Goal: Communication & Community: Answer question/provide support

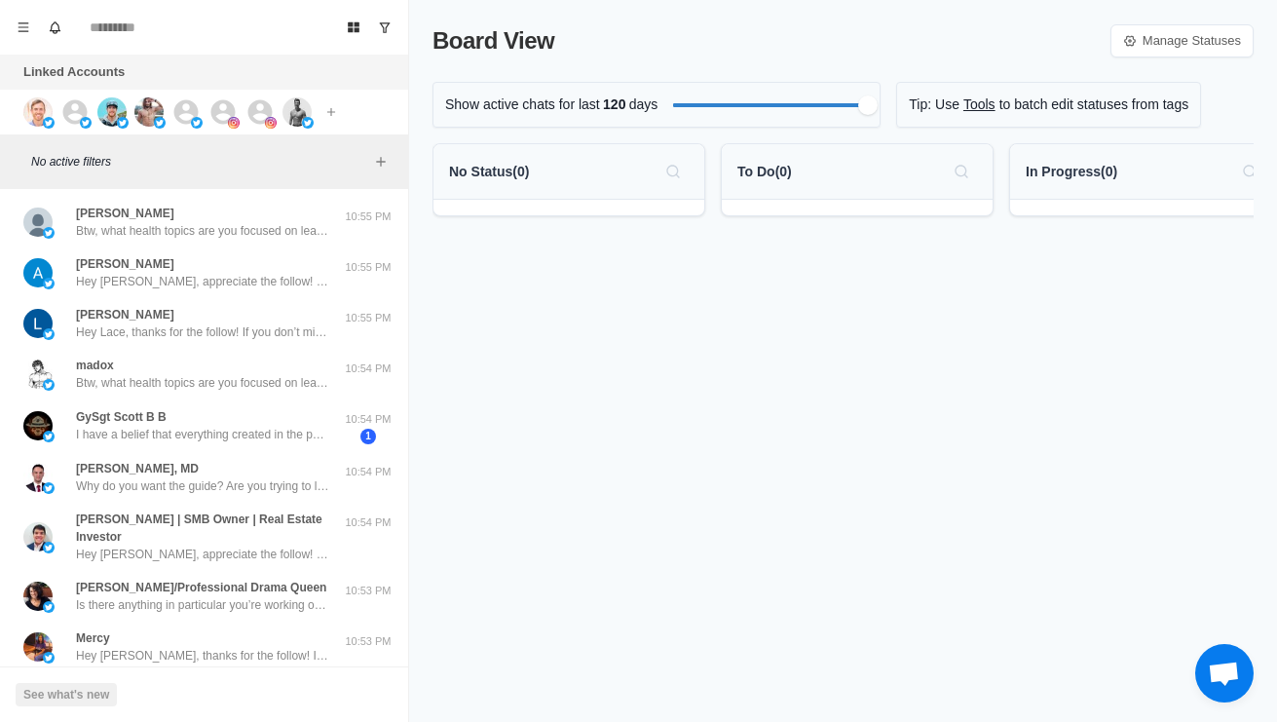
click at [32, 111] on img at bounding box center [37, 111] width 29 height 29
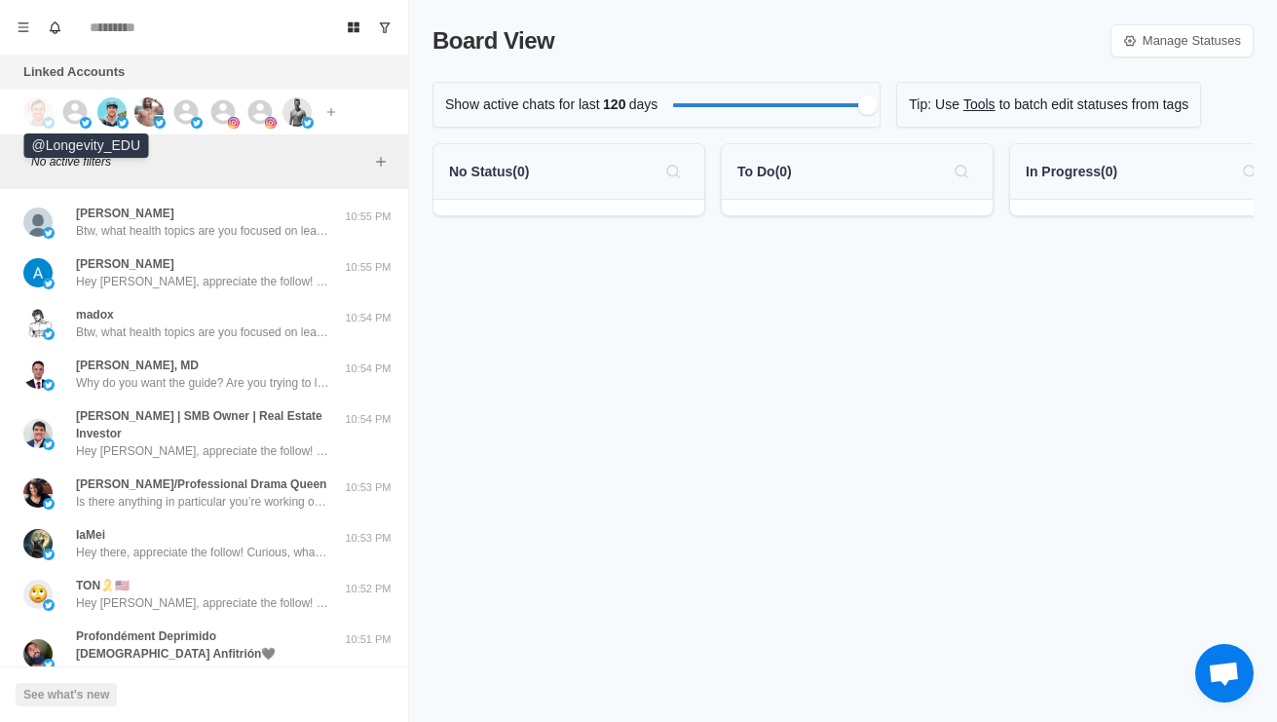
click at [87, 101] on icon at bounding box center [74, 111] width 29 height 29
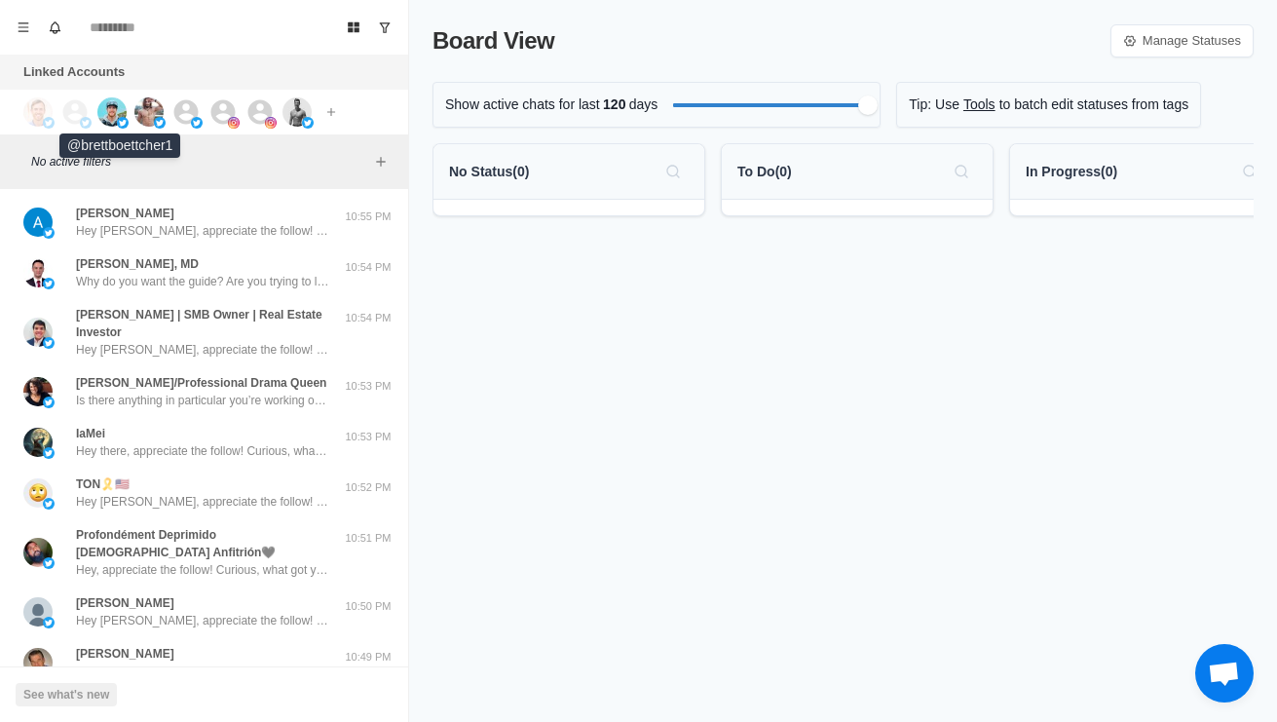
click at [113, 108] on img at bounding box center [111, 111] width 29 height 29
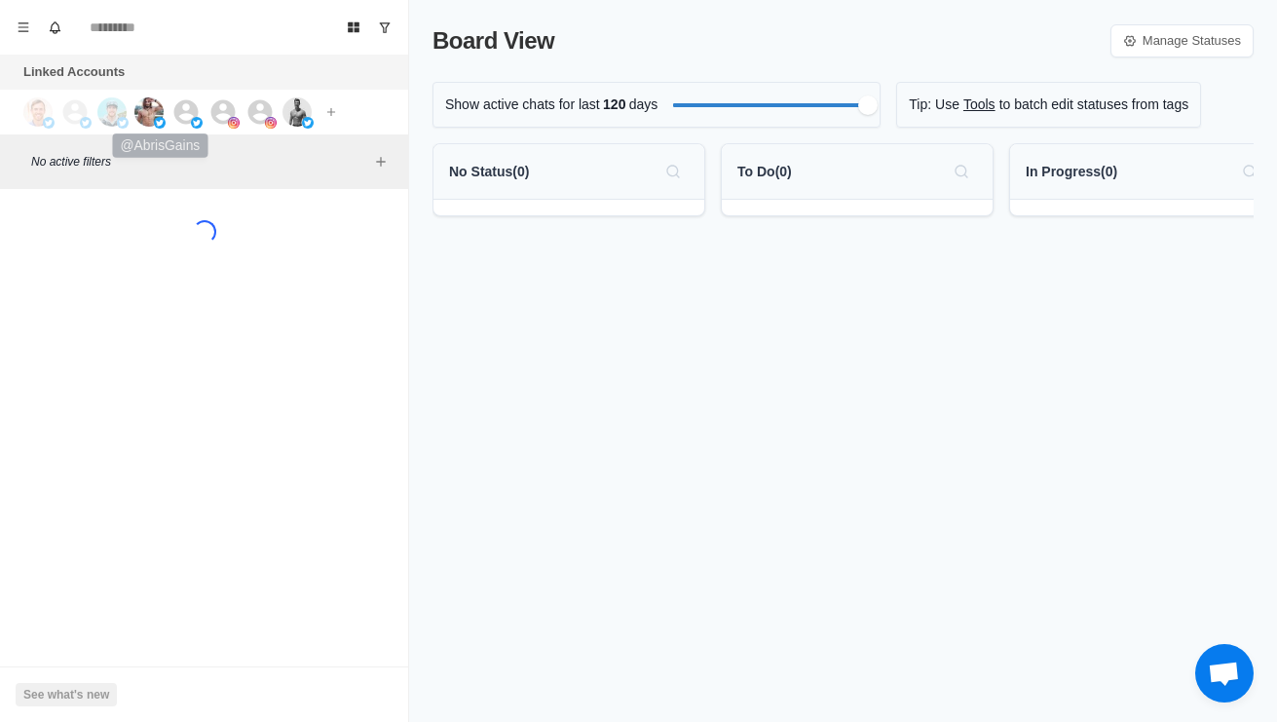
click at [158, 108] on img at bounding box center [148, 111] width 29 height 29
click at [237, 106] on icon at bounding box center [222, 111] width 29 height 29
click at [311, 113] on img at bounding box center [296, 111] width 29 height 29
click at [309, 114] on img at bounding box center [296, 111] width 29 height 29
click at [260, 116] on icon at bounding box center [259, 111] width 29 height 29
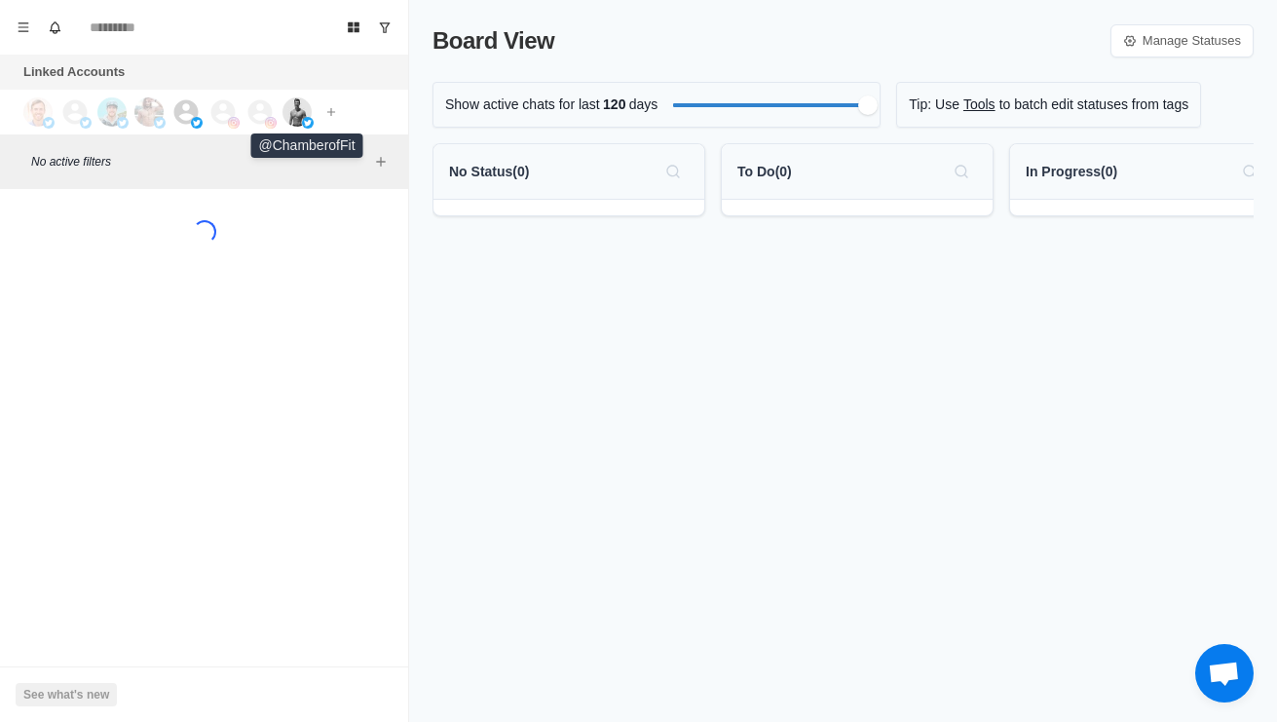
click at [303, 113] on img at bounding box center [296, 111] width 29 height 29
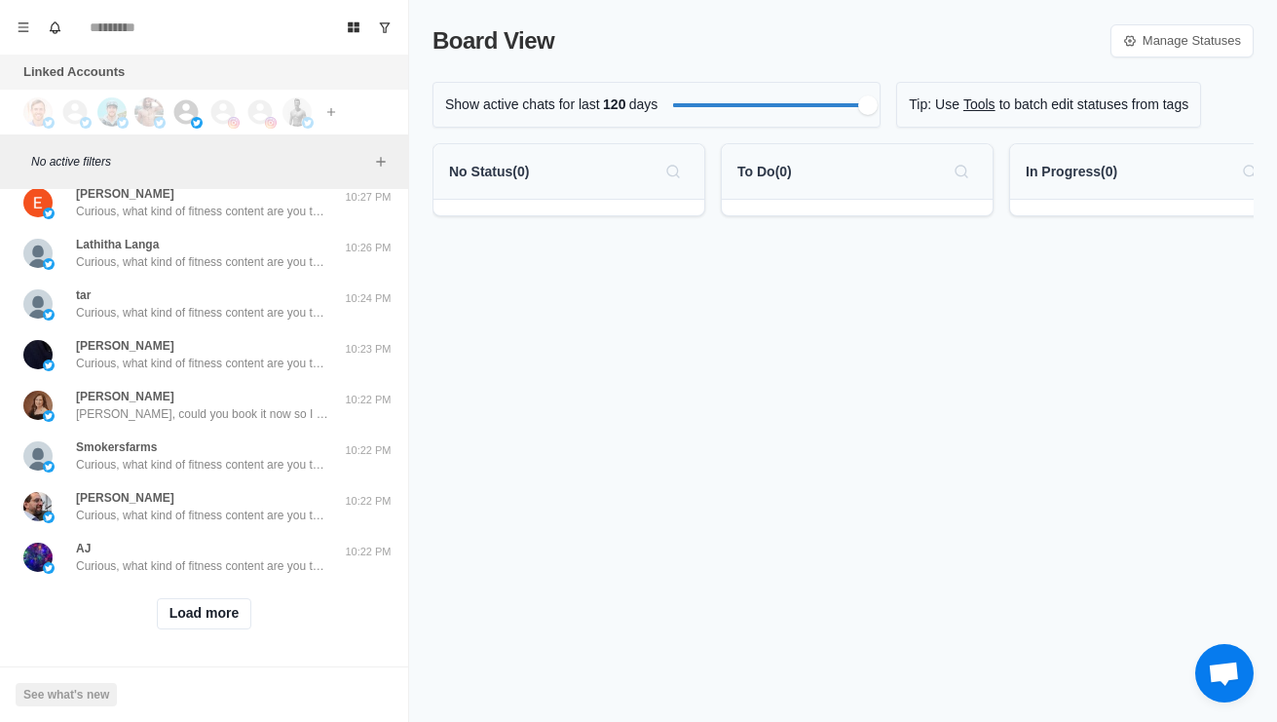
scroll to position [647, 0]
click at [221, 622] on button "Load more" at bounding box center [204, 613] width 95 height 31
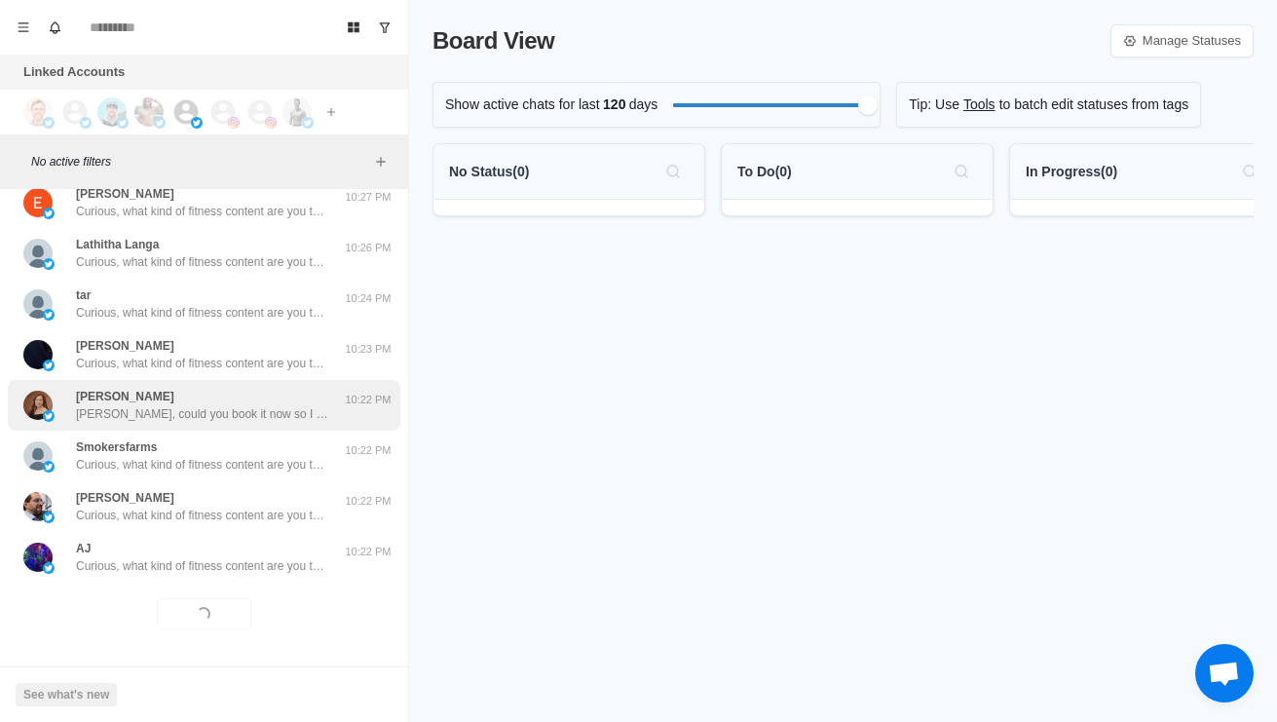
click at [317, 414] on p "[PERSON_NAME], could you book it now so I can prepare some stuff beforehand? Sh…" at bounding box center [202, 414] width 253 height 18
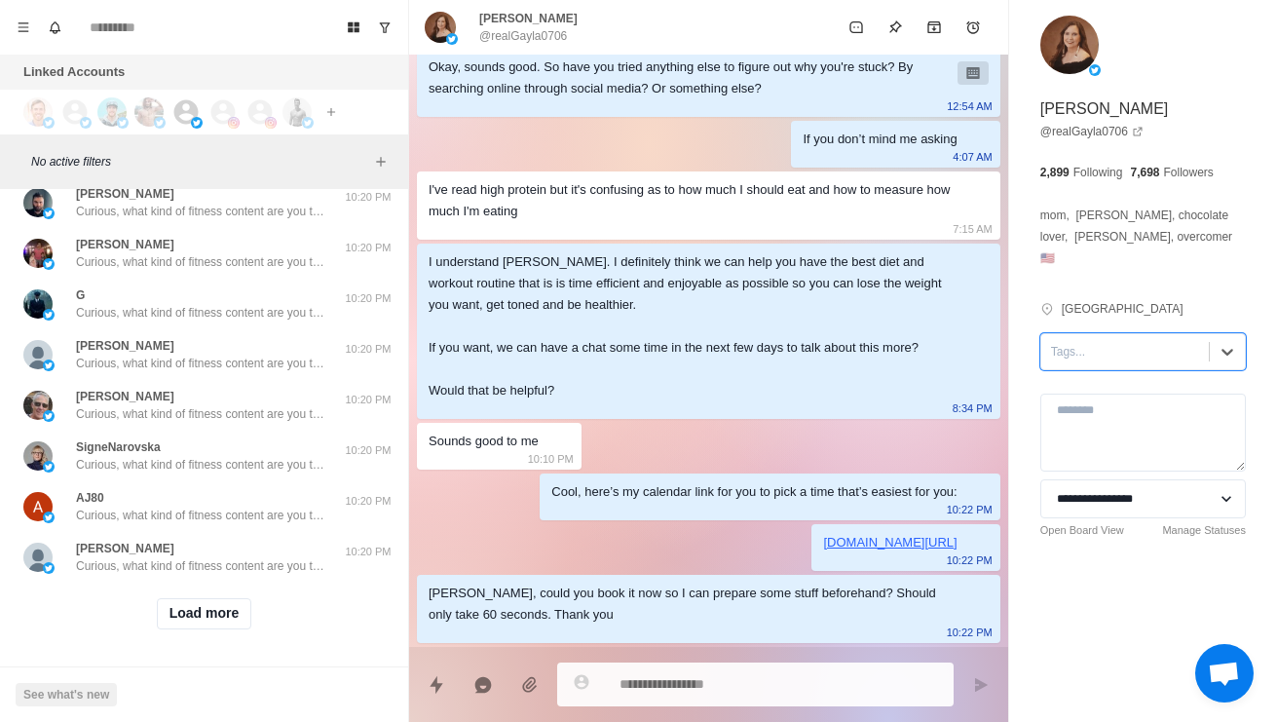
scroll to position [1679, 0]
click at [209, 626] on button "Load more" at bounding box center [204, 613] width 95 height 31
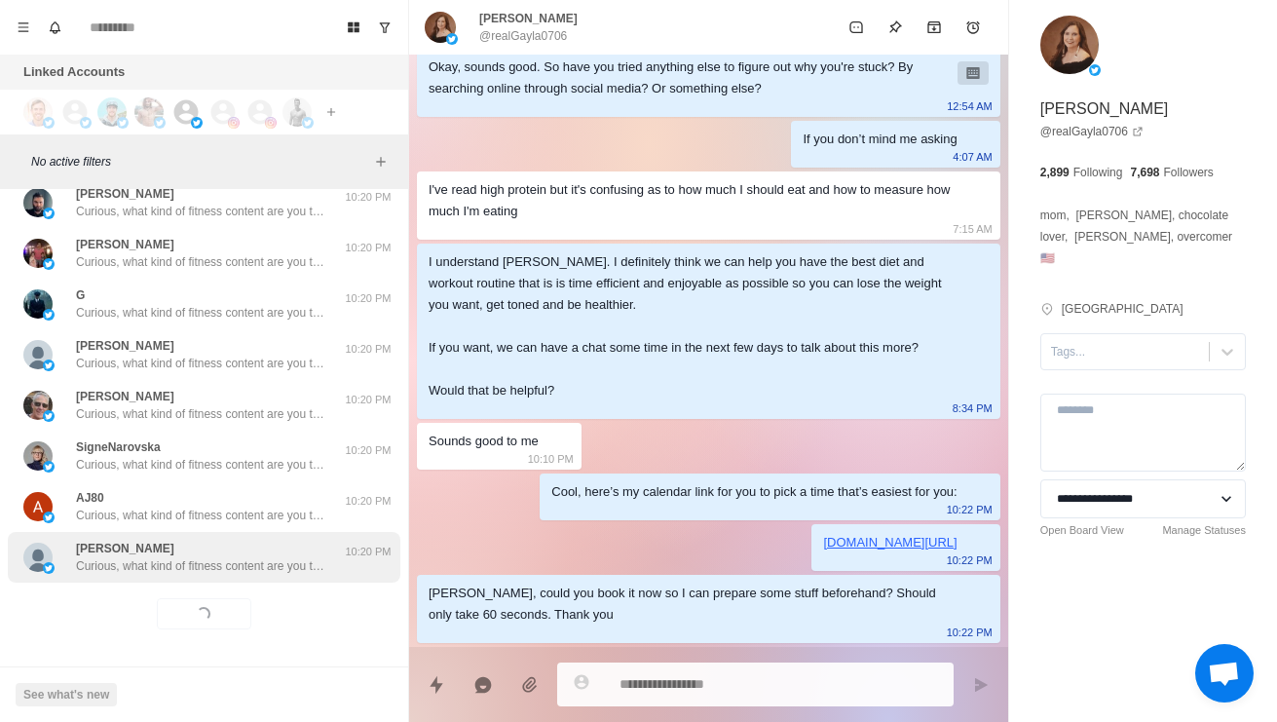
click at [267, 577] on div "[PERSON_NAME] Curious, what kind of fitness content are you the most interested…" at bounding box center [204, 557] width 392 height 51
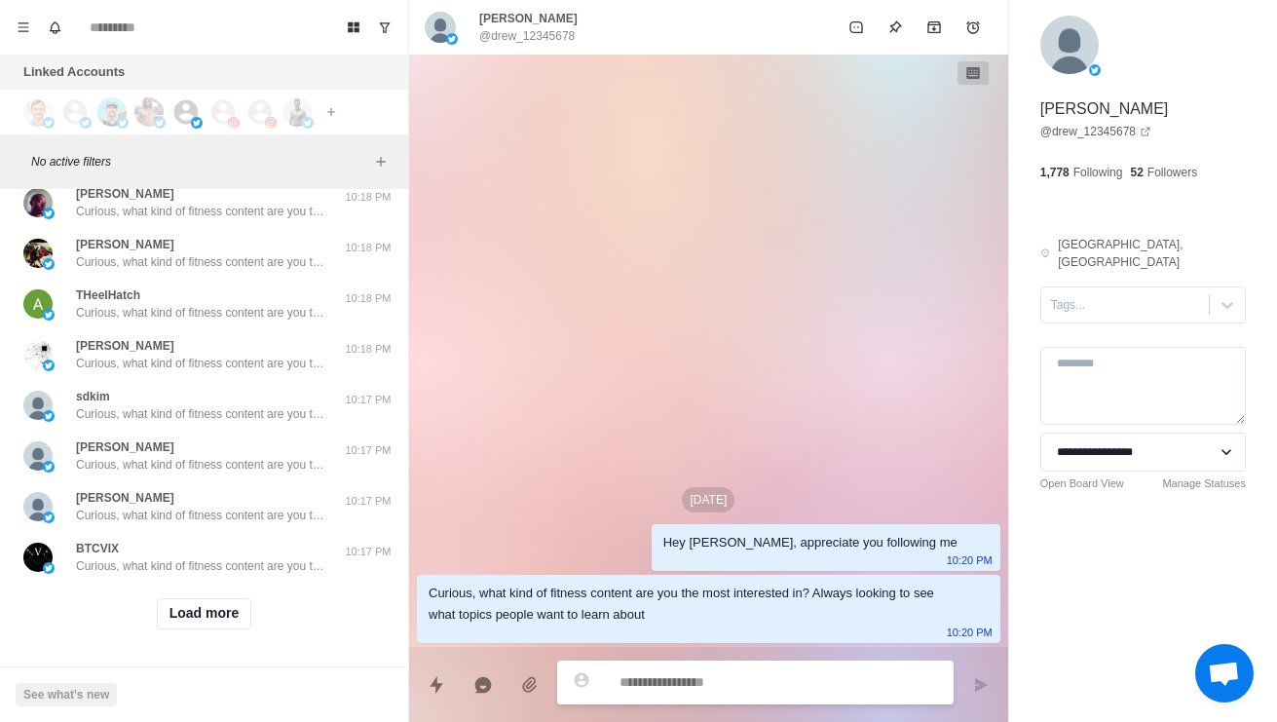
scroll to position [2711, 0]
click at [237, 621] on button "Load more" at bounding box center [204, 613] width 95 height 31
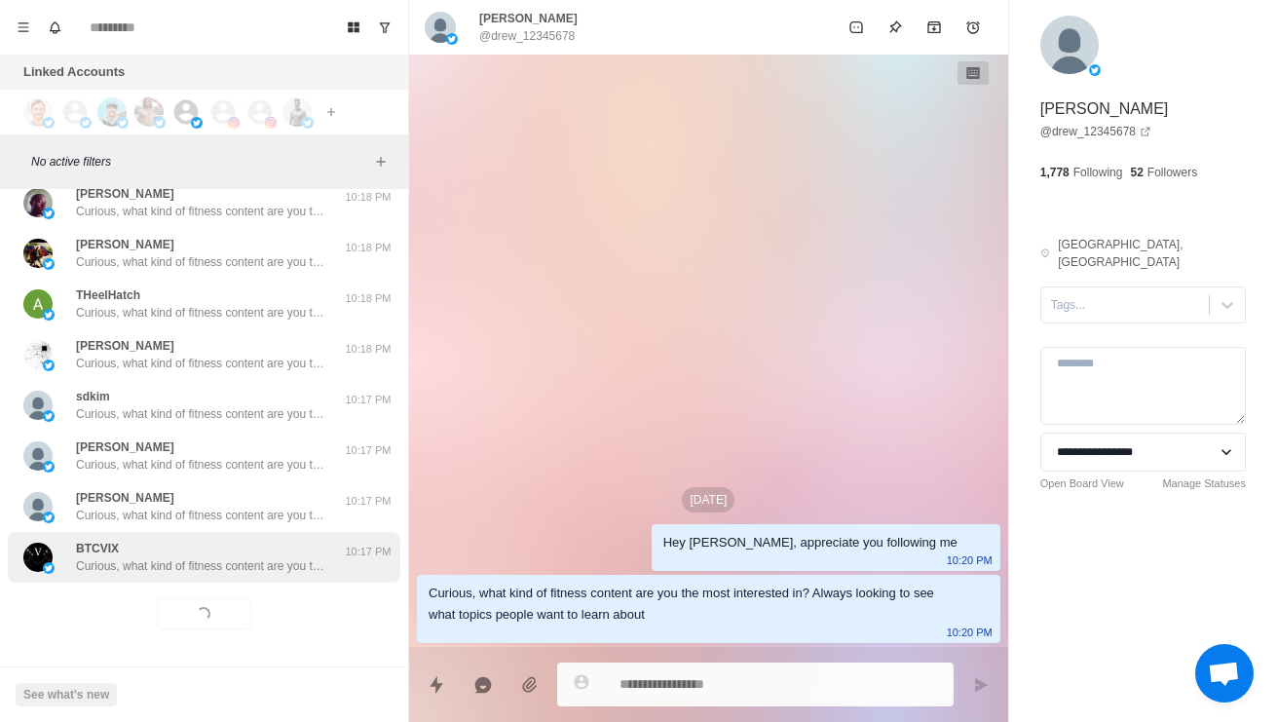
click at [265, 580] on div "BTCVIX Curious, what kind of fitness content are you the most interested in? Al…" at bounding box center [204, 557] width 392 height 51
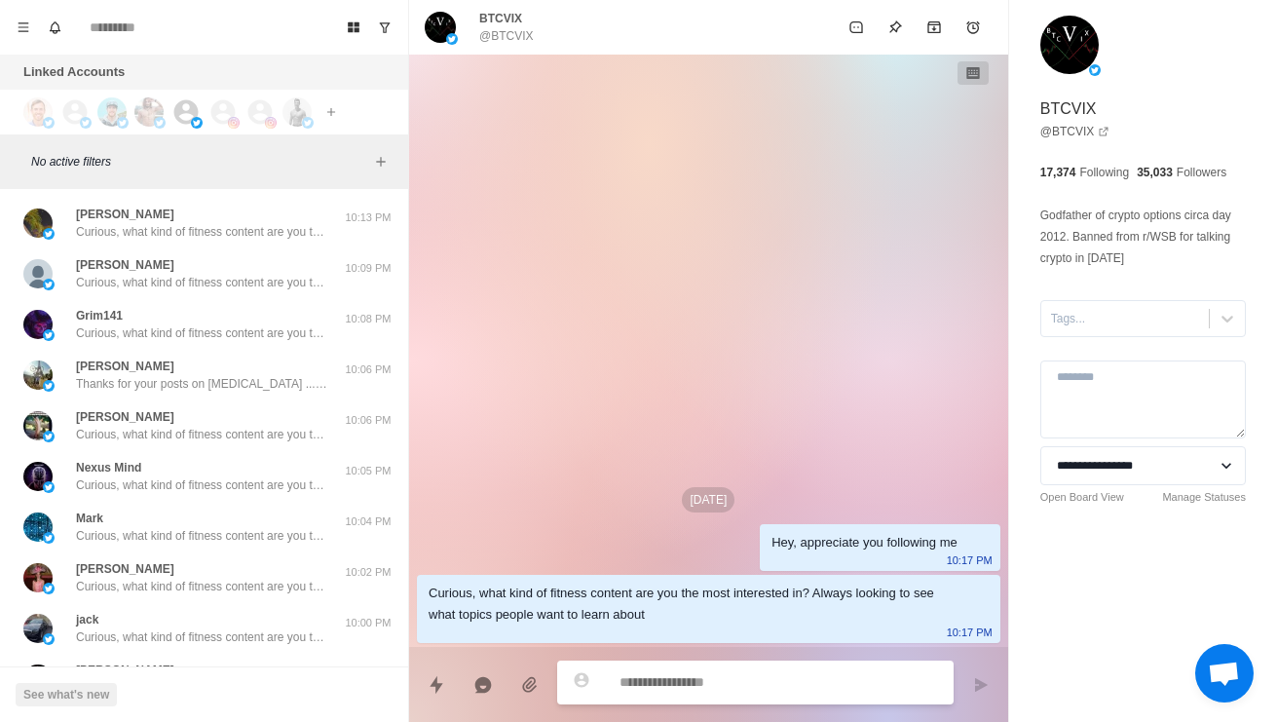
scroll to position [3439, 0]
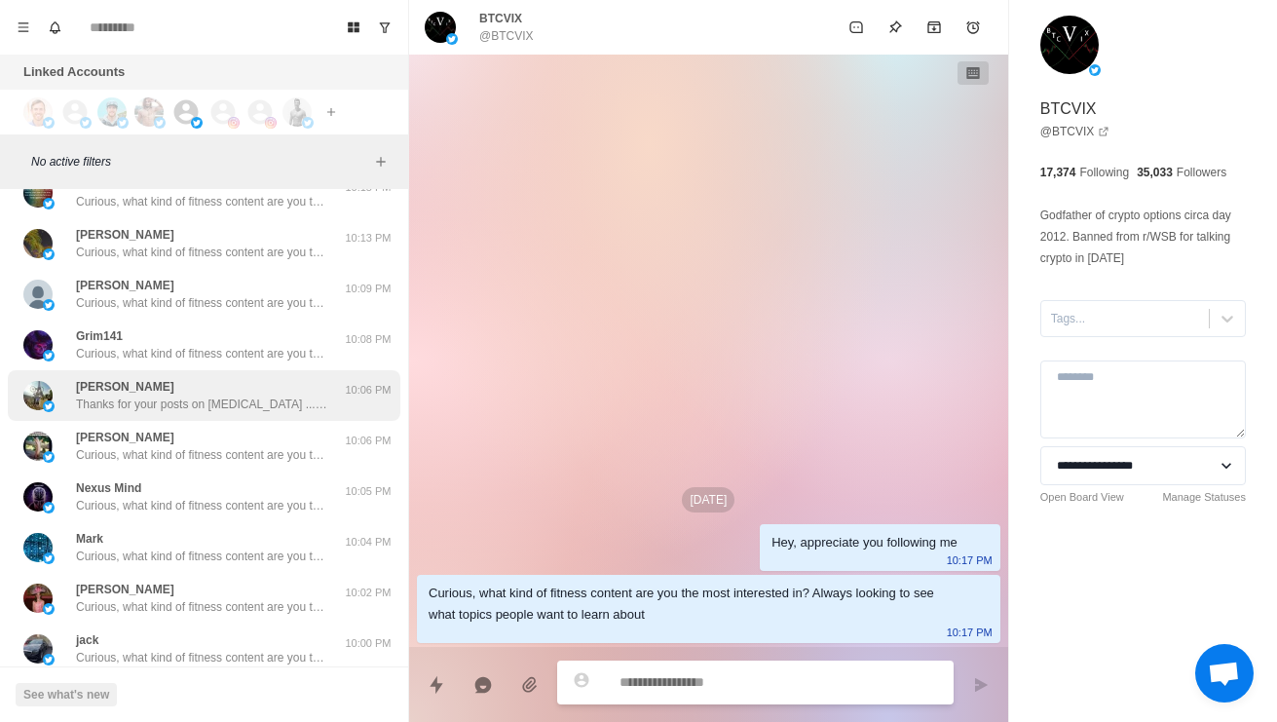
click at [308, 413] on p "Thanks for your posts on [MEDICAL_DATA] ... So many people need to hear this.." at bounding box center [202, 404] width 253 height 18
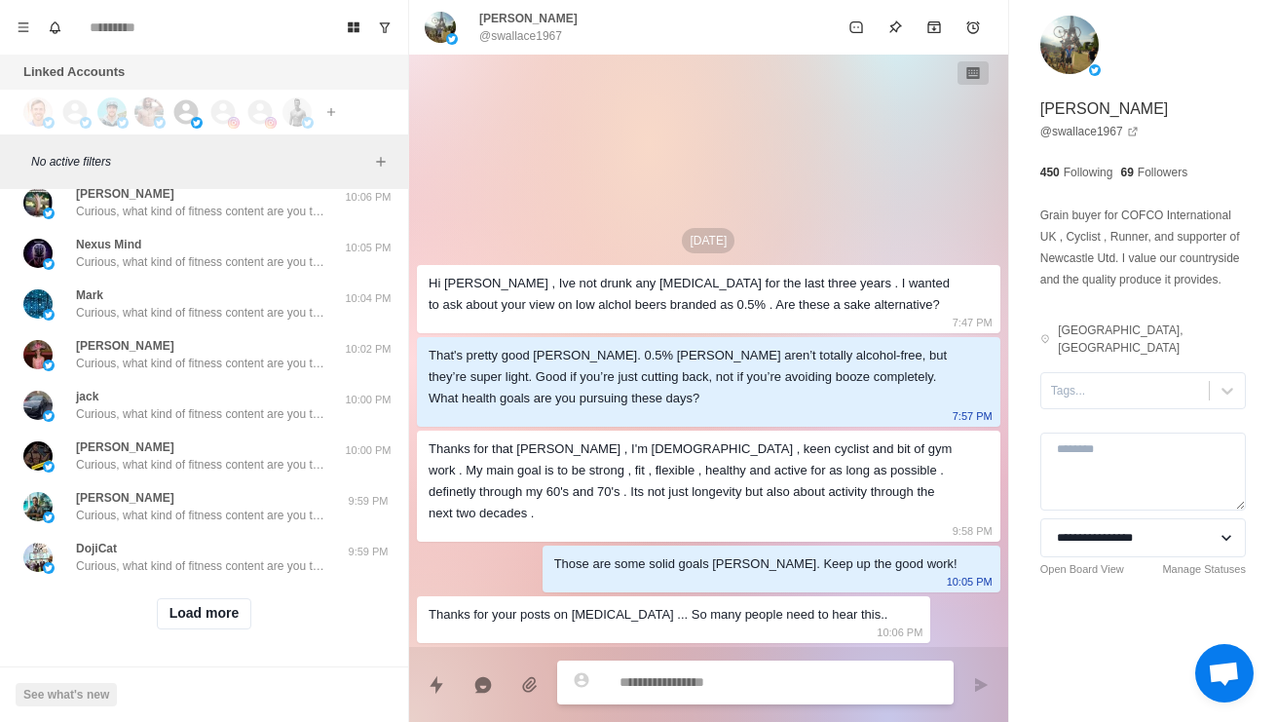
scroll to position [3758, 0]
click at [236, 624] on button "Load more" at bounding box center [204, 613] width 95 height 31
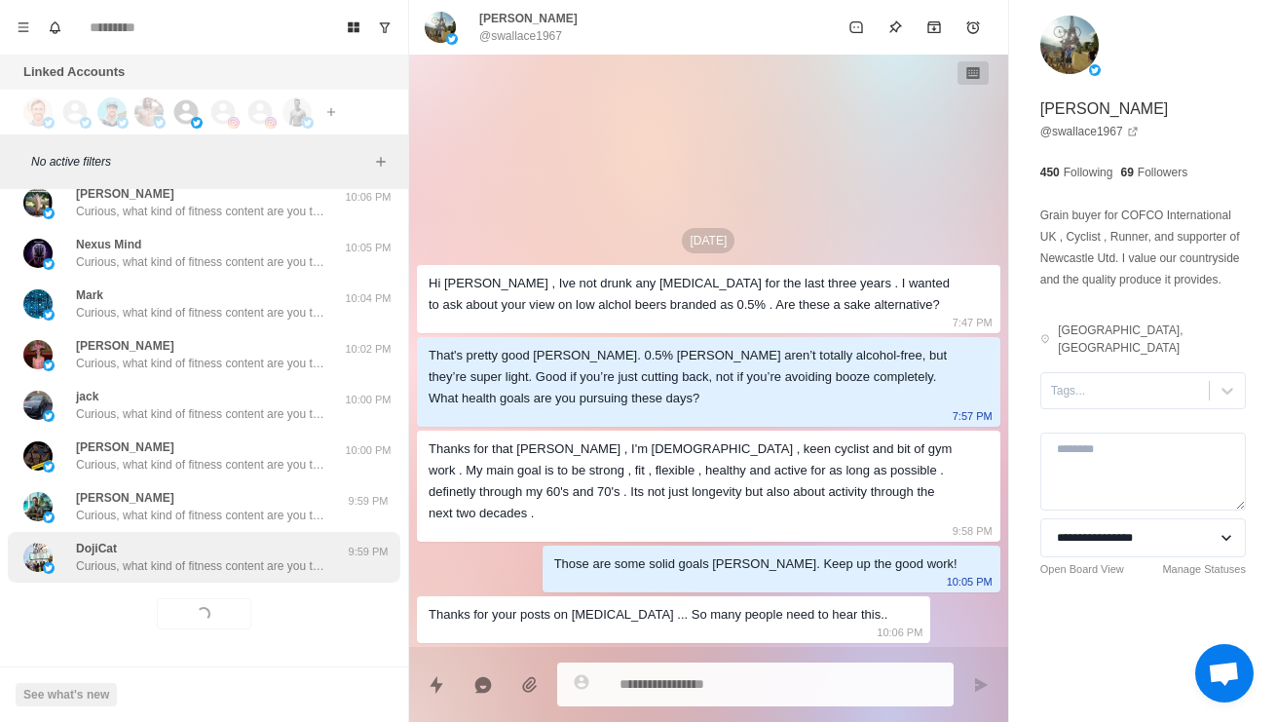
click at [271, 571] on p "Curious, what kind of fitness content are you the most interested in? Always lo…" at bounding box center [202, 566] width 253 height 18
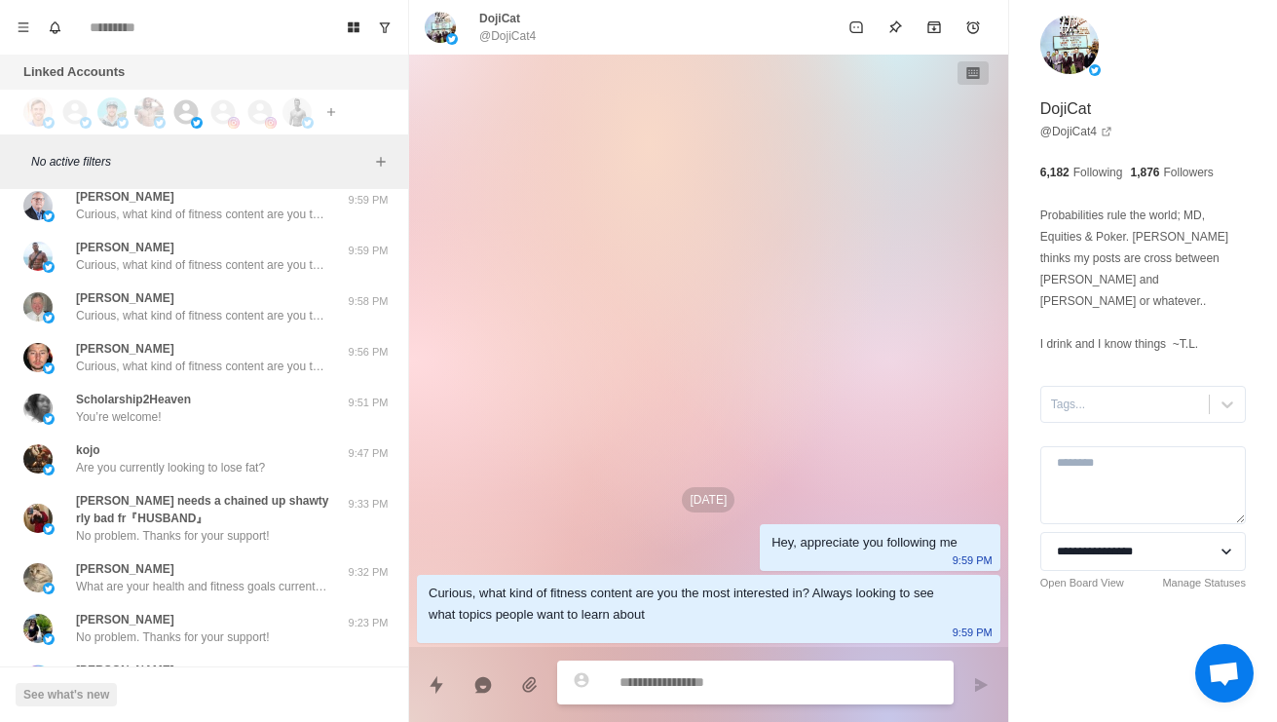
scroll to position [4189, 0]
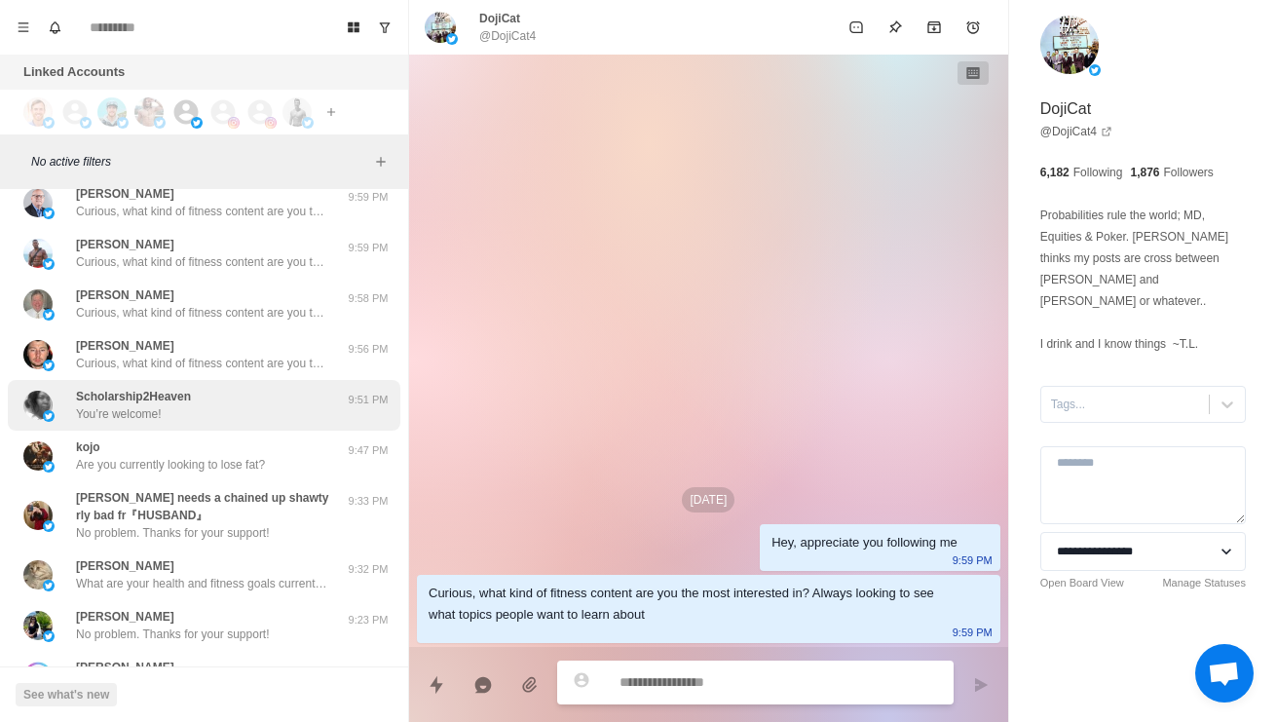
click at [288, 423] on div "Scholarship2Heaven You’re welcome!" at bounding box center [183, 405] width 320 height 35
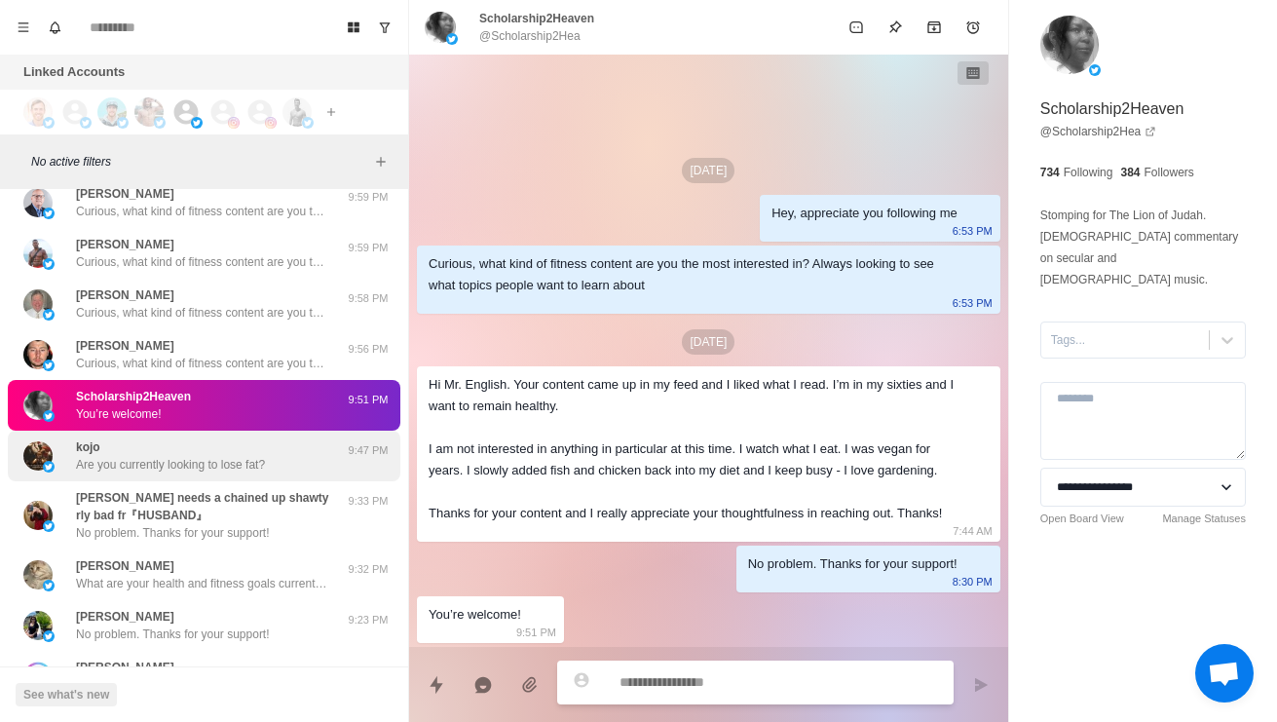
click at [265, 473] on p "Are you currently looking to lose fat?" at bounding box center [170, 465] width 189 height 18
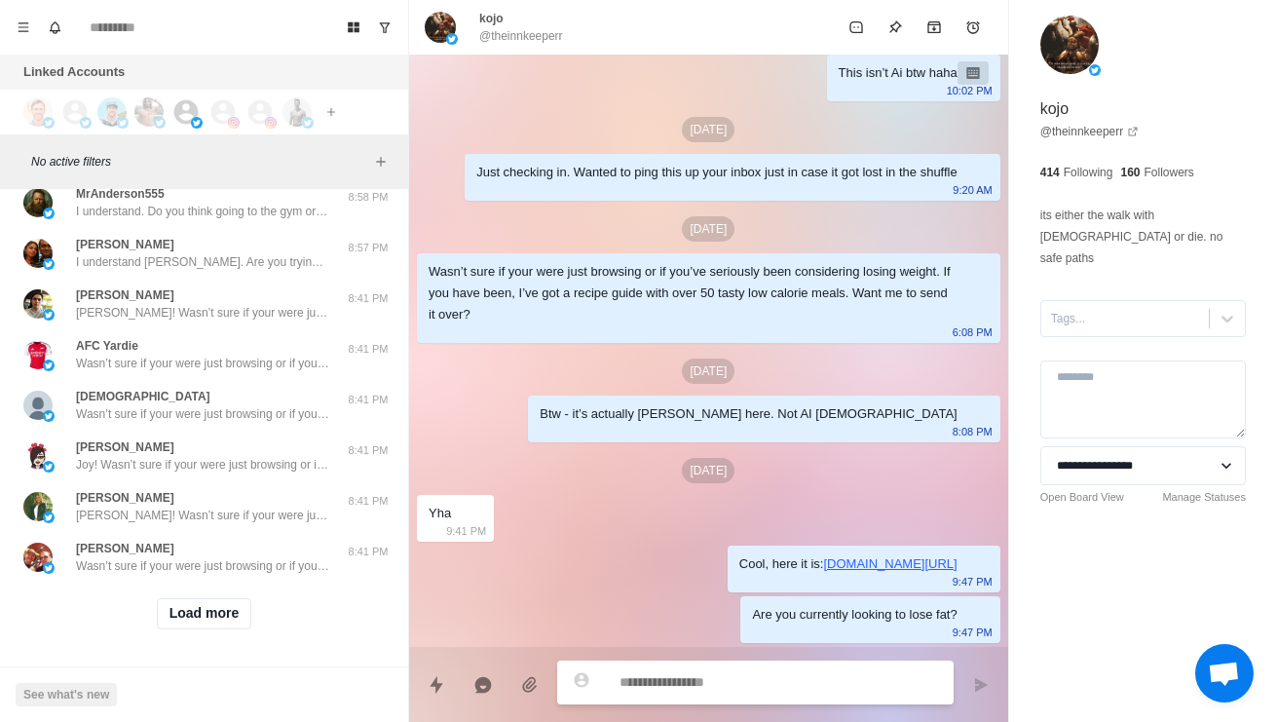
scroll to position [4810, 0]
click at [230, 608] on button "Load more" at bounding box center [204, 613] width 95 height 31
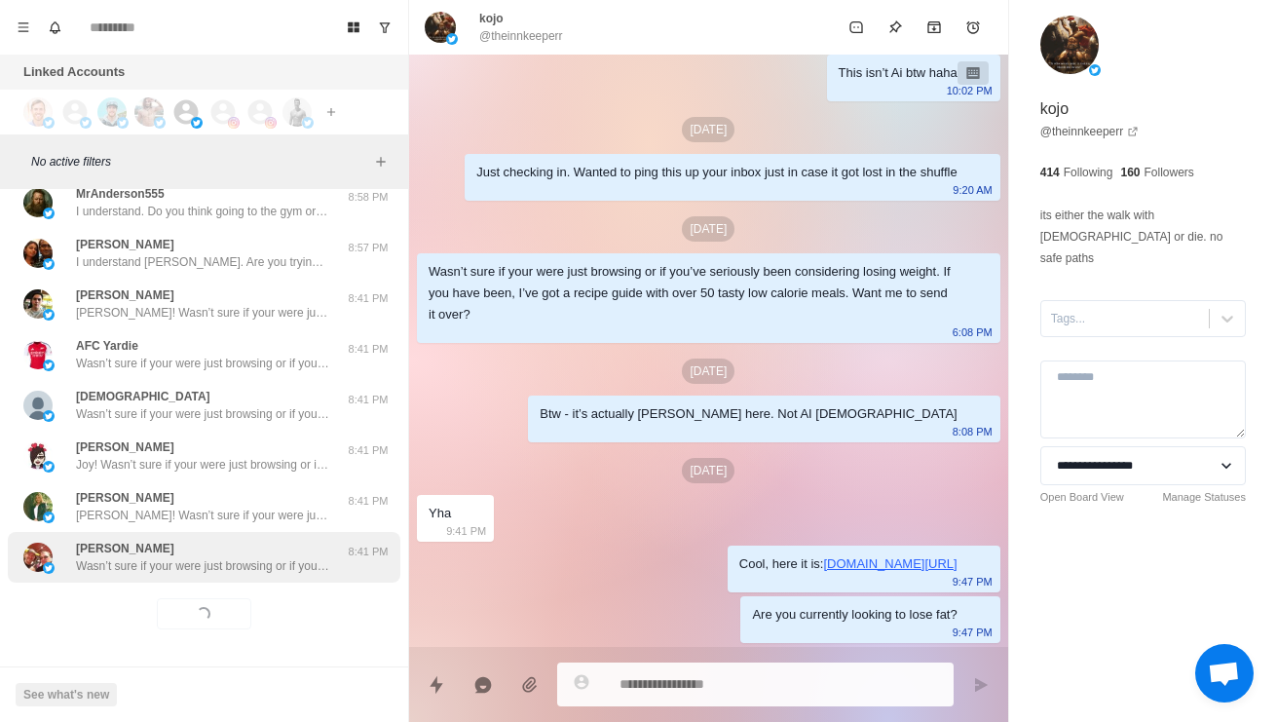
click at [264, 568] on p "Wasn’t sure if your were just browsing or if you’ve seriously been considering …" at bounding box center [202, 566] width 253 height 18
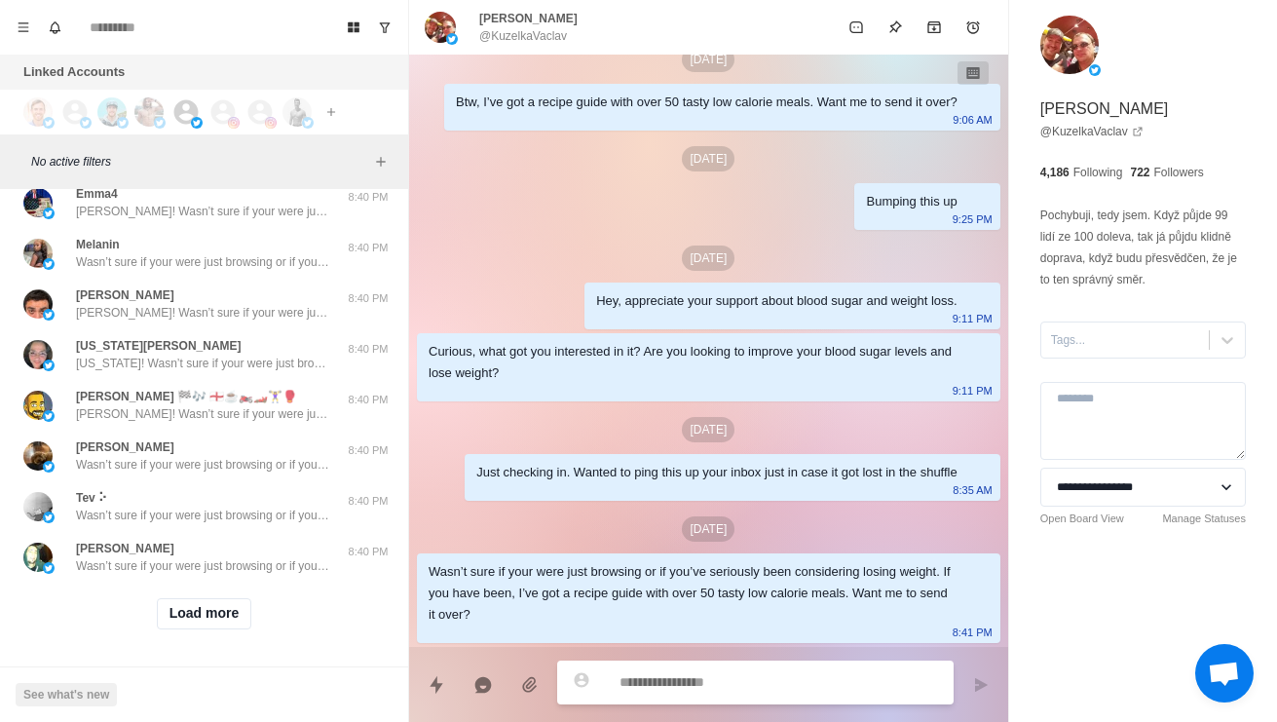
scroll to position [5842, 0]
click at [233, 626] on button "Load more" at bounding box center [204, 613] width 95 height 31
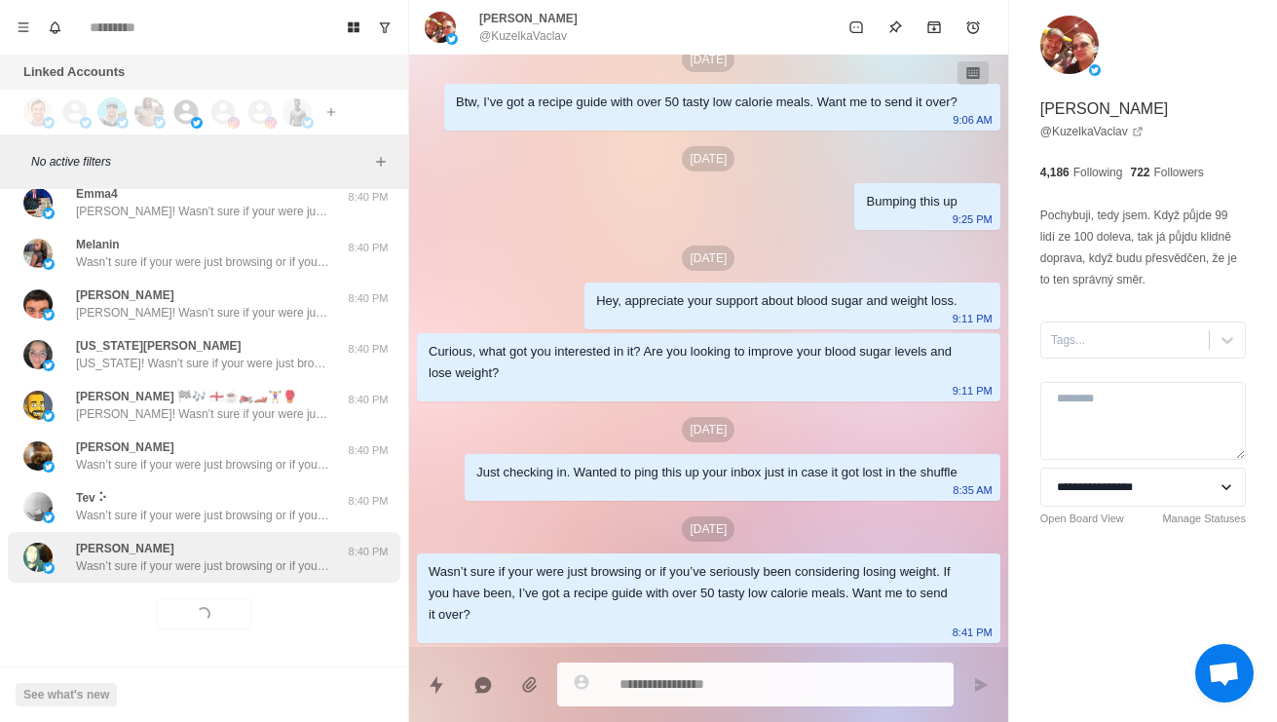
click at [273, 569] on p "Wasn’t sure if your were just browsing or if you’ve seriously been considering …" at bounding box center [202, 566] width 253 height 18
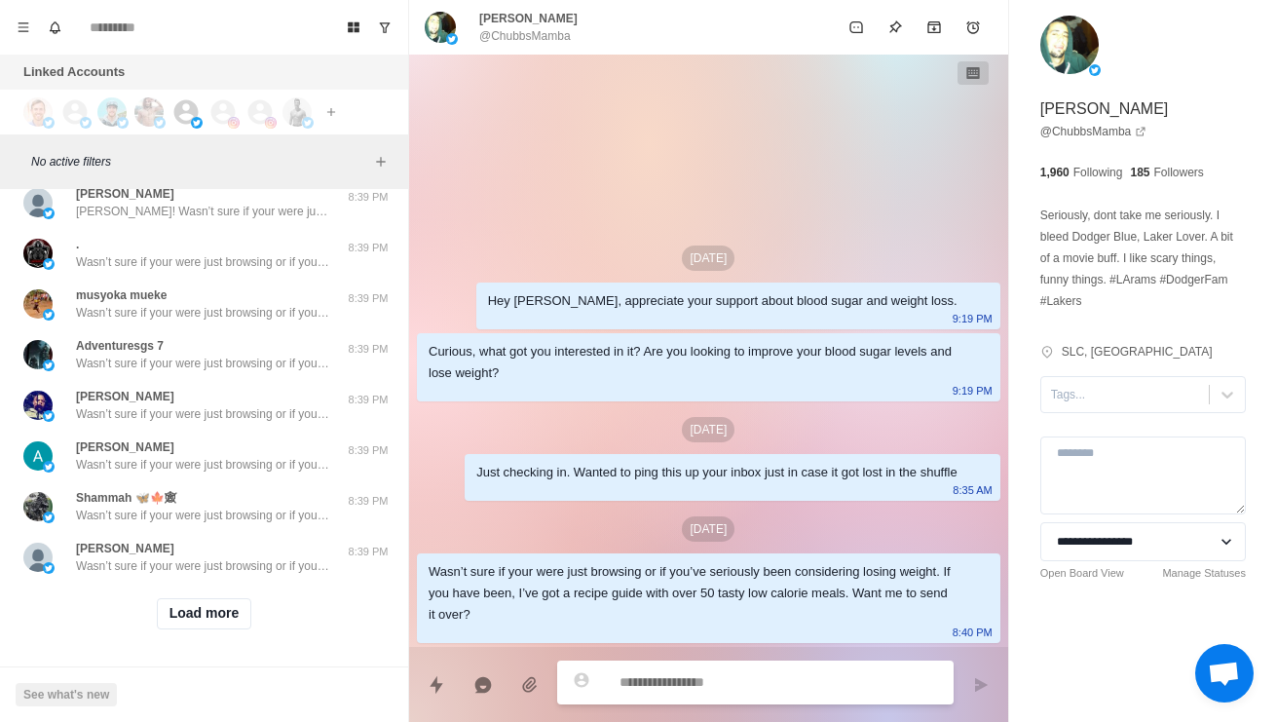
scroll to position [6875, 0]
click at [232, 616] on button "Load more" at bounding box center [204, 613] width 95 height 31
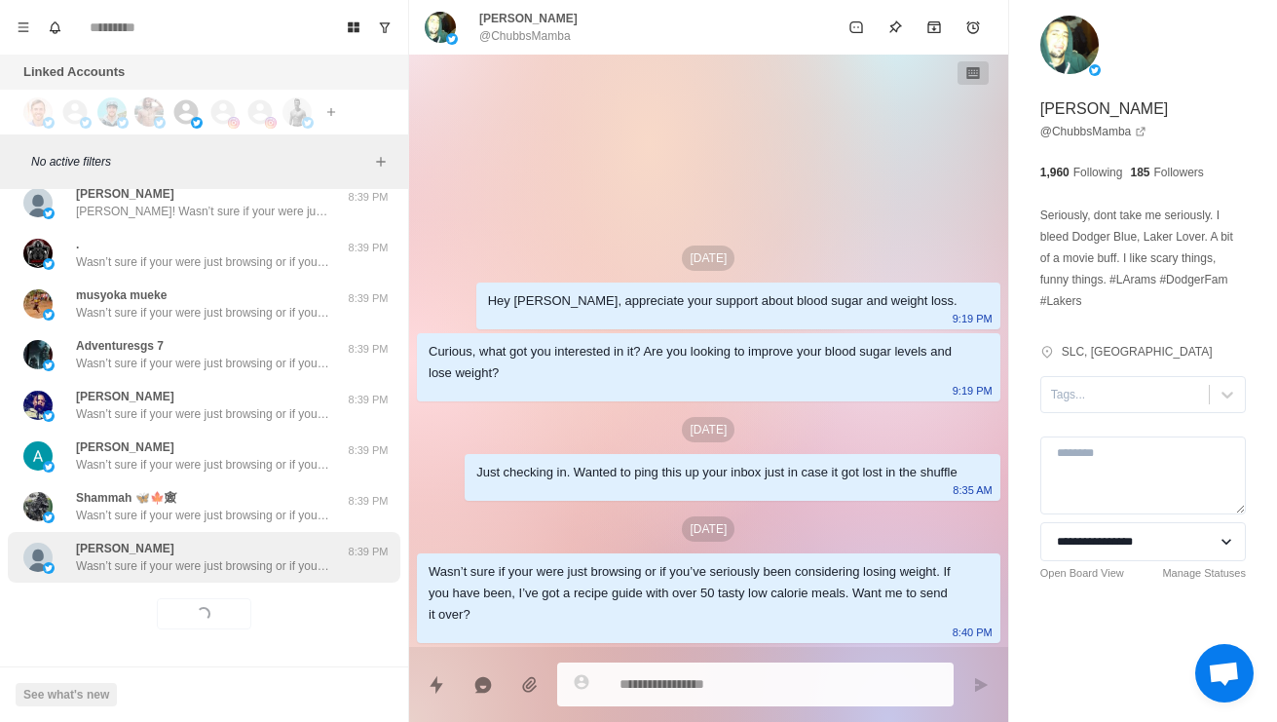
click at [270, 566] on p "Wasn’t sure if your were just browsing or if you’ve seriously been considering …" at bounding box center [202, 566] width 253 height 18
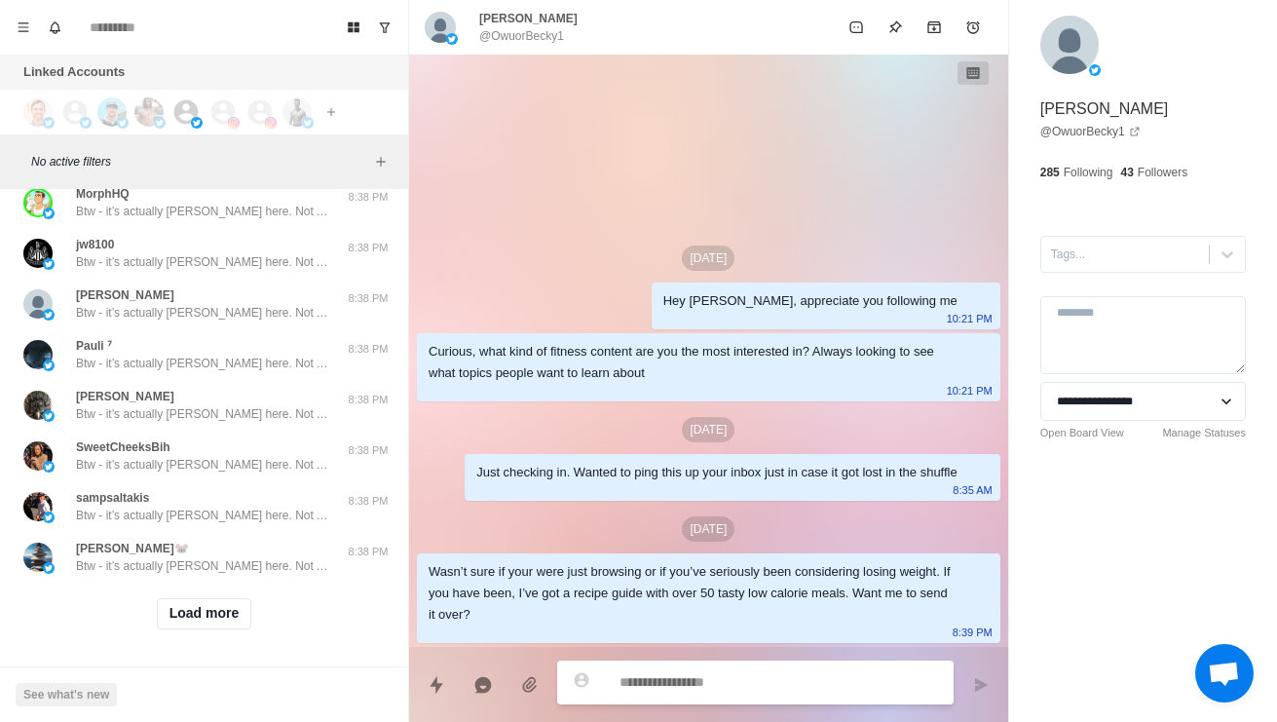
scroll to position [7907, 0]
click at [234, 615] on button "Load more" at bounding box center [204, 613] width 95 height 31
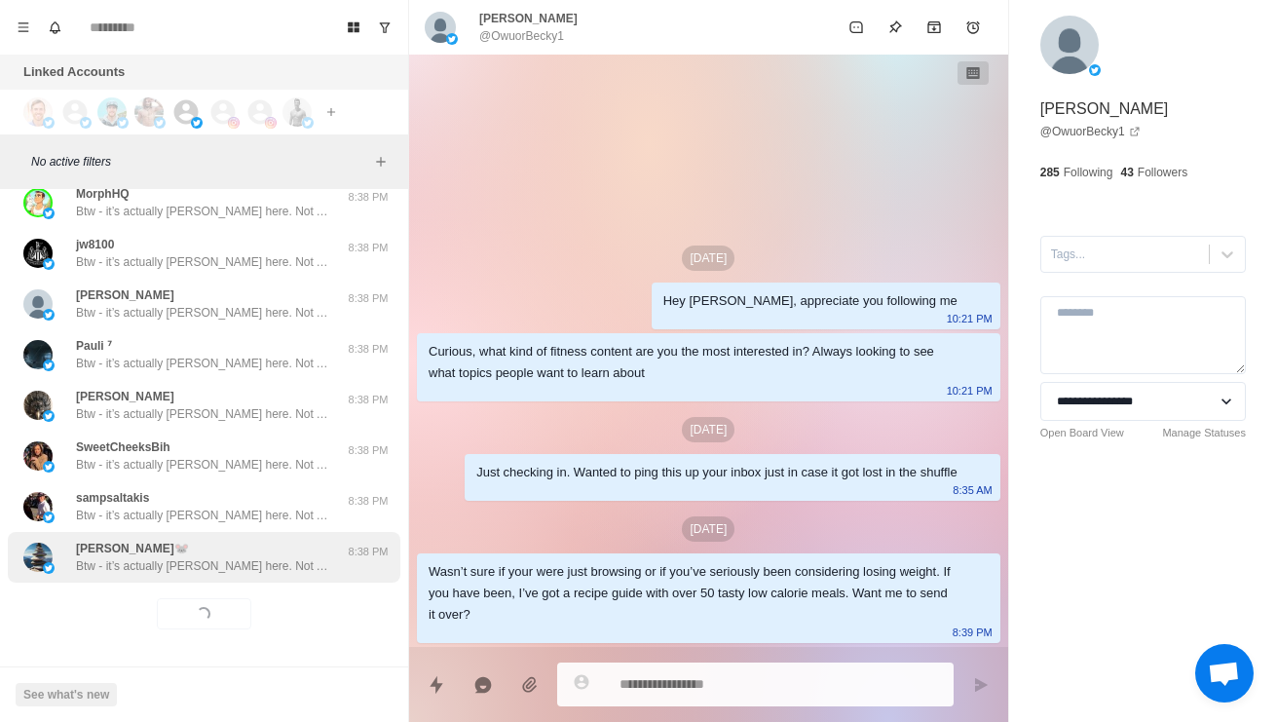
click at [260, 569] on p "Btw - it’s actually [PERSON_NAME] here. Not AI [DEMOGRAPHIC_DATA]" at bounding box center [202, 566] width 253 height 18
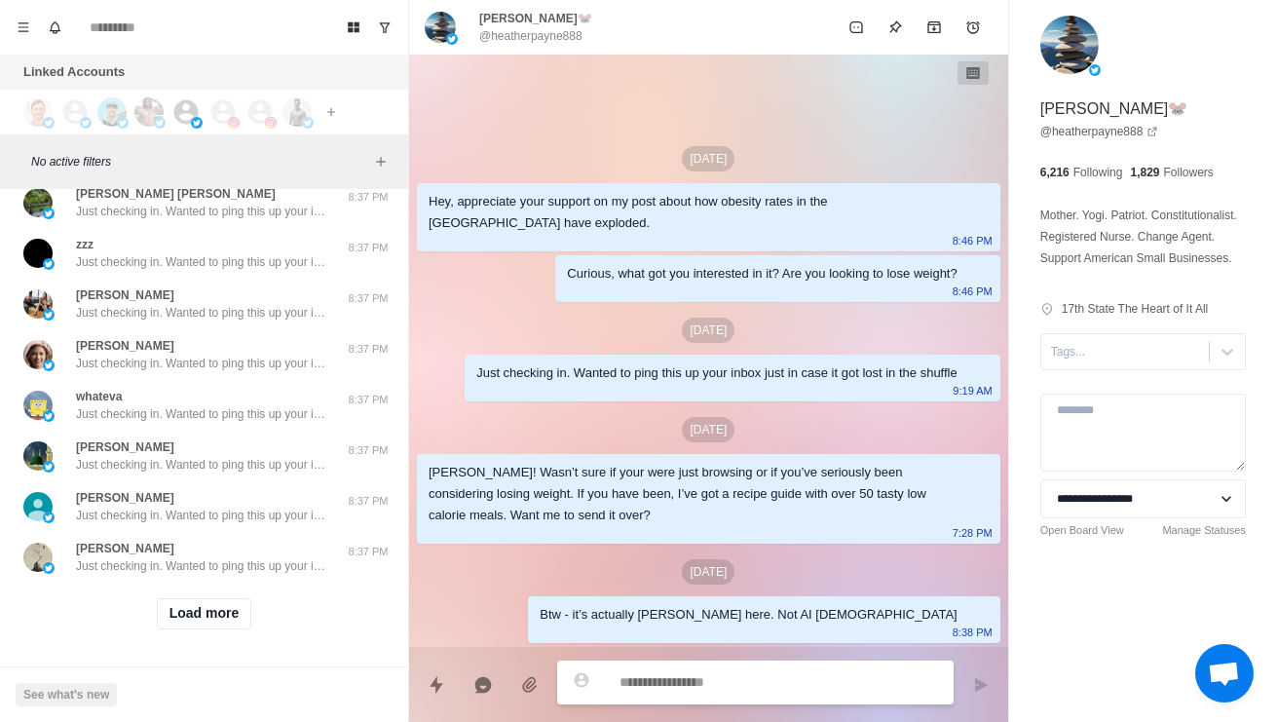
scroll to position [8939, 0]
click at [224, 625] on button "Load more" at bounding box center [204, 613] width 95 height 31
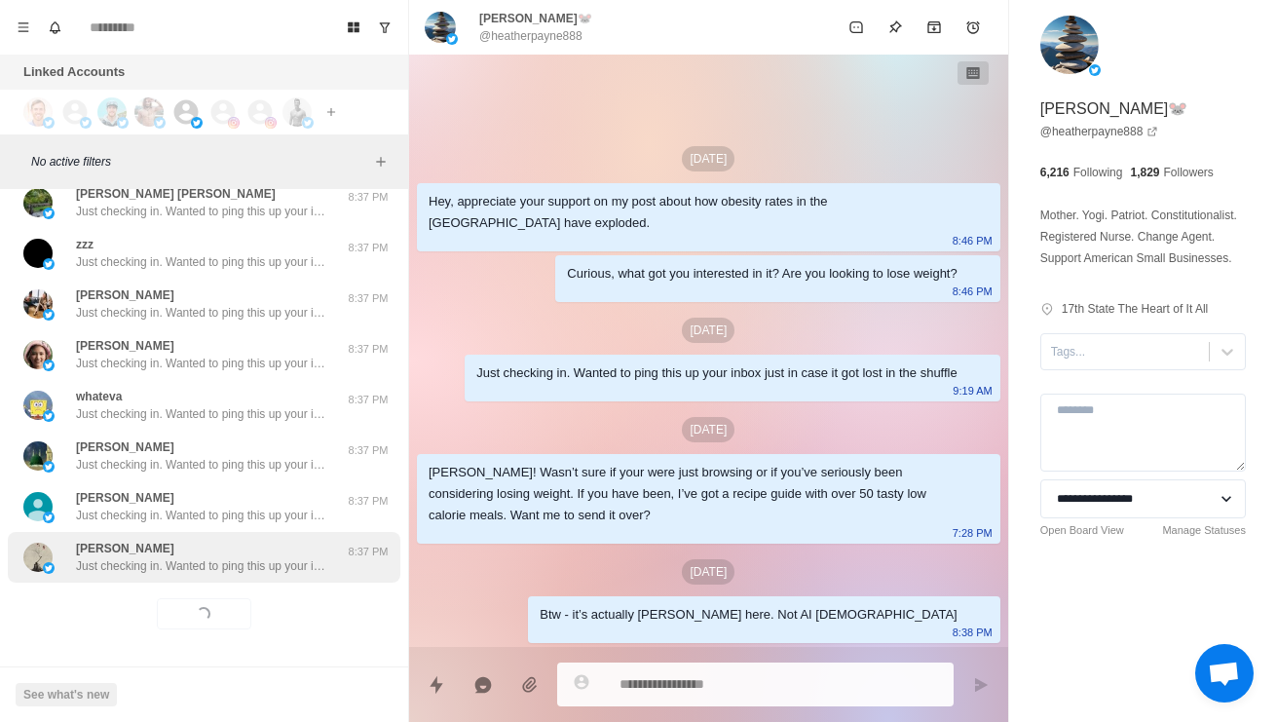
click at [252, 580] on div "[PERSON_NAME] Just checking in. Wanted to ping this up your inbox just in case …" at bounding box center [204, 557] width 392 height 51
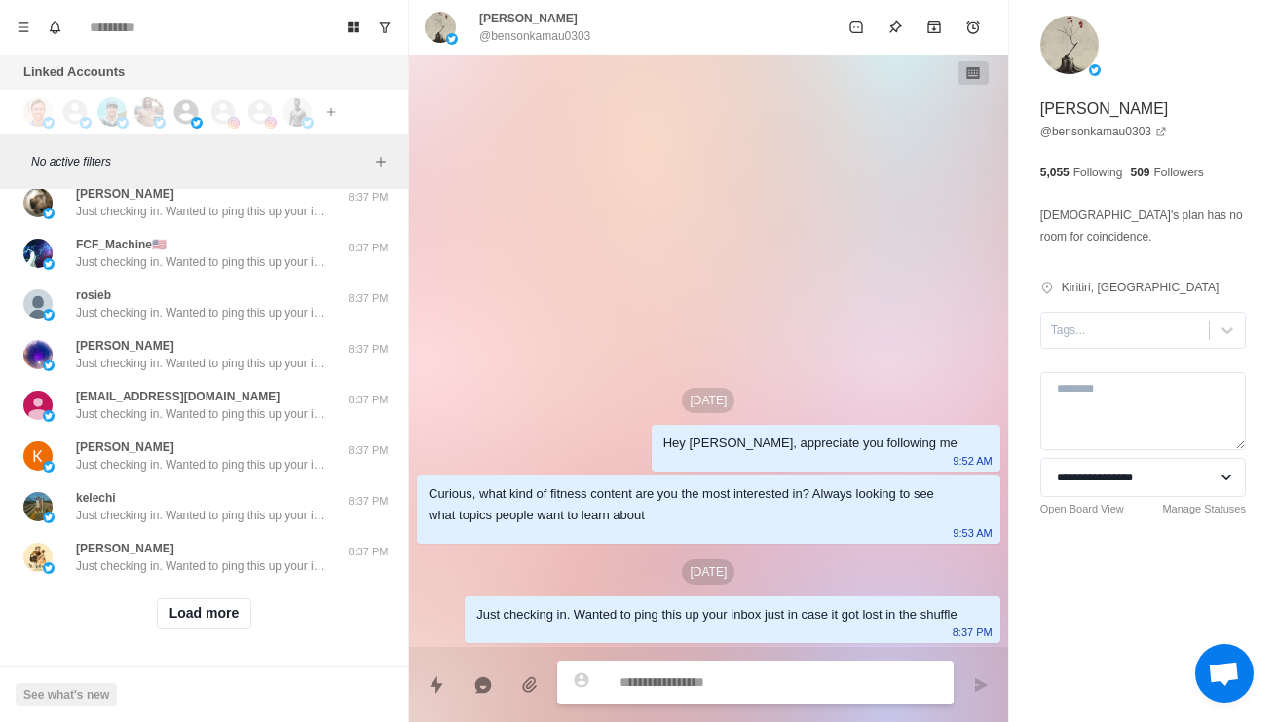
scroll to position [9971, 0]
click at [237, 622] on button "Load more" at bounding box center [204, 613] width 95 height 31
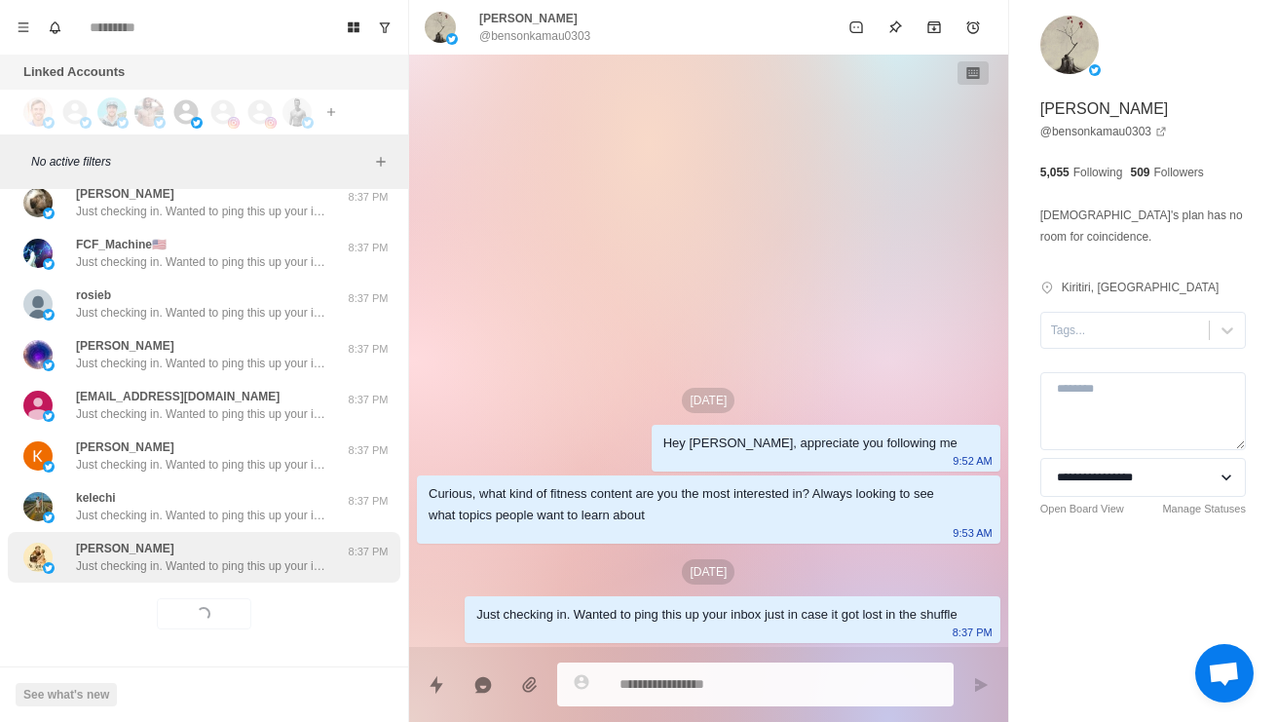
click at [256, 579] on div "[PERSON_NAME] Just checking in. Wanted to ping this up your inbox just in case …" at bounding box center [204, 557] width 392 height 51
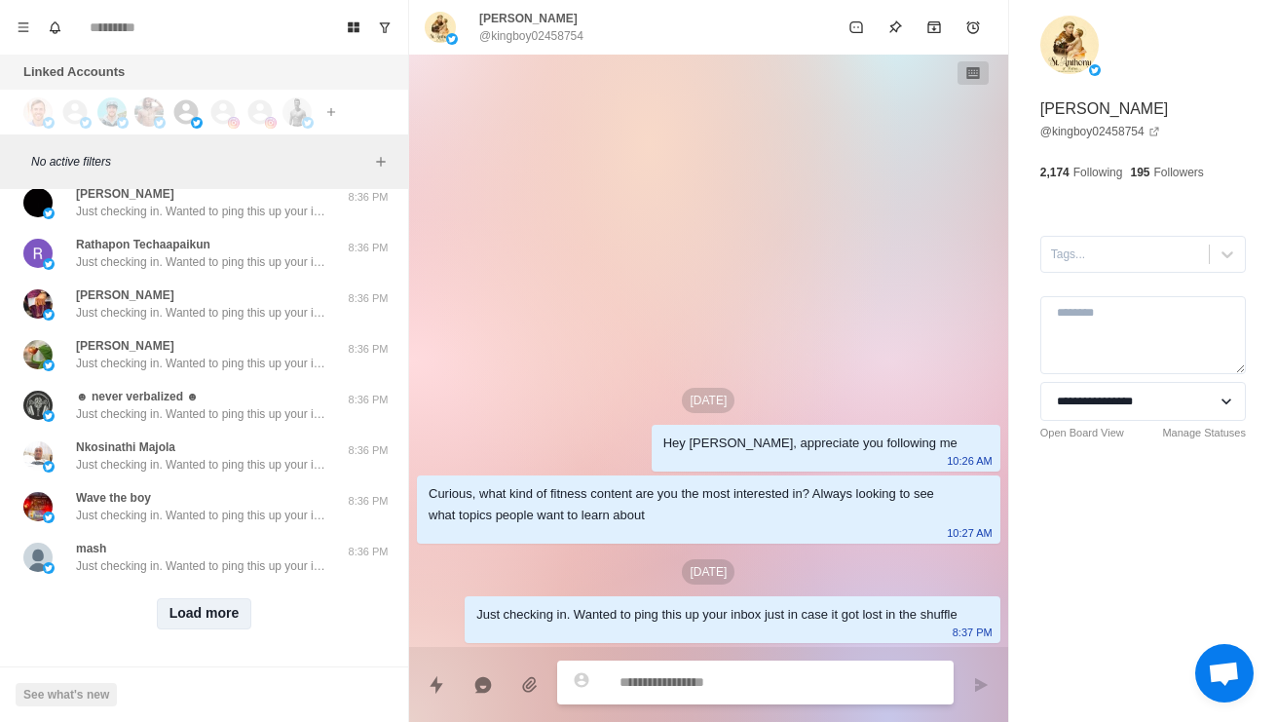
click at [223, 613] on button "Load more" at bounding box center [204, 613] width 95 height 31
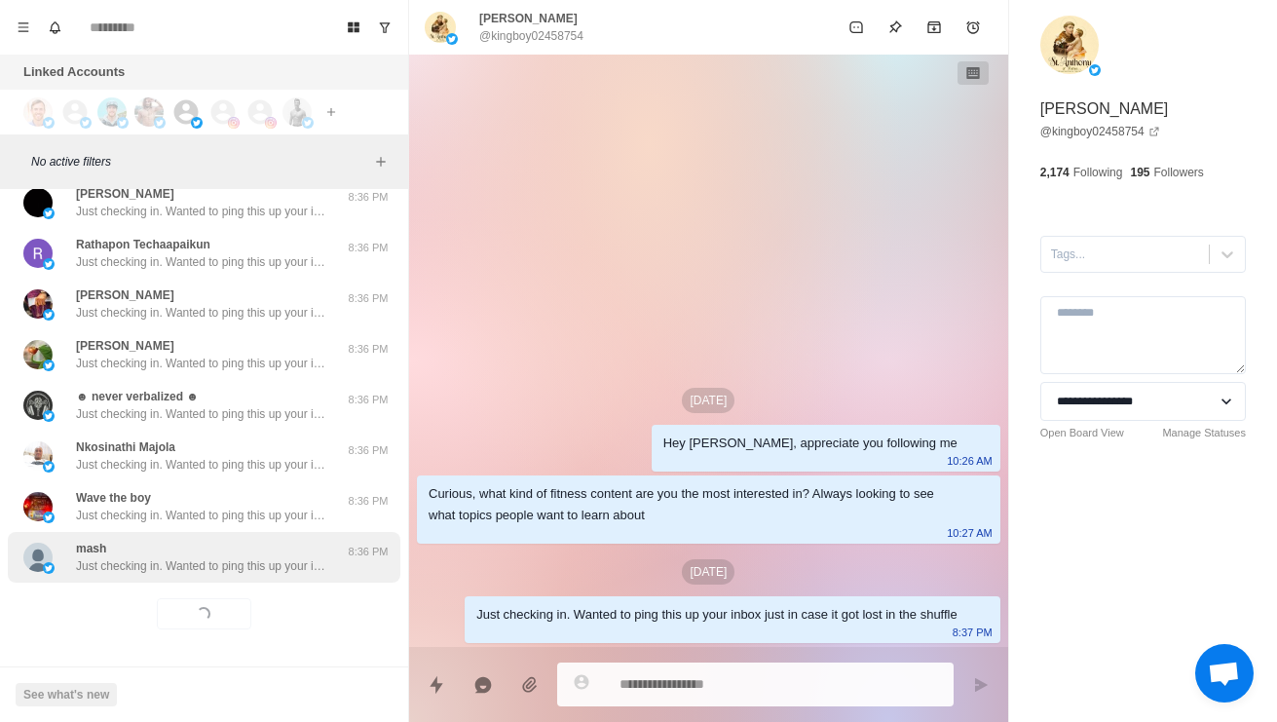
click at [253, 565] on p "Just checking in. Wanted to ping this up your inbox just in case it got lost in…" at bounding box center [202, 566] width 253 height 18
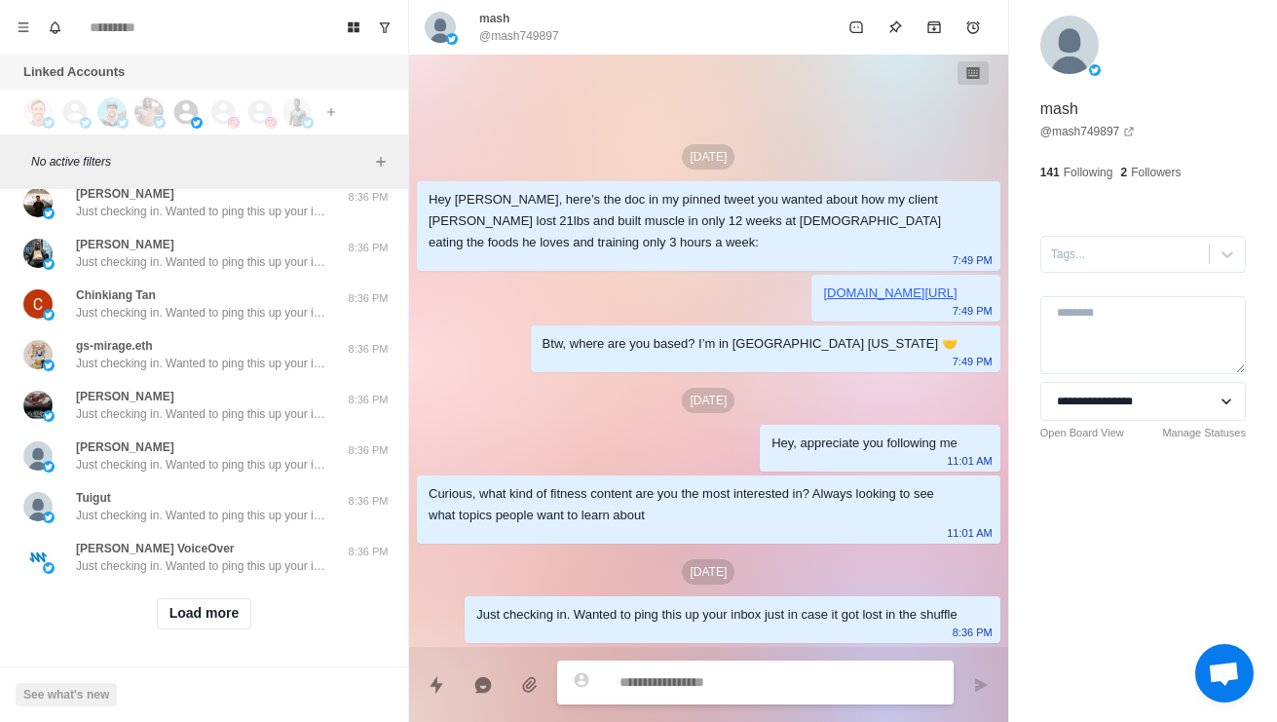
scroll to position [12036, 0]
click at [224, 627] on button "Load more" at bounding box center [204, 613] width 95 height 31
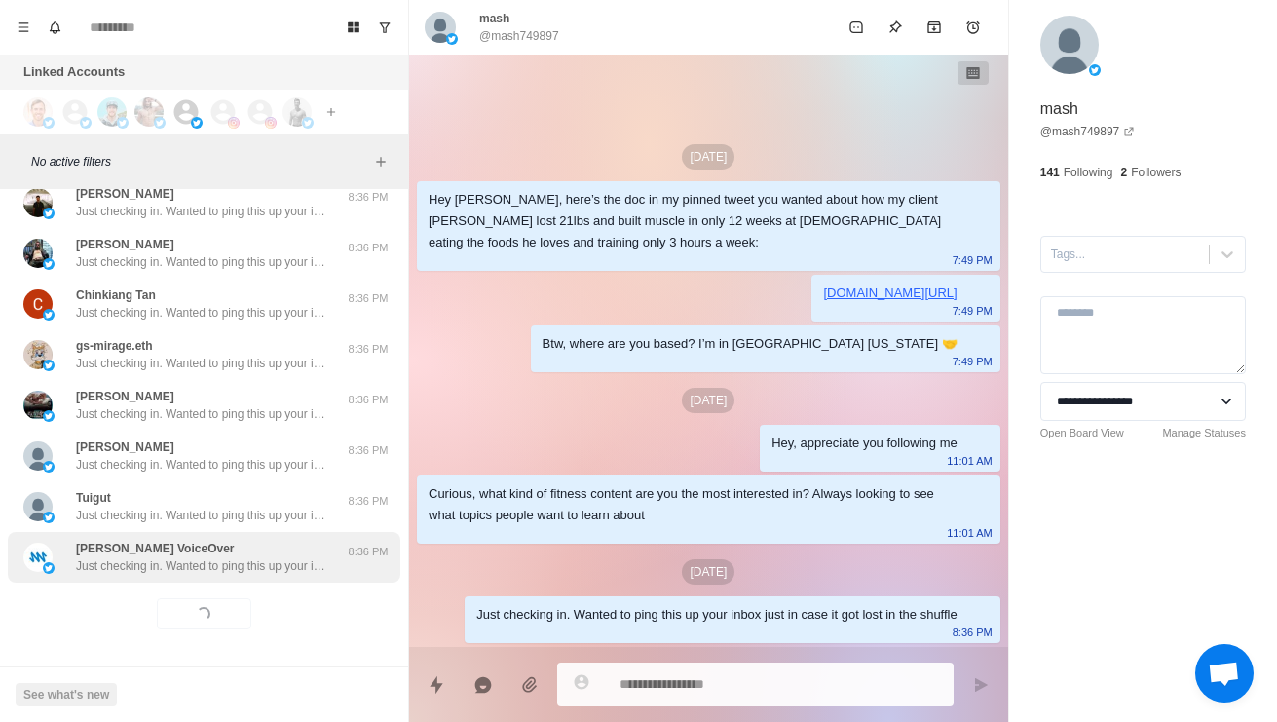
click at [249, 571] on p "Just checking in. Wanted to ping this up your inbox just in case it got lost in…" at bounding box center [202, 566] width 253 height 18
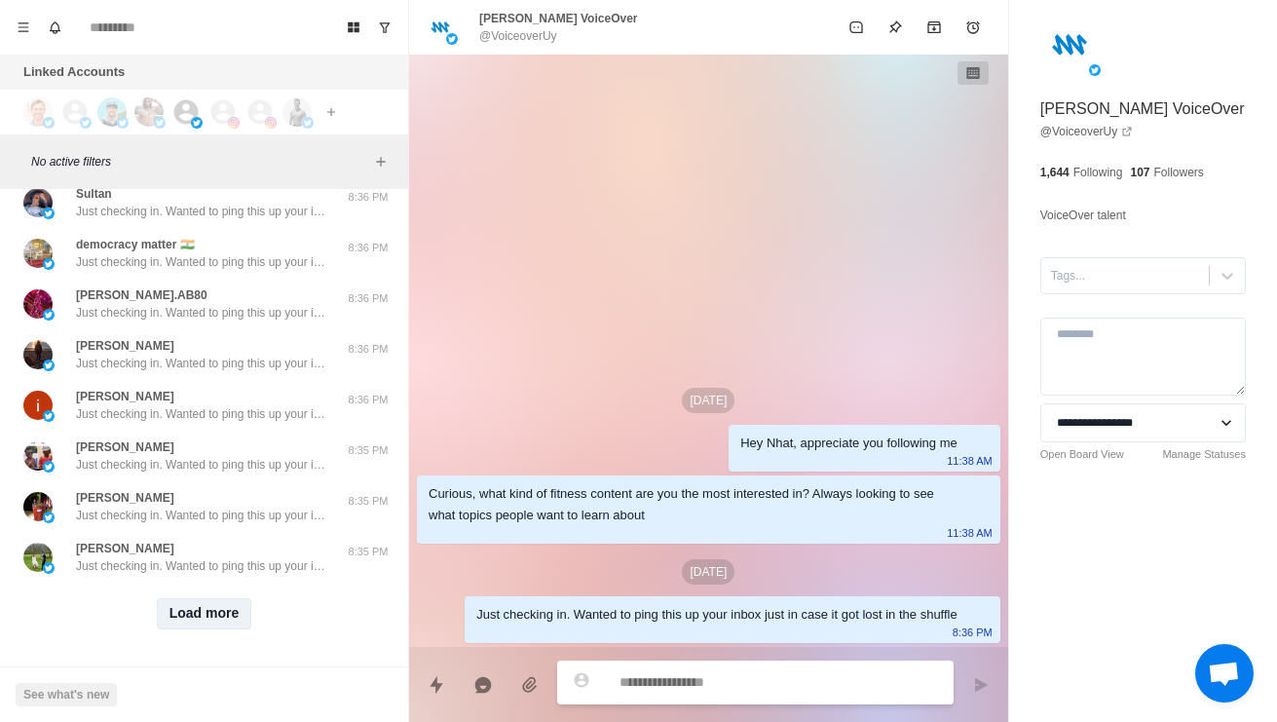
click at [220, 624] on button "Load more" at bounding box center [204, 613] width 95 height 31
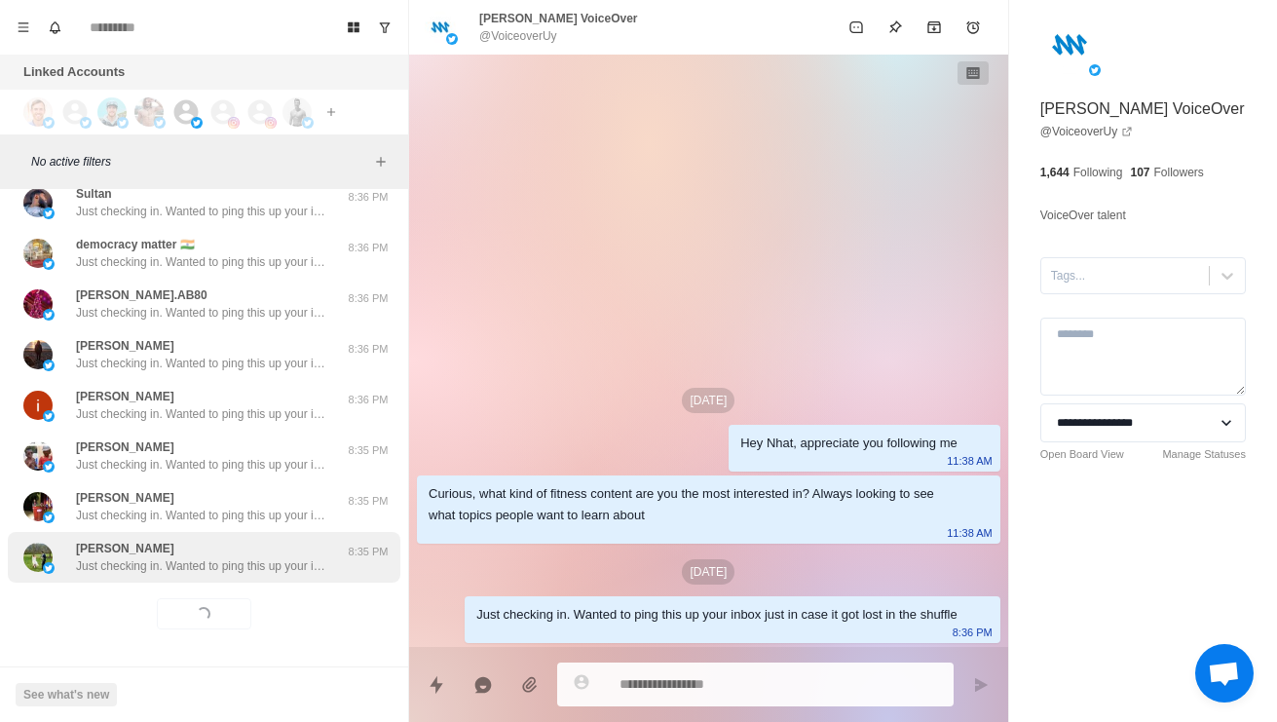
click at [240, 577] on div "[PERSON_NAME] Just checking in. Wanted to ping this up your inbox just in case …" at bounding box center [204, 557] width 392 height 51
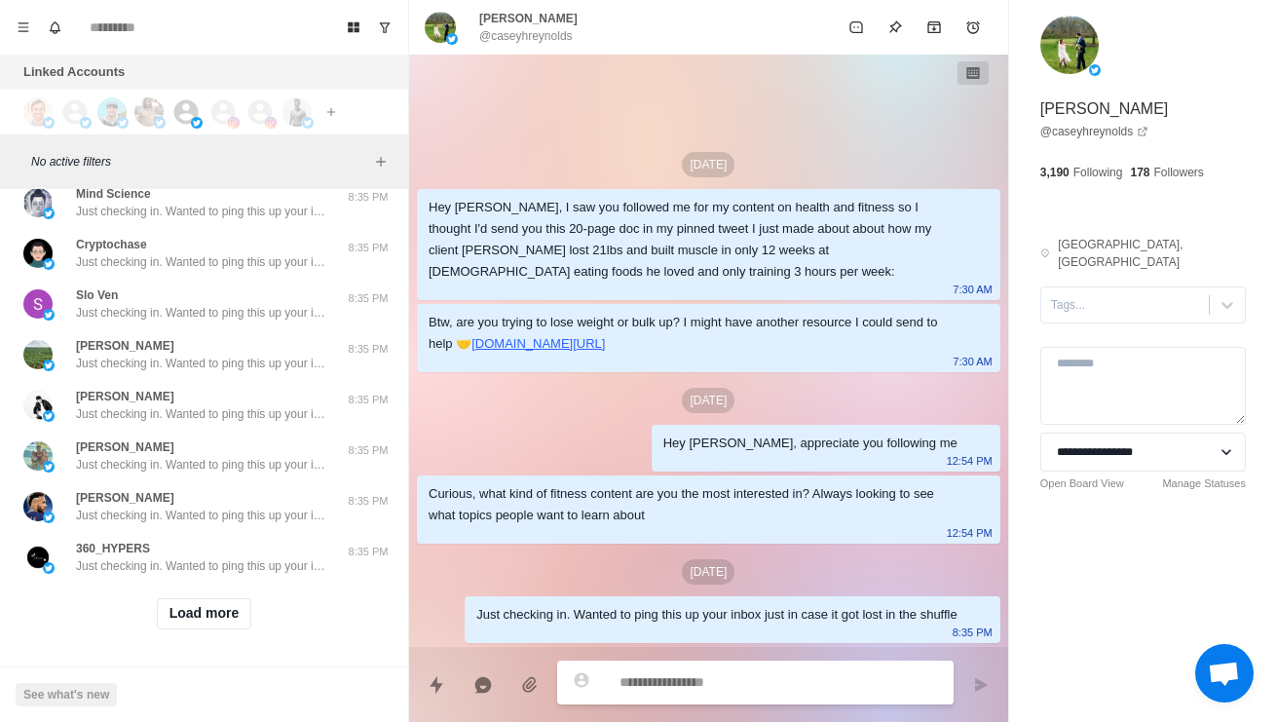
scroll to position [14100, 0]
click at [229, 625] on button "Load more" at bounding box center [204, 613] width 95 height 31
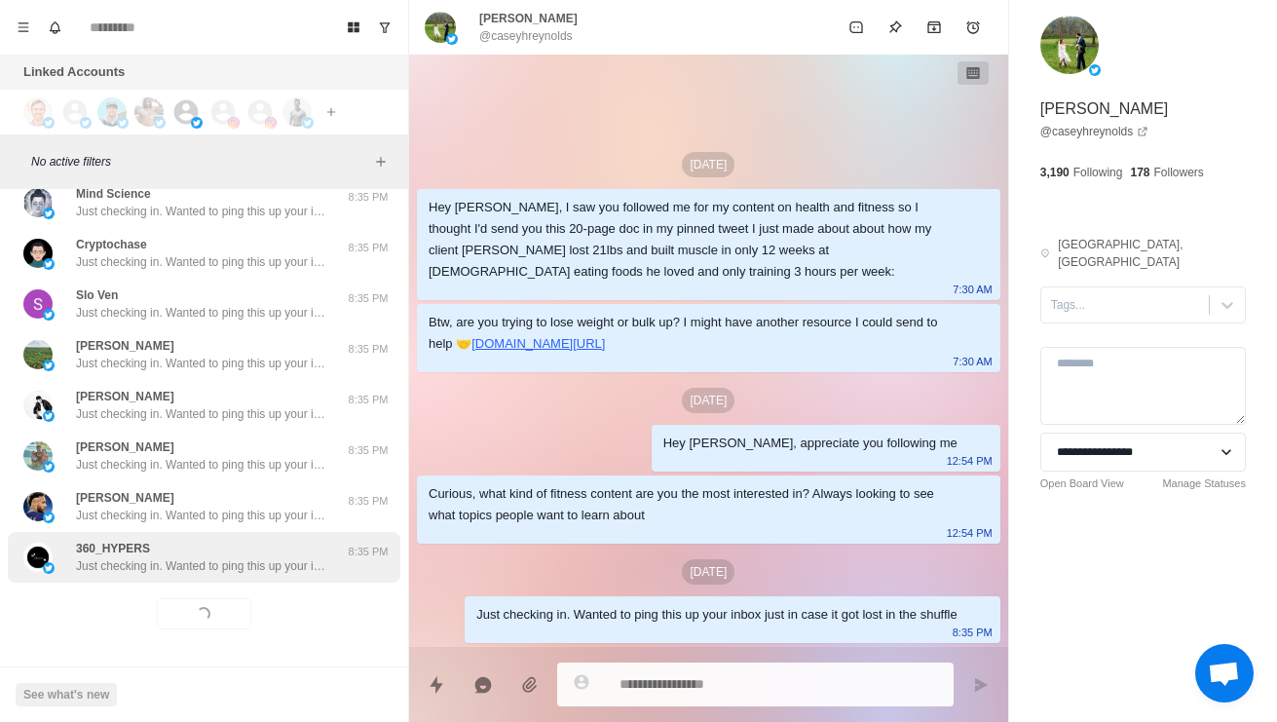
click at [277, 580] on div "360_HYPERS Just checking in. Wanted to ping this up your inbox just in case it …" at bounding box center [204, 557] width 392 height 51
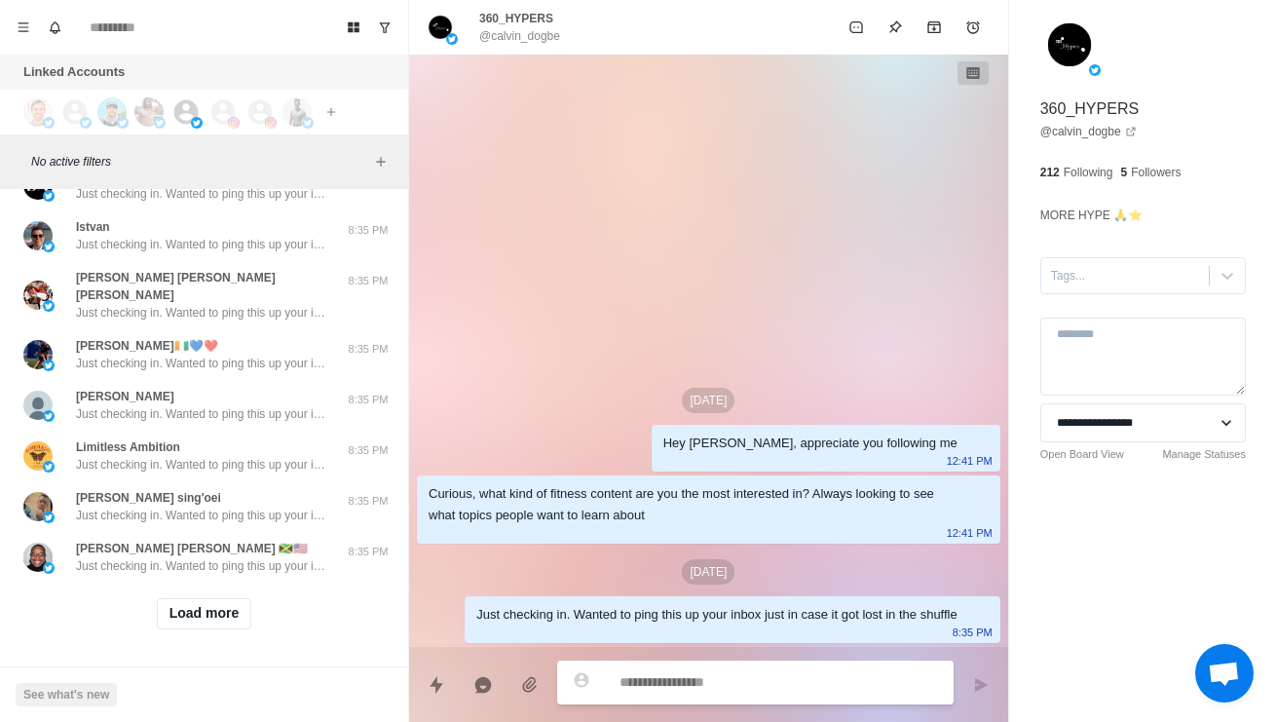
scroll to position [15132, 0]
click at [231, 627] on button "Load more" at bounding box center [204, 613] width 95 height 31
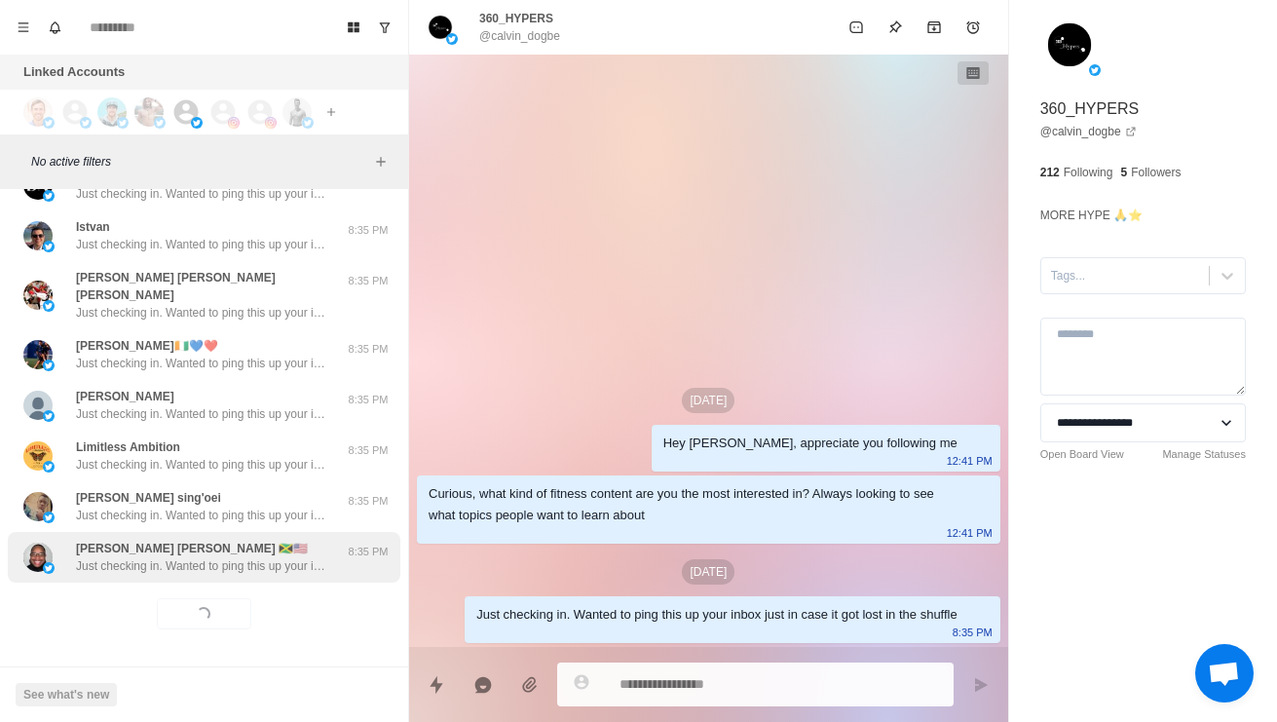
click at [244, 570] on p "Just checking in. Wanted to ping this up your inbox just in case it got lost in…" at bounding box center [202, 566] width 253 height 18
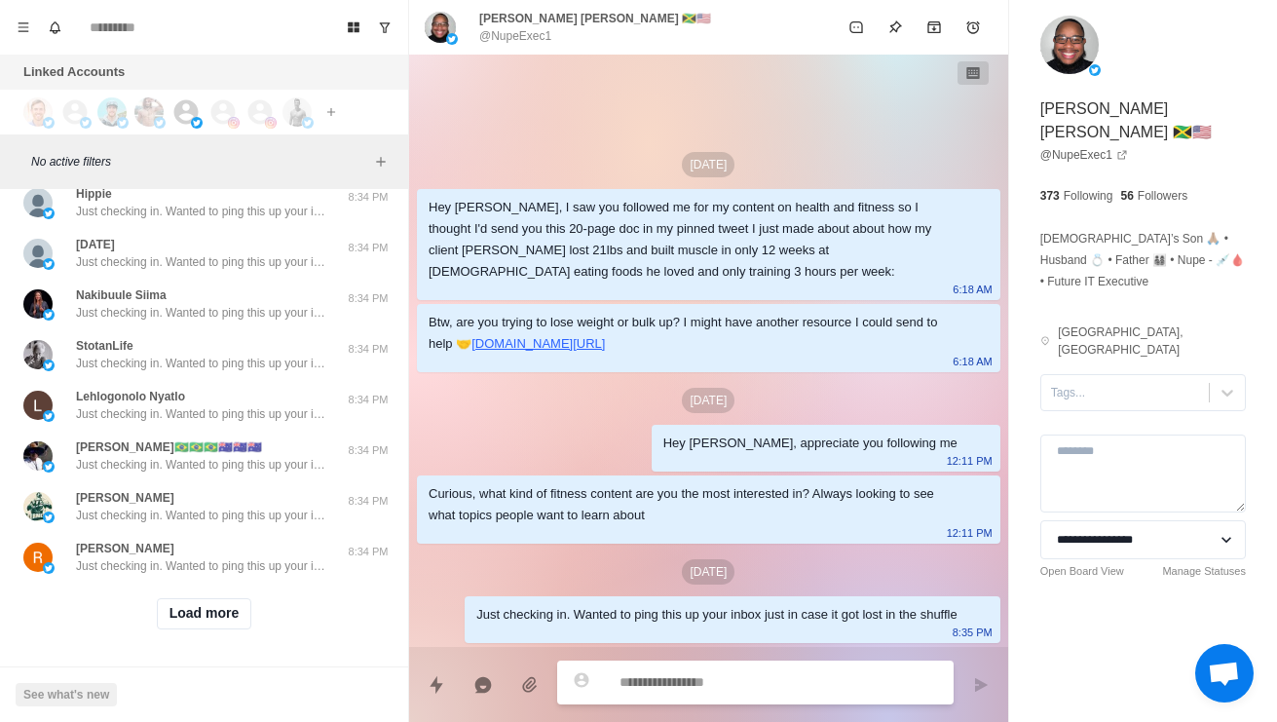
scroll to position [16164, 0]
click at [217, 615] on button "Load more" at bounding box center [204, 613] width 95 height 31
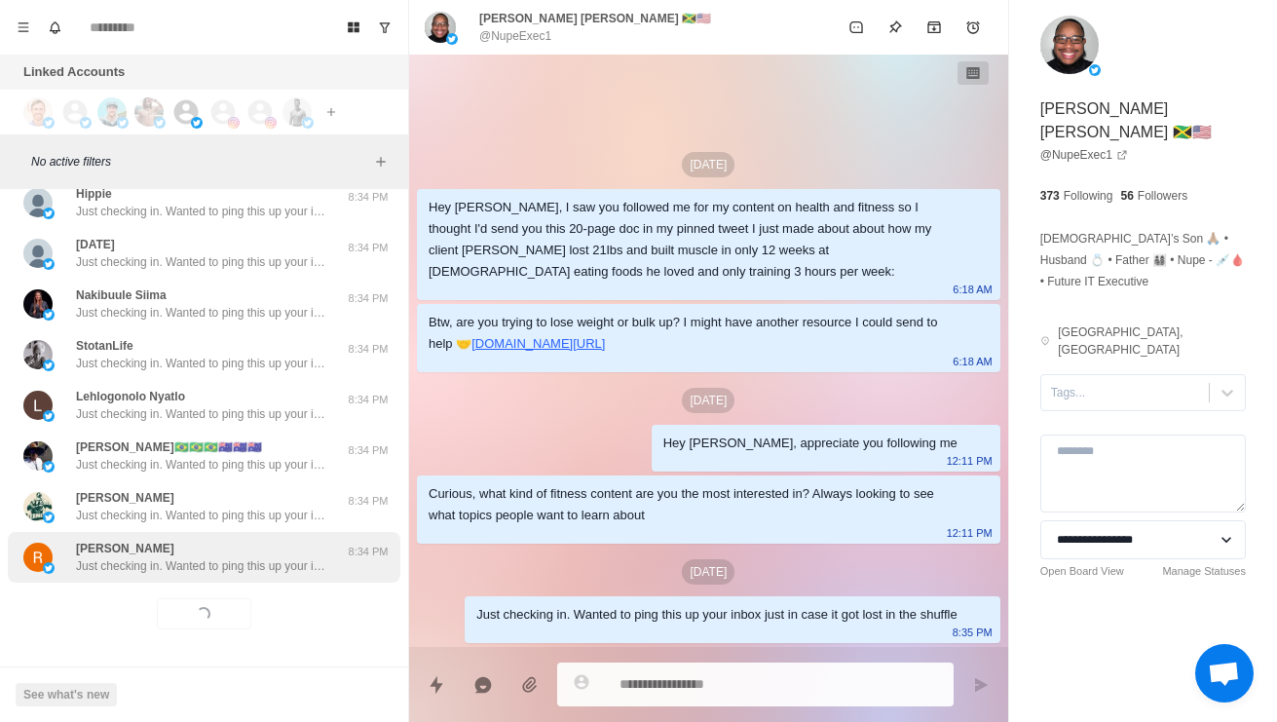
click at [246, 575] on div "[PERSON_NAME] Just checking in. Wanted to ping this up your inbox just in case …" at bounding box center [204, 557] width 392 height 51
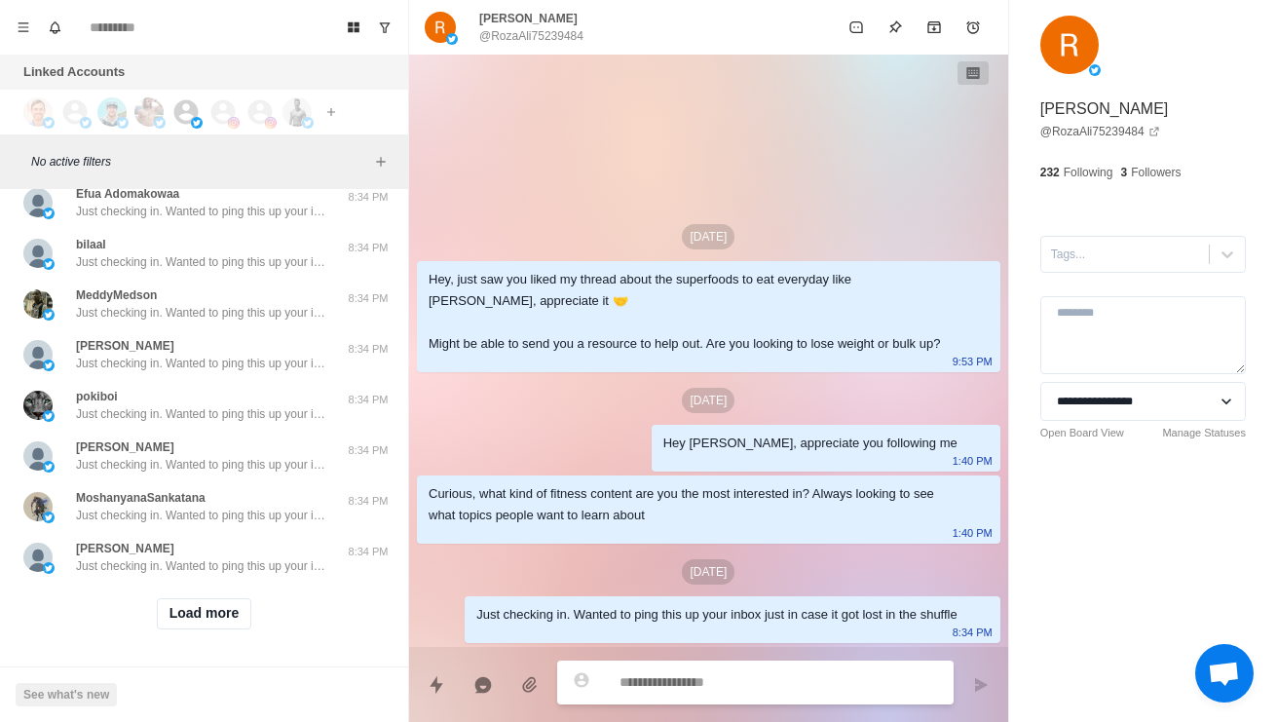
scroll to position [17196, 0]
click at [233, 624] on button "Load more" at bounding box center [204, 613] width 95 height 31
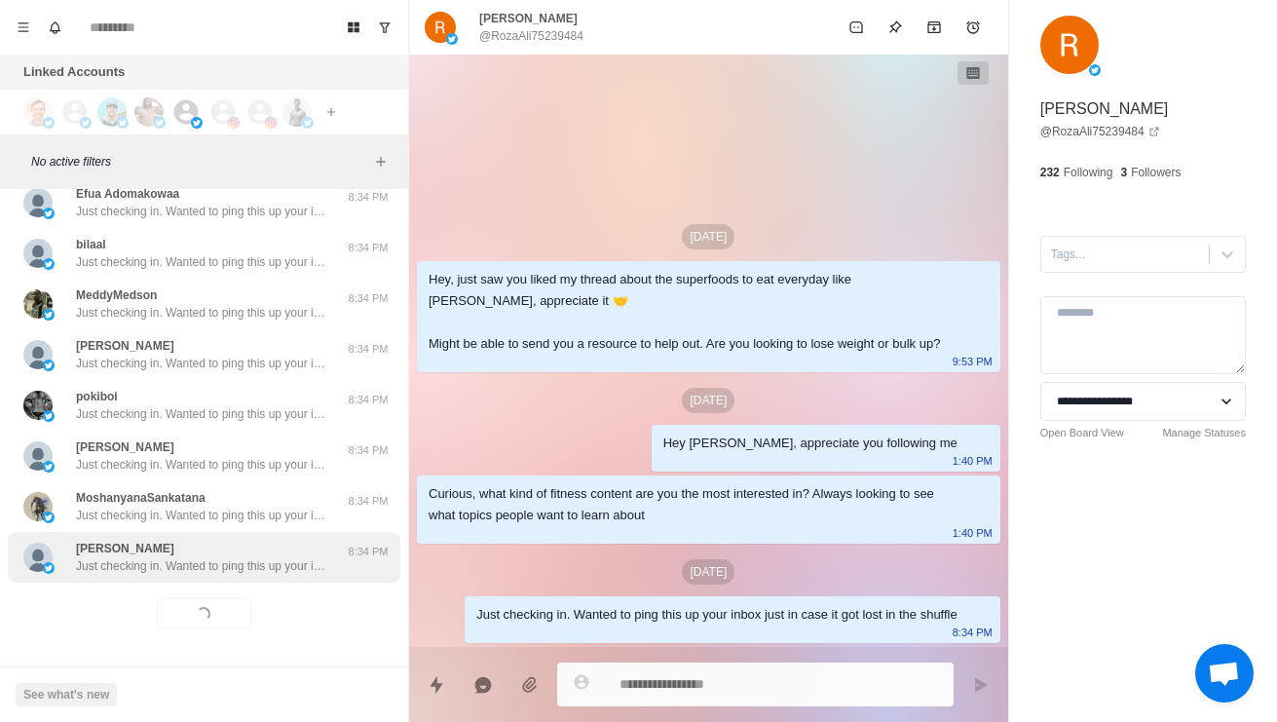
click at [275, 580] on div "[PERSON_NAME] Just checking in. Wanted to ping this up your inbox just in case …" at bounding box center [204, 557] width 392 height 51
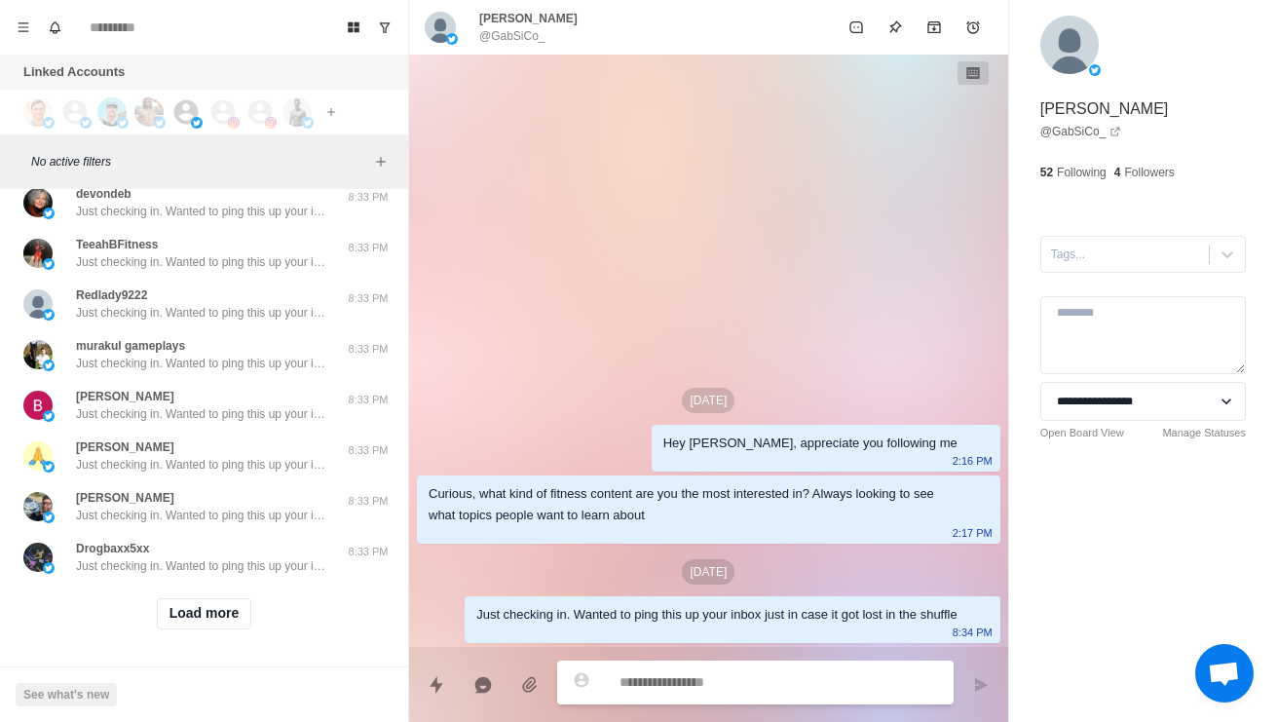
scroll to position [18229, 0]
click at [225, 627] on button "Load more" at bounding box center [204, 613] width 95 height 31
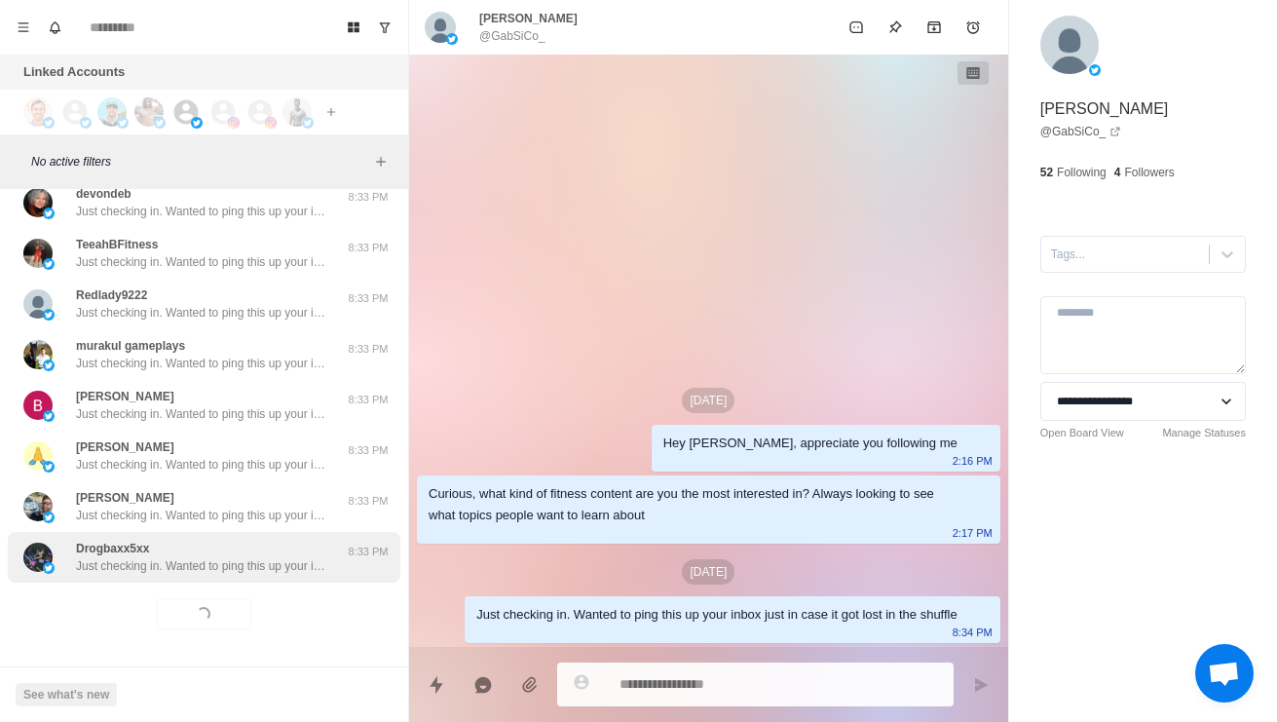
click at [281, 575] on div "Drogbaxx5xx Just checking in. Wanted to ping this up your inbox just in case it…" at bounding box center [204, 557] width 392 height 51
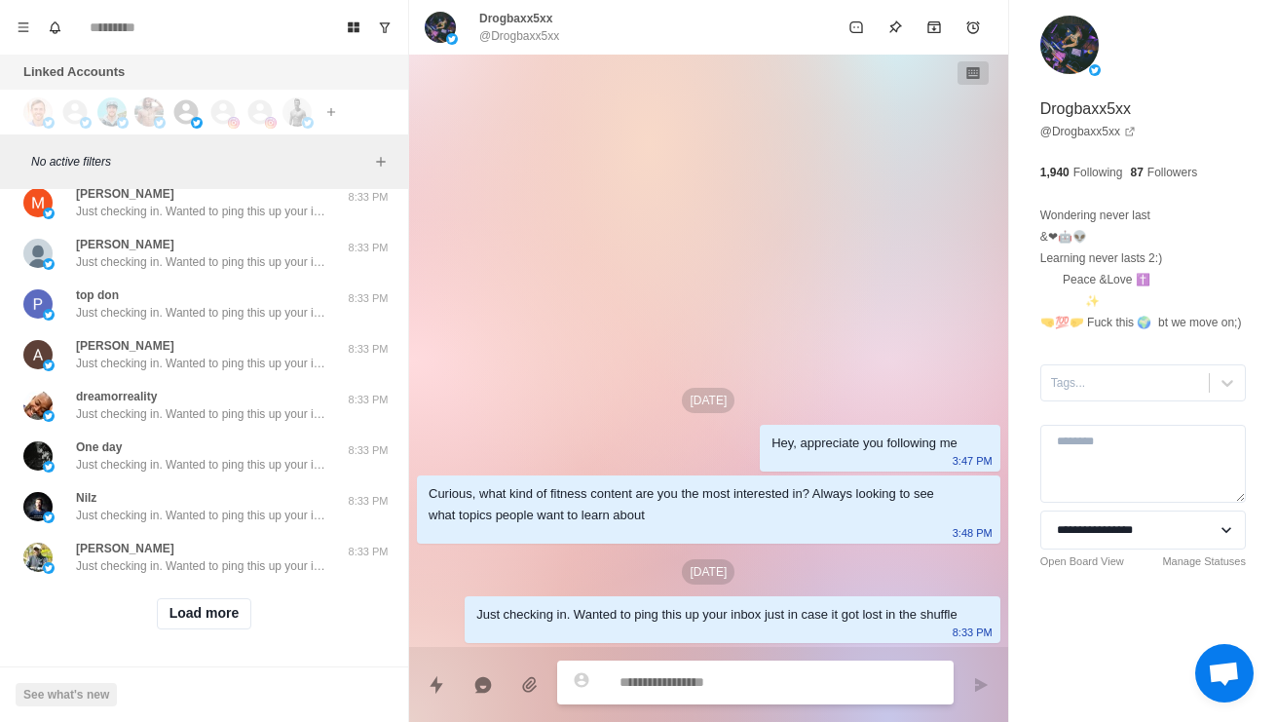
scroll to position [19261, 0]
click at [228, 625] on button "Load more" at bounding box center [204, 613] width 95 height 31
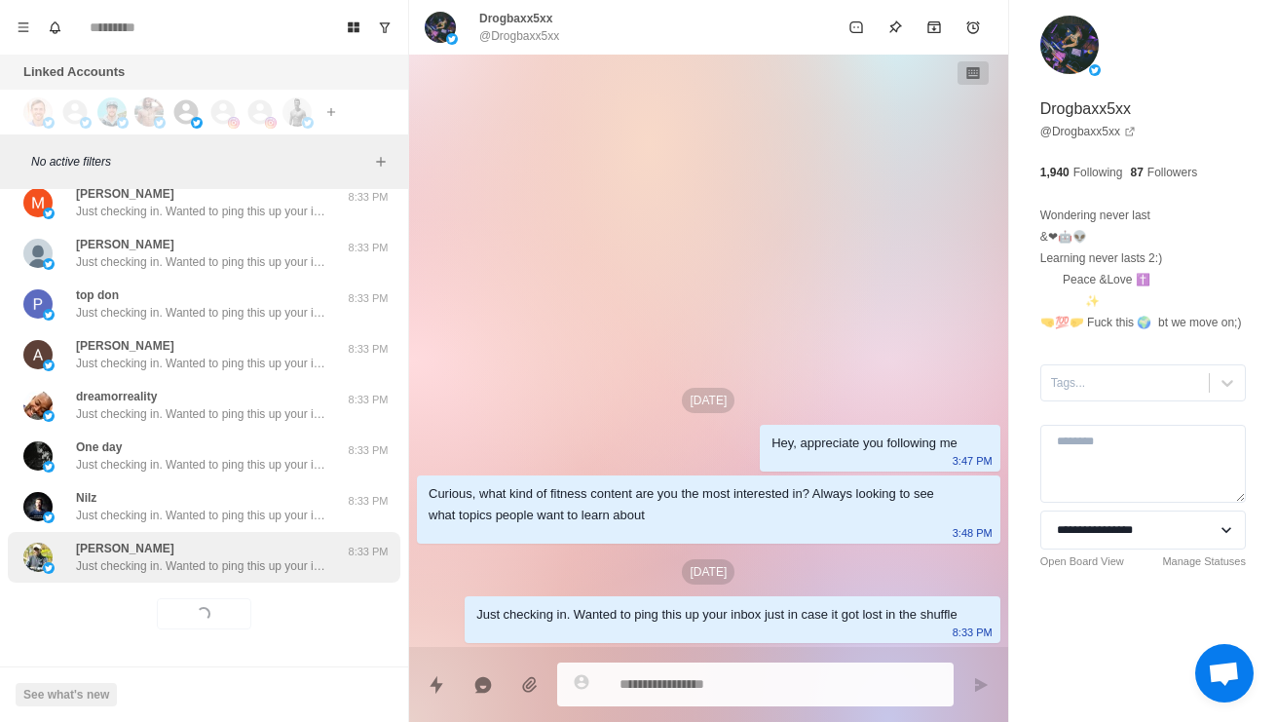
click at [278, 575] on div "[PERSON_NAME] Just checking in. Wanted to ping this up your inbox just in case …" at bounding box center [204, 557] width 392 height 51
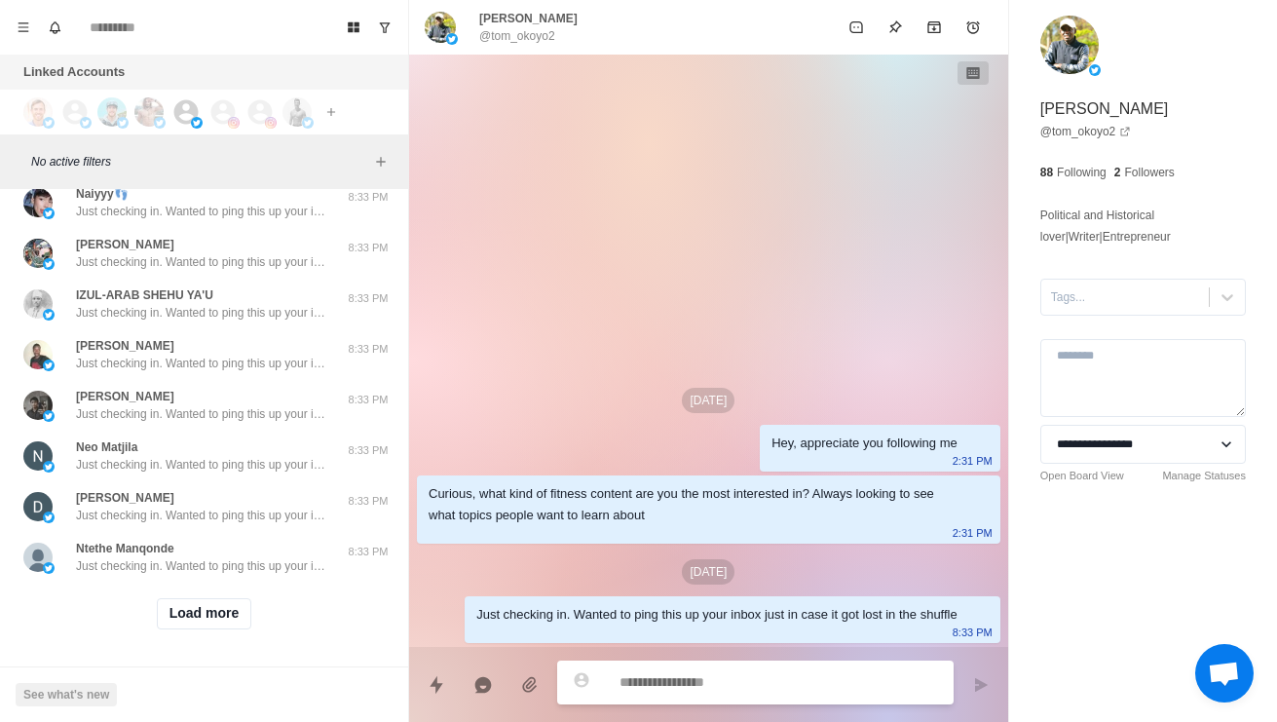
scroll to position [20293, 0]
click at [232, 614] on button "Load more" at bounding box center [204, 613] width 95 height 31
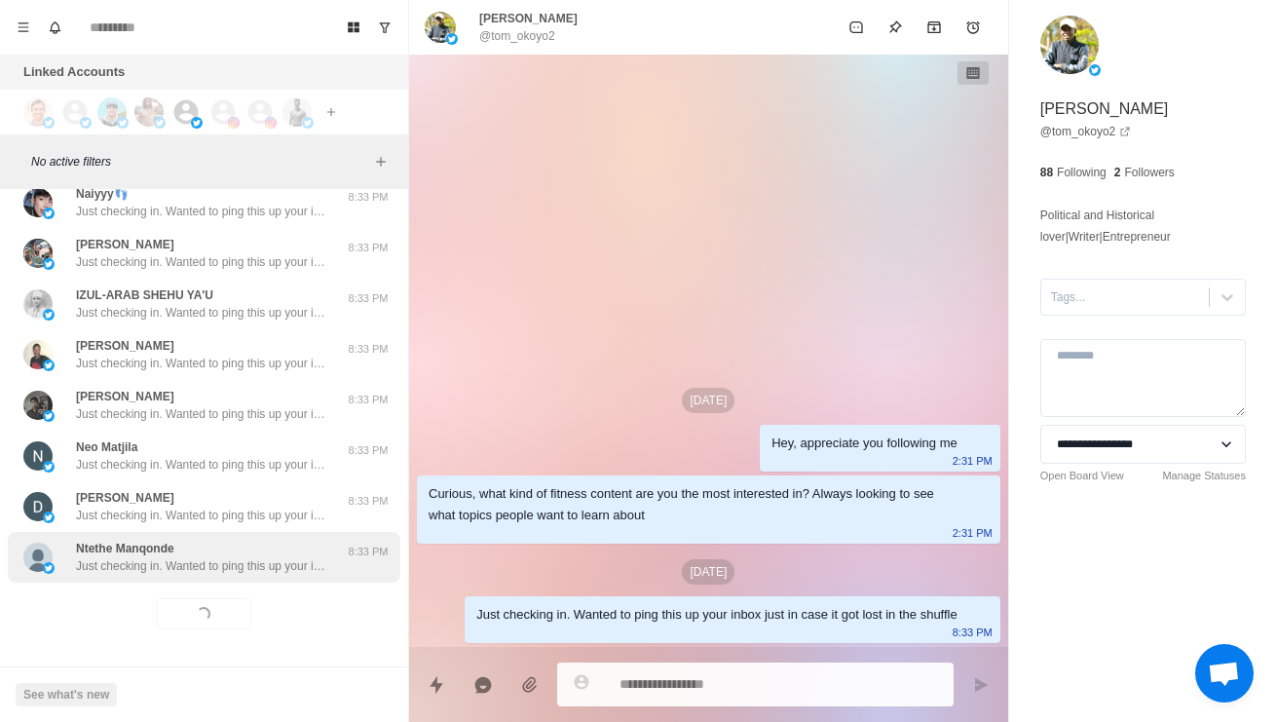
click at [278, 579] on div "Ntethe Manqonde Just checking in. Wanted to ping this up your inbox just in cas…" at bounding box center [204, 557] width 392 height 51
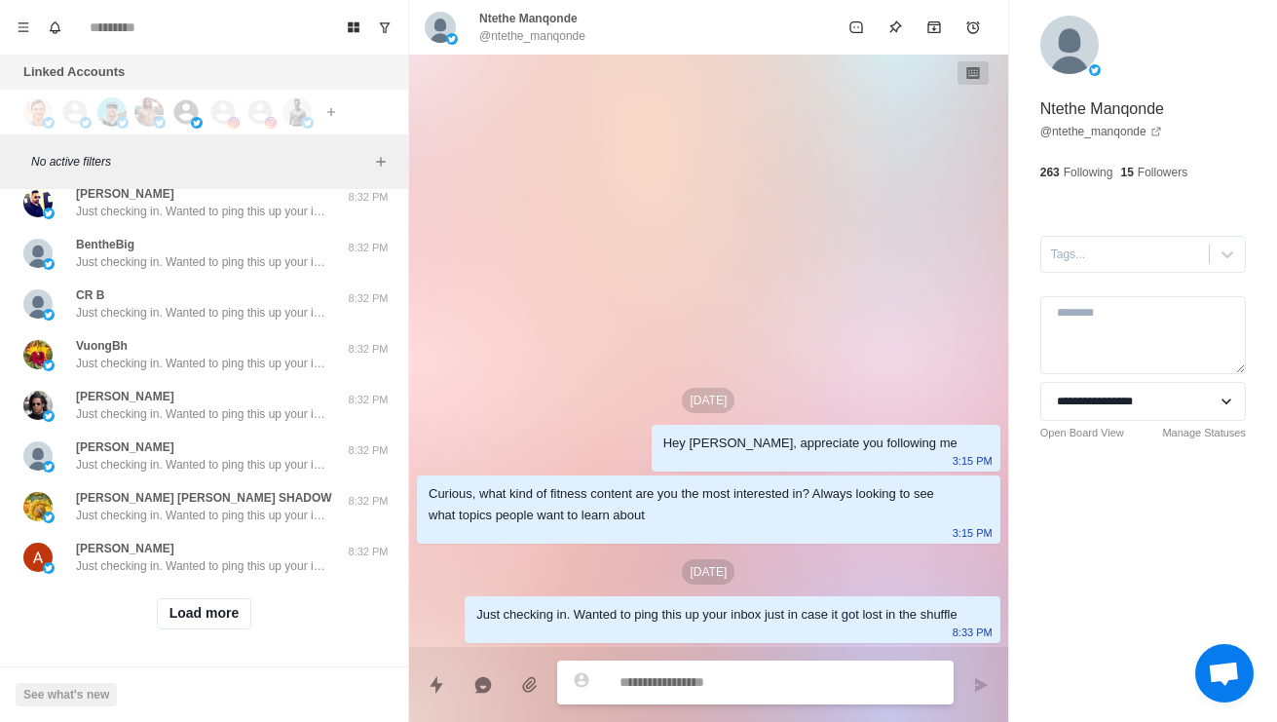
scroll to position [21325, 0]
click at [193, 616] on button "Load more" at bounding box center [204, 613] width 95 height 31
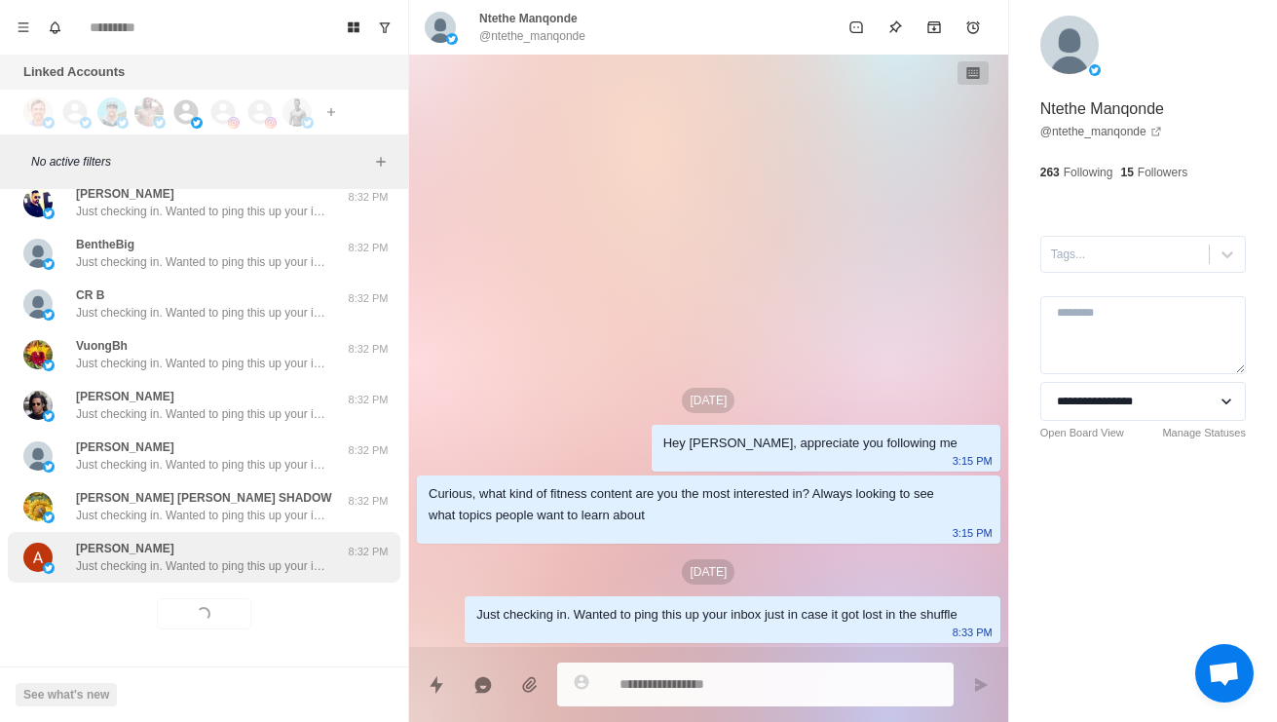
click at [159, 573] on p "Just checking in. Wanted to ping this up your inbox just in case it got lost in…" at bounding box center [202, 566] width 253 height 18
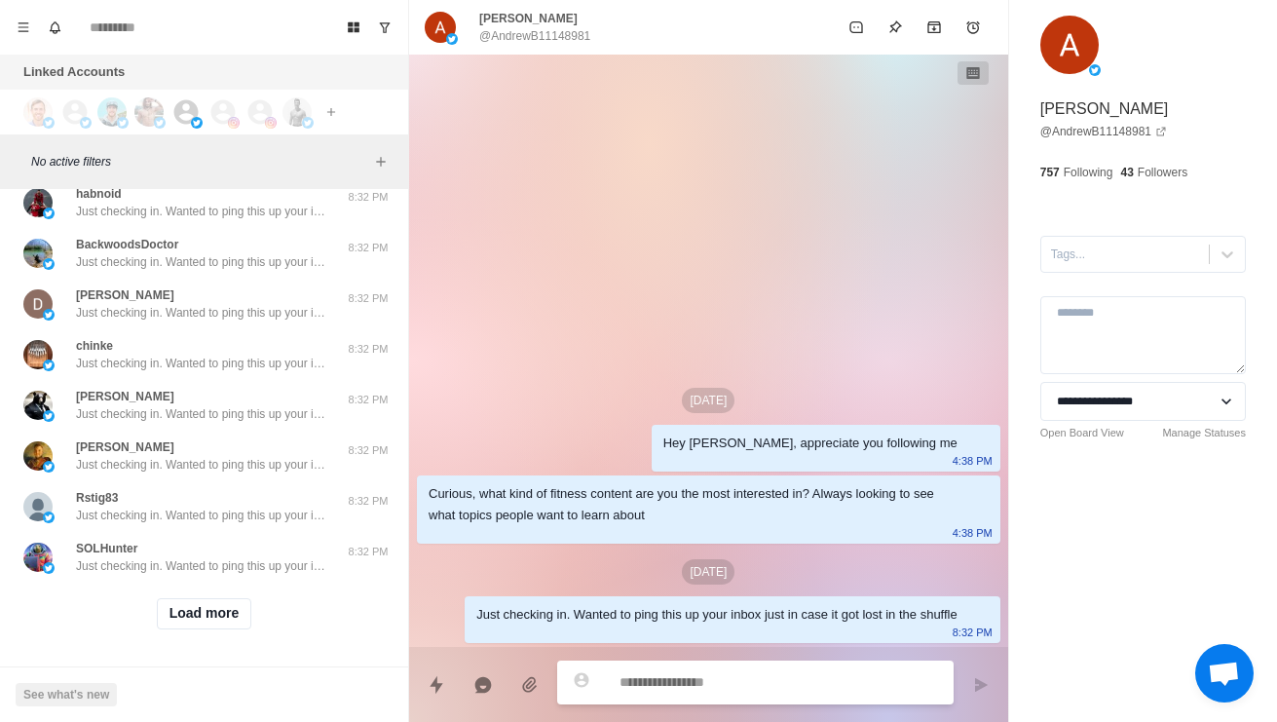
scroll to position [22357, 0]
click at [187, 622] on button "Load more" at bounding box center [204, 613] width 95 height 31
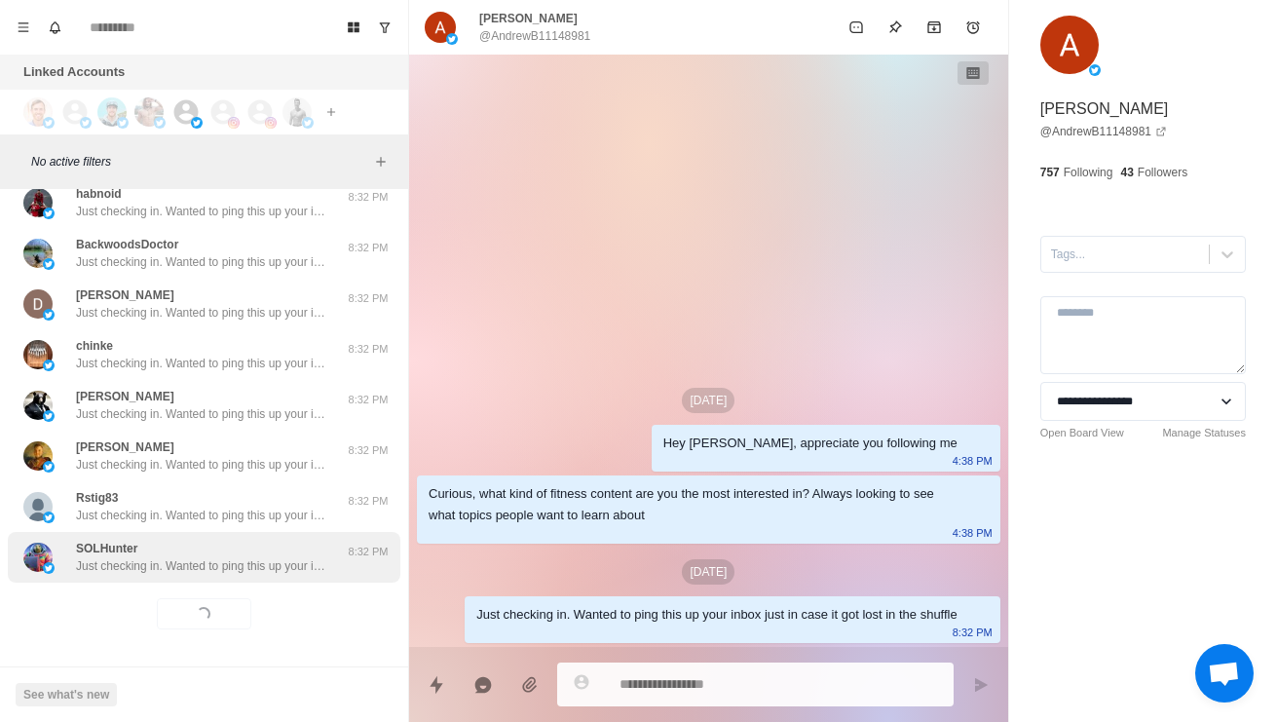
click at [157, 578] on div "SOLHunter Just checking in. Wanted to ping this up your inbox just in case it g…" at bounding box center [204, 557] width 392 height 51
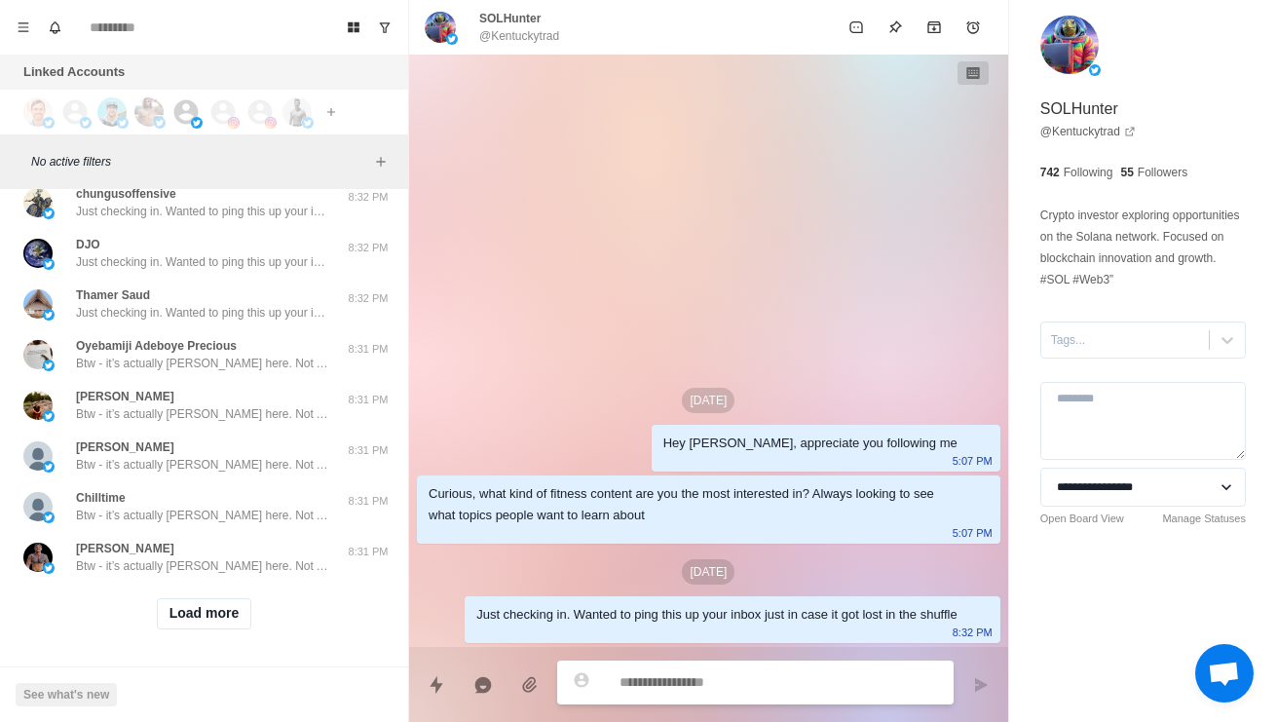
scroll to position [23389, 0]
click at [178, 626] on button "Load more" at bounding box center [204, 613] width 95 height 31
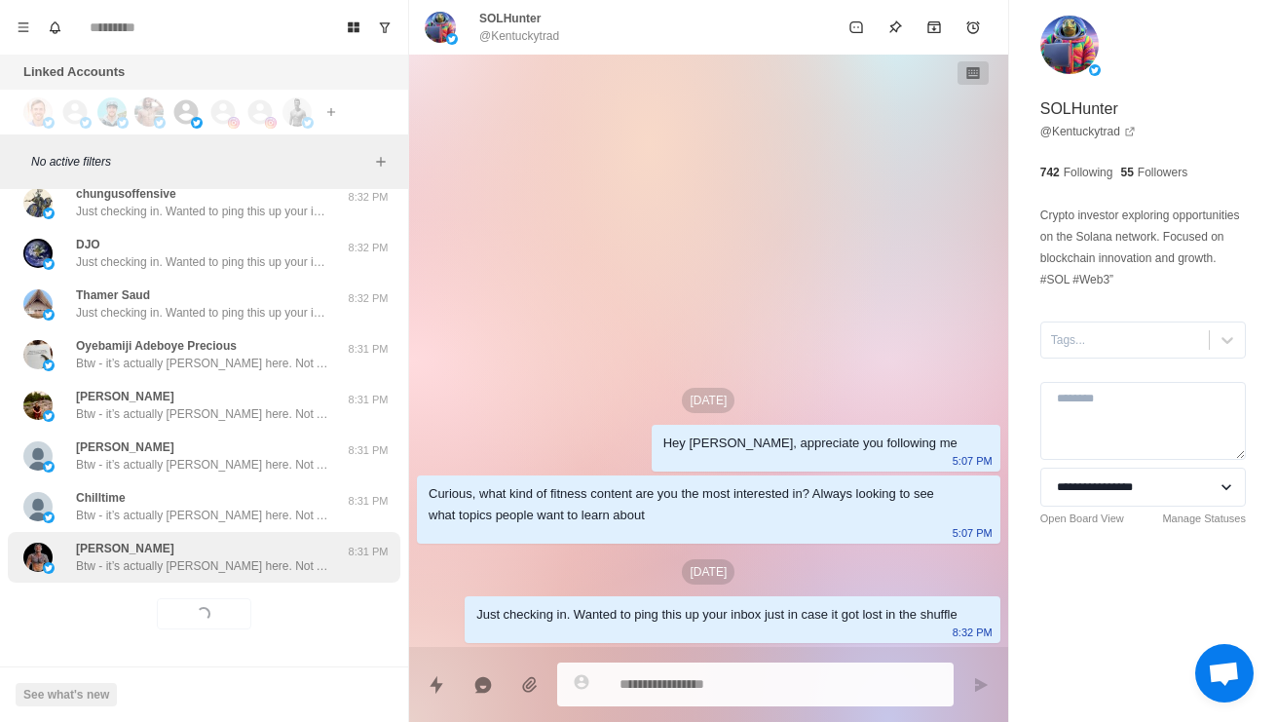
click at [153, 571] on p "Btw - it’s actually [PERSON_NAME] here. Not AI [DEMOGRAPHIC_DATA]" at bounding box center [202, 566] width 253 height 18
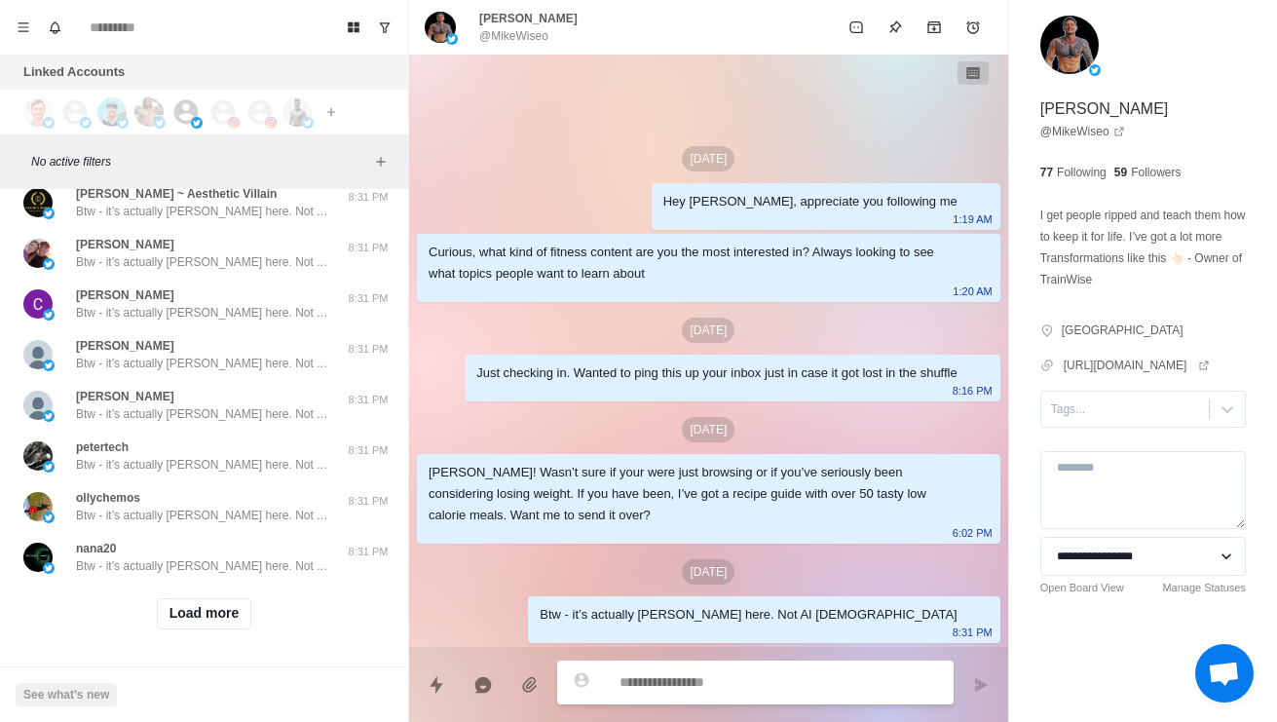
scroll to position [24422, 0]
click at [198, 625] on button "Load more" at bounding box center [204, 613] width 95 height 31
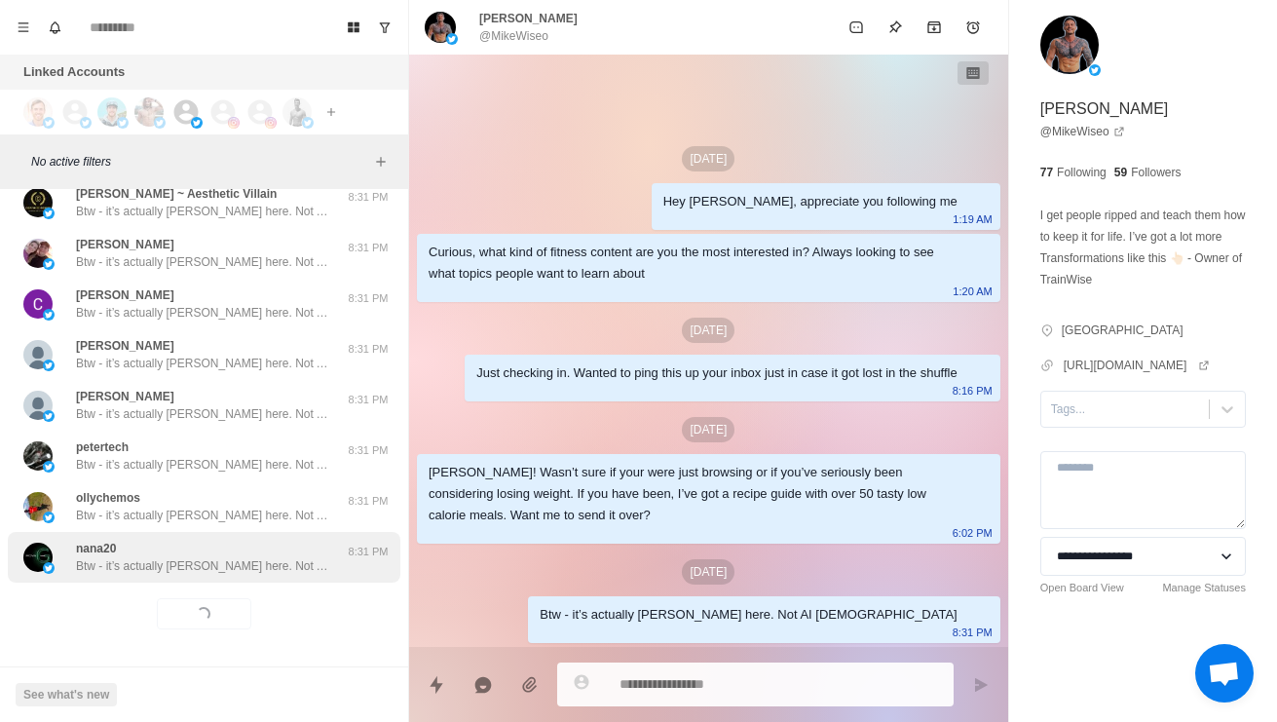
click at [161, 571] on p "Btw - it’s actually [PERSON_NAME] here. Not AI [DEMOGRAPHIC_DATA]" at bounding box center [202, 566] width 253 height 18
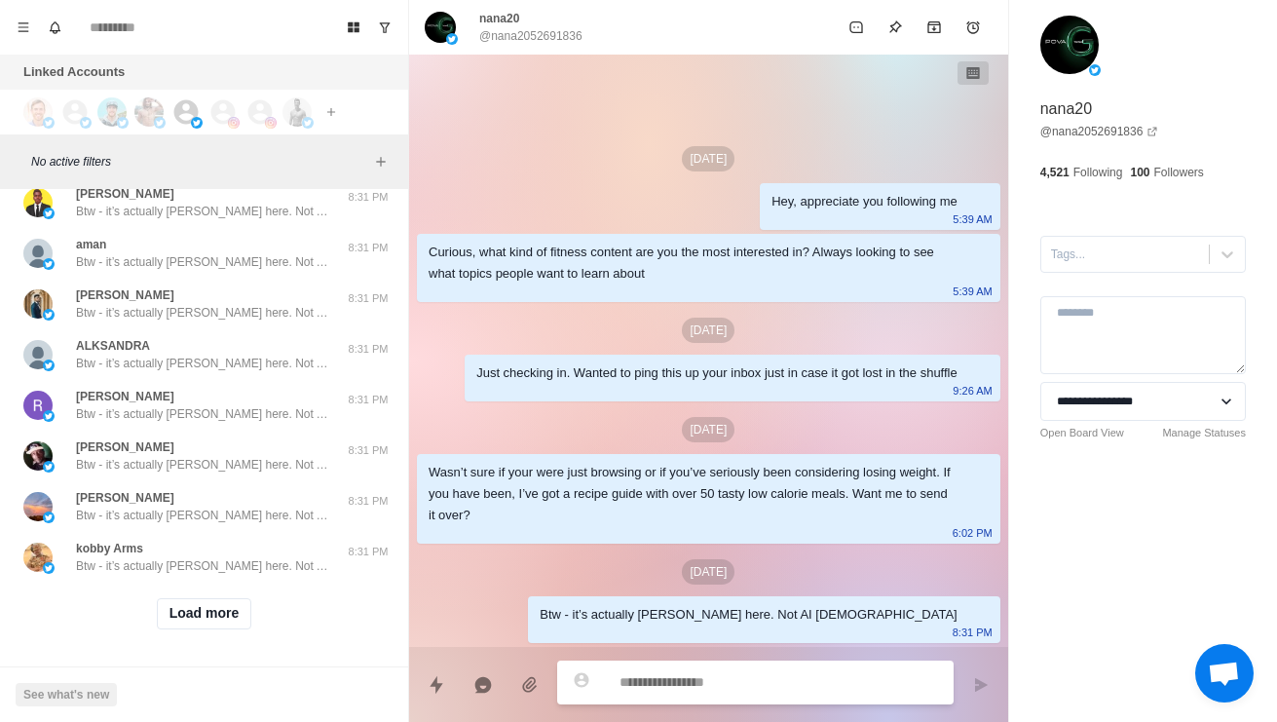
scroll to position [25454, 0]
click at [191, 625] on button "Load more" at bounding box center [204, 613] width 95 height 31
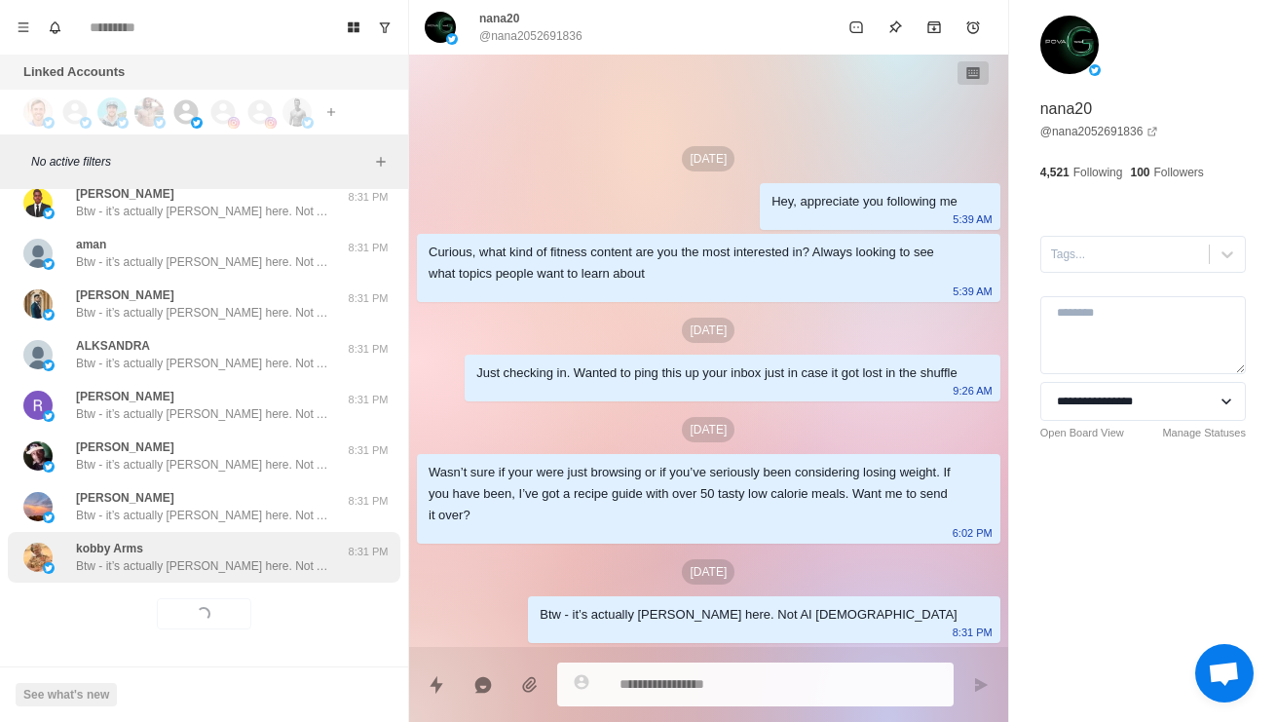
click at [152, 562] on p "Btw - it’s actually [PERSON_NAME] here. Not AI [DEMOGRAPHIC_DATA]" at bounding box center [202, 566] width 253 height 18
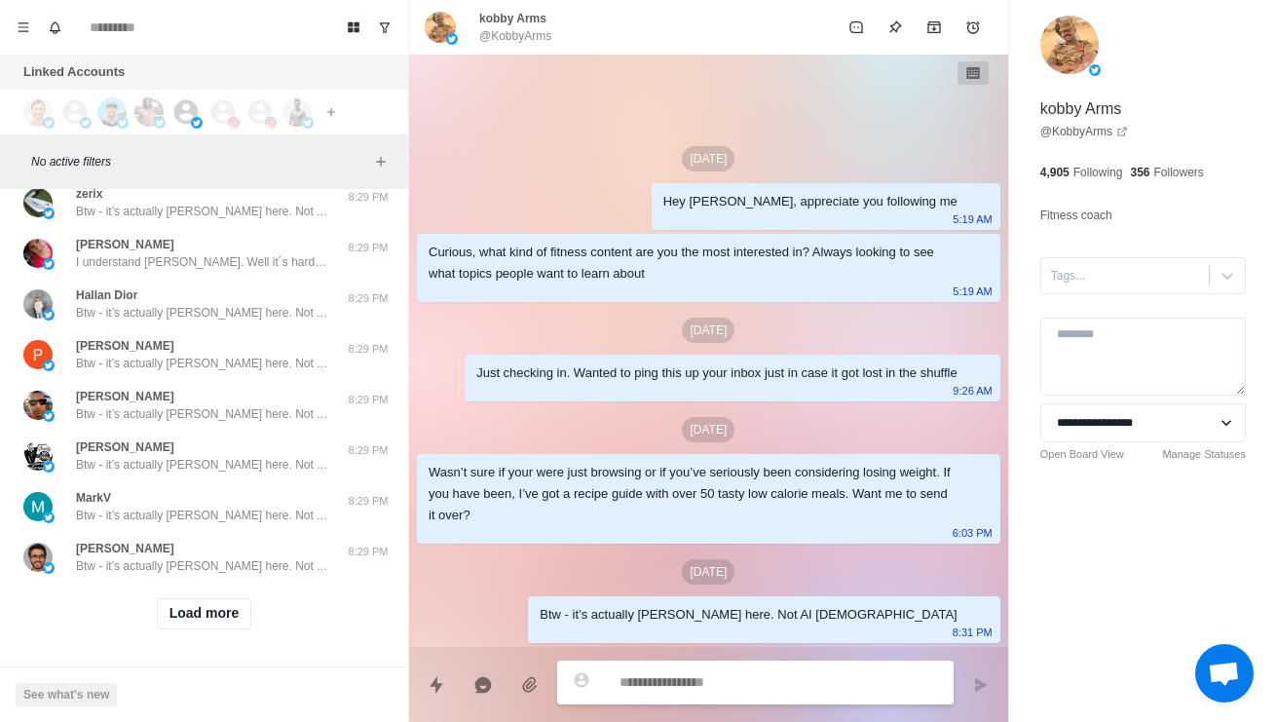
scroll to position [26486, 0]
click at [197, 598] on button "Load more" at bounding box center [204, 613] width 95 height 31
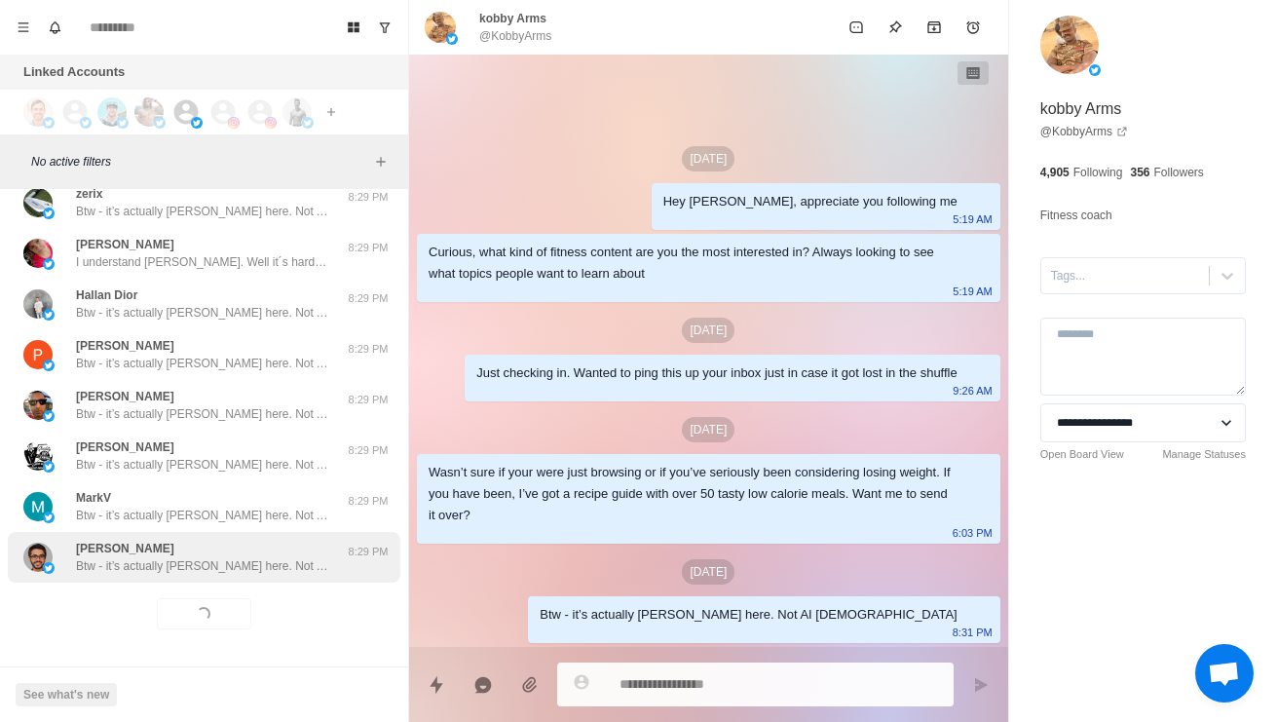
click at [167, 557] on p "Btw - it’s actually [PERSON_NAME] here. Not AI [DEMOGRAPHIC_DATA]" at bounding box center [202, 566] width 253 height 18
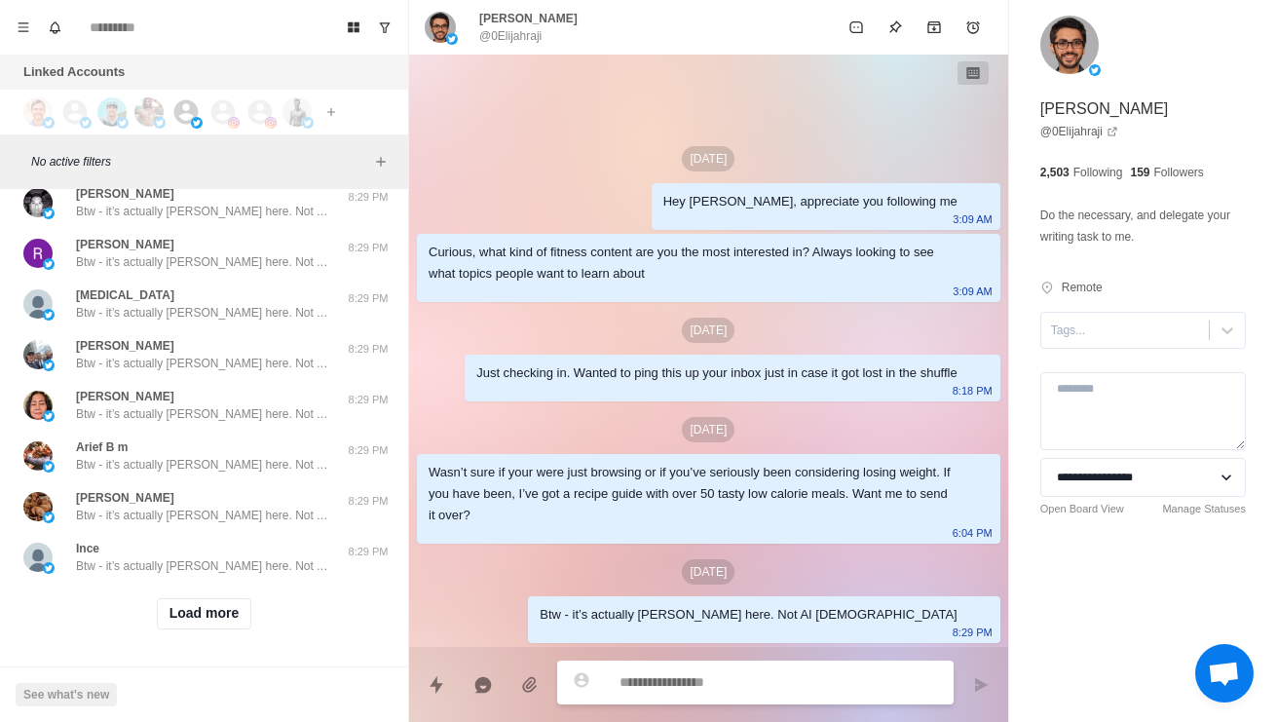
scroll to position [27518, 0]
click at [196, 598] on button "Load more" at bounding box center [204, 613] width 95 height 31
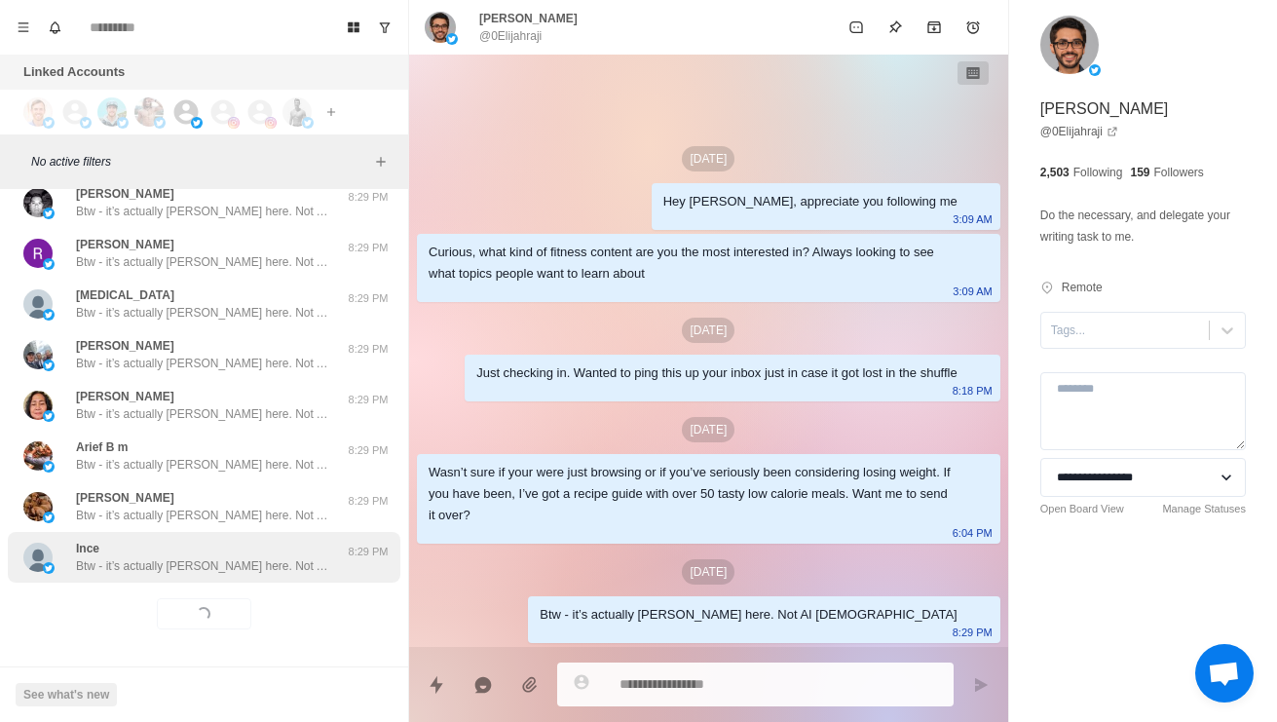
click at [143, 539] on div "Ince Btw - it’s actually [PERSON_NAME] here. Not AI [DEMOGRAPHIC_DATA]" at bounding box center [202, 556] width 253 height 35
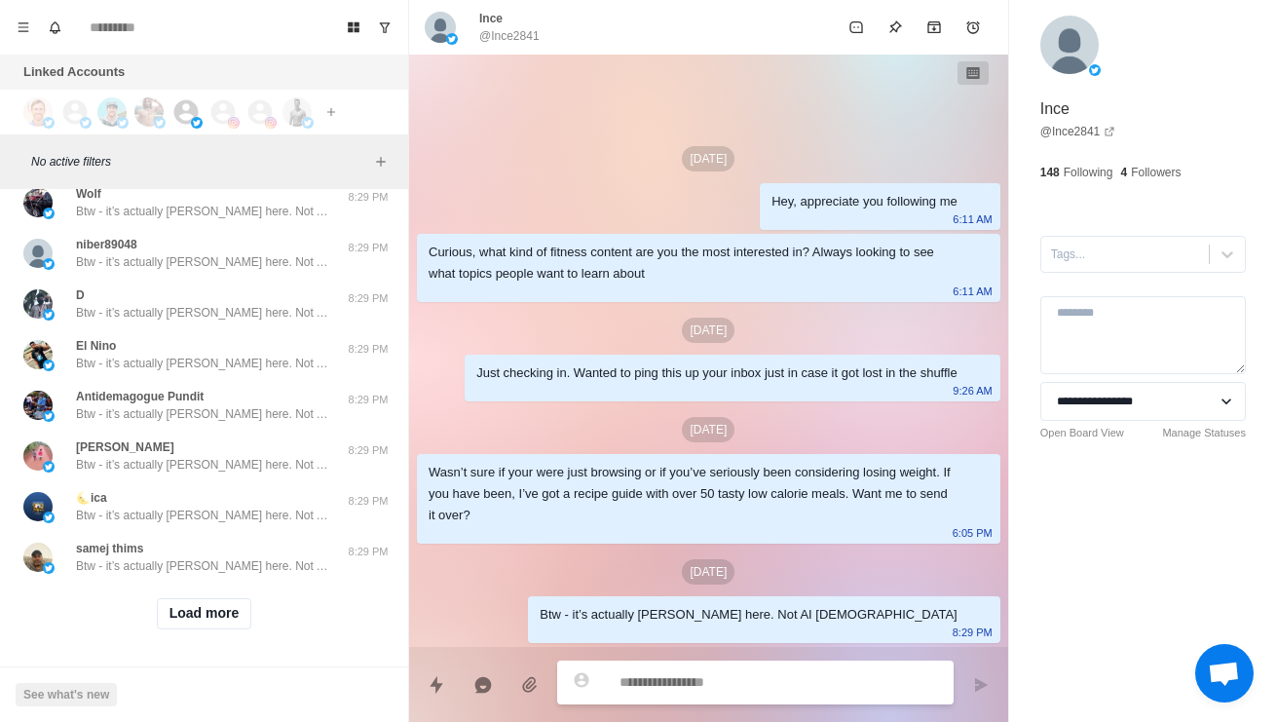
scroll to position [28550, 0]
click at [198, 607] on button "Load more" at bounding box center [204, 613] width 95 height 31
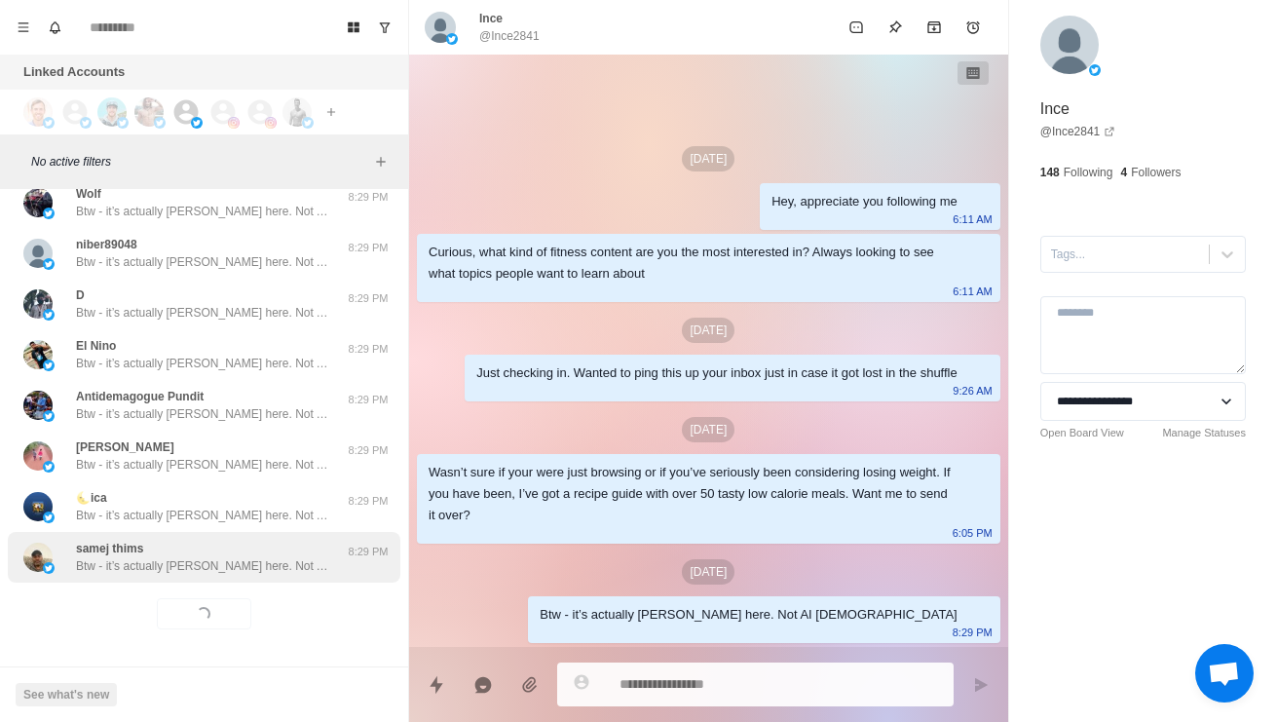
click at [169, 561] on div "samej thims Btw - it’s actually [PERSON_NAME] here. Not AI haha 8:29 PM" at bounding box center [204, 557] width 392 height 51
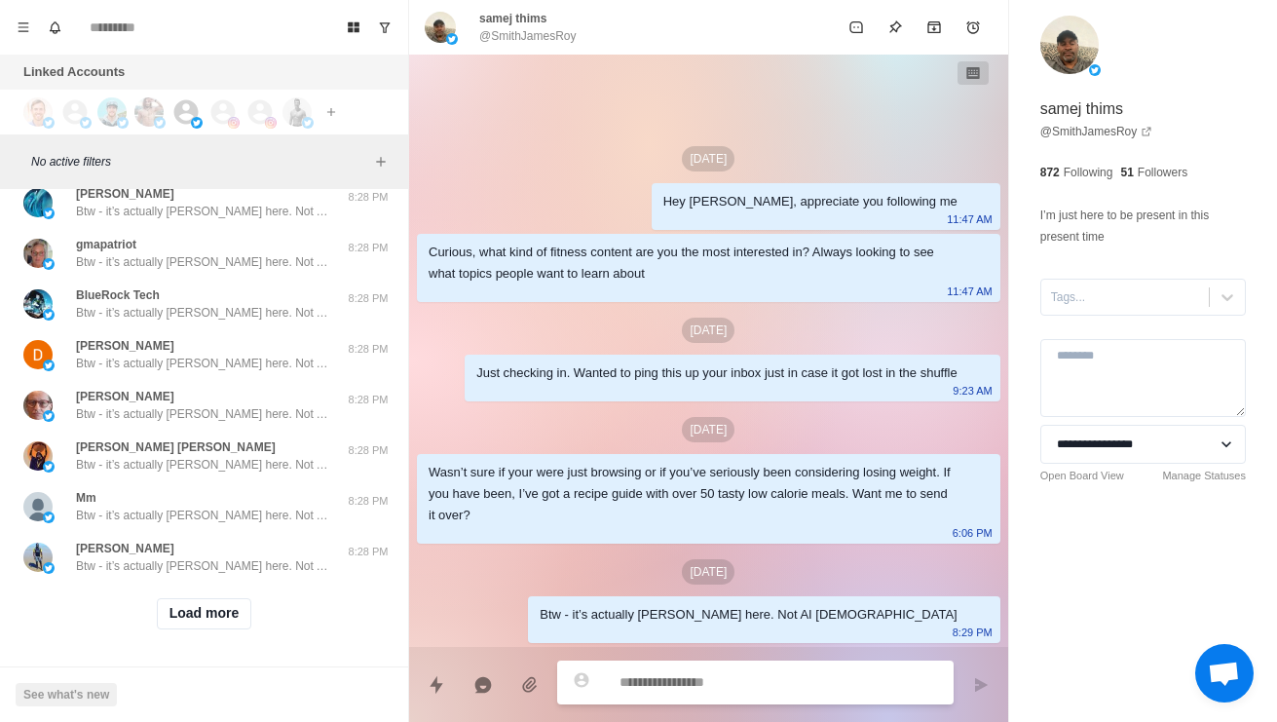
scroll to position [29582, 0]
click at [224, 625] on div "Load more" at bounding box center [204, 613] width 392 height 62
click at [249, 601] on button "Load more" at bounding box center [204, 613] width 95 height 31
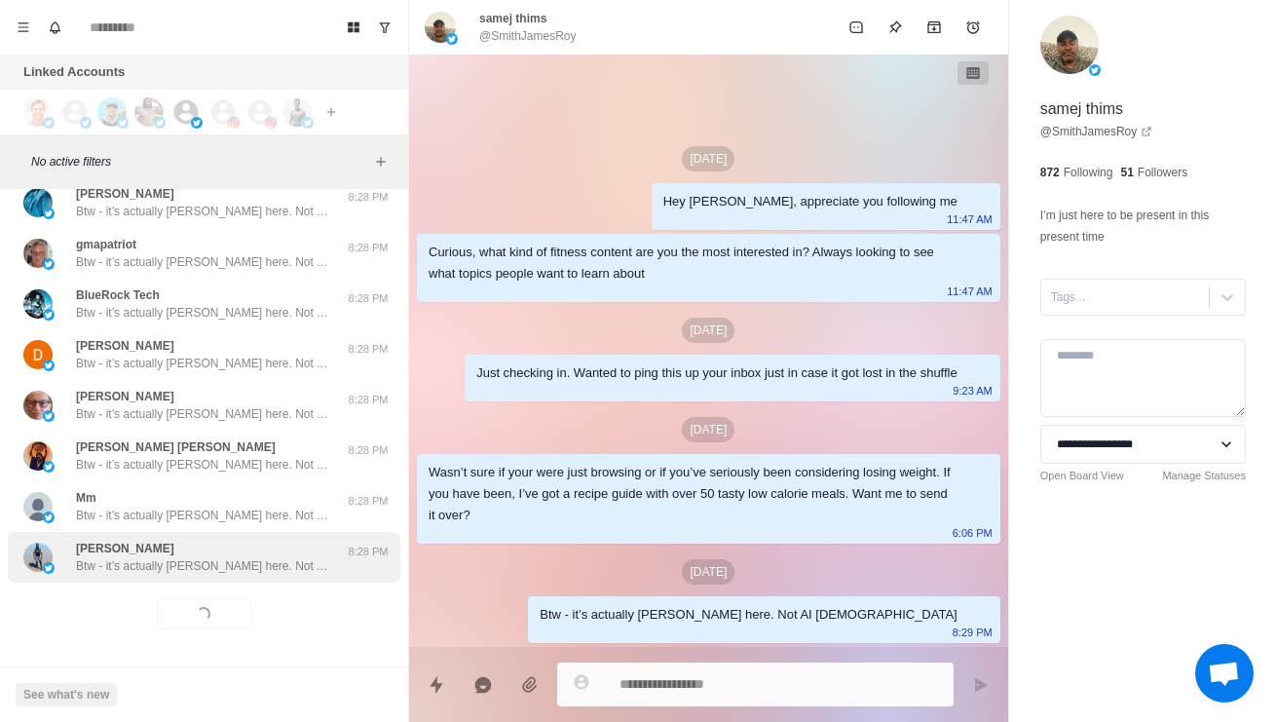
click at [284, 561] on div "[PERSON_NAME] Btw - it’s actually [PERSON_NAME] here. Not AI haha 8:28 PM" at bounding box center [204, 557] width 392 height 51
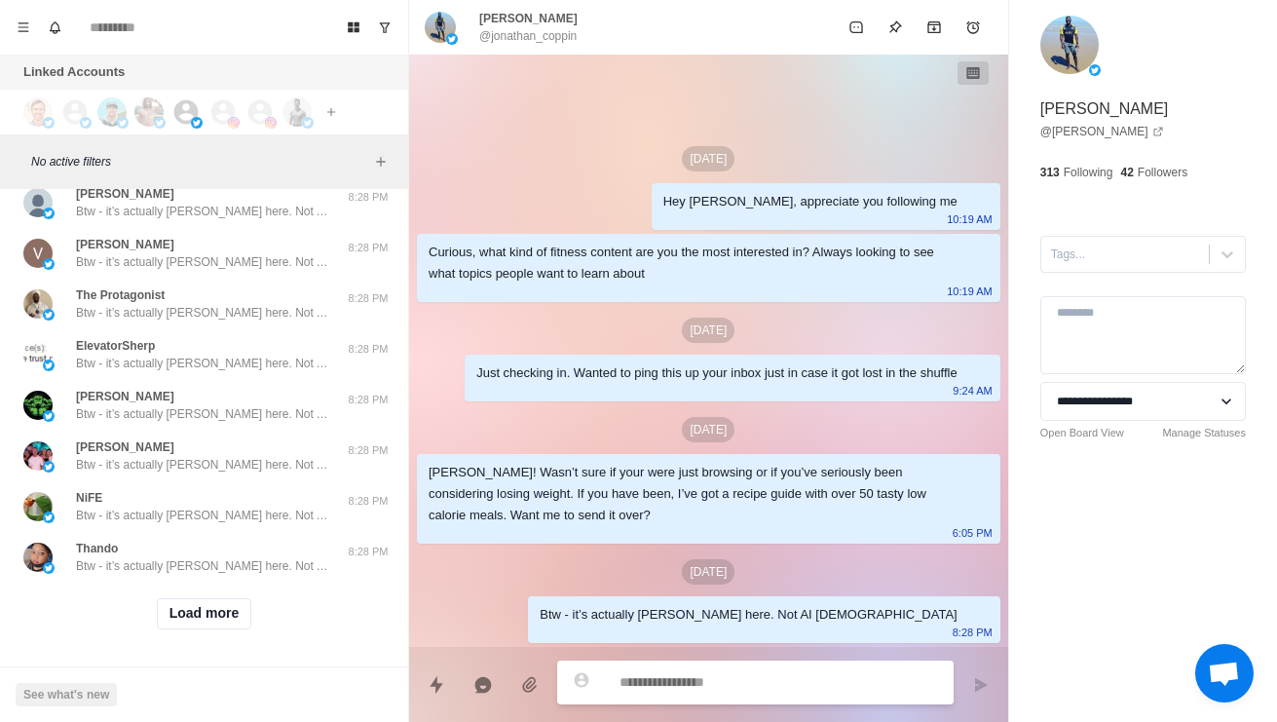
scroll to position [30615, 0]
click at [222, 606] on button "Load more" at bounding box center [204, 613] width 95 height 31
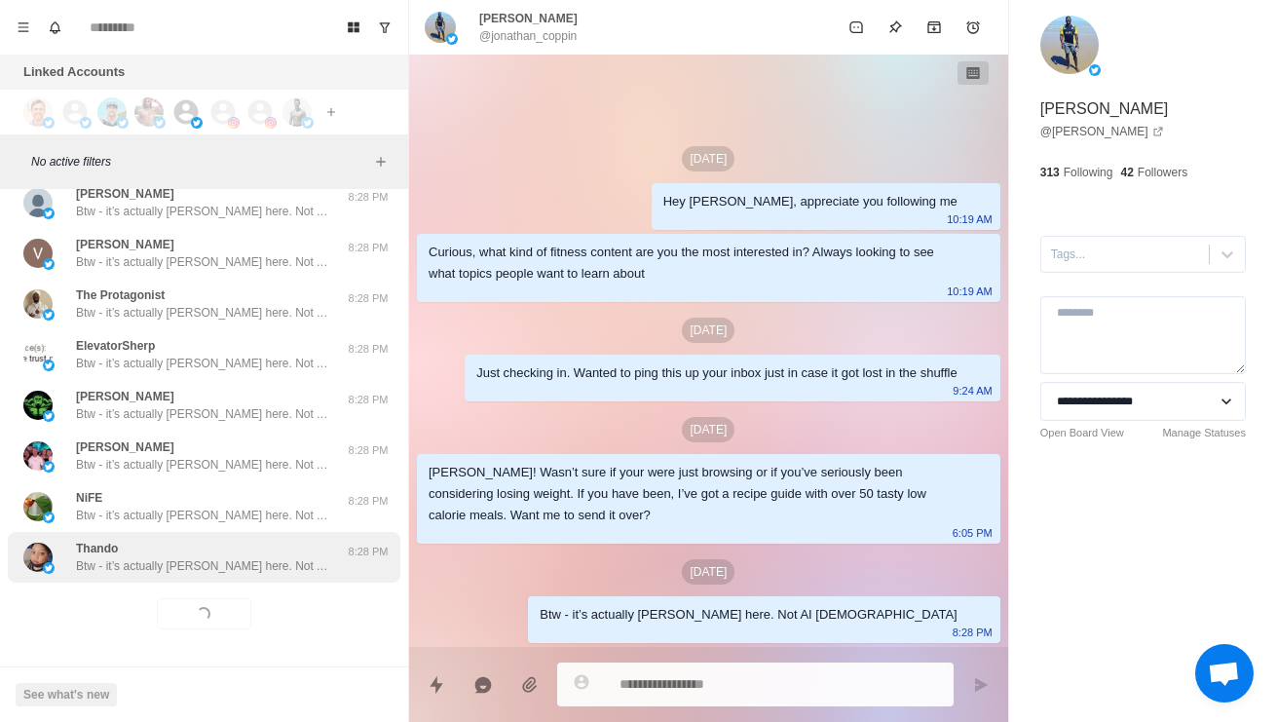
click at [271, 557] on p "Btw - it’s actually [PERSON_NAME] here. Not AI [DEMOGRAPHIC_DATA]" at bounding box center [202, 566] width 253 height 18
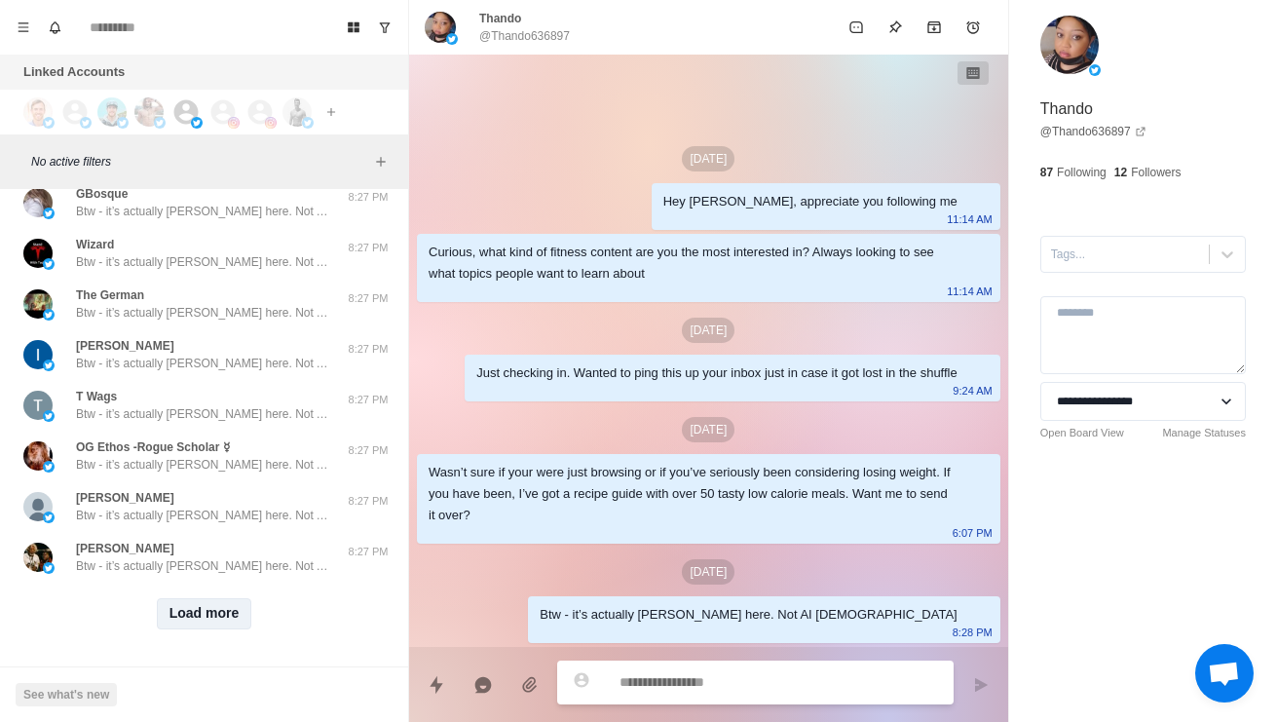
click at [227, 607] on button "Load more" at bounding box center [204, 613] width 95 height 31
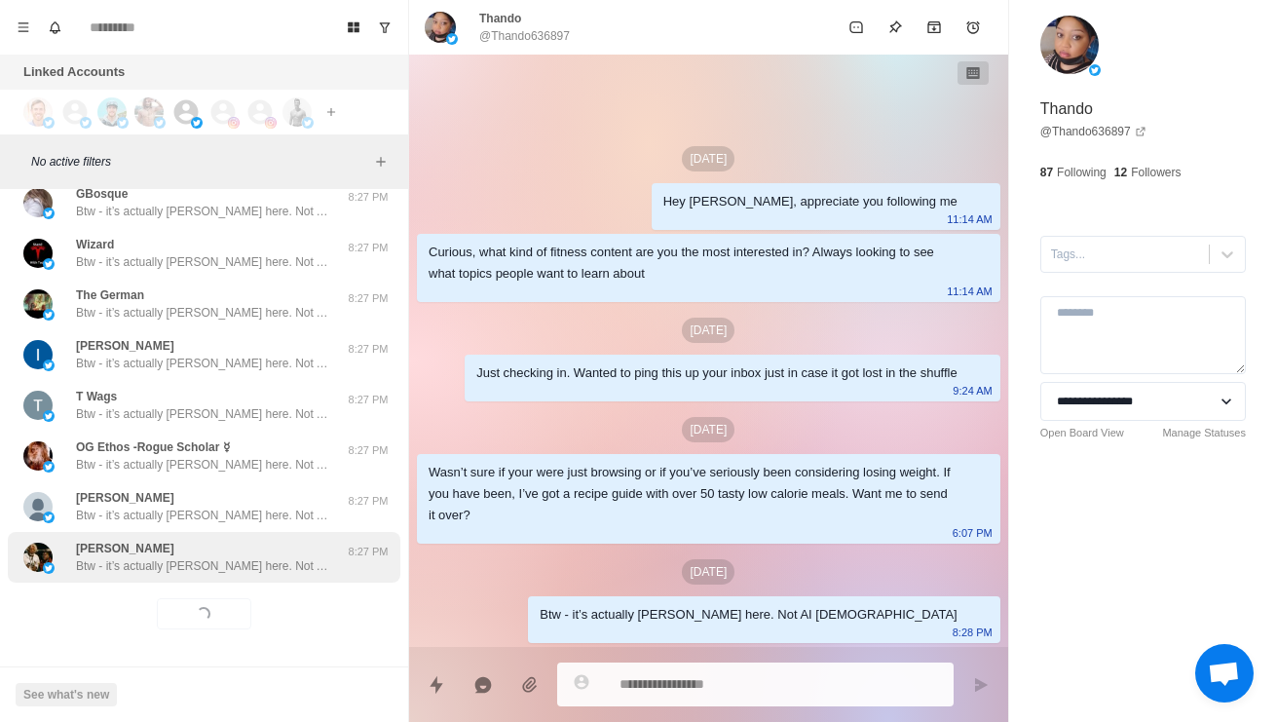
click at [253, 567] on div "[PERSON_NAME] - it’s actually [PERSON_NAME] here. Not AI haha 8:27 PM" at bounding box center [204, 557] width 392 height 51
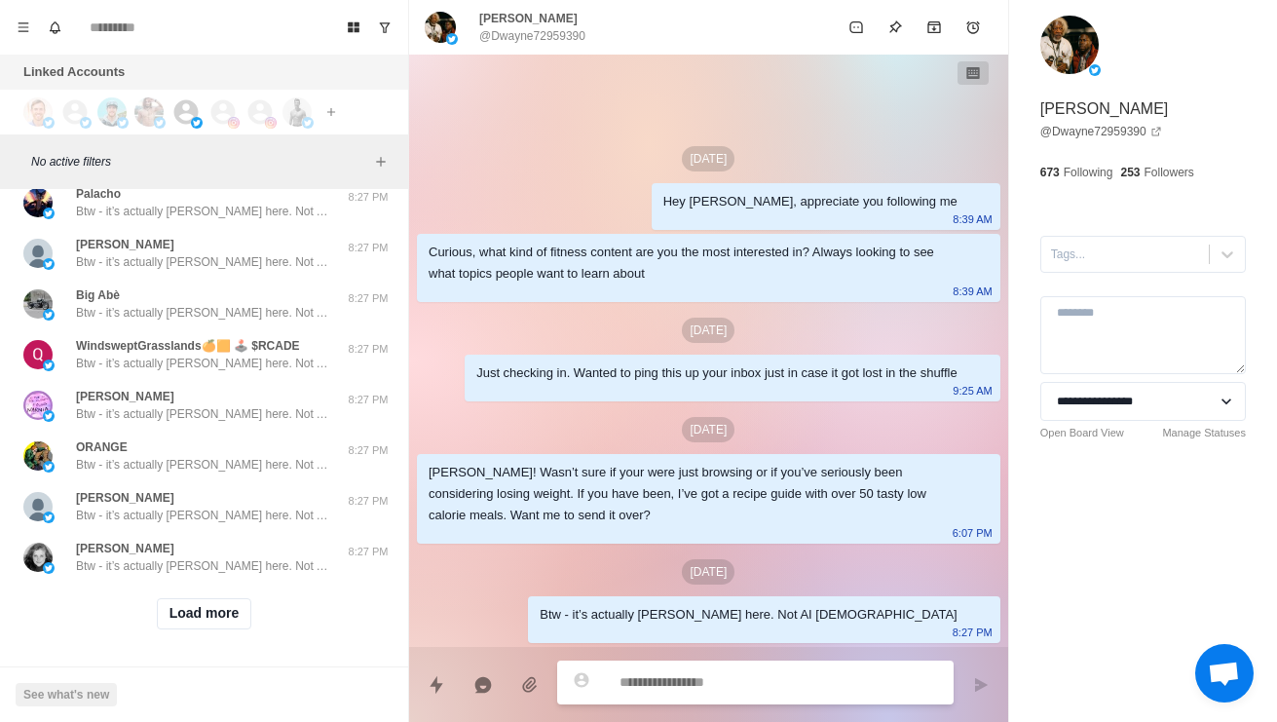
scroll to position [32679, 0]
click at [190, 612] on button "Load more" at bounding box center [204, 613] width 95 height 31
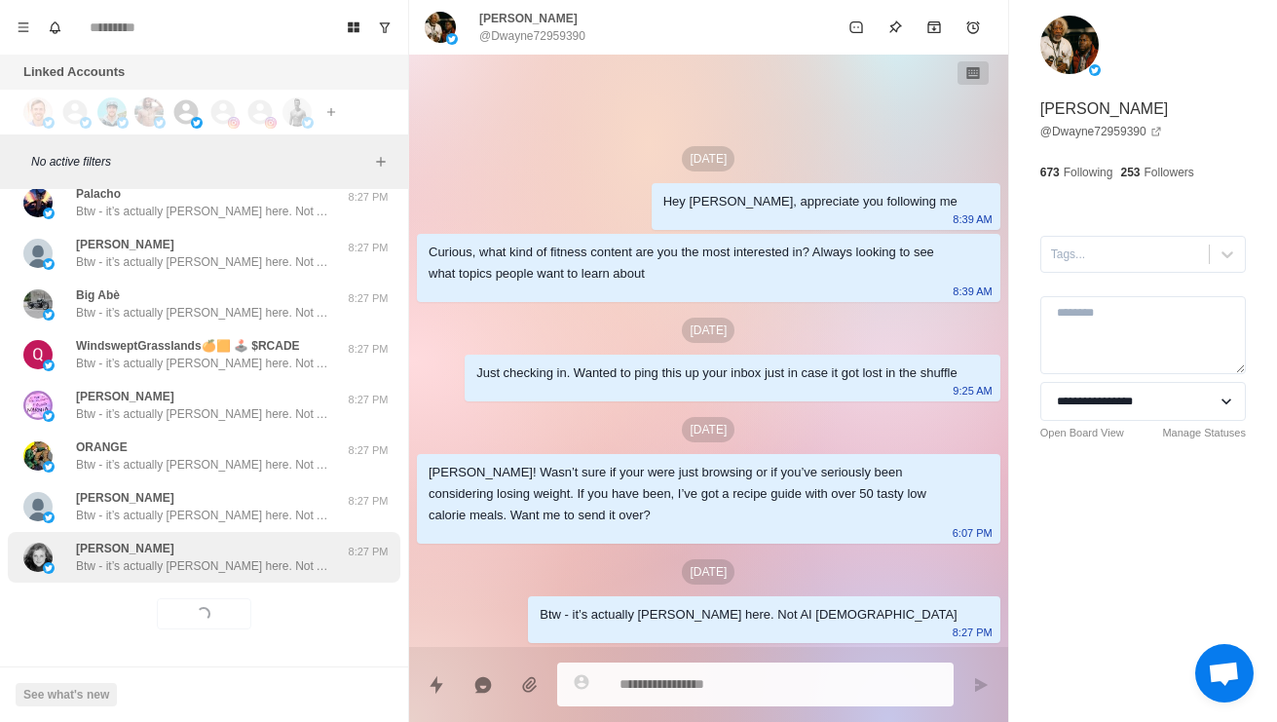
click at [196, 566] on div "[PERSON_NAME] Btw - it’s actually [PERSON_NAME] here. Not AI haha 8:27 PM" at bounding box center [204, 557] width 392 height 51
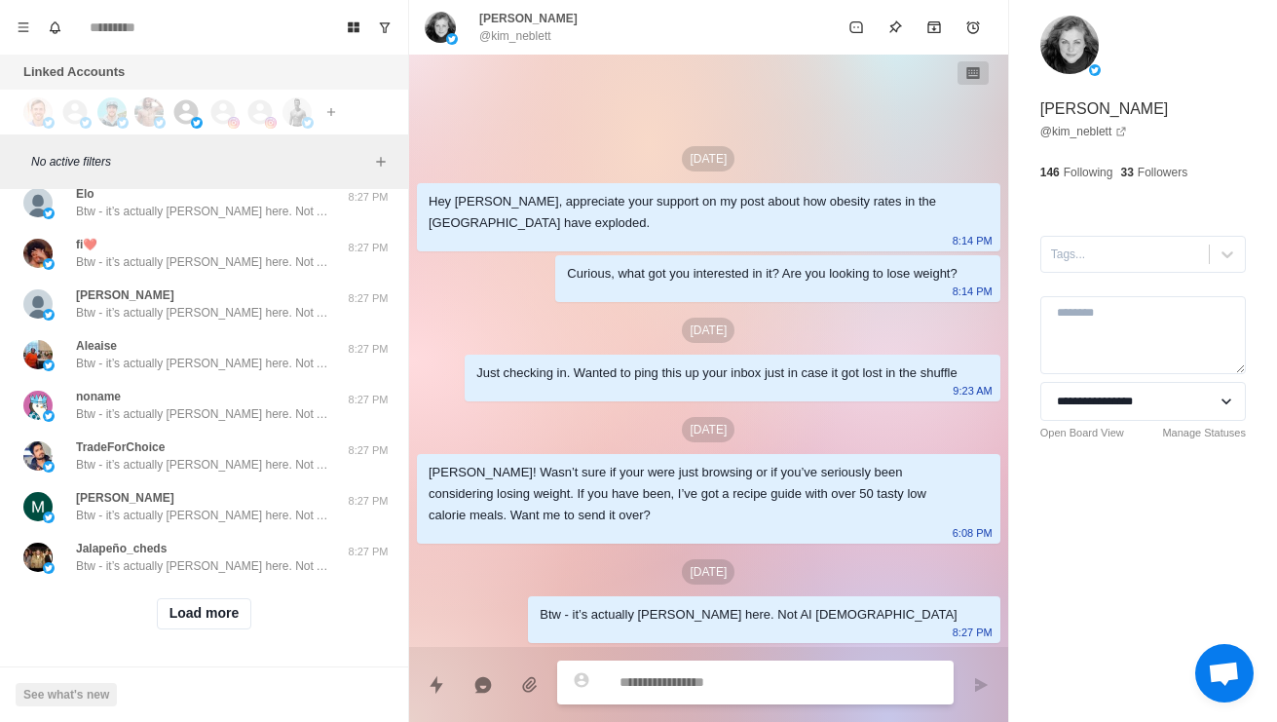
scroll to position [33711, 0]
click at [215, 605] on button "Load more" at bounding box center [204, 613] width 95 height 31
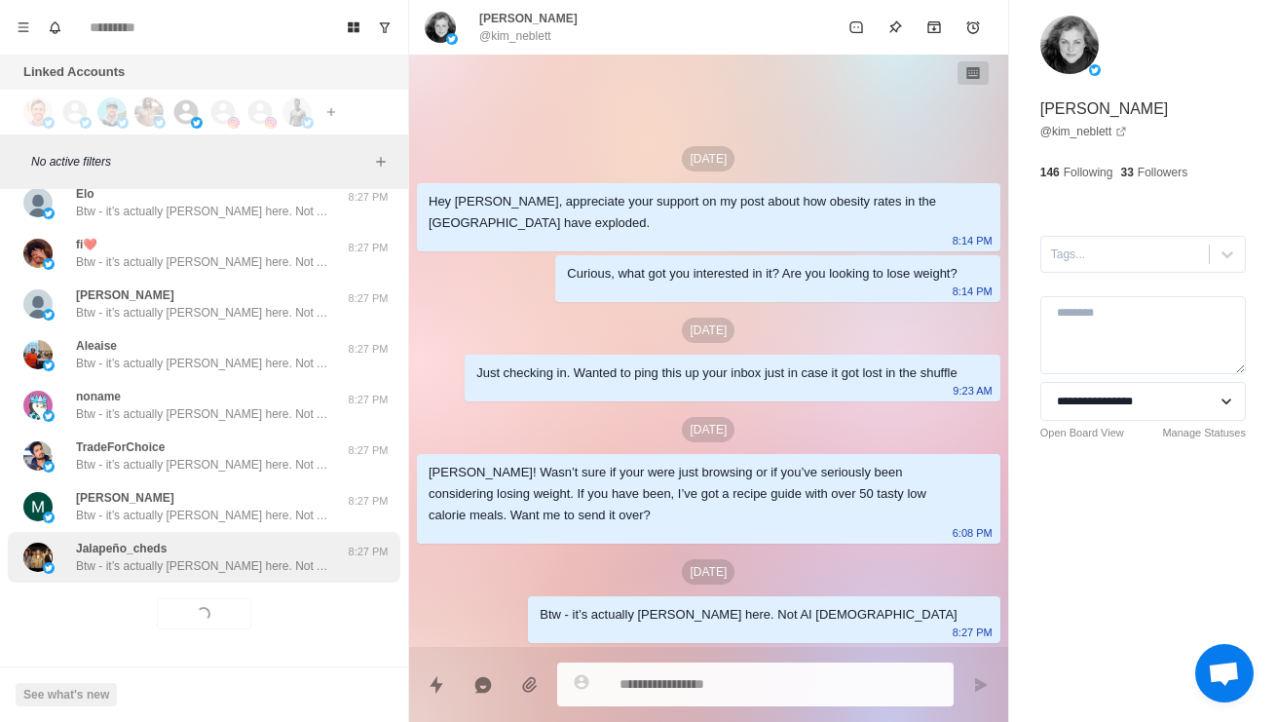
click at [231, 557] on p "Btw - it’s actually [PERSON_NAME] here. Not AI [DEMOGRAPHIC_DATA]" at bounding box center [202, 566] width 253 height 18
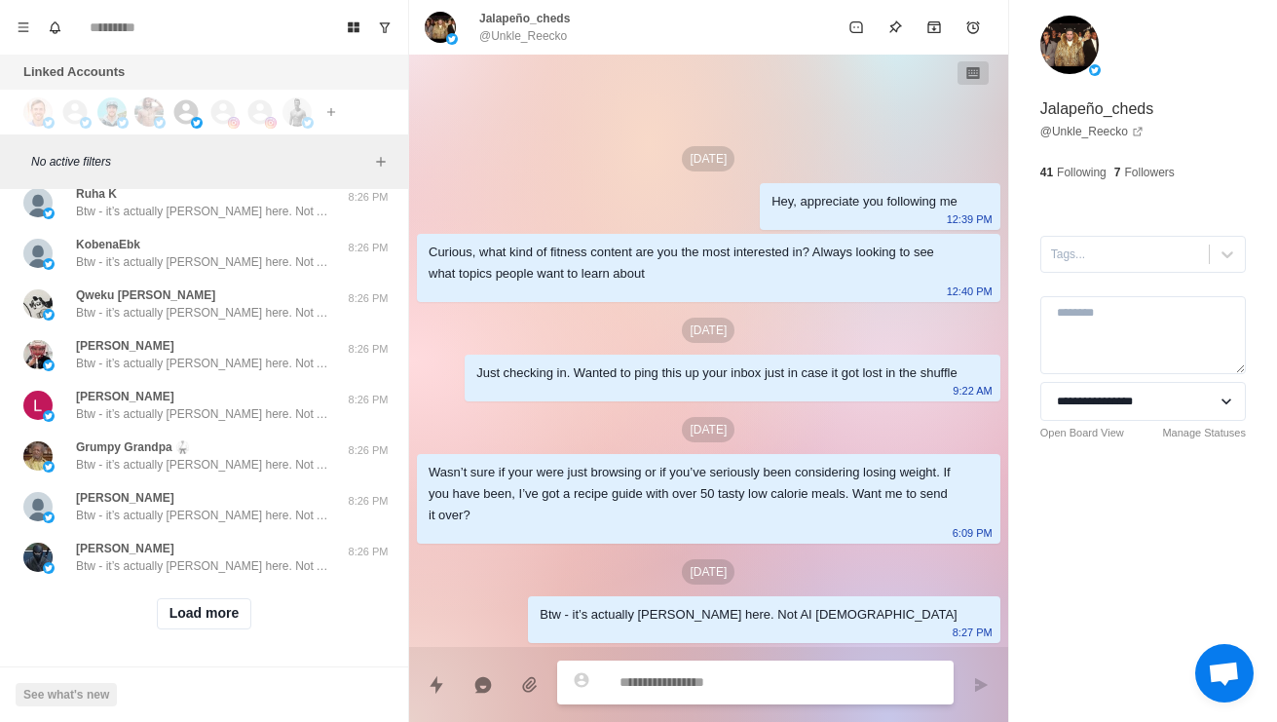
scroll to position [34761, 0]
click at [236, 601] on button "Load more" at bounding box center [204, 613] width 95 height 31
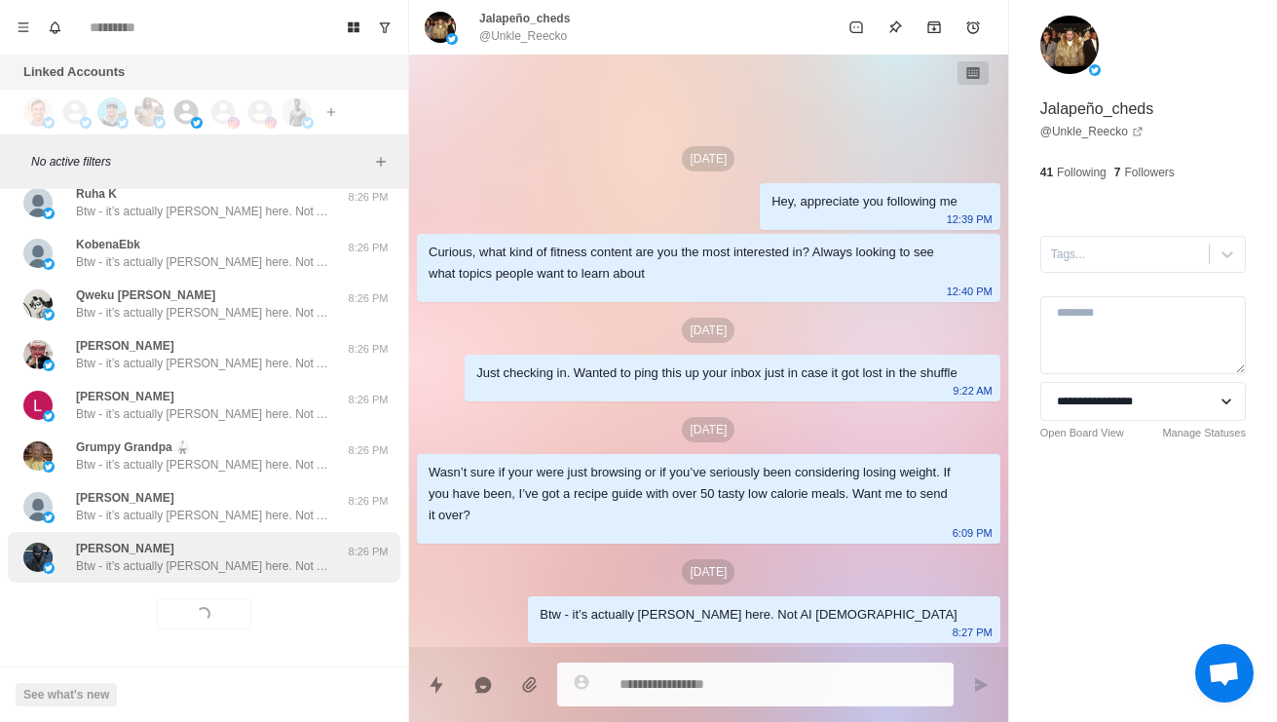
click at [310, 539] on div "[PERSON_NAME] - it’s actually [PERSON_NAME] here. Not AI [DEMOGRAPHIC_DATA]" at bounding box center [202, 556] width 253 height 35
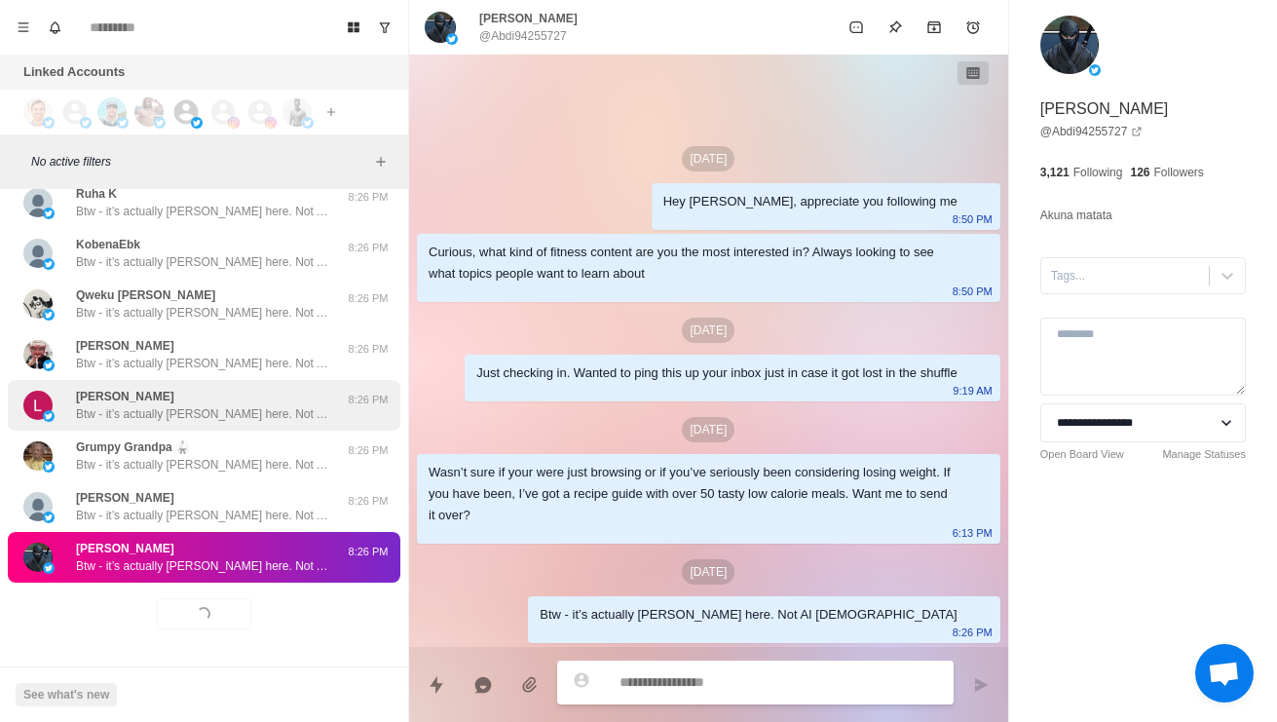
click at [342, 380] on div "[PERSON_NAME] Btw - it’s actually [PERSON_NAME] here. Not AI haha 8:26 PM" at bounding box center [204, 405] width 392 height 51
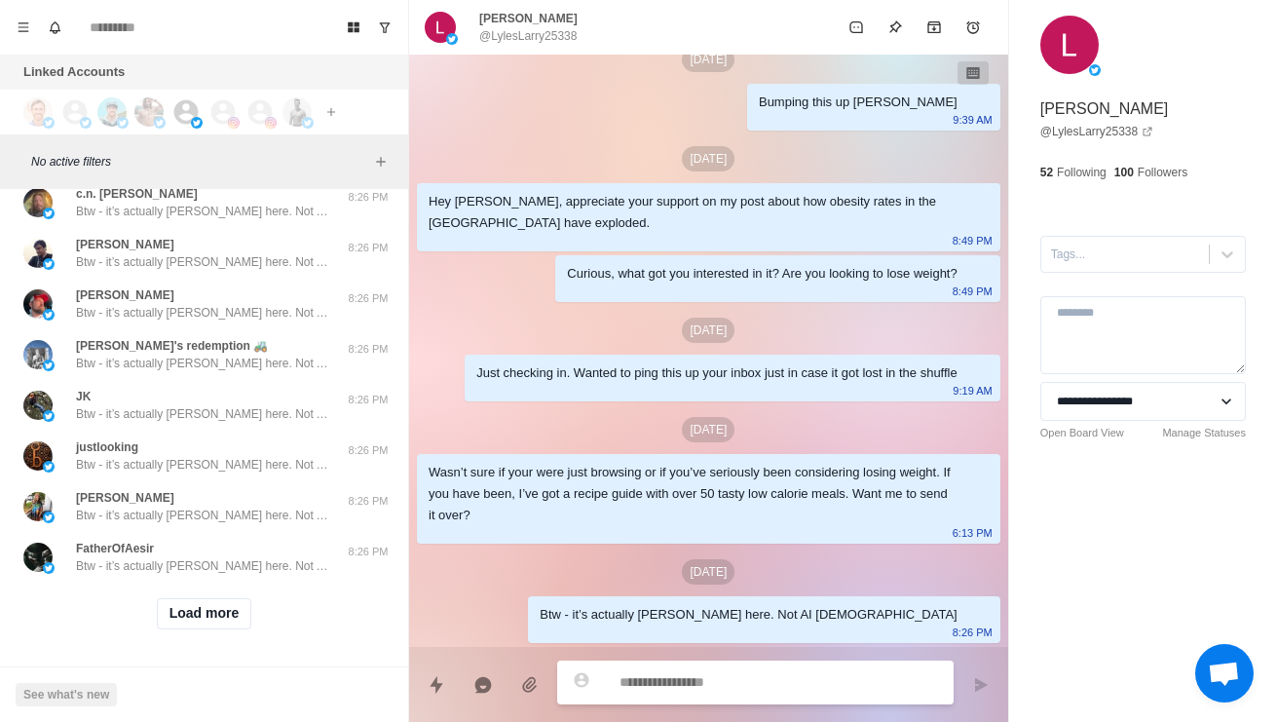
scroll to position [35793, 0]
click at [204, 611] on button "Load more" at bounding box center [204, 613] width 95 height 31
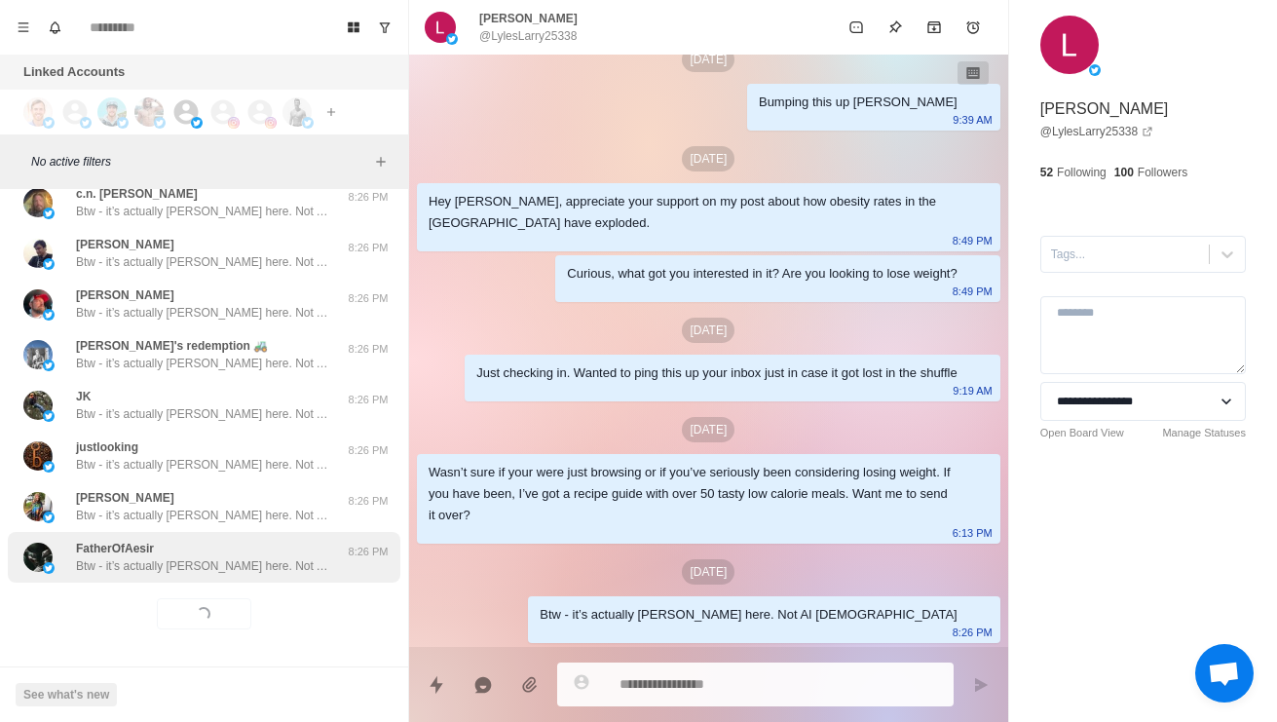
click at [259, 560] on div "FatherOfAesir Btw - it’s actually [PERSON_NAME] here. Not AI haha 8:26 PM" at bounding box center [204, 557] width 392 height 51
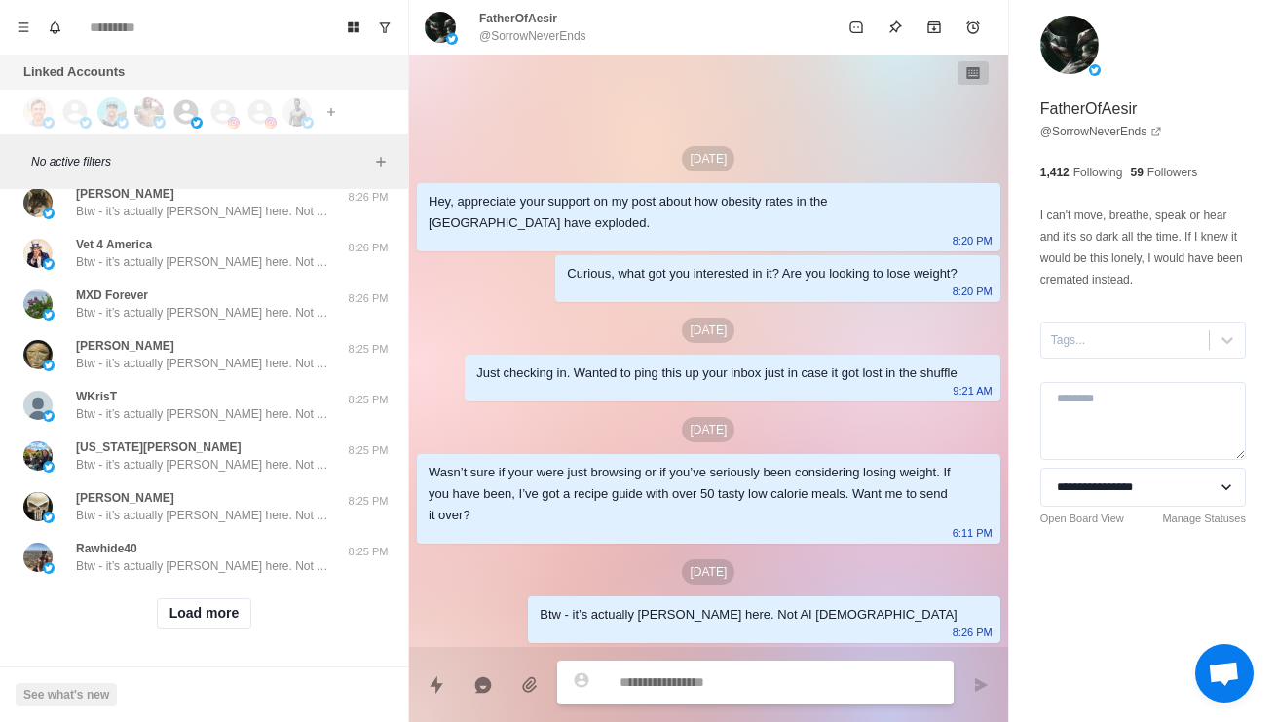
scroll to position [36825, 0]
click at [231, 600] on button "Load more" at bounding box center [204, 613] width 95 height 31
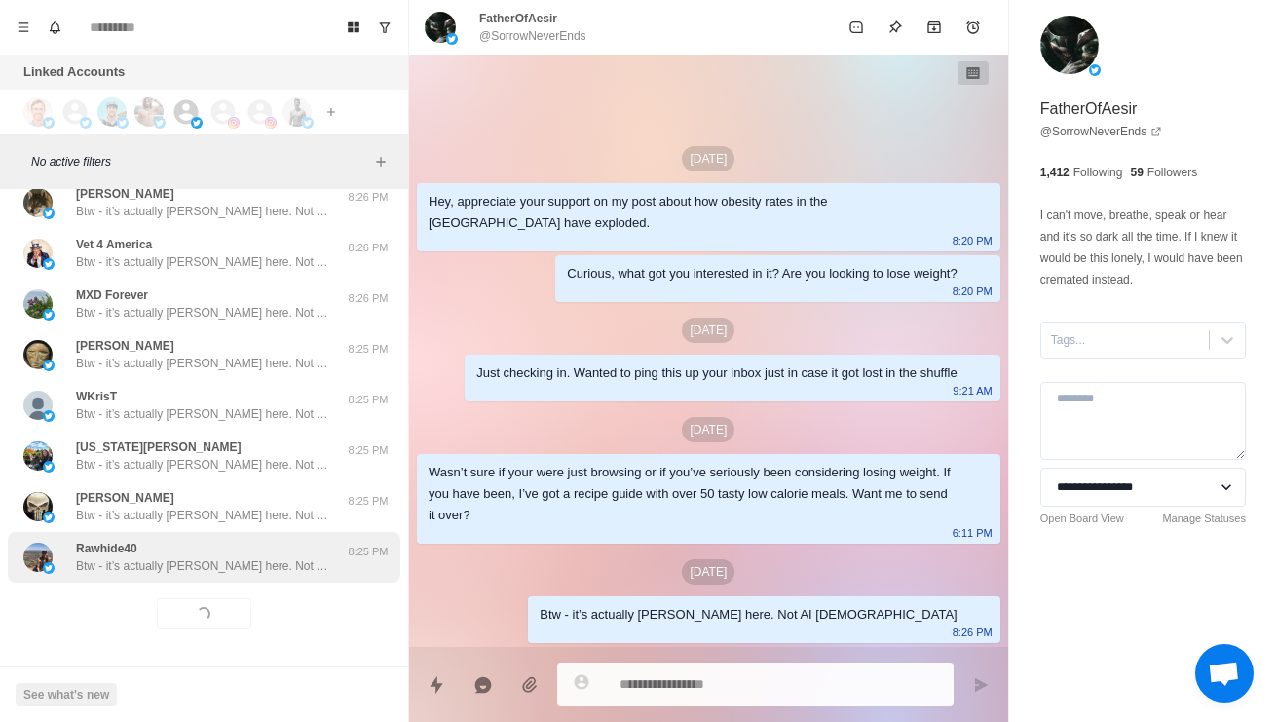
click at [275, 557] on p "Btw - it’s actually [PERSON_NAME] here. Not AI [DEMOGRAPHIC_DATA]" at bounding box center [202, 566] width 253 height 18
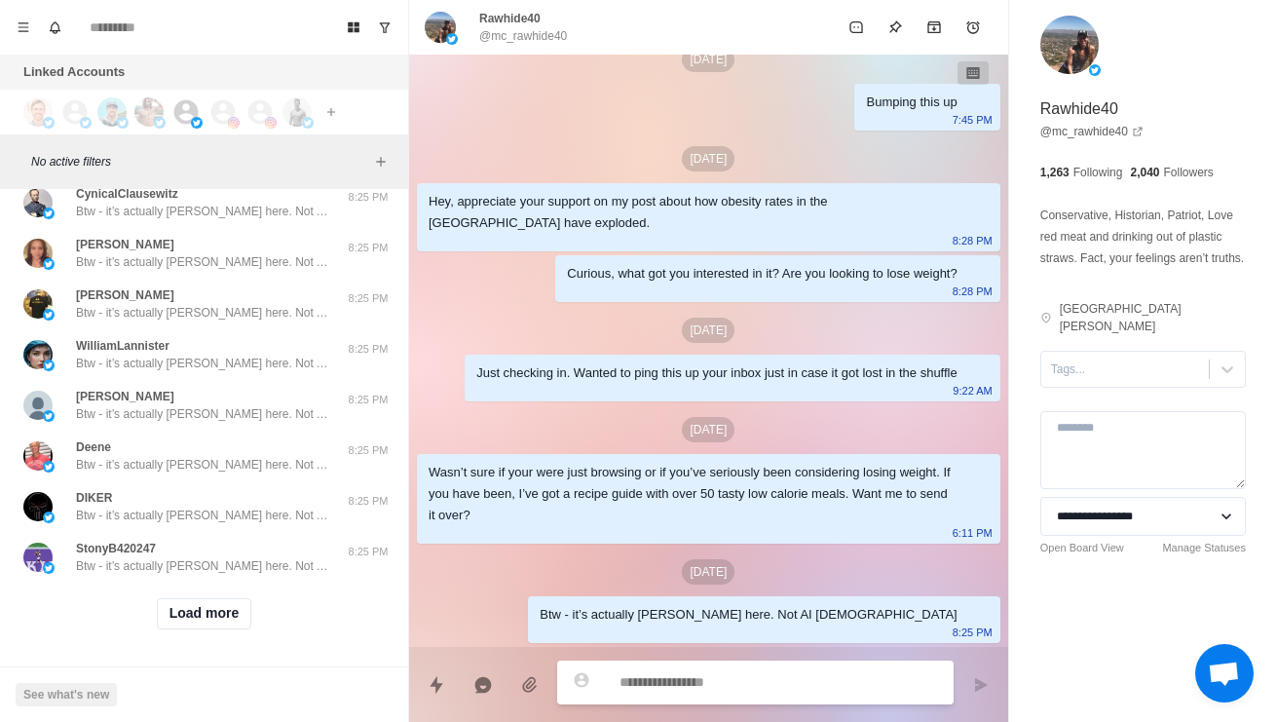
scroll to position [37857, 0]
click at [237, 598] on button "Load more" at bounding box center [204, 613] width 95 height 31
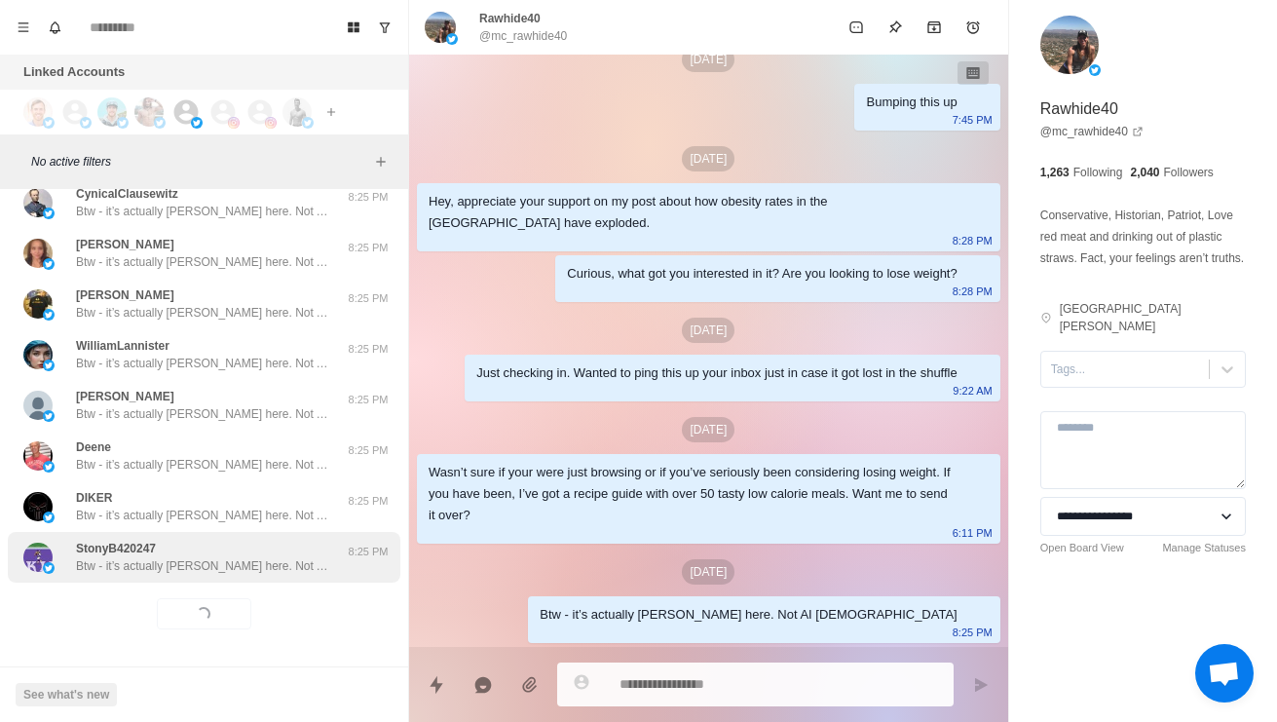
click at [286, 557] on p "Btw - it’s actually [PERSON_NAME] here. Not AI [DEMOGRAPHIC_DATA]" at bounding box center [202, 566] width 253 height 18
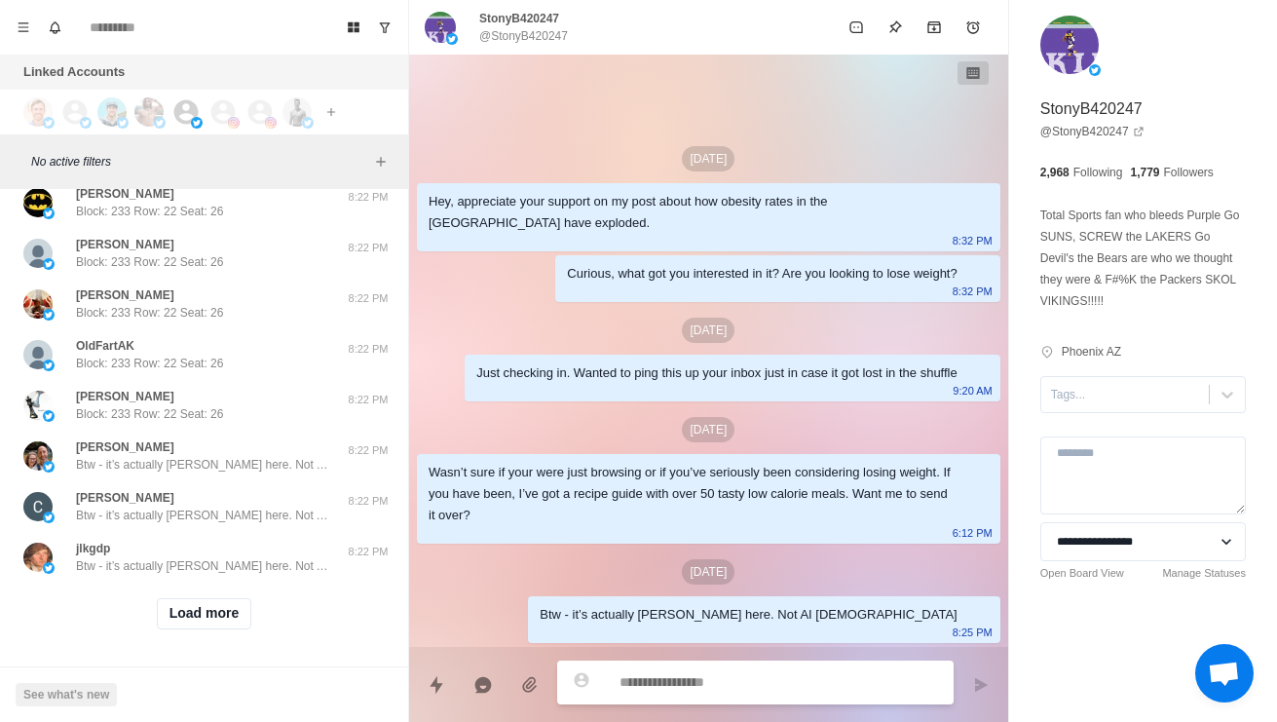
scroll to position [38890, 0]
click at [225, 600] on button "Load more" at bounding box center [204, 613] width 95 height 31
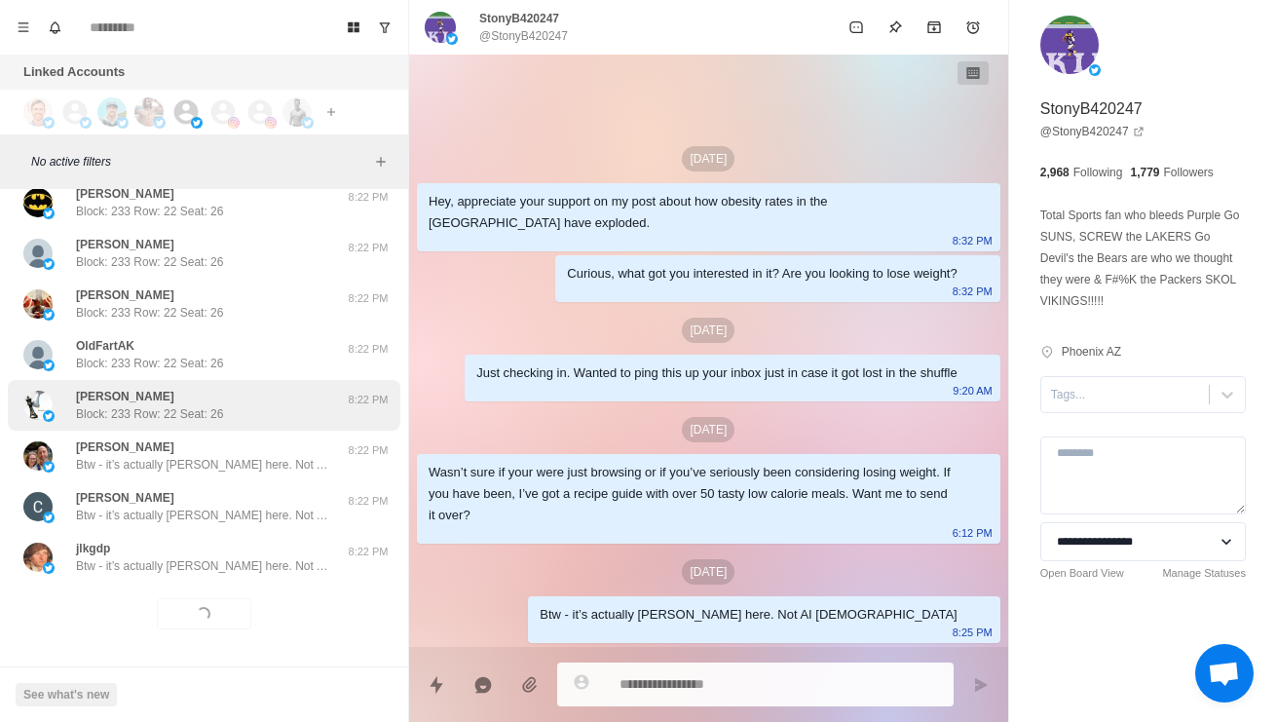
click at [307, 392] on div "[PERSON_NAME] Block: 233 Row: 22 Seat: 26" at bounding box center [183, 405] width 320 height 35
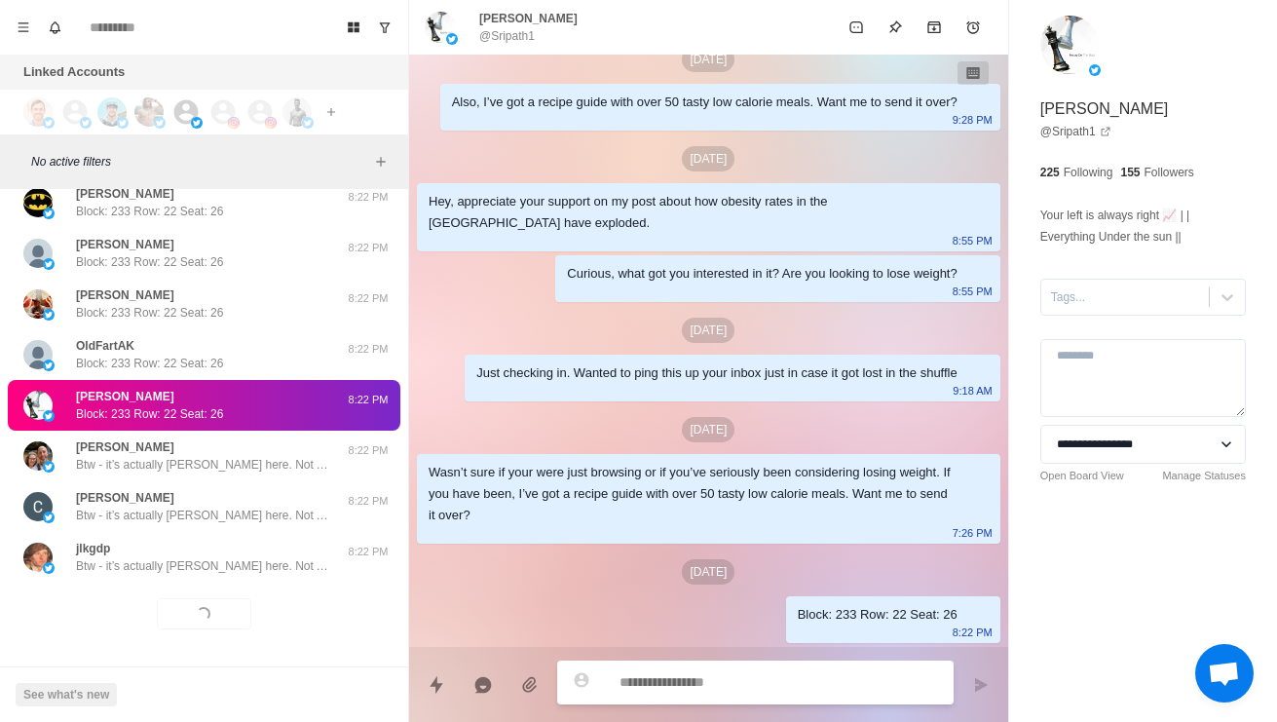
scroll to position [38285, 0]
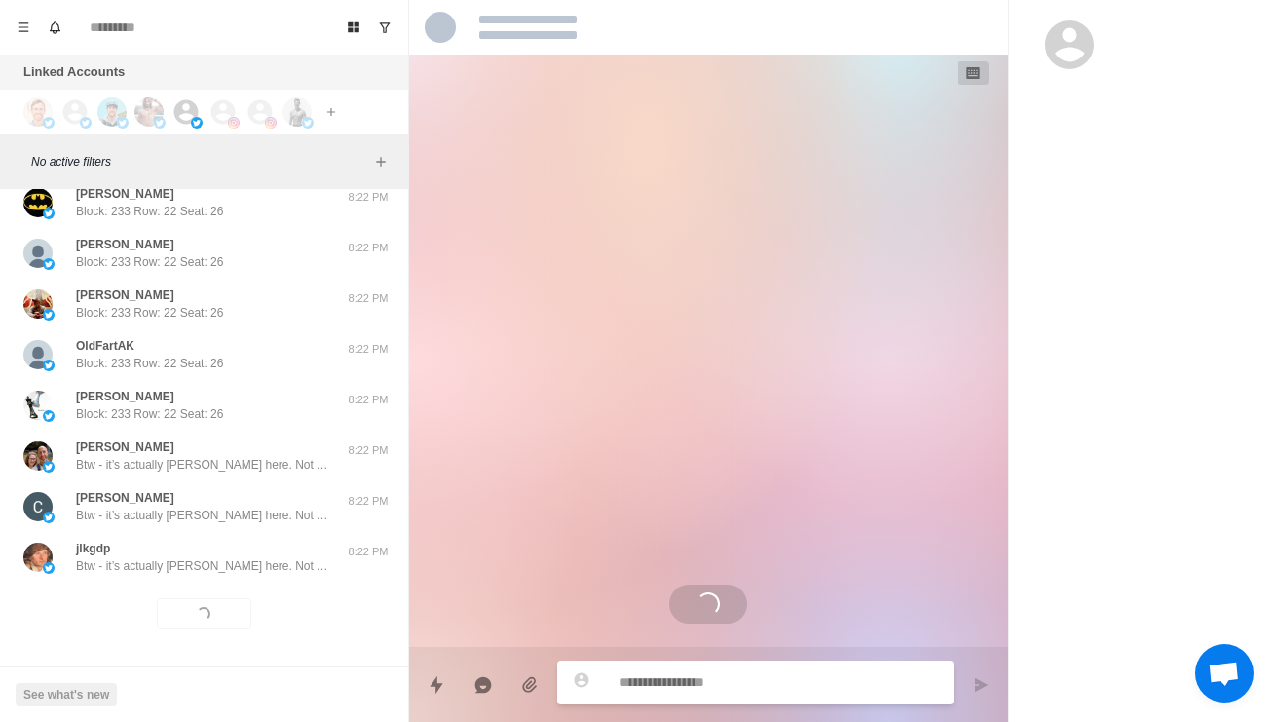
scroll to position [349, 0]
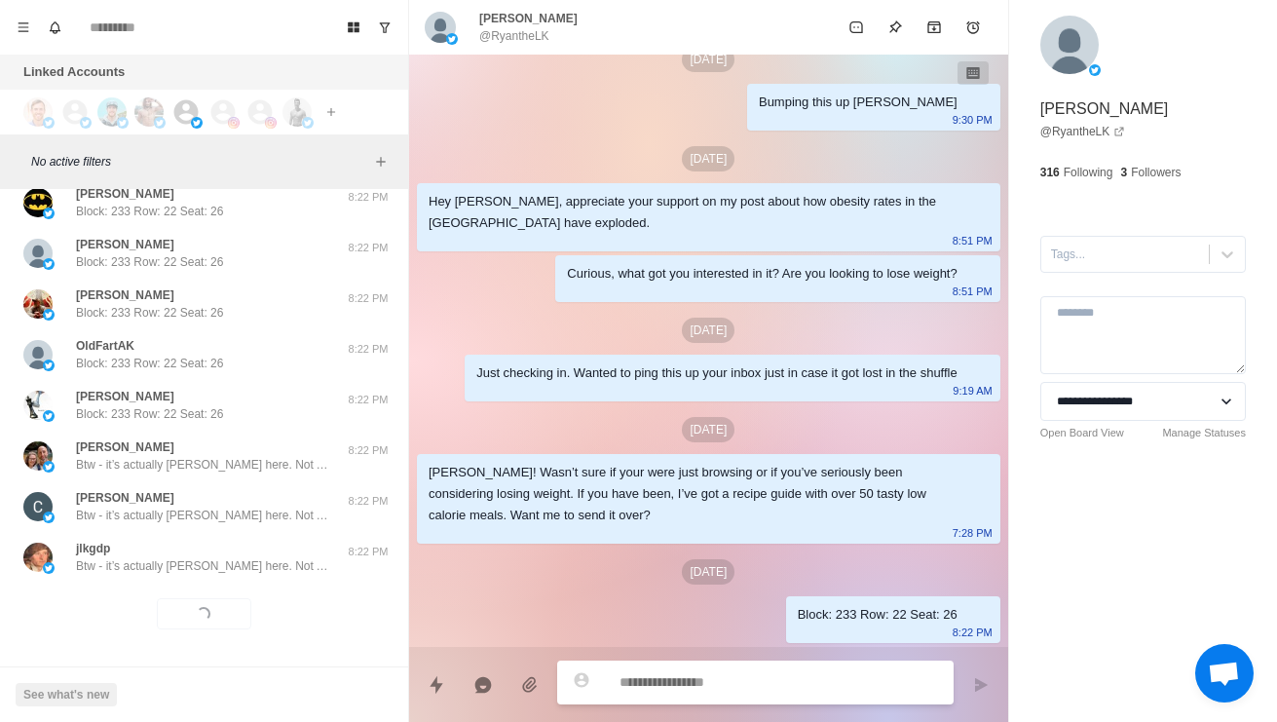
click at [322, 18] on div "Vinny Block: 233 Row: 22 Seat: 26" at bounding box center [183, -1] width 320 height 35
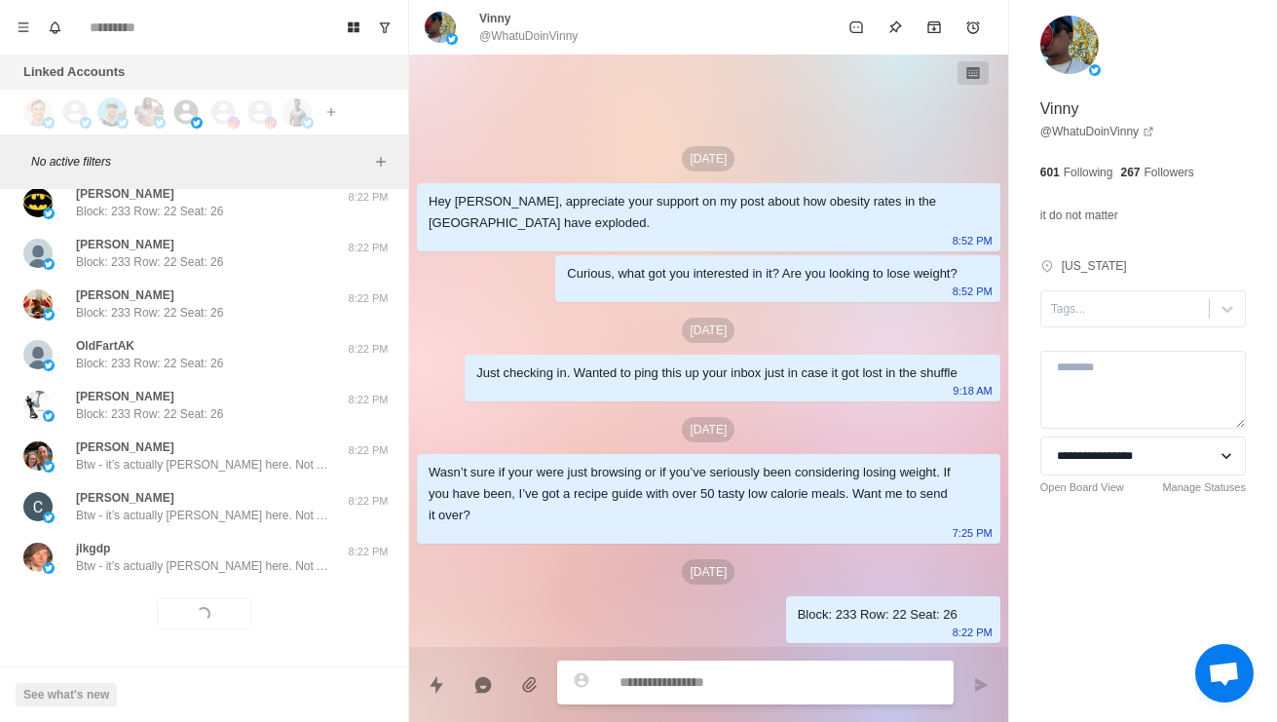
scroll to position [38890, 0]
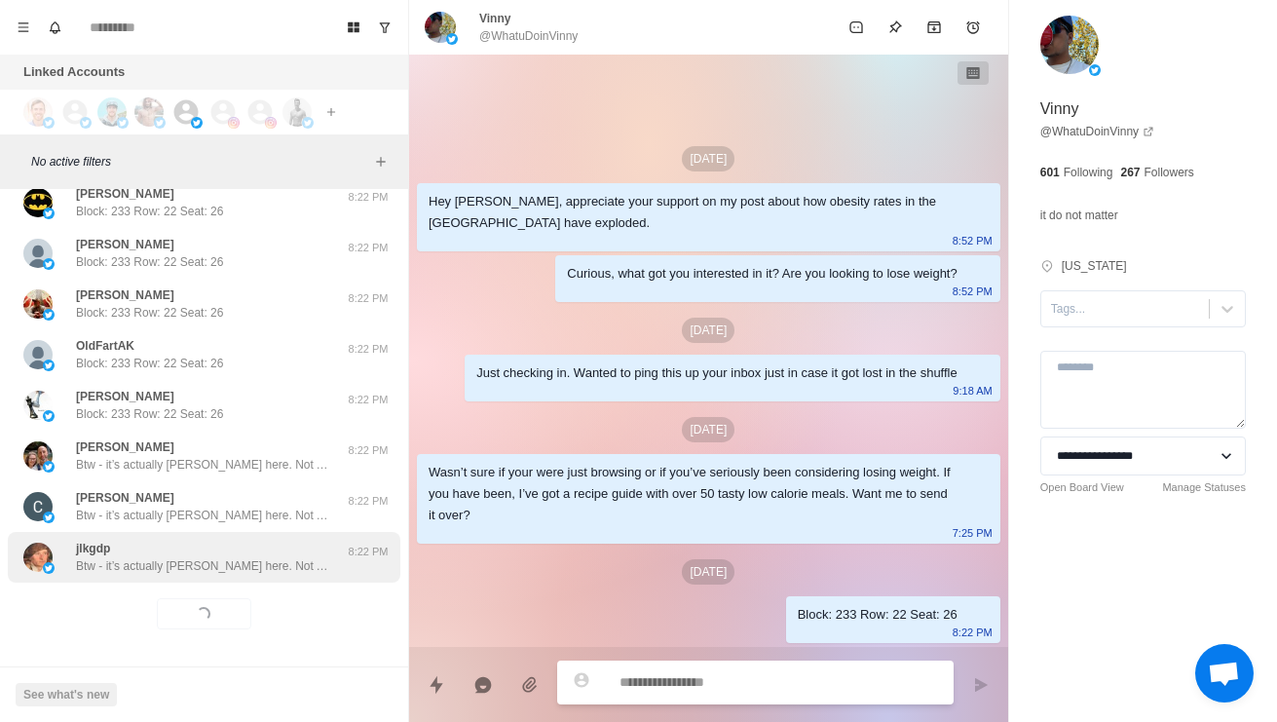
click at [328, 557] on p "Btw - it’s actually [PERSON_NAME] here. Not AI [DEMOGRAPHIC_DATA]" at bounding box center [202, 566] width 253 height 18
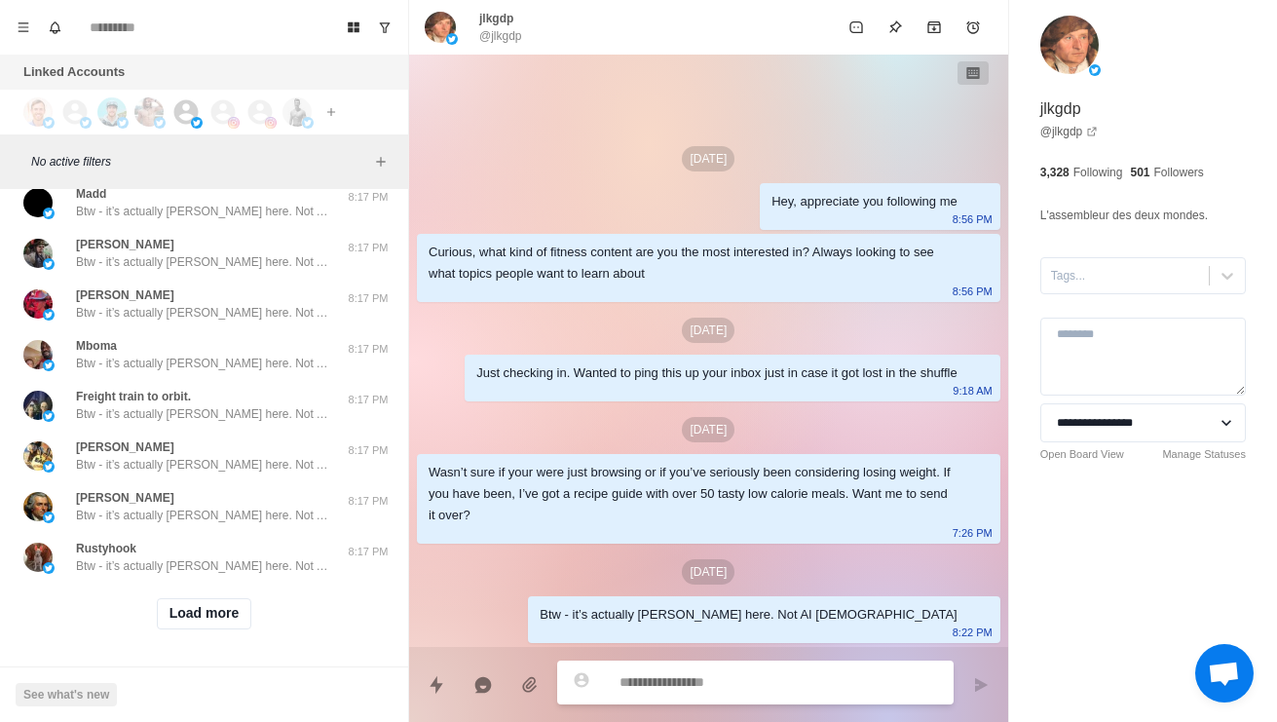
scroll to position [39922, 0]
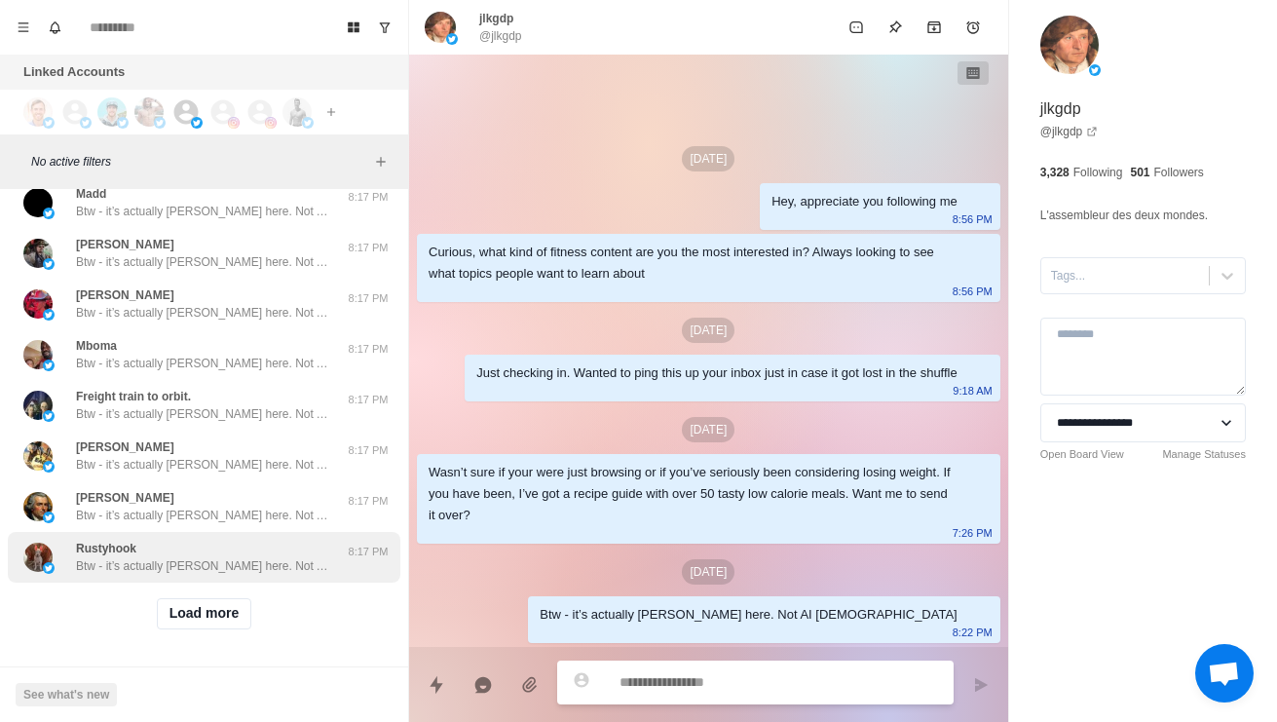
click at [254, 557] on p "Btw - it’s actually [PERSON_NAME] here. Not AI [DEMOGRAPHIC_DATA]" at bounding box center [202, 566] width 253 height 18
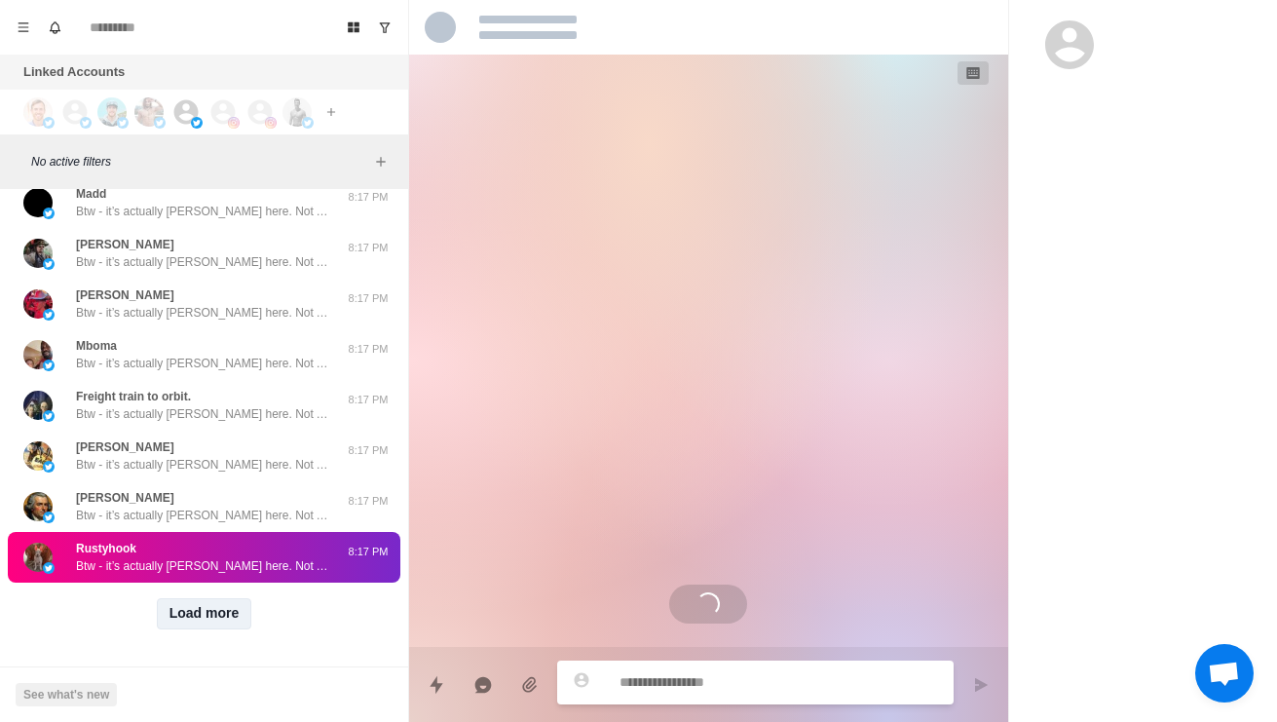
click at [223, 610] on button "Load more" at bounding box center [204, 613] width 95 height 31
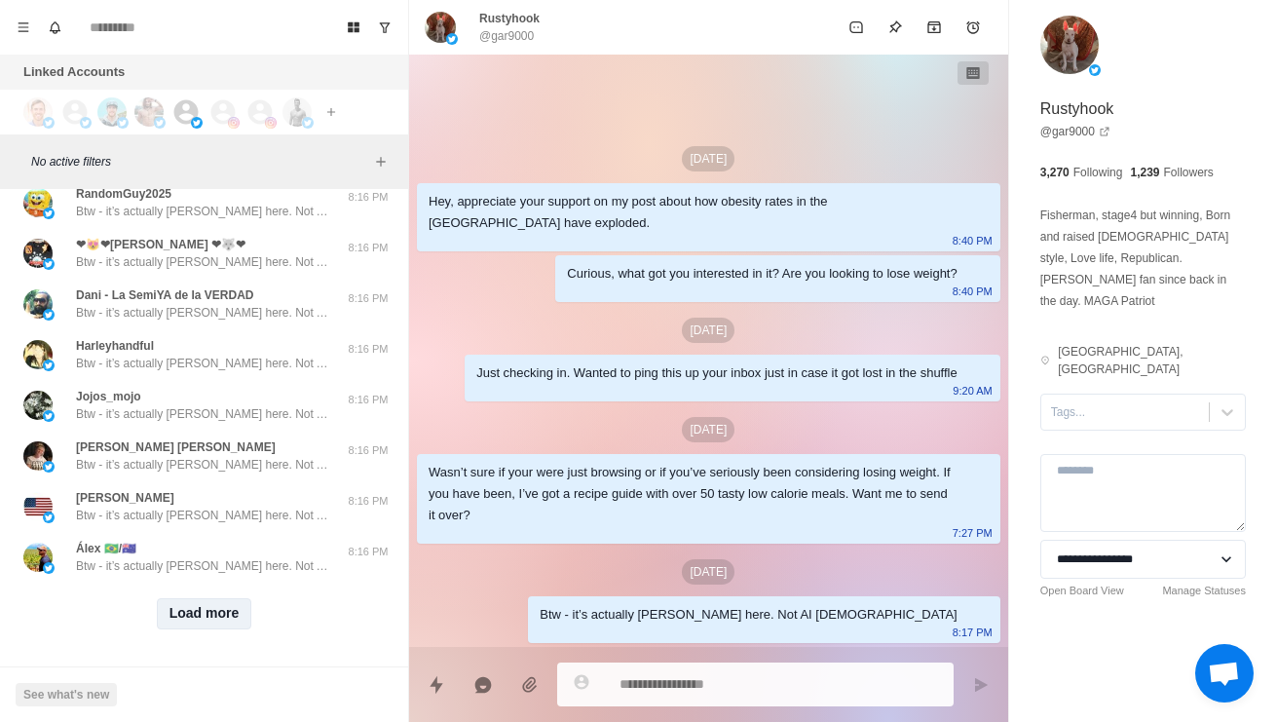
scroll to position [40954, 0]
click at [221, 612] on button "Load more" at bounding box center [204, 613] width 95 height 31
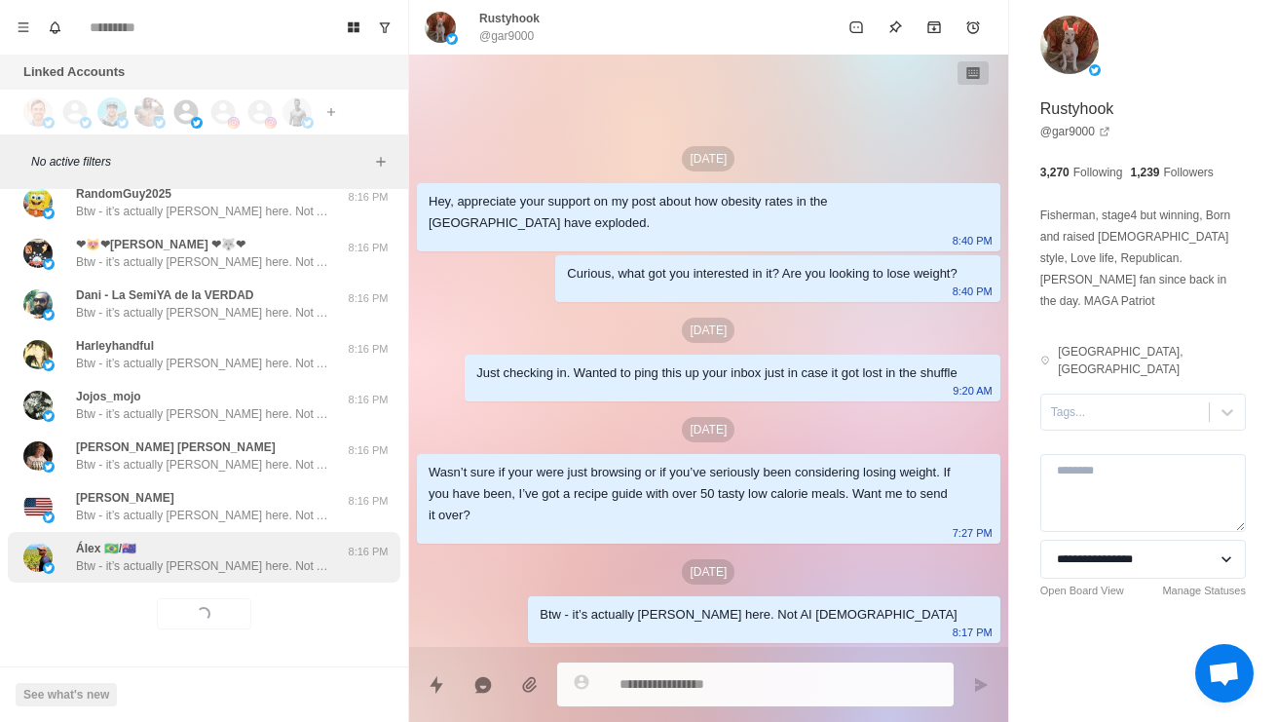
click at [284, 557] on p "Btw - it’s actually [PERSON_NAME] here. Not AI [DEMOGRAPHIC_DATA]" at bounding box center [202, 566] width 253 height 18
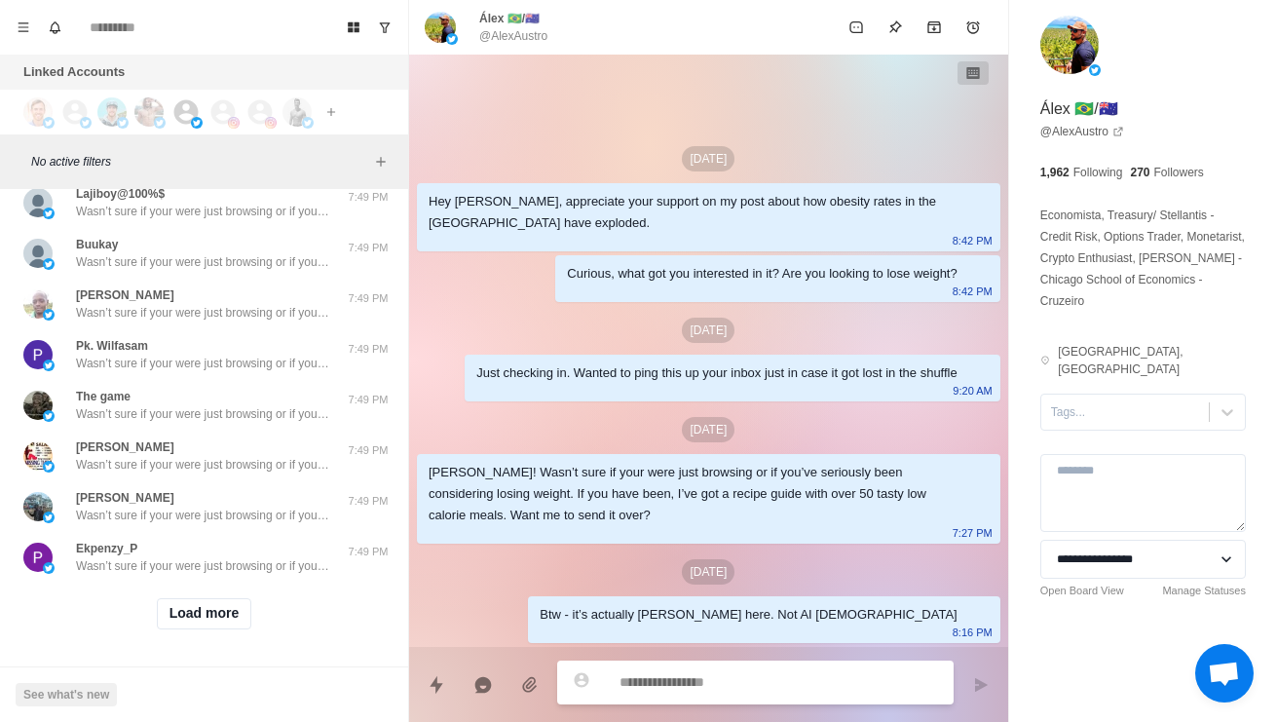
scroll to position [41986, 0]
click at [214, 613] on button "Load more" at bounding box center [204, 613] width 95 height 31
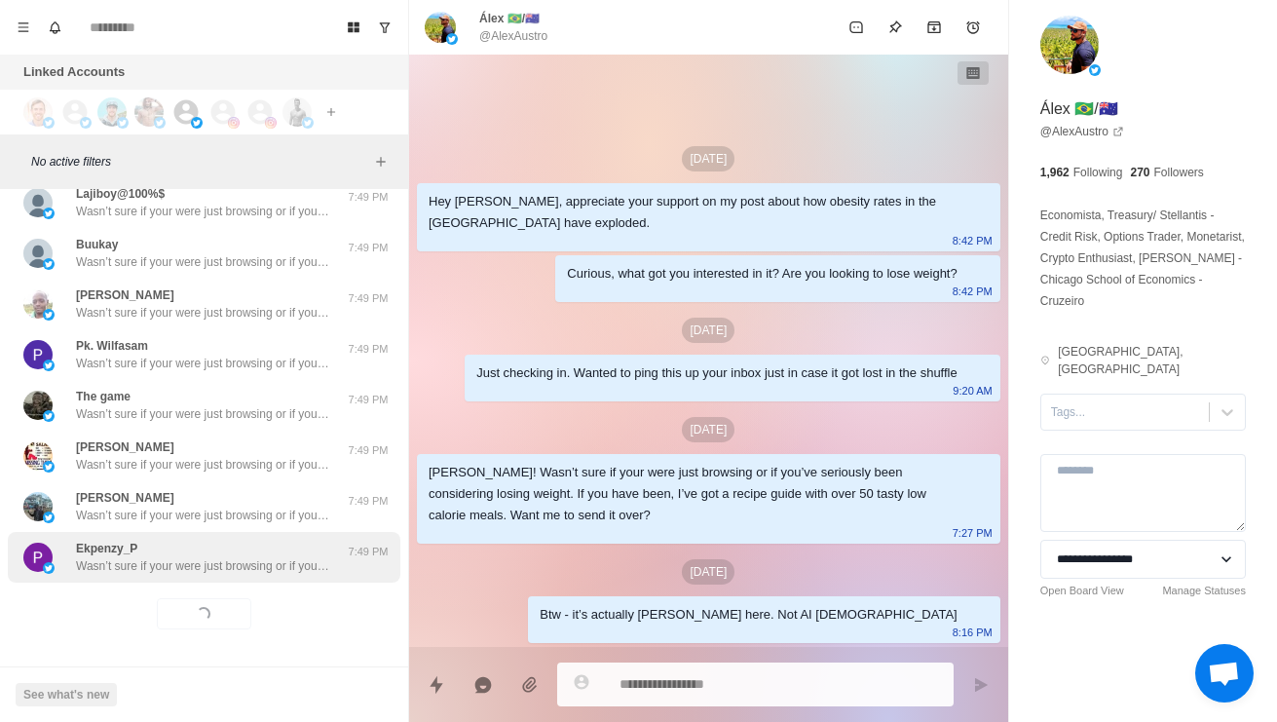
click at [291, 557] on p "Wasn’t sure if your were just browsing or if you’ve seriously been considering …" at bounding box center [202, 566] width 253 height 18
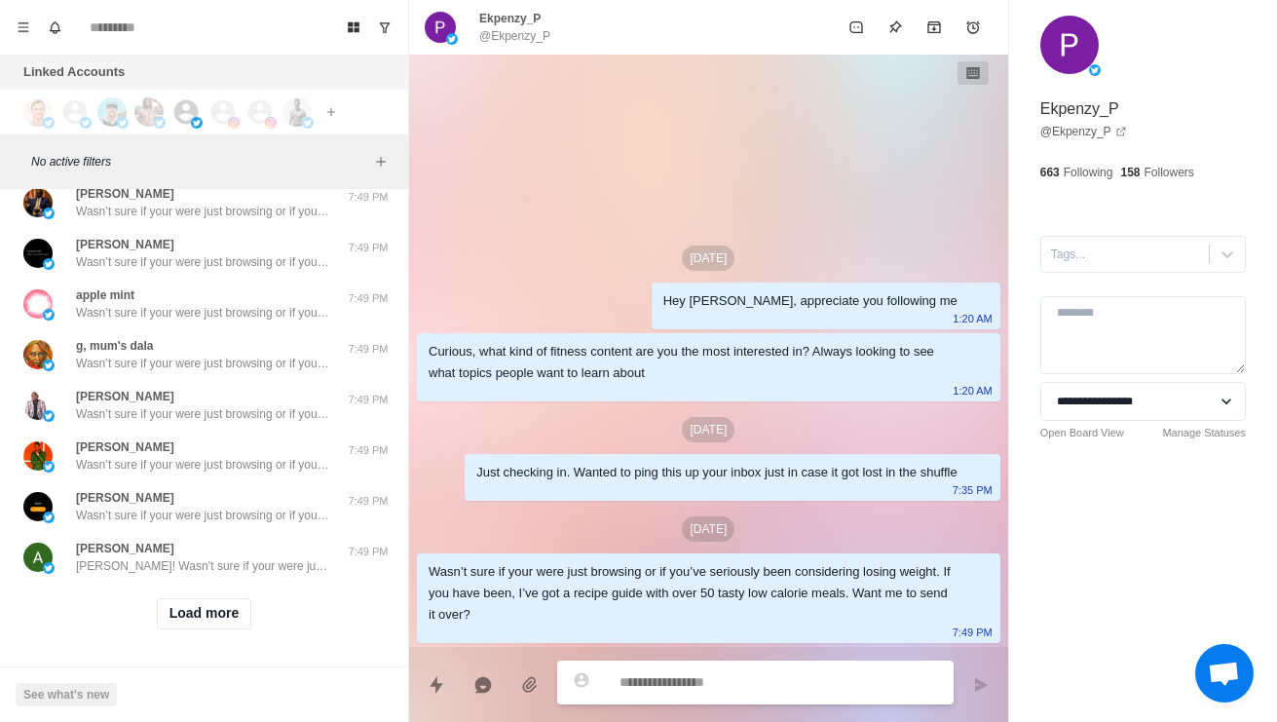
scroll to position [43018, 0]
click at [241, 611] on button "Load more" at bounding box center [204, 613] width 95 height 31
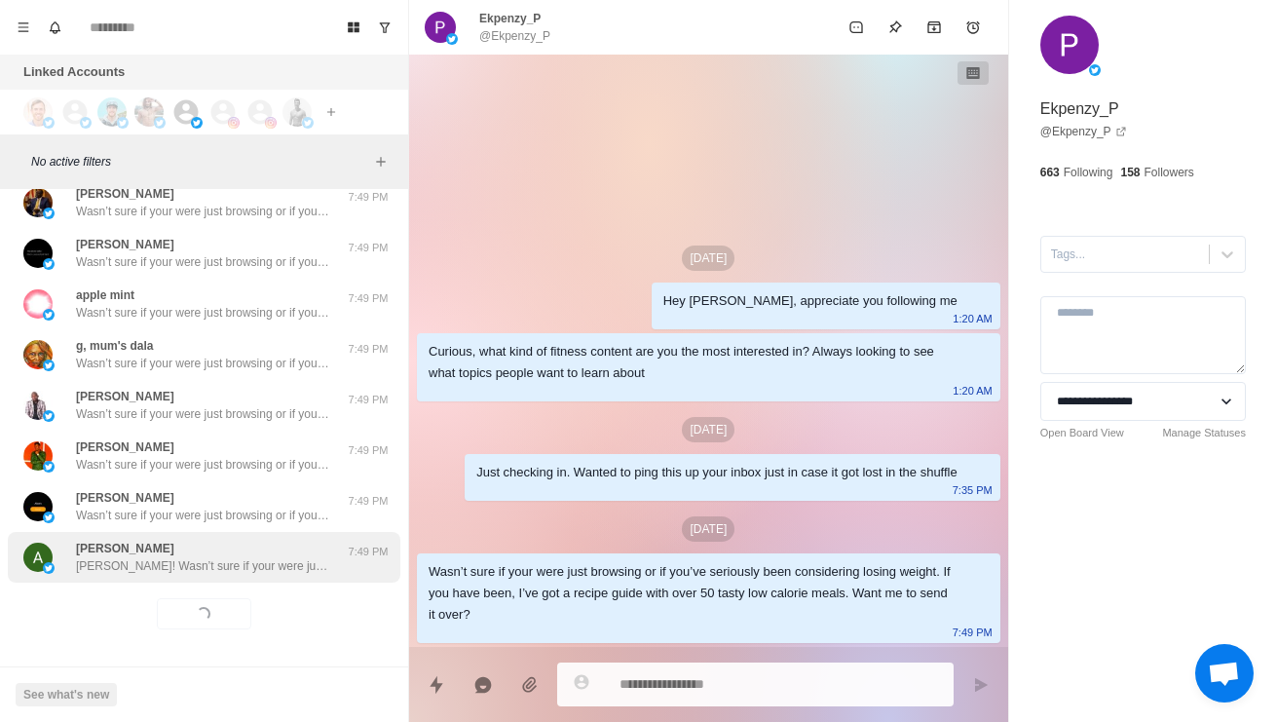
click at [272, 562] on div "[PERSON_NAME] [PERSON_NAME]! Wasn’t sure if your were just browsing or if you’v…" at bounding box center [204, 557] width 392 height 51
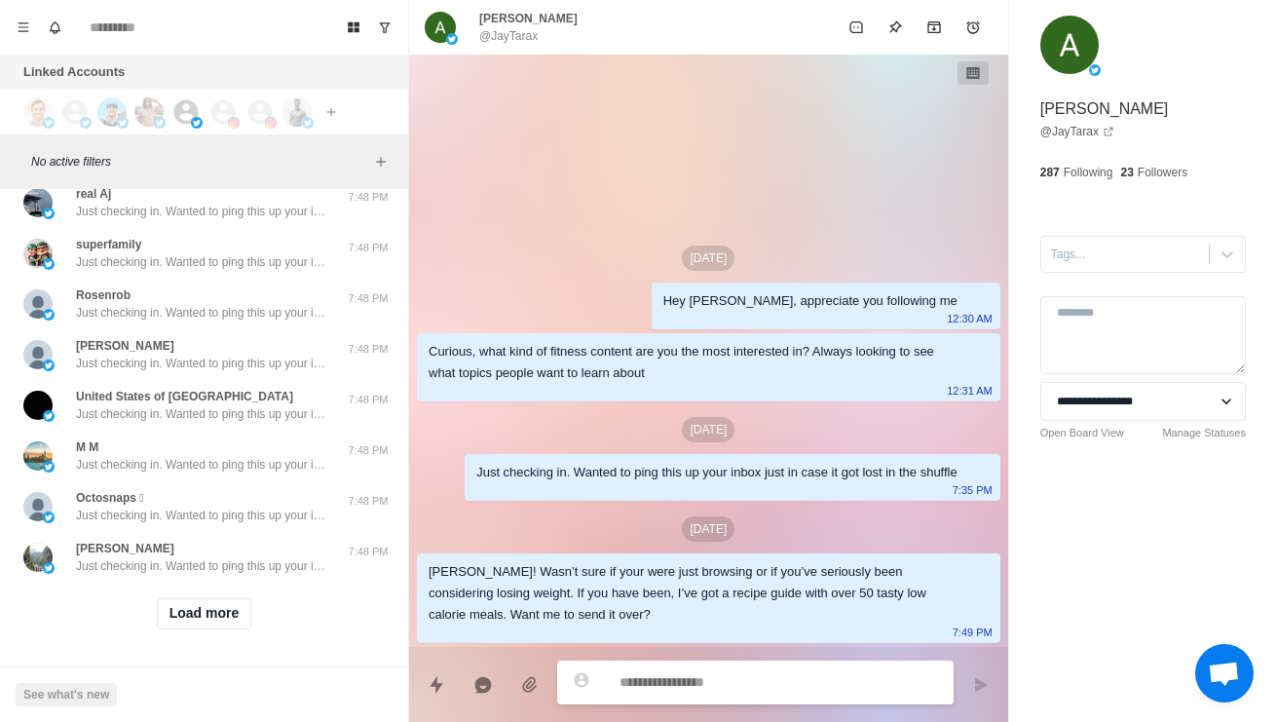
scroll to position [44050, 0]
click at [203, 604] on button "Load more" at bounding box center [204, 613] width 95 height 31
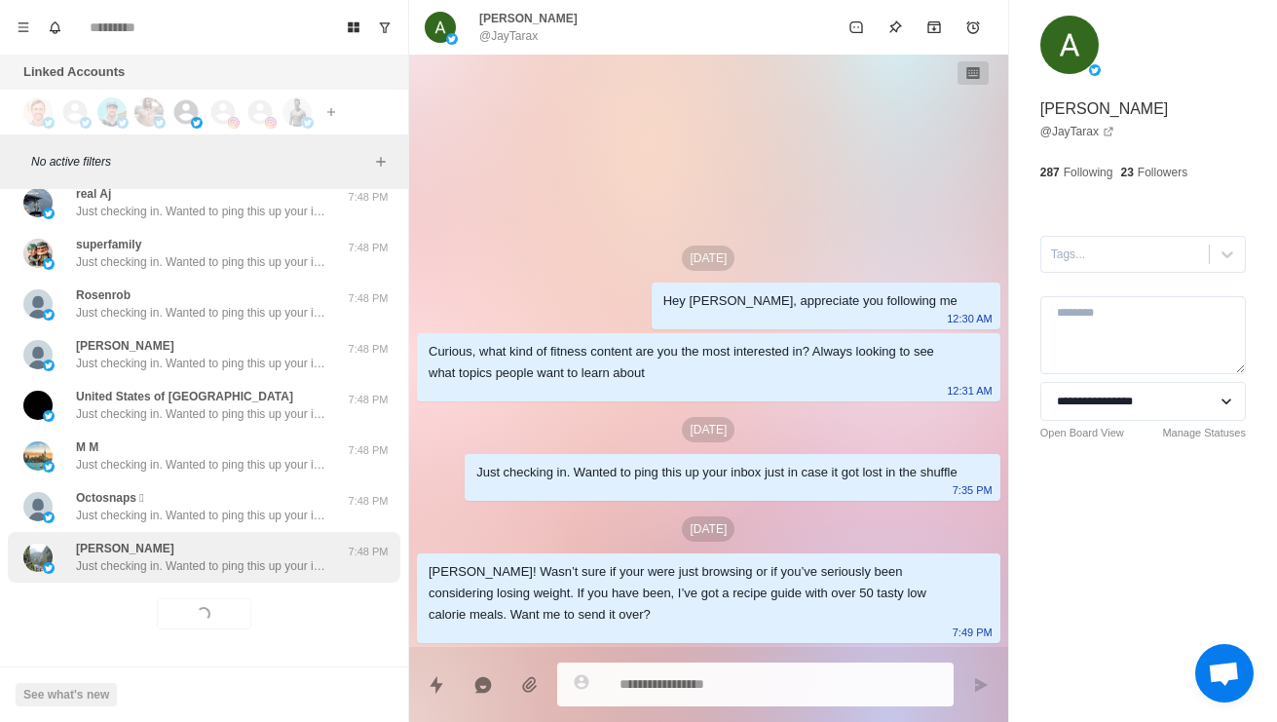
click at [167, 557] on p "Just checking in. Wanted to ping this up your inbox just in case it got lost in…" at bounding box center [202, 566] width 253 height 18
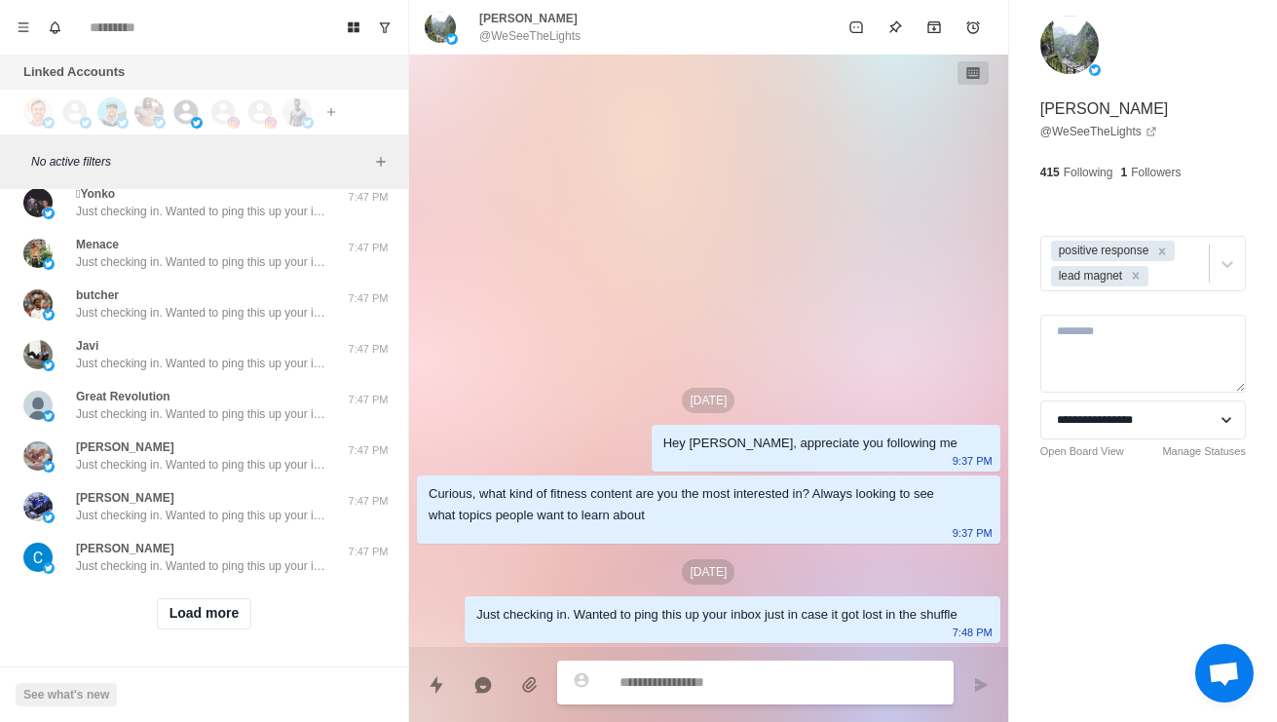
scroll to position [45083, 0]
click at [187, 602] on button "Load more" at bounding box center [204, 613] width 95 height 31
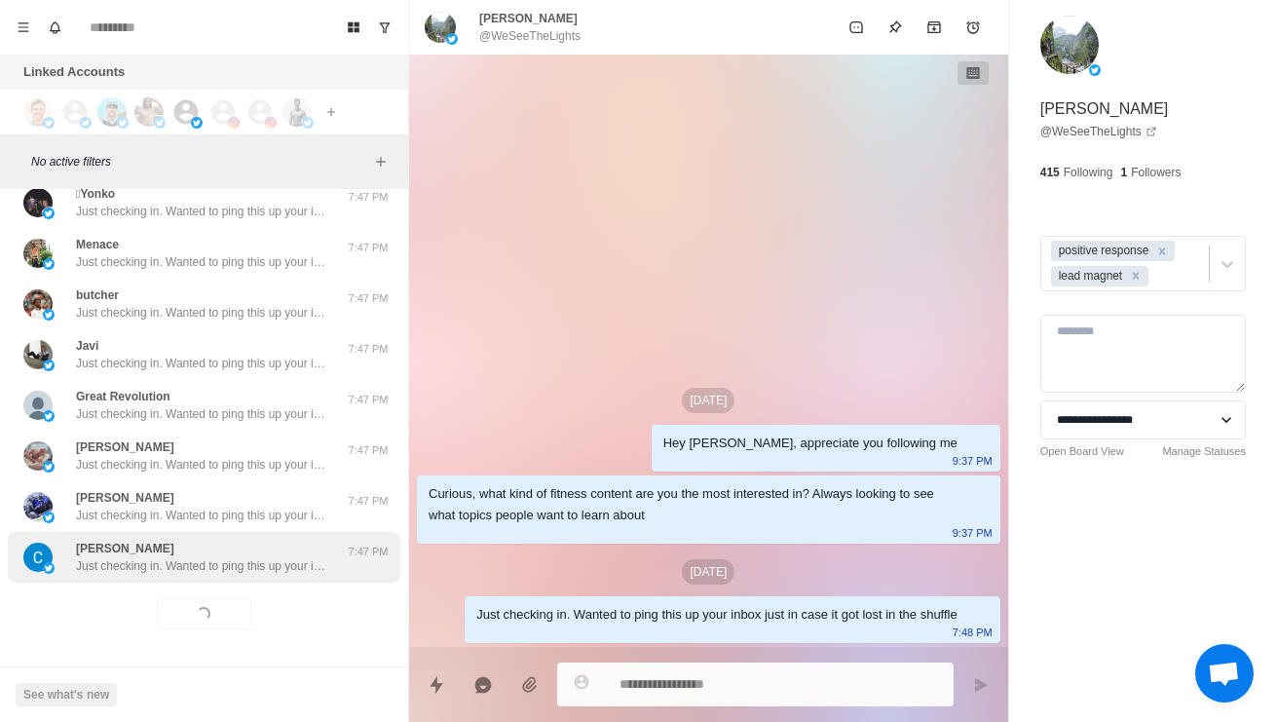
click at [156, 557] on p "Just checking in. Wanted to ping this up your inbox just in case it got lost in…" at bounding box center [202, 566] width 253 height 18
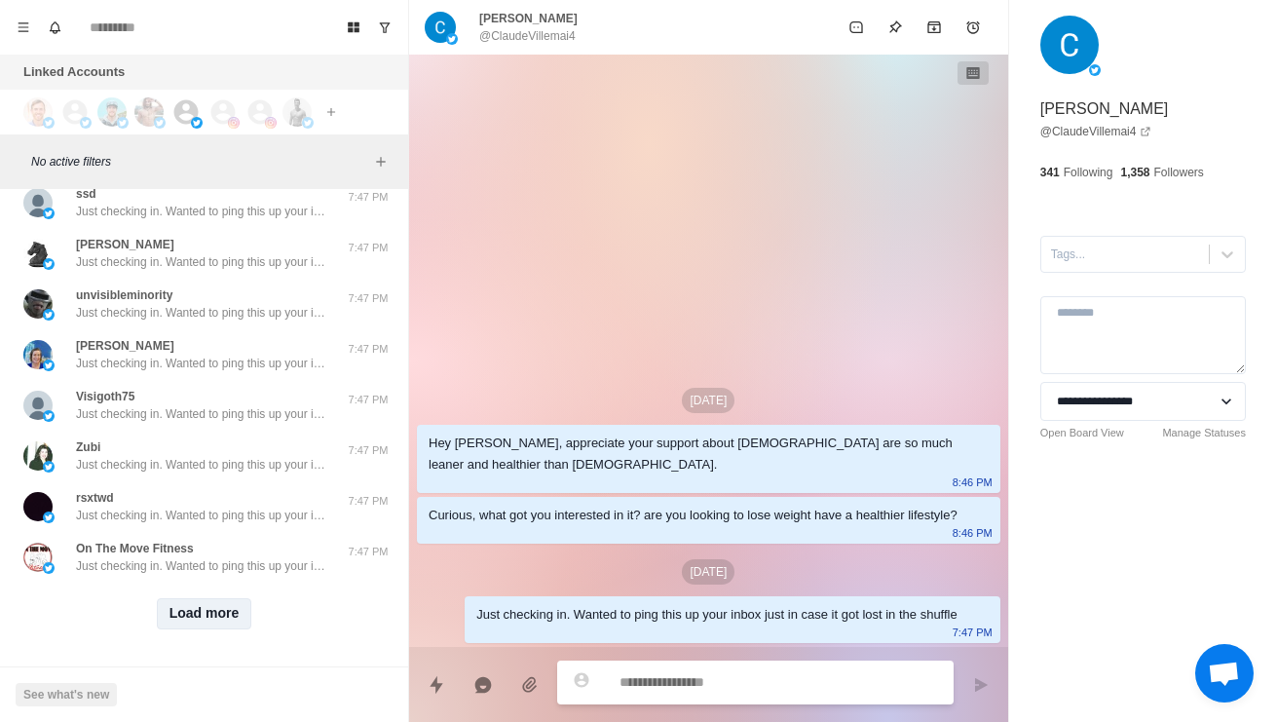
click at [203, 610] on button "Load more" at bounding box center [204, 613] width 95 height 31
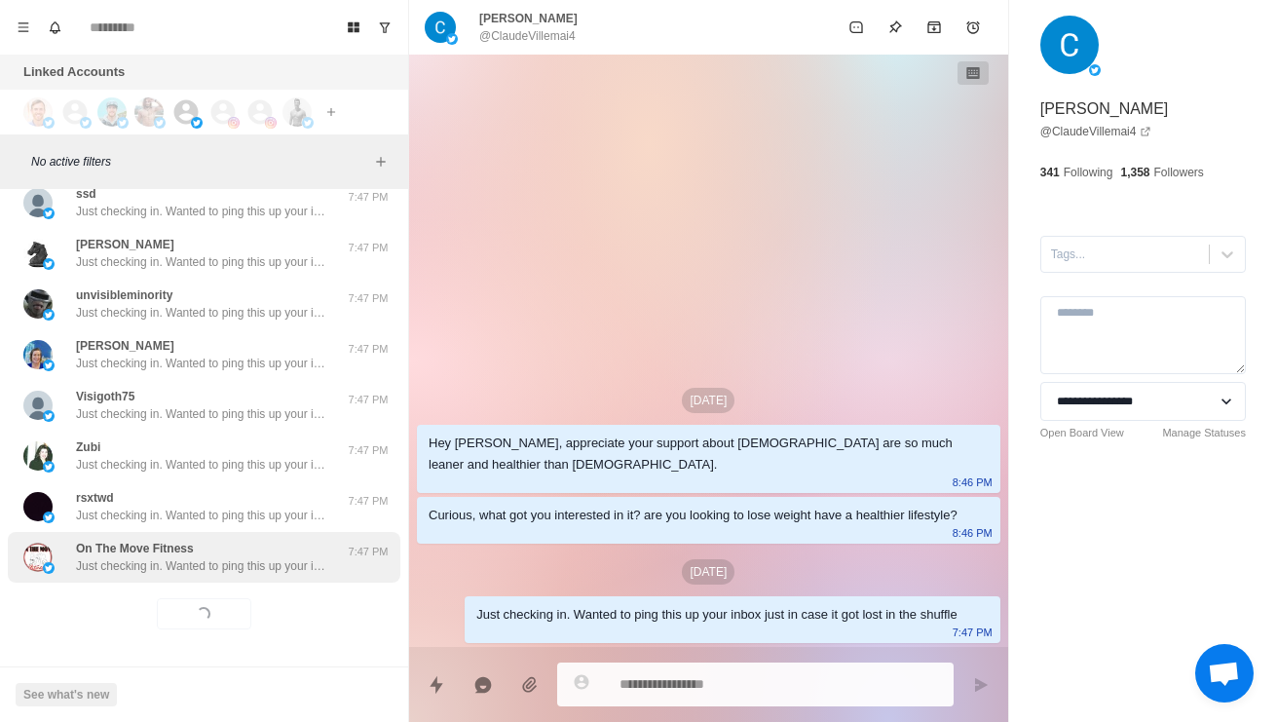
click at [173, 562] on div "On The Move Fitness Just checking in. Wanted to ping this up your inbox just in…" at bounding box center [204, 557] width 392 height 51
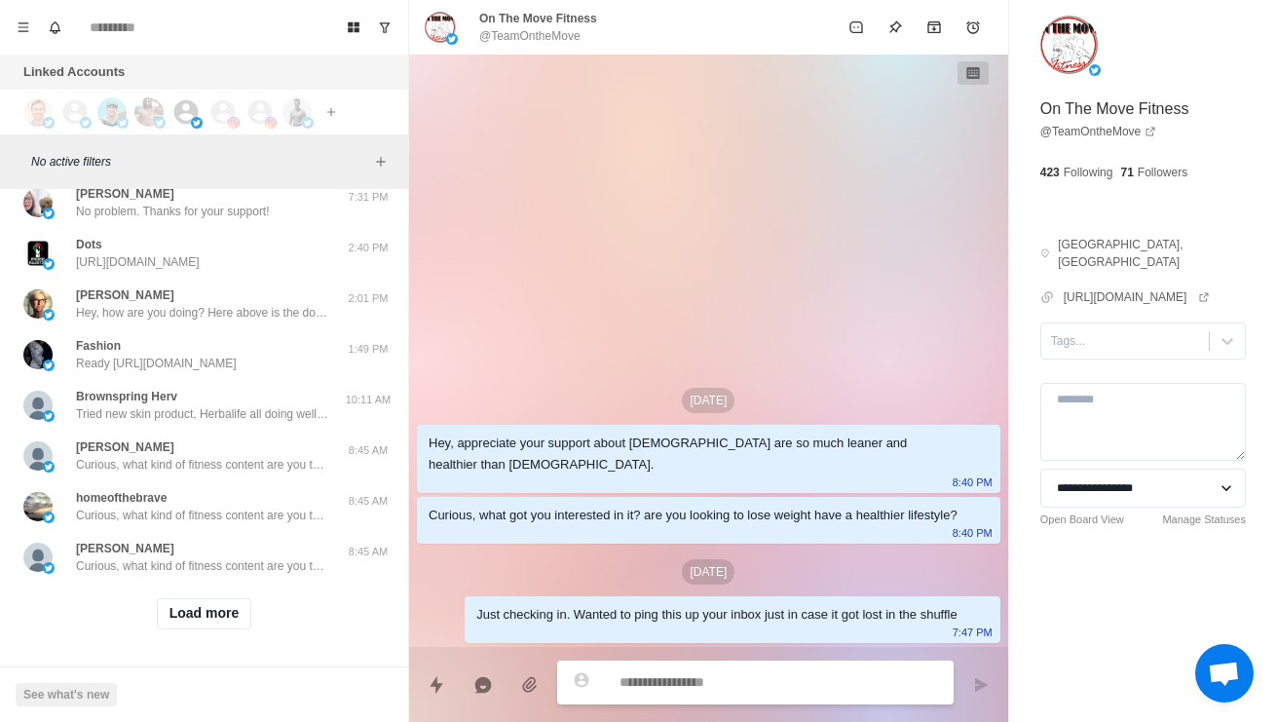
scroll to position [47147, 0]
click at [197, 610] on button "Load more" at bounding box center [204, 613] width 95 height 31
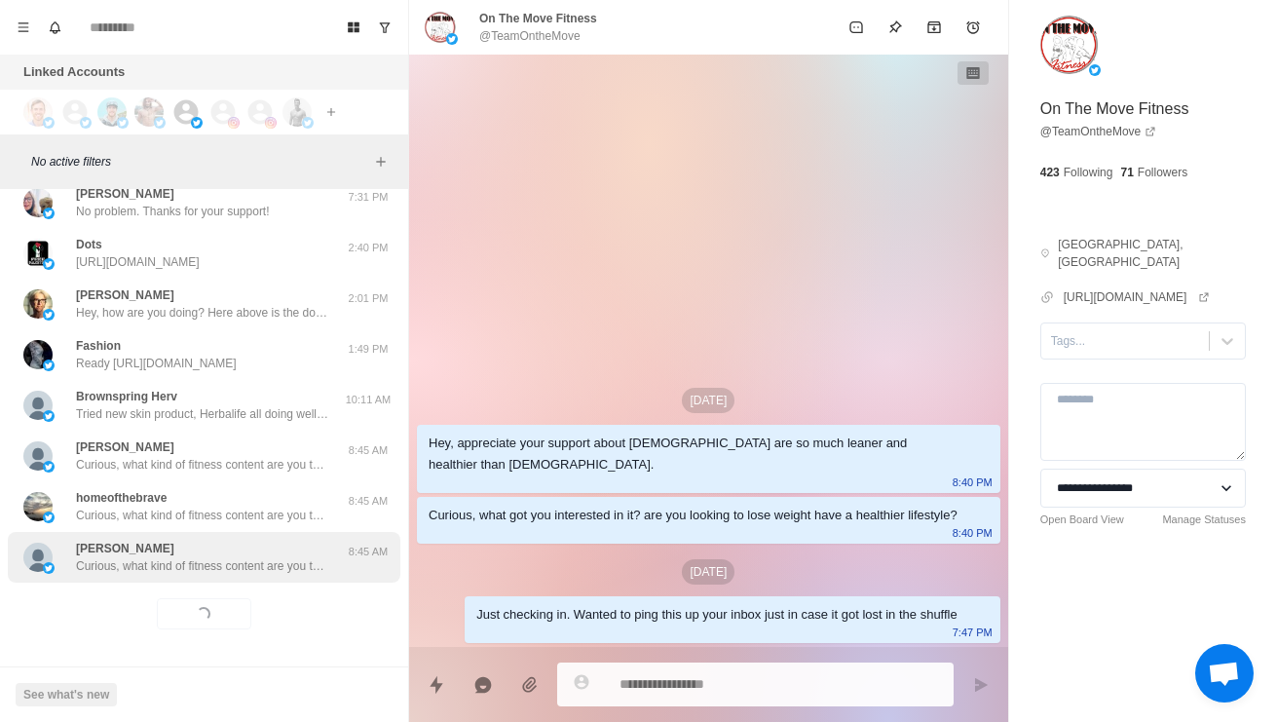
click at [155, 557] on p "Curious, what kind of fitness content are you the most interested in? Always lo…" at bounding box center [202, 566] width 253 height 18
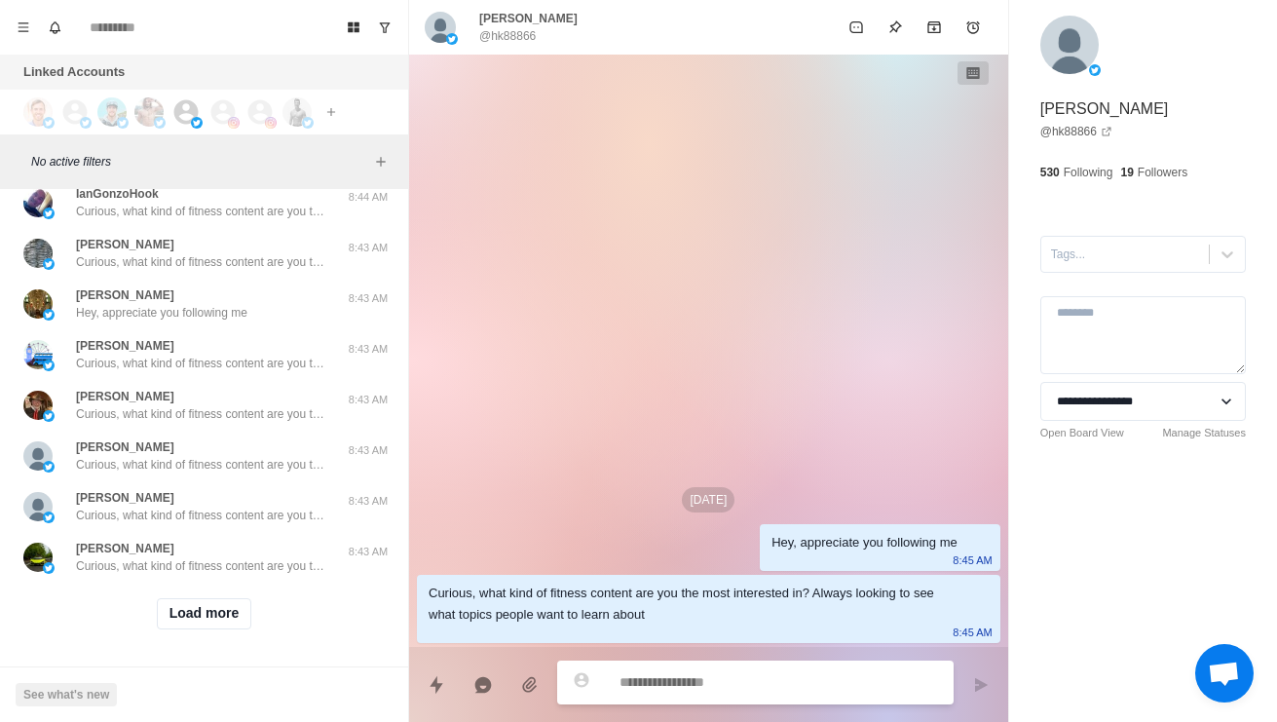
scroll to position [48179, 0]
click at [194, 611] on button "Load more" at bounding box center [204, 613] width 95 height 31
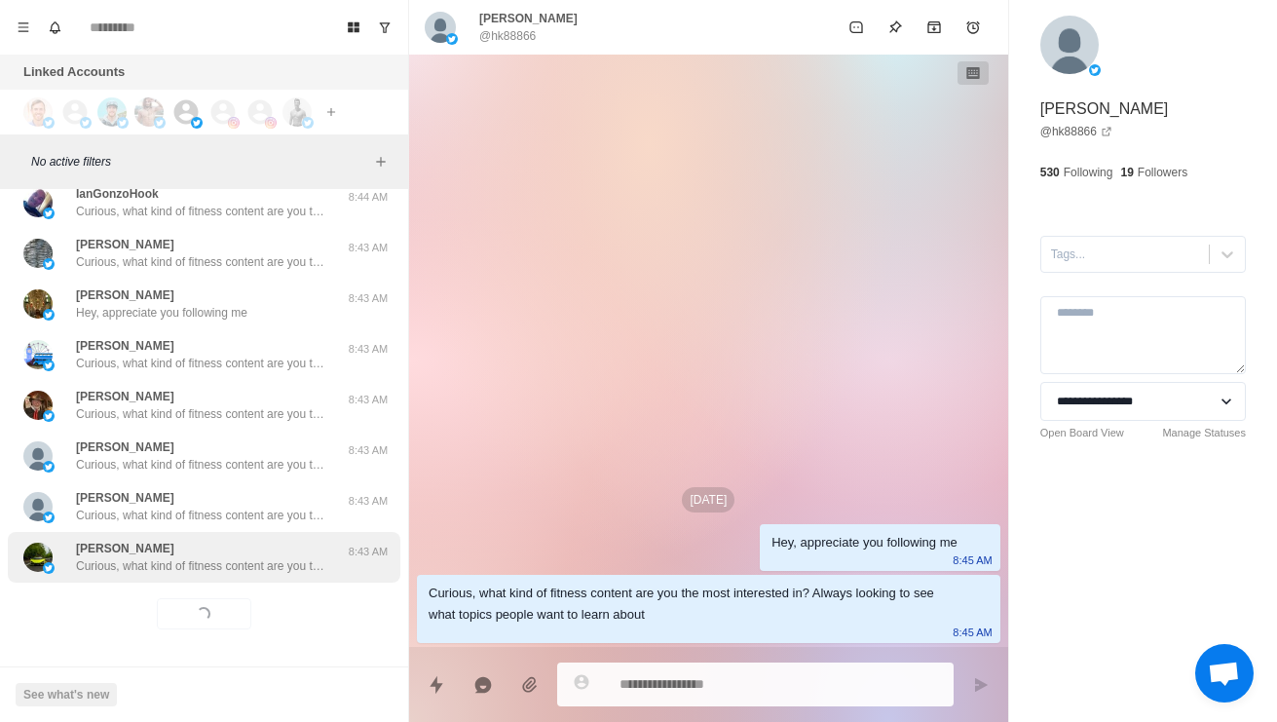
click at [155, 557] on p "Curious, what kind of fitness content are you the most interested in? Always lo…" at bounding box center [202, 566] width 253 height 18
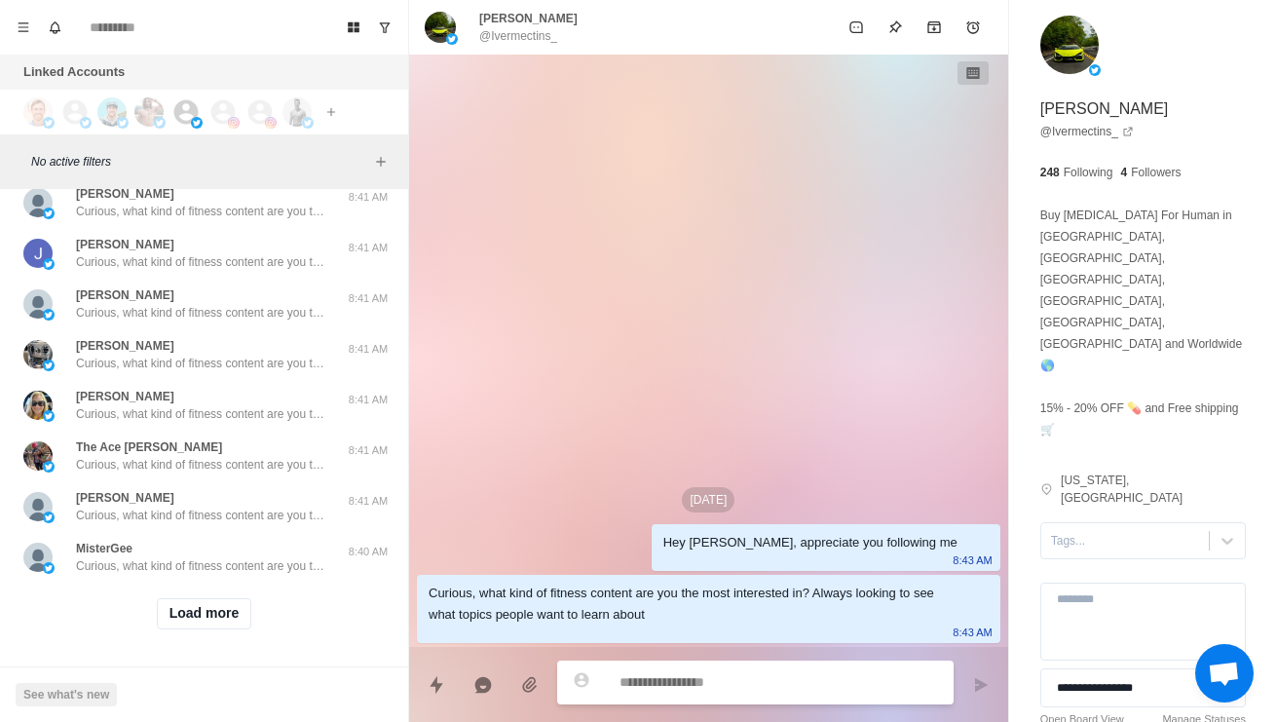
scroll to position [49211, 0]
click at [194, 610] on button "Load more" at bounding box center [204, 613] width 95 height 31
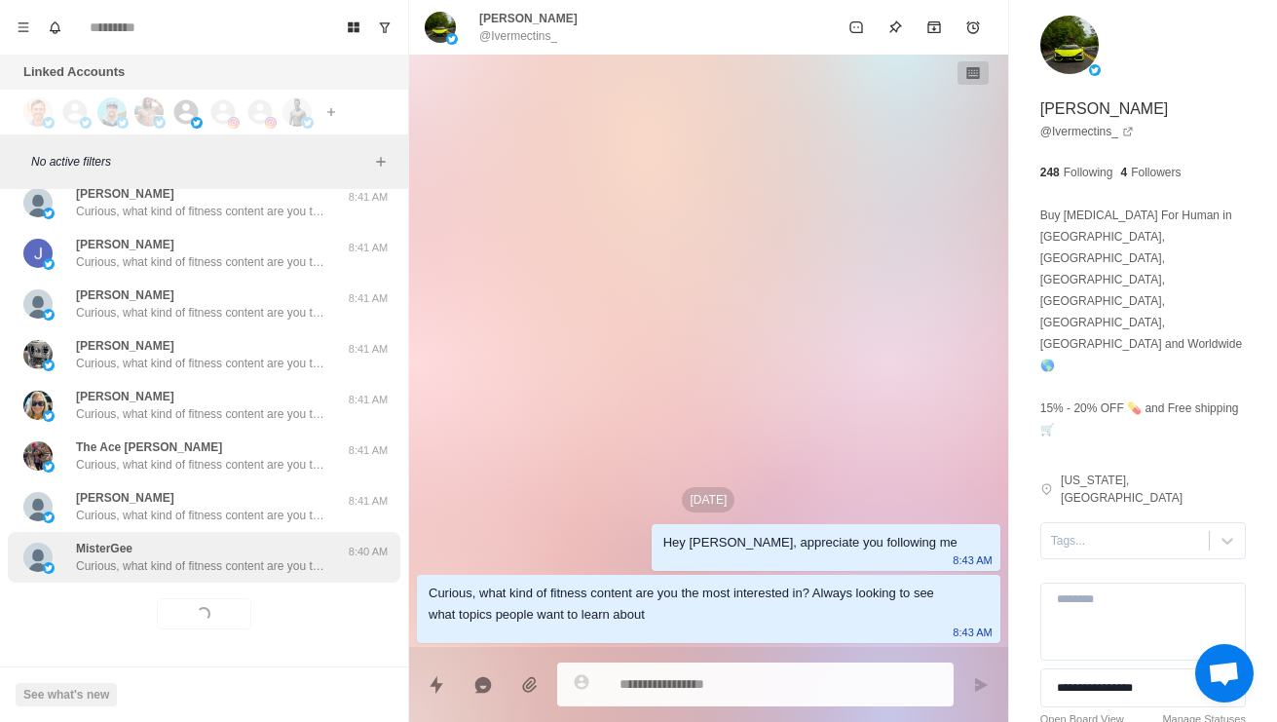
click at [140, 557] on p "Curious, what kind of fitness content are you the most interested in? Always lo…" at bounding box center [202, 566] width 253 height 18
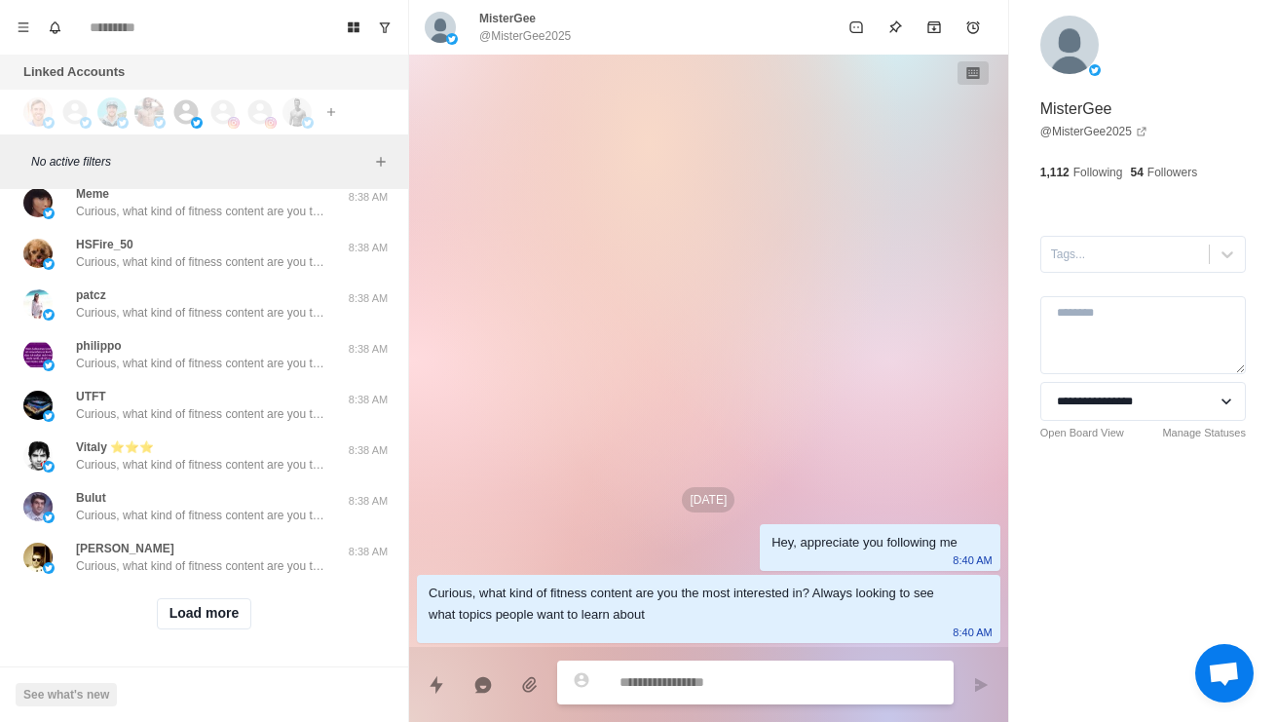
scroll to position [50243, 0]
click at [186, 607] on button "Load more" at bounding box center [204, 613] width 95 height 31
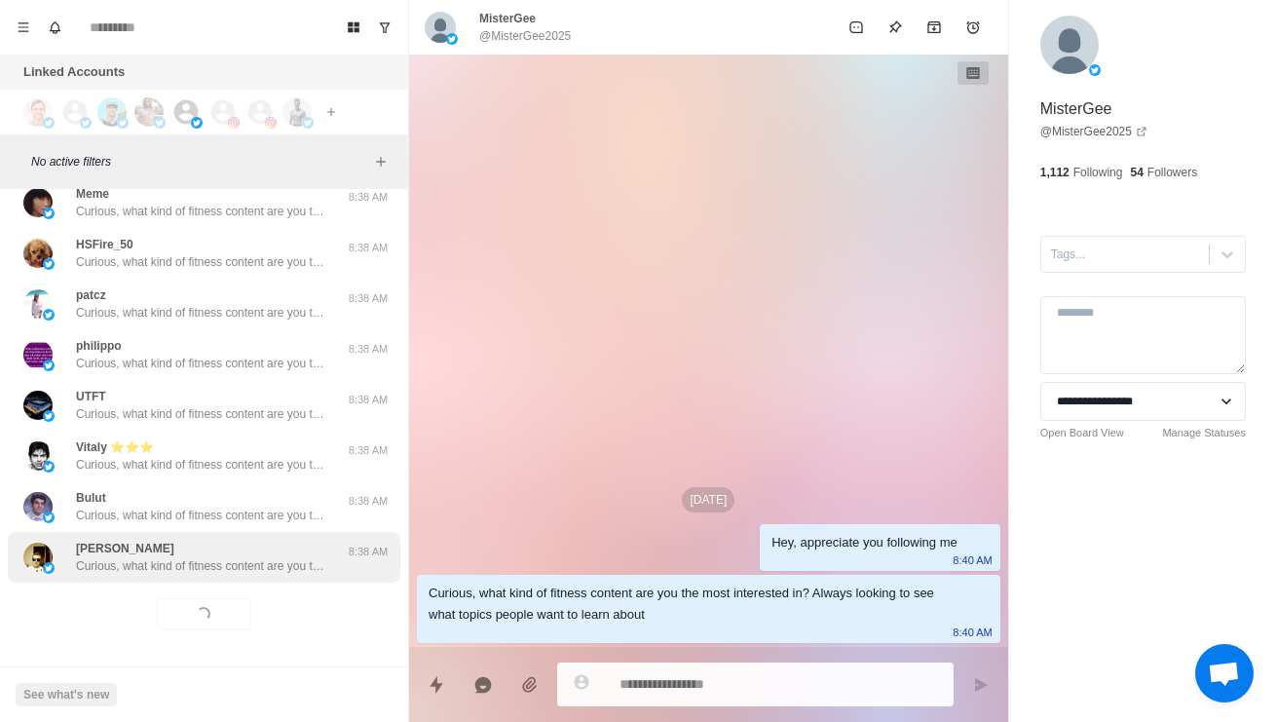
click at [144, 557] on p "Curious, what kind of fitness content are you the most interested in? Always lo…" at bounding box center [202, 566] width 253 height 18
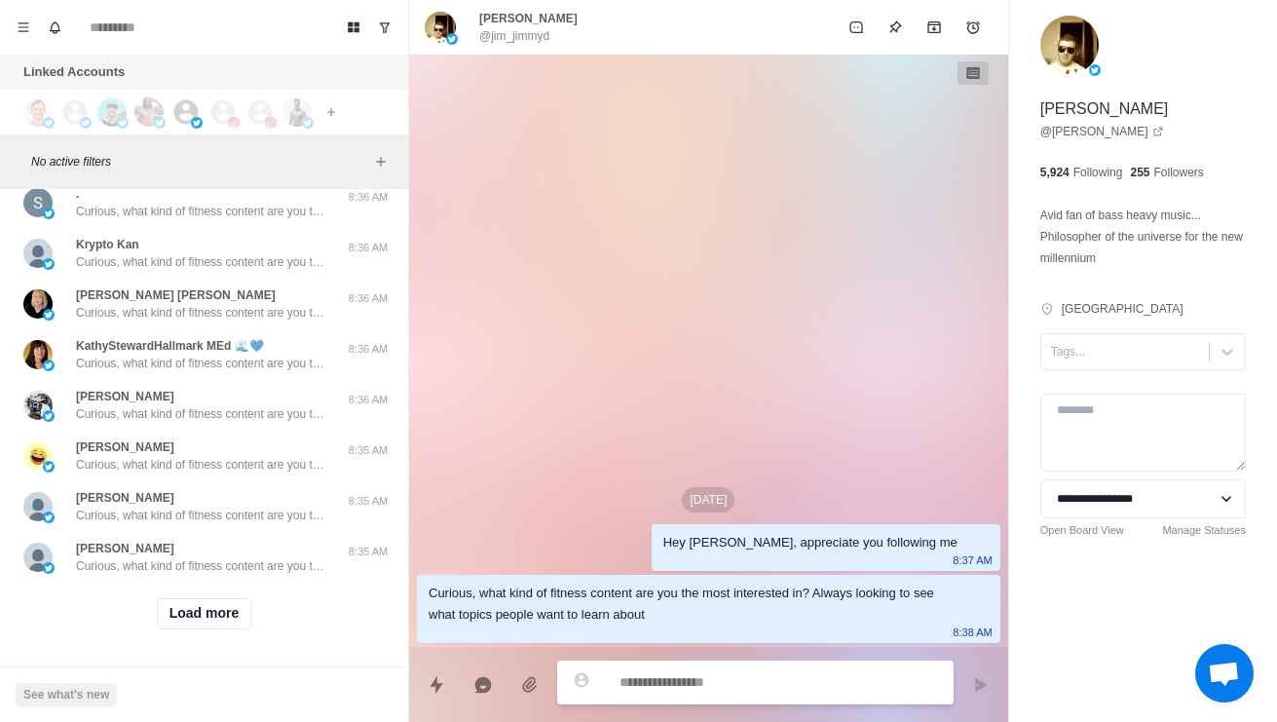
scroll to position [51276, 0]
click at [206, 602] on button "Load more" at bounding box center [204, 613] width 95 height 31
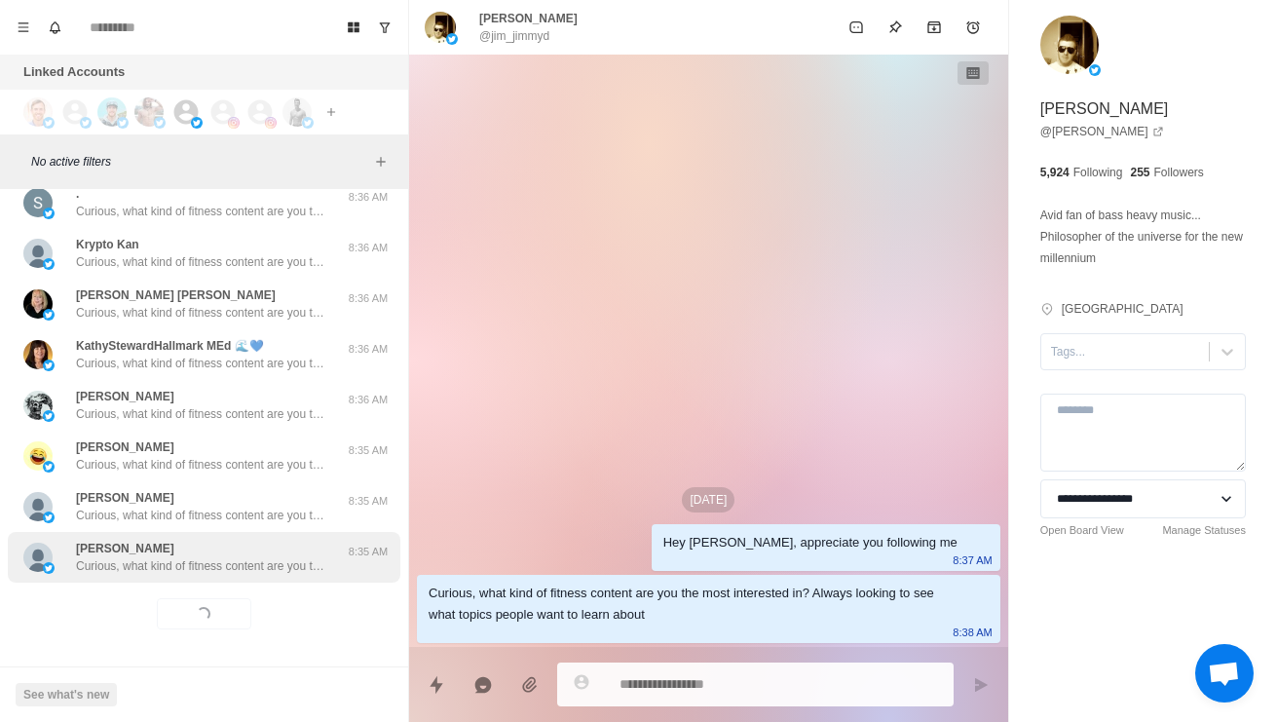
click at [196, 540] on div "[PERSON_NAME], what kind of fitness content are you the most interested in? Alw…" at bounding box center [202, 556] width 253 height 35
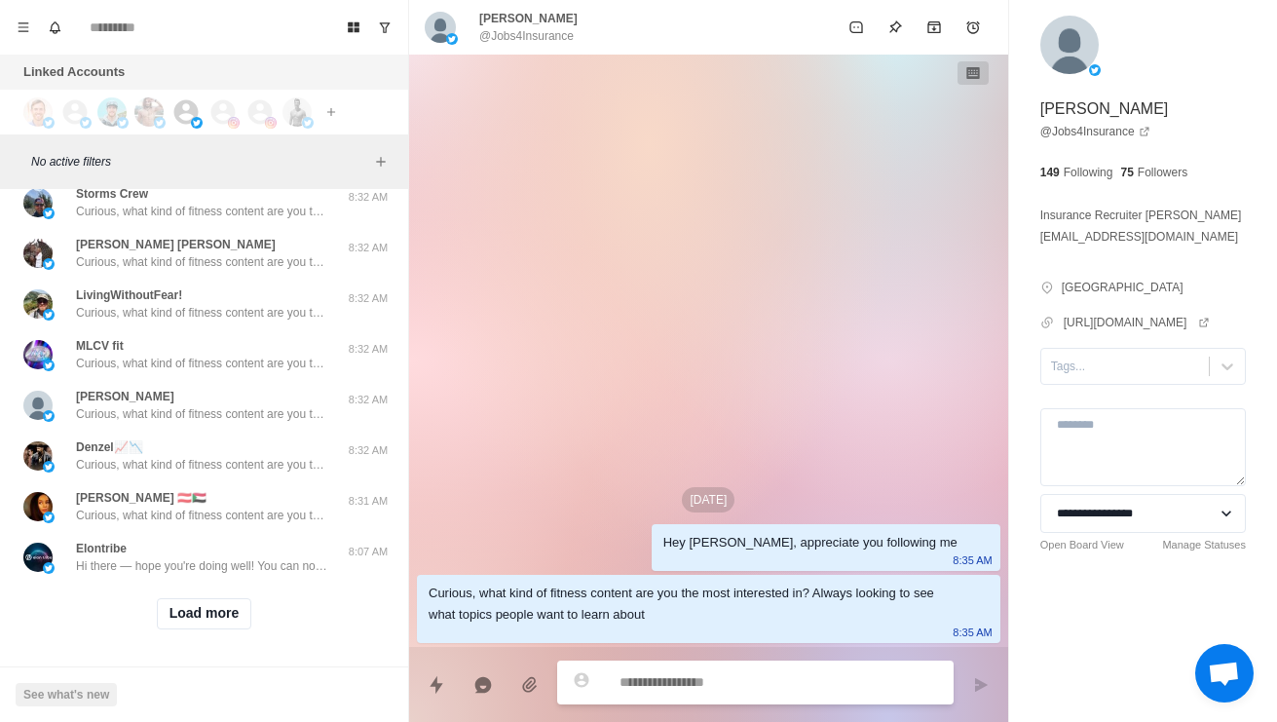
scroll to position [52308, 0]
click at [202, 598] on button "Load more" at bounding box center [204, 613] width 95 height 31
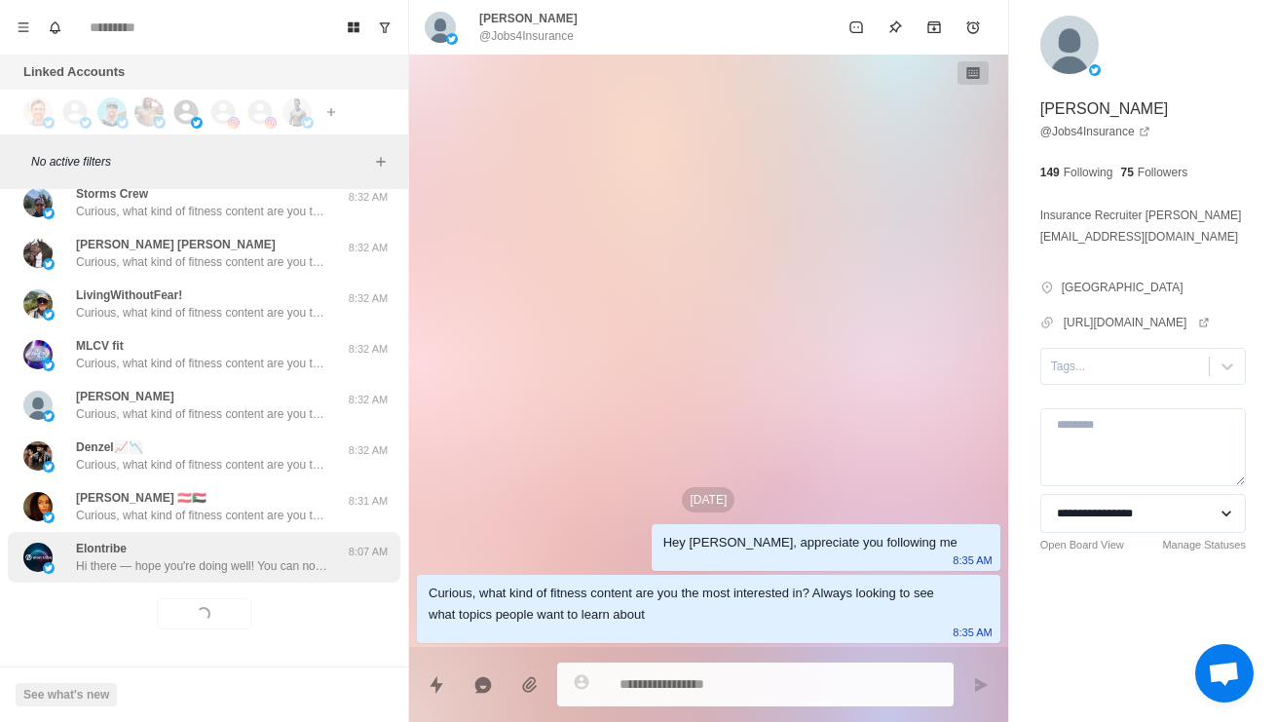
click at [207, 557] on p "Hi there — hope you're doing well! You can now access original shares (Primary …" at bounding box center [202, 566] width 253 height 18
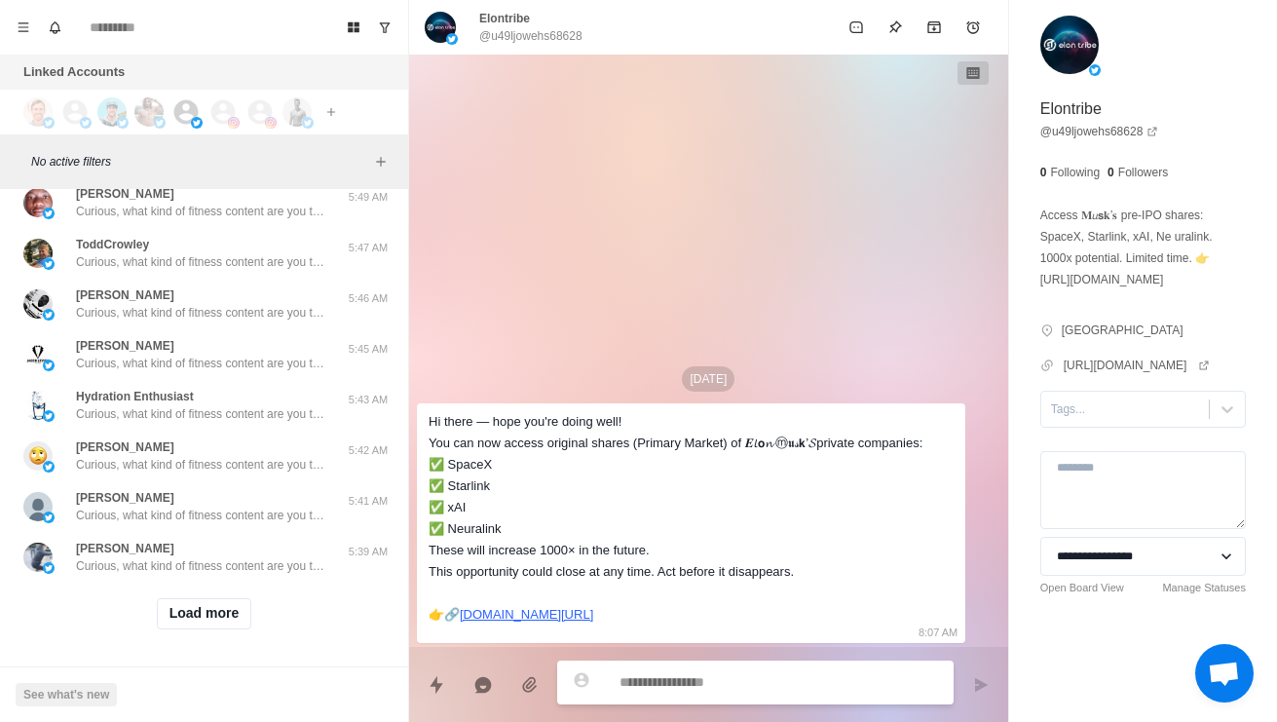
scroll to position [53340, 0]
click at [193, 601] on button "Load more" at bounding box center [204, 613] width 95 height 31
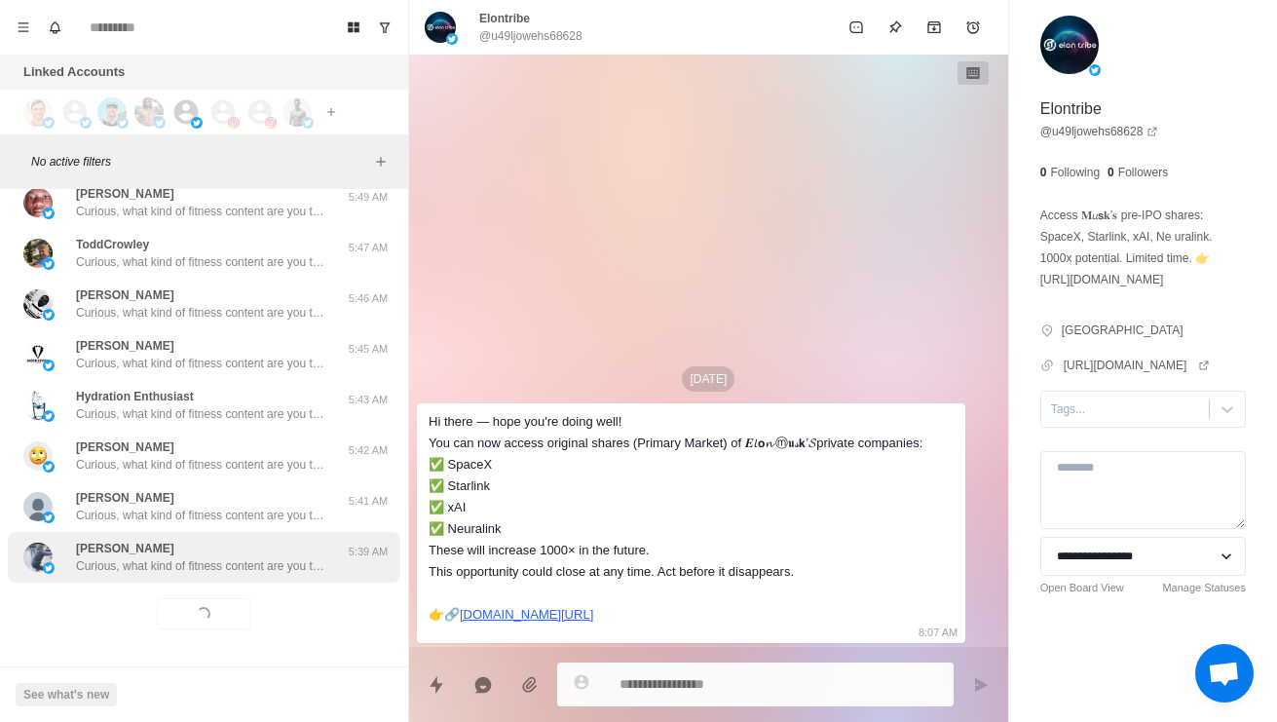
click at [184, 557] on p "Curious, what kind of fitness content are you the most interested in? Always lo…" at bounding box center [202, 566] width 253 height 18
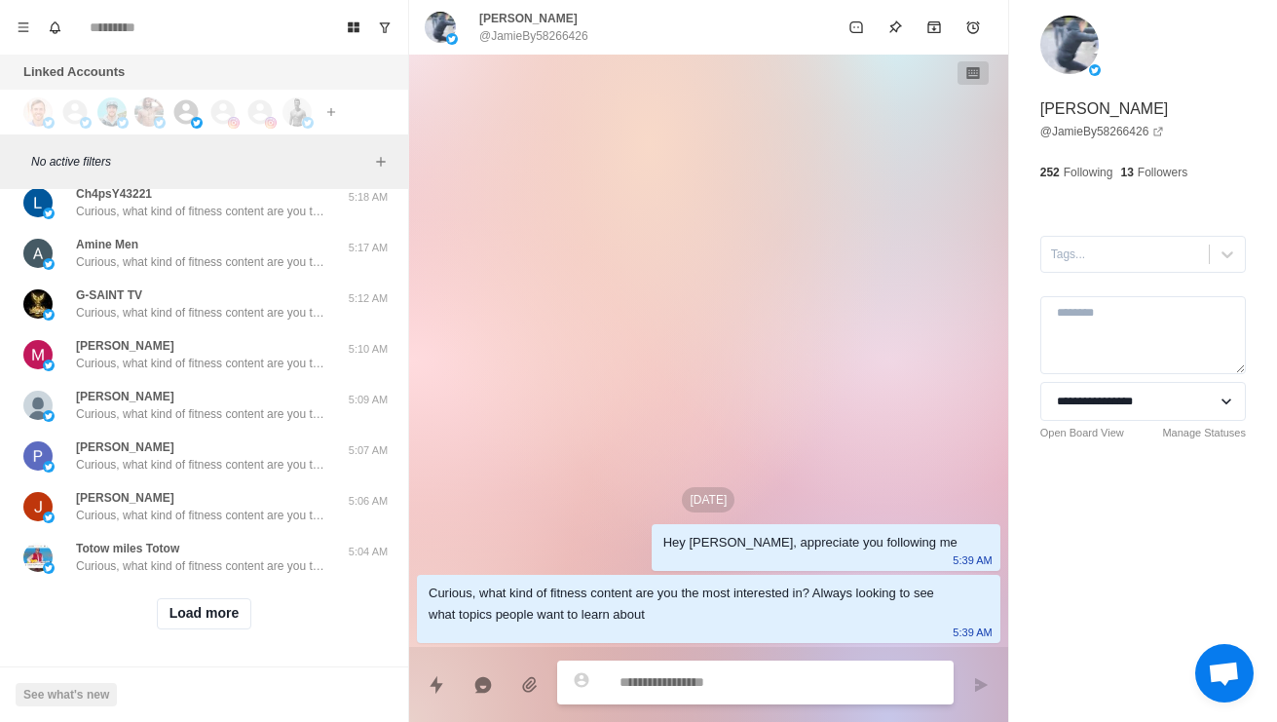
scroll to position [54372, 0]
click at [197, 598] on button "Load more" at bounding box center [204, 613] width 95 height 31
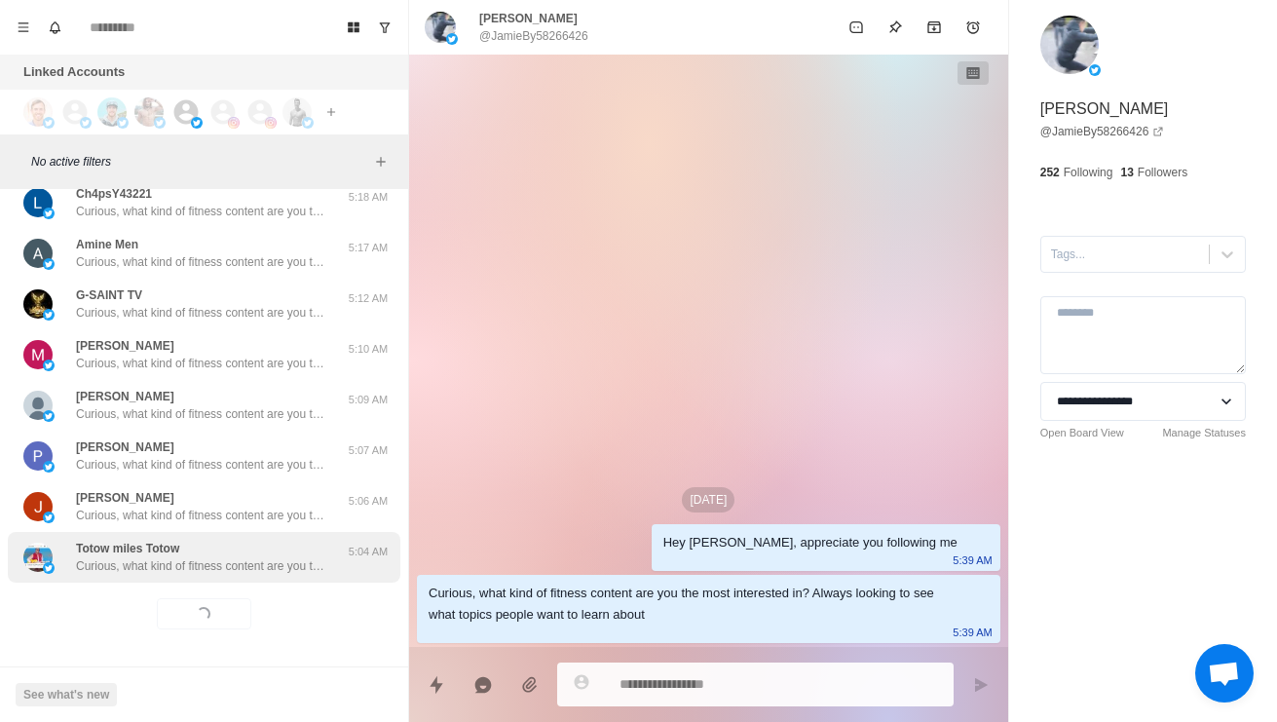
click at [187, 557] on p "Curious, what kind of fitness content are you the most interested in? Always lo…" at bounding box center [202, 566] width 253 height 18
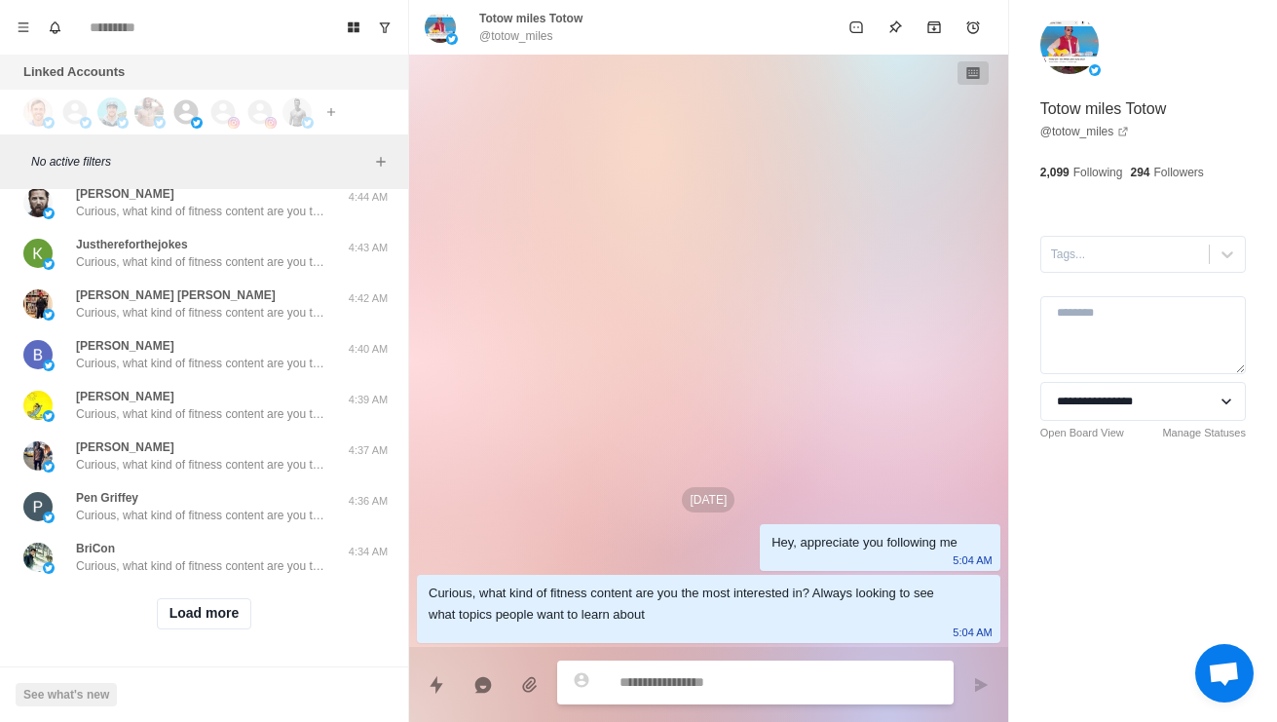
scroll to position [55404, 0]
click at [194, 603] on button "Load more" at bounding box center [204, 613] width 95 height 31
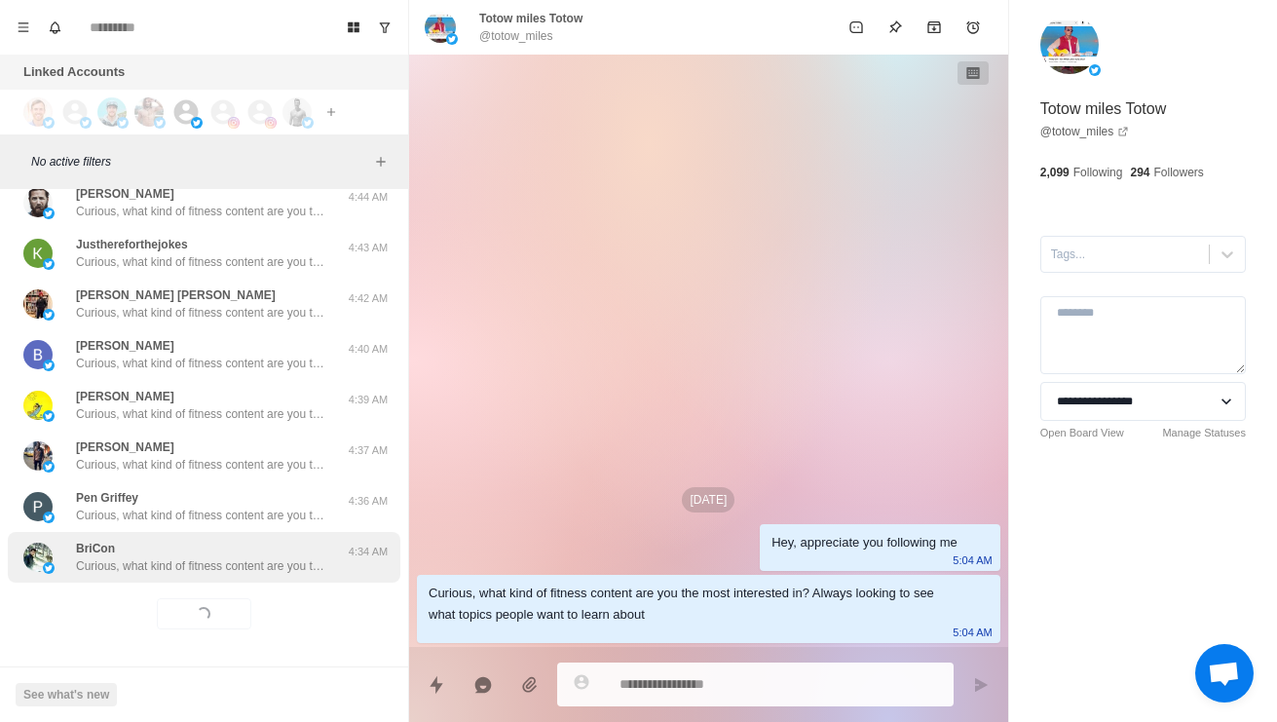
click at [187, 557] on p "Curious, what kind of fitness content are you the most interested in? Always lo…" at bounding box center [202, 566] width 253 height 18
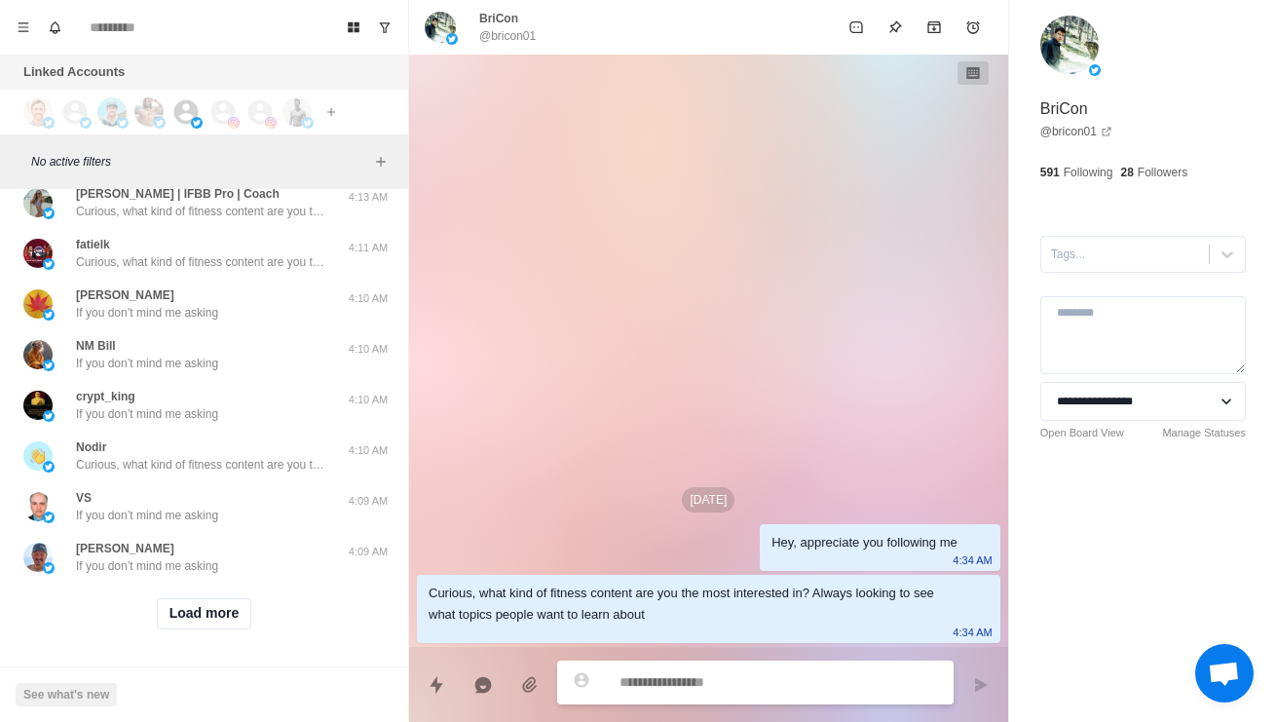
scroll to position [56357, 0]
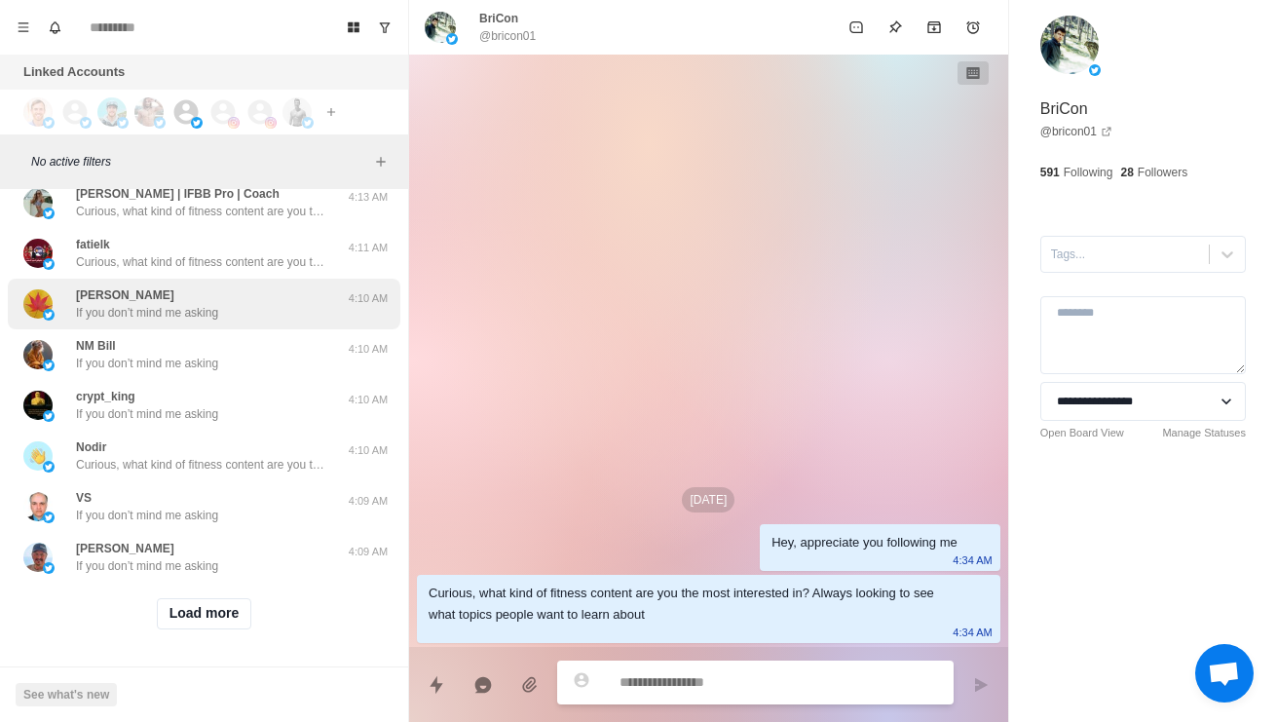
click at [92, 321] on p "If you don’t mind me asking" at bounding box center [147, 313] width 142 height 18
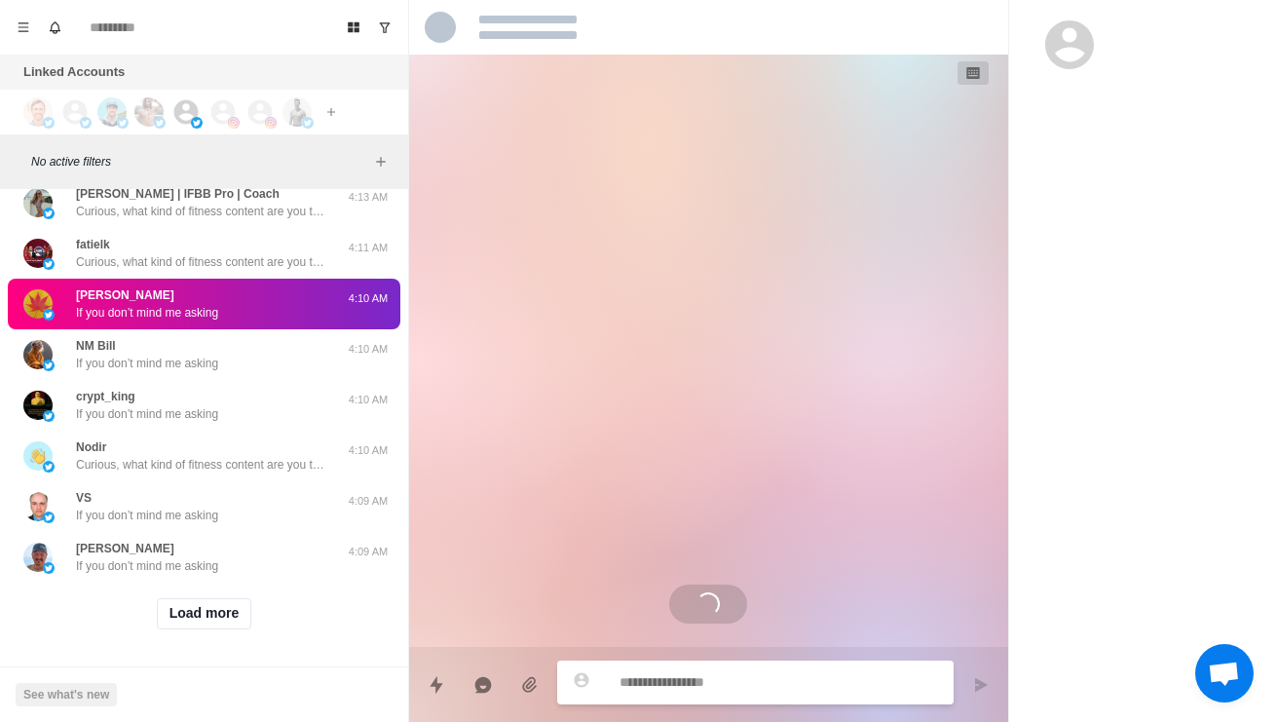
scroll to position [1056, 0]
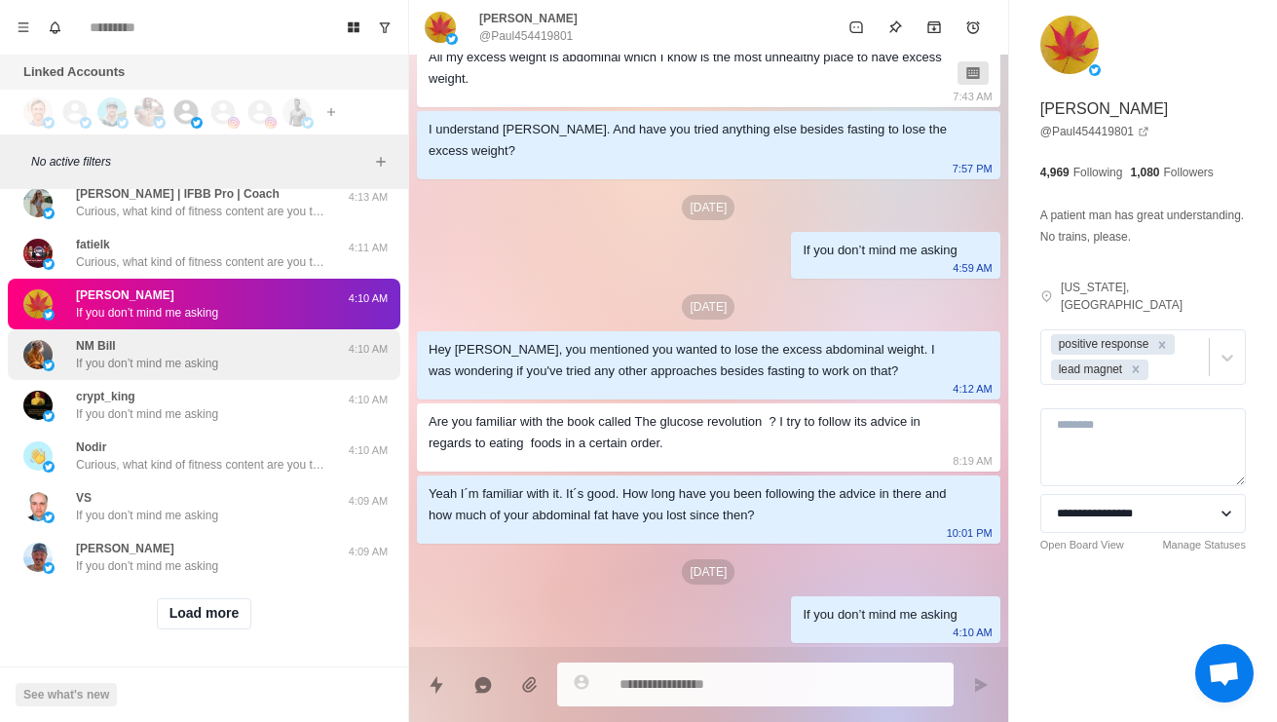
click at [268, 372] on div "NM Bill If you don’t mind me asking" at bounding box center [183, 354] width 320 height 35
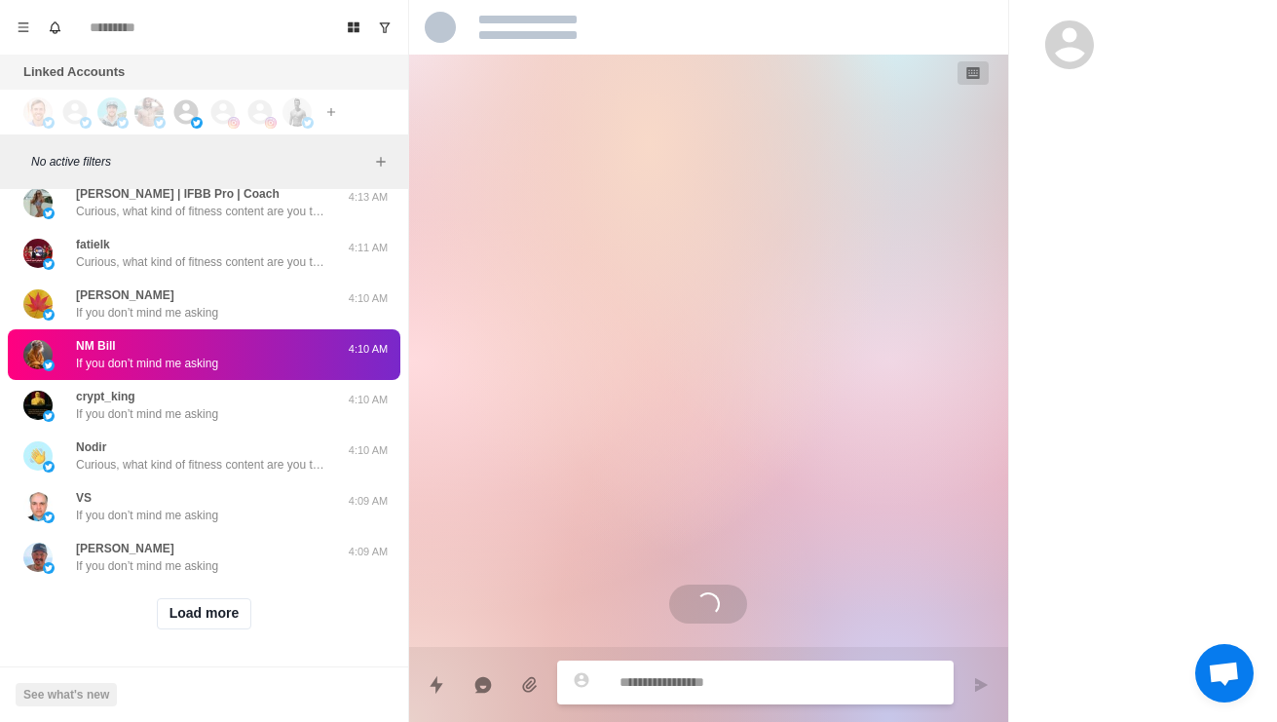
scroll to position [0, 0]
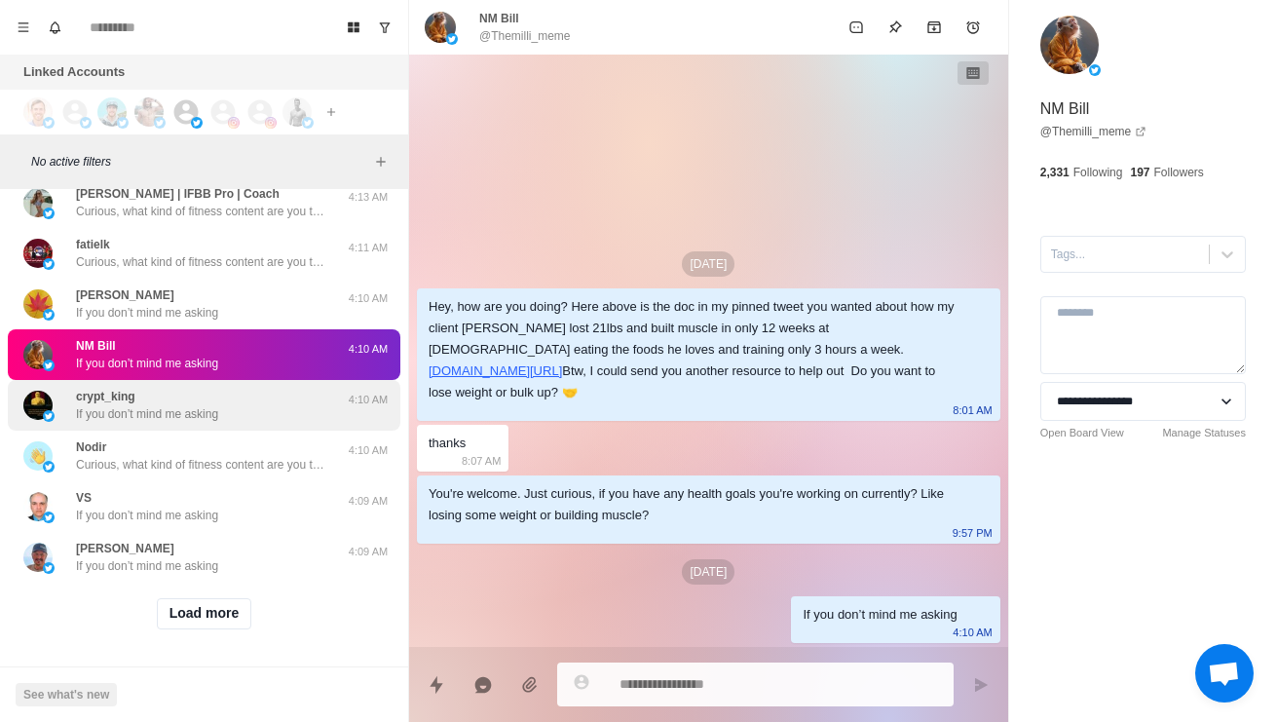
click at [299, 423] on div "crypt_king If you don’t mind me asking" at bounding box center [183, 405] width 320 height 35
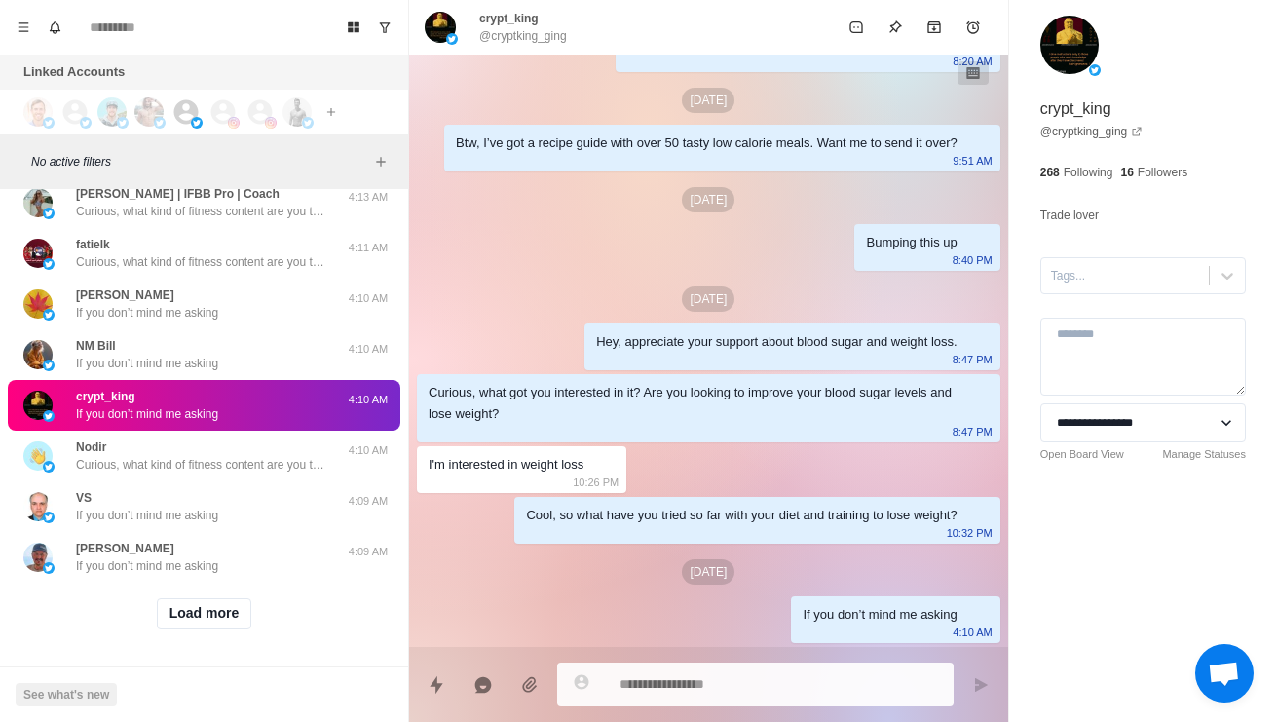
scroll to position [56437, 0]
click at [208, 611] on button "Load more" at bounding box center [204, 613] width 95 height 31
click at [251, 582] on div "Loading... Load more" at bounding box center [204, 613] width 392 height 62
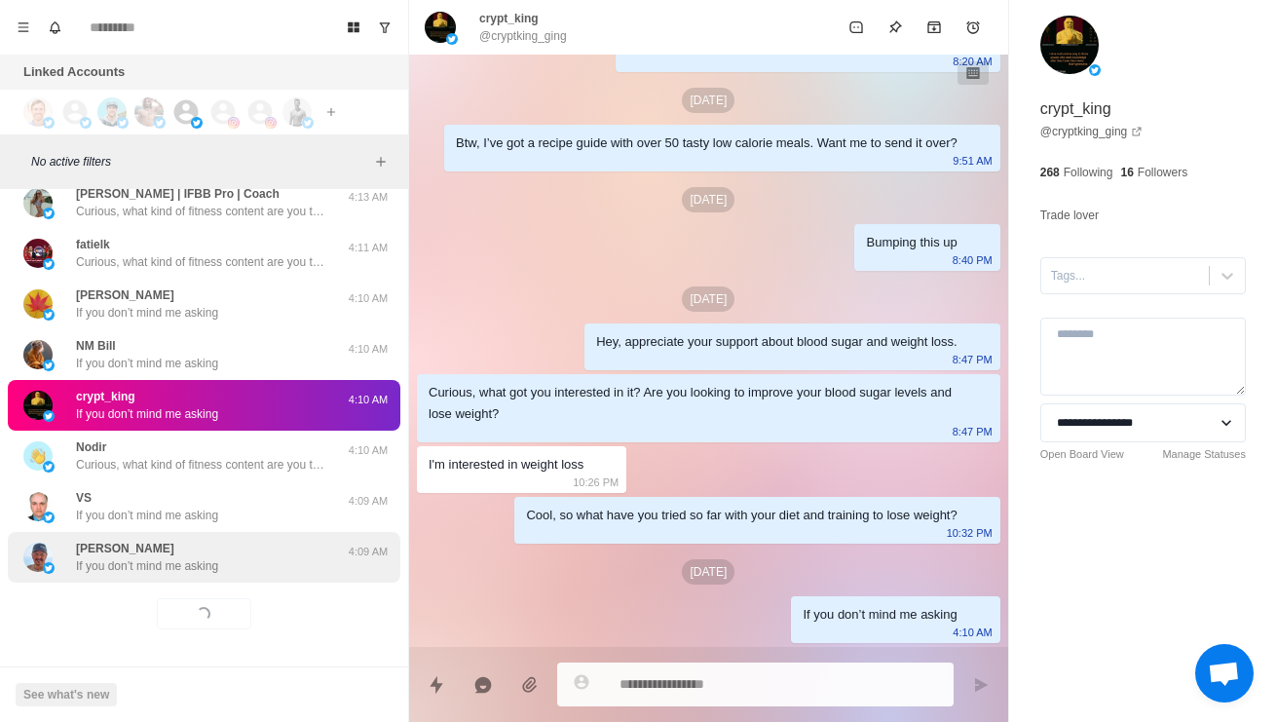
click at [197, 539] on div "[PERSON_NAME] If you don’t mind me asking" at bounding box center [147, 556] width 142 height 35
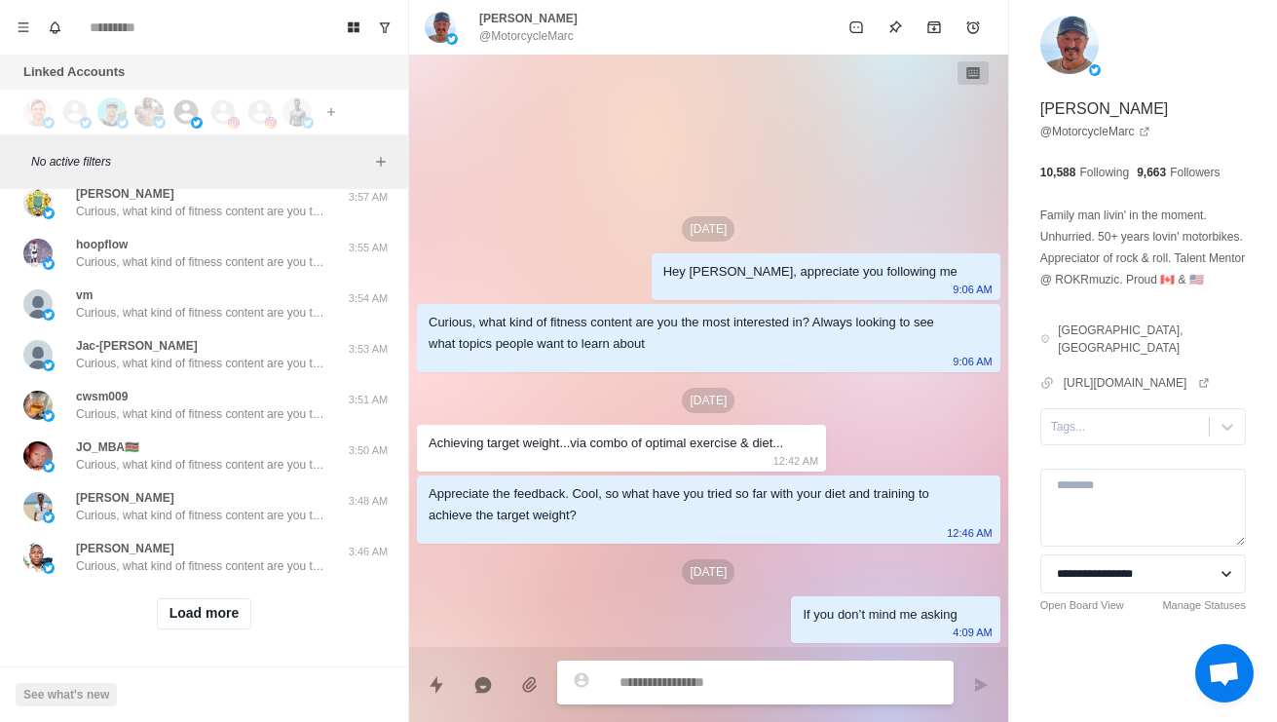
scroll to position [56976, 0]
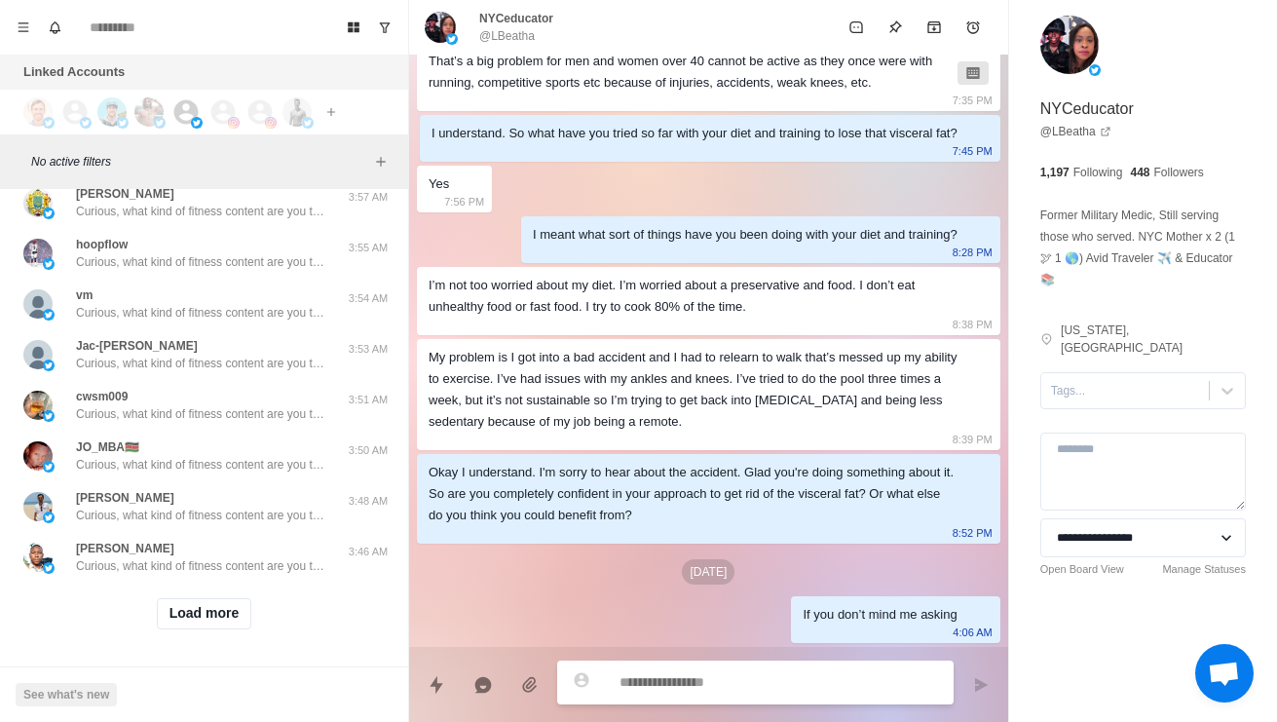
scroll to position [57469, 0]
click at [183, 605] on button "Load more" at bounding box center [204, 613] width 95 height 31
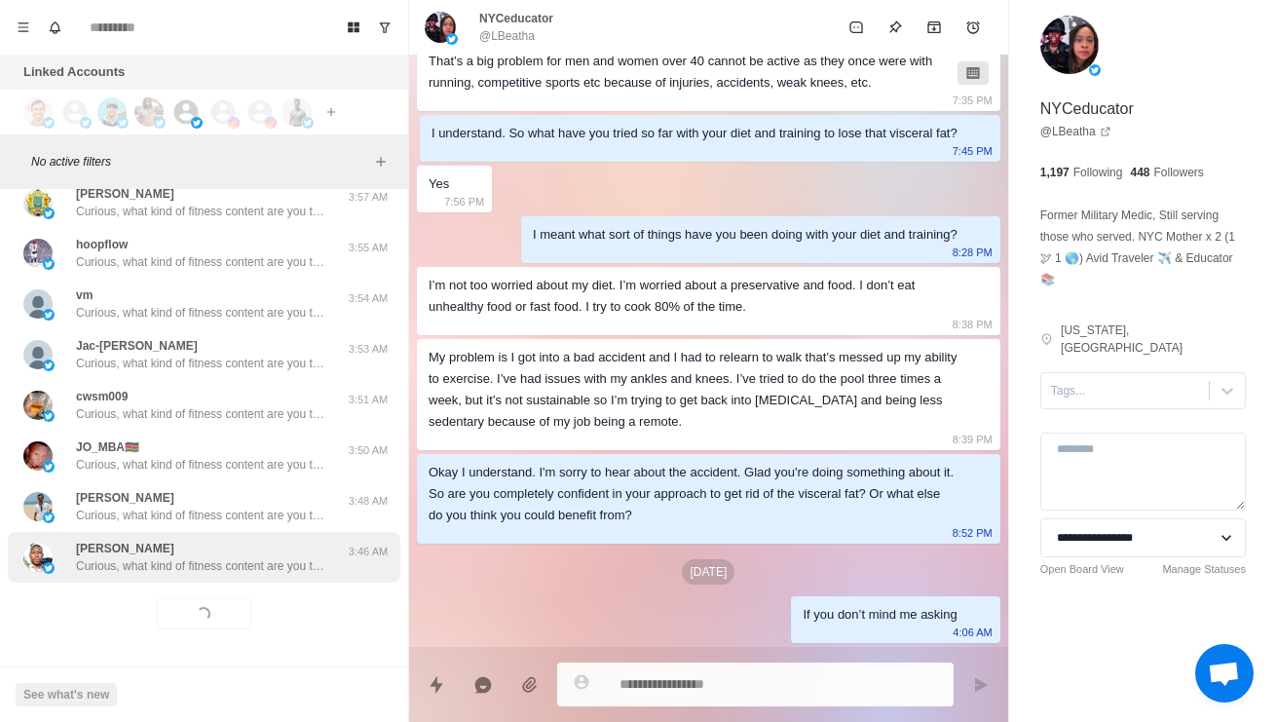
click at [147, 558] on p "Curious, what kind of fitness content are you the most interested in? Always lo…" at bounding box center [202, 566] width 253 height 18
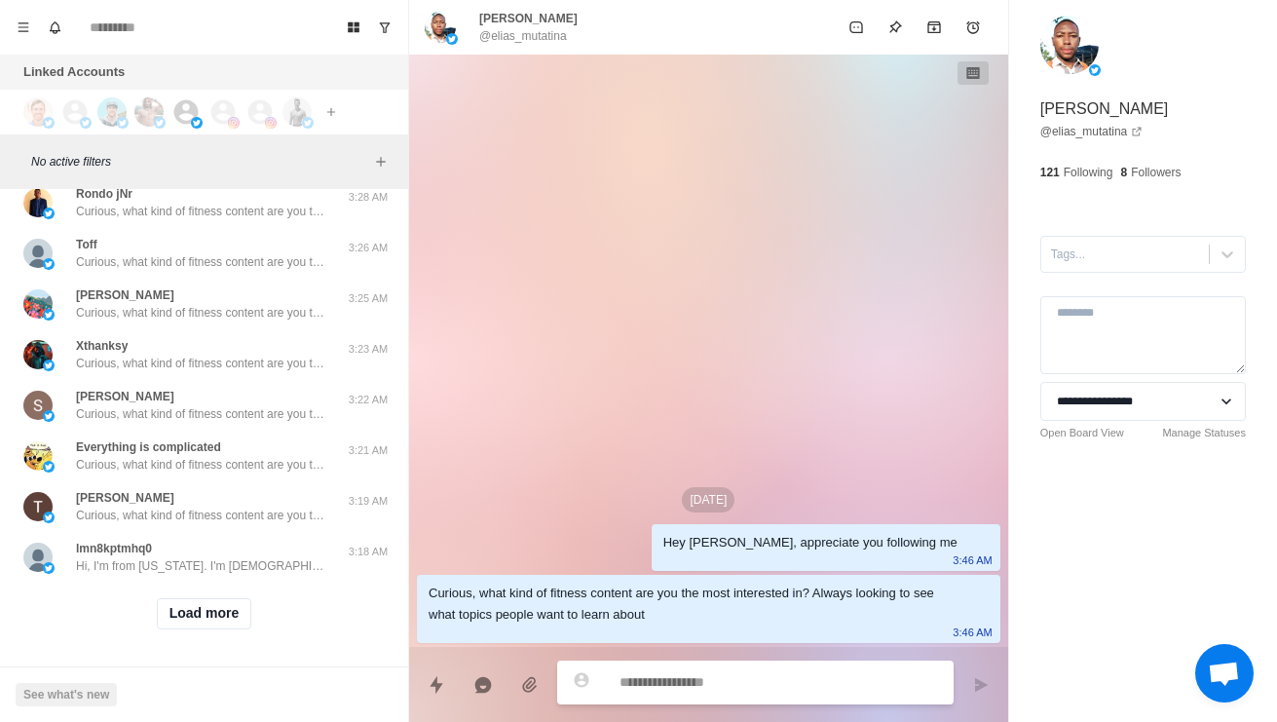
scroll to position [58501, 0]
click at [179, 611] on button "Load more" at bounding box center [204, 613] width 95 height 31
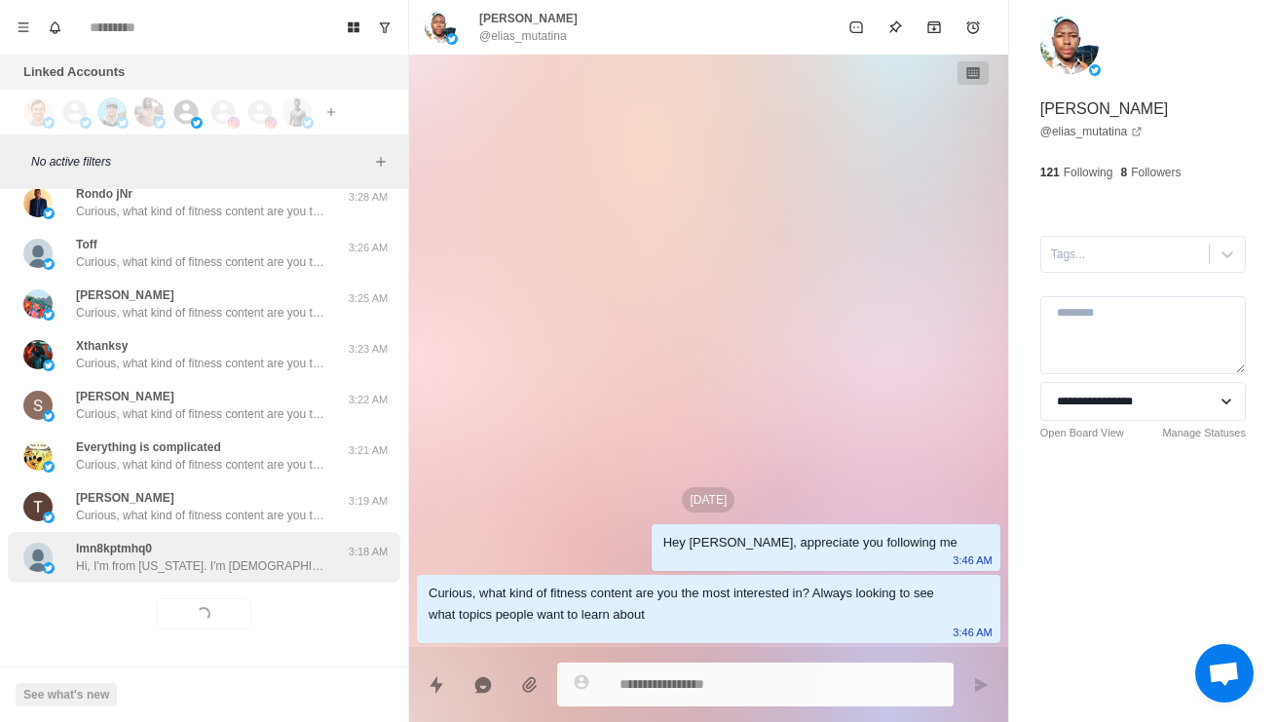
click at [148, 558] on p "Hi, I'm from [US_STATE]. I'm [DEMOGRAPHIC_DATA] and looking for a mature man. I…" at bounding box center [202, 566] width 253 height 18
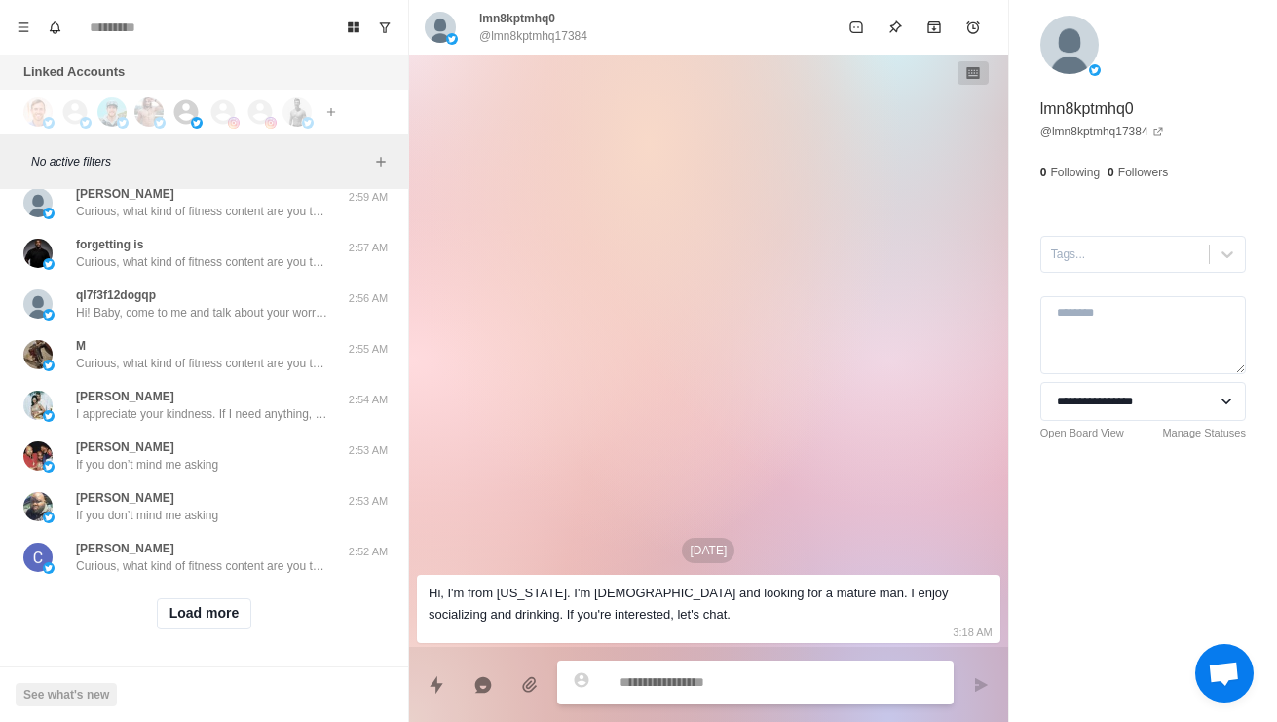
scroll to position [59533, 0]
click at [171, 612] on button "Load more" at bounding box center [204, 613] width 95 height 31
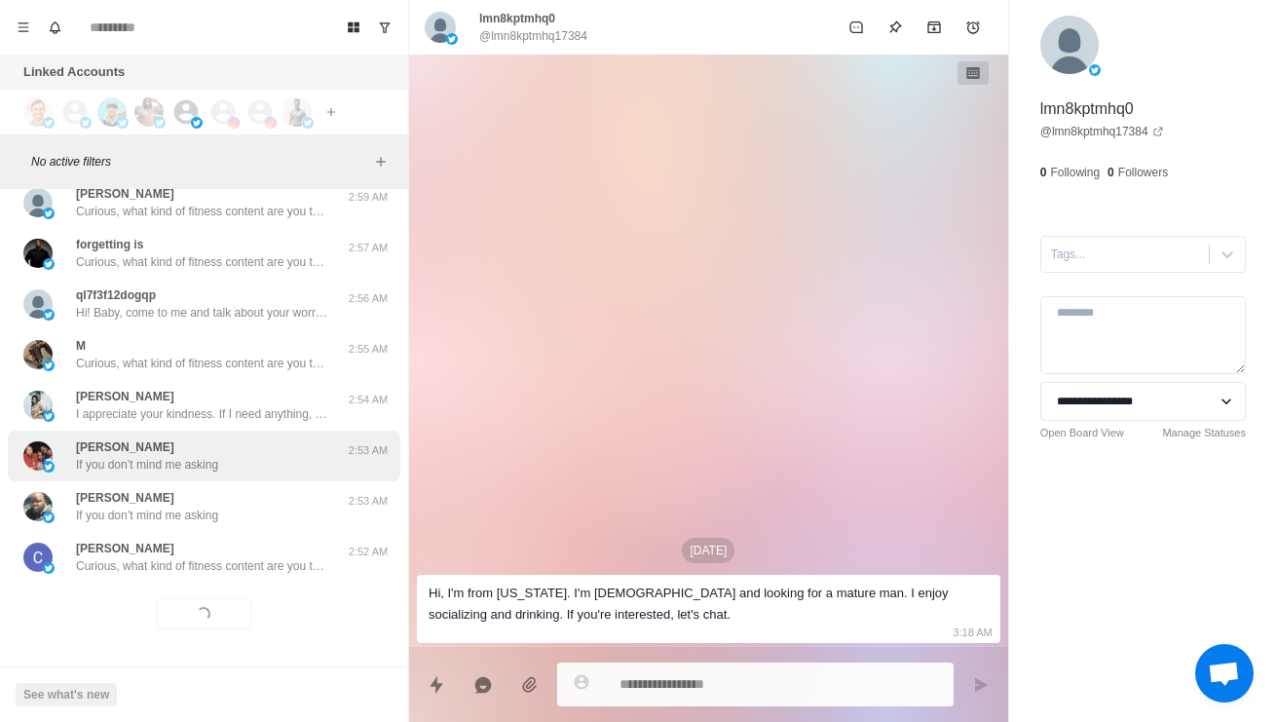
click at [81, 462] on div "[PERSON_NAME] If you don’t mind me asking 2:53 AM" at bounding box center [204, 455] width 392 height 51
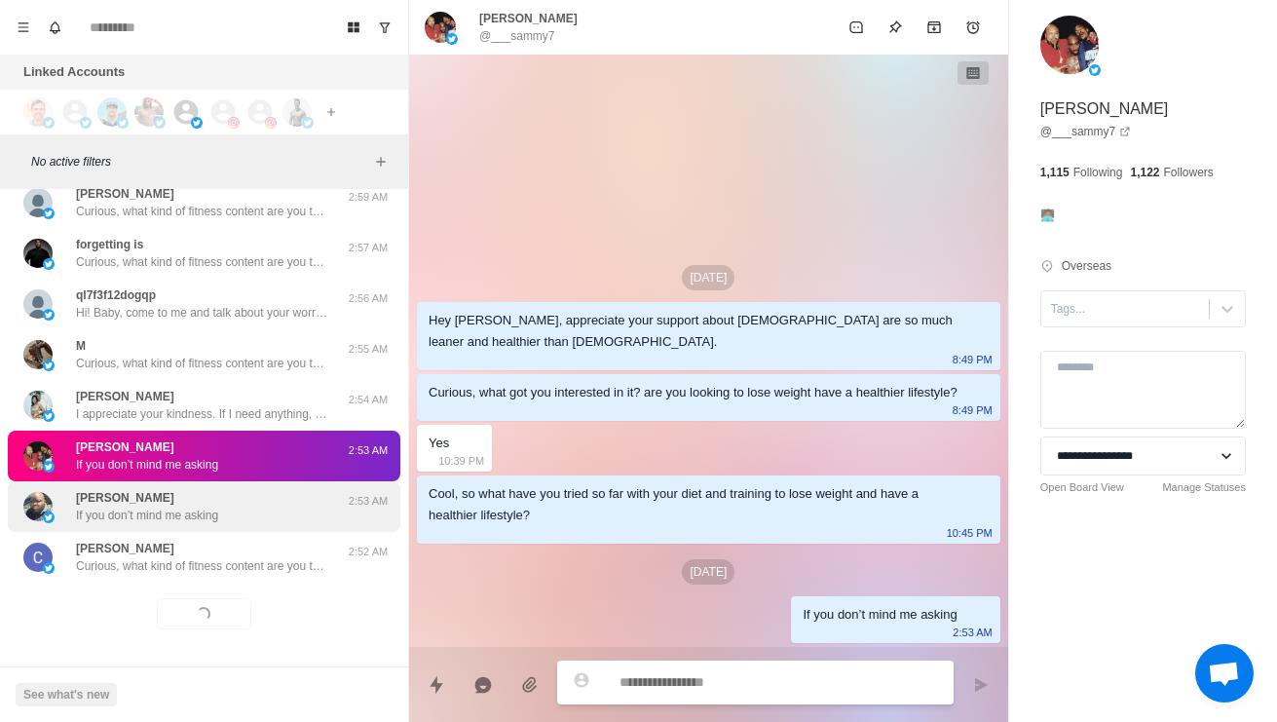
click at [123, 506] on p "If you don’t mind me asking" at bounding box center [147, 515] width 142 height 18
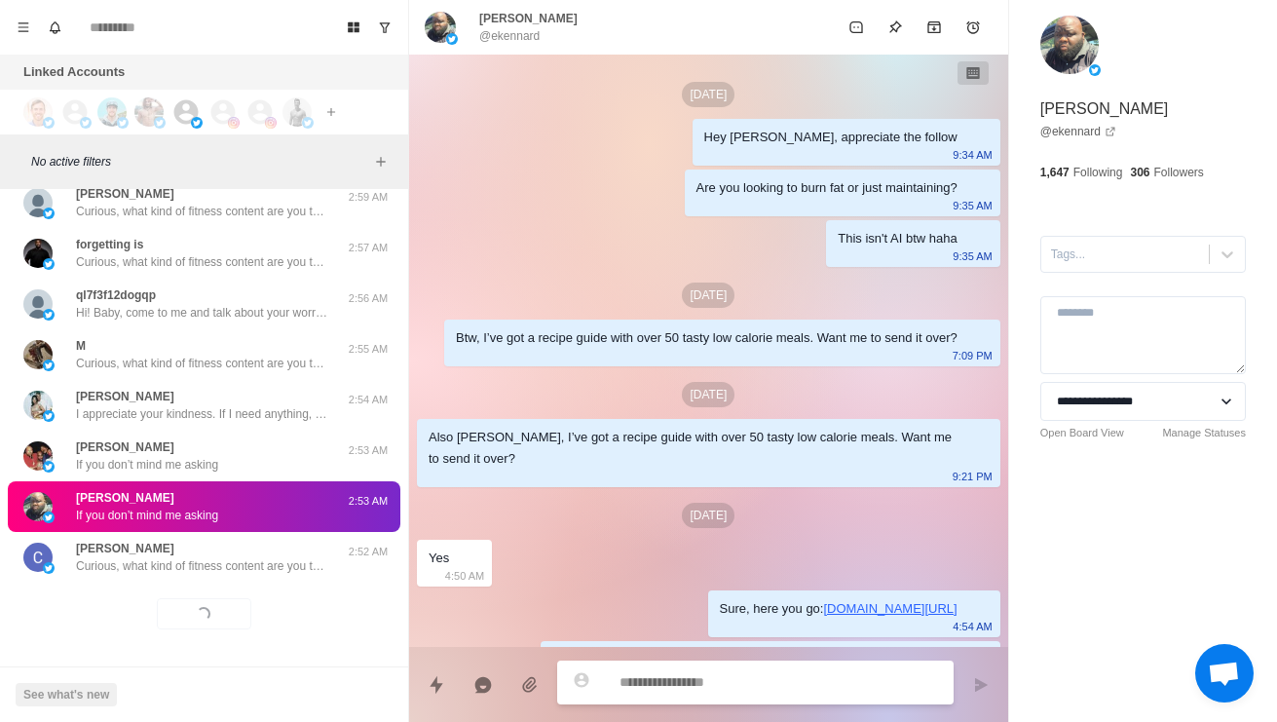
scroll to position [660, 0]
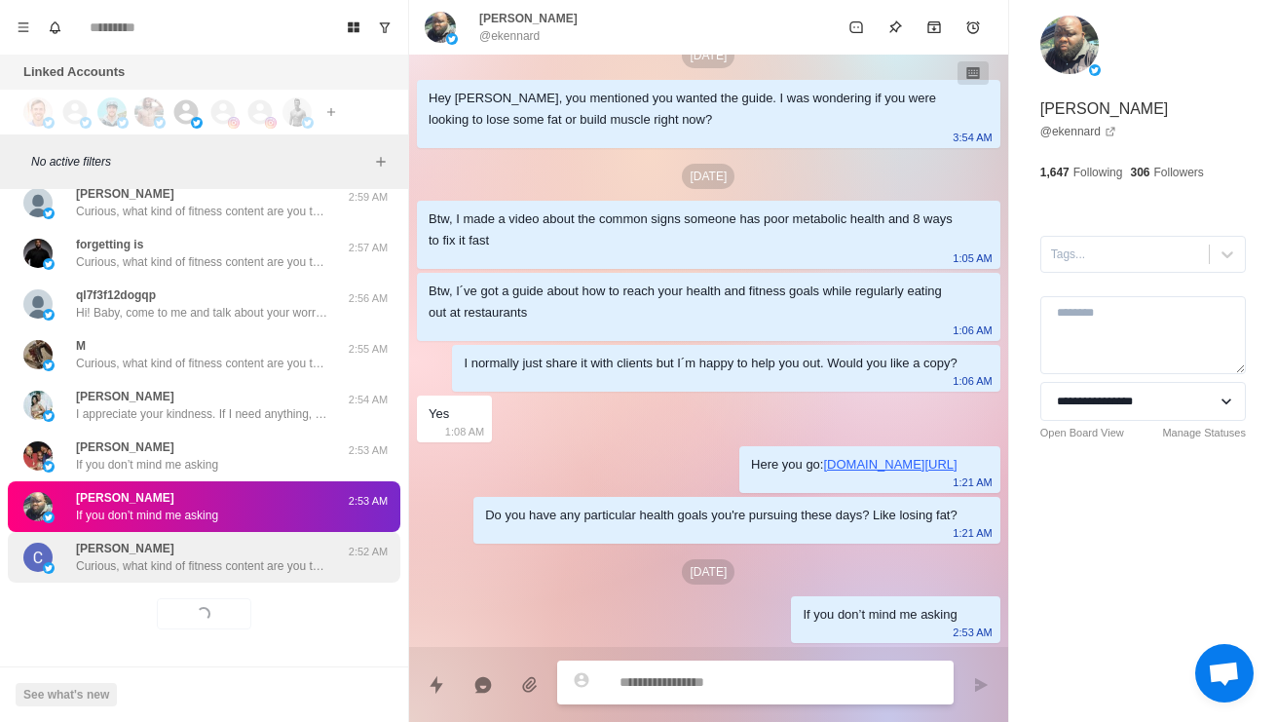
click at [133, 557] on p "Curious, what kind of fitness content are you the most interested in? Always lo…" at bounding box center [202, 566] width 253 height 18
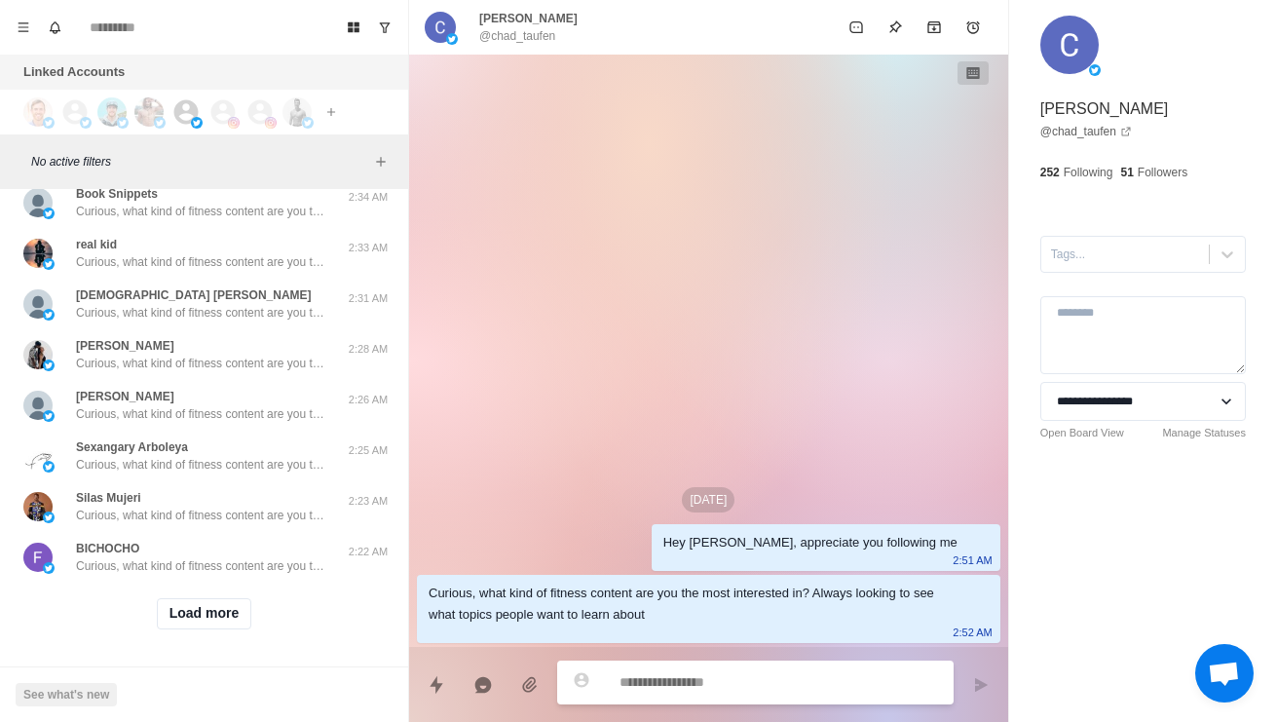
scroll to position [60565, 0]
click at [188, 606] on button "Load more" at bounding box center [204, 613] width 95 height 31
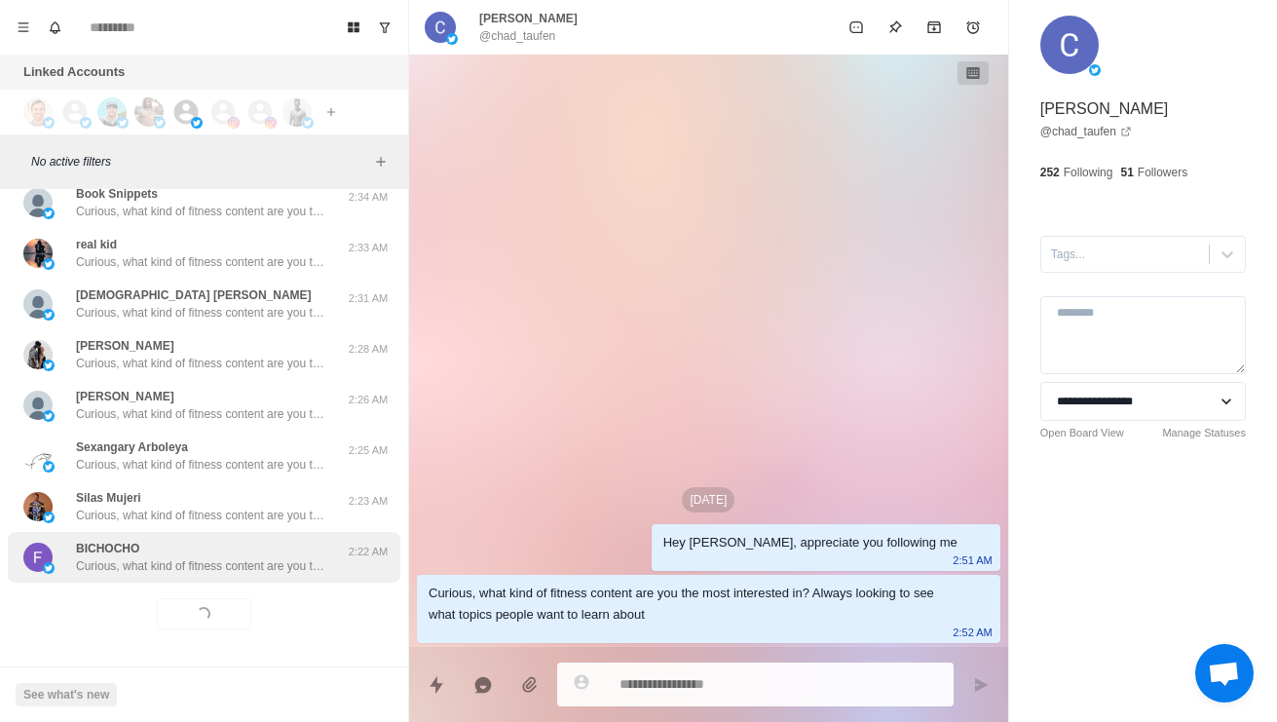
click at [140, 557] on p "Curious, what kind of fitness content are you the most interested in? Always lo…" at bounding box center [202, 566] width 253 height 18
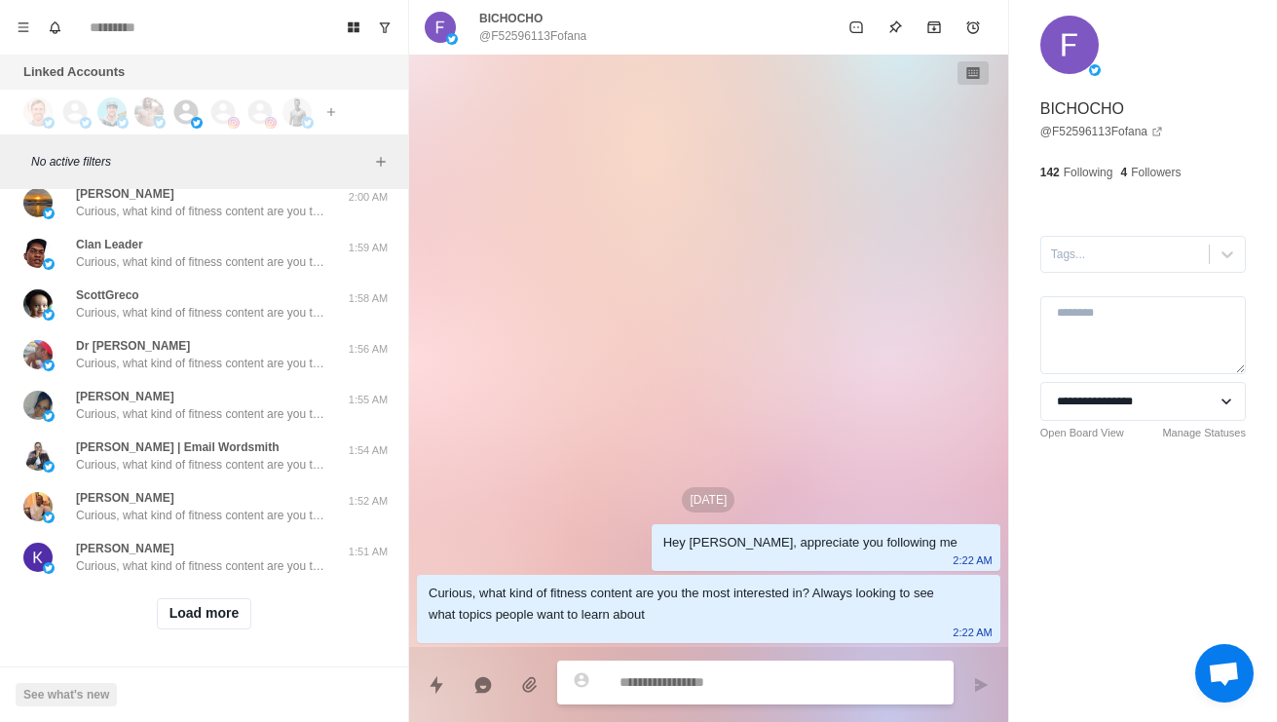
scroll to position [61597, 0]
click at [174, 607] on button "Load more" at bounding box center [204, 613] width 95 height 31
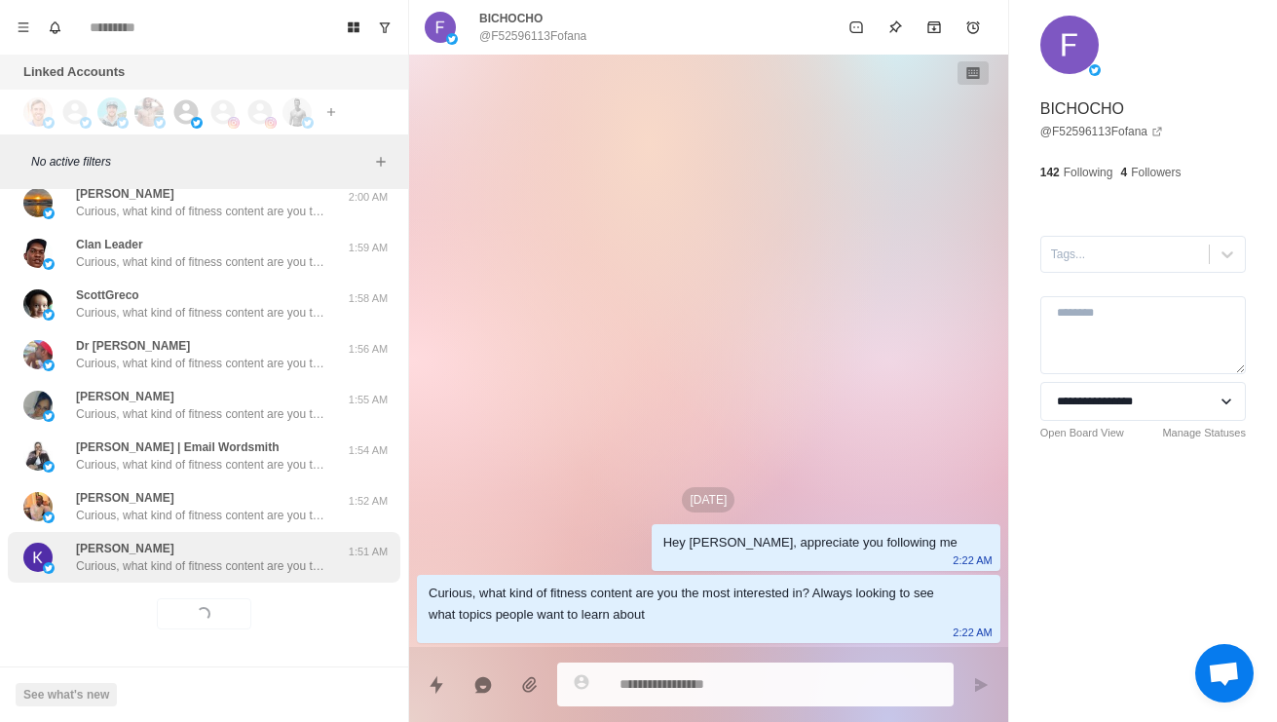
click at [133, 557] on p "Curious, what kind of fitness content are you the most interested in? Always lo…" at bounding box center [202, 566] width 253 height 18
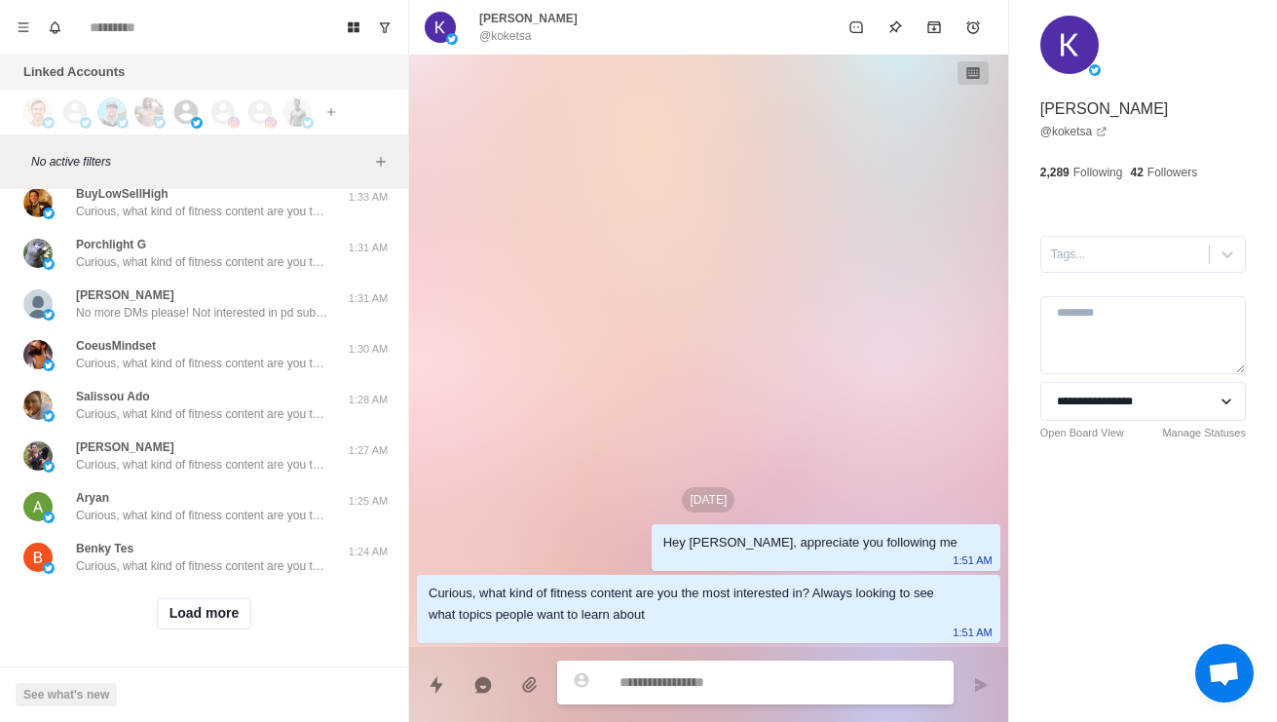
scroll to position [62104, 0]
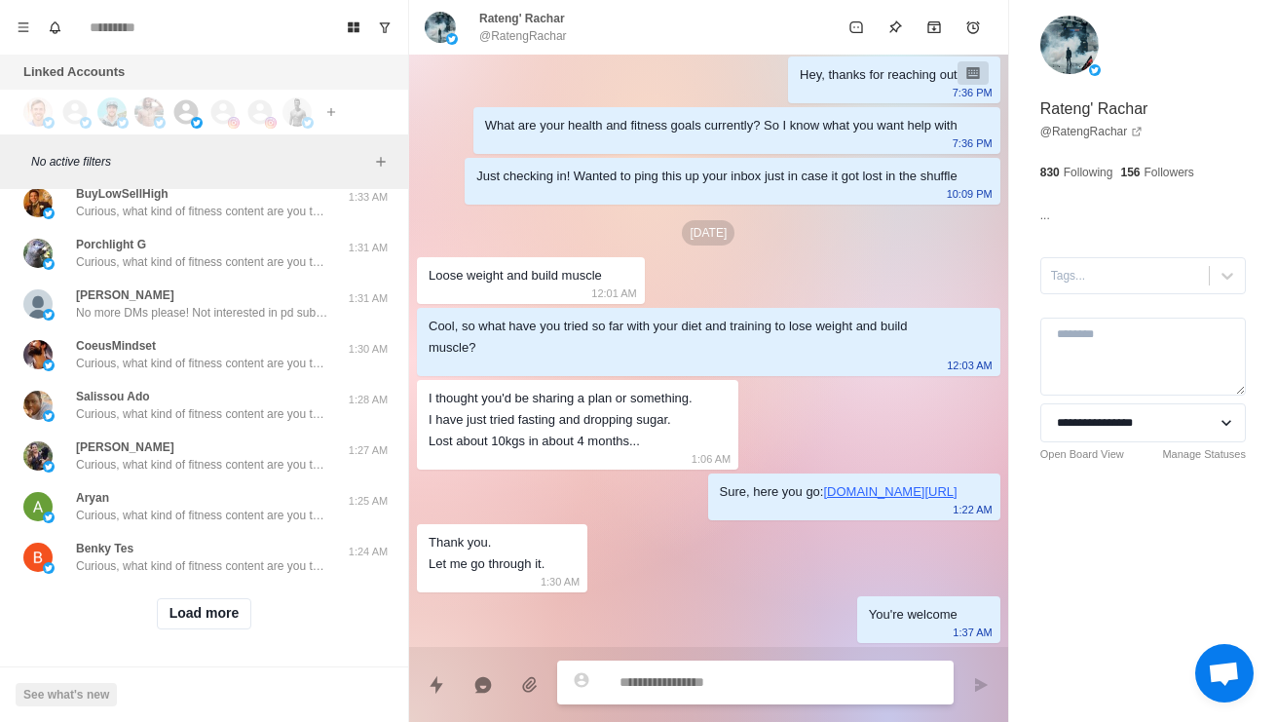
scroll to position [62584, 0]
click at [206, 629] on button "Load more" at bounding box center [204, 613] width 95 height 31
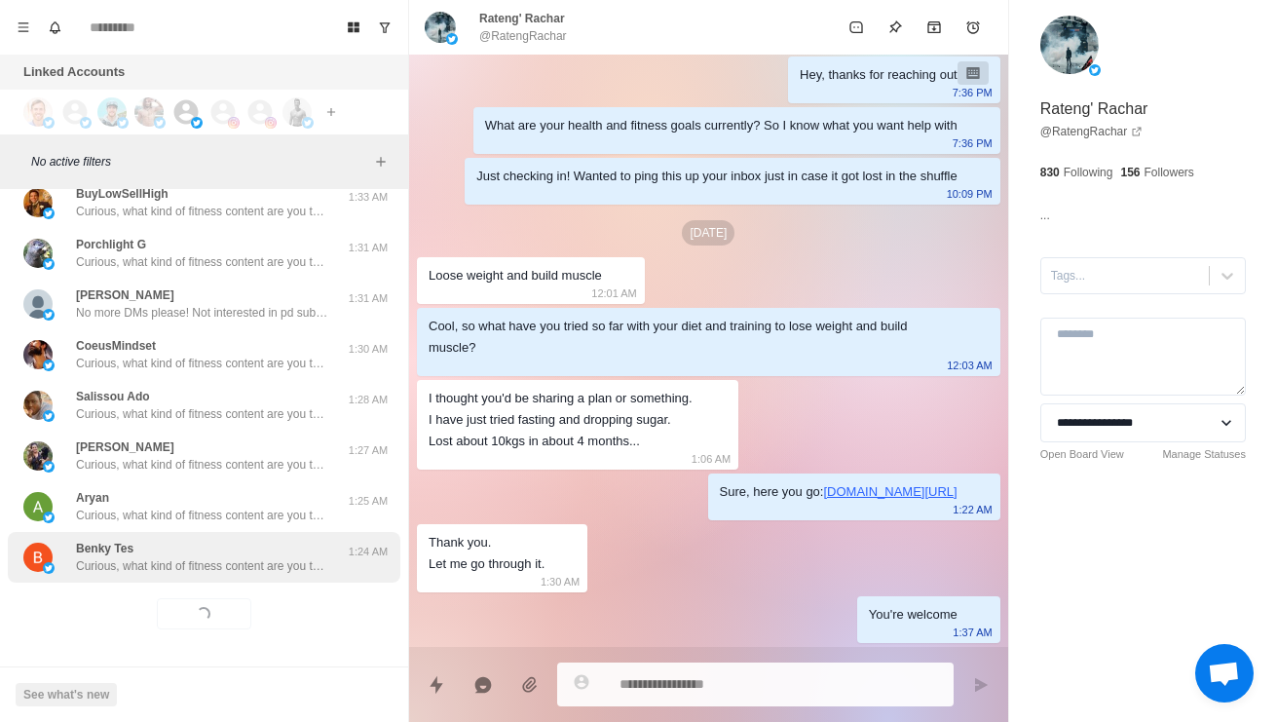
click at [143, 575] on p "Curious, what kind of fitness content are you the most interested in? Always lo…" at bounding box center [202, 566] width 253 height 18
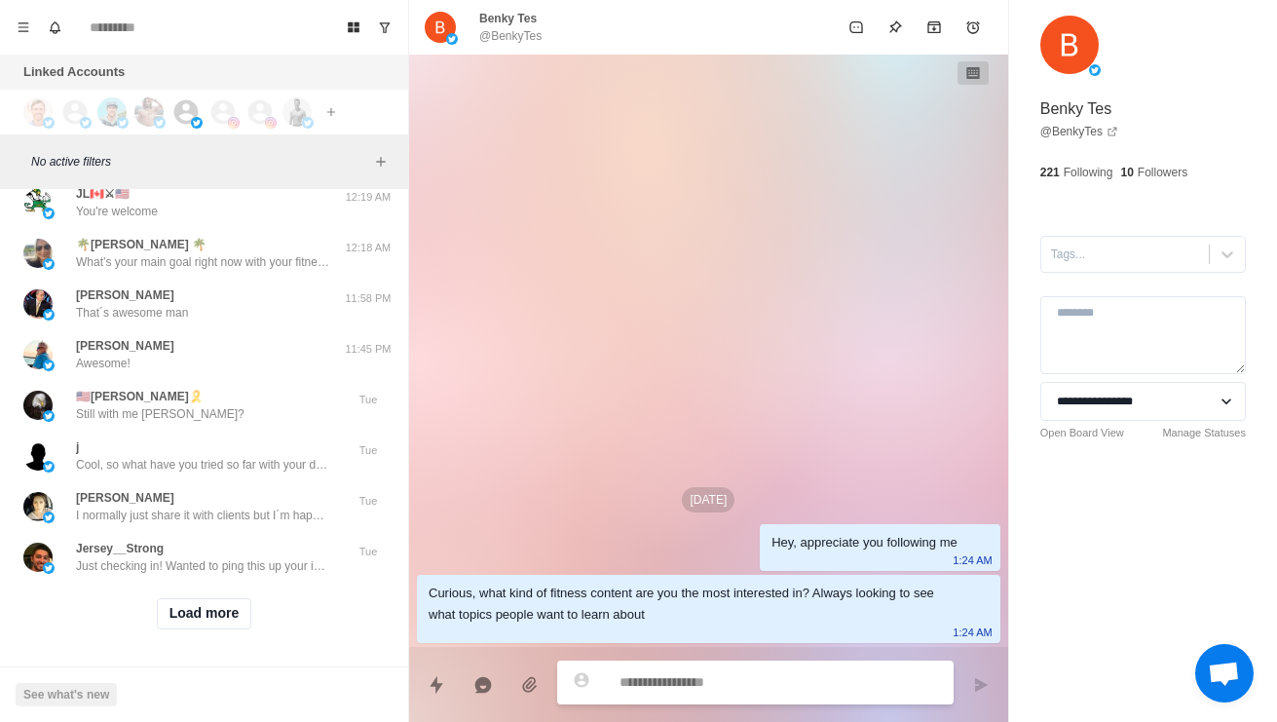
scroll to position [63328, 0]
click at [75, 68] on div "lucifer_sam8165 Hi, can we get to know each other?" at bounding box center [183, 50] width 320 height 35
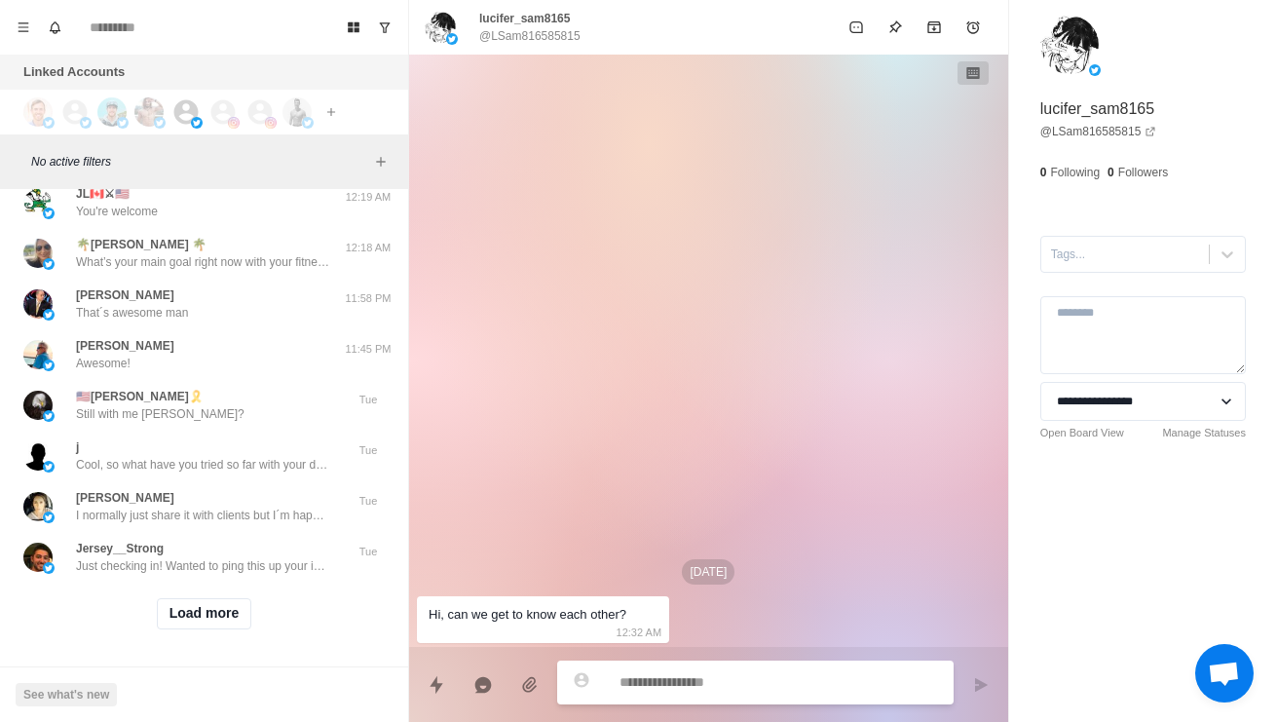
scroll to position [63375, 0]
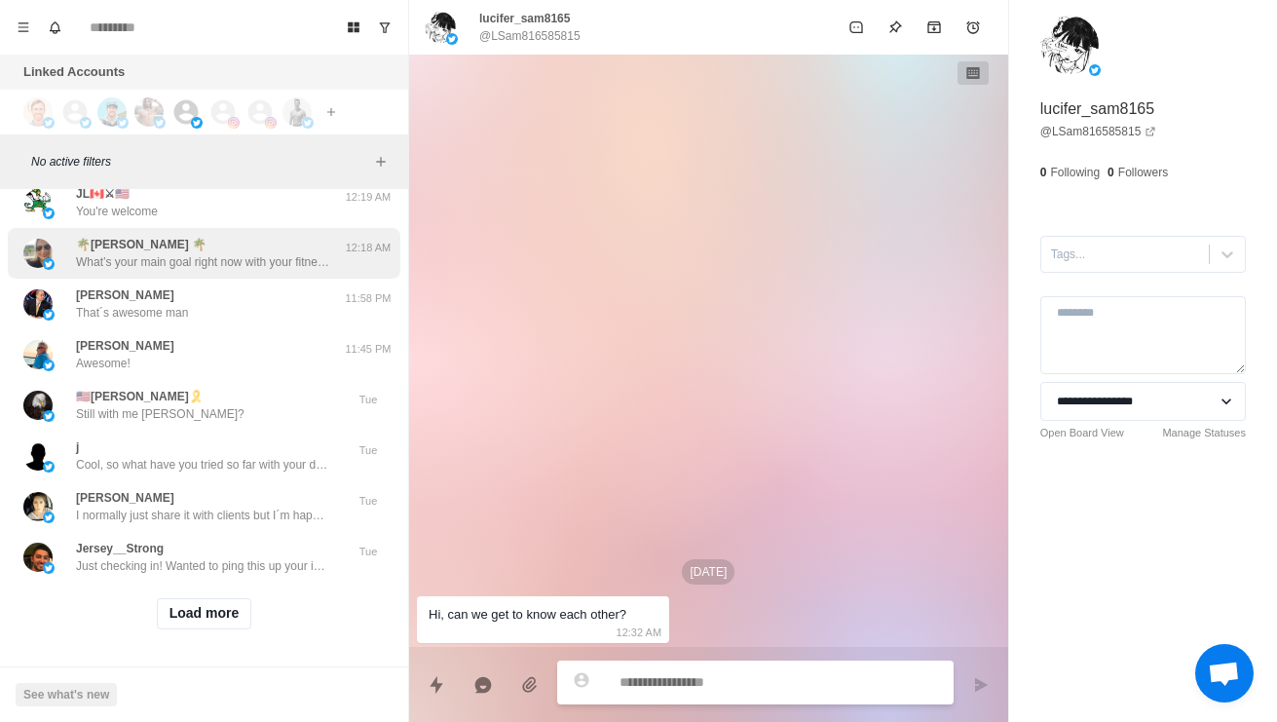
click at [79, 271] on p "What’s your main goal right now with your fitness?" at bounding box center [202, 262] width 253 height 18
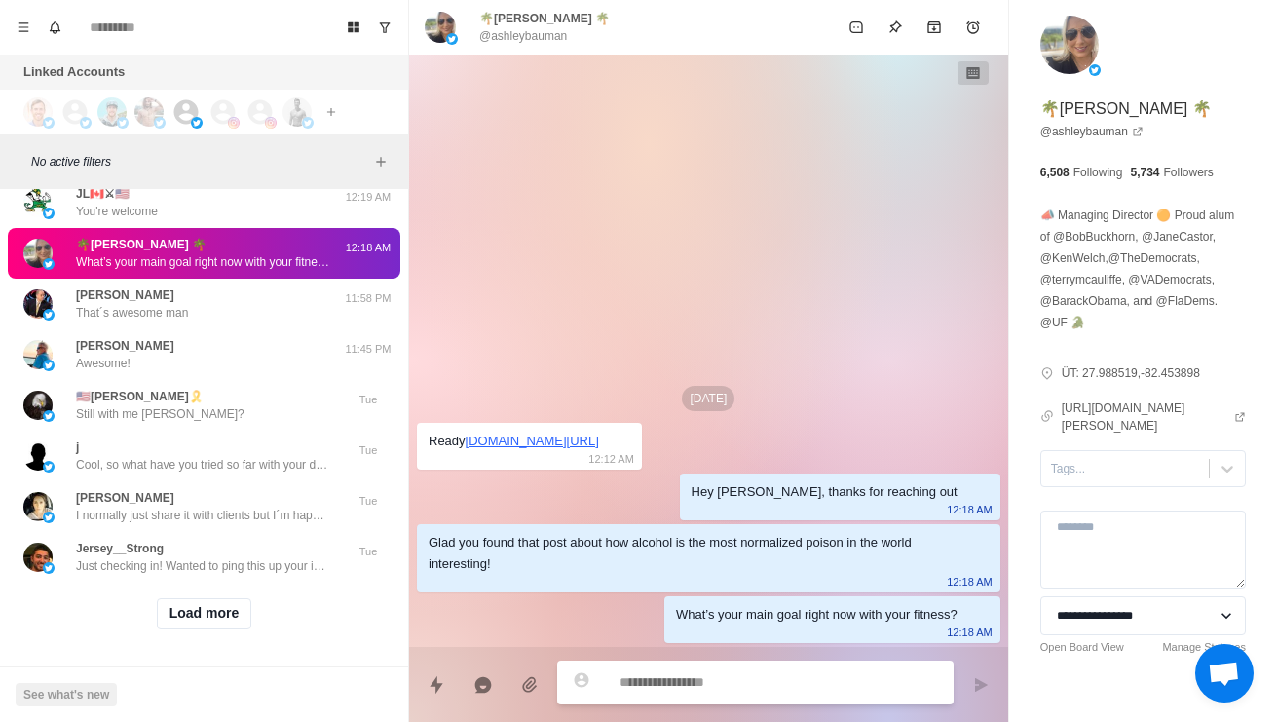
scroll to position [63431, 0]
type textarea "*"
type textarea "**"
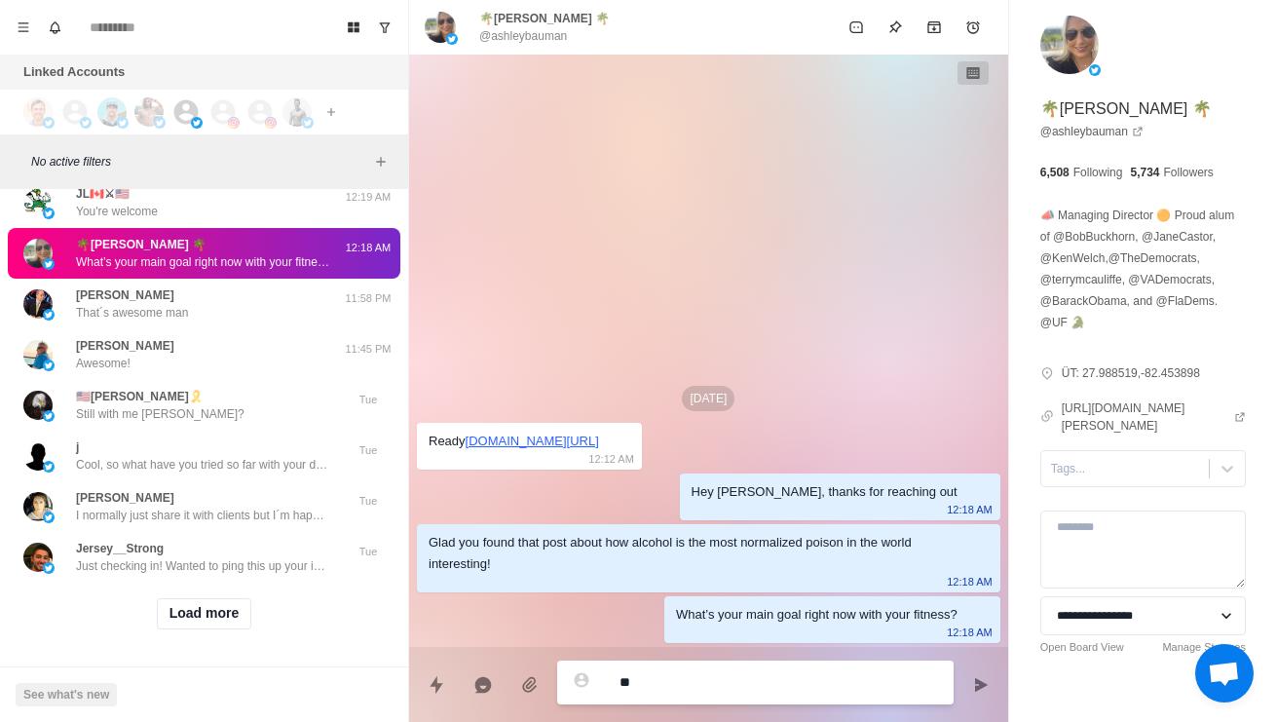
type textarea "*"
type textarea "***"
type textarea "*"
type textarea "****"
type textarea "*"
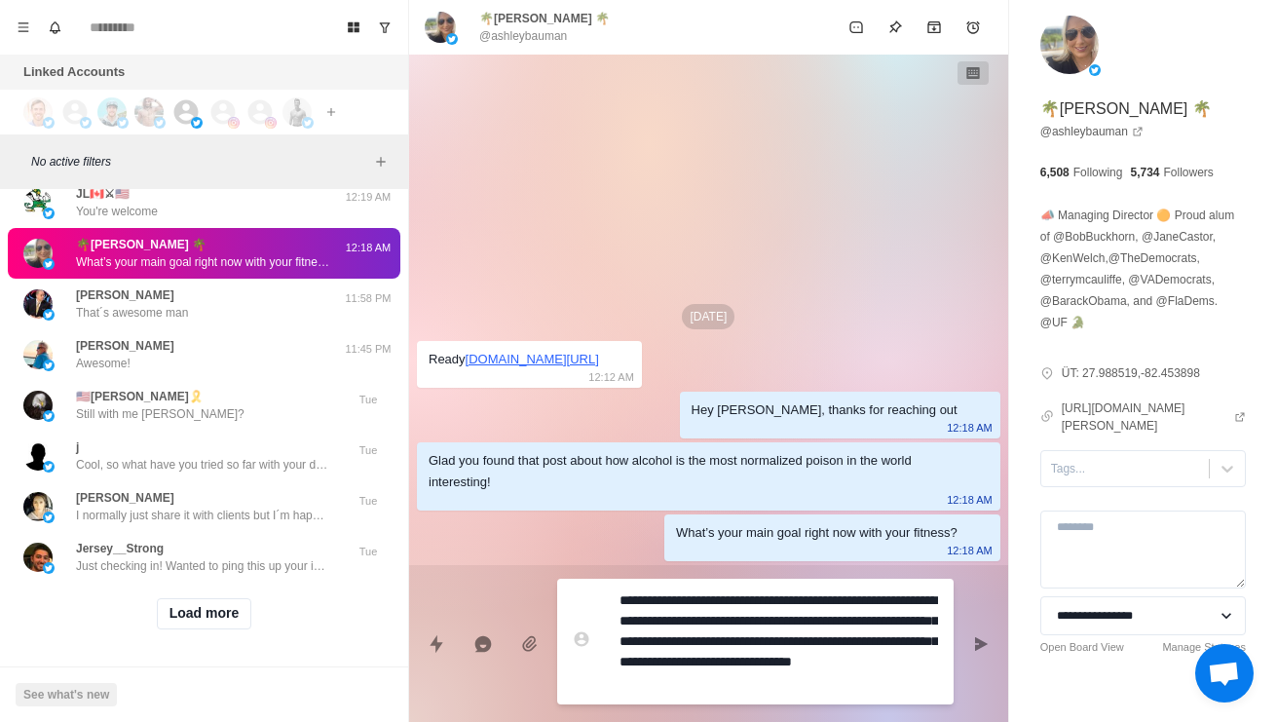
scroll to position [0, 0]
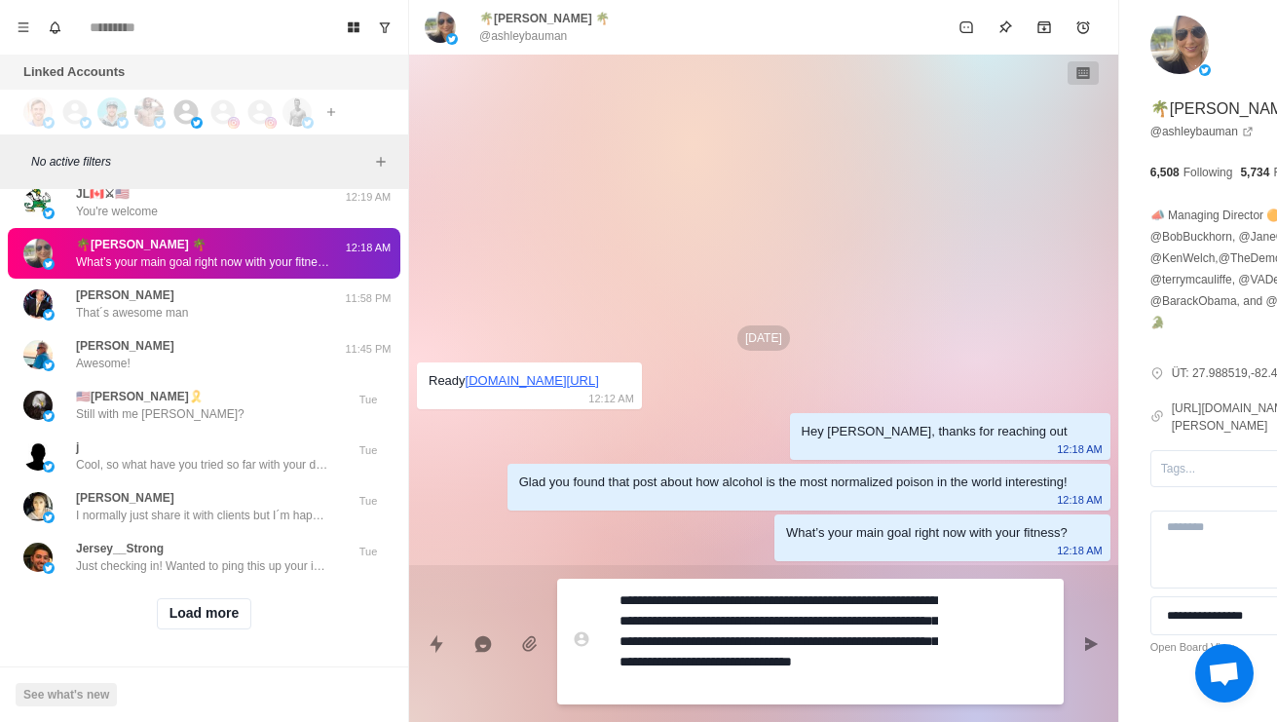
type textarea "**********"
click at [833, 669] on textarea "**********" at bounding box center [778, 641] width 318 height 110
type textarea "*"
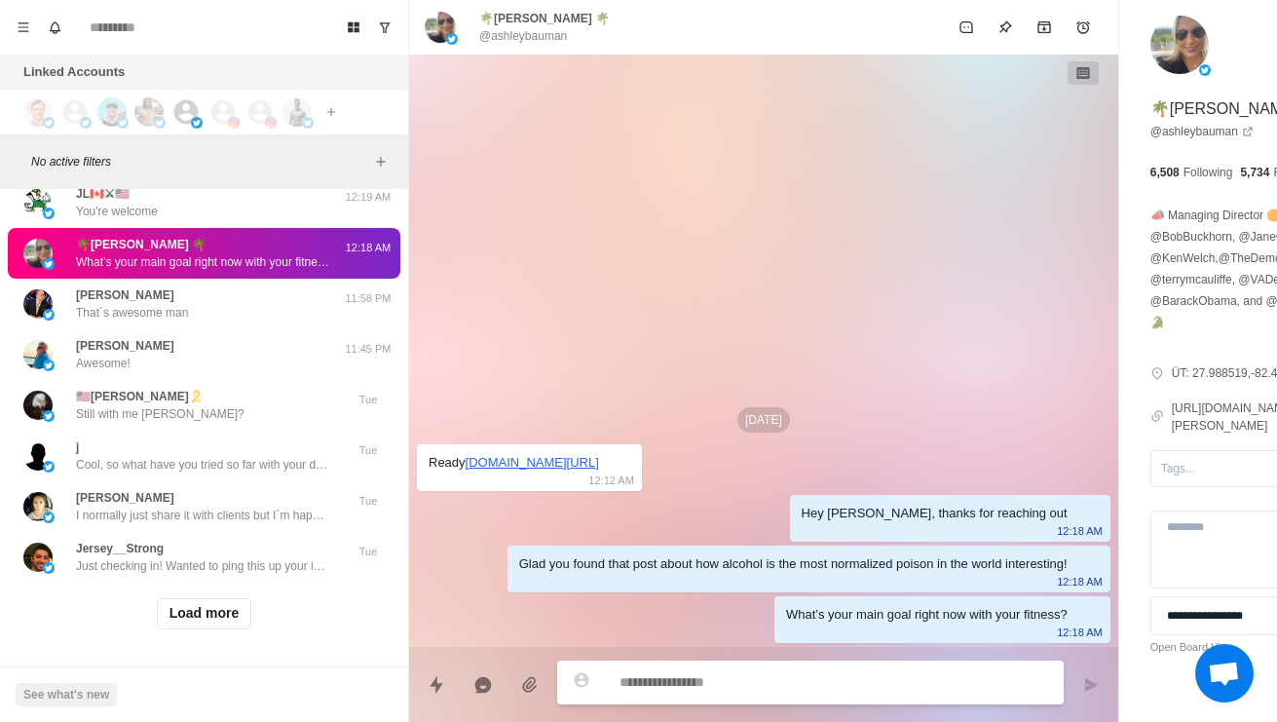
type textarea "*"
type textarea "**"
type textarea "*"
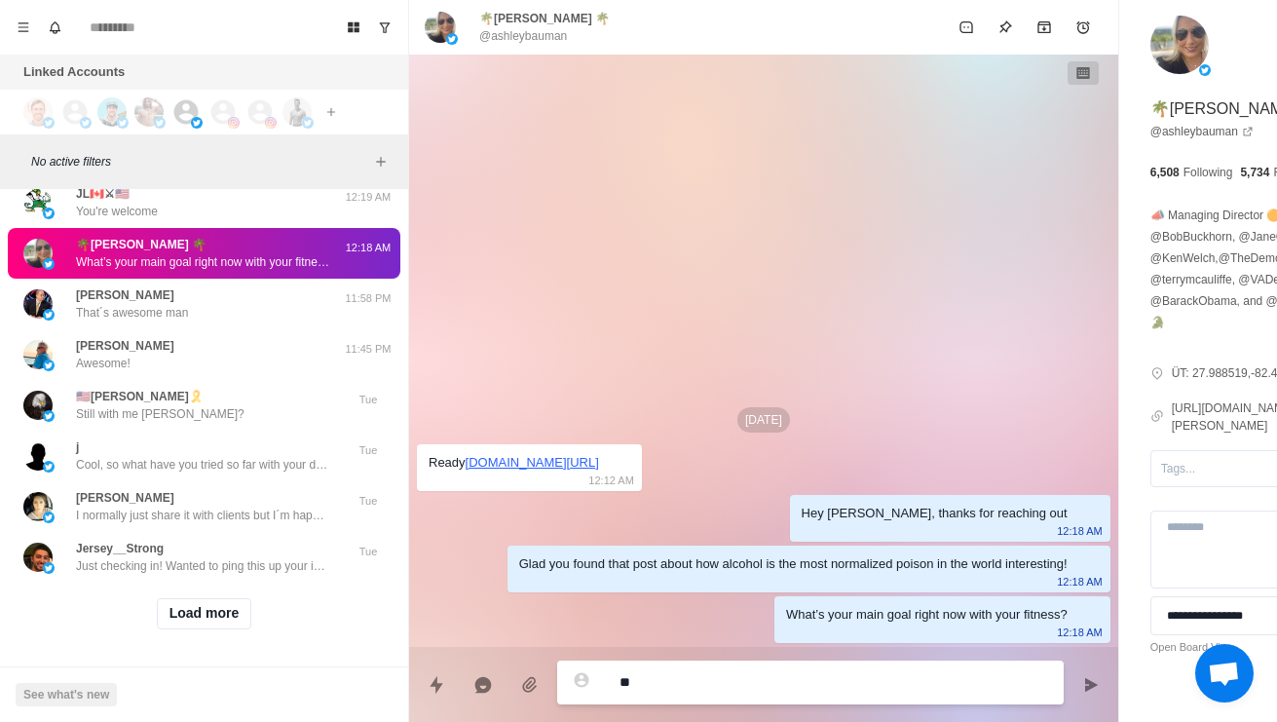
type textarea "***"
type textarea "*"
type textarea "**********"
type textarea "*"
type textarea "**********"
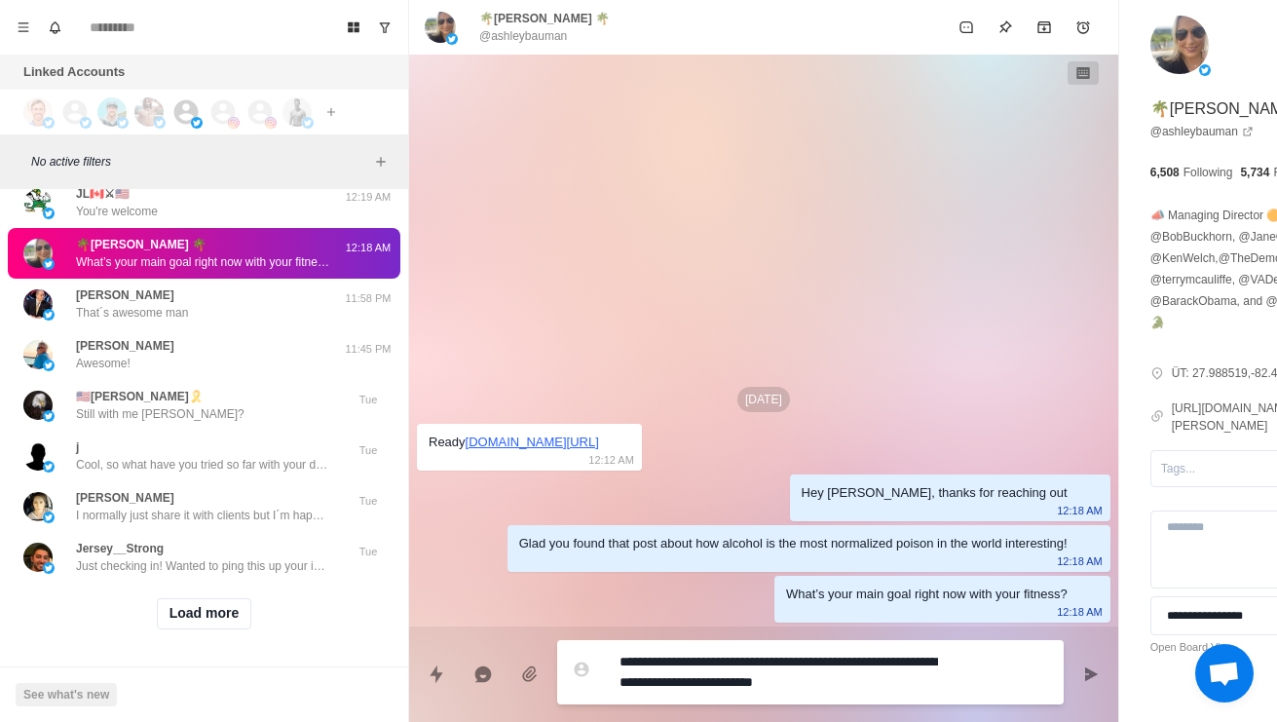
type textarea "*"
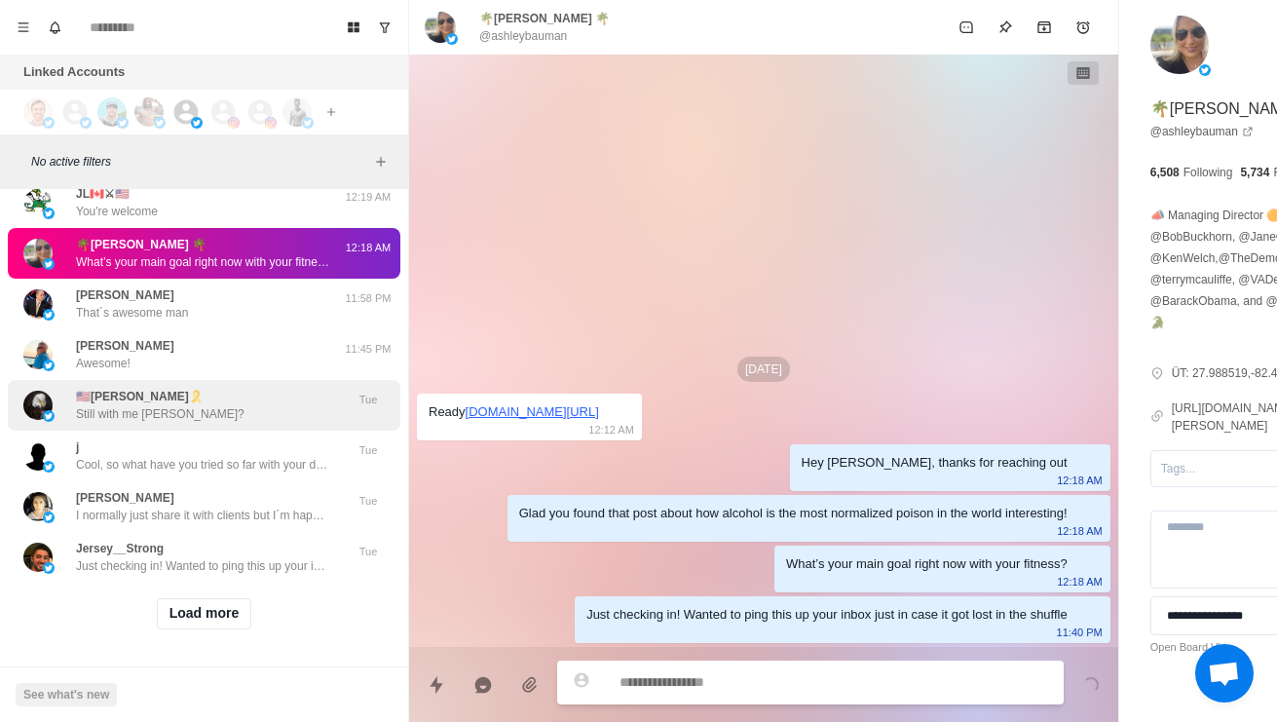
click at [221, 423] on div "🇺🇸[PERSON_NAME]🎗️ Still with me [PERSON_NAME]?" at bounding box center [183, 405] width 320 height 35
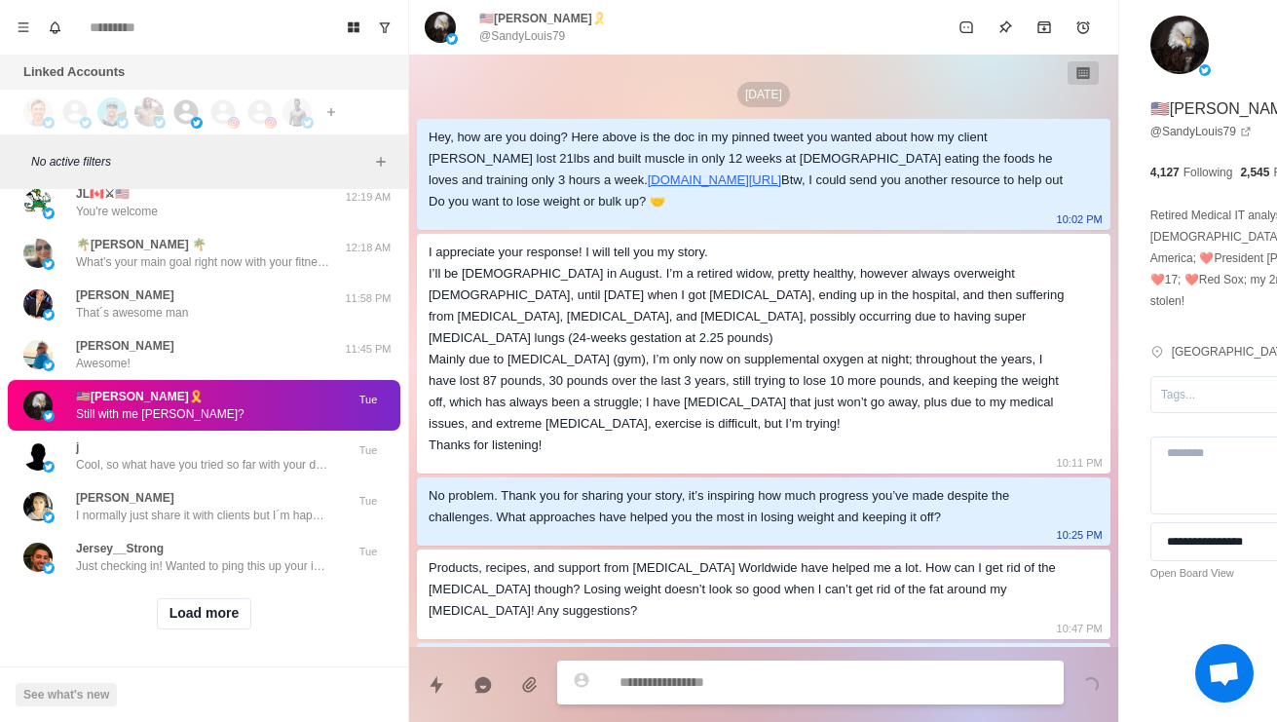
scroll to position [1211, 0]
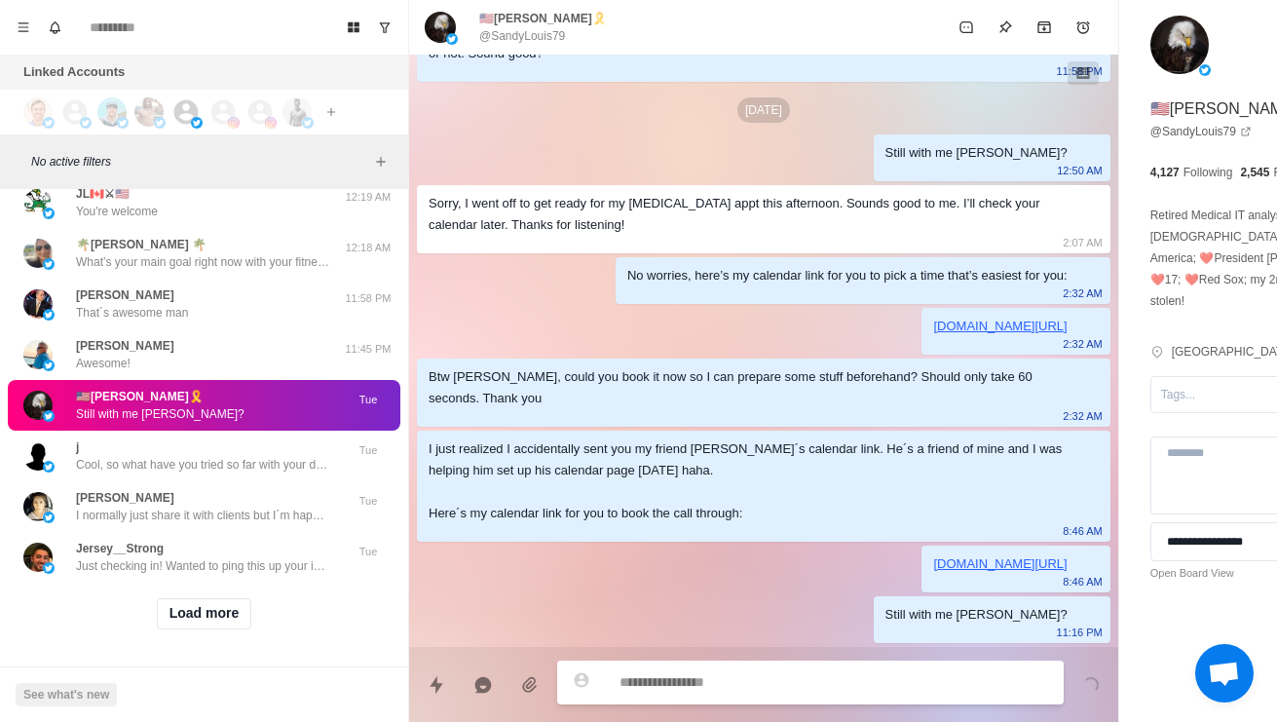
type textarea "*"
type textarea "**********"
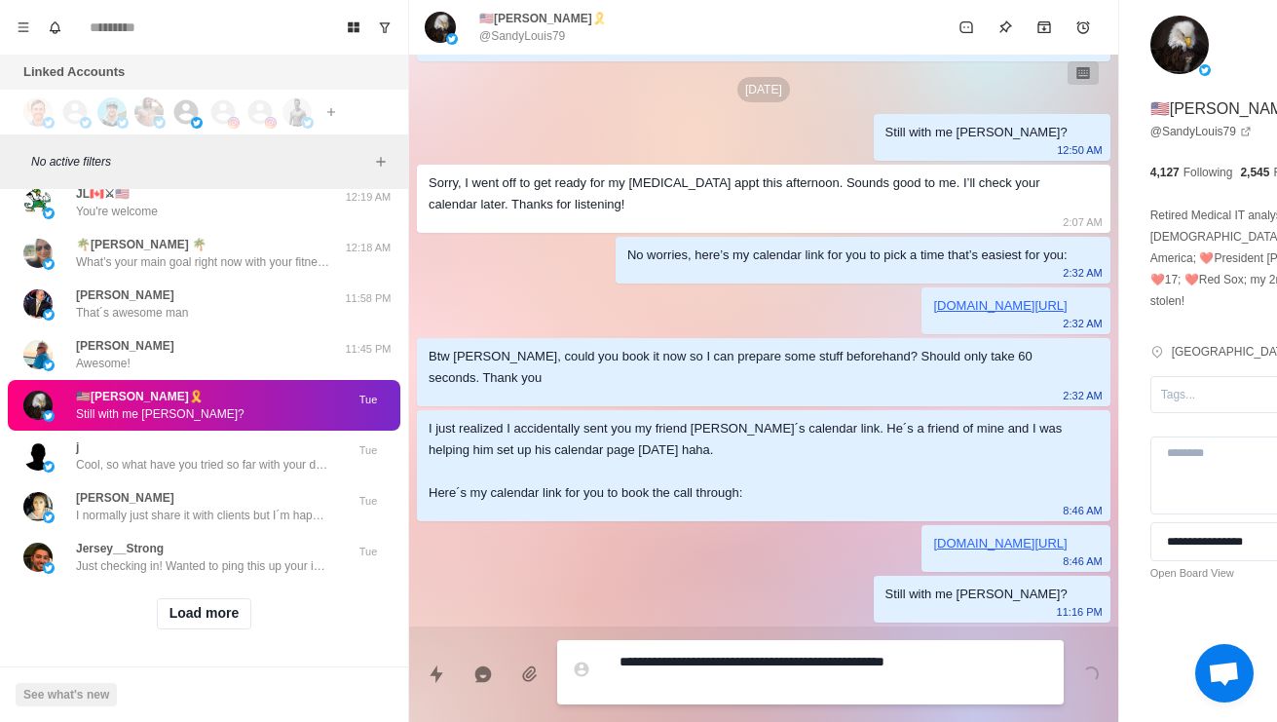
type textarea "*"
type textarea "**********"
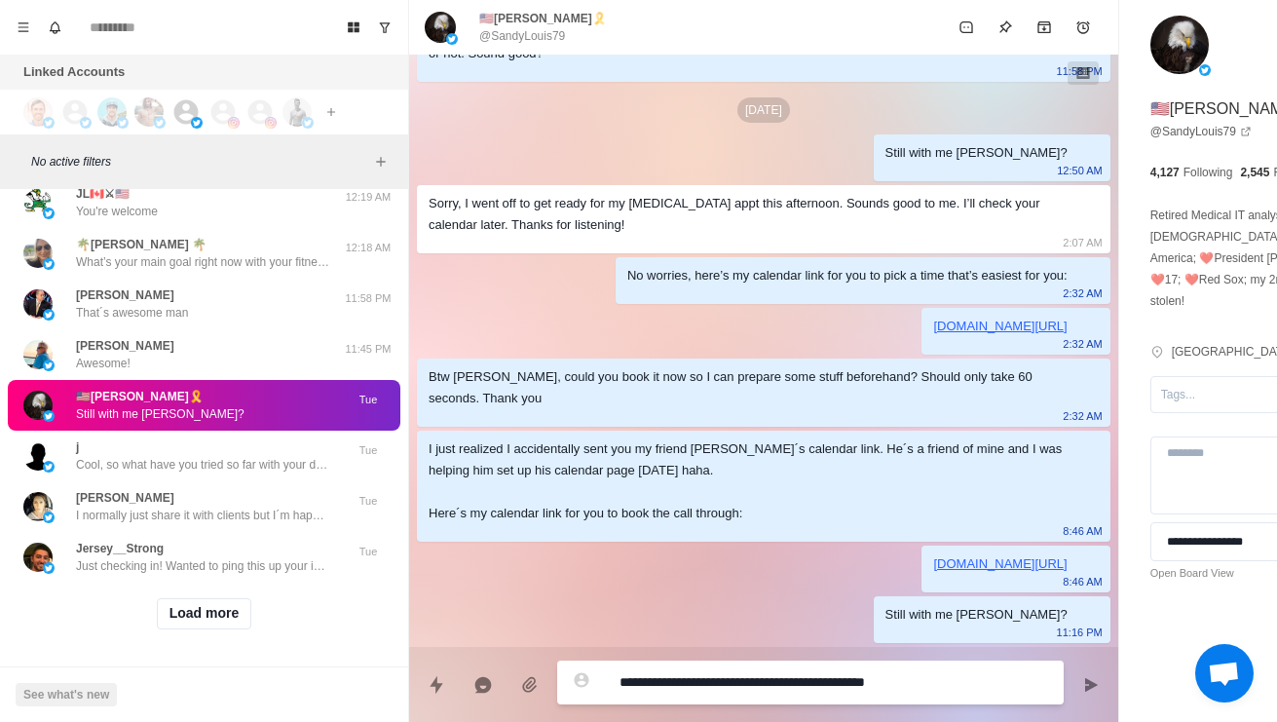
type textarea "*"
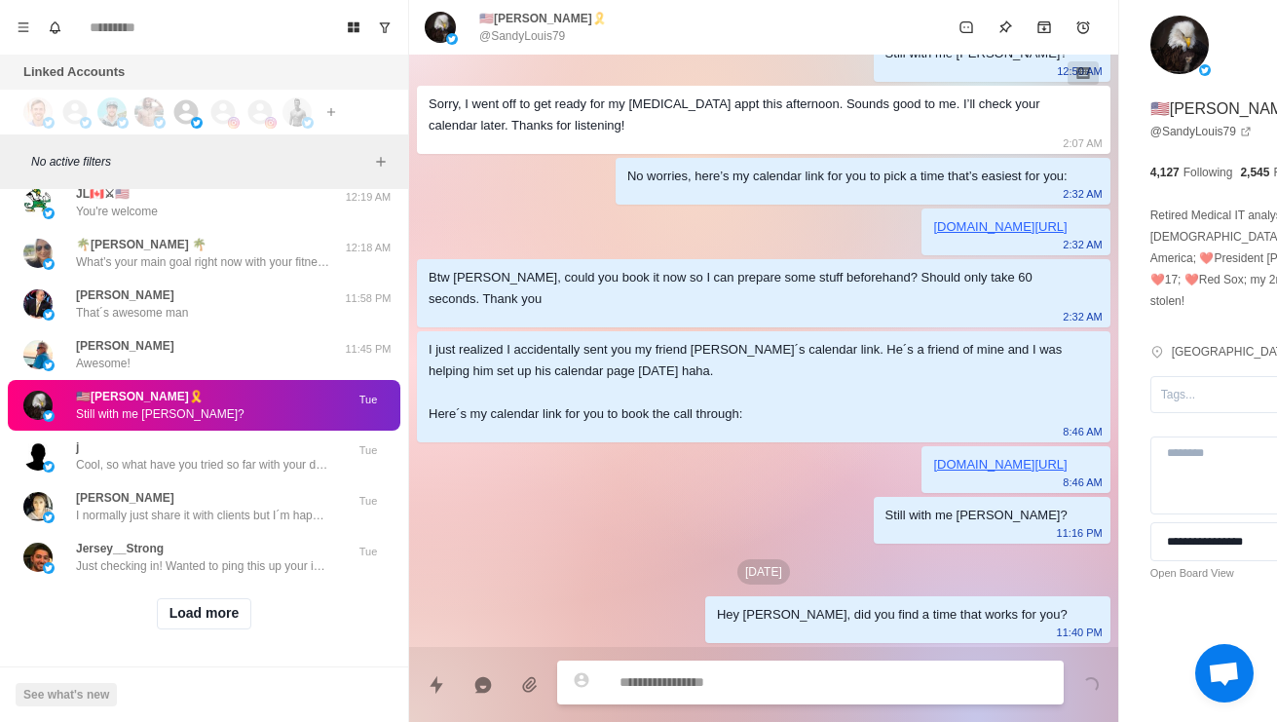
scroll to position [1311, 0]
click at [191, 600] on button "Load more" at bounding box center [204, 613] width 95 height 31
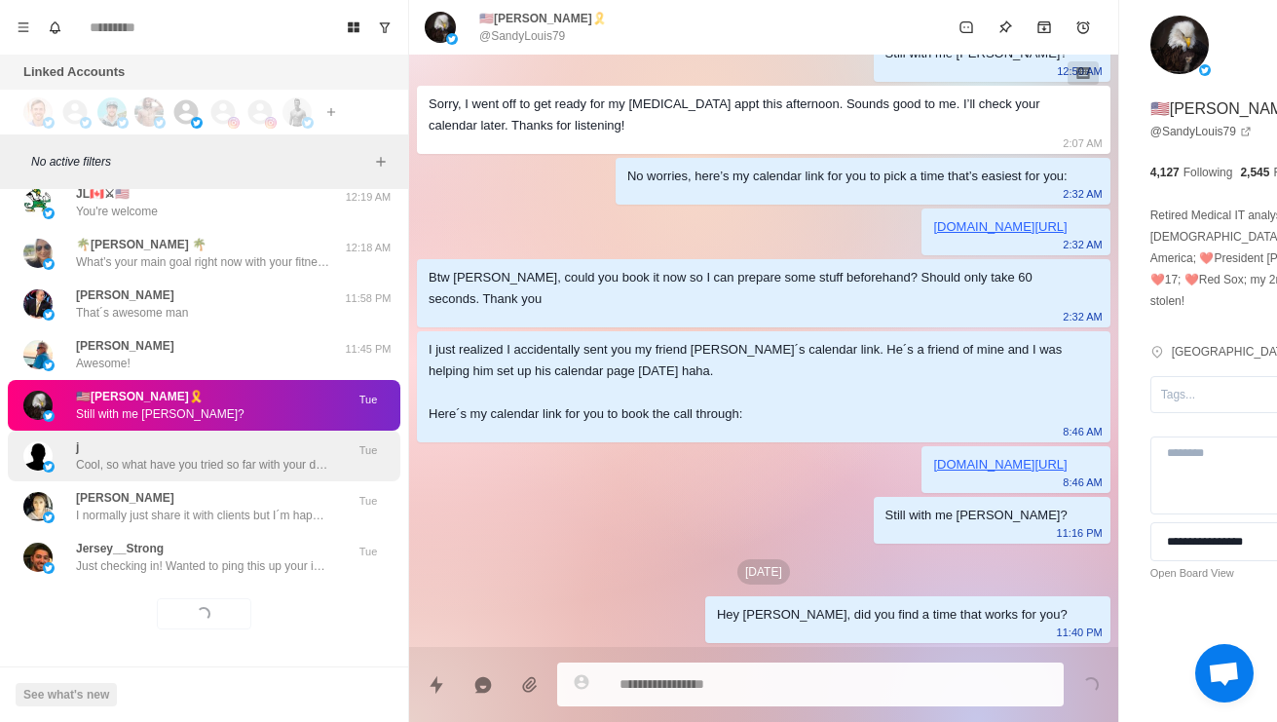
click at [88, 456] on p "Cool, so what have you tried so far with your diet and training to lose fat?" at bounding box center [202, 465] width 253 height 18
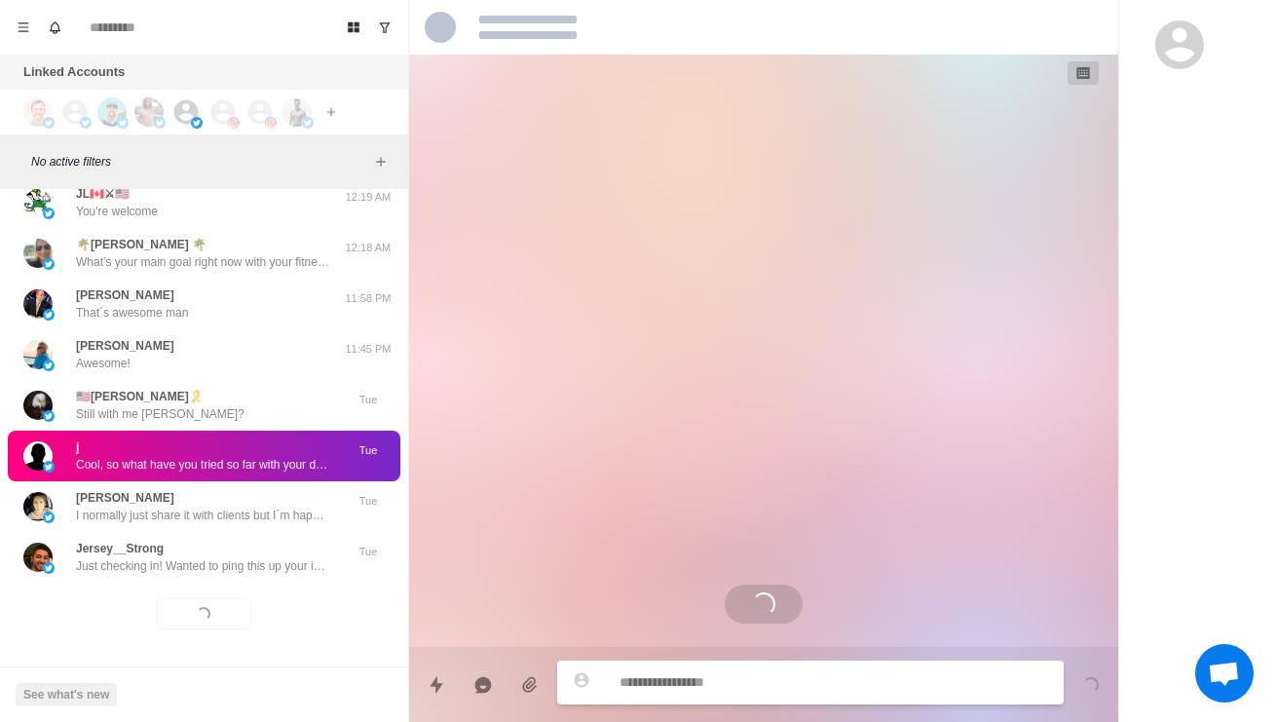
scroll to position [189, 0]
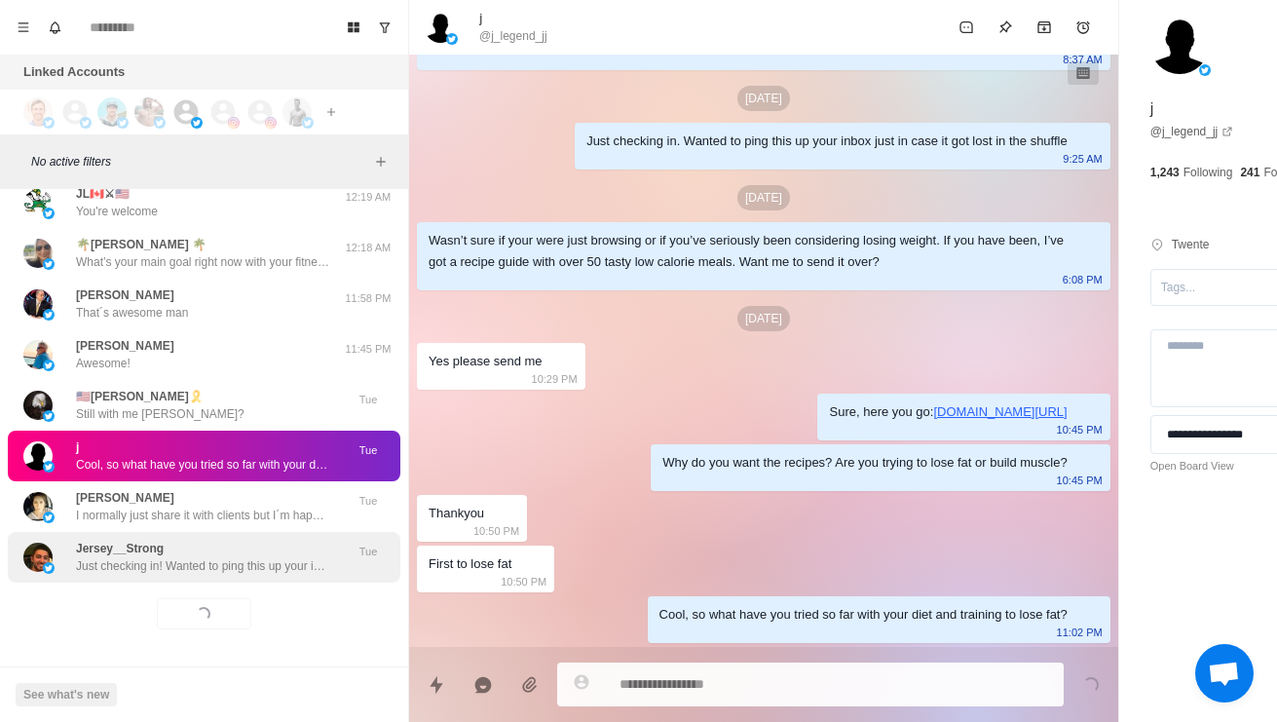
click at [75, 551] on div "Jersey__Strong Just checking in! Wanted to ping this up your inbox just in case…" at bounding box center [183, 556] width 320 height 35
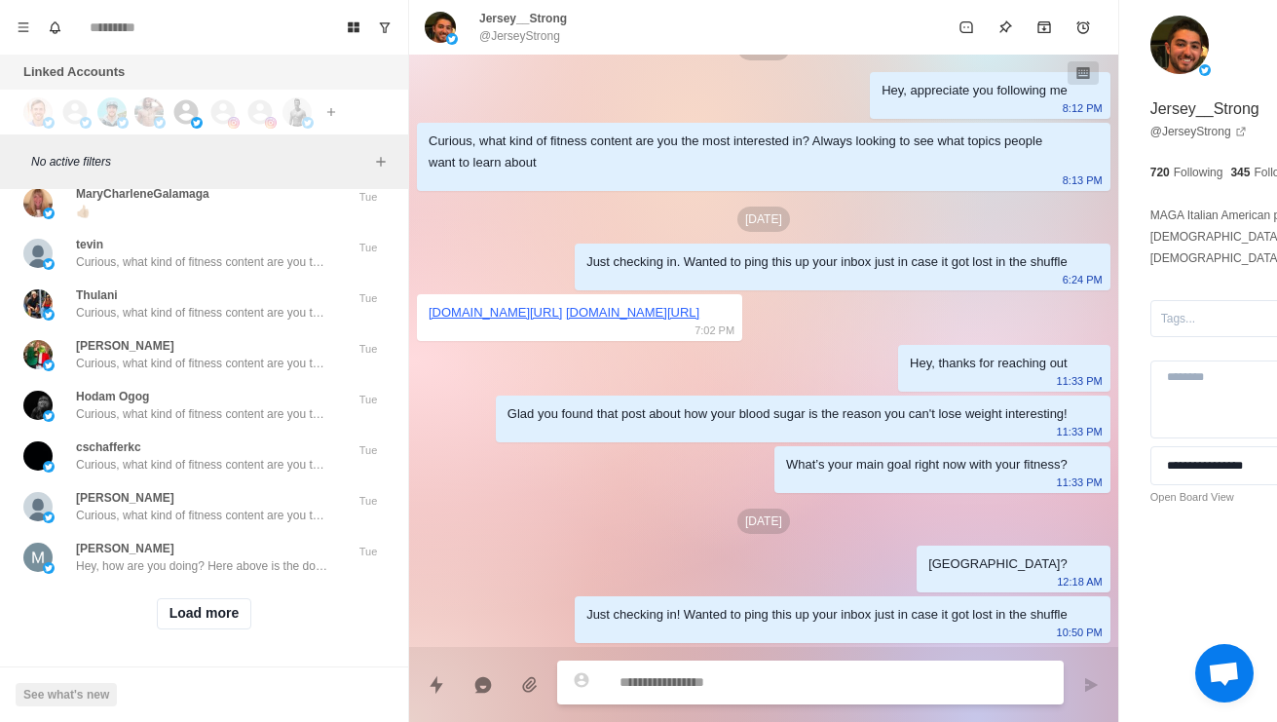
scroll to position [63735, 0]
type textarea "*"
type textarea "**"
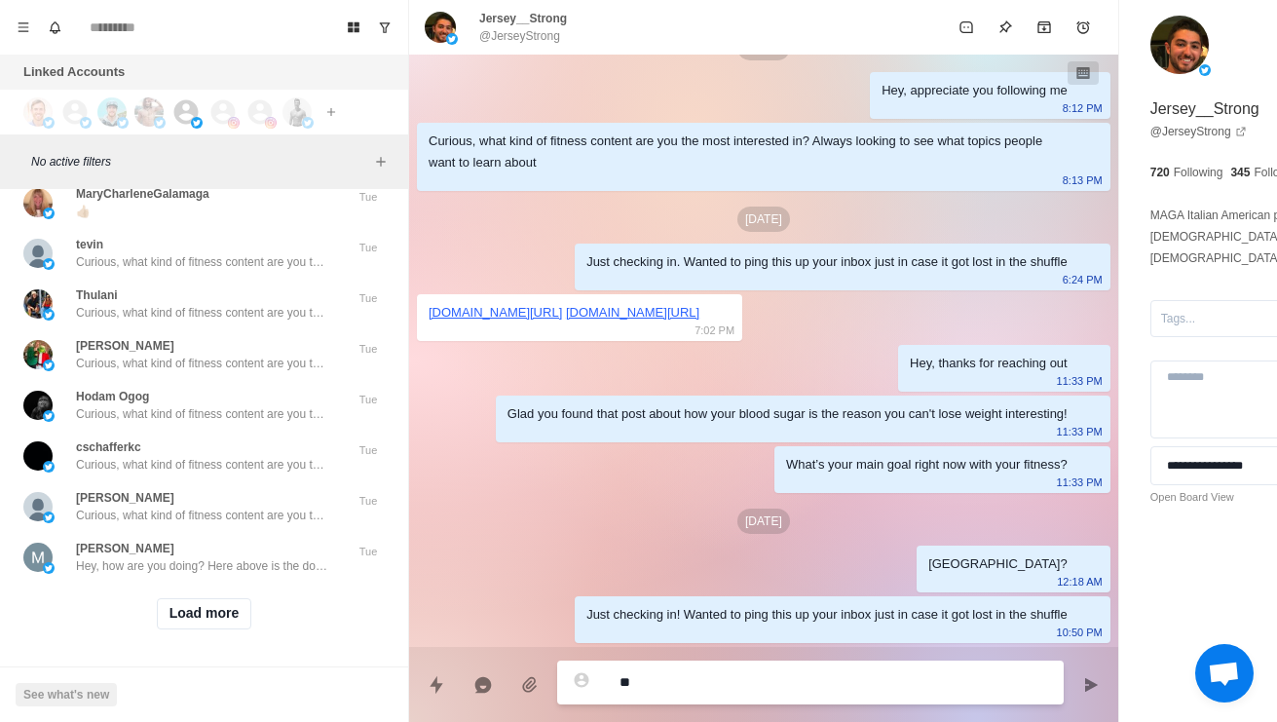
type textarea "*"
type textarea "***"
type textarea "*"
type textarea "**********"
type textarea "*"
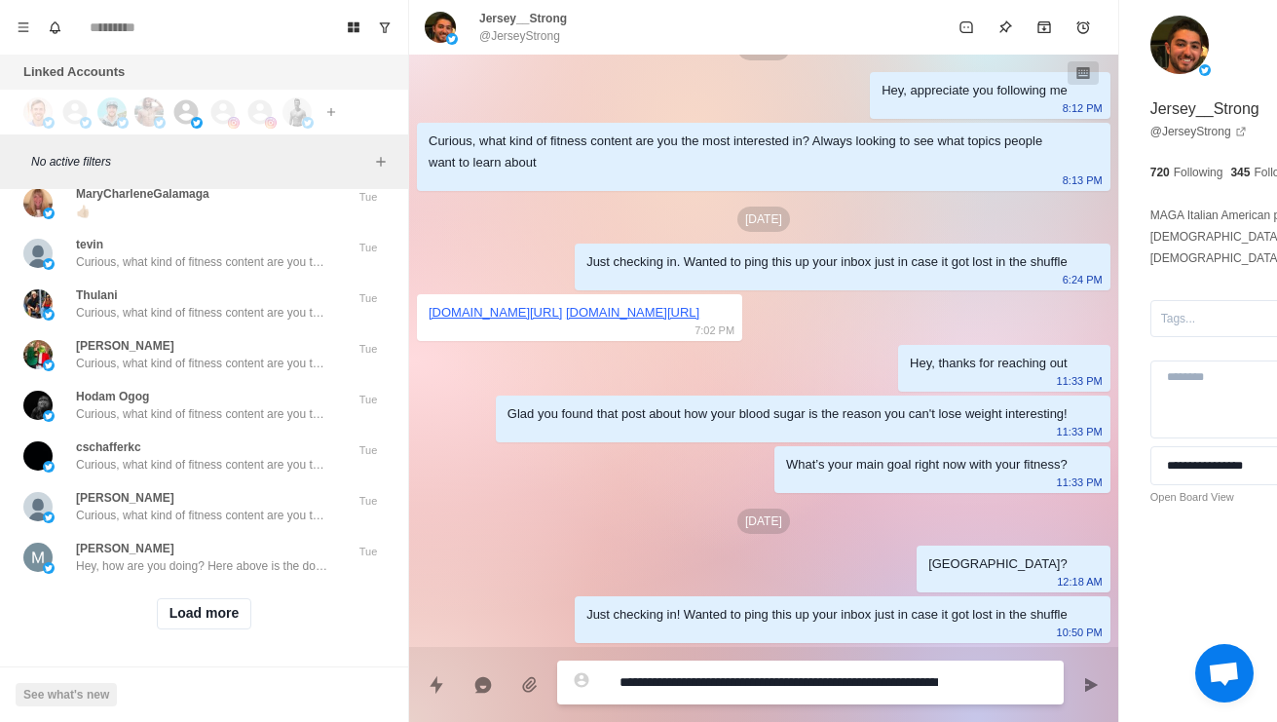
type textarea "**********"
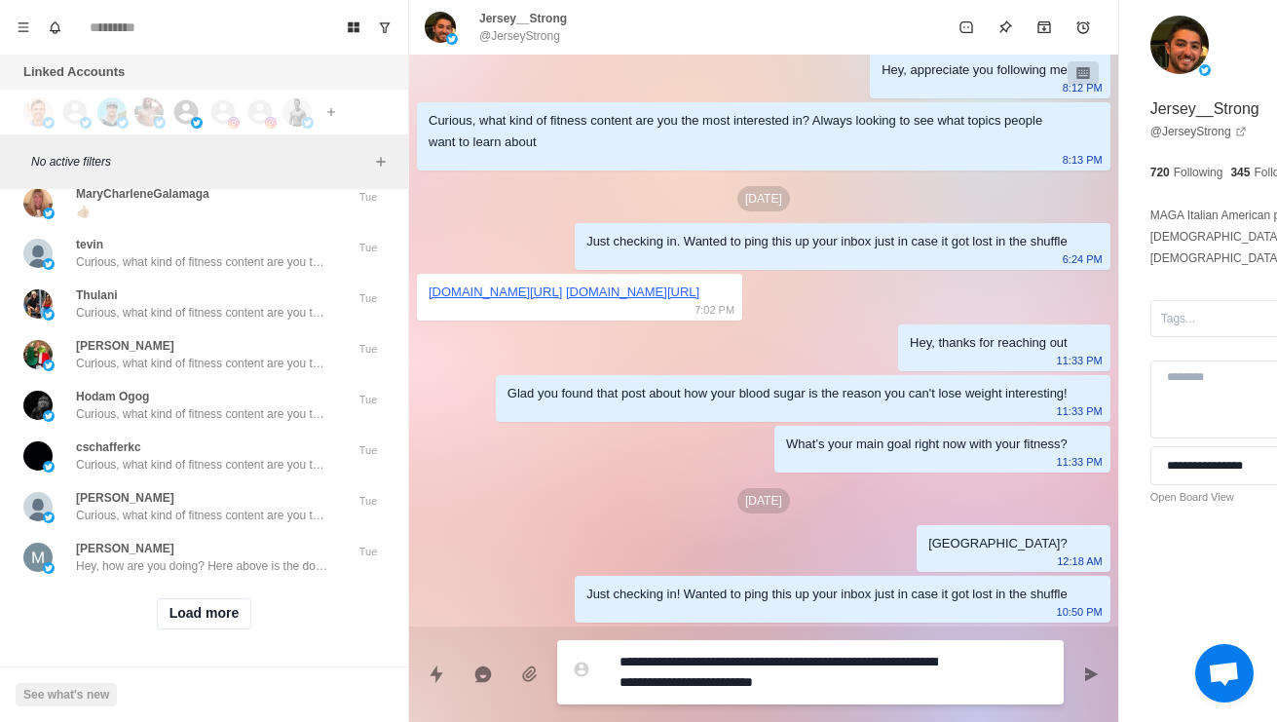
type textarea "*"
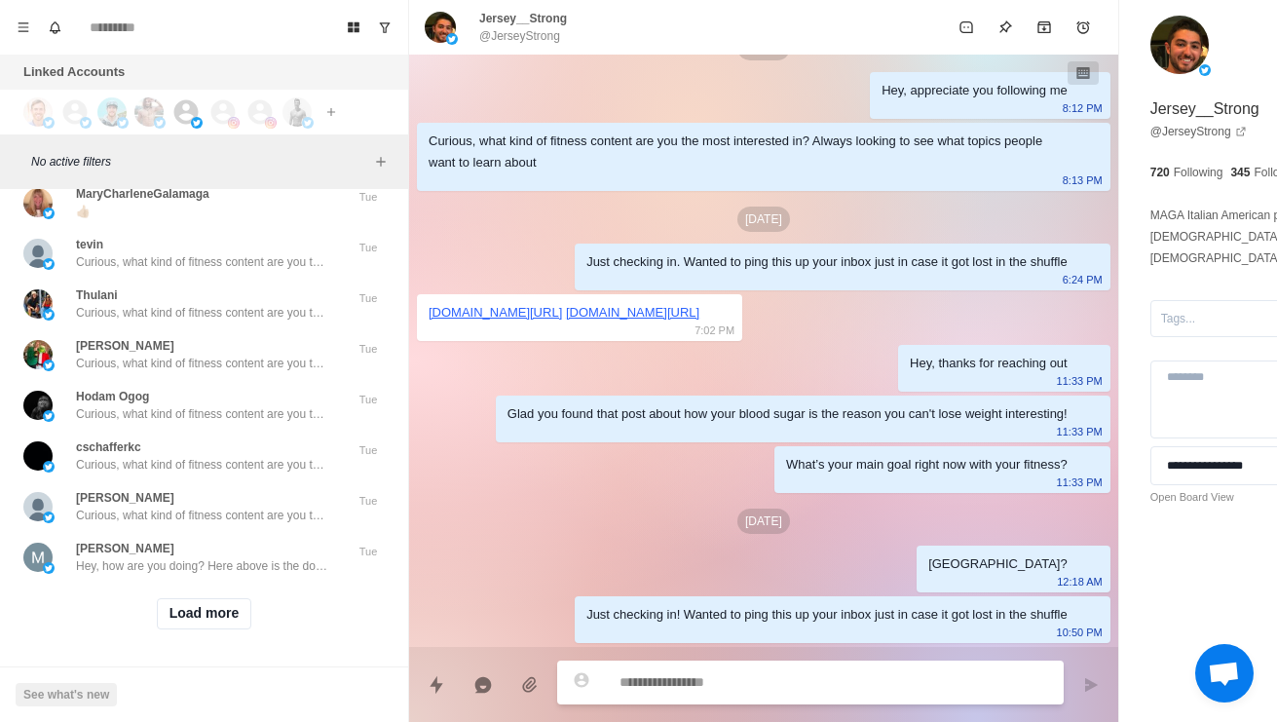
type textarea "*"
type textarea "**"
type textarea "*"
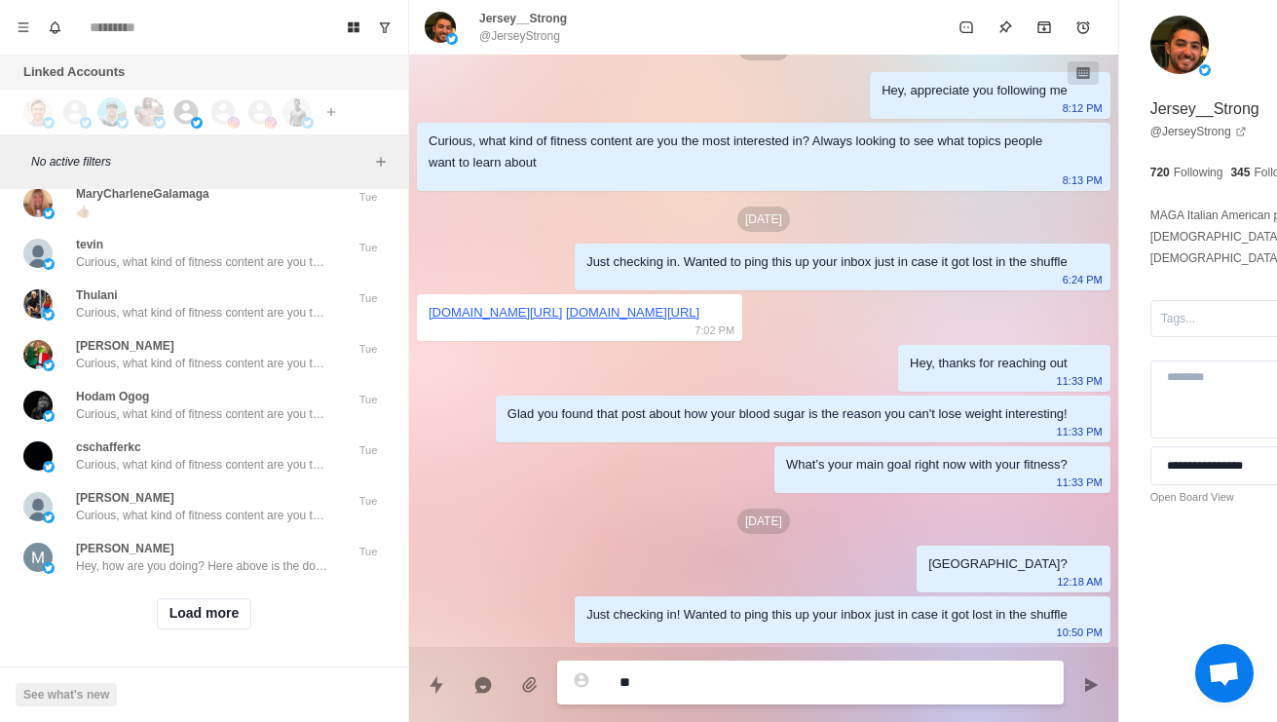
type textarea "***"
type textarea "*"
type textarea "****"
type textarea "*"
type textarea "**********"
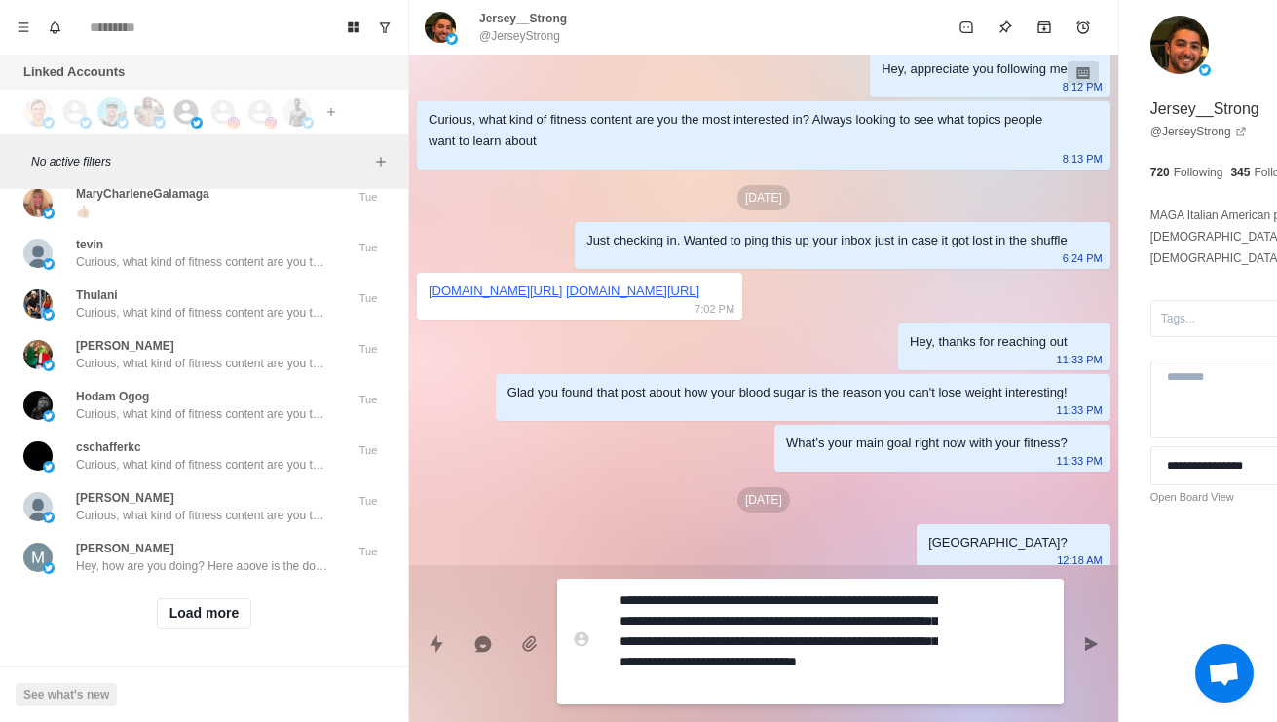
type textarea "*"
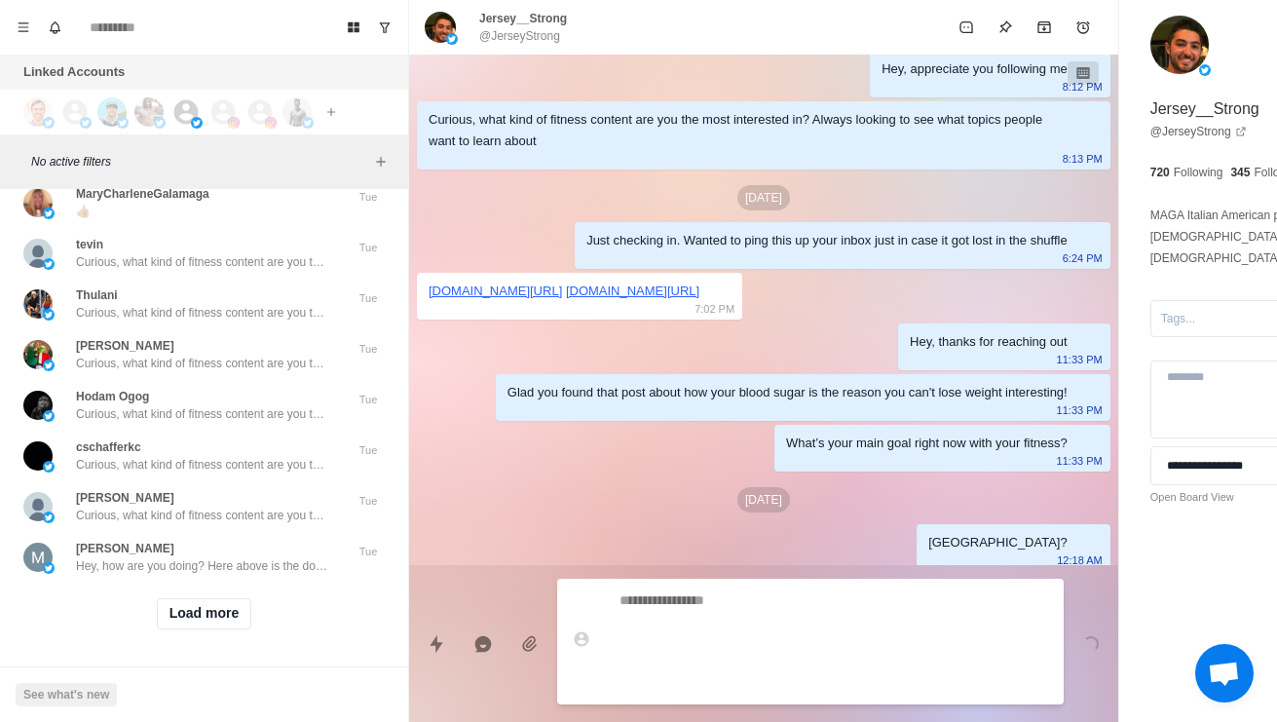
scroll to position [210, 0]
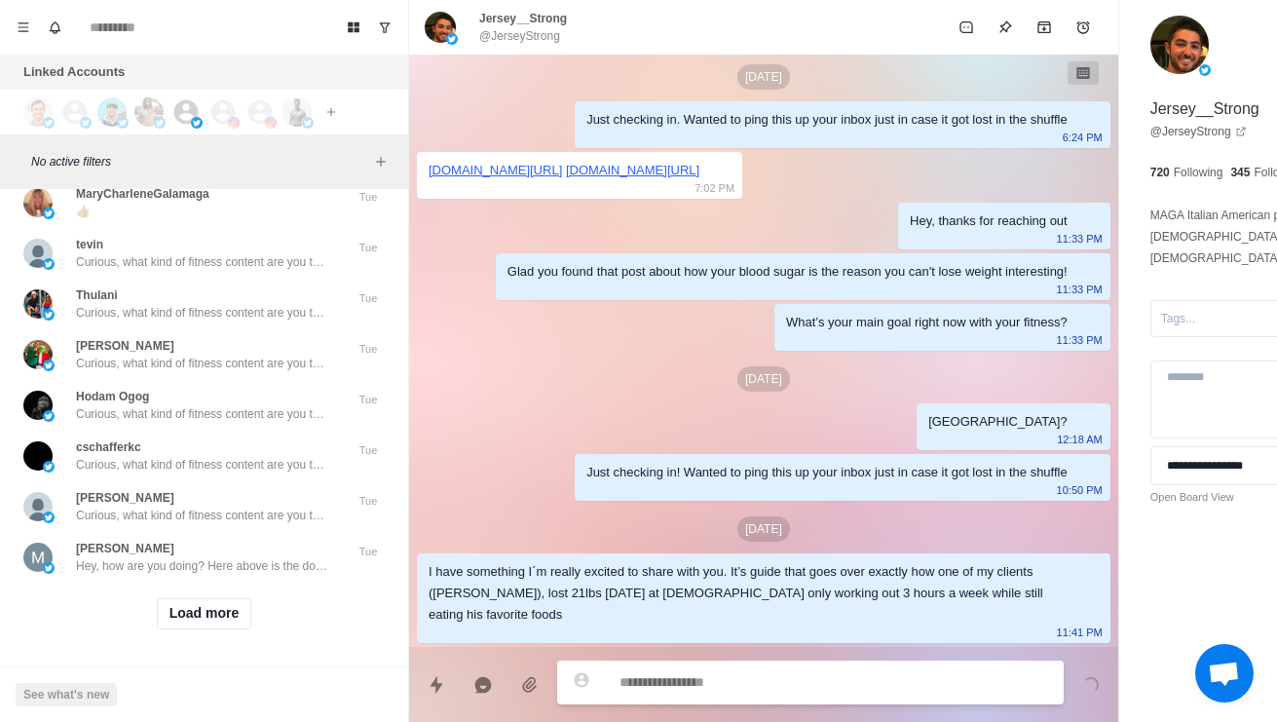
type textarea "*"
type textarea "**"
type textarea "*"
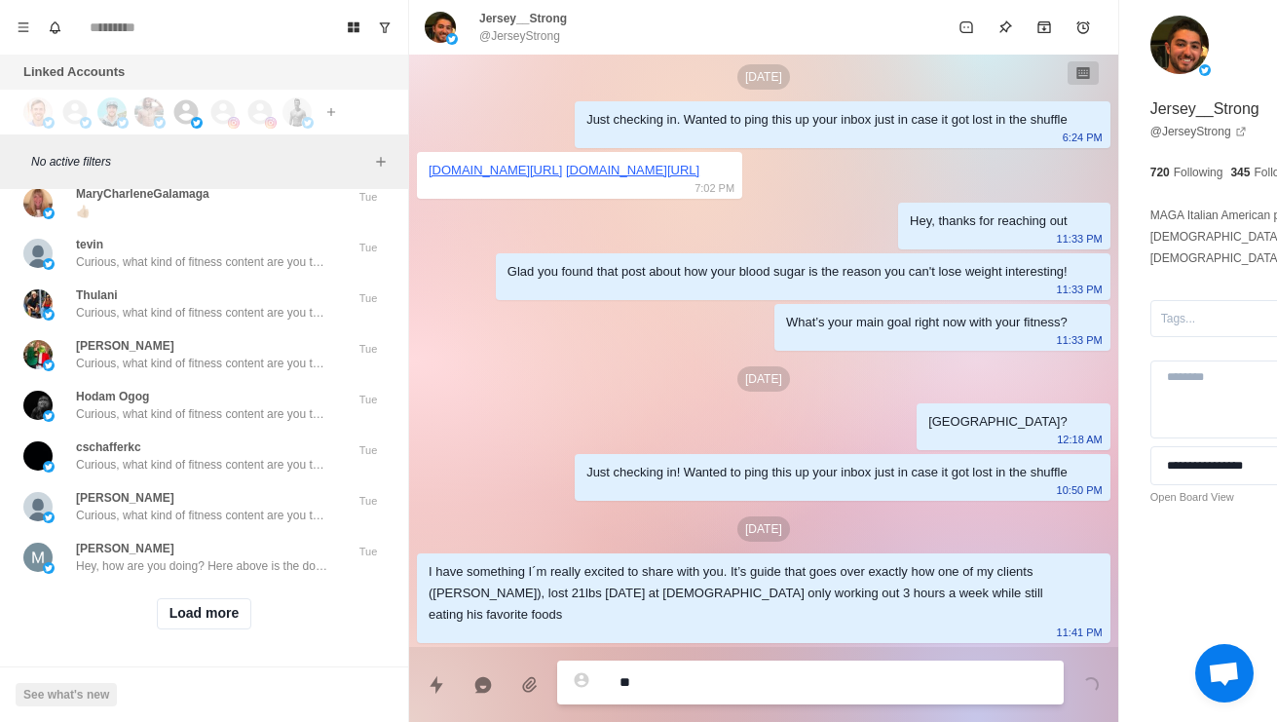
type textarea "***"
type textarea "*"
type textarea "****"
type textarea "*"
type textarea "**********"
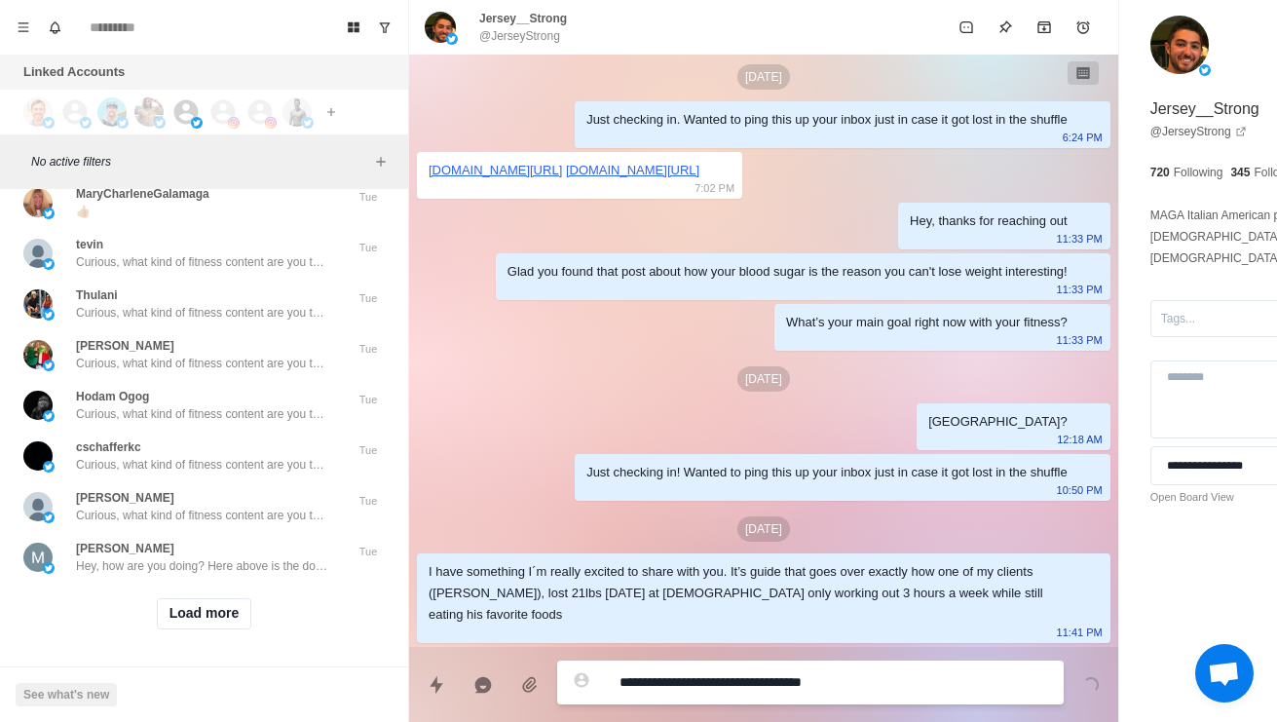
type textarea "*"
type textarea "**********"
type textarea "*"
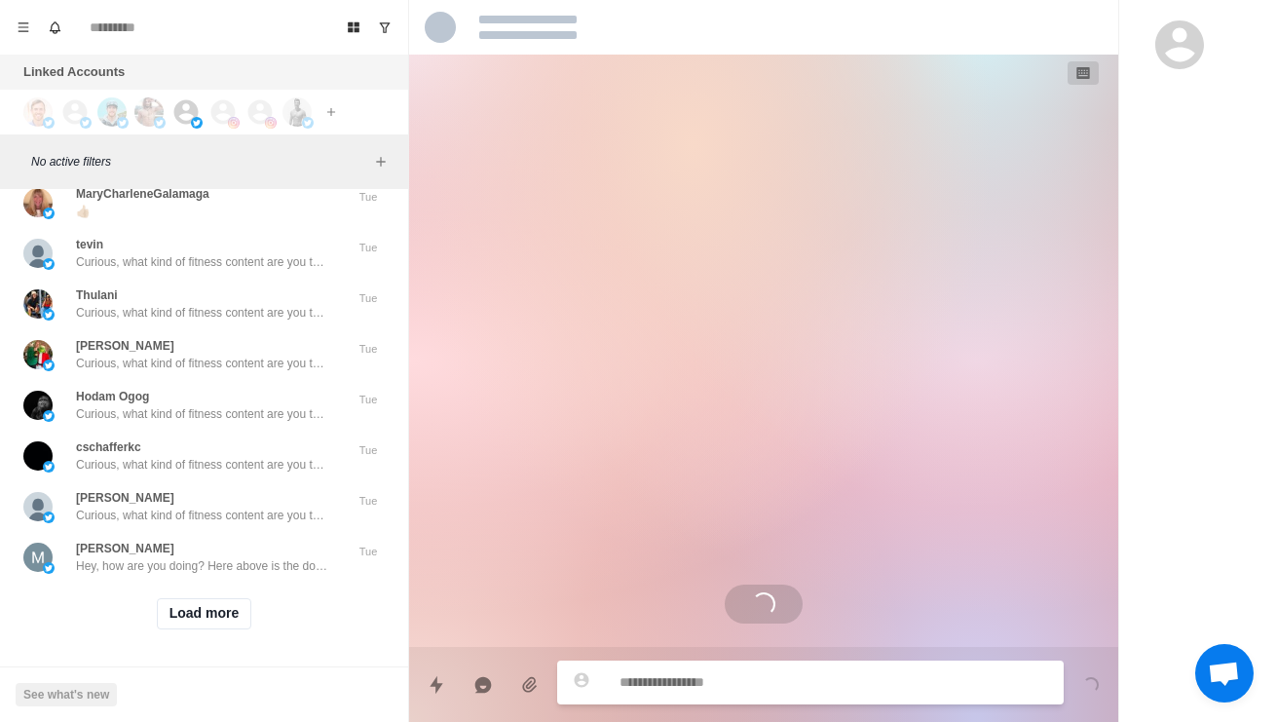
scroll to position [63805, 0]
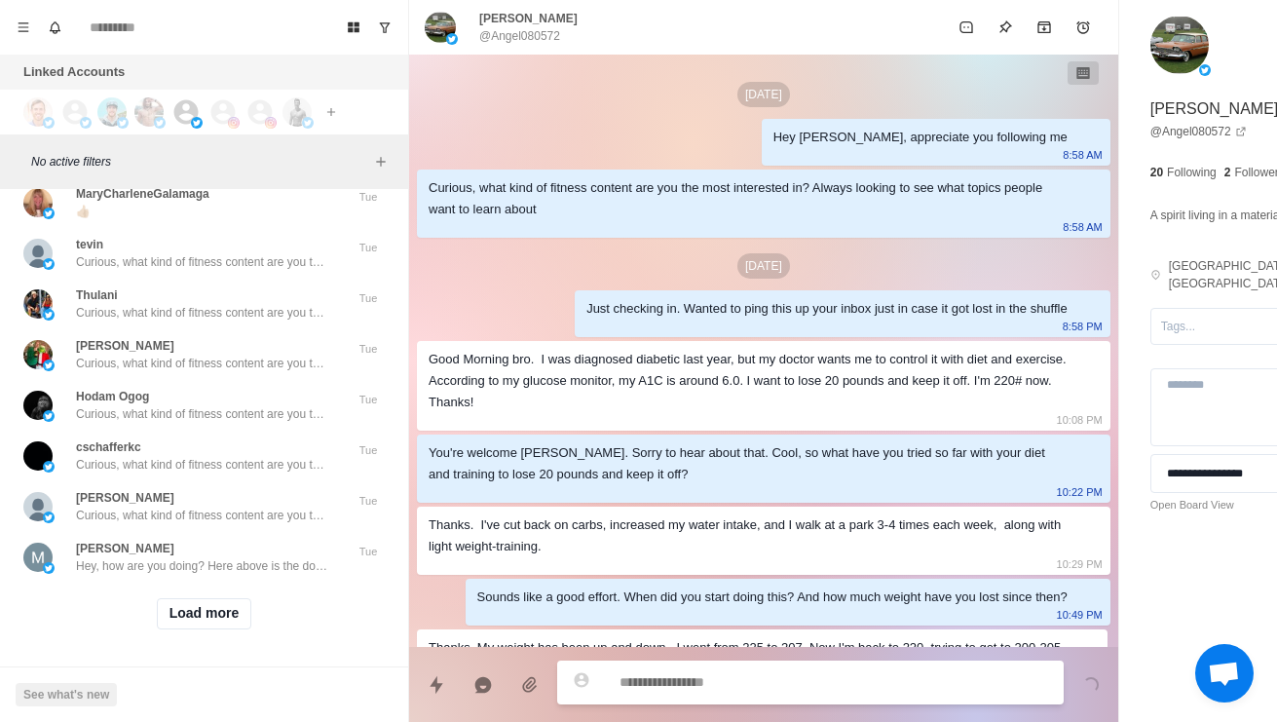
scroll to position [2339, 0]
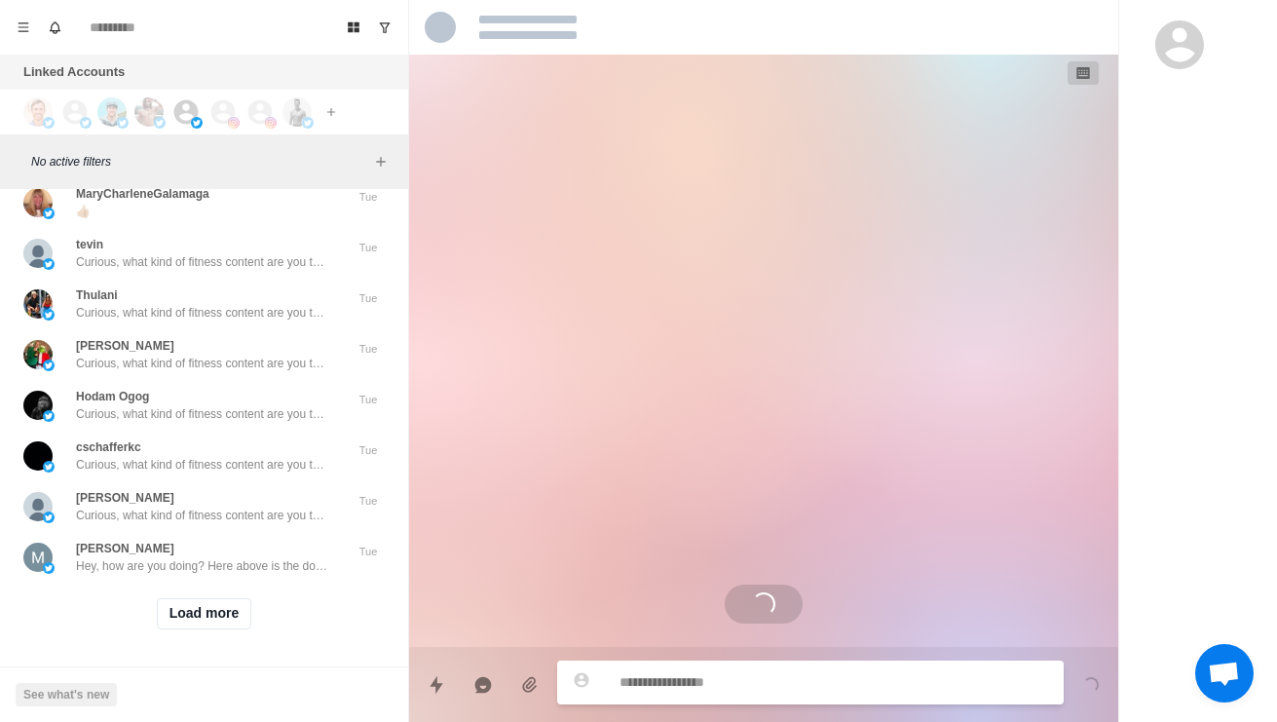
scroll to position [63892, 0]
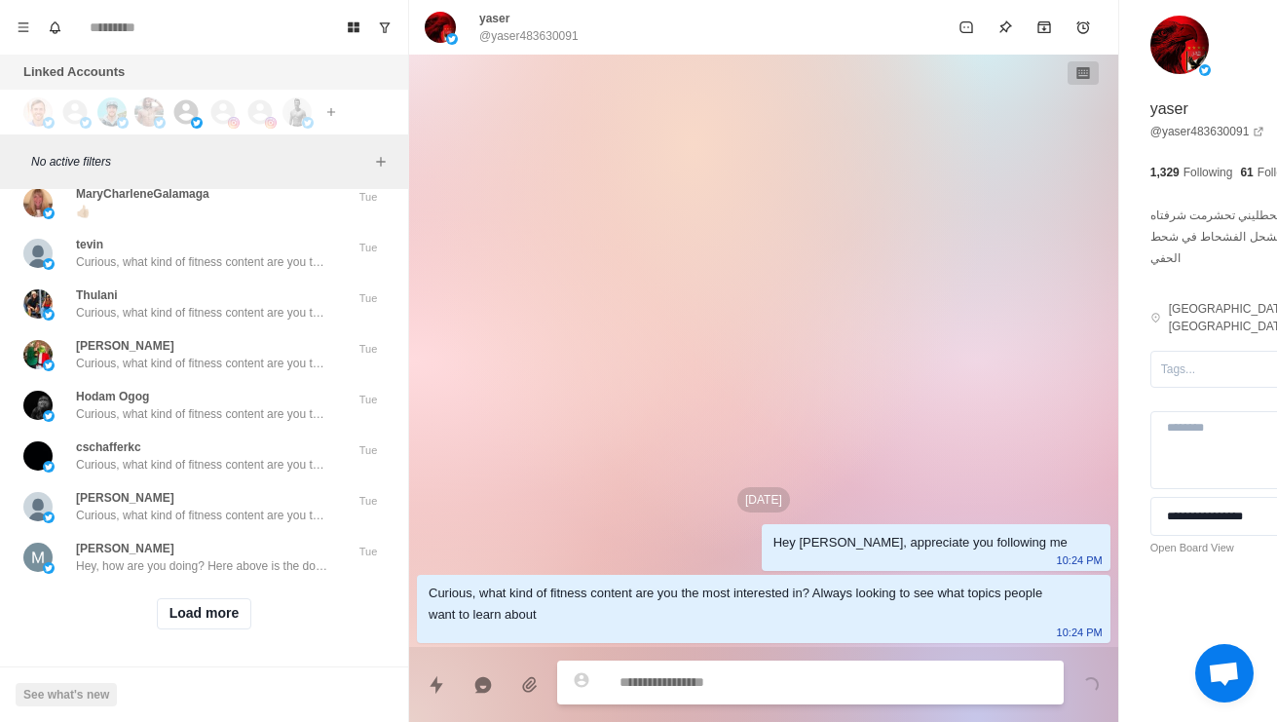
scroll to position [64470, 0]
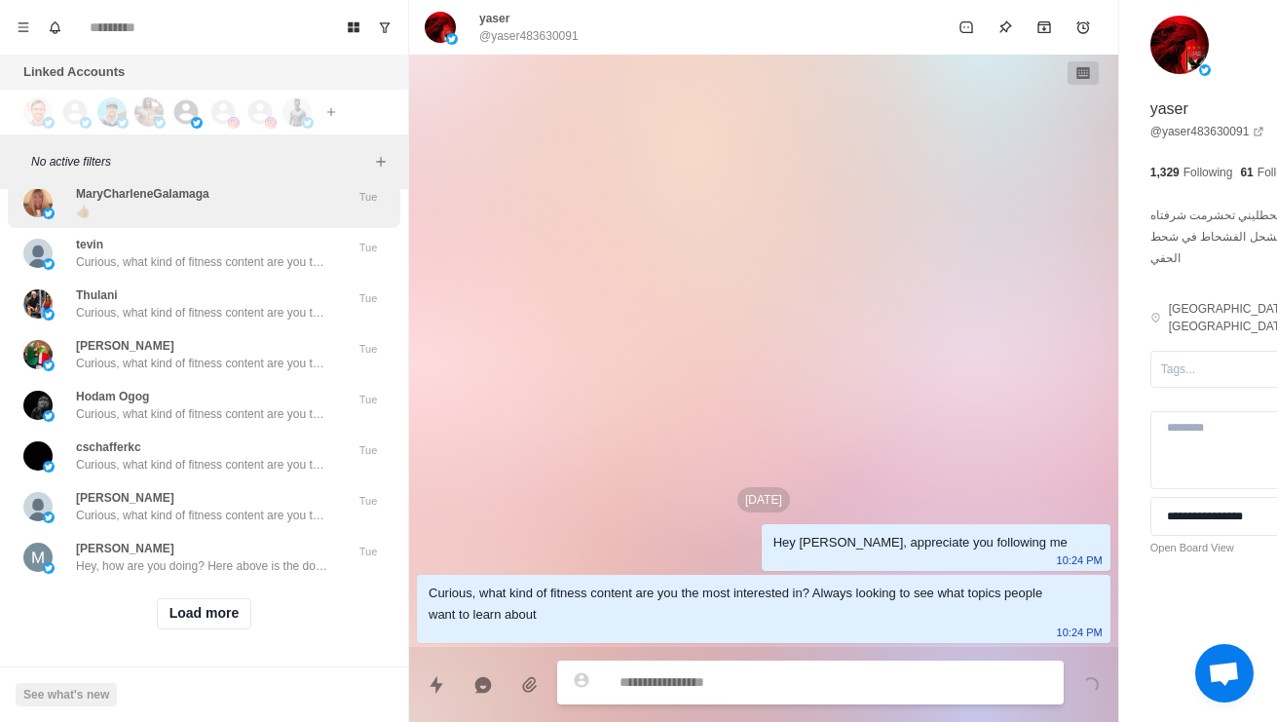
click at [51, 219] on img at bounding box center [49, 213] width 12 height 12
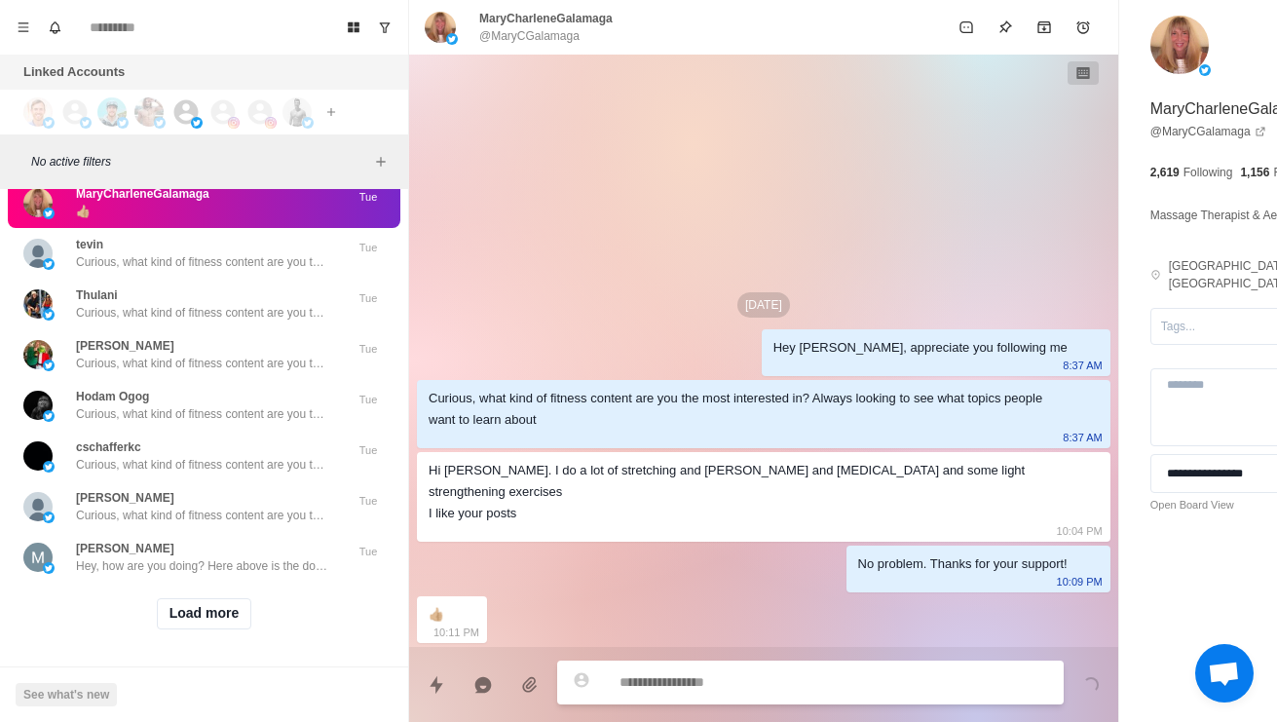
scroll to position [64711, 0]
click at [182, 612] on button "Load more" at bounding box center [204, 613] width 95 height 31
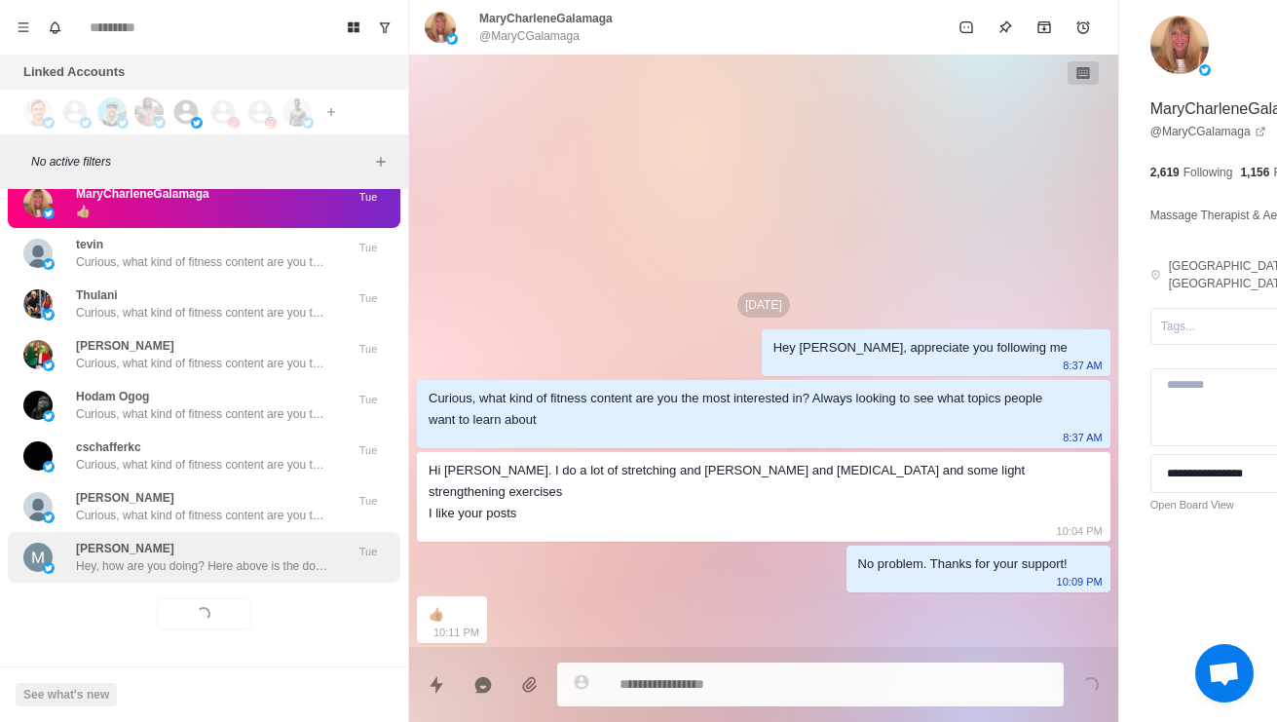
click at [125, 559] on p "Hey, how are you doing? Here above is the doc in my pinned tweet you wanted abo…" at bounding box center [202, 566] width 253 height 18
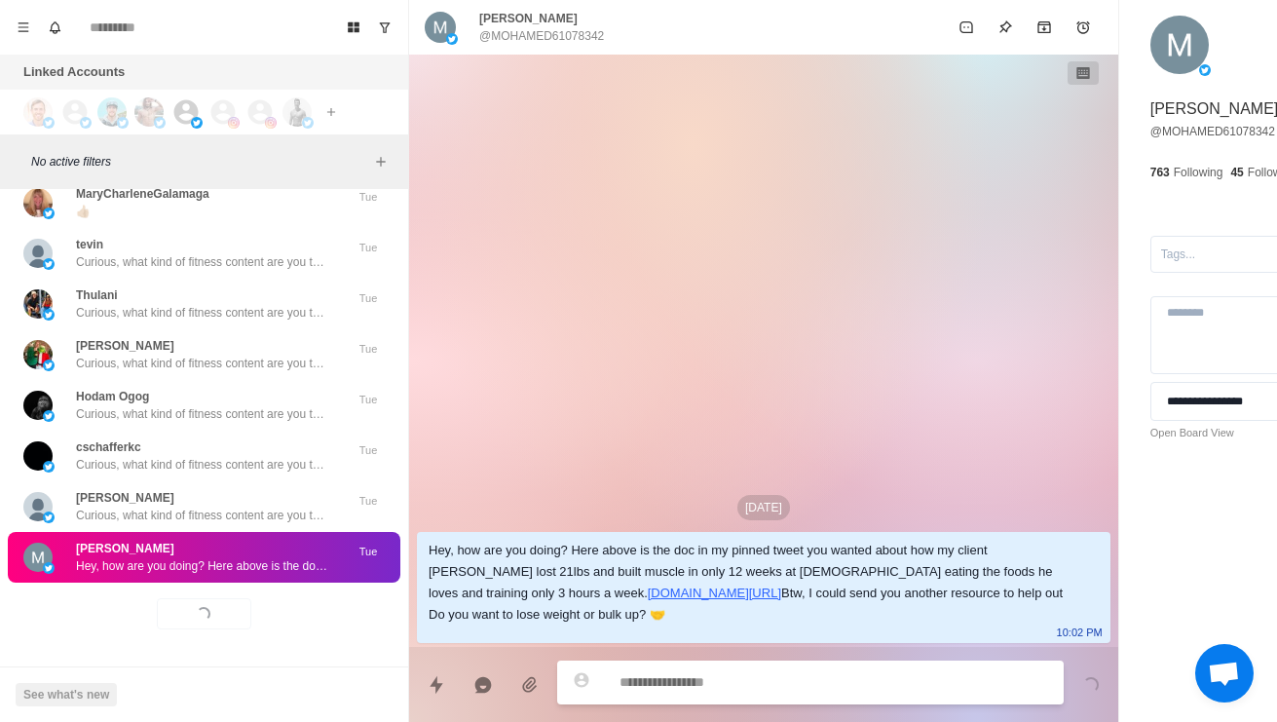
type textarea "*"
type textarea "**"
type textarea "*"
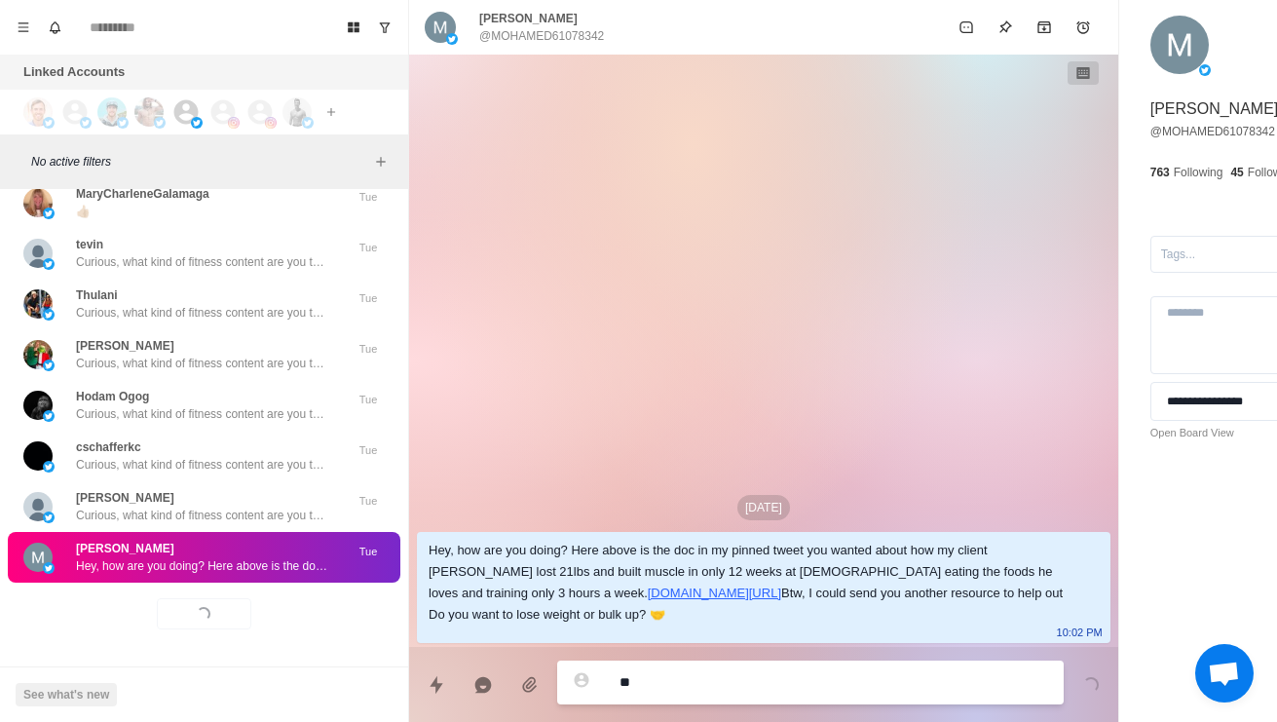
type textarea "***"
type textarea "*"
type textarea "**********"
type textarea "*"
type textarea "**********"
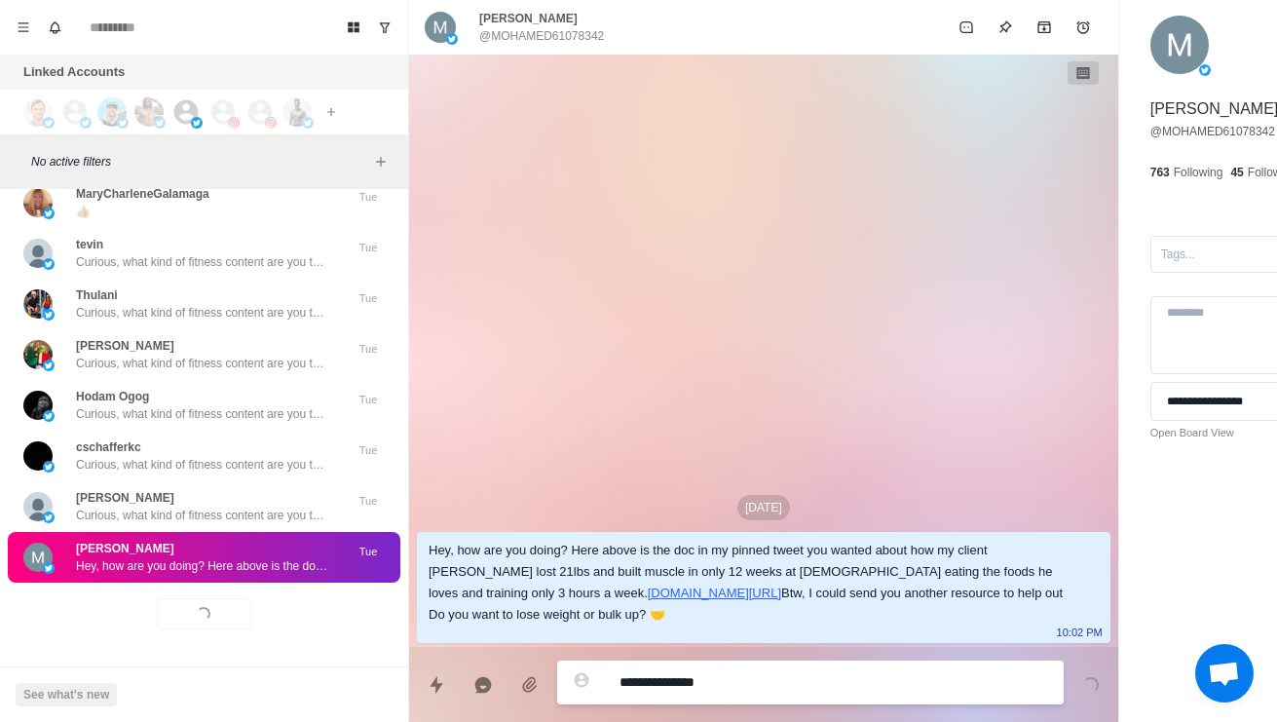
type textarea "*"
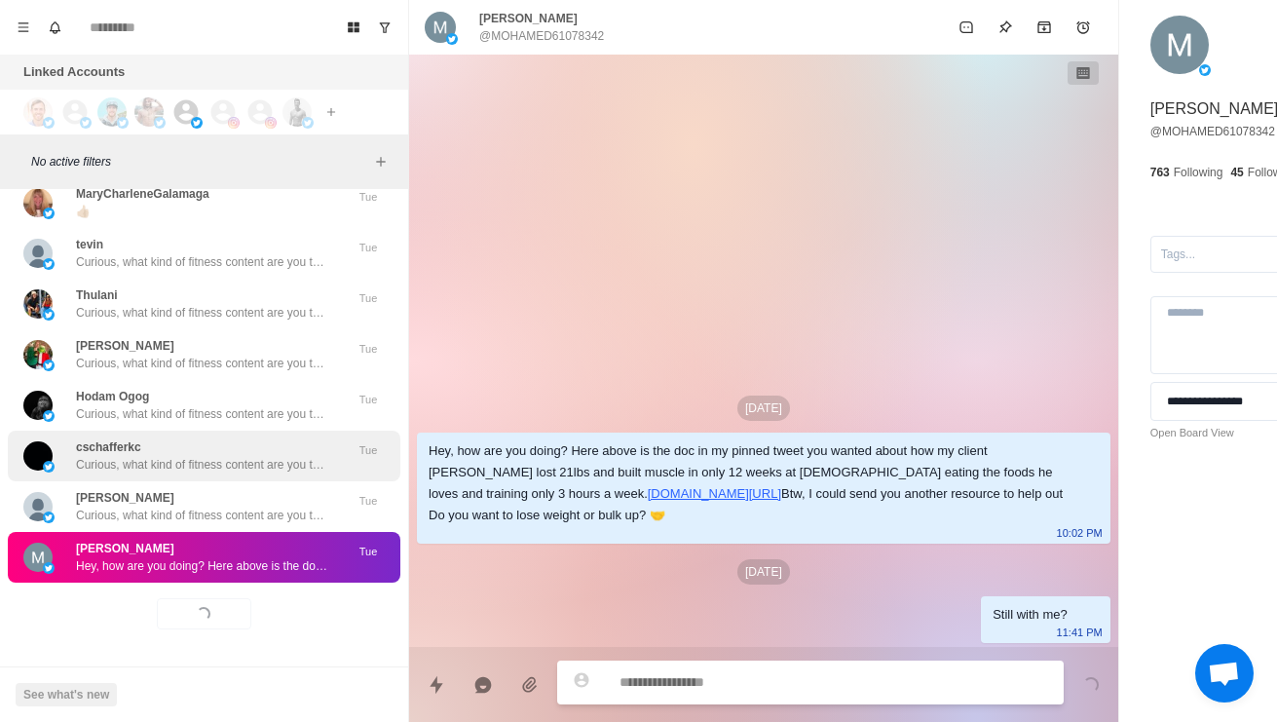
click at [119, 456] on p "Curious, what kind of fitness content are you the most interested in? Always lo…" at bounding box center [202, 465] width 253 height 18
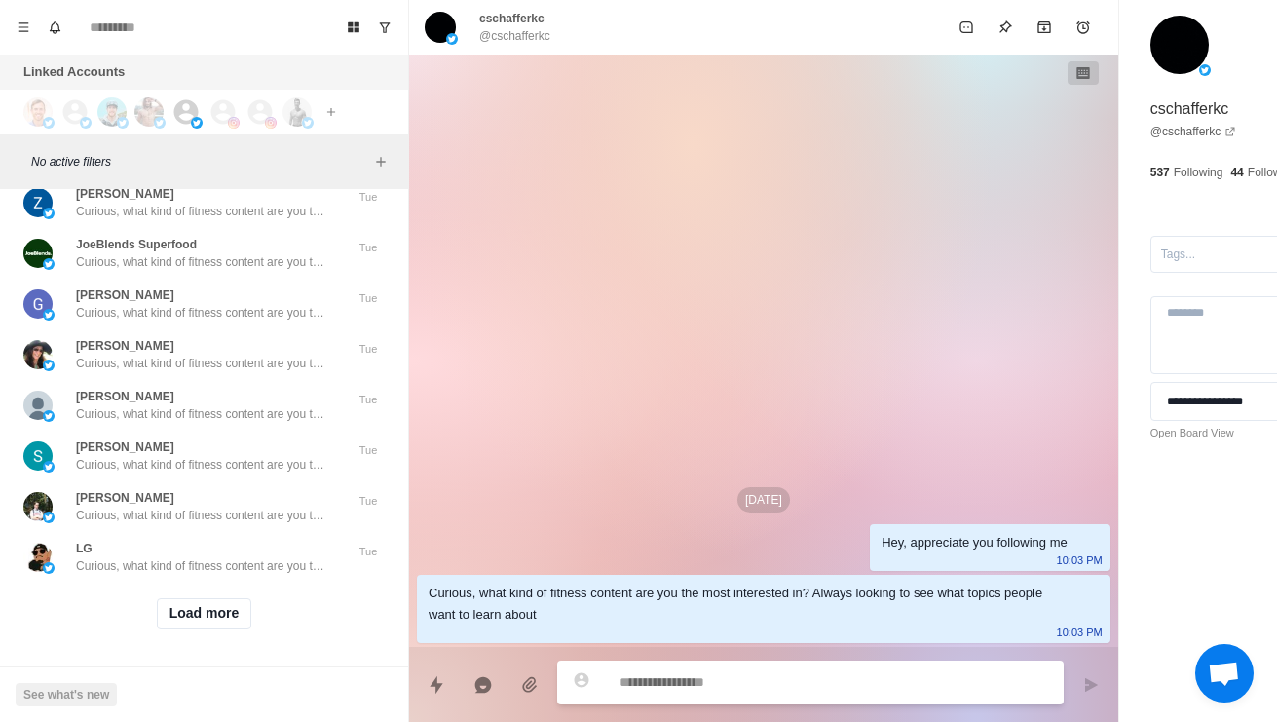
scroll to position [64949, 0]
click at [195, 612] on button "Load more" at bounding box center [204, 613] width 95 height 31
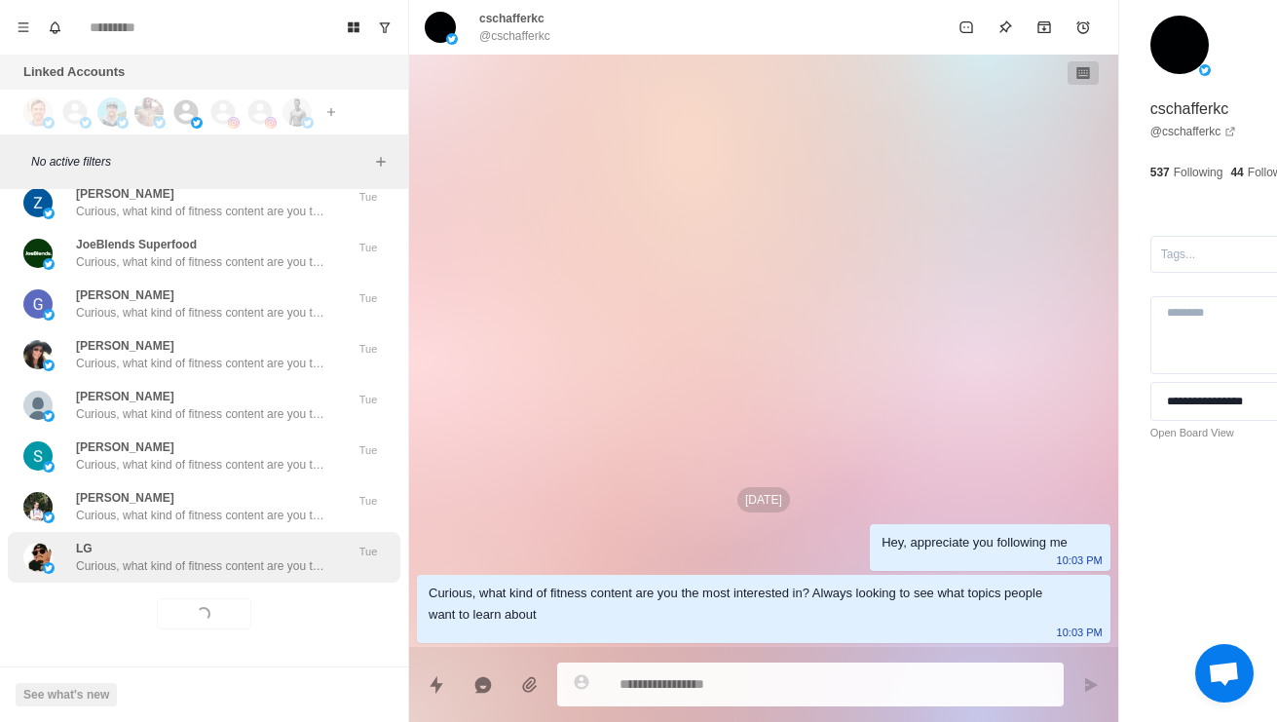
click at [150, 557] on p "Curious, what kind of fitness content are you the most interested in? Always lo…" at bounding box center [202, 566] width 253 height 18
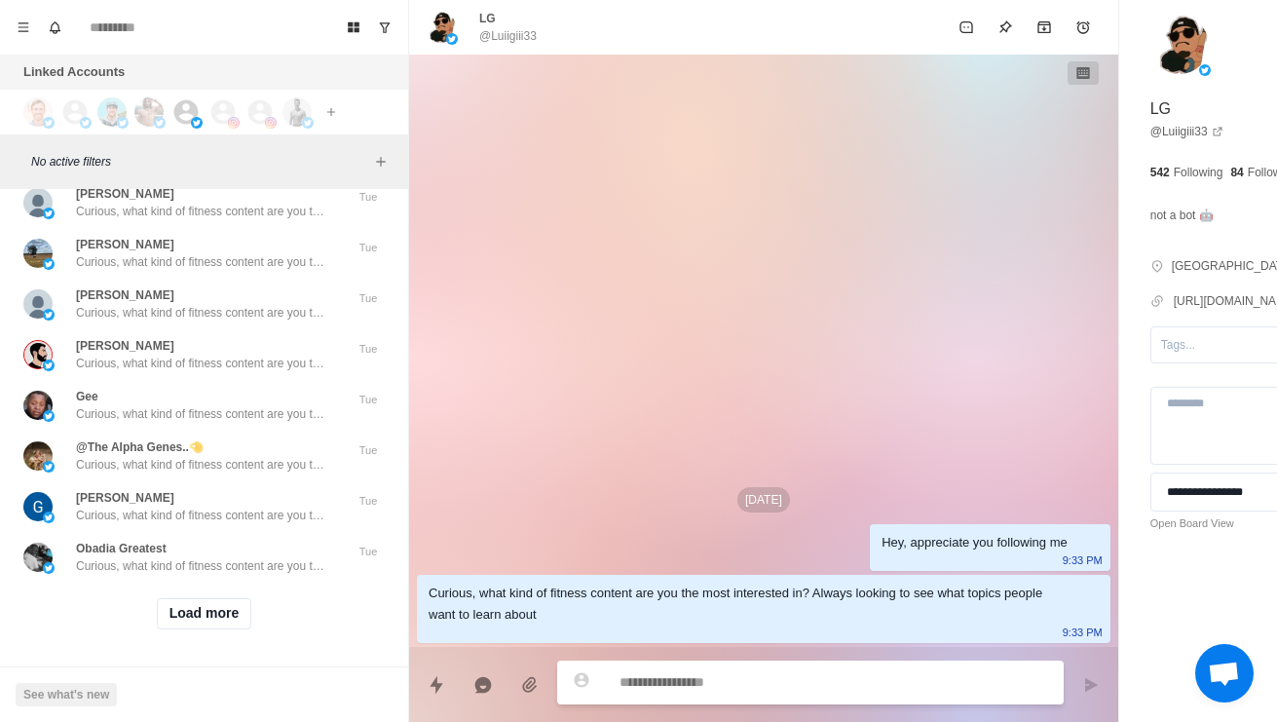
scroll to position [66062, 0]
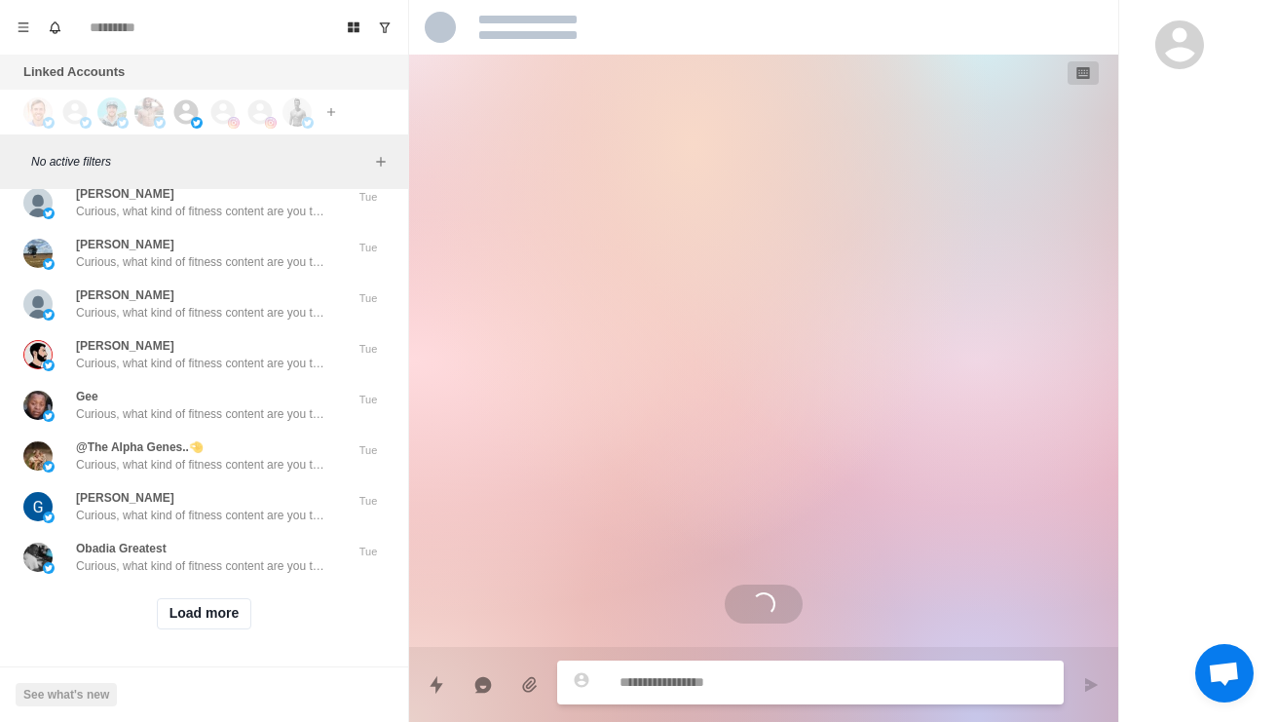
scroll to position [66109, 0]
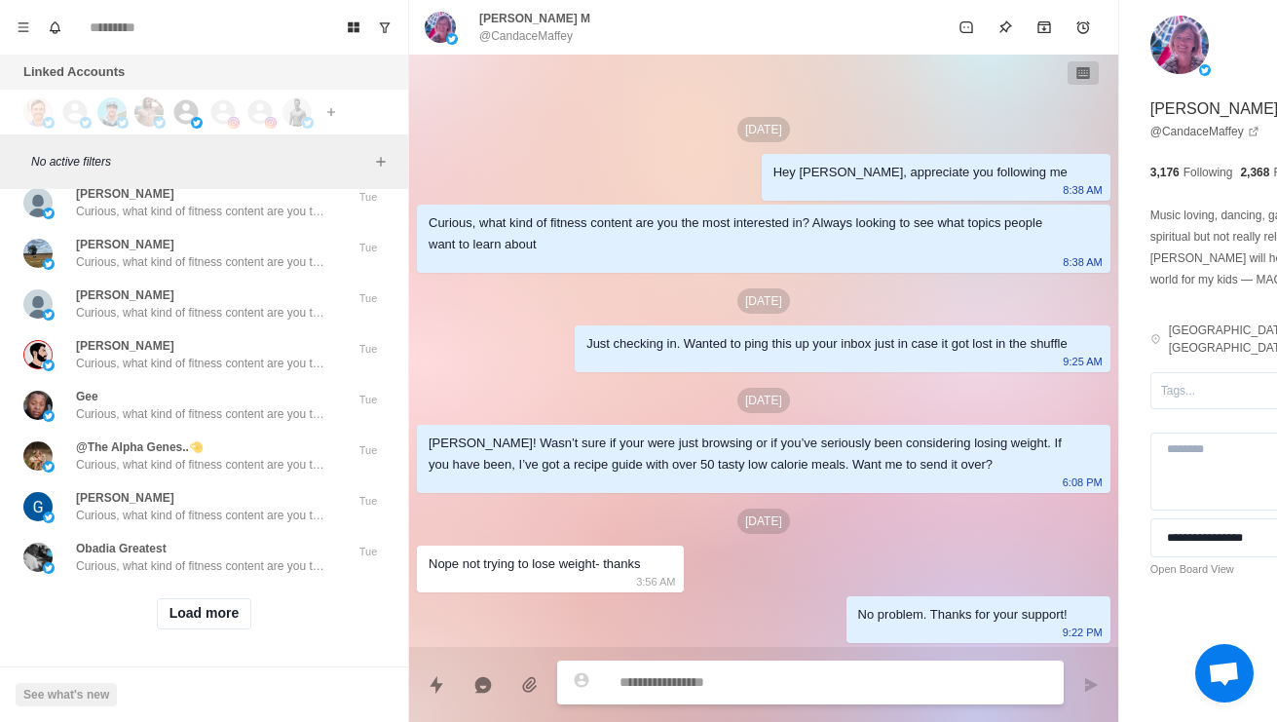
scroll to position [66503, 0]
click at [48, 168] on img at bounding box center [49, 163] width 12 height 12
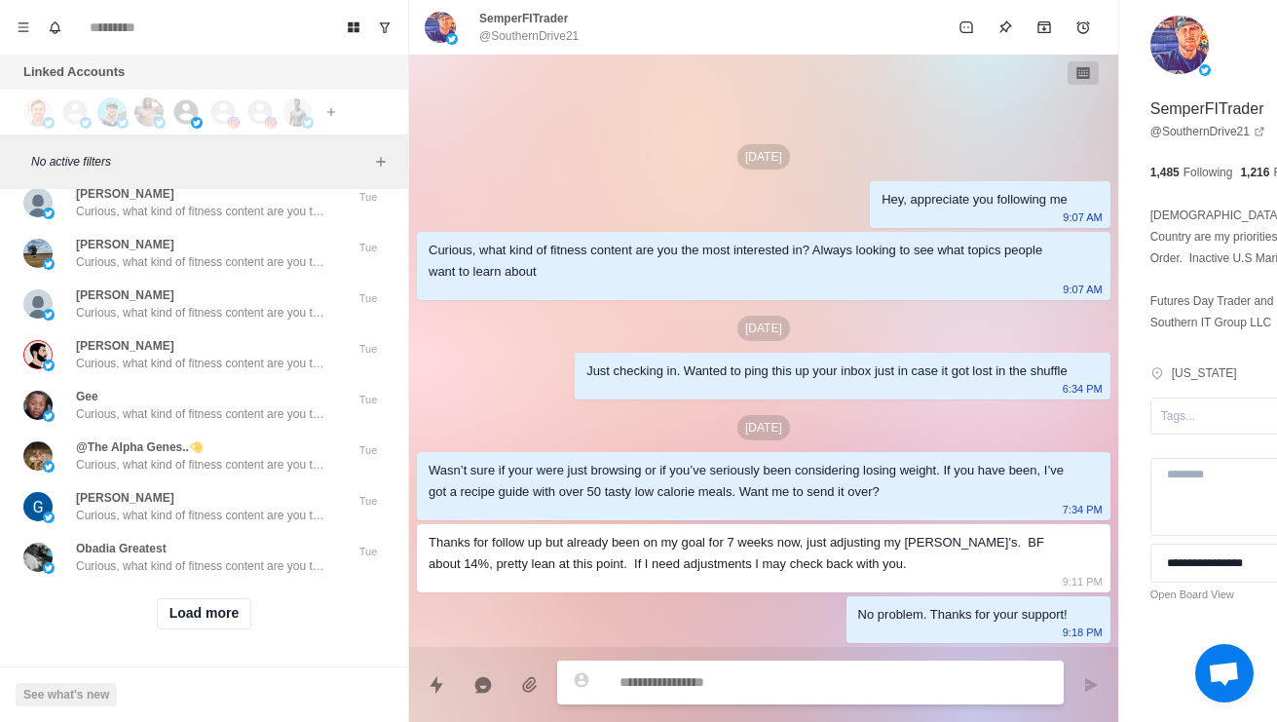
scroll to position [66776, 0]
click at [179, 613] on button "Load more" at bounding box center [204, 613] width 95 height 31
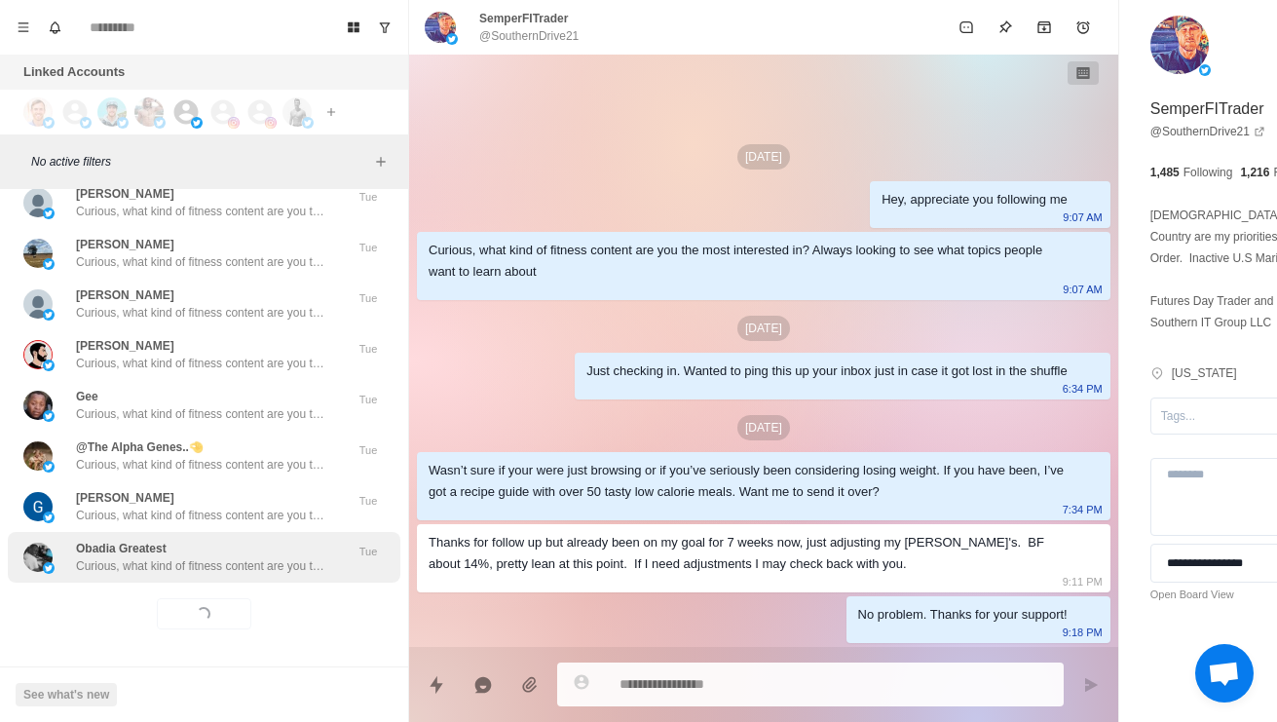
click at [111, 559] on p "Curious, what kind of fitness content are you the most interested in? Always lo…" at bounding box center [202, 566] width 253 height 18
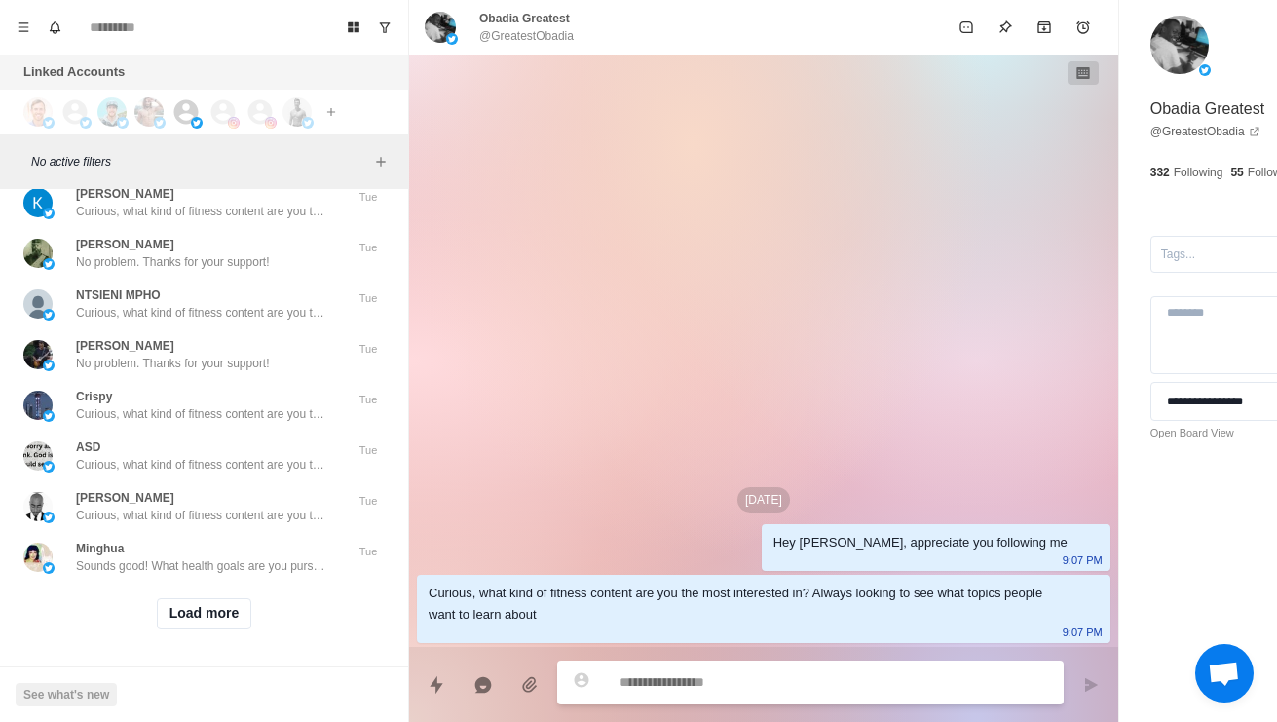
scroll to position [67808, 0]
click at [179, 601] on button "Load more" at bounding box center [204, 613] width 95 height 31
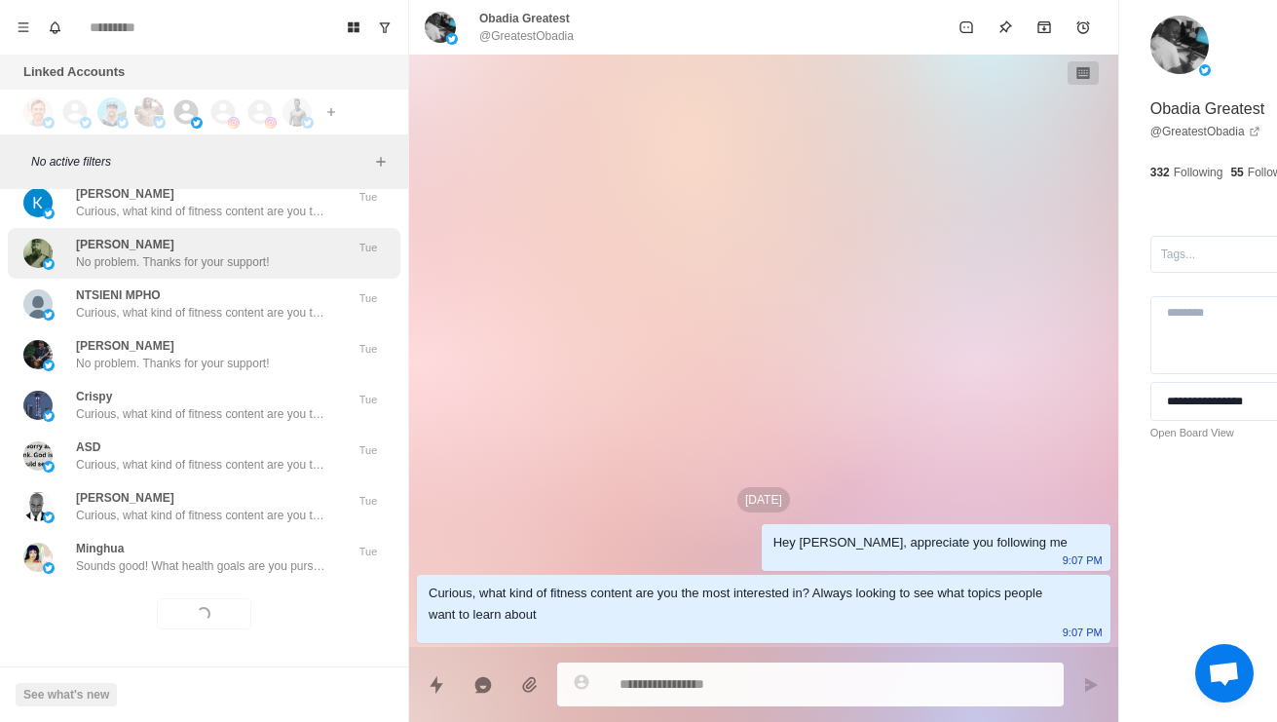
click at [90, 253] on p "No problem. Thanks for your support!" at bounding box center [173, 262] width 194 height 18
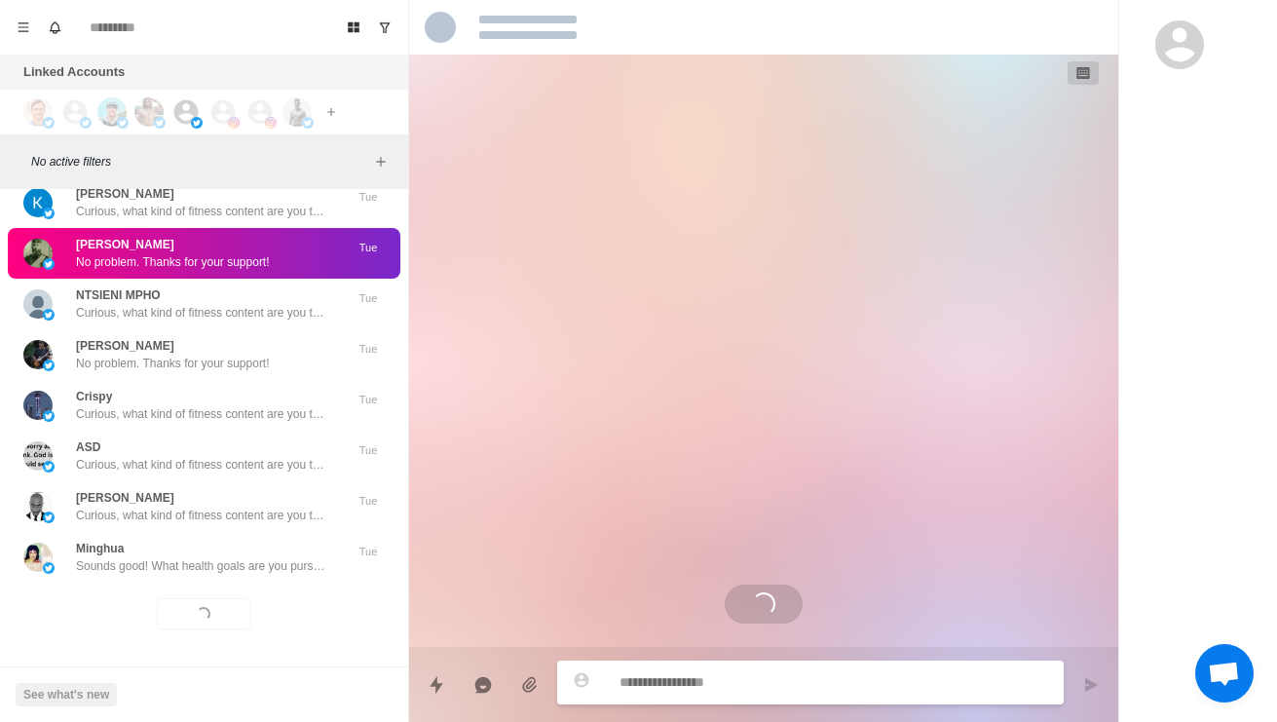
scroll to position [613, 0]
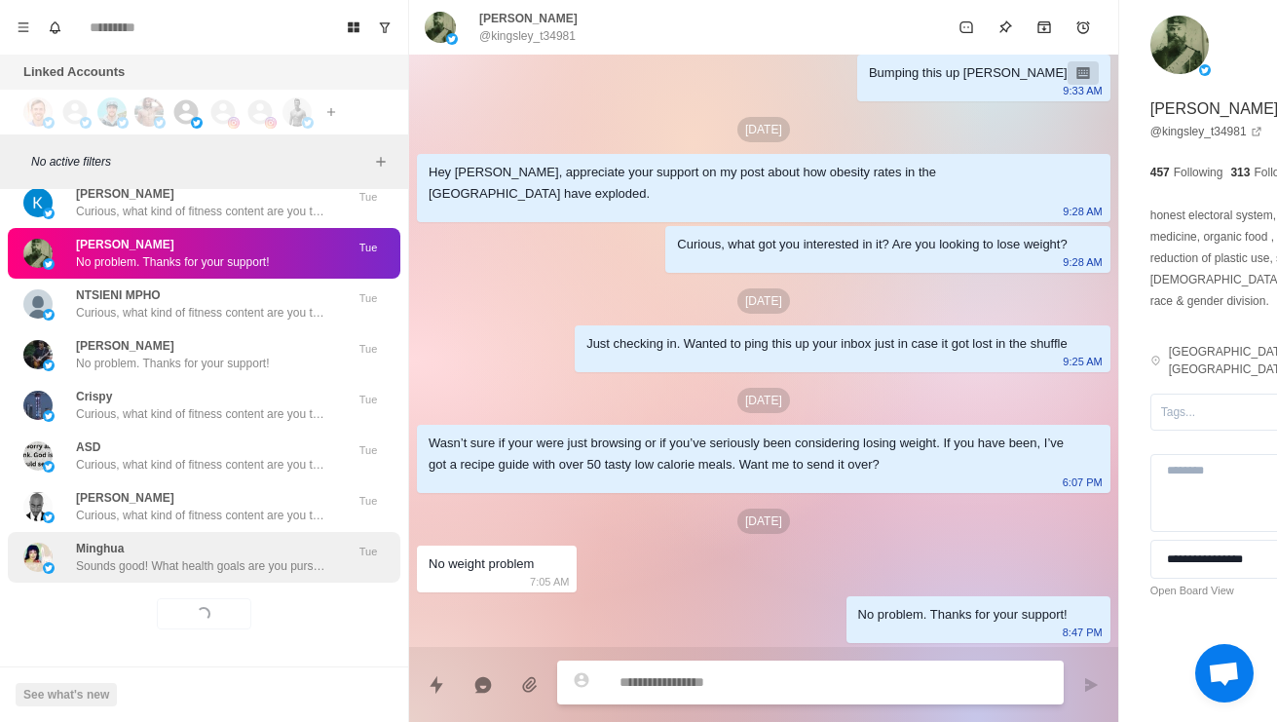
click at [145, 557] on p "Sounds good! What health goals are you pursuing these days?" at bounding box center [202, 566] width 253 height 18
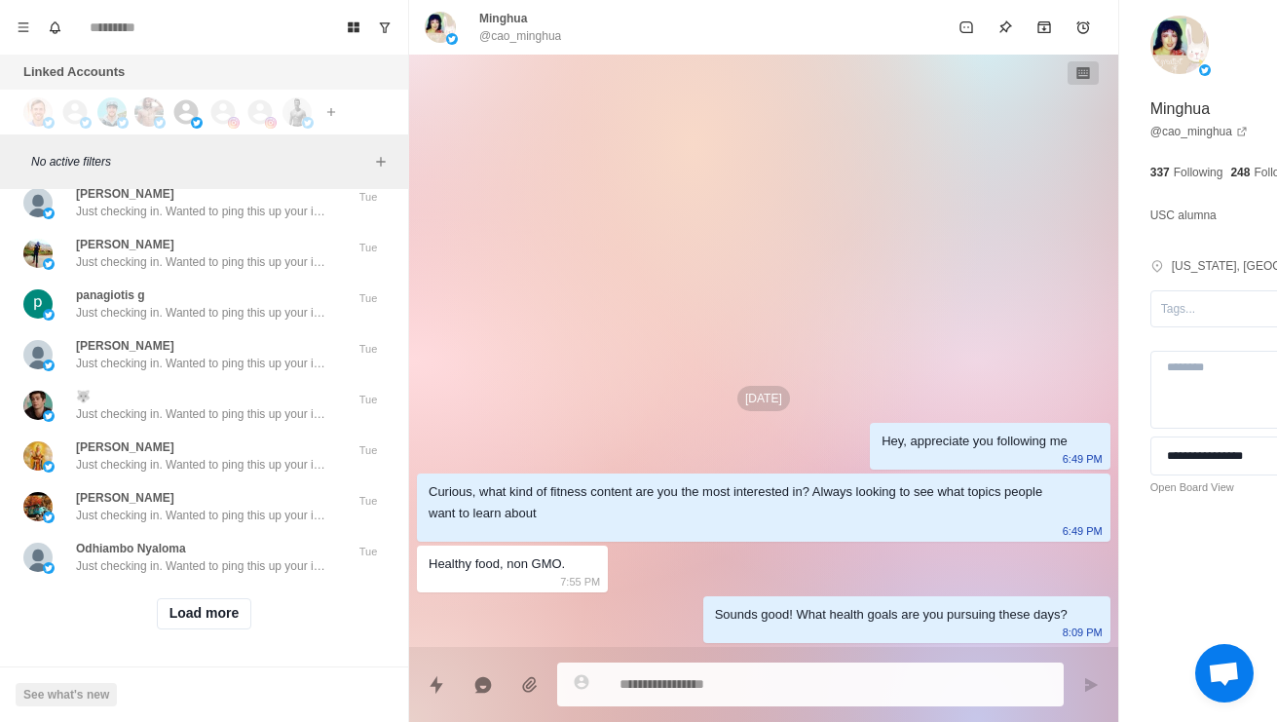
scroll to position [68064, 0]
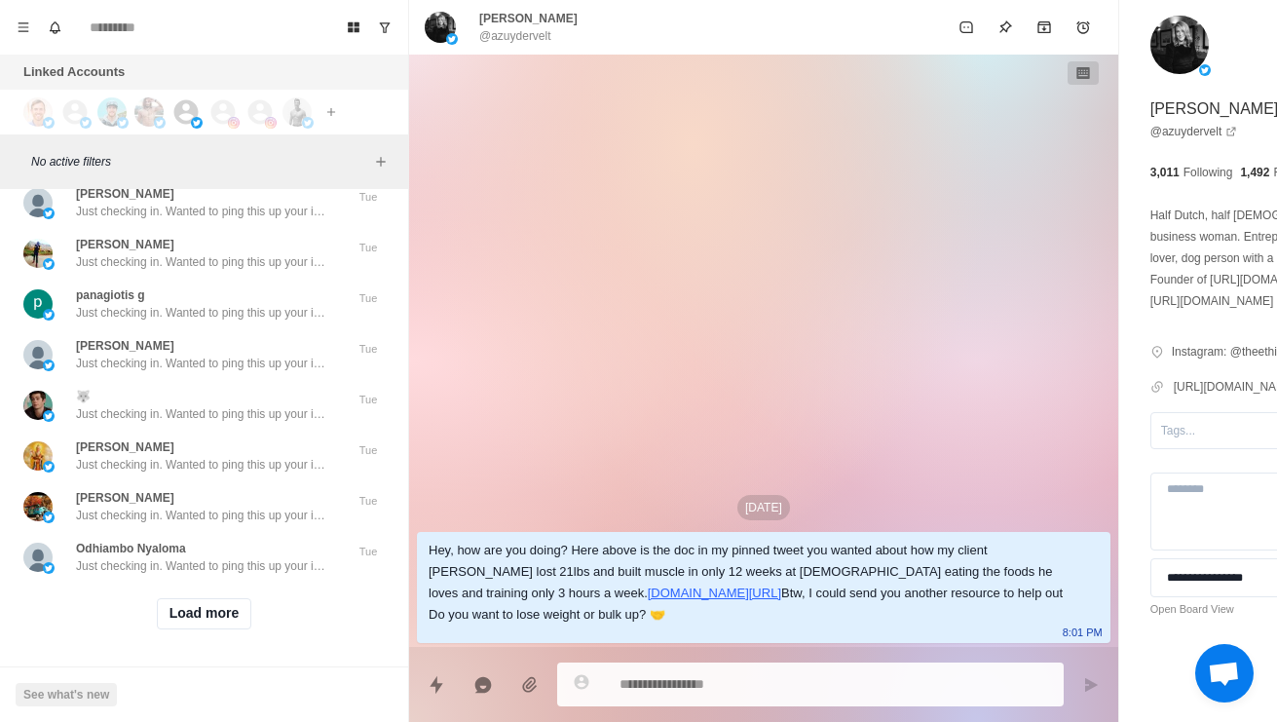
click at [802, 670] on textarea at bounding box center [778, 684] width 318 height 28
type textarea "*"
type textarea "**********"
type textarea "*"
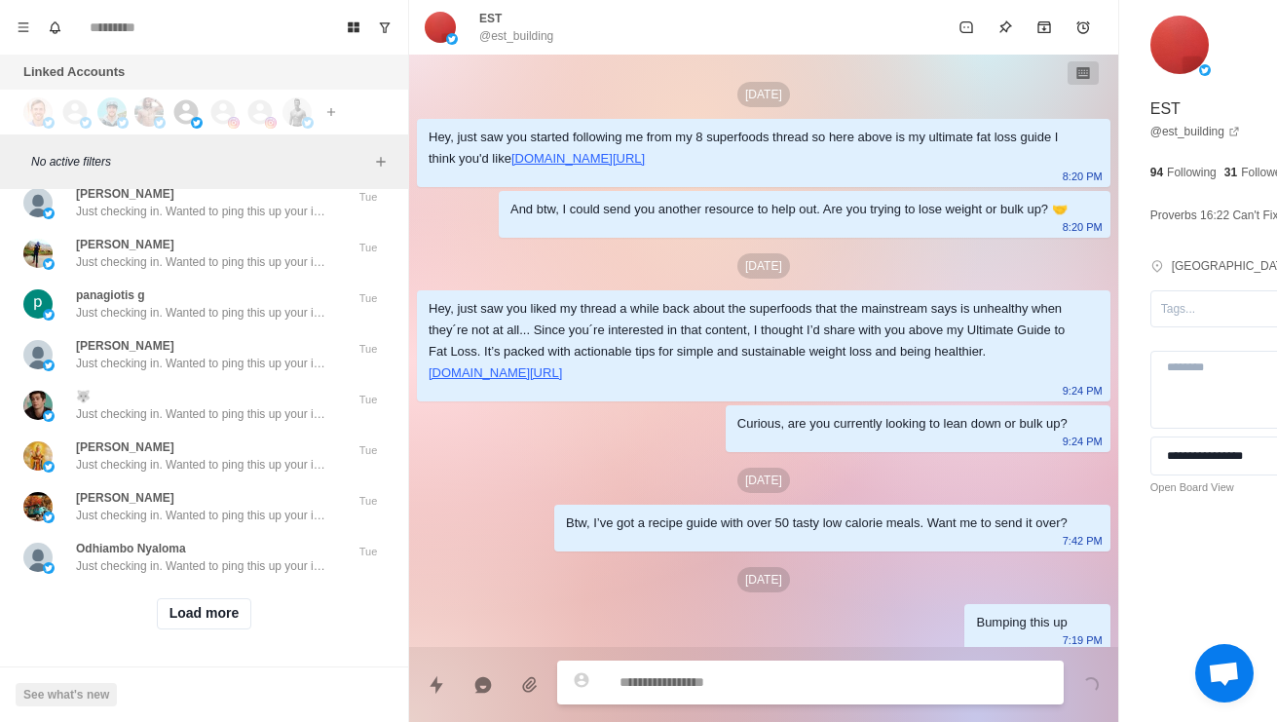
scroll to position [251, 0]
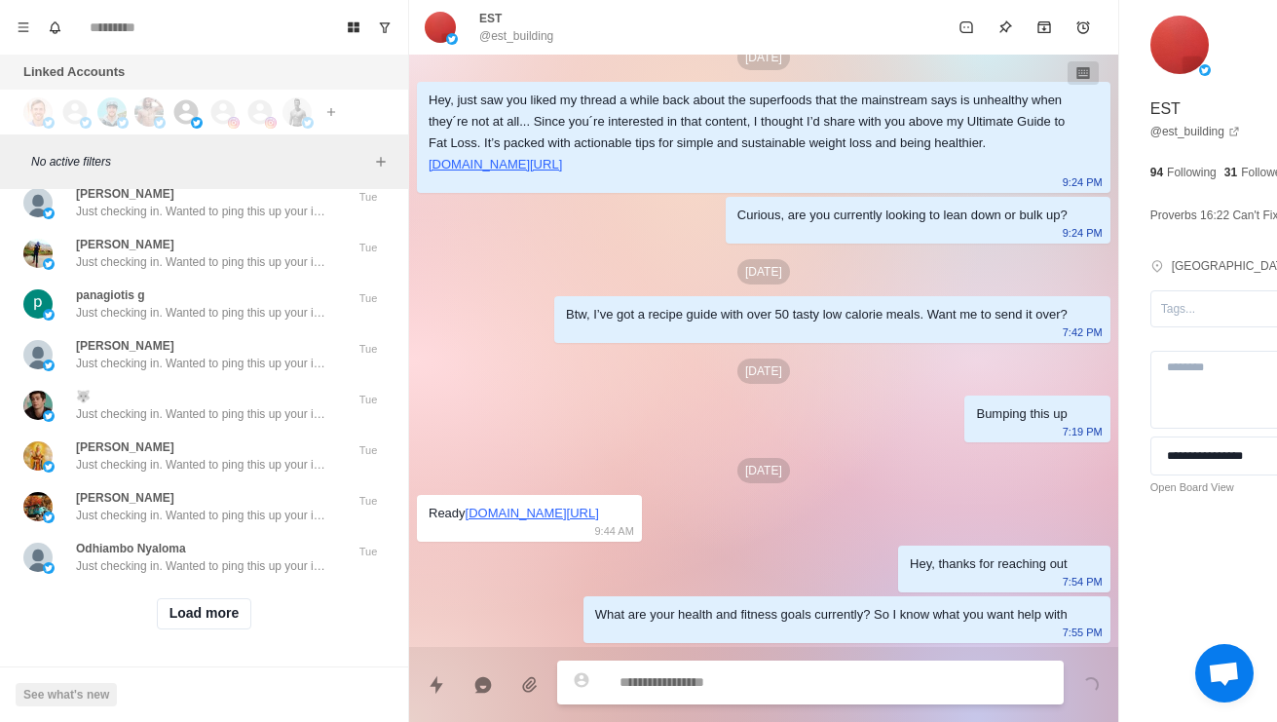
type textarea "*"
type textarea "**"
type textarea "*"
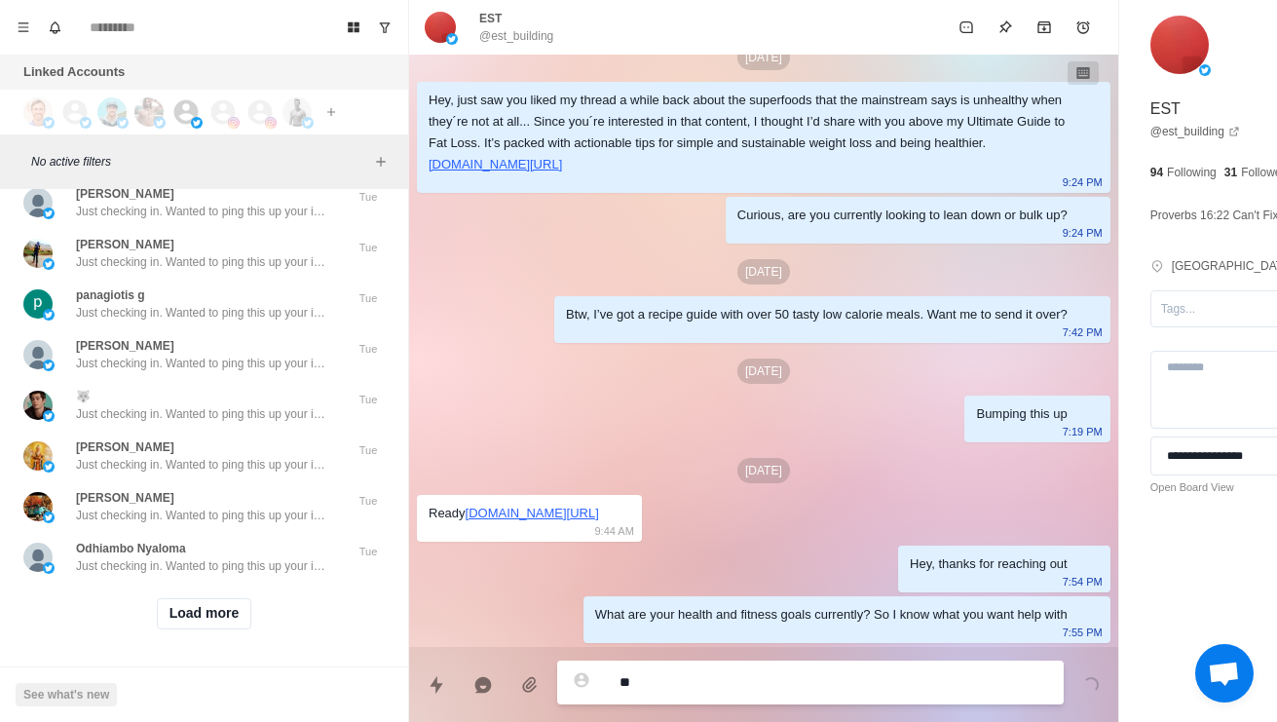
type textarea "*"
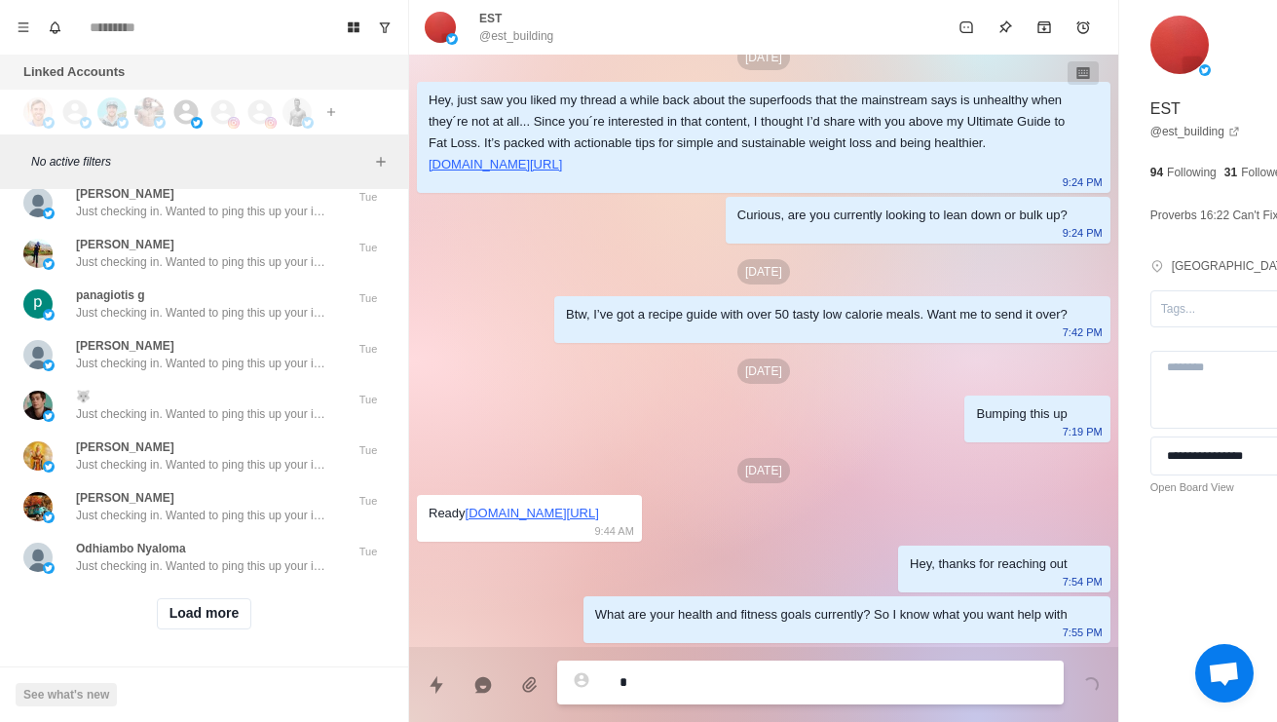
type textarea "**"
type textarea "*"
type textarea "***"
type textarea "*"
type textarea "**********"
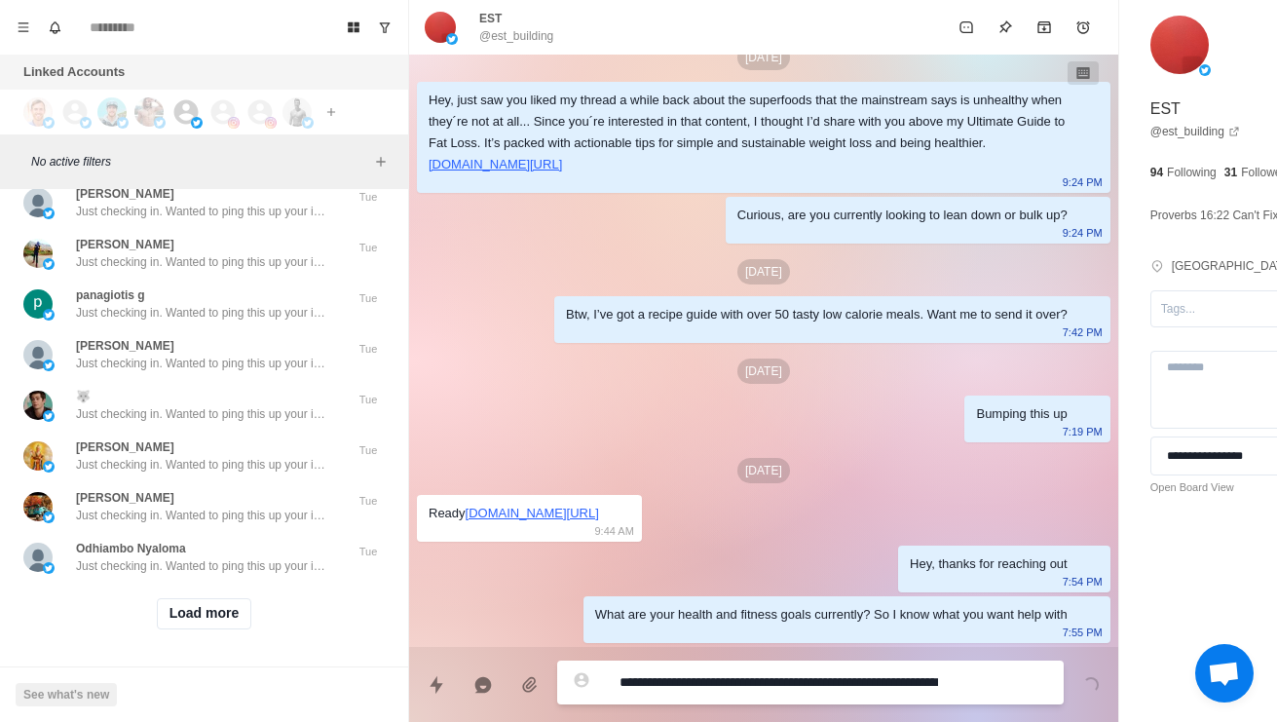
type textarea "*"
type textarea "**********"
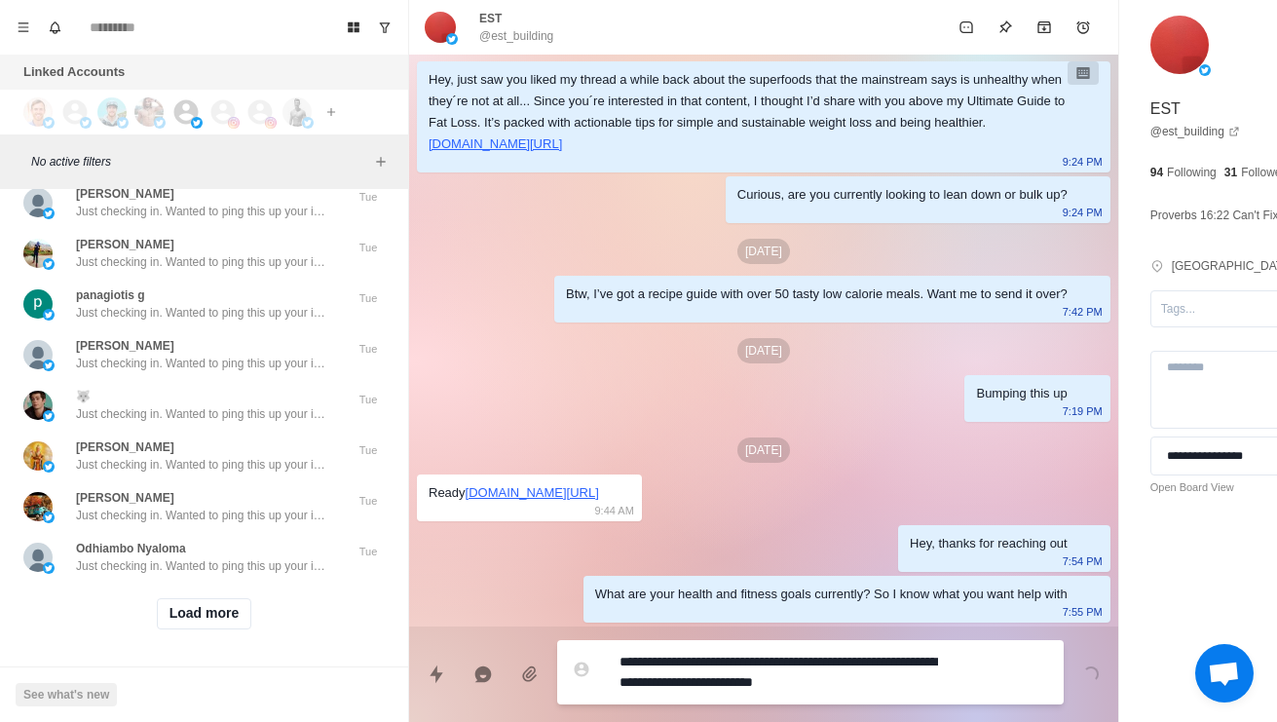
type textarea "*"
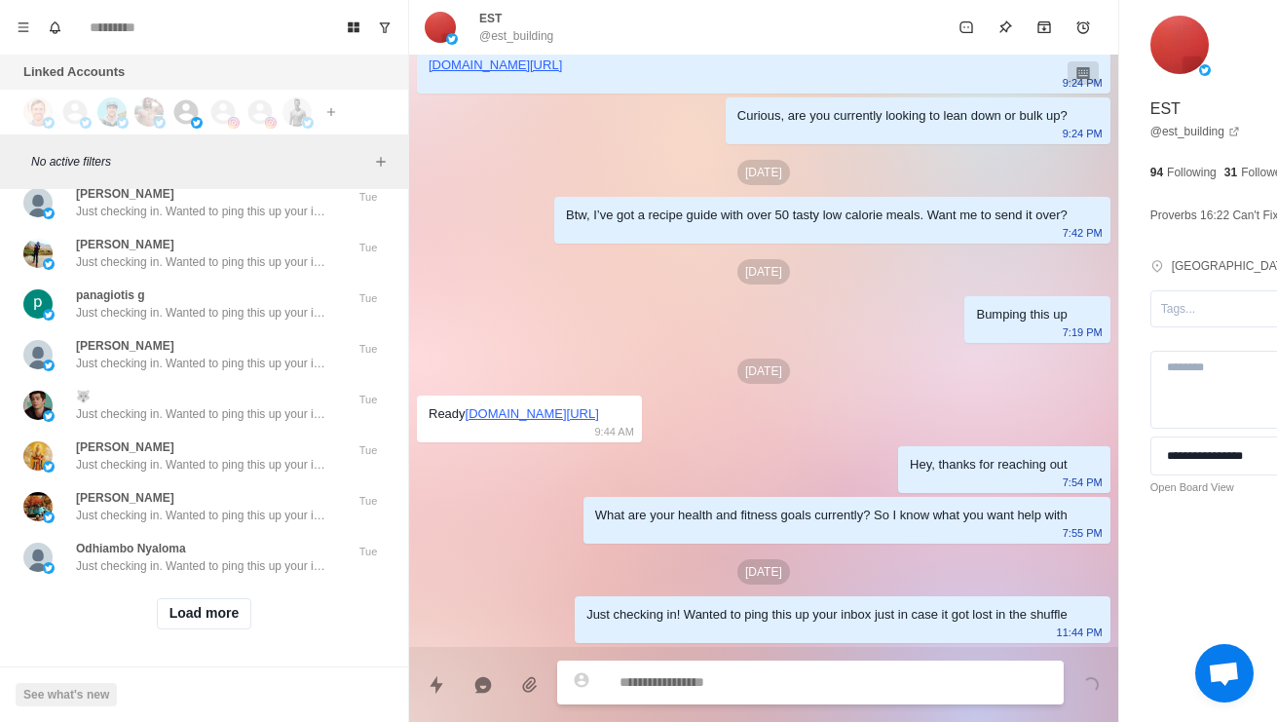
scroll to position [68245, 0]
click at [79, 18] on p "Just checking in. Wanted to ping this up your inbox just in case it got lost in…" at bounding box center [202, 9] width 253 height 18
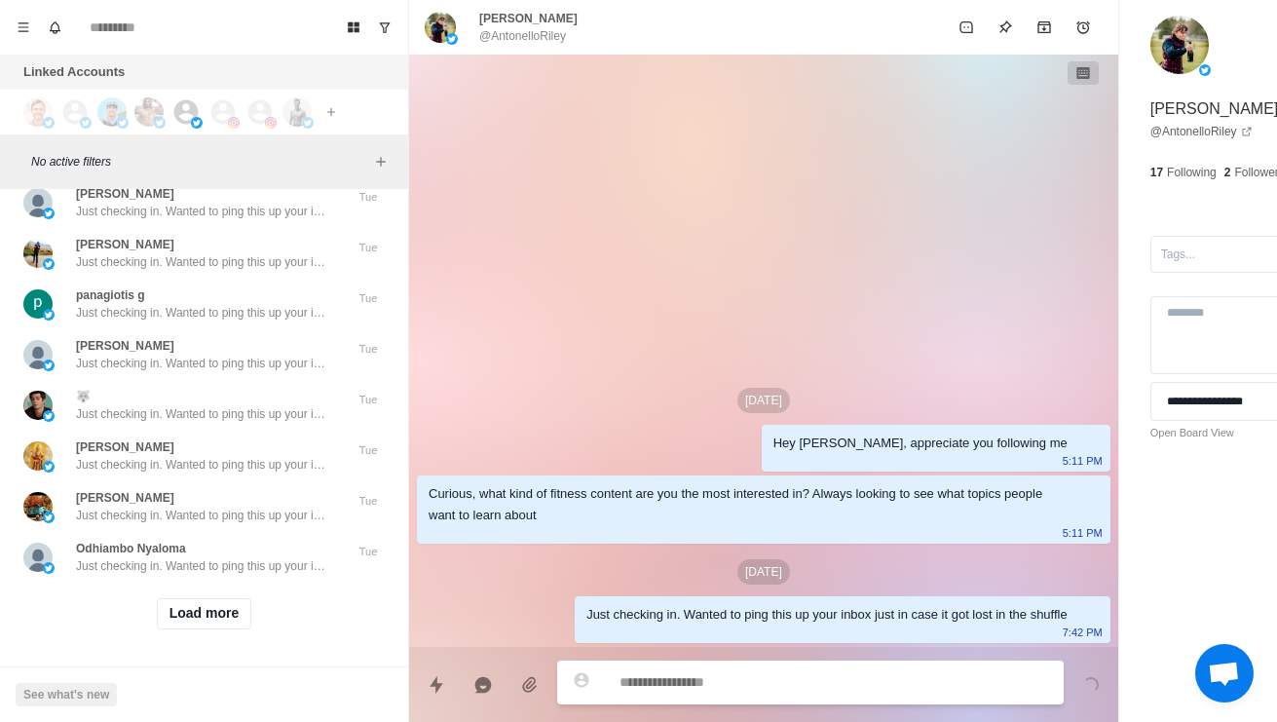
scroll to position [68840, 0]
click at [172, 611] on button "Load more" at bounding box center [204, 613] width 95 height 31
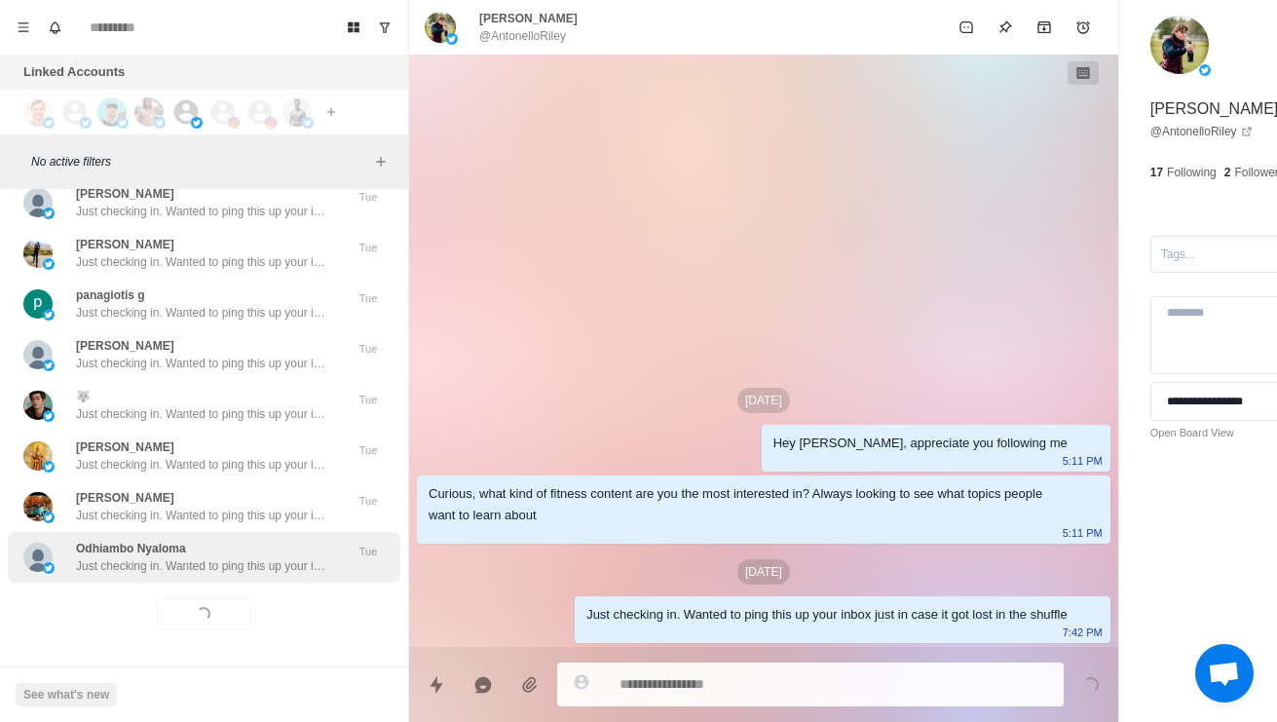
click at [123, 557] on p "Just checking in. Wanted to ping this up your inbox just in case it got lost in…" at bounding box center [202, 566] width 253 height 18
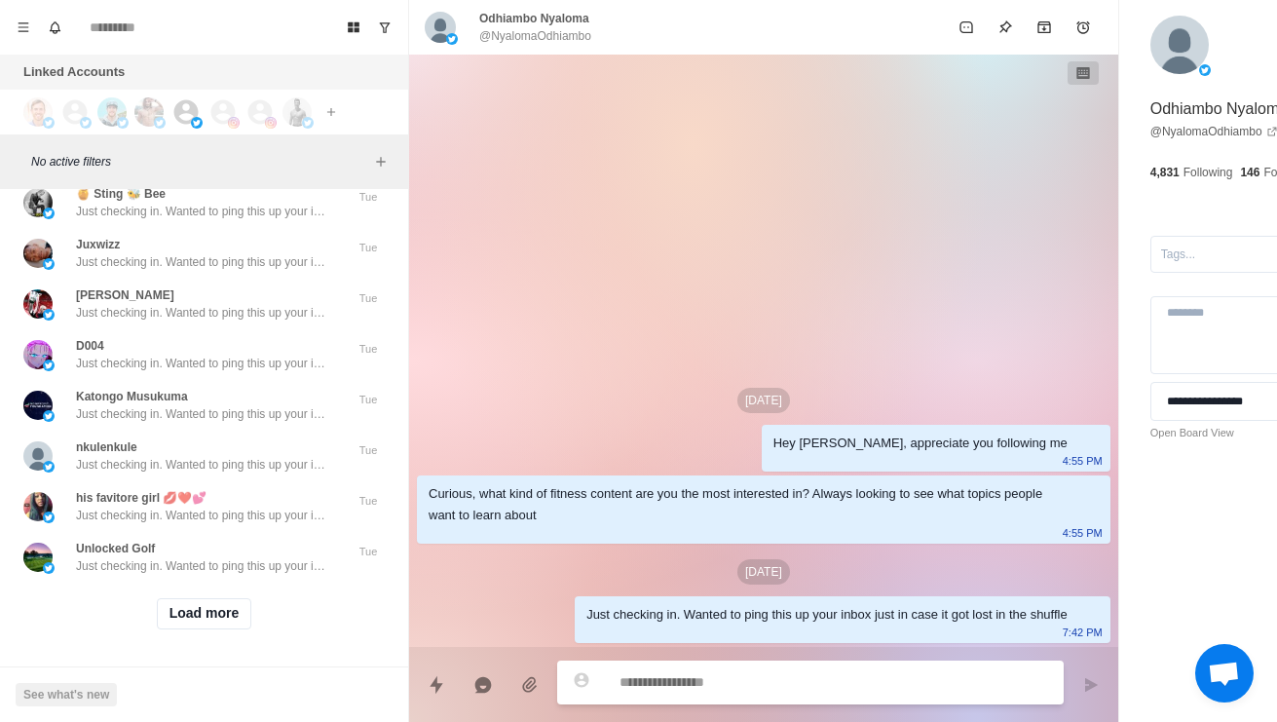
scroll to position [69872, 0]
click at [179, 612] on button "Load more" at bounding box center [204, 613] width 95 height 31
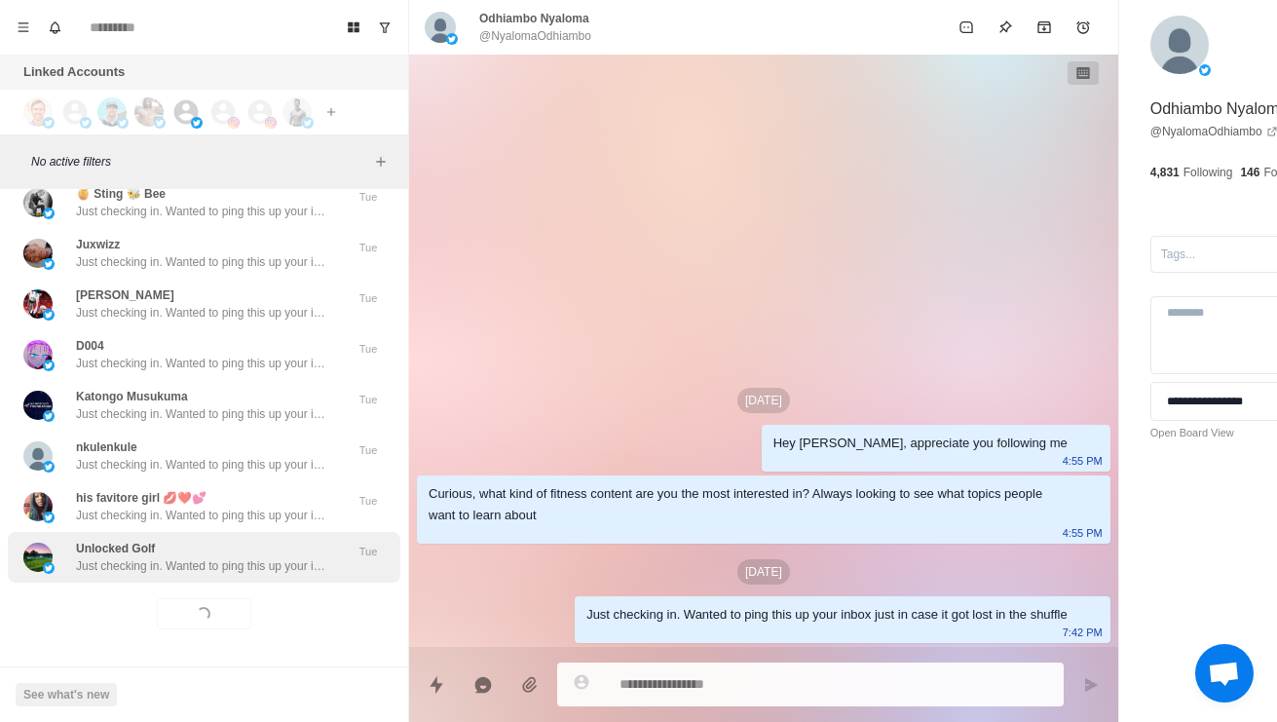
click at [154, 564] on div "Unlocked Golf Just checking in. Wanted to ping this up your inbox just in case …" at bounding box center [204, 557] width 392 height 51
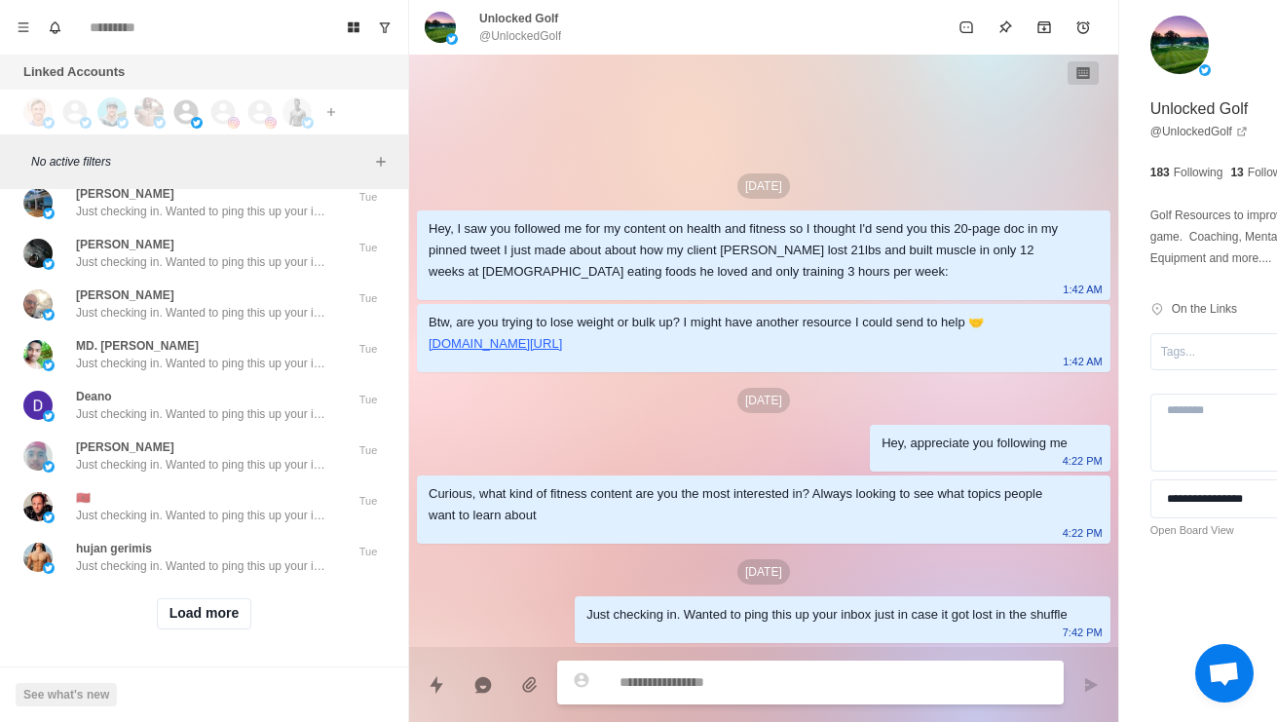
scroll to position [70904, 0]
click at [189, 612] on button "Load more" at bounding box center [204, 613] width 95 height 31
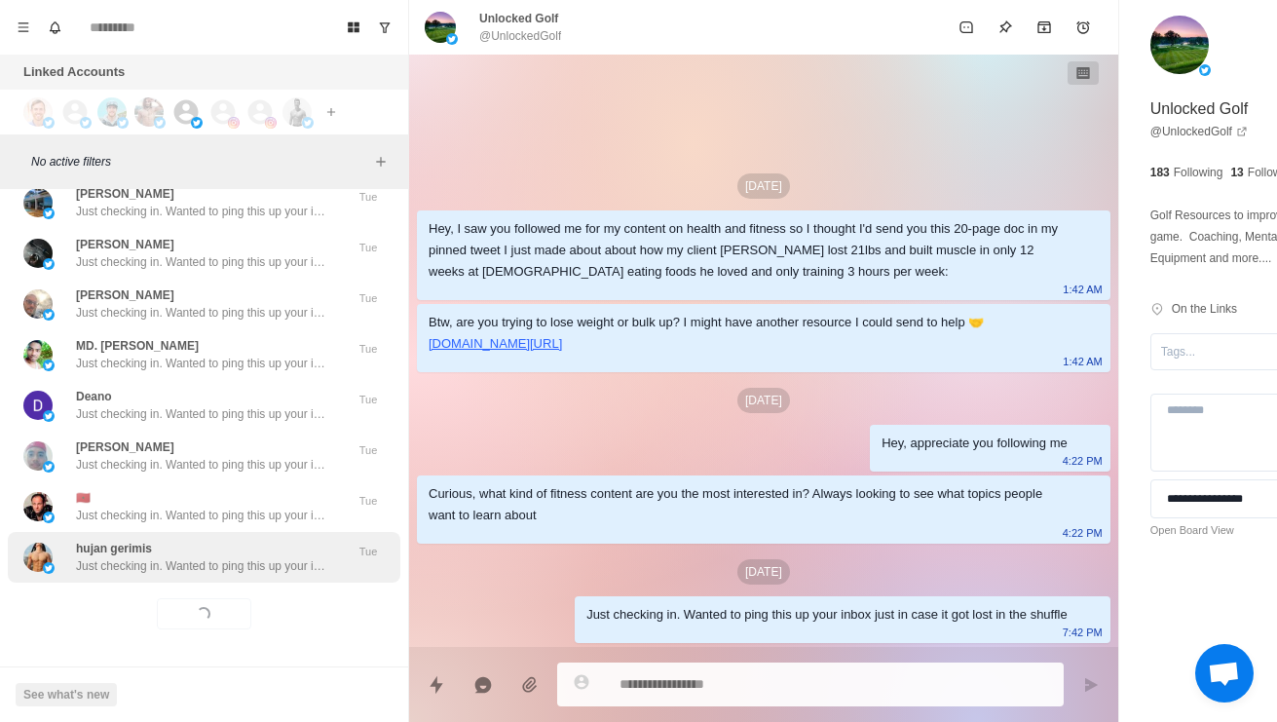
click at [143, 567] on div "hujan gerimis Just checking in. Wanted to ping this up your inbox just in case …" at bounding box center [204, 557] width 392 height 51
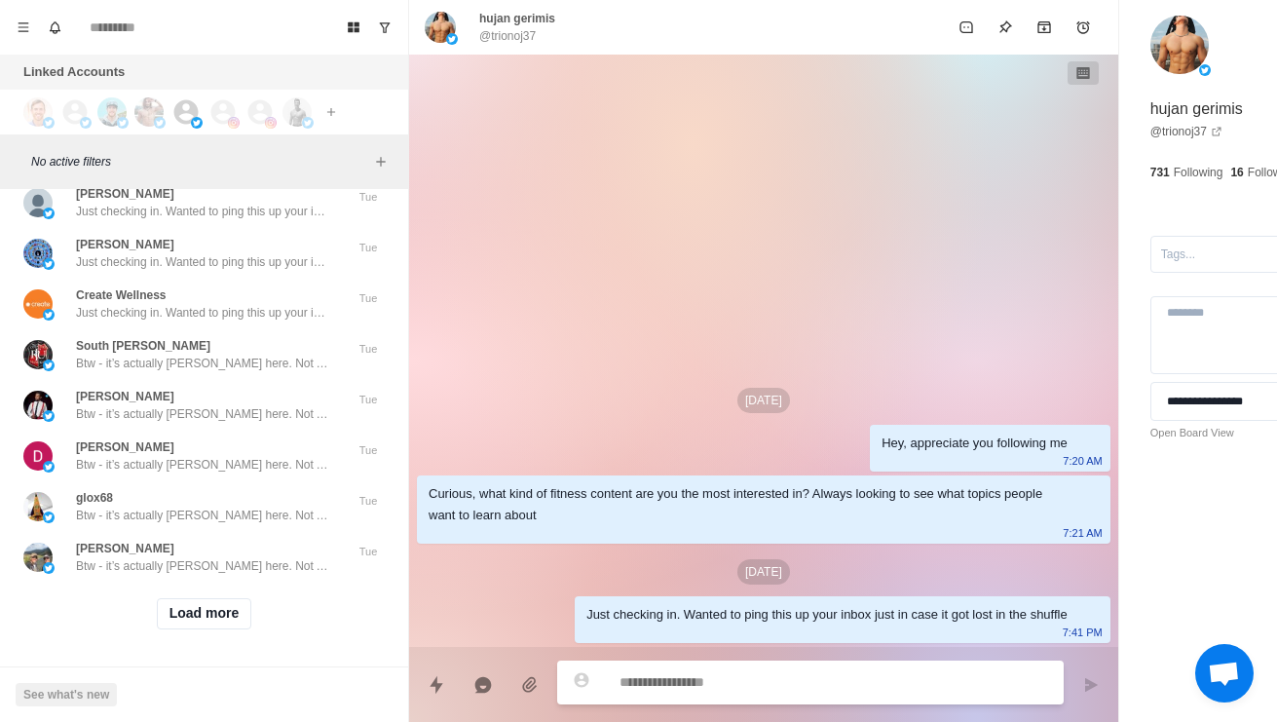
scroll to position [71954, 0]
click at [227, 612] on button "Load more" at bounding box center [204, 613] width 95 height 31
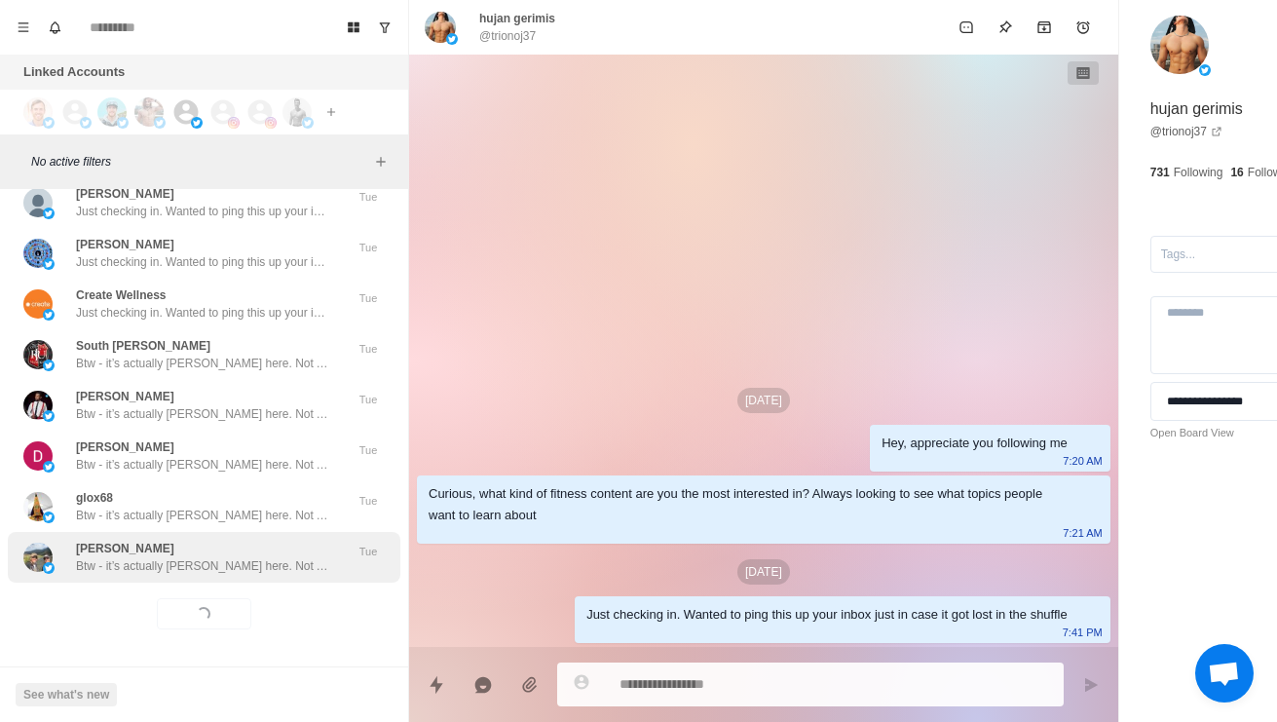
click at [262, 560] on div "[PERSON_NAME] Btw - it’s actually [PERSON_NAME] here. Not AI haha Tue" at bounding box center [204, 557] width 392 height 51
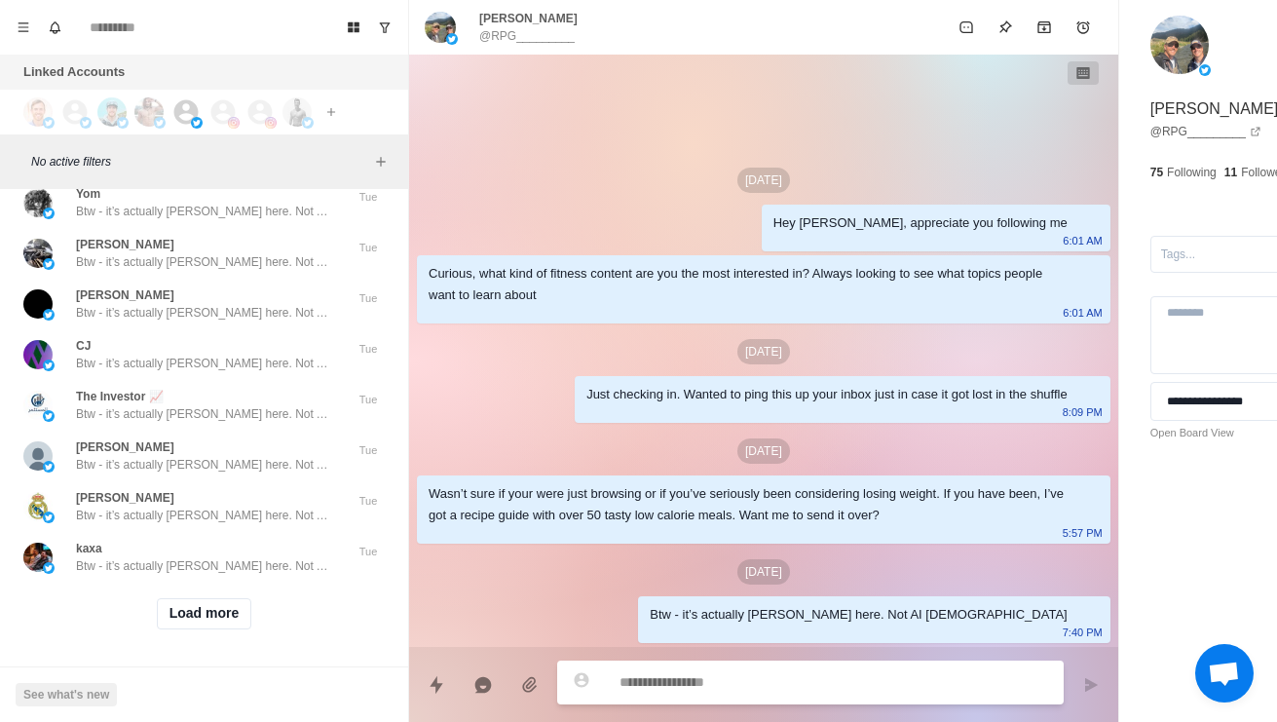
scroll to position [72986, 0]
click at [240, 601] on button "Load more" at bounding box center [204, 613] width 95 height 31
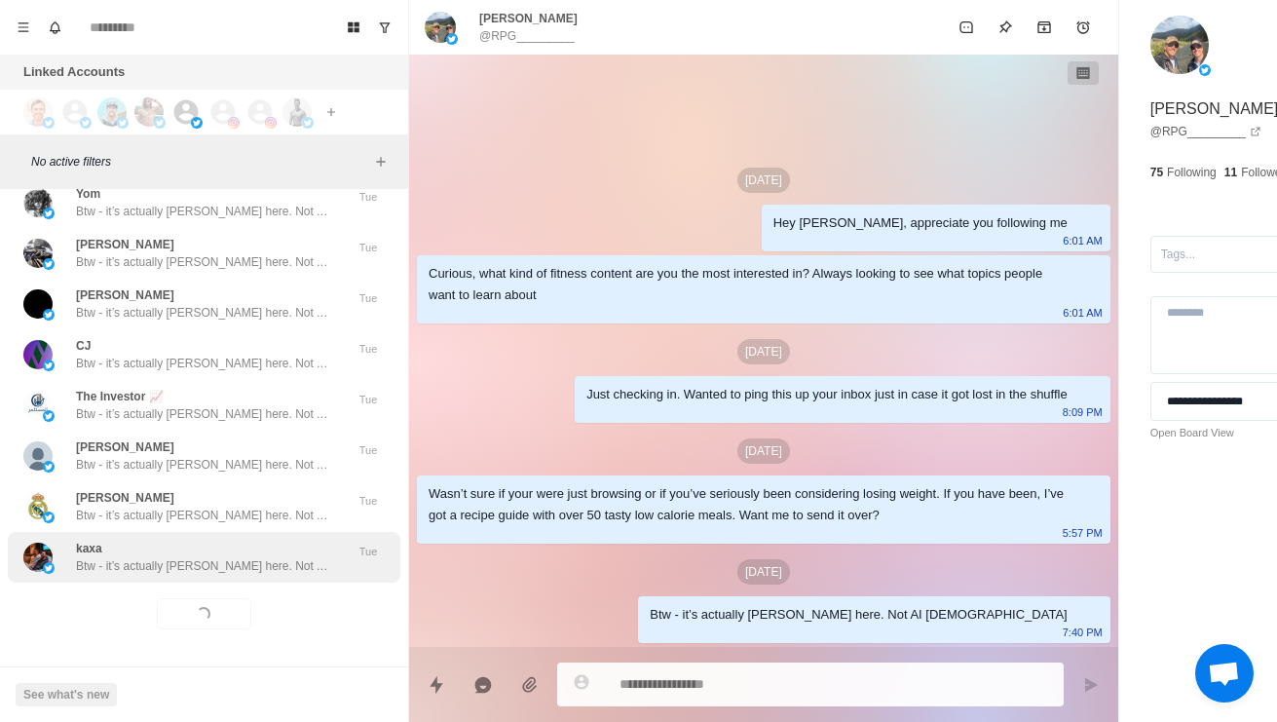
click at [293, 557] on p "Btw - it’s actually [PERSON_NAME] here. Not AI [DEMOGRAPHIC_DATA]" at bounding box center [202, 566] width 253 height 18
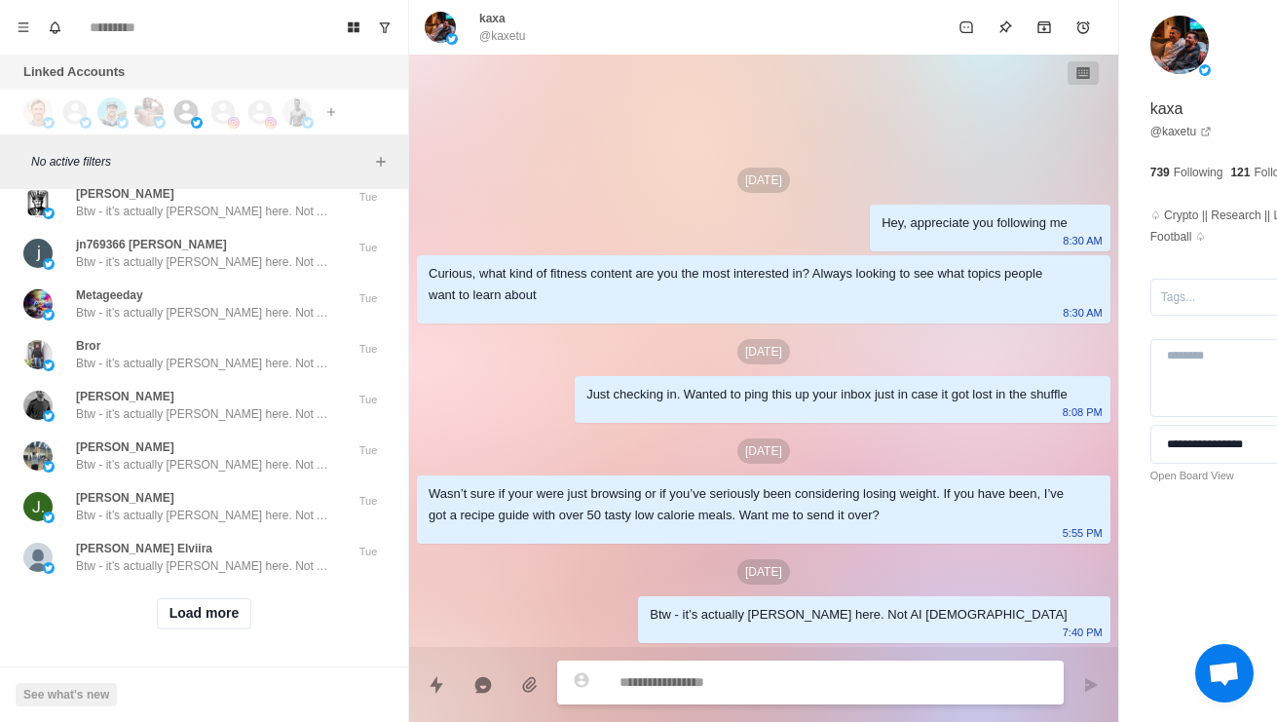
scroll to position [74019, 0]
click at [231, 606] on button "Load more" at bounding box center [204, 613] width 95 height 31
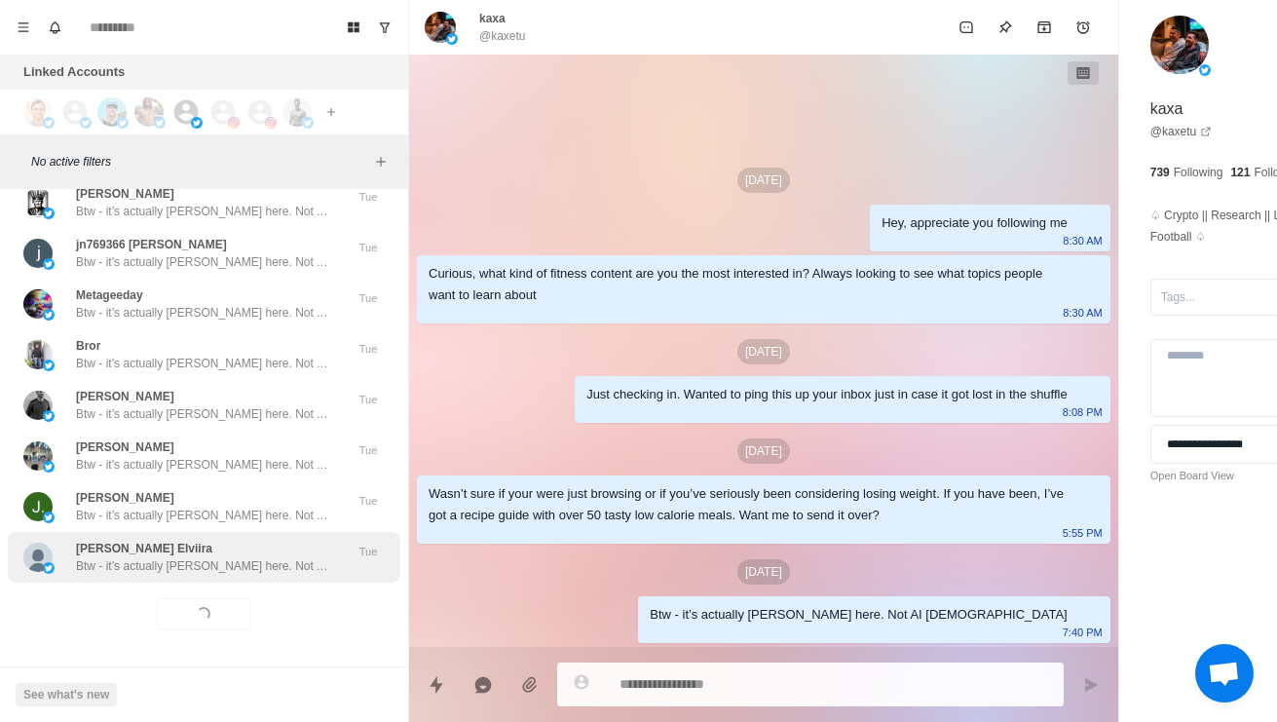
click at [284, 562] on div "[PERSON_NAME] Elviira Btw - it’s actually [PERSON_NAME] here. Not AI haha Tue" at bounding box center [204, 557] width 392 height 51
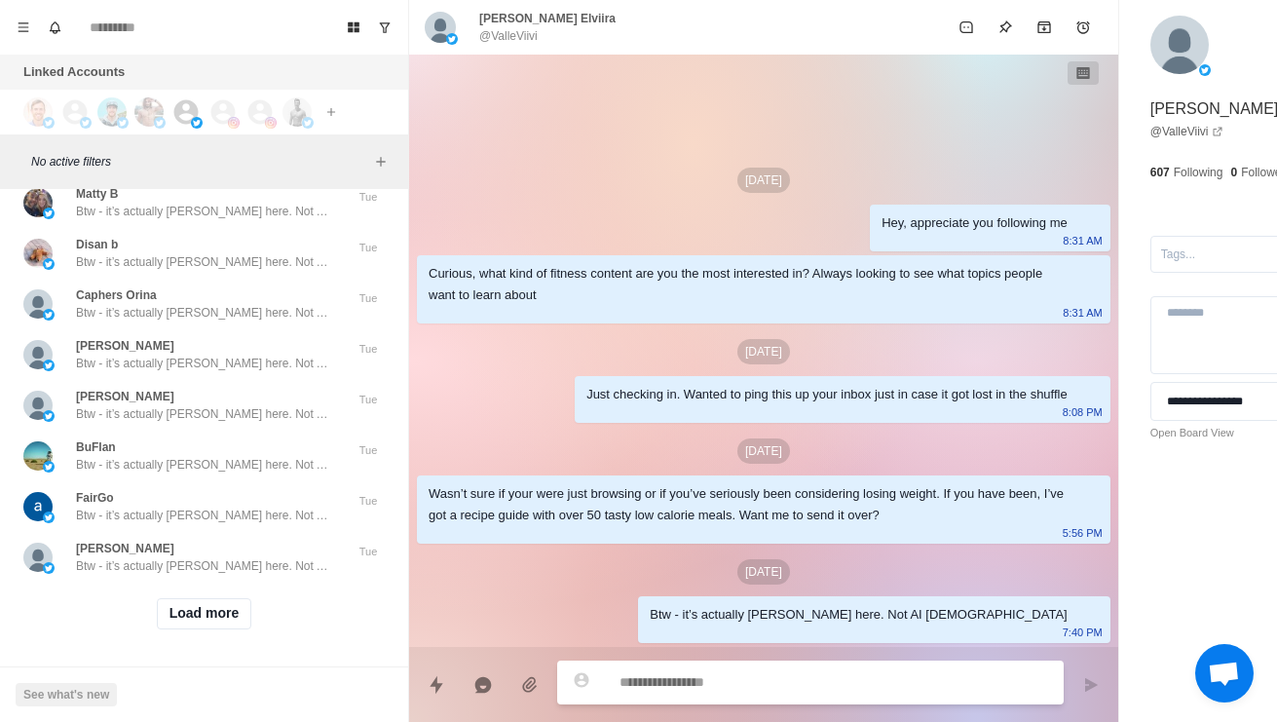
scroll to position [75040, 0]
click at [216, 614] on button "Load more" at bounding box center [204, 613] width 95 height 31
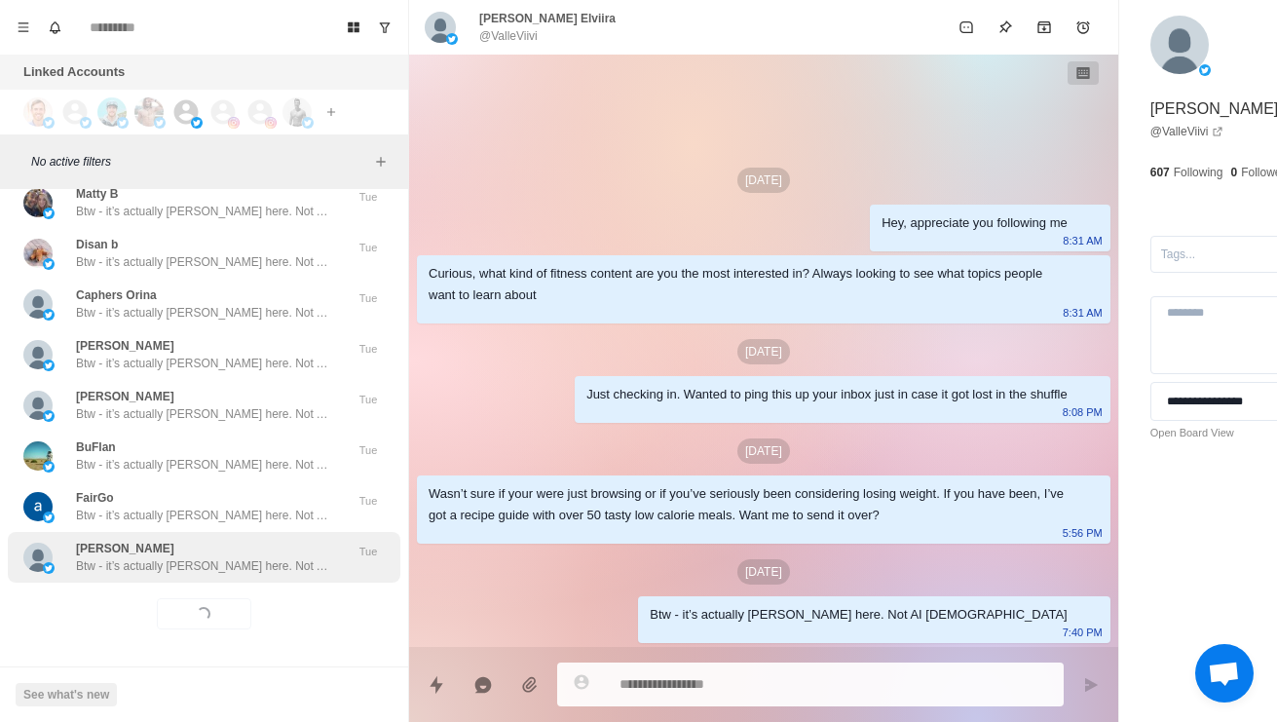
click at [272, 560] on p "Btw - it’s actually [PERSON_NAME] here. Not AI [DEMOGRAPHIC_DATA]" at bounding box center [202, 566] width 253 height 18
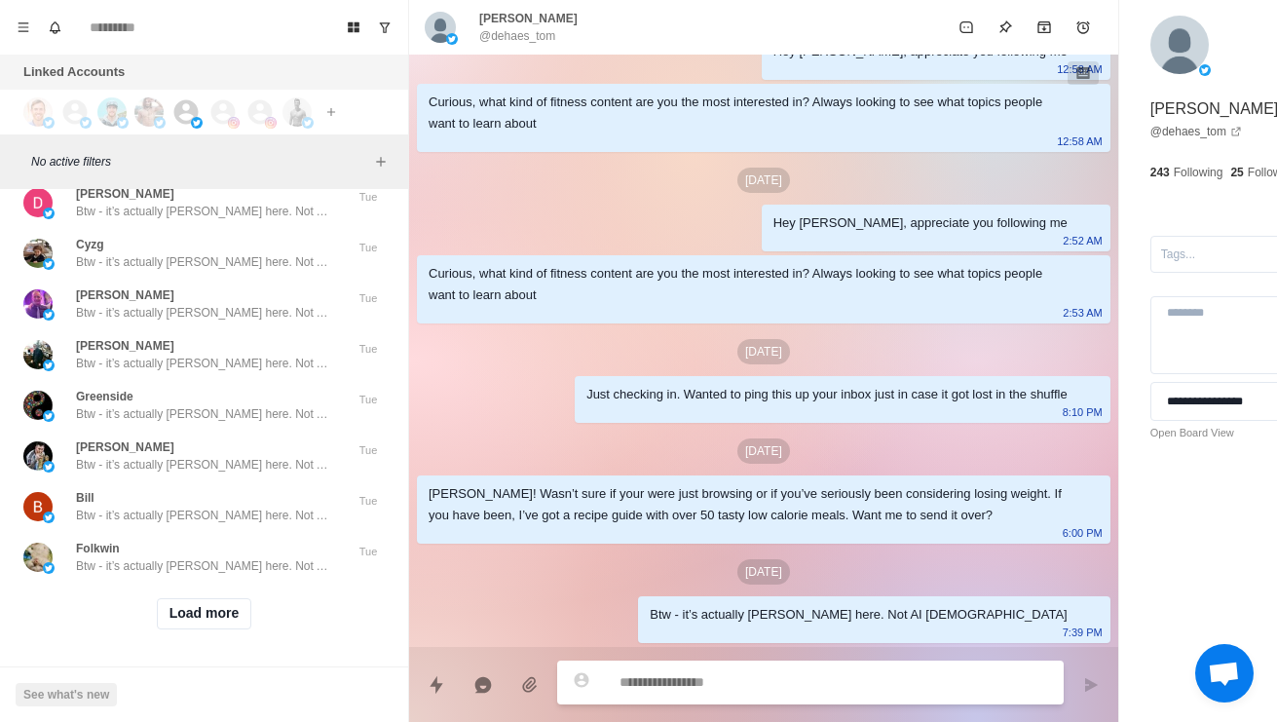
scroll to position [76083, 0]
click at [234, 600] on button "Load more" at bounding box center [204, 613] width 95 height 31
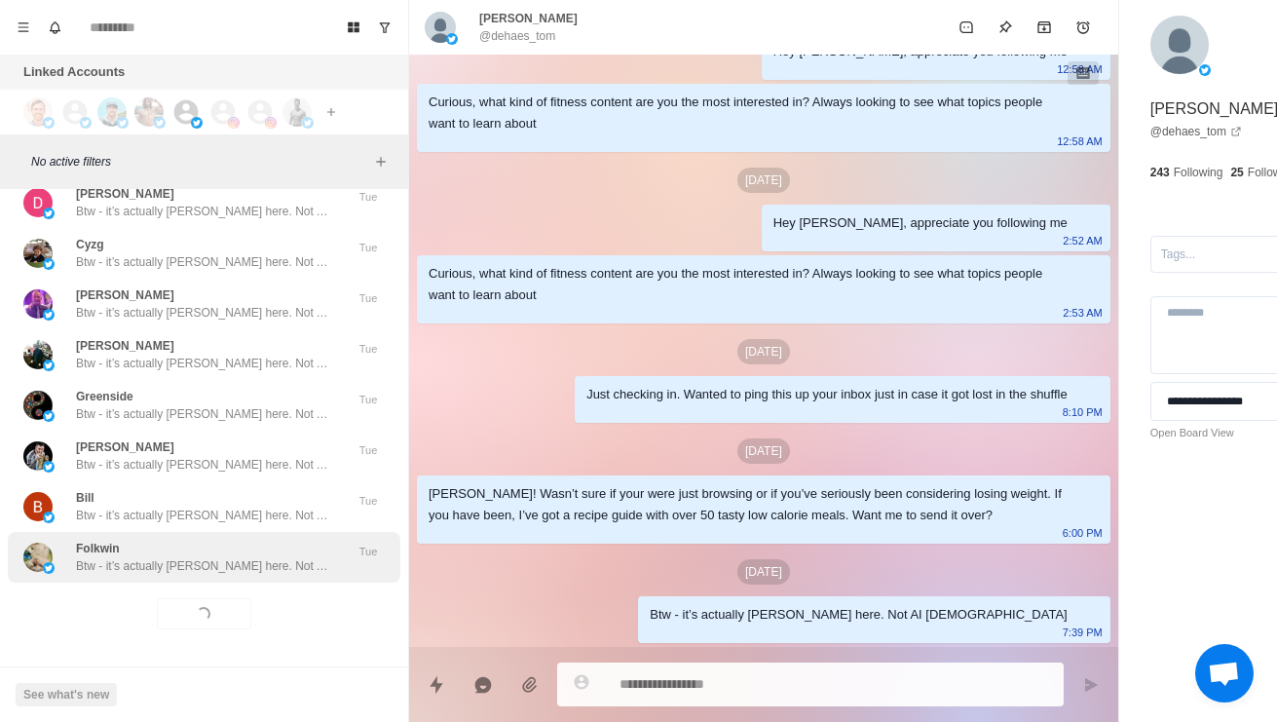
click at [256, 562] on div "[PERSON_NAME] - it’s actually [PERSON_NAME] here. Not AI haha Tue" at bounding box center [204, 557] width 392 height 51
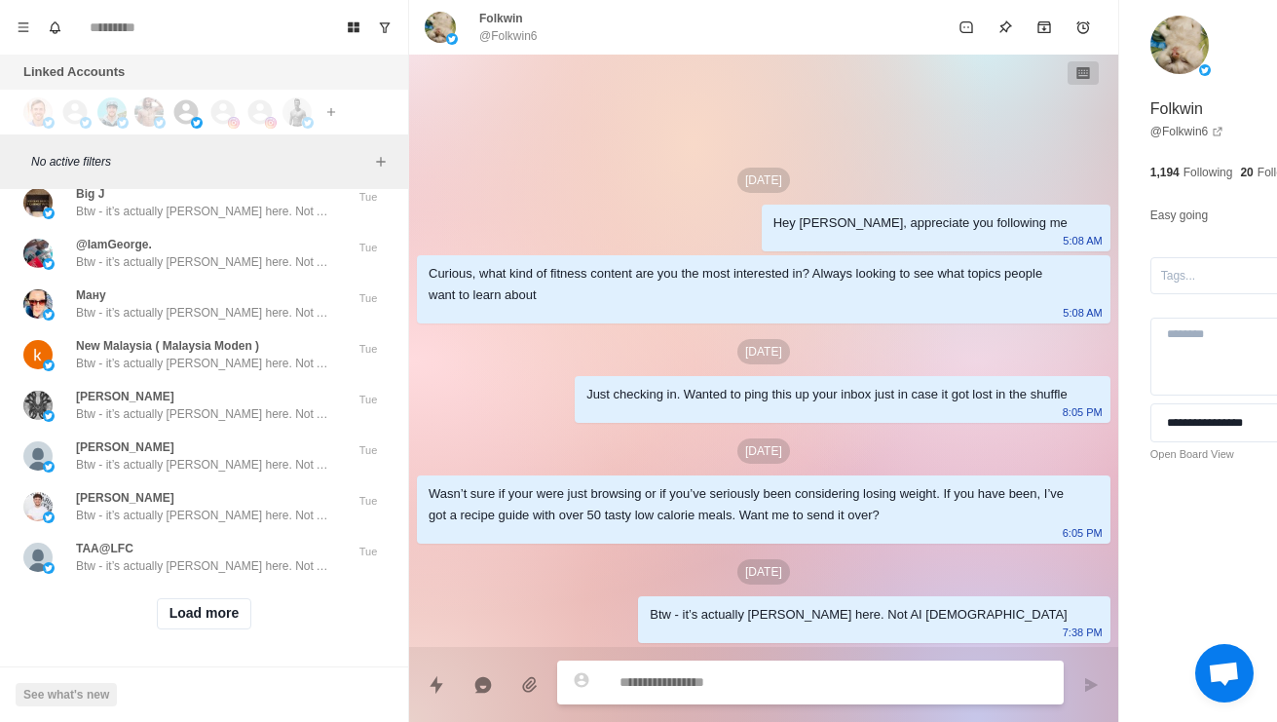
scroll to position [77115, 0]
click at [221, 612] on button "Load more" at bounding box center [204, 613] width 95 height 31
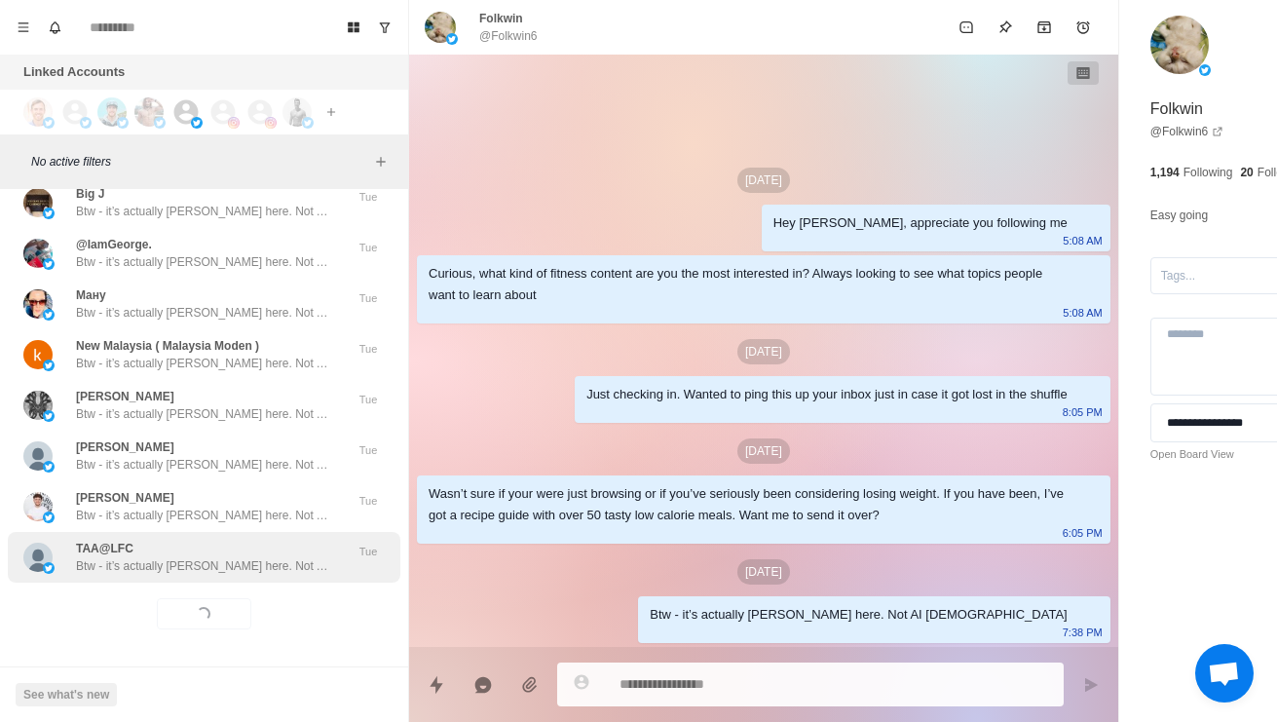
click at [254, 562] on div "TAA@LFC Btw - it’s actually [PERSON_NAME] here. Not AI haha Tue" at bounding box center [204, 557] width 392 height 51
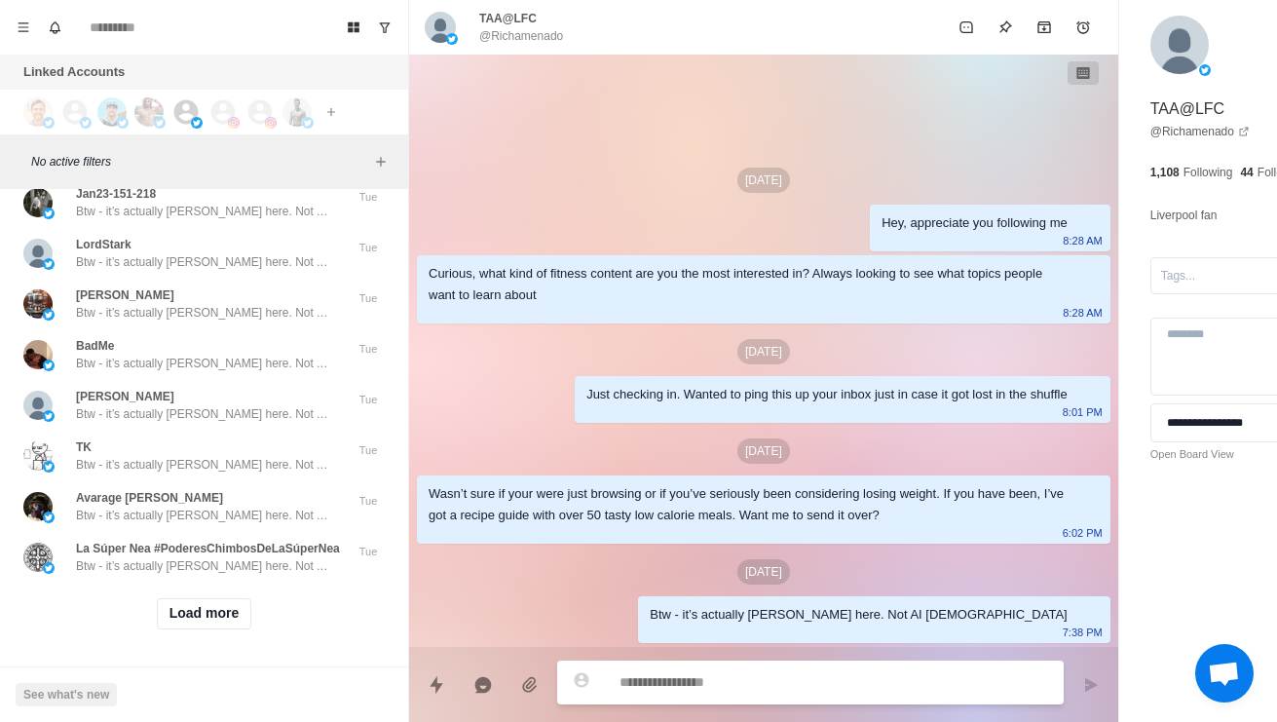
scroll to position [78165, 0]
click at [225, 607] on button "Load more" at bounding box center [204, 613] width 95 height 31
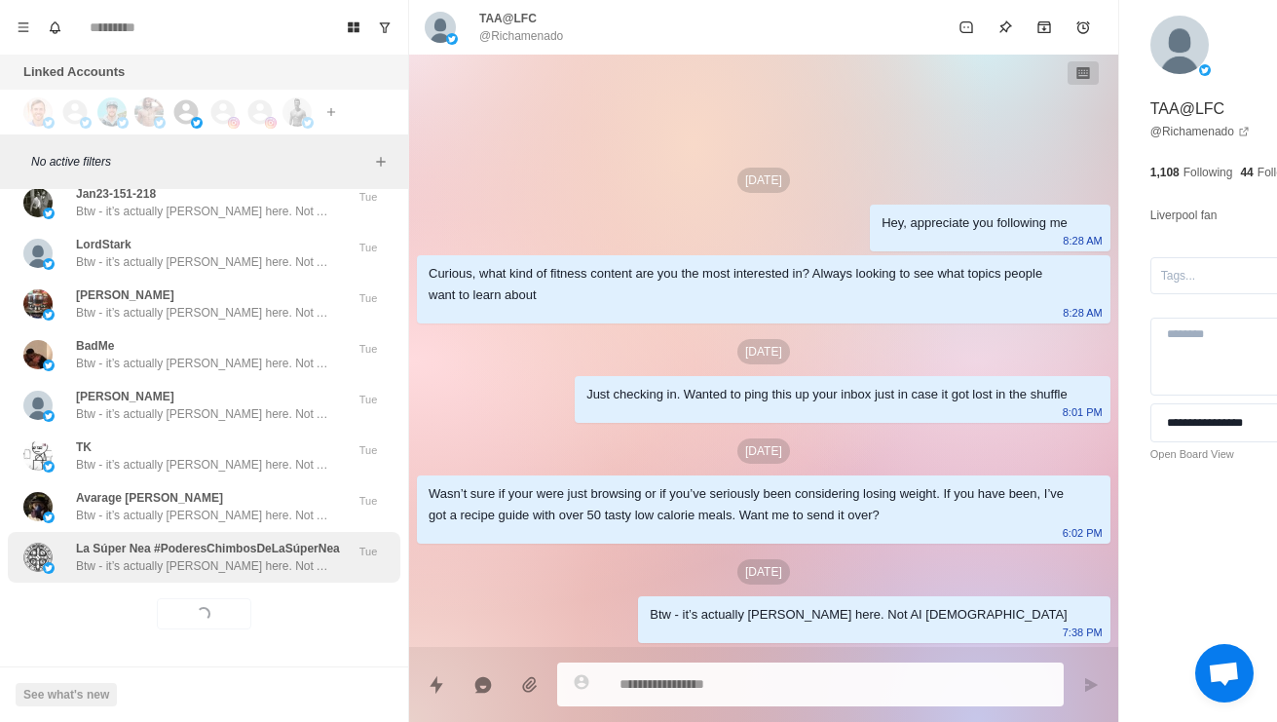
click at [275, 557] on p "Btw - it’s actually [PERSON_NAME] here. Not AI [DEMOGRAPHIC_DATA]" at bounding box center [202, 566] width 253 height 18
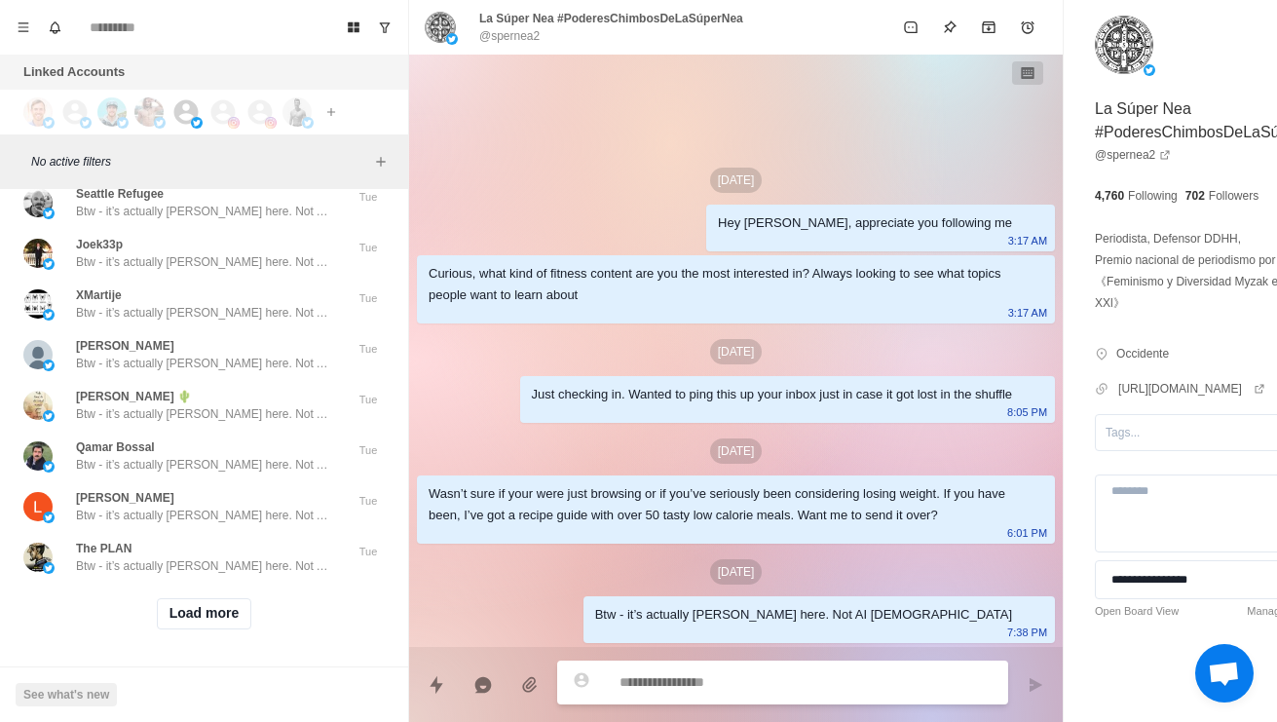
scroll to position [79214, 0]
click at [240, 602] on button "Load more" at bounding box center [204, 613] width 95 height 31
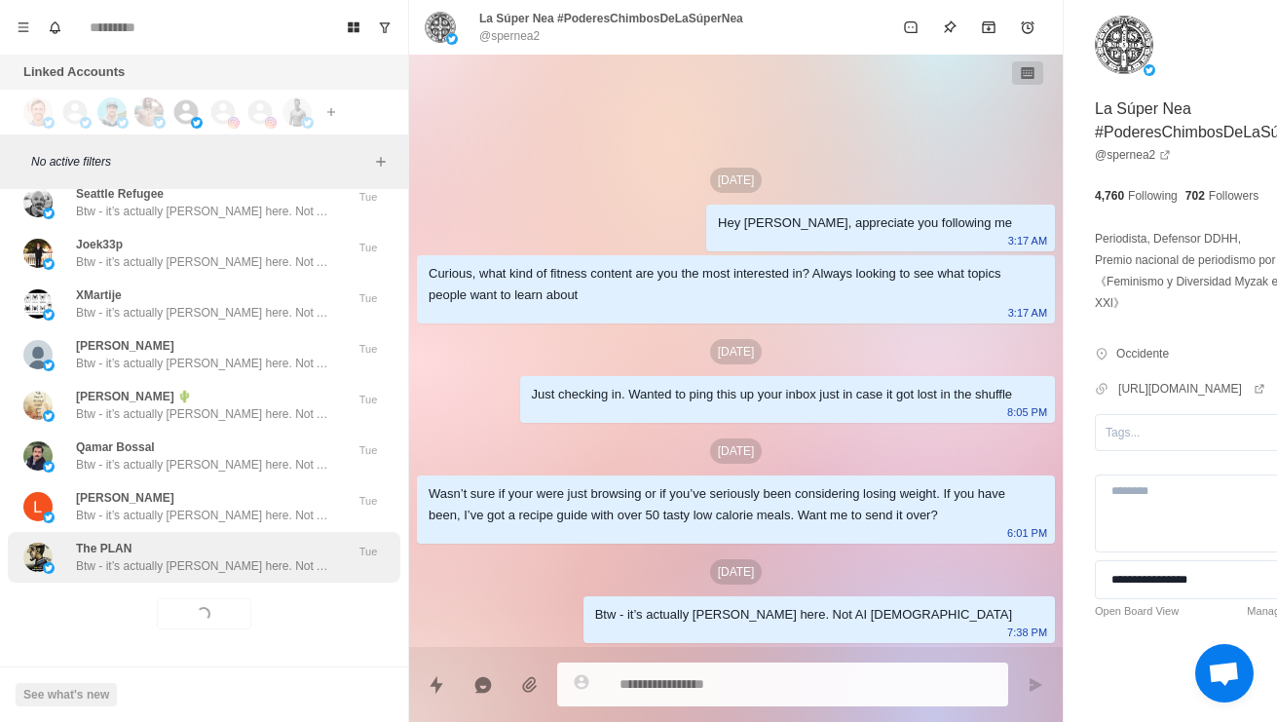
click at [277, 557] on p "Btw - it’s actually [PERSON_NAME] here. Not AI [DEMOGRAPHIC_DATA]" at bounding box center [202, 566] width 253 height 18
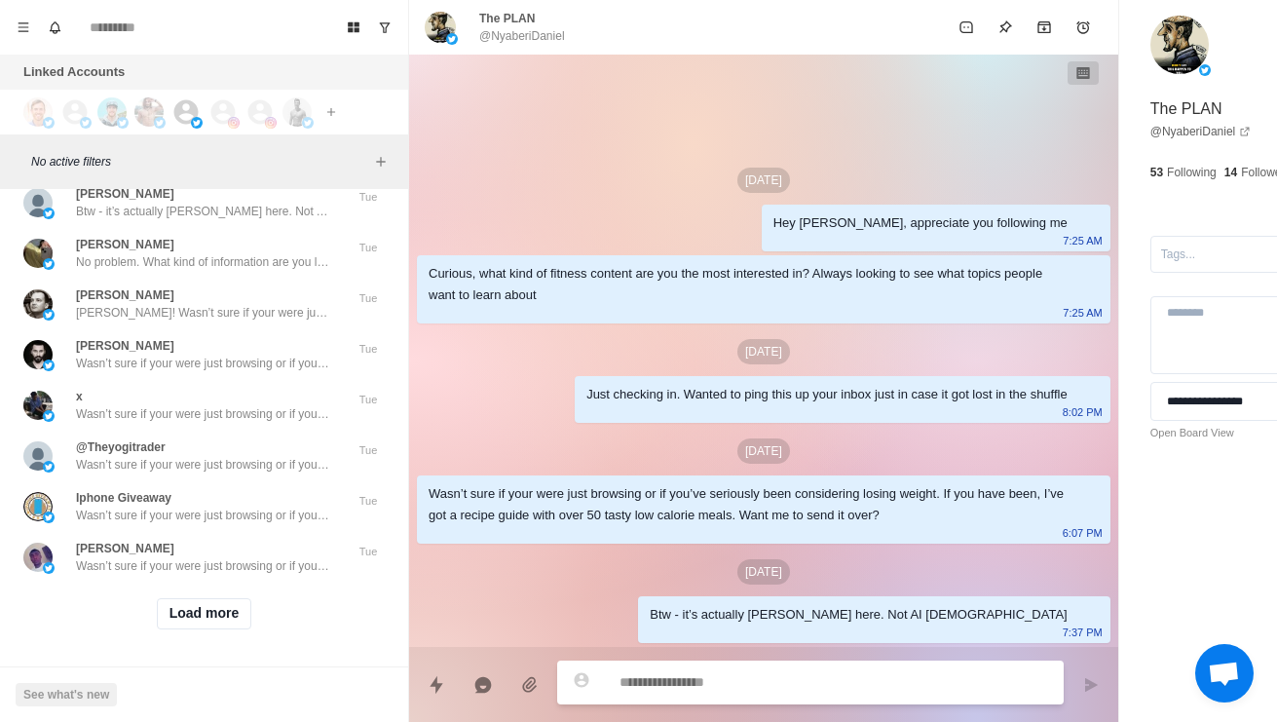
scroll to position [80247, 0]
click at [222, 610] on button "Load more" at bounding box center [204, 613] width 95 height 31
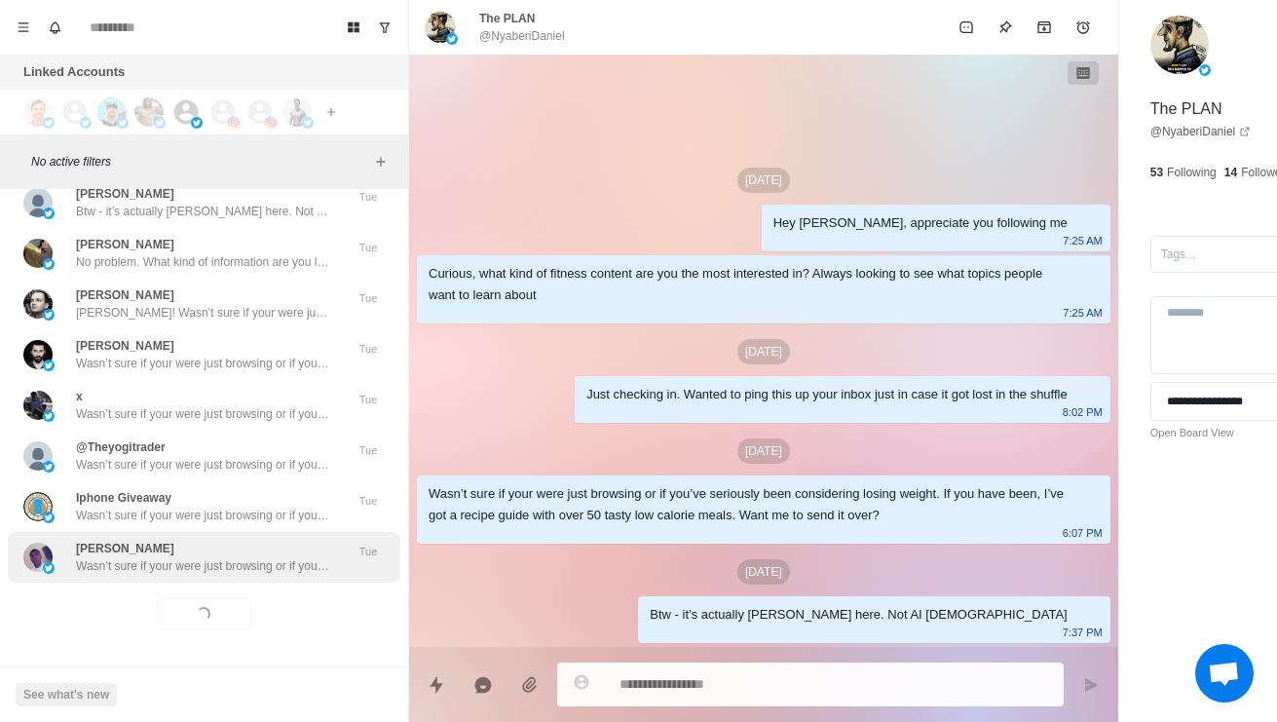
click at [288, 563] on div "[PERSON_NAME] Wasn’t sure if your were just browsing or if you’ve seriously bee…" at bounding box center [204, 557] width 392 height 51
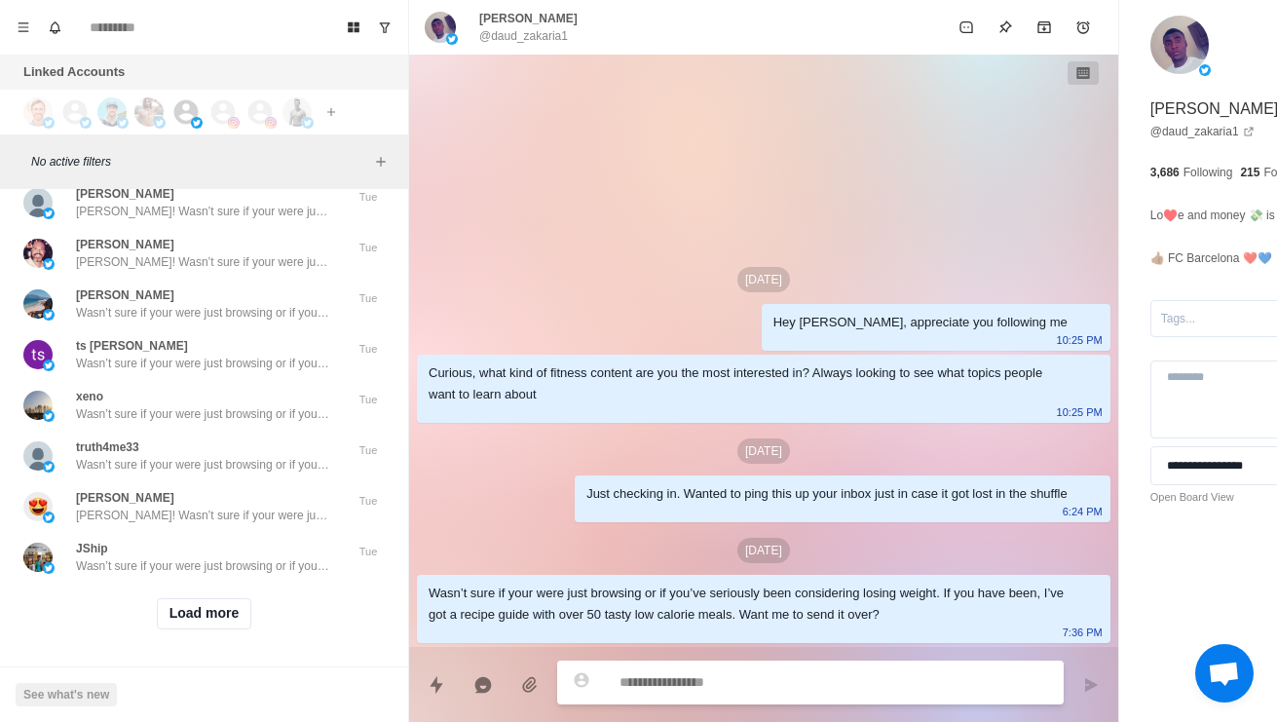
scroll to position [81279, 0]
click at [220, 603] on button "Load more" at bounding box center [204, 613] width 95 height 31
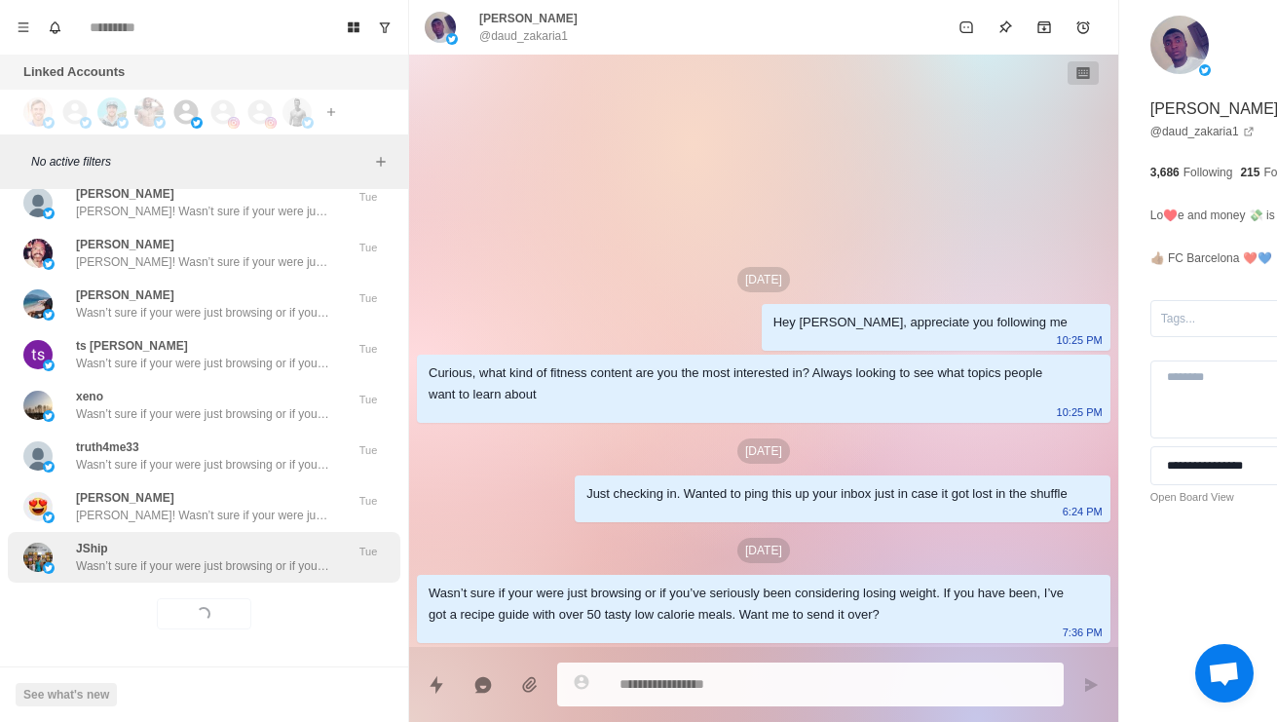
click at [264, 557] on p "Wasn’t sure if your were just browsing or if you’ve seriously been considering …" at bounding box center [202, 566] width 253 height 18
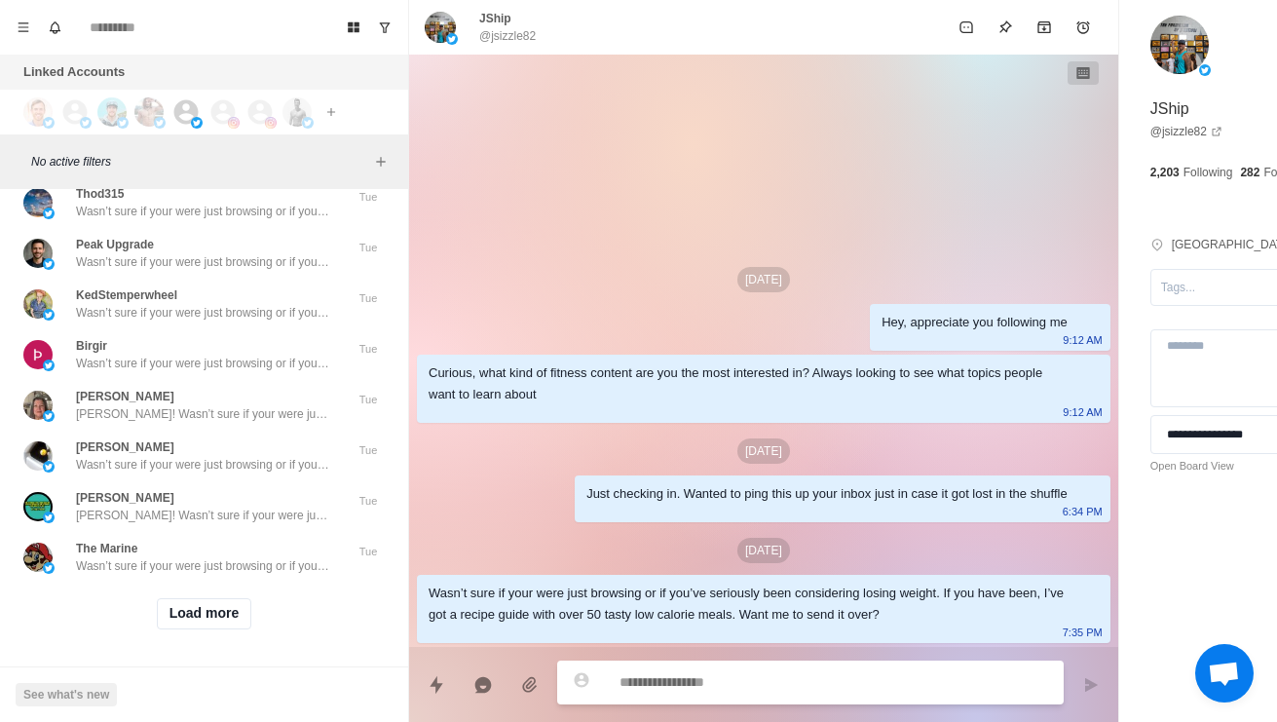
scroll to position [82311, 0]
click at [202, 613] on button "Load more" at bounding box center [204, 613] width 95 height 31
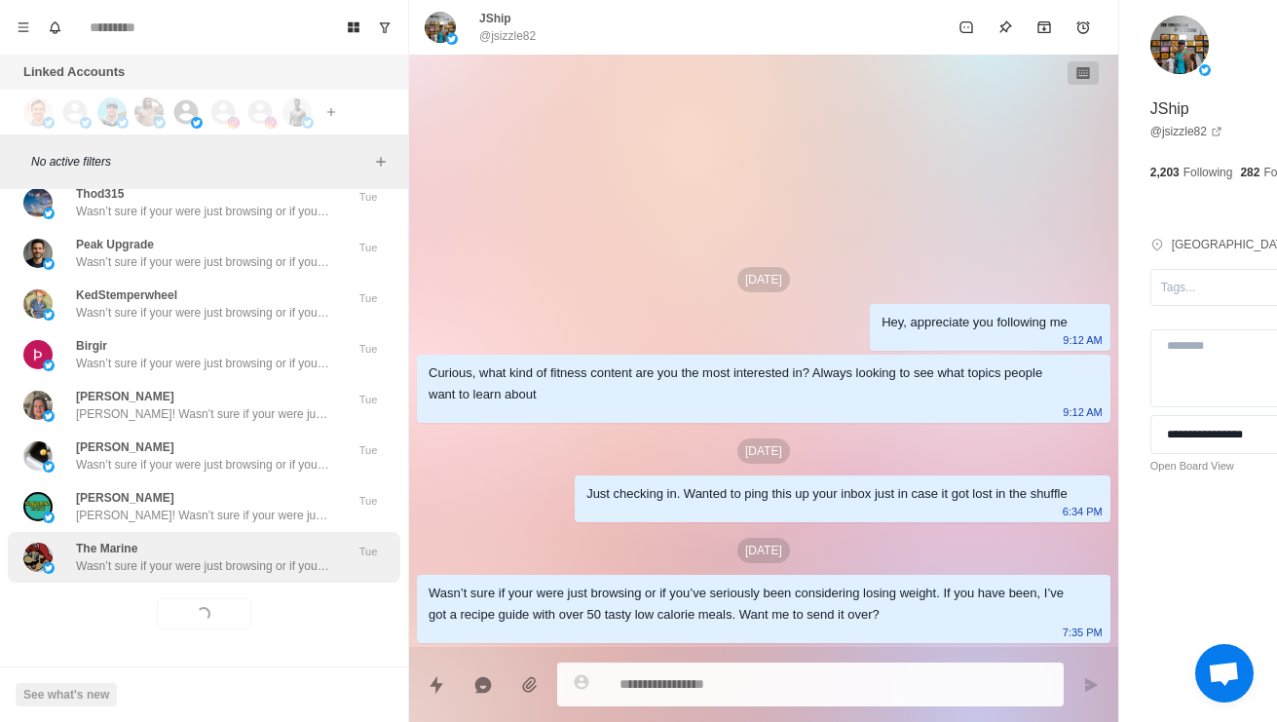
click at [272, 557] on p "Wasn’t sure if your were just browsing or if you’ve seriously been considering …" at bounding box center [202, 566] width 253 height 18
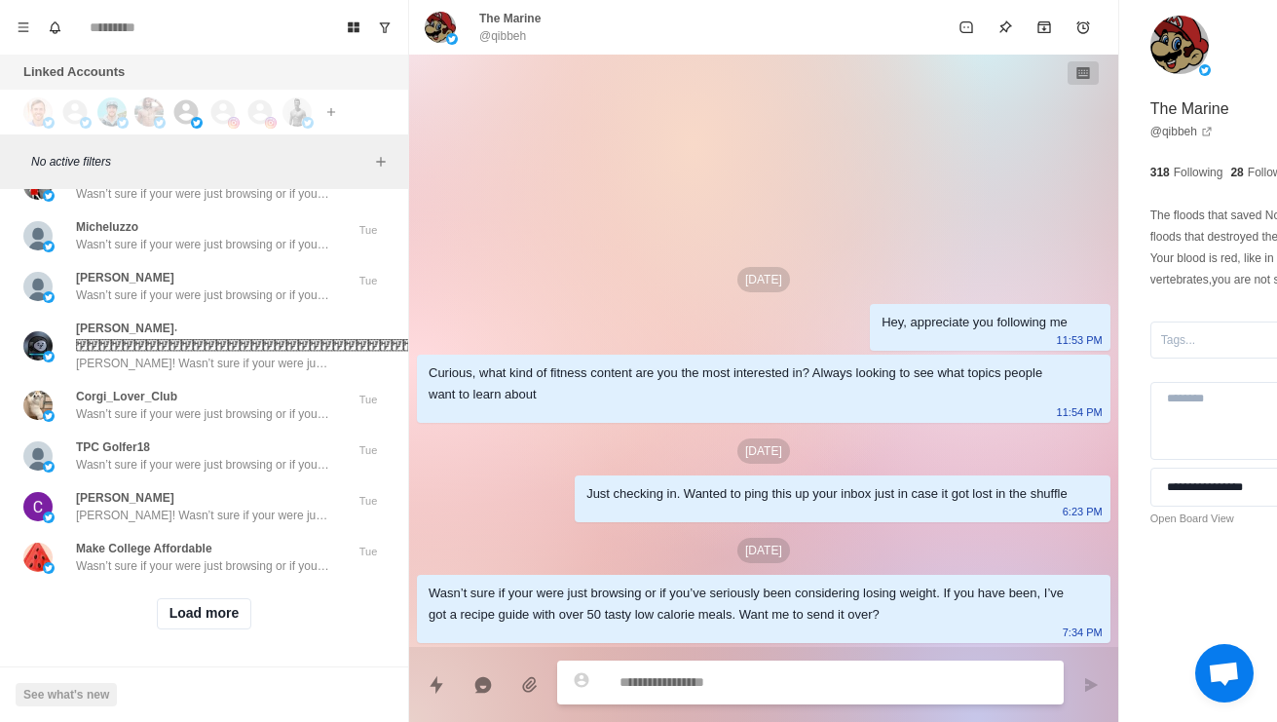
scroll to position [83343, 0]
click at [197, 609] on button "Load more" at bounding box center [204, 613] width 95 height 31
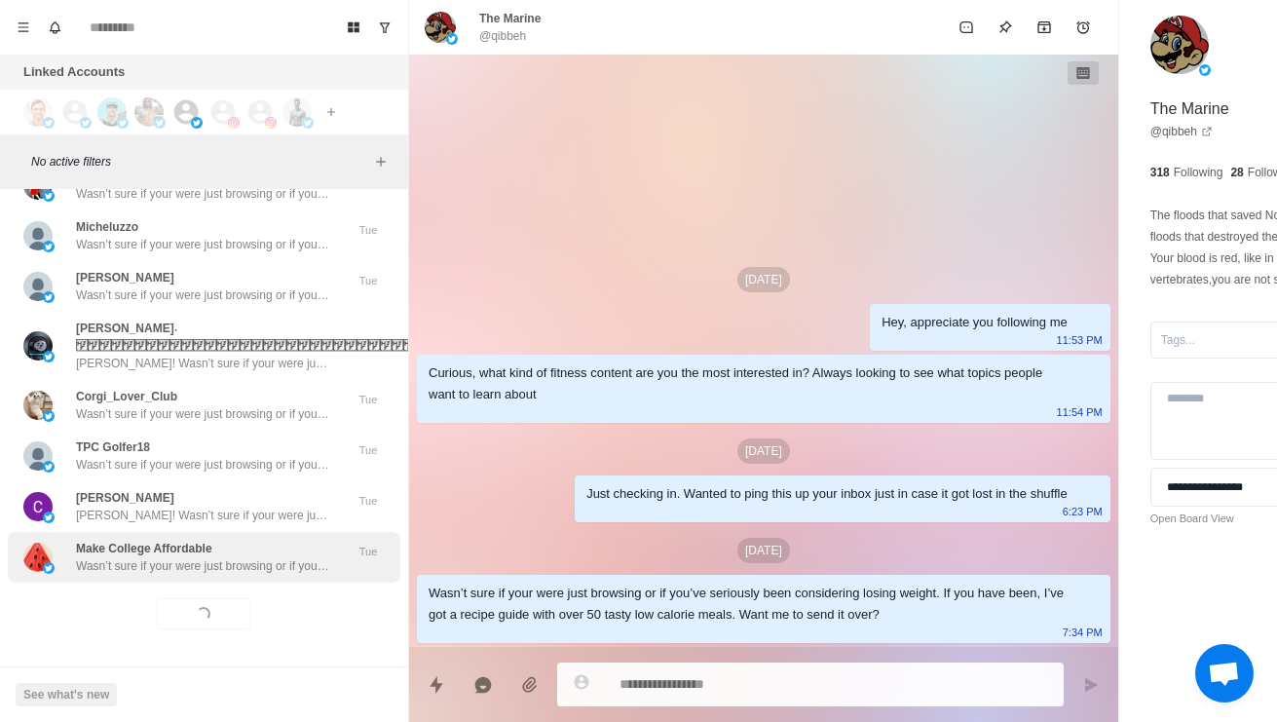
click at [247, 557] on p "Wasn’t sure if your were just browsing or if you’ve seriously been considering …" at bounding box center [202, 566] width 253 height 18
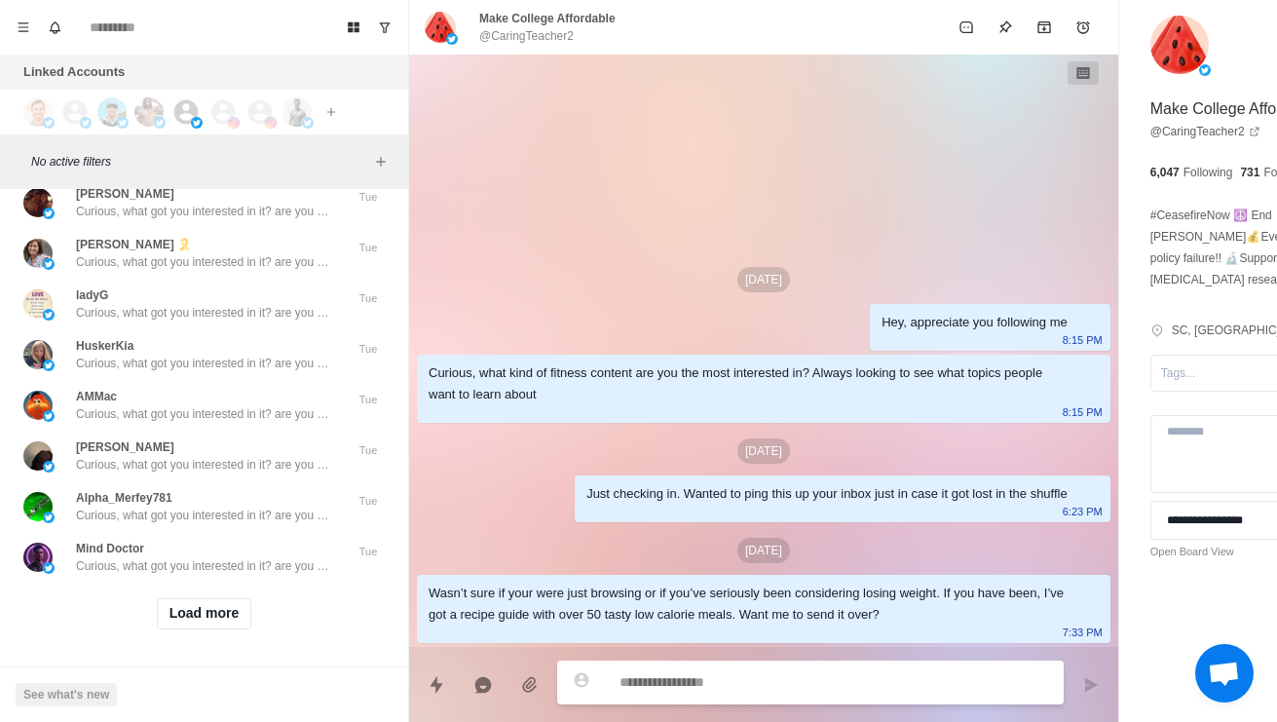
scroll to position [84375, 0]
click at [210, 611] on button "Load more" at bounding box center [204, 613] width 95 height 31
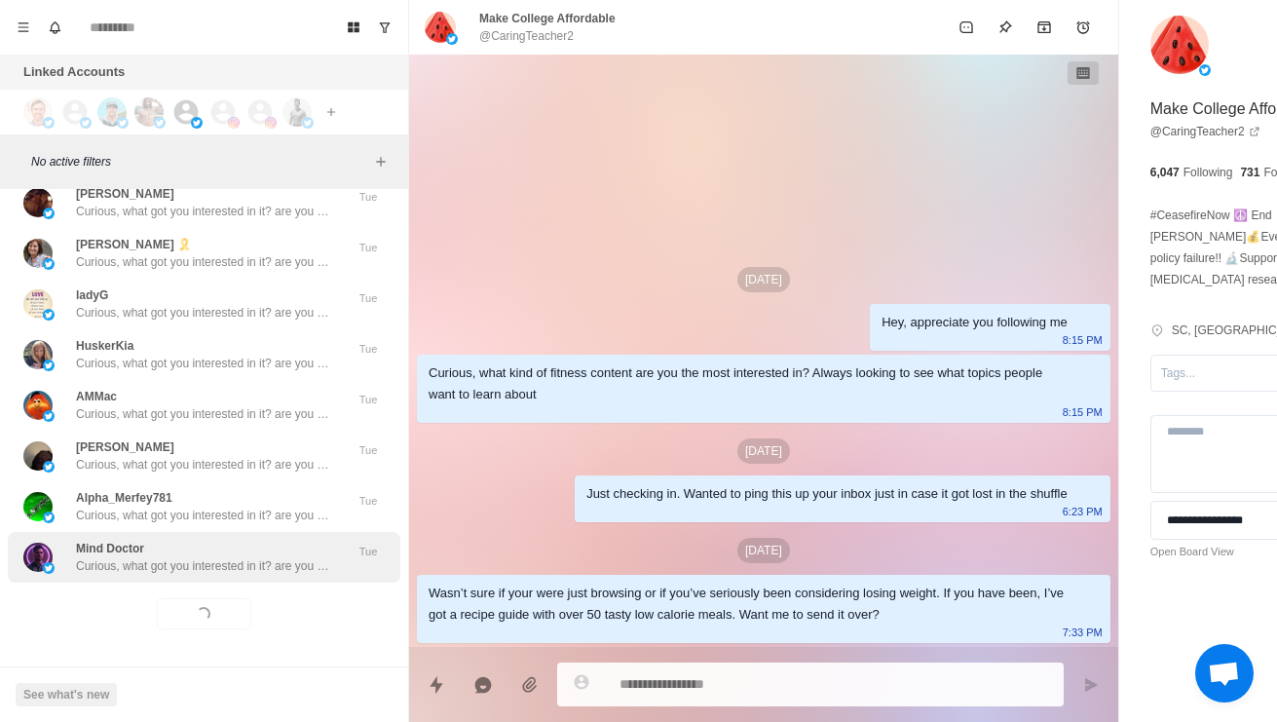
click at [264, 565] on div "Mind Doctor [PERSON_NAME], what got you interested in it? are you looking to lo…" at bounding box center [204, 557] width 392 height 51
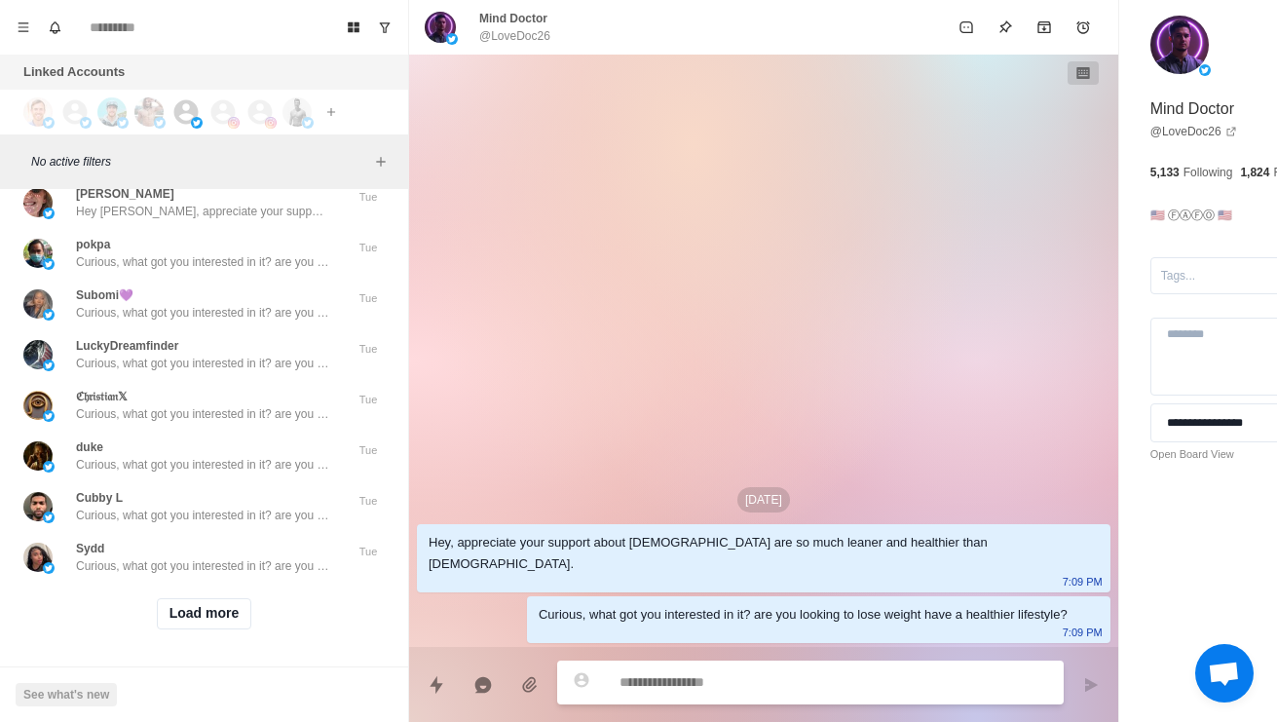
scroll to position [85407, 0]
click at [225, 607] on button "Load more" at bounding box center [204, 613] width 95 height 31
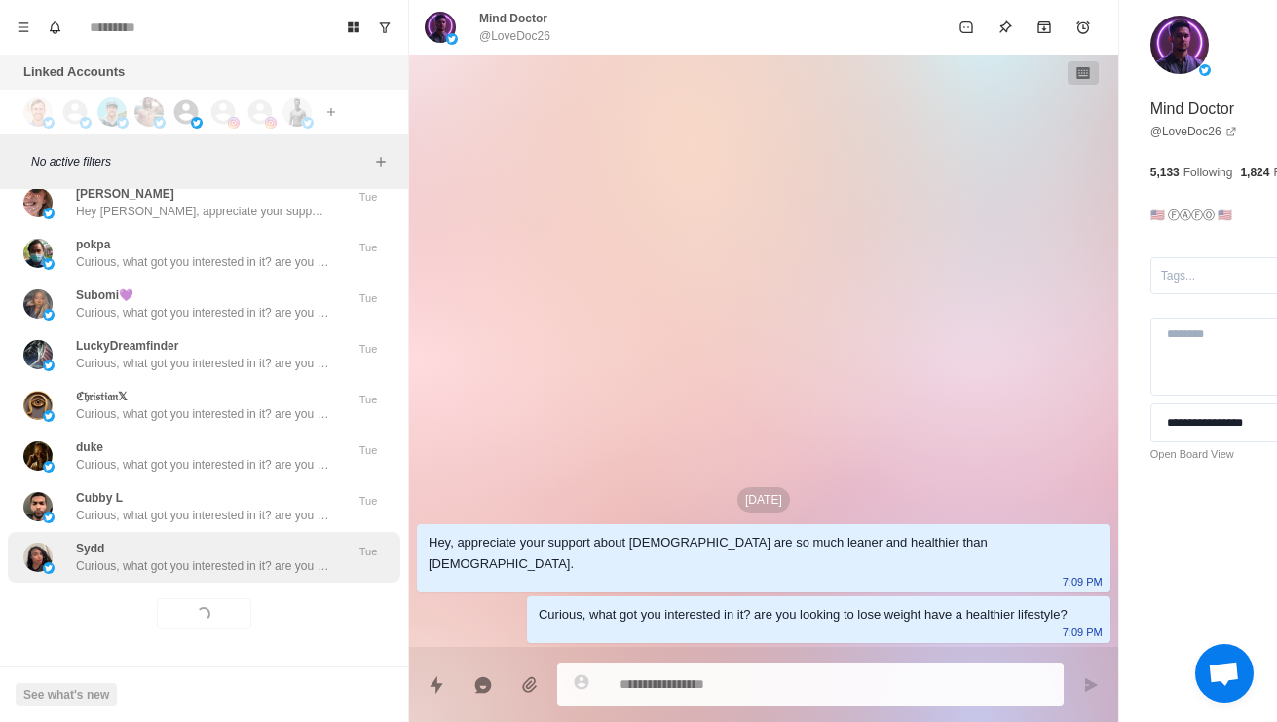
click at [278, 564] on div "[PERSON_NAME], what got you interested in it? are you looking to lose weight ha…" at bounding box center [204, 557] width 392 height 51
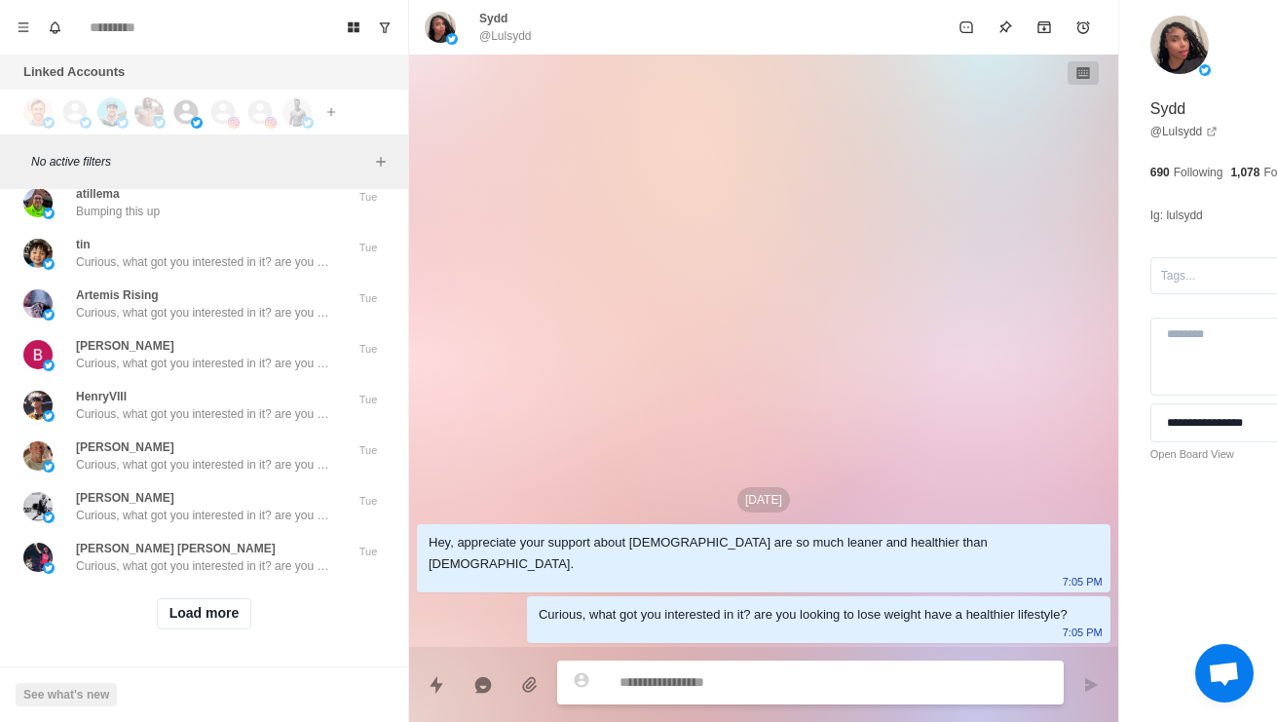
scroll to position [86440, 0]
click at [227, 598] on button "Load more" at bounding box center [204, 613] width 95 height 31
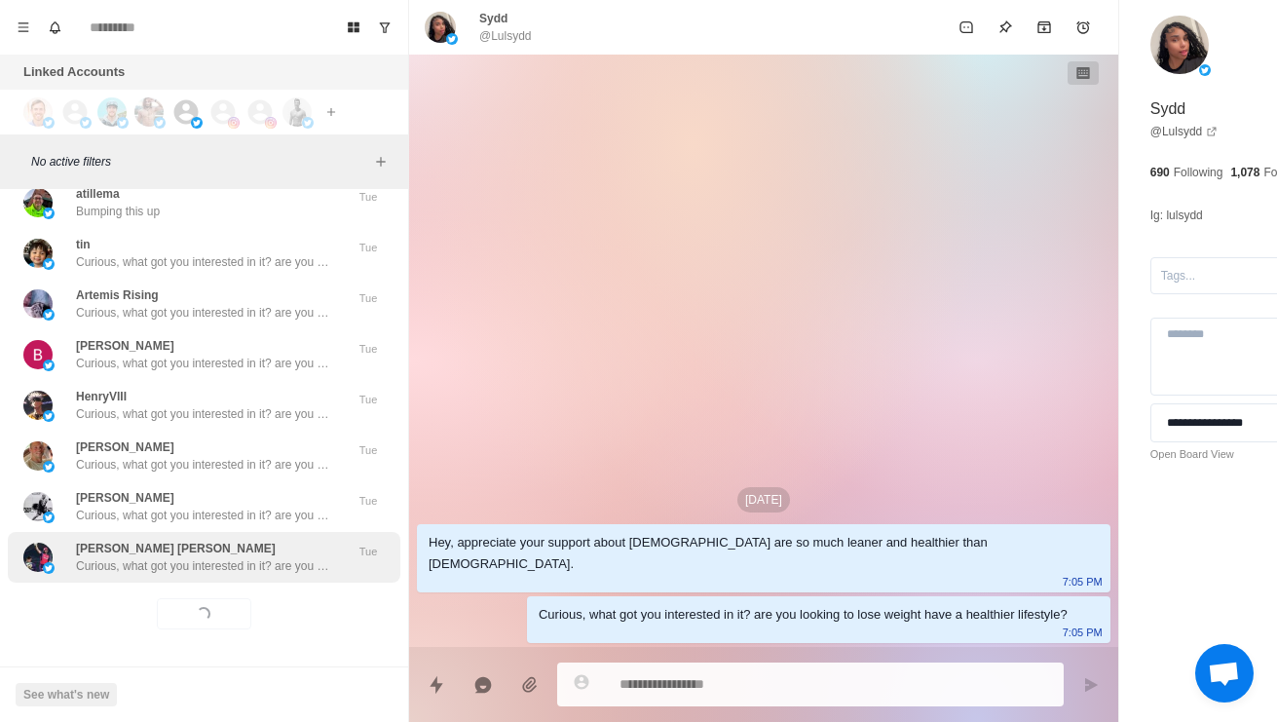
click at [293, 557] on p "Curious, what got you interested in it? are you looking to lose weight have a h…" at bounding box center [202, 566] width 253 height 18
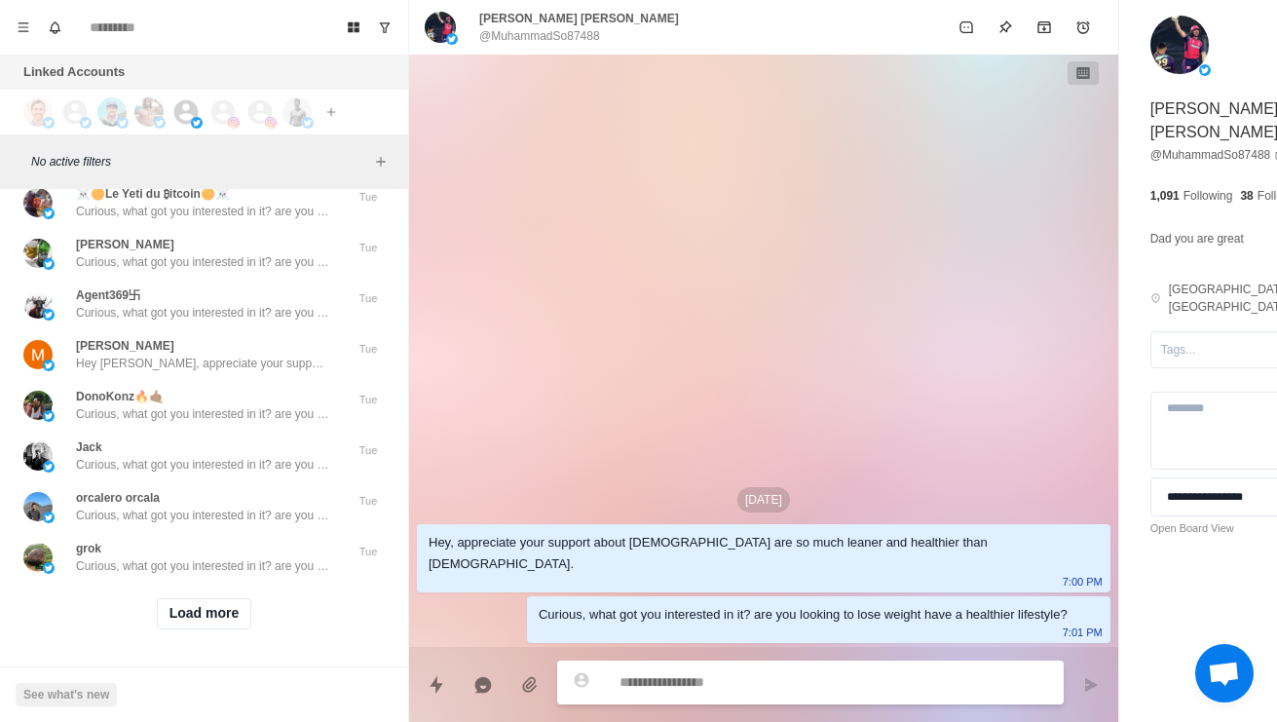
scroll to position [87472, 0]
click at [220, 602] on button "Load more" at bounding box center [204, 613] width 95 height 31
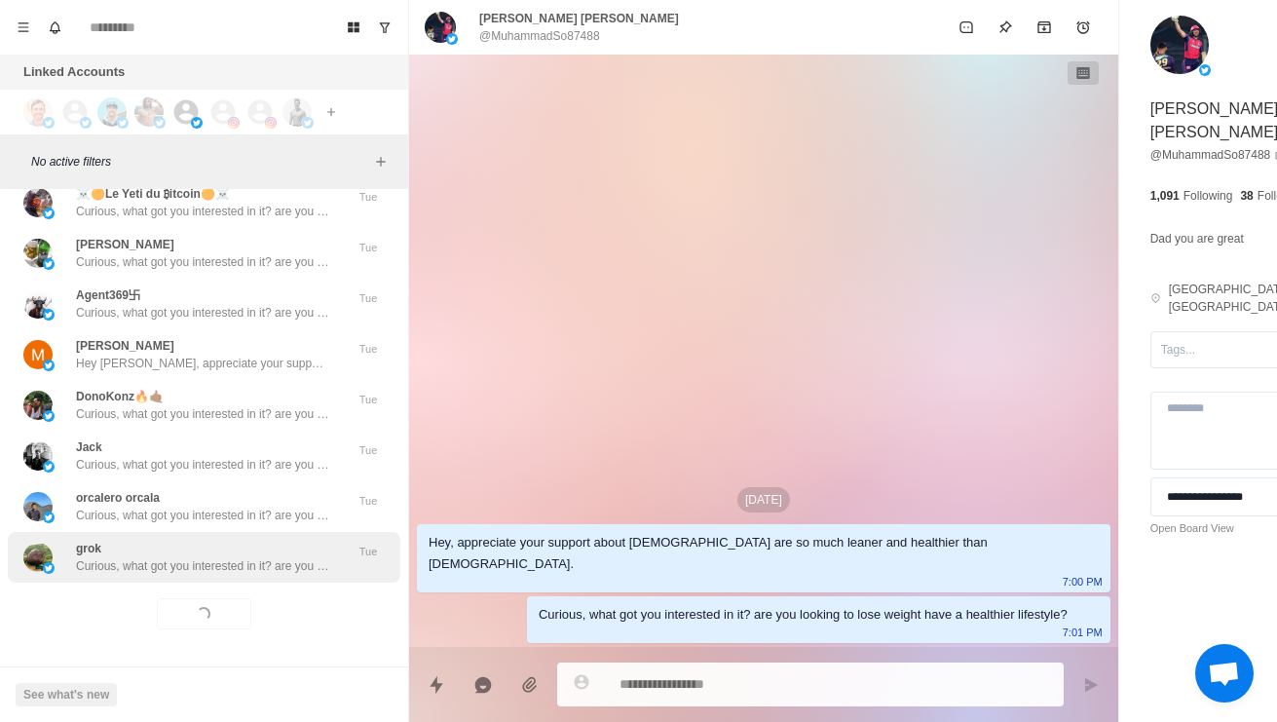
click at [279, 561] on div "grok Curious, what got you interested in it? are you looking to lose weight hav…" at bounding box center [204, 557] width 392 height 51
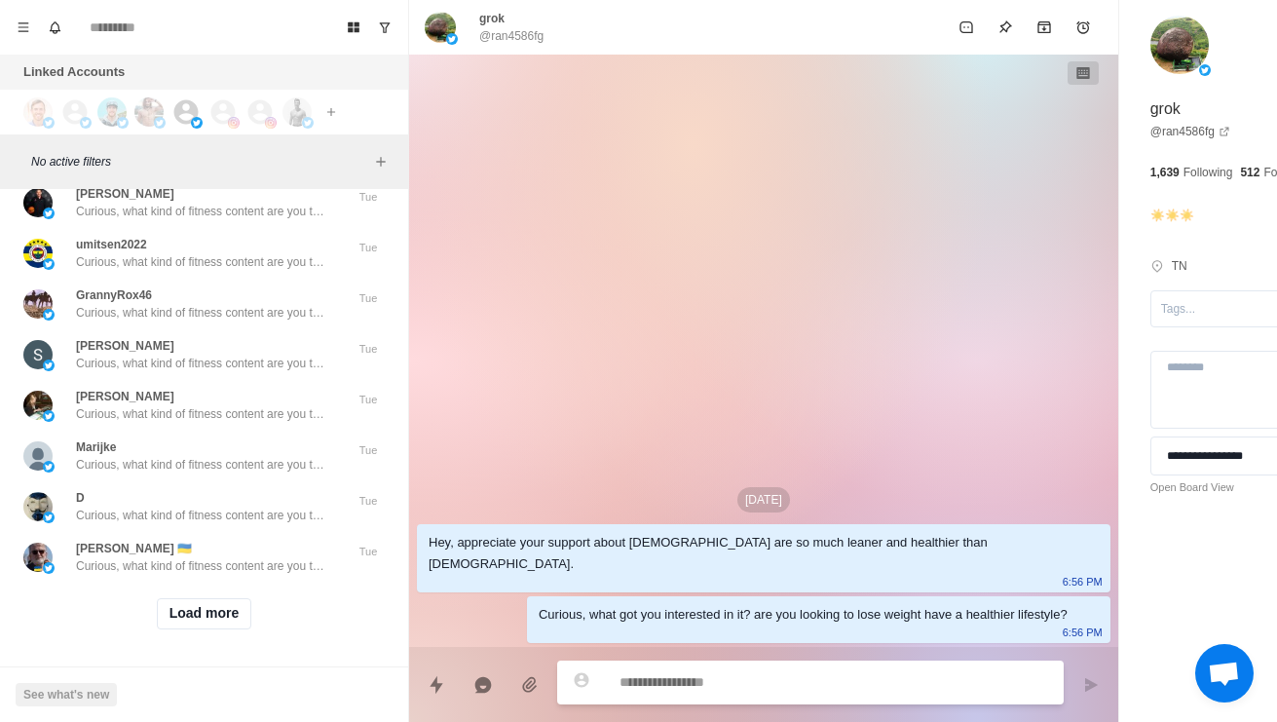
scroll to position [88504, 0]
click at [221, 611] on button "Load more" at bounding box center [204, 613] width 95 height 31
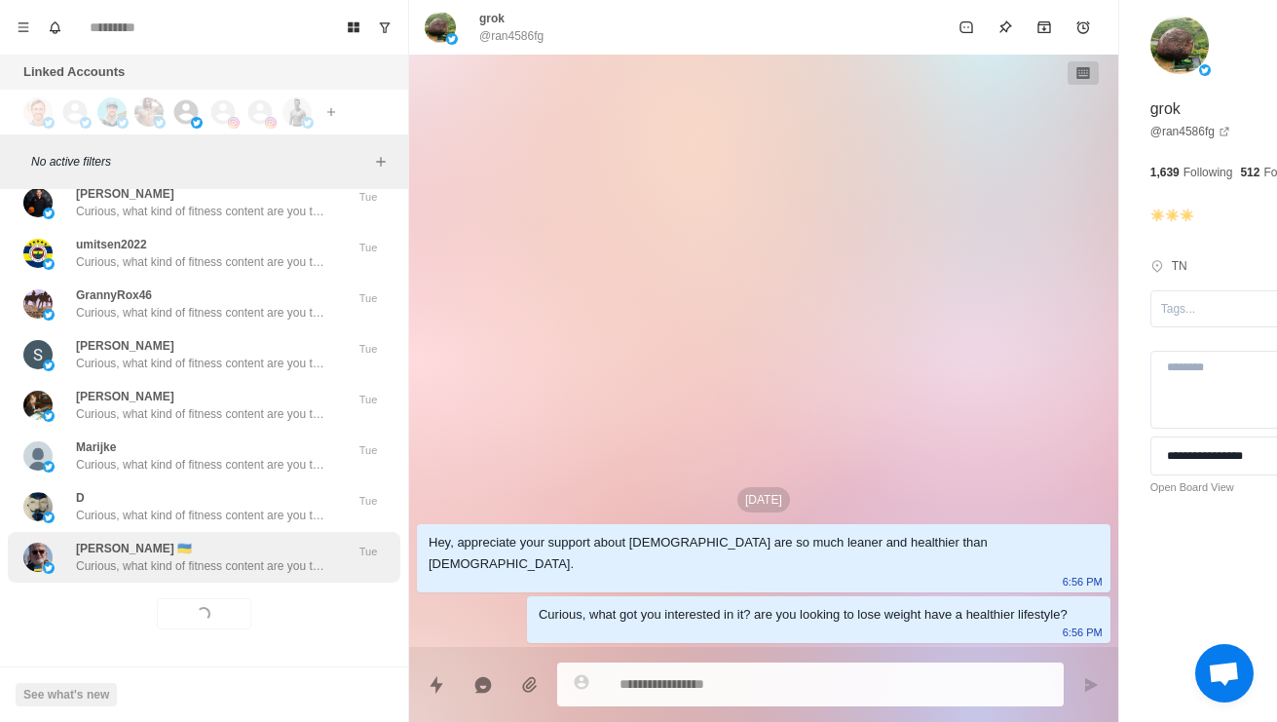
click at [297, 557] on p "Curious, what kind of fitness content are you the most interested in? Always lo…" at bounding box center [202, 566] width 253 height 18
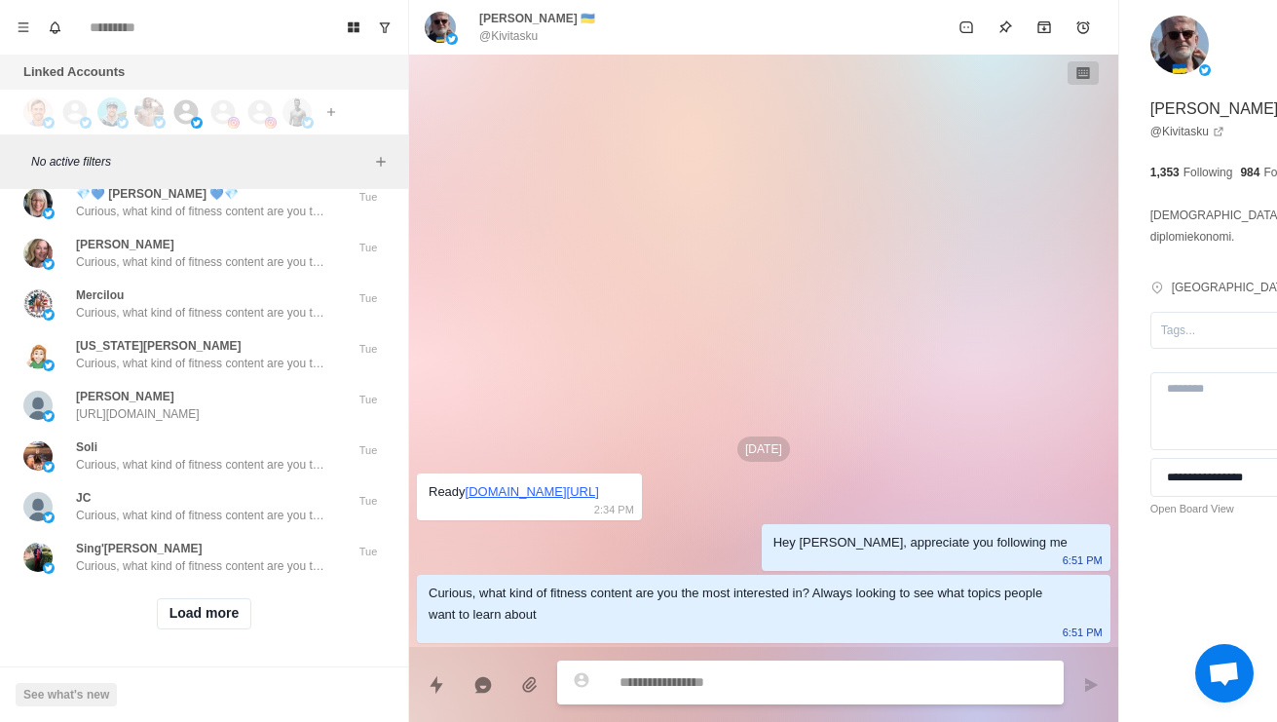
scroll to position [89536, 0]
click at [216, 599] on button "Load more" at bounding box center [204, 613] width 95 height 31
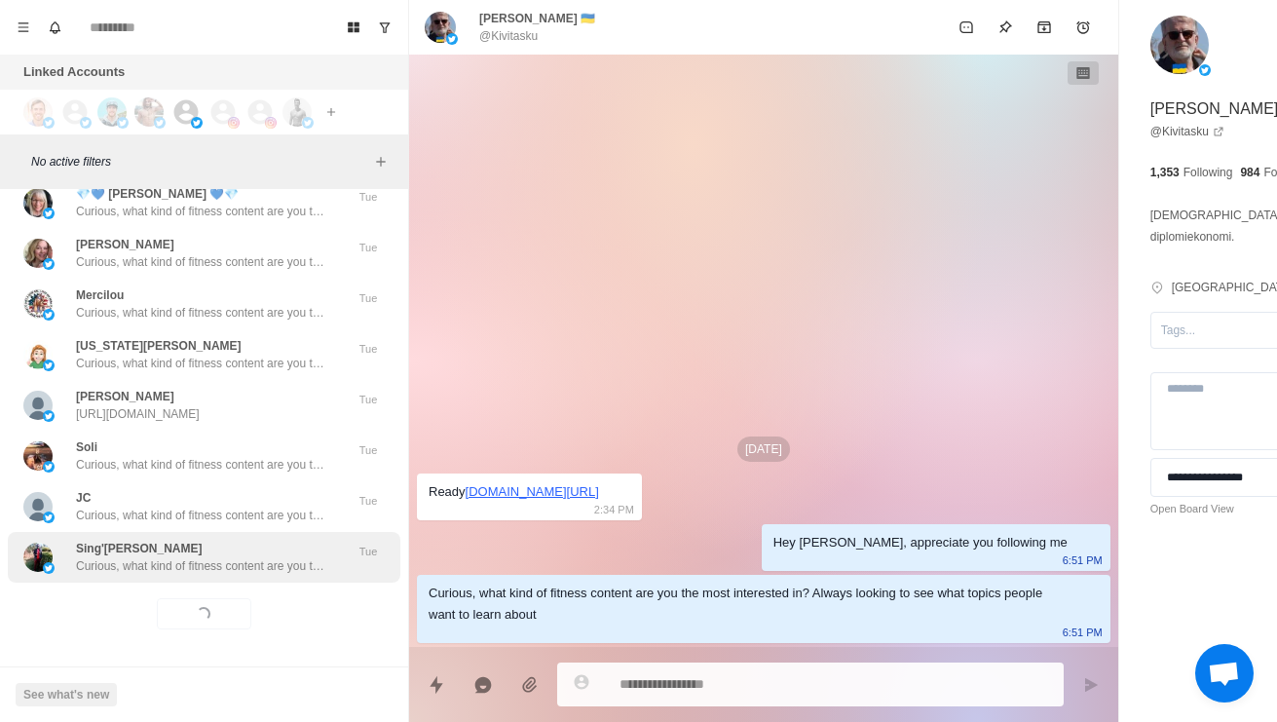
click at [238, 557] on p "Curious, what kind of fitness content are you the most interested in? Always lo…" at bounding box center [202, 566] width 253 height 18
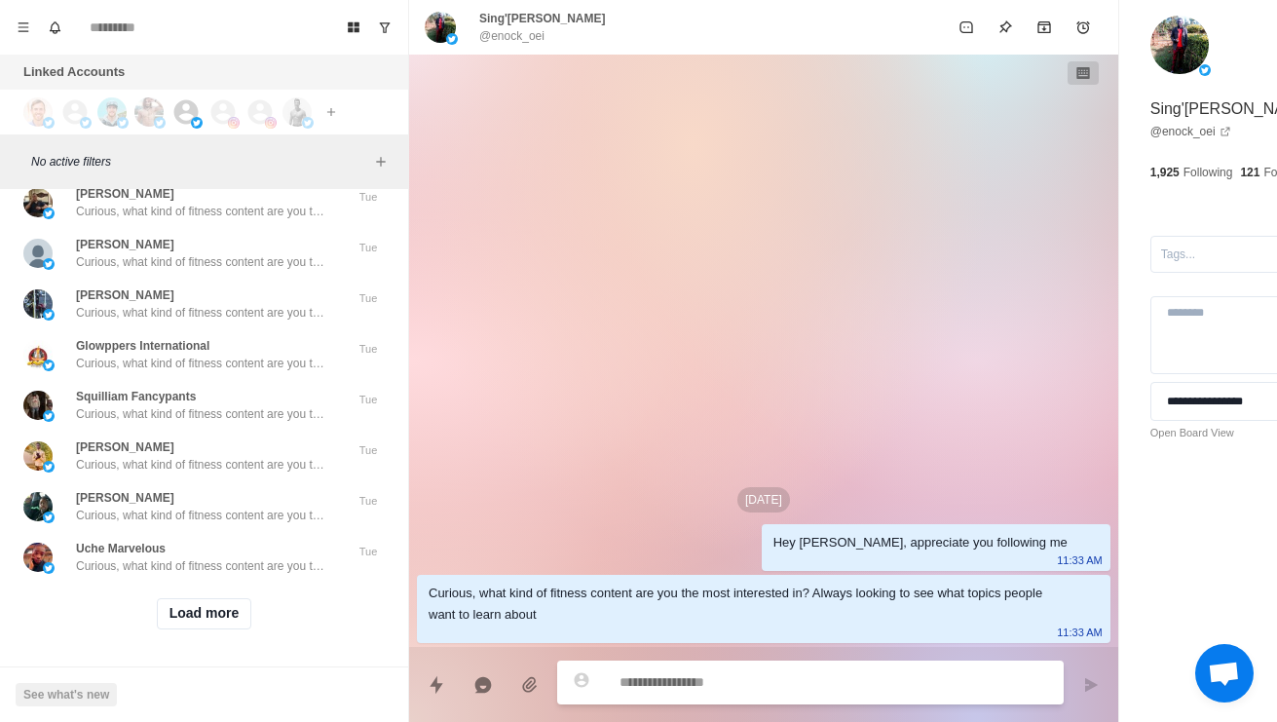
scroll to position [90568, 0]
click at [201, 606] on button "Load more" at bounding box center [204, 613] width 95 height 31
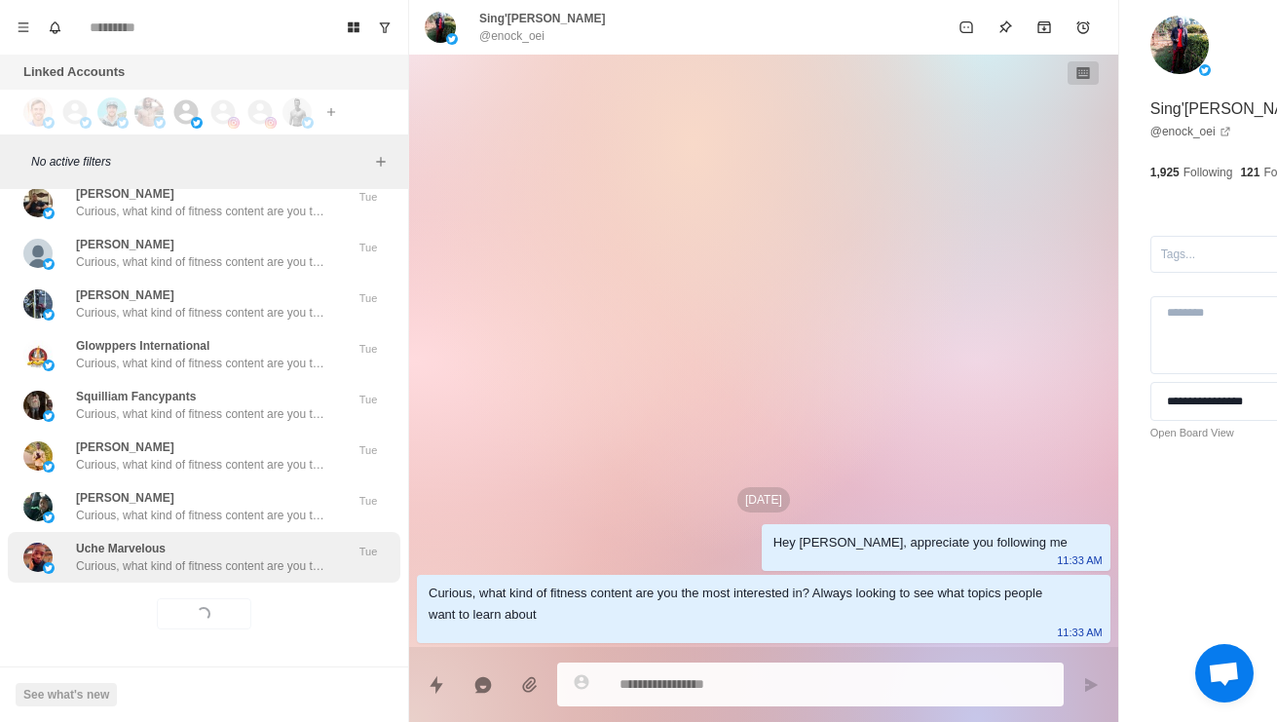
click at [257, 559] on p "Curious, what kind of fitness content are you the most interested in? Always lo…" at bounding box center [202, 566] width 253 height 18
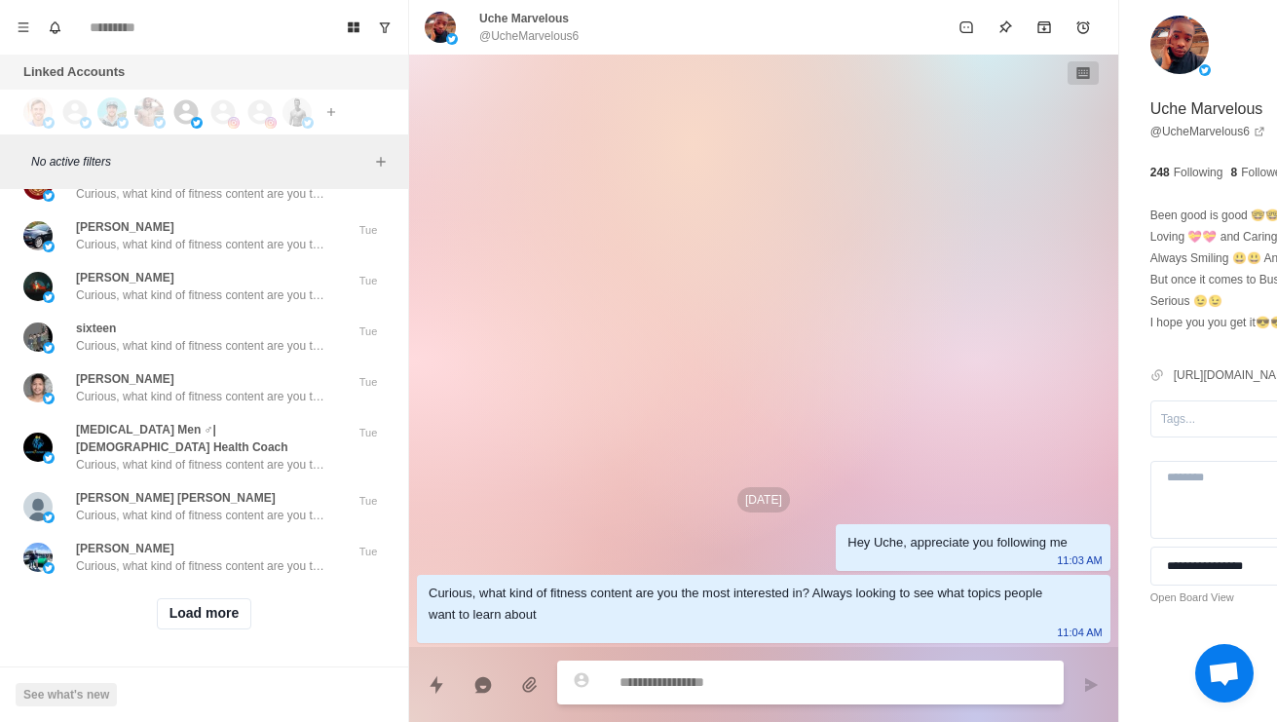
scroll to position [91601, 0]
click at [204, 598] on button "Load more" at bounding box center [204, 613] width 95 height 31
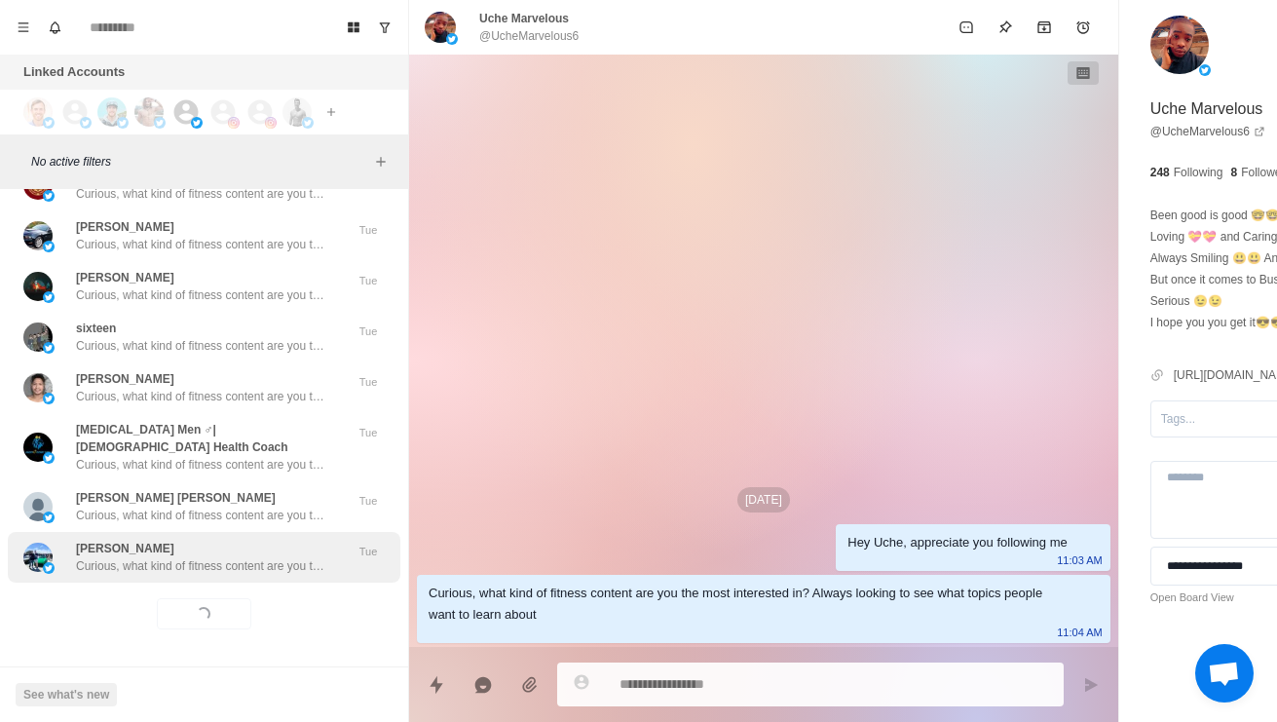
click at [243, 561] on div "[PERSON_NAME] Curious, what kind of fitness content are you the most interested…" at bounding box center [204, 557] width 392 height 51
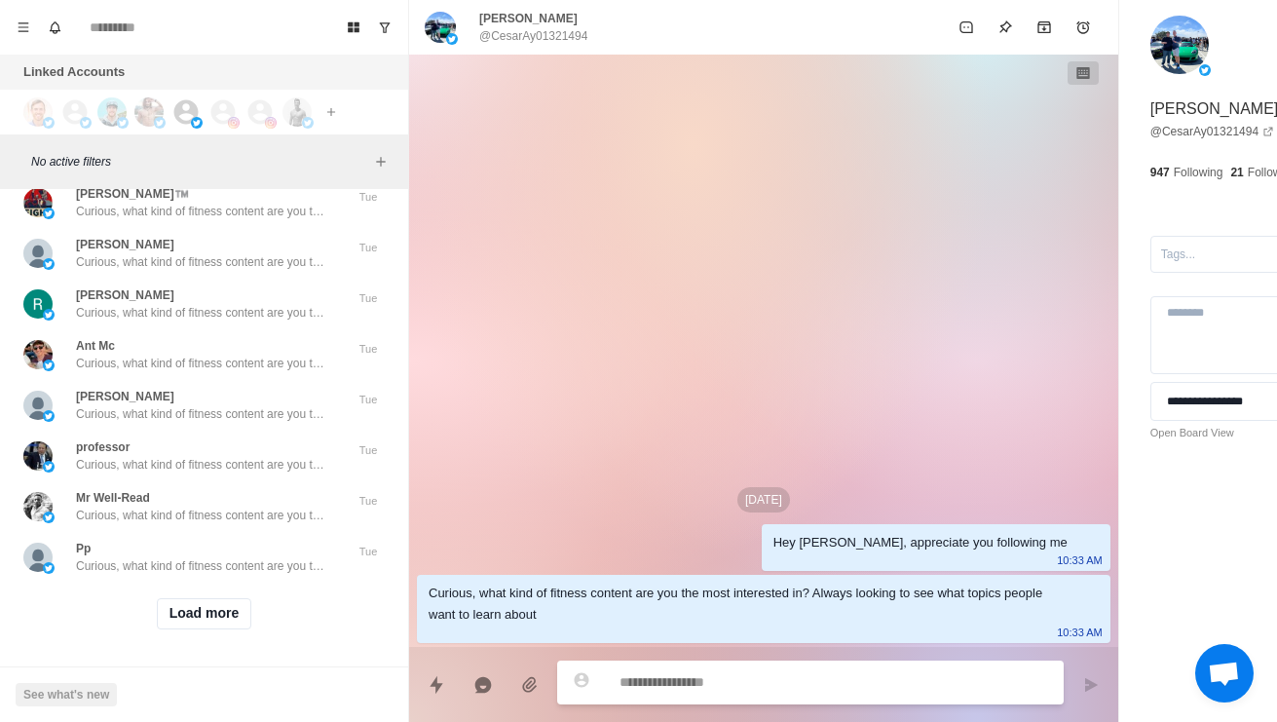
scroll to position [92633, 0]
click at [203, 613] on button "Load more" at bounding box center [204, 613] width 95 height 31
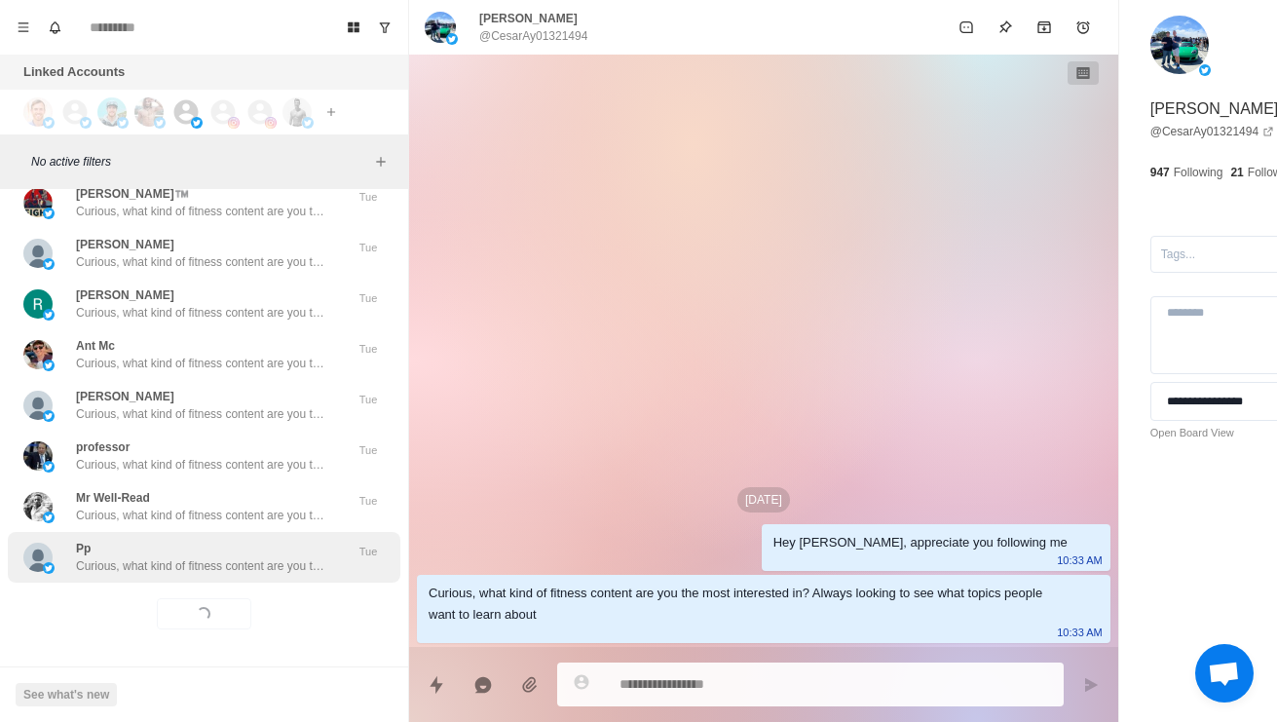
click at [254, 557] on p "Curious, what kind of fitness content are you the most interested in? Always lo…" at bounding box center [202, 566] width 253 height 18
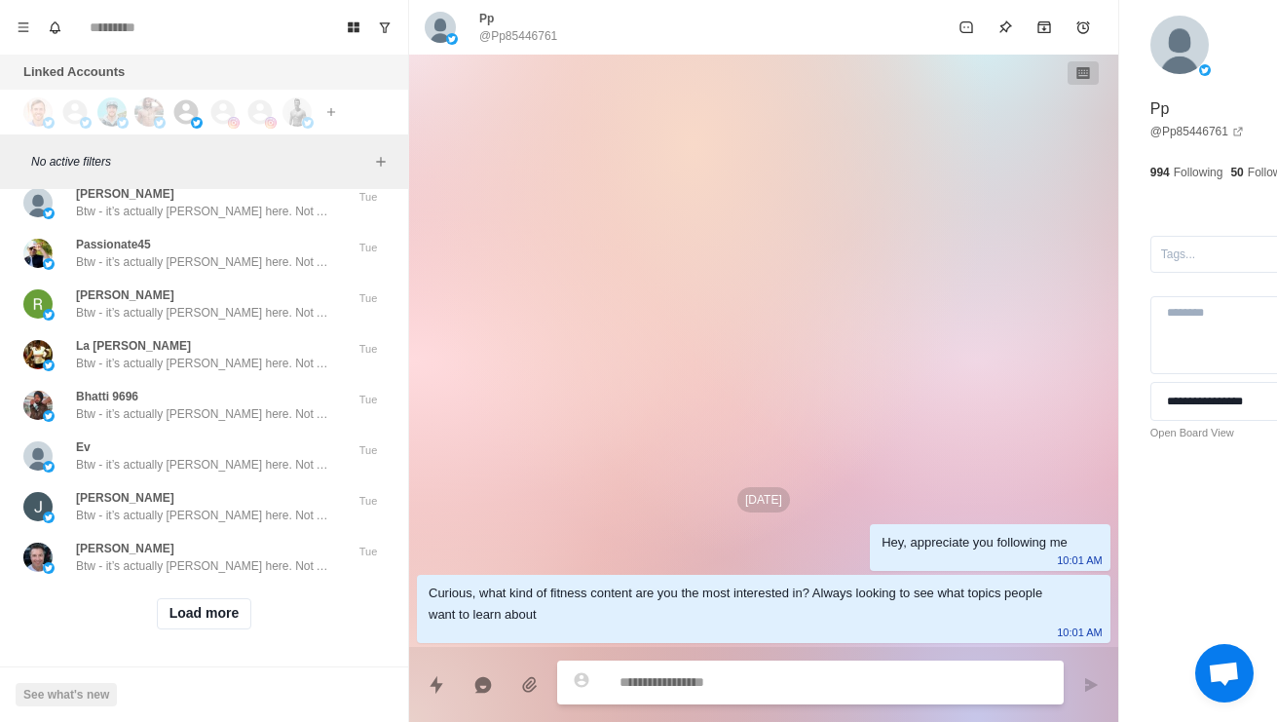
scroll to position [93665, 0]
click at [201, 611] on button "Load more" at bounding box center [204, 613] width 95 height 31
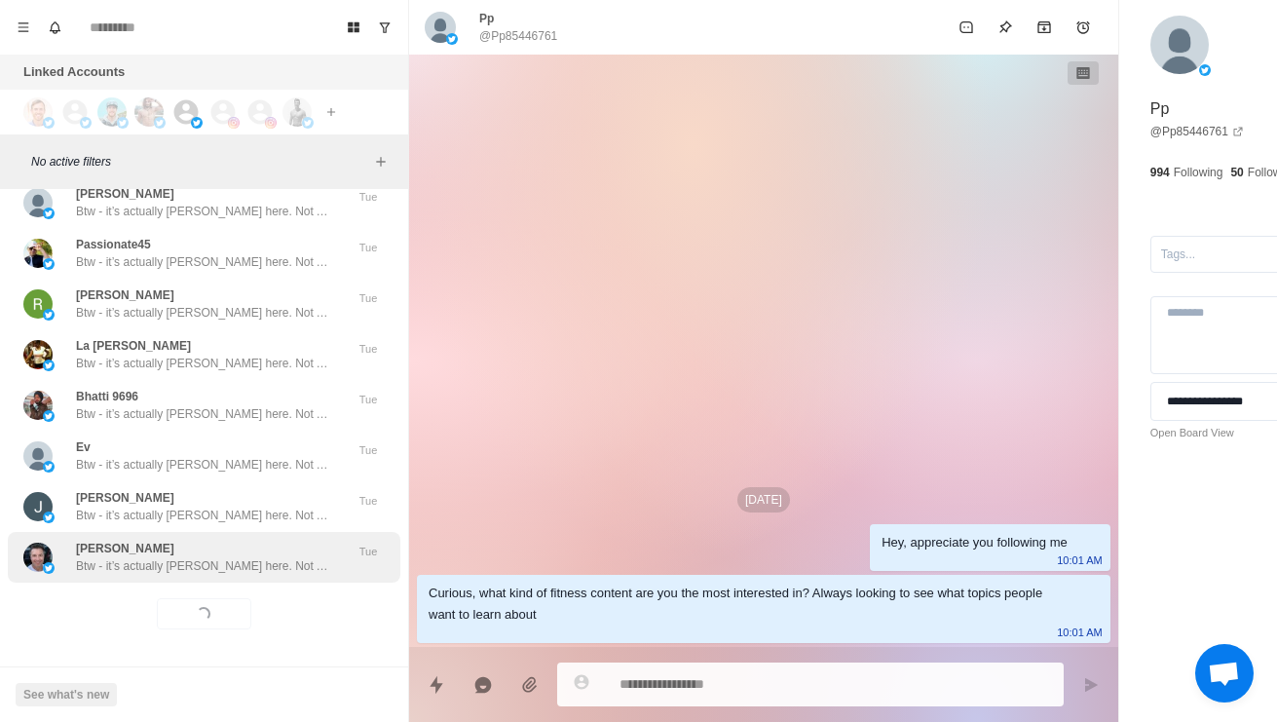
click at [272, 567] on div "[PERSON_NAME] Btw - it’s actually [PERSON_NAME] here. Not AI haha Tue" at bounding box center [204, 557] width 392 height 51
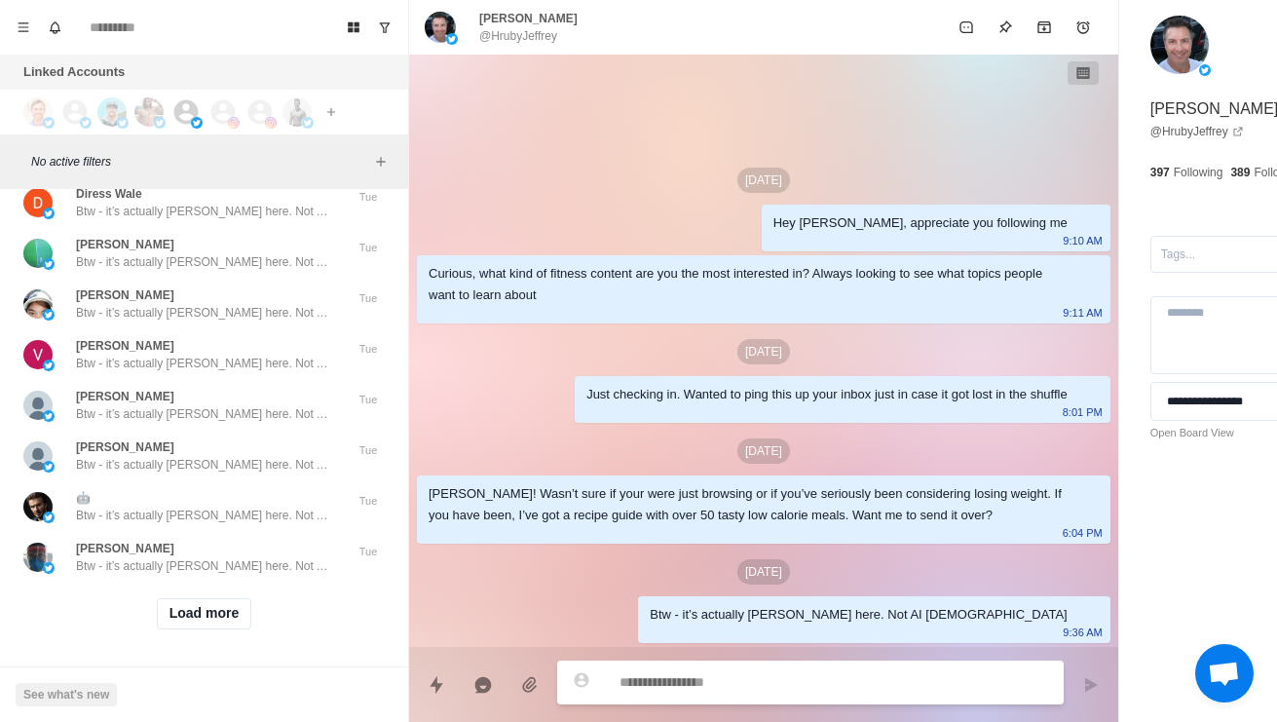
scroll to position [94697, 0]
click at [209, 598] on button "Load more" at bounding box center [204, 613] width 95 height 31
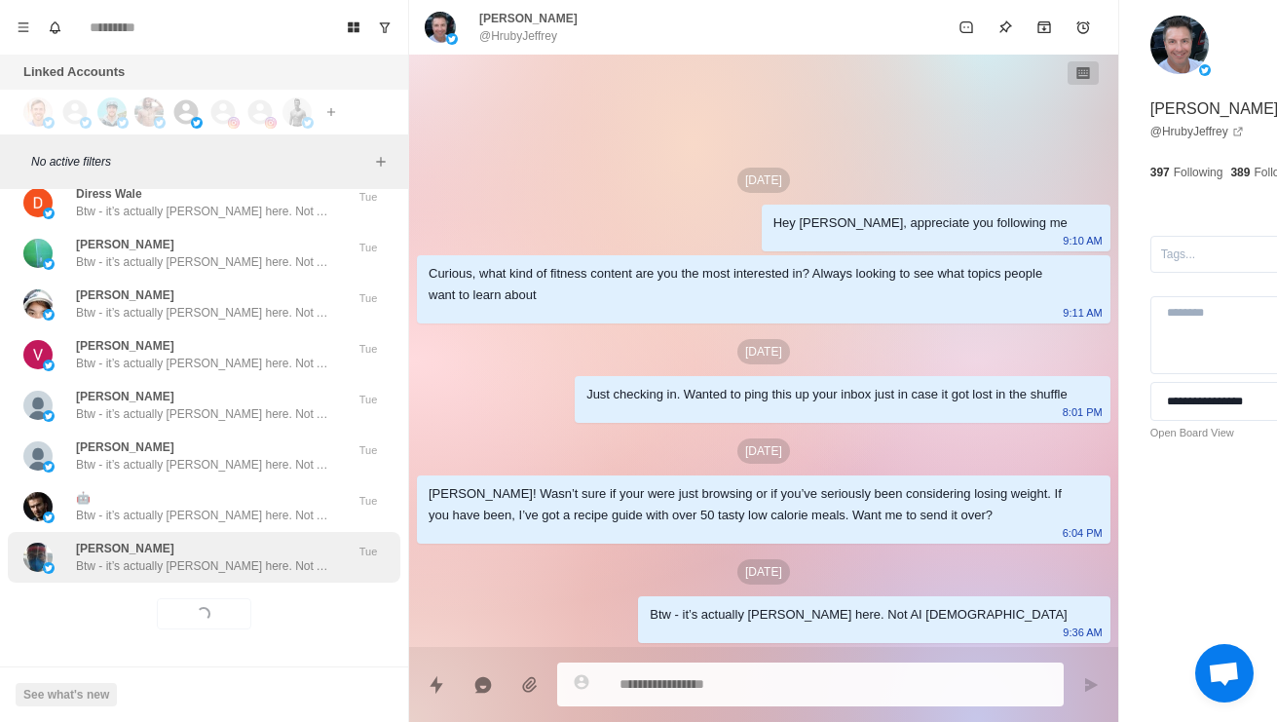
click at [267, 557] on p "Btw - it’s actually [PERSON_NAME] here. Not AI [DEMOGRAPHIC_DATA]" at bounding box center [202, 566] width 253 height 18
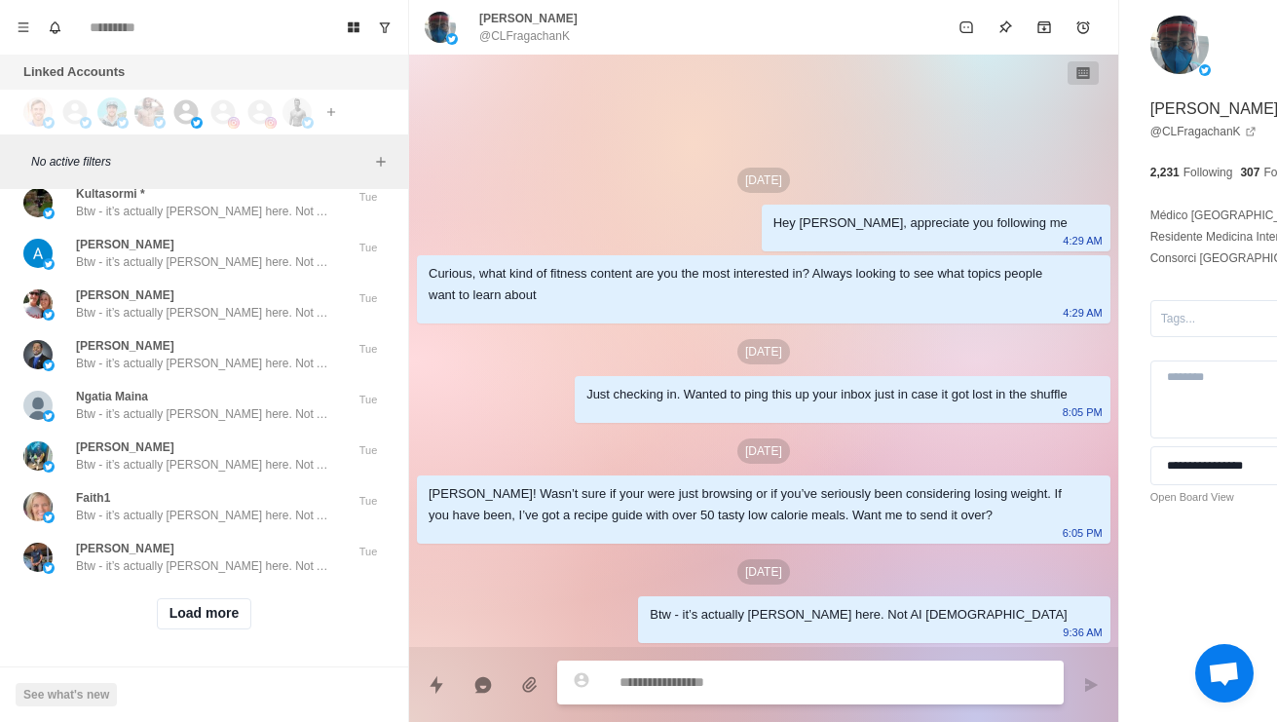
scroll to position [95729, 0]
click at [221, 605] on button "Load more" at bounding box center [204, 613] width 95 height 31
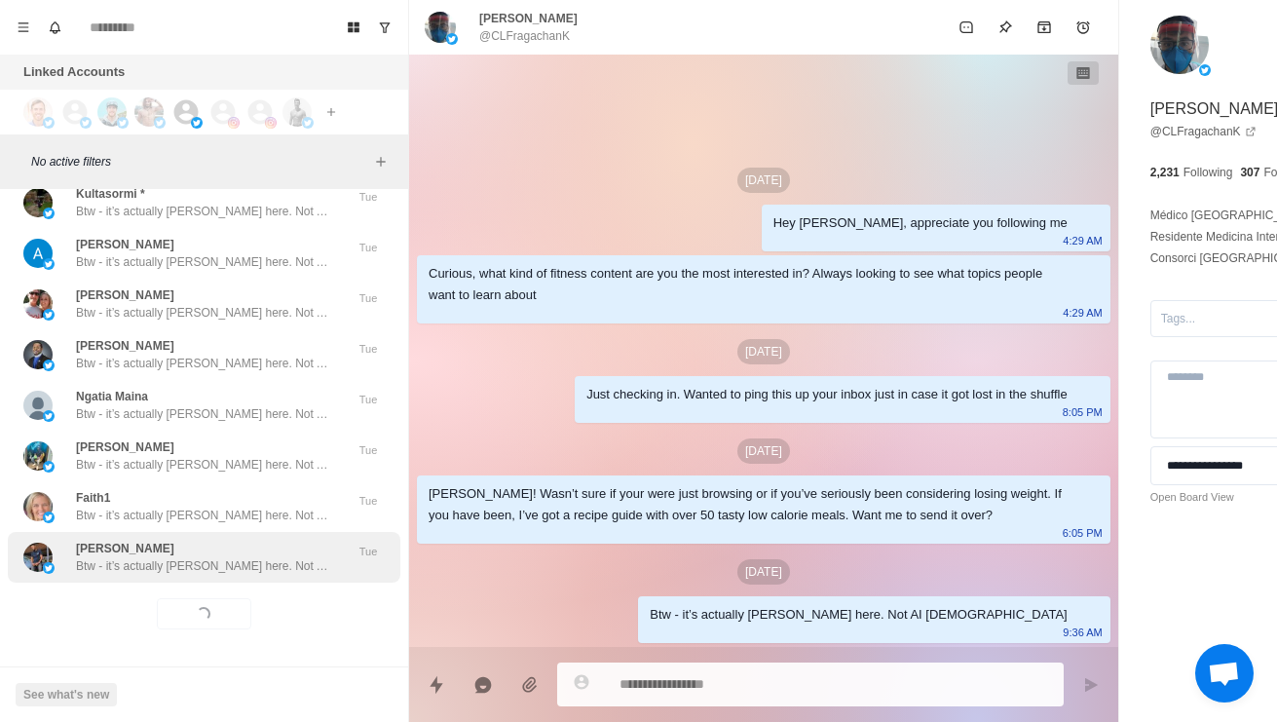
click at [247, 562] on div "[PERSON_NAME] - it’s actually [PERSON_NAME] here. Not AI haha Tue" at bounding box center [204, 557] width 392 height 51
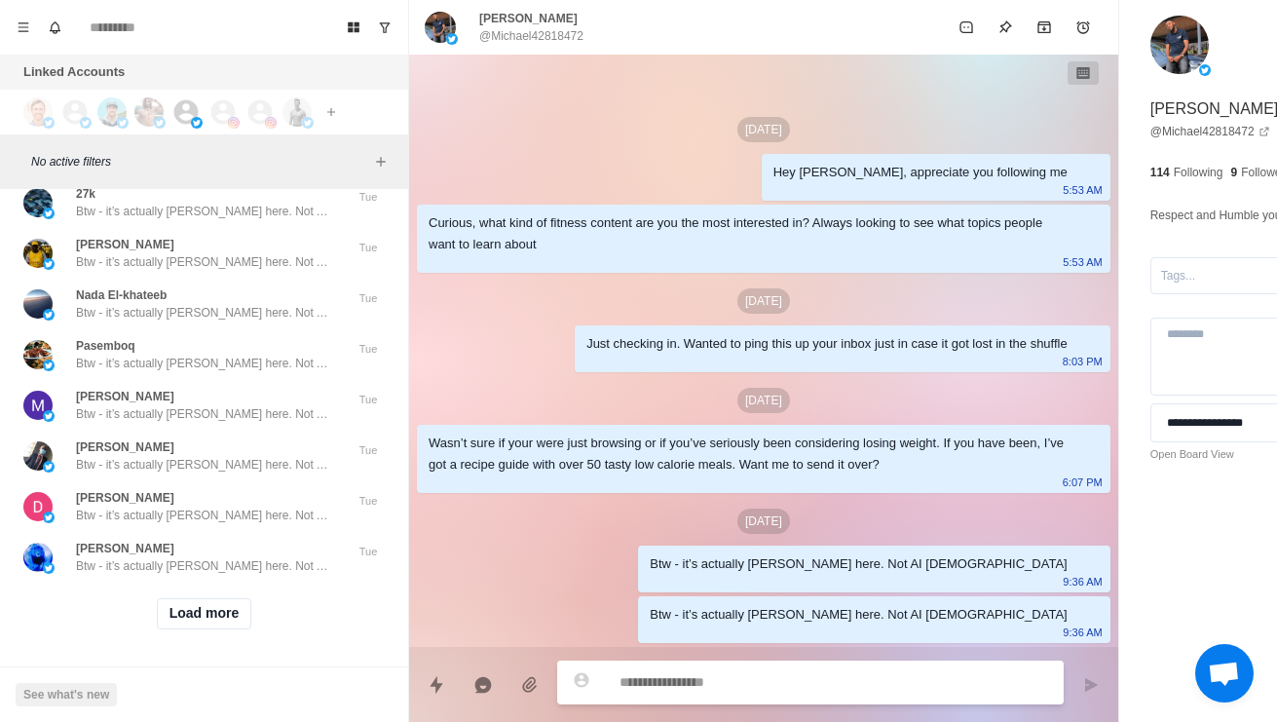
scroll to position [96761, 0]
click at [222, 612] on button "Load more" at bounding box center [204, 613] width 95 height 31
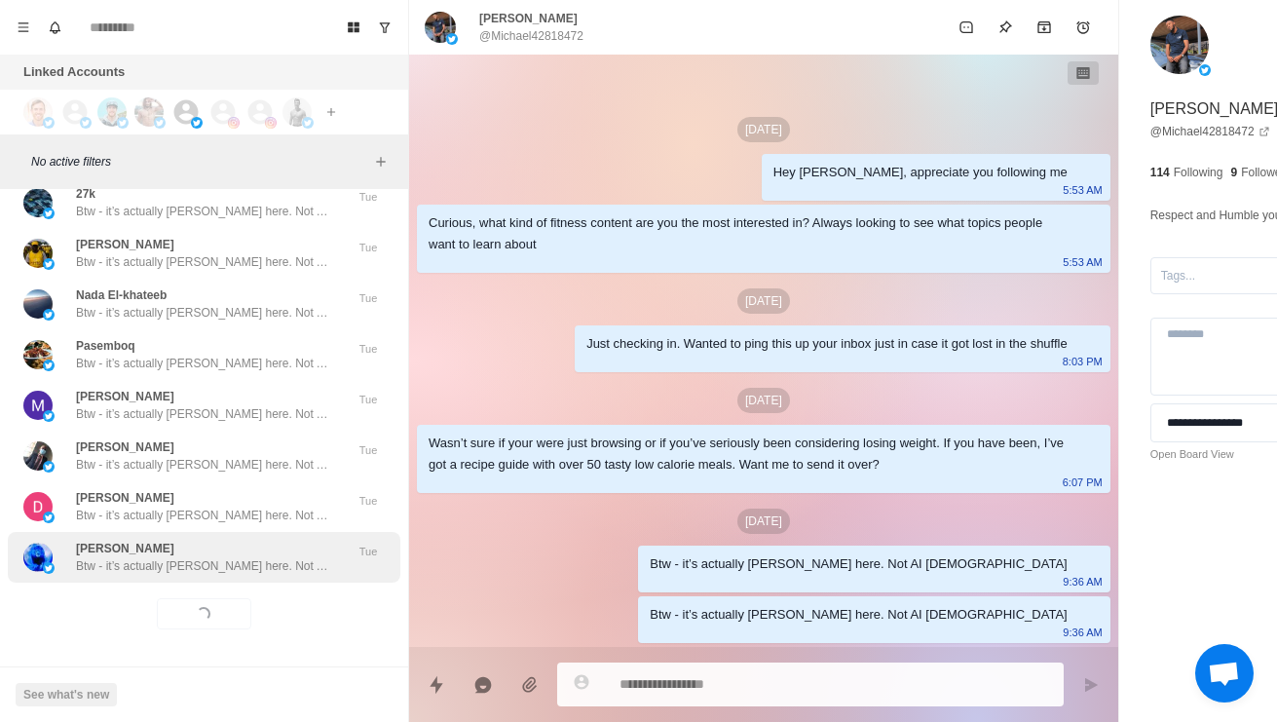
click at [276, 557] on p "Btw - it’s actually [PERSON_NAME] here. Not AI [DEMOGRAPHIC_DATA]" at bounding box center [202, 566] width 253 height 18
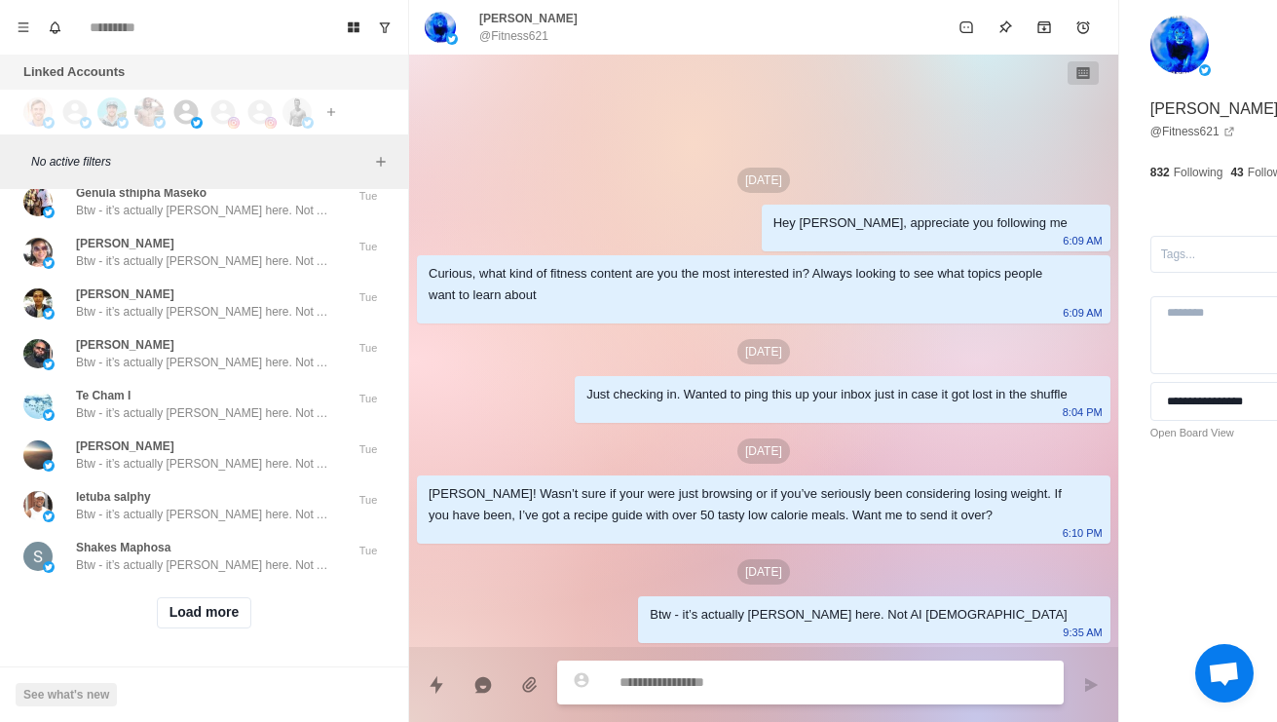
scroll to position [97794, 0]
click at [214, 611] on button "Load more" at bounding box center [204, 612] width 95 height 31
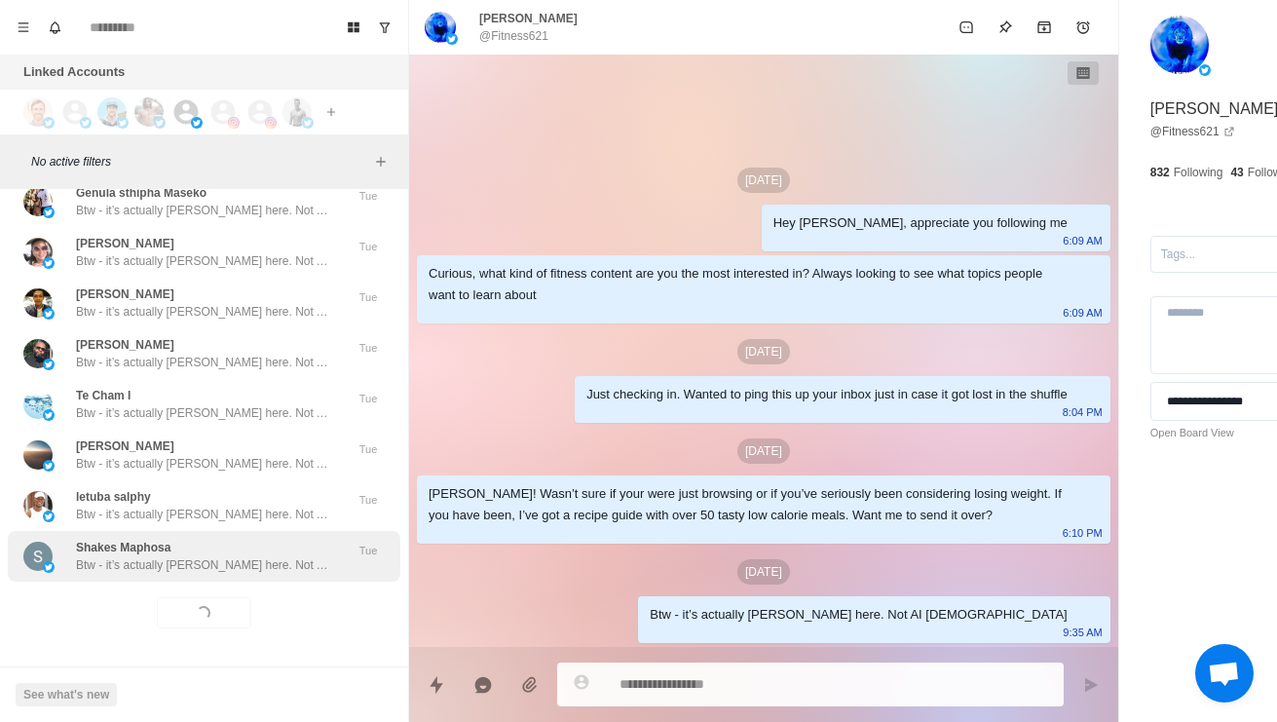
click at [274, 564] on div "Shakes Maphosa Btw - it’s actually [PERSON_NAME] here. Not AI haha Tue" at bounding box center [204, 556] width 392 height 51
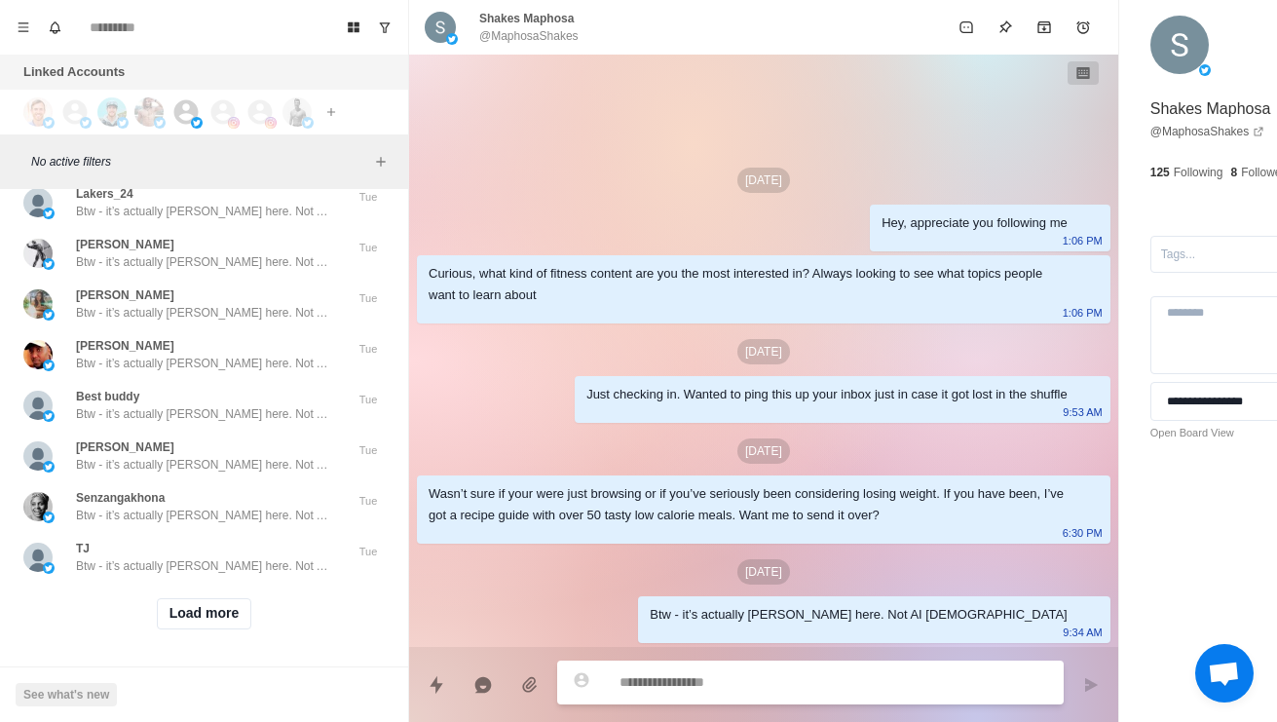
scroll to position [98826, 0]
click at [218, 611] on button "Load more" at bounding box center [204, 613] width 95 height 31
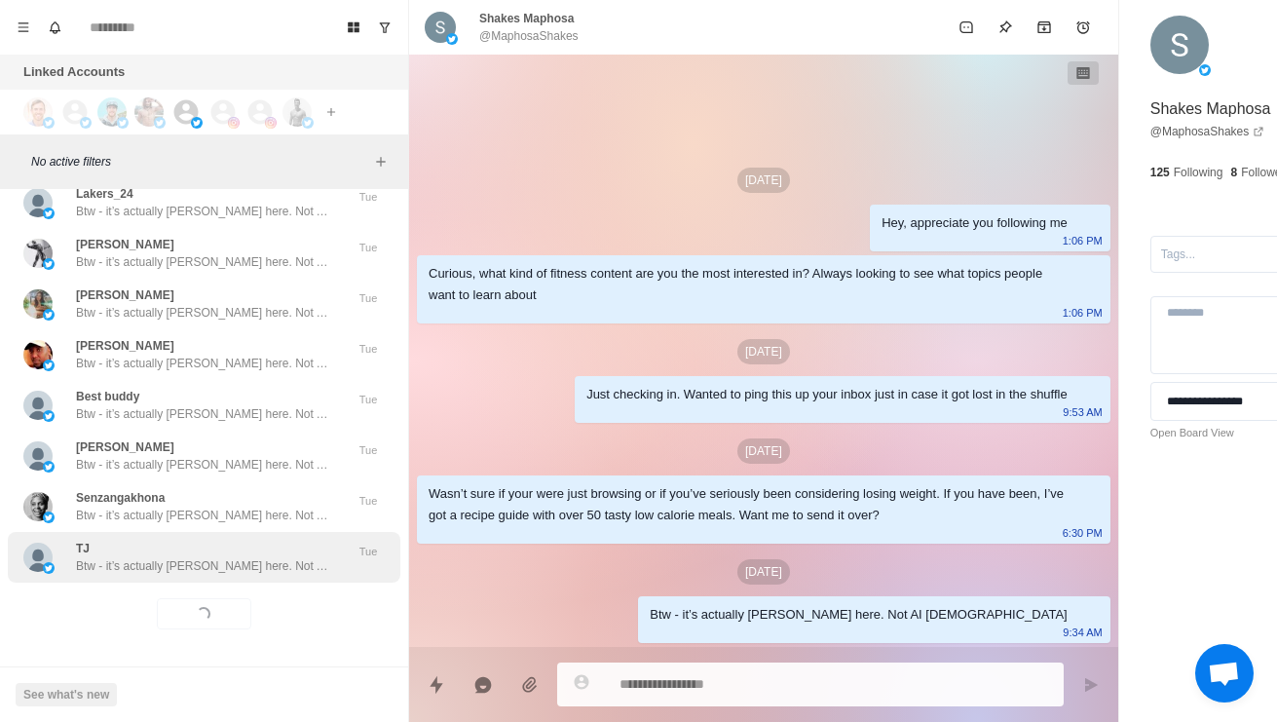
click at [280, 557] on p "Btw - it’s actually [PERSON_NAME] here. Not AI [DEMOGRAPHIC_DATA]" at bounding box center [202, 566] width 253 height 18
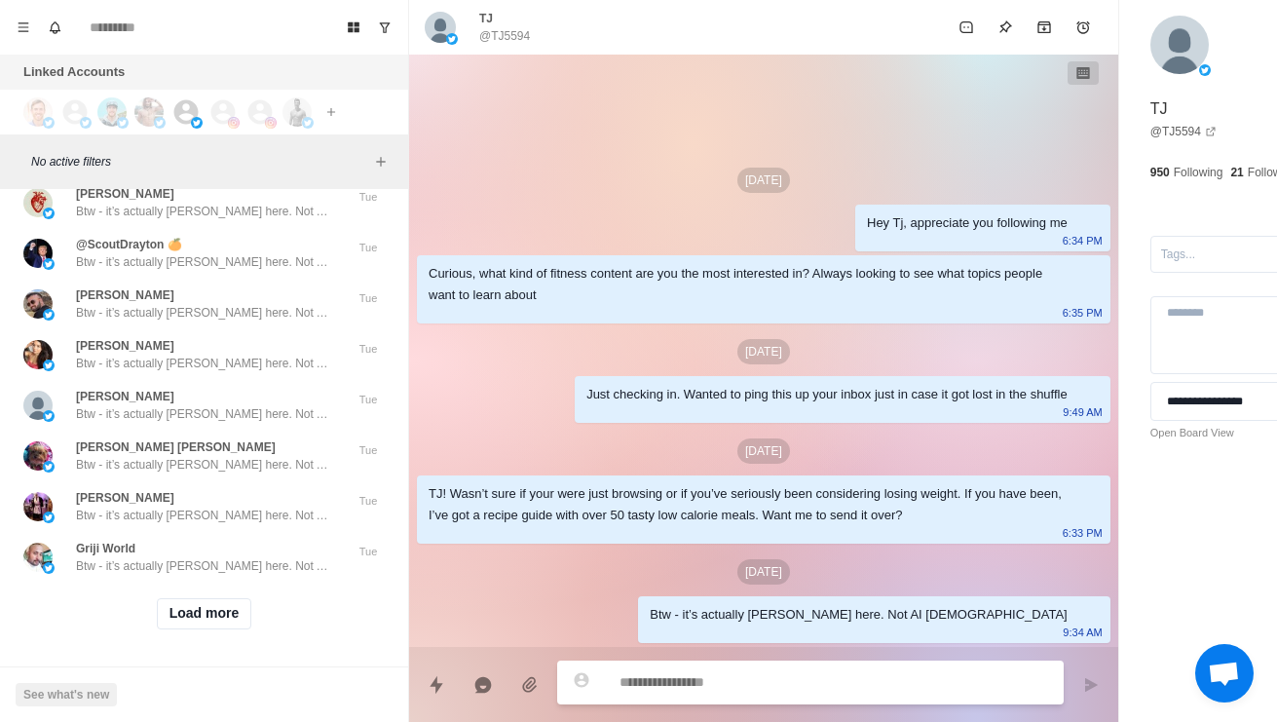
scroll to position [99858, 0]
click at [222, 610] on button "Load more" at bounding box center [204, 613] width 95 height 31
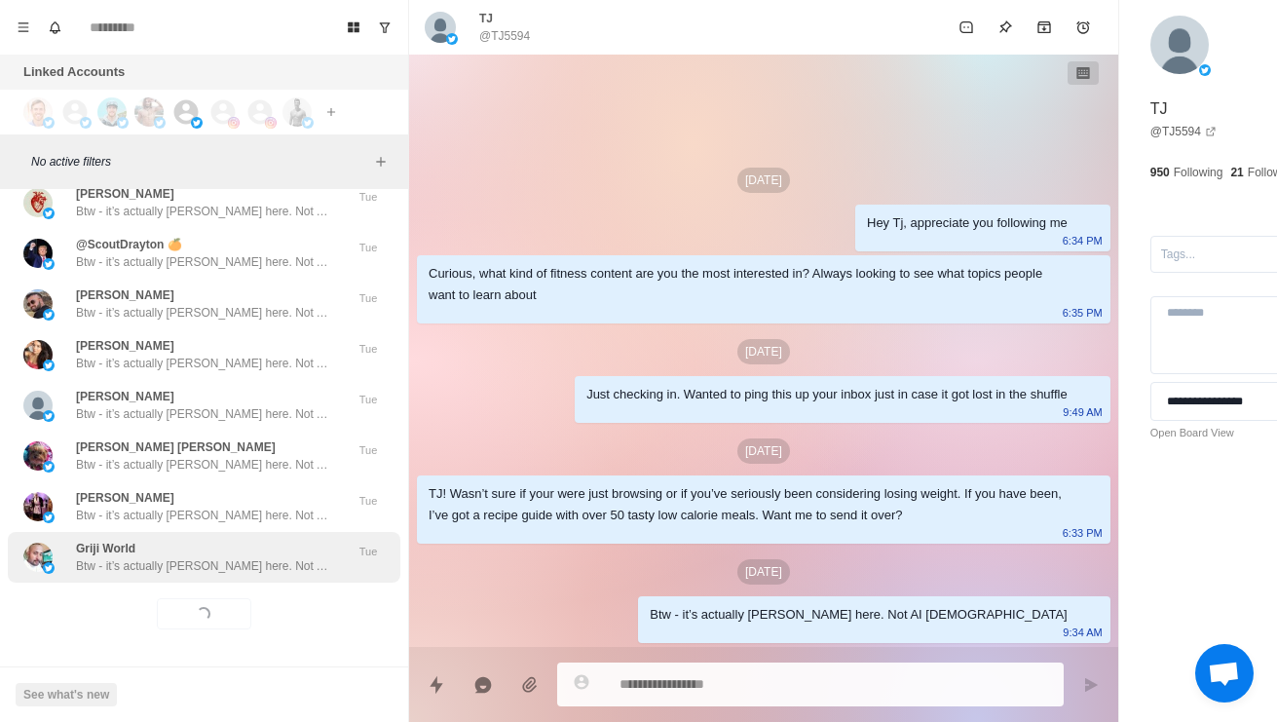
click at [286, 557] on p "Btw - it’s actually [PERSON_NAME] here. Not AI [DEMOGRAPHIC_DATA]" at bounding box center [202, 566] width 253 height 18
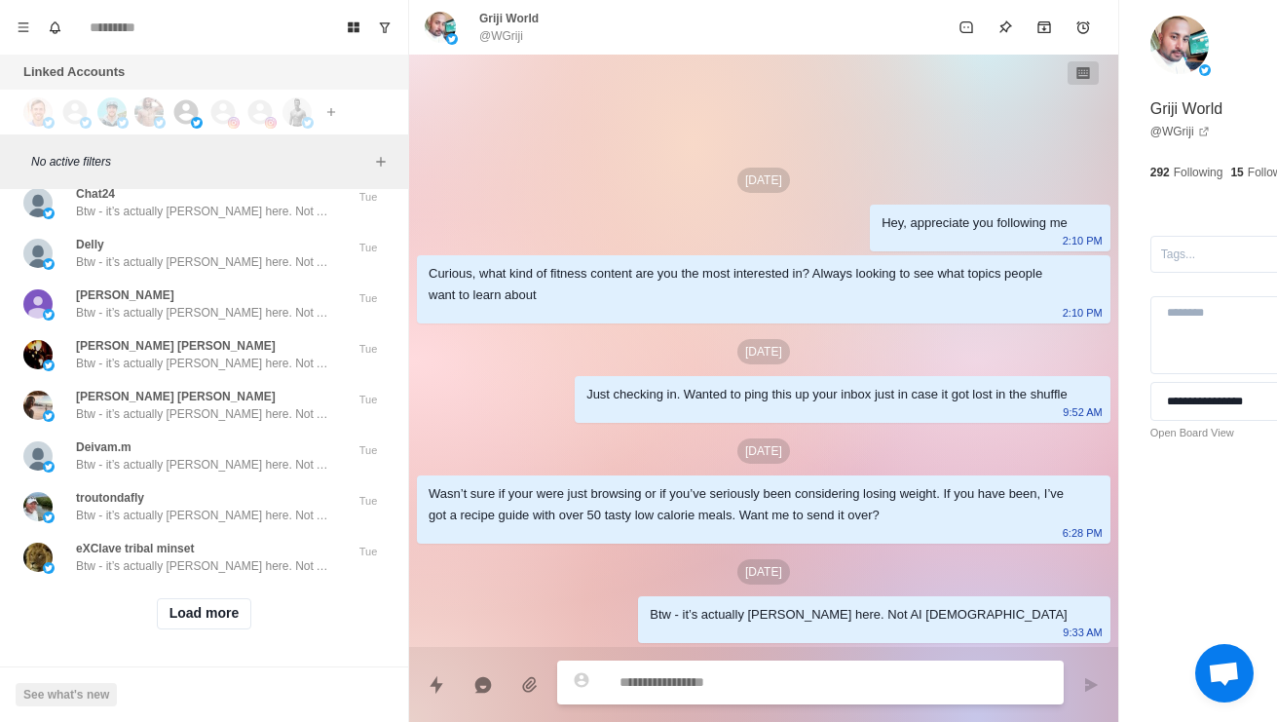
scroll to position [100890, 0]
click at [218, 602] on button "Load more" at bounding box center [204, 613] width 95 height 31
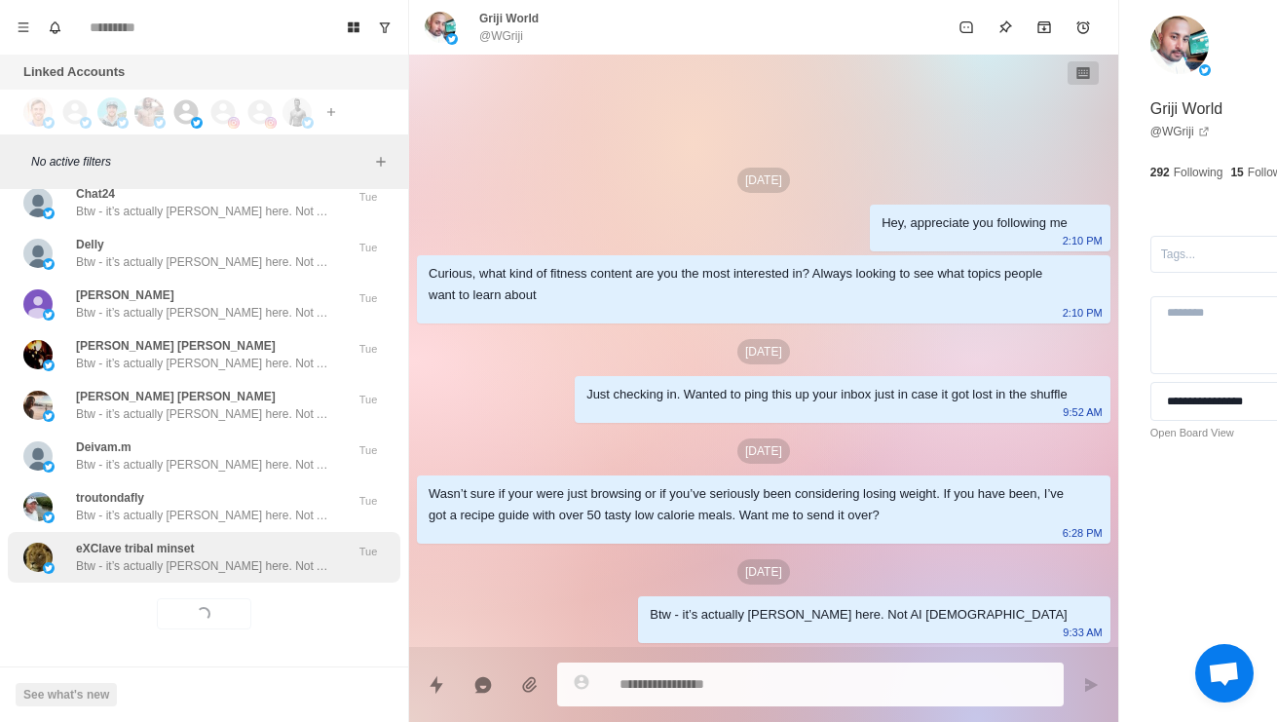
click at [272, 557] on p "Btw - it’s actually [PERSON_NAME] here. Not AI [DEMOGRAPHIC_DATA]" at bounding box center [202, 566] width 253 height 18
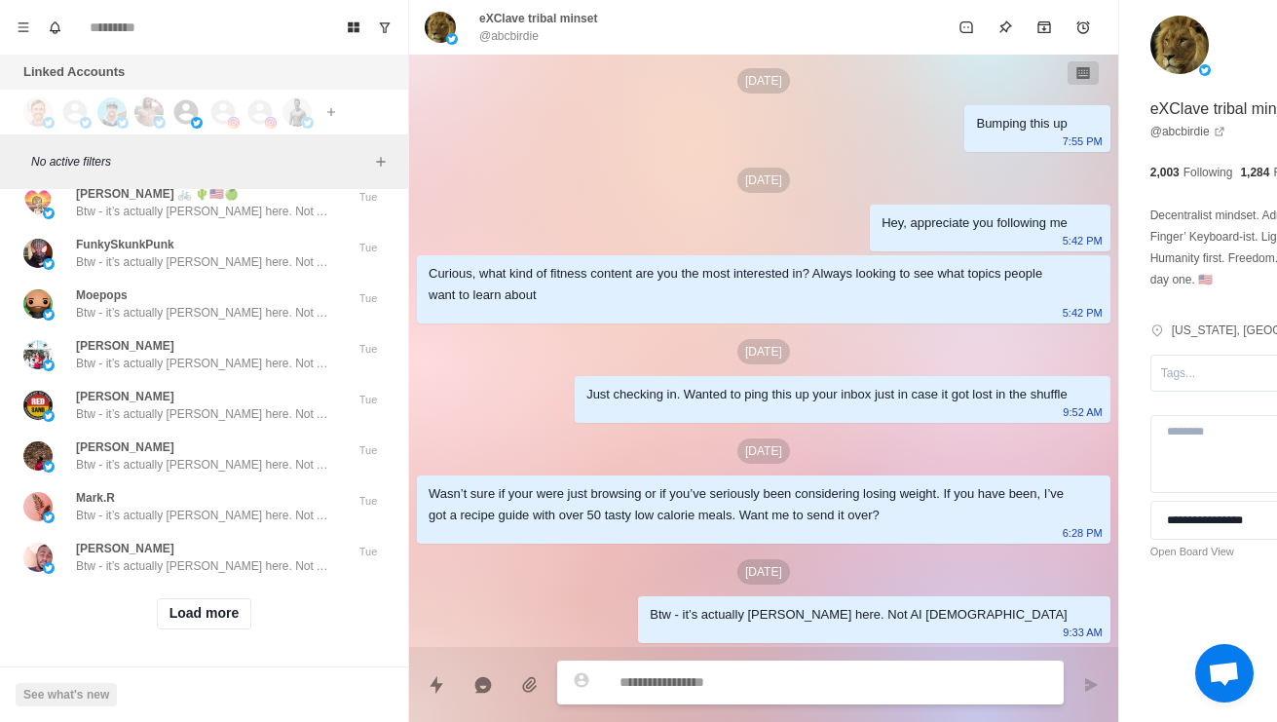
scroll to position [101922, 0]
click at [219, 602] on button "Load more" at bounding box center [204, 613] width 95 height 31
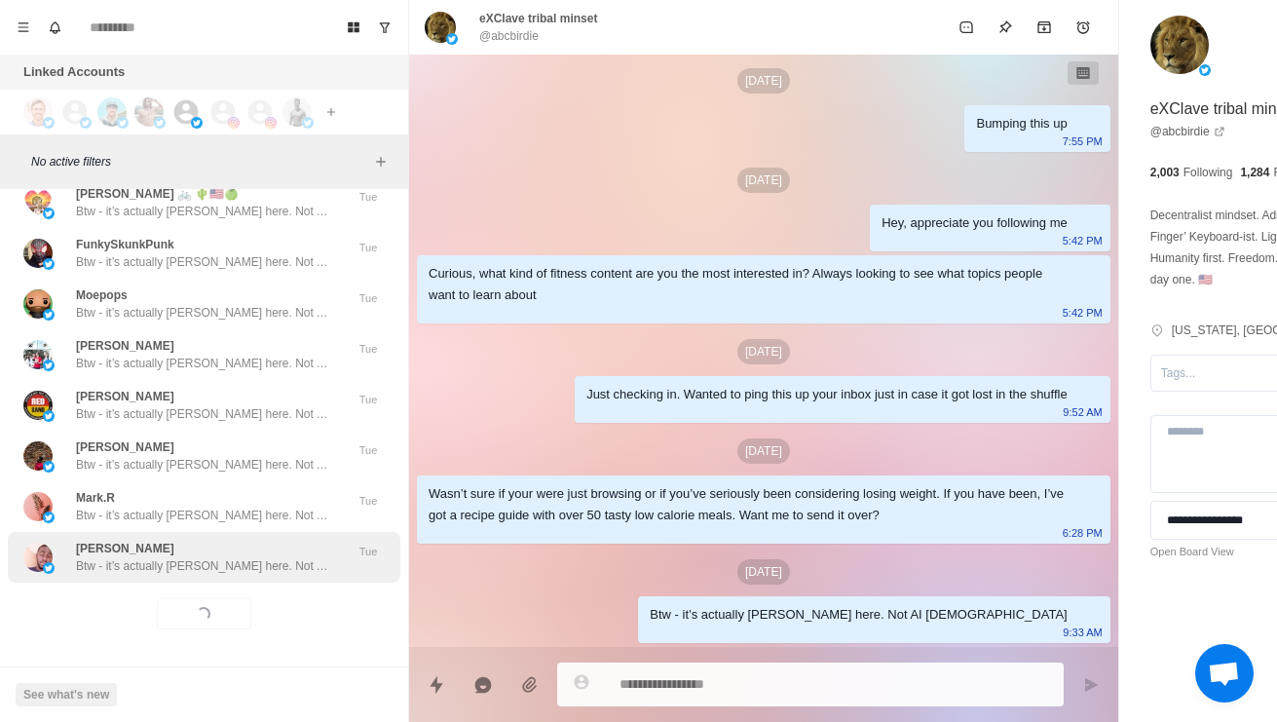
click at [269, 557] on p "Btw - it’s actually [PERSON_NAME] here. Not AI [DEMOGRAPHIC_DATA]" at bounding box center [202, 566] width 253 height 18
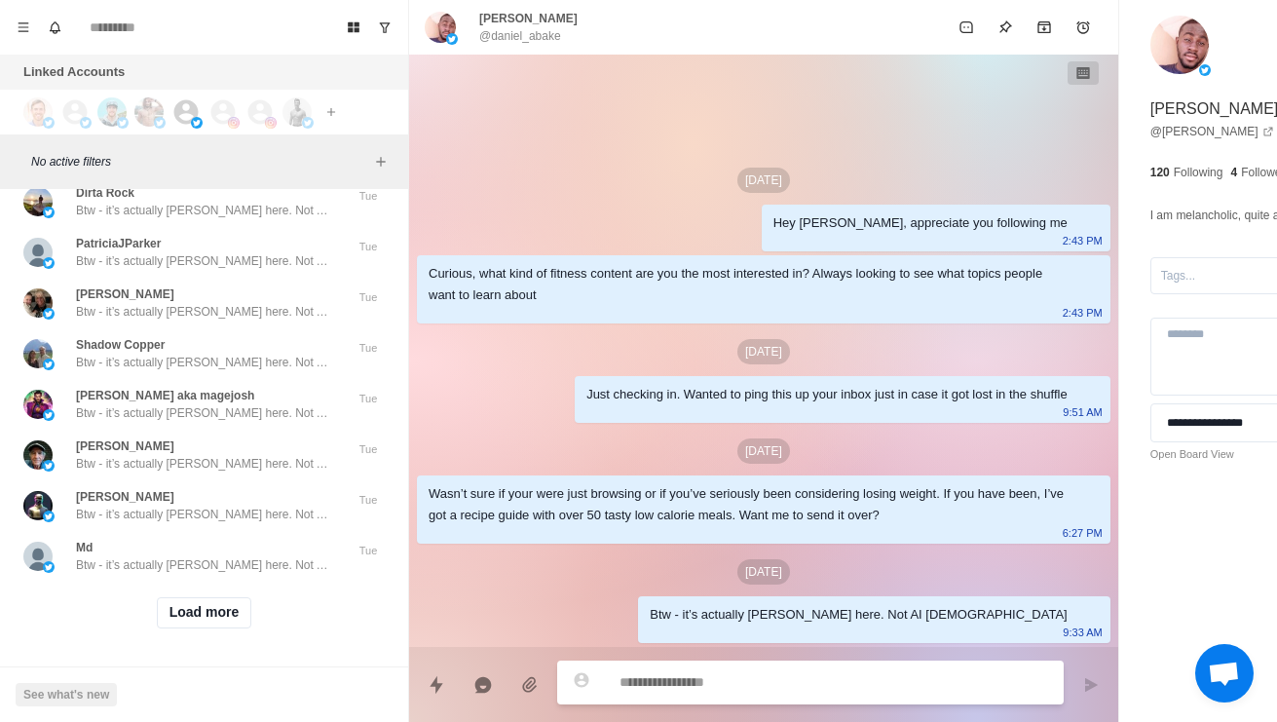
scroll to position [102954, 0]
click at [221, 597] on button "Load more" at bounding box center [204, 612] width 95 height 31
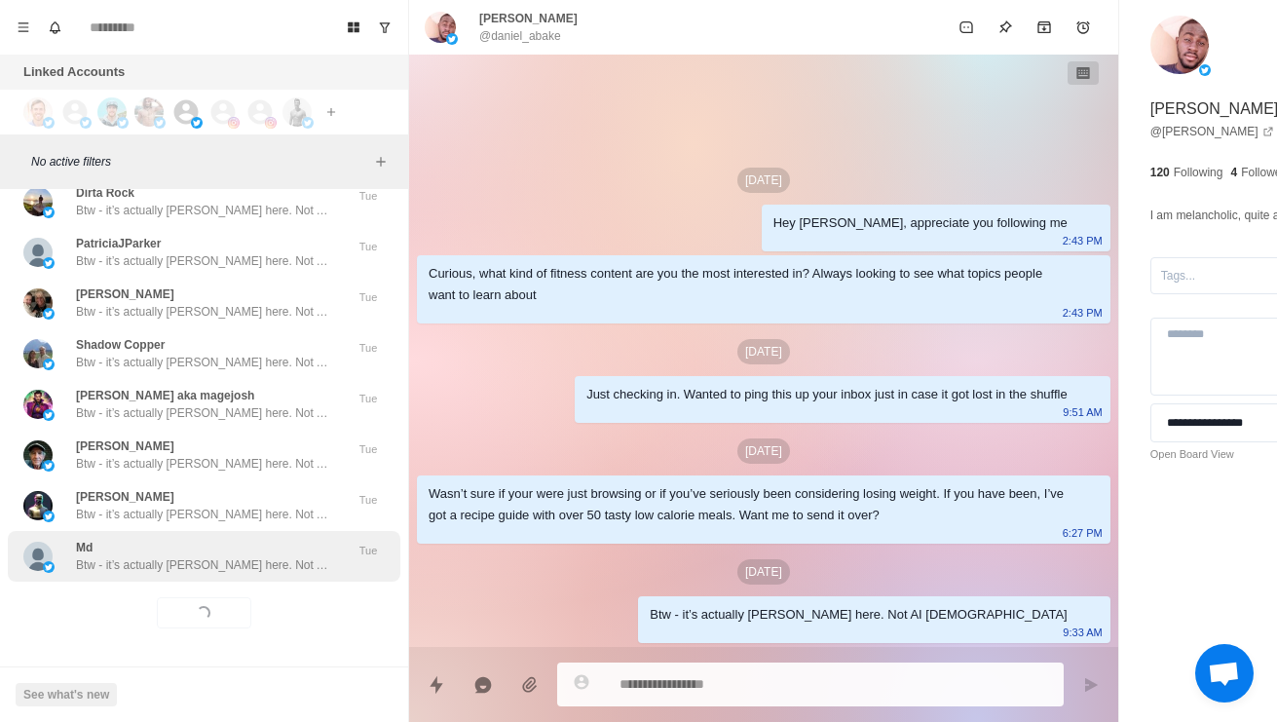
click at [258, 538] on div "Md Btw - it’s actually [PERSON_NAME] here. Not AI [DEMOGRAPHIC_DATA]]" at bounding box center [202, 555] width 253 height 35
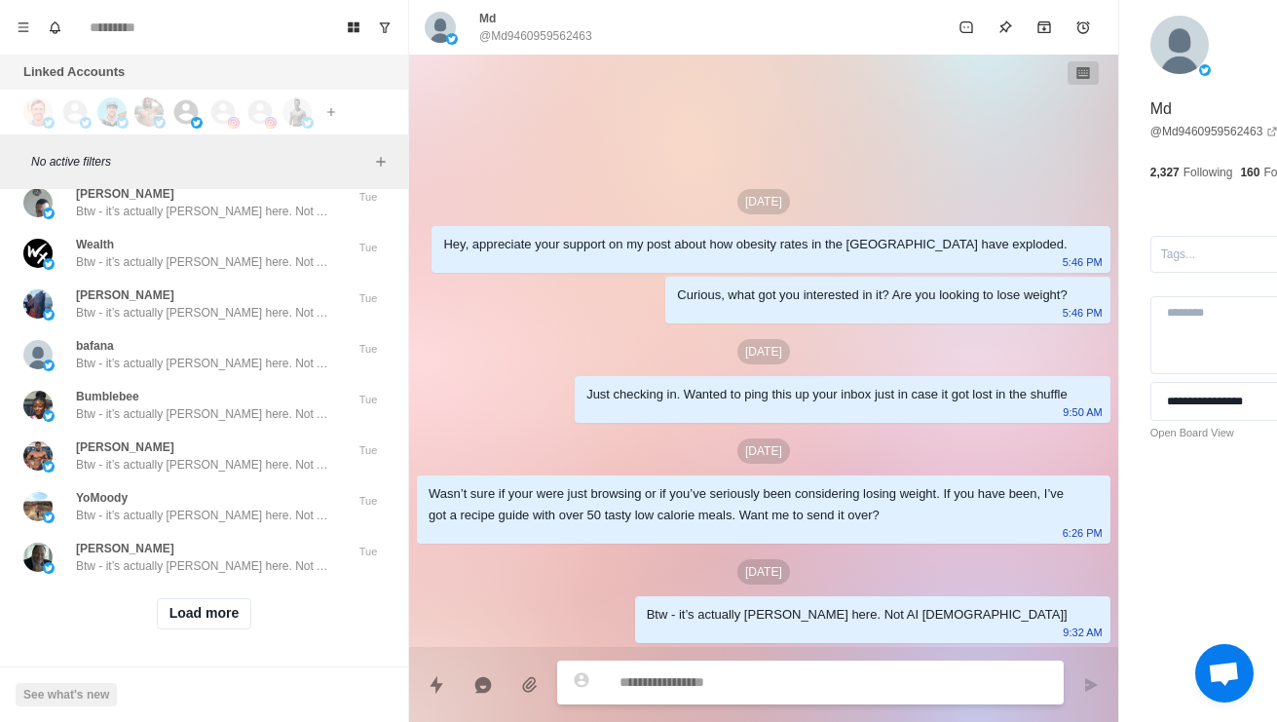
scroll to position [103987, 0]
click at [223, 598] on button "Load more" at bounding box center [204, 613] width 95 height 31
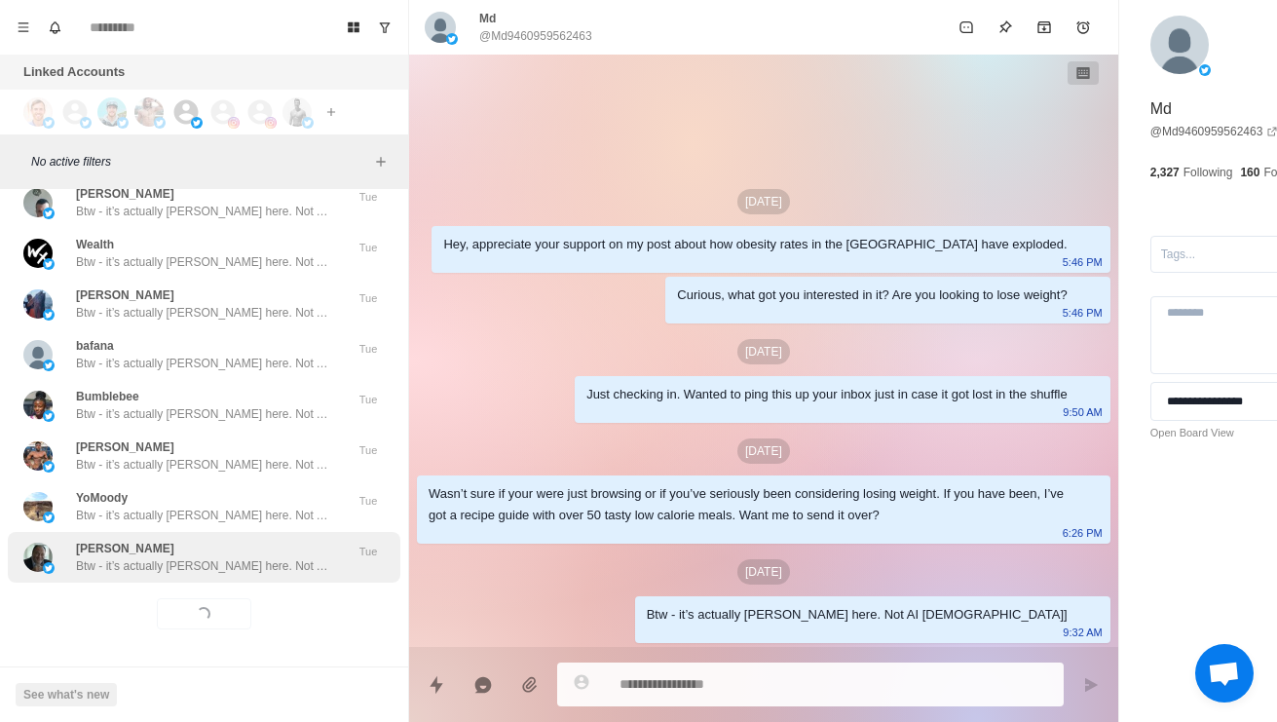
click at [266, 557] on p "Btw - it’s actually [PERSON_NAME] here. Not AI [DEMOGRAPHIC_DATA]" at bounding box center [202, 566] width 253 height 18
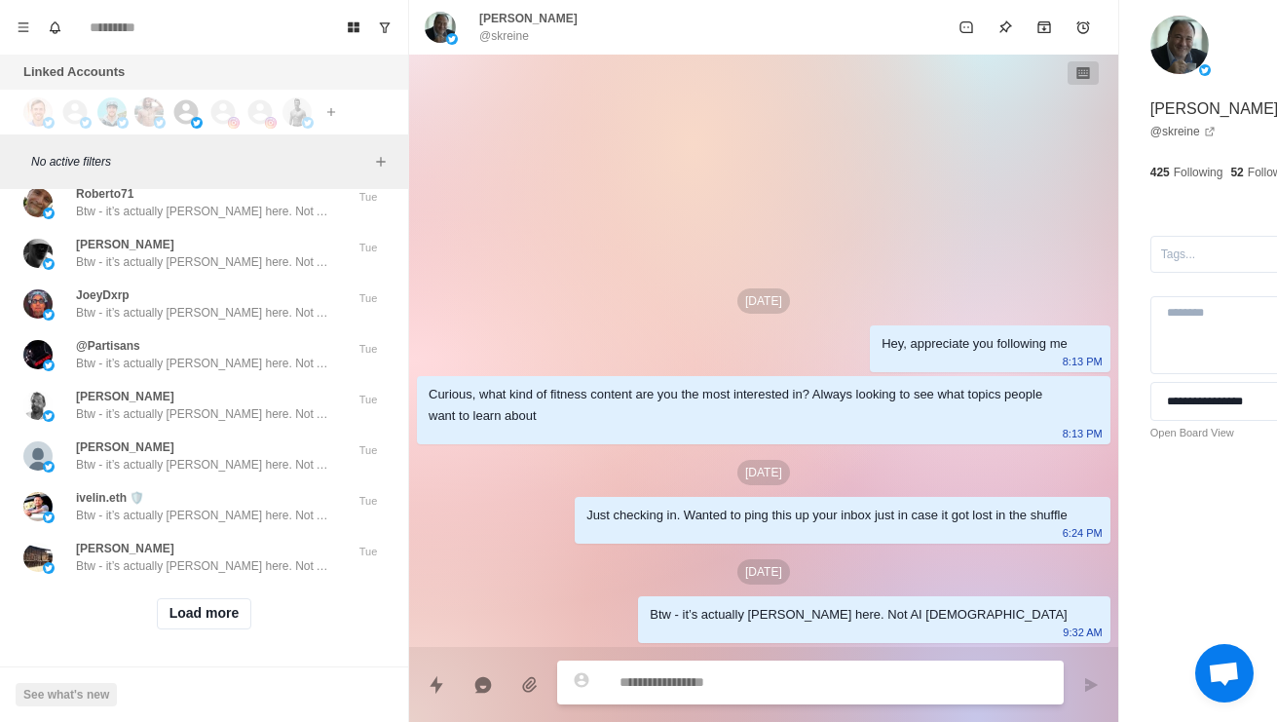
scroll to position [105019, 0]
click at [212, 605] on button "Load more" at bounding box center [204, 613] width 95 height 31
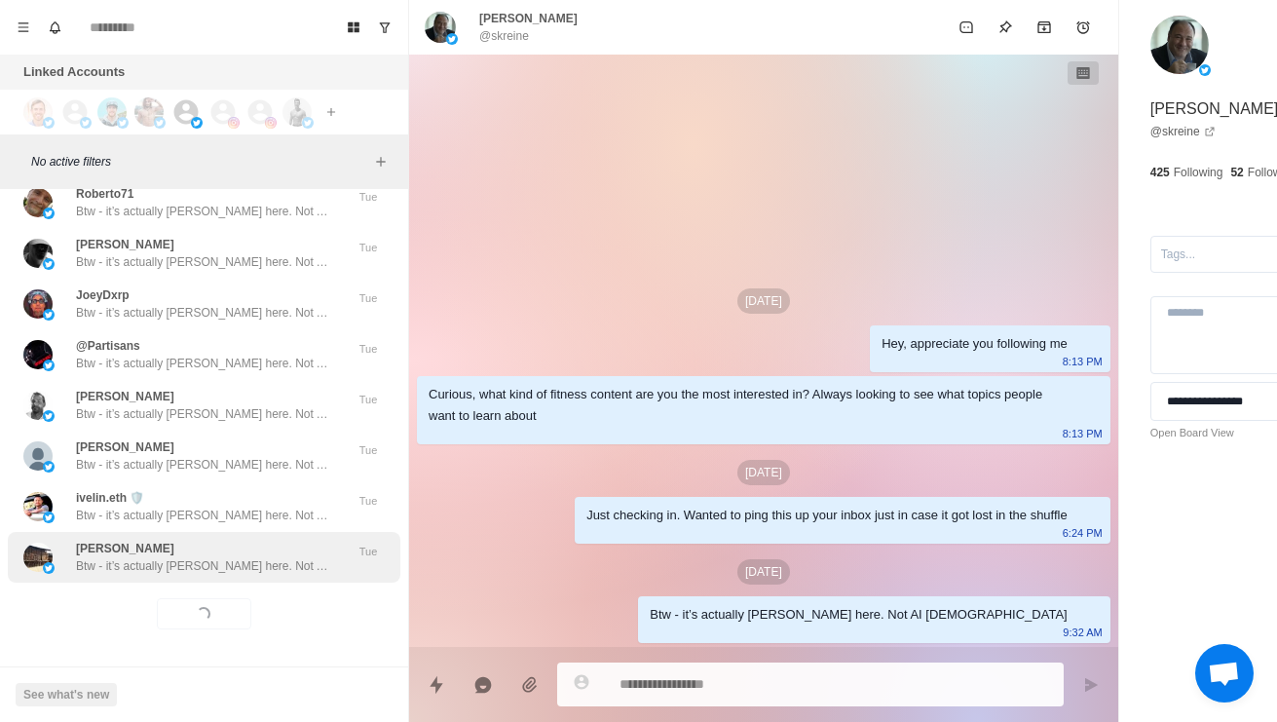
click at [268, 557] on p "Btw - it’s actually [PERSON_NAME] here. Not AI [DEMOGRAPHIC_DATA]" at bounding box center [202, 566] width 253 height 18
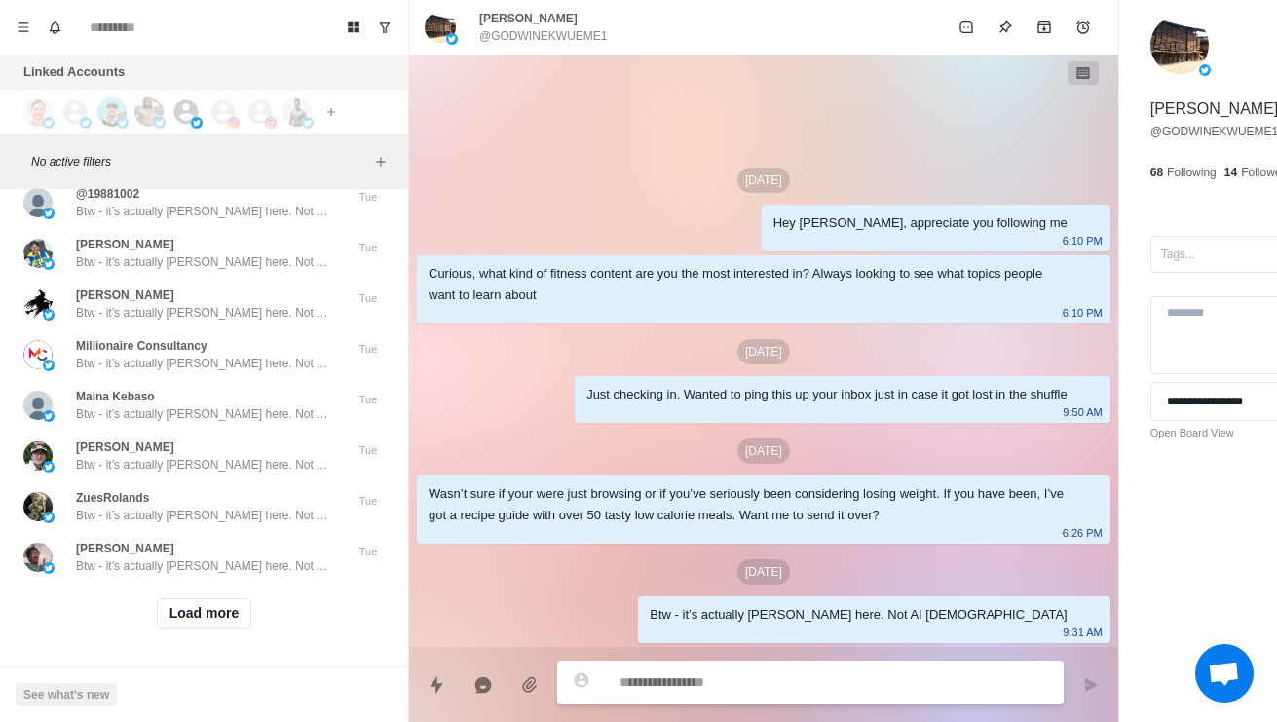
scroll to position [106051, 0]
click at [232, 603] on button "Load more" at bounding box center [204, 613] width 95 height 31
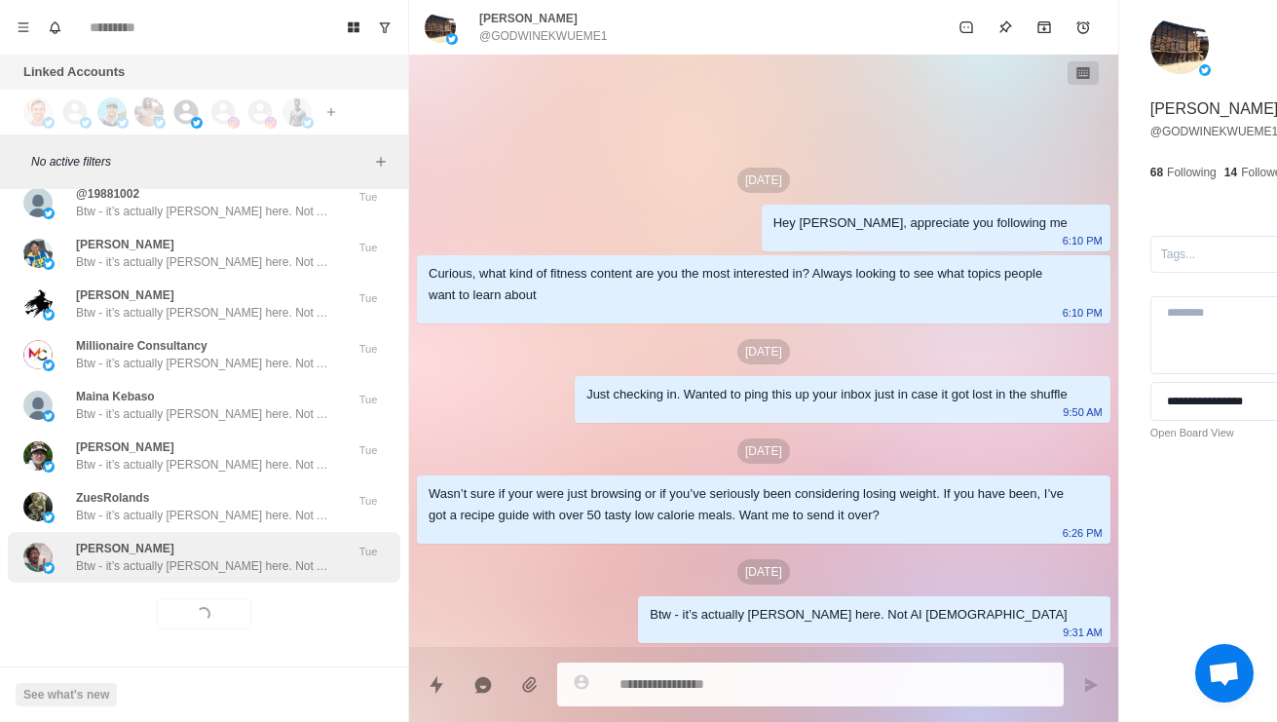
click at [296, 557] on p "Btw - it’s actually [PERSON_NAME] here. Not AI [DEMOGRAPHIC_DATA]" at bounding box center [202, 566] width 253 height 18
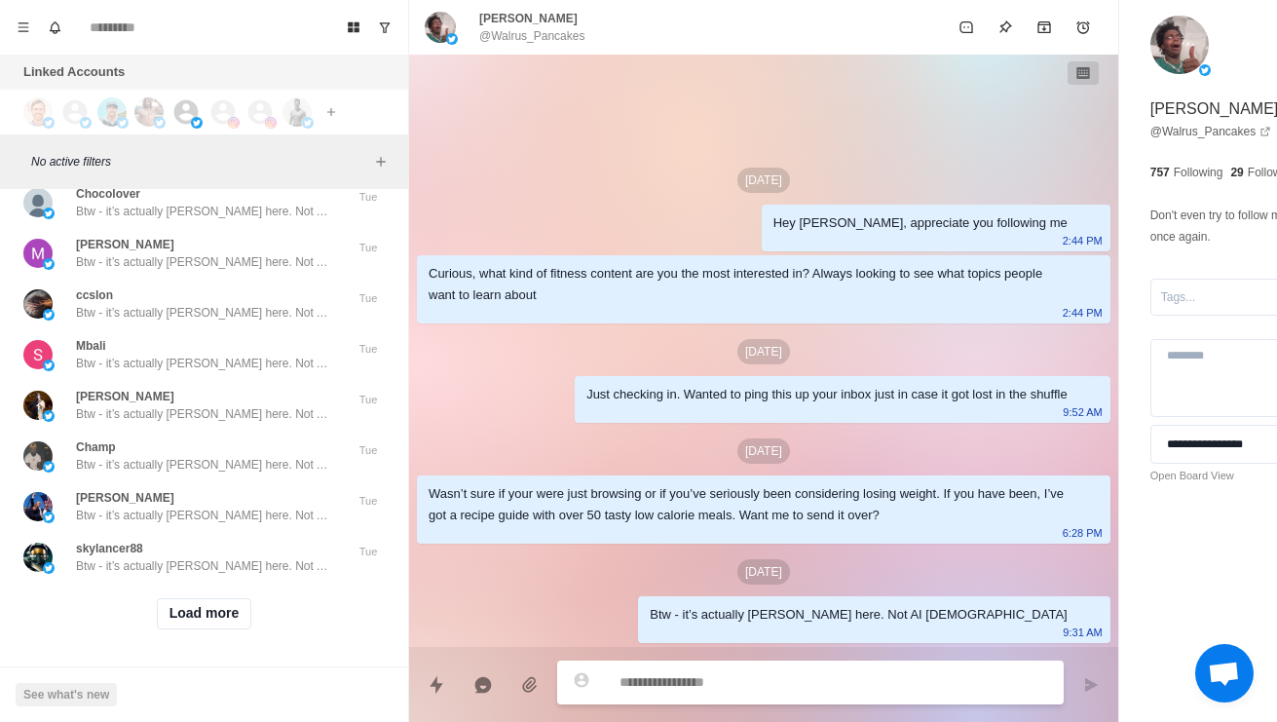
scroll to position [107083, 0]
click at [225, 607] on button "Load more" at bounding box center [204, 613] width 95 height 31
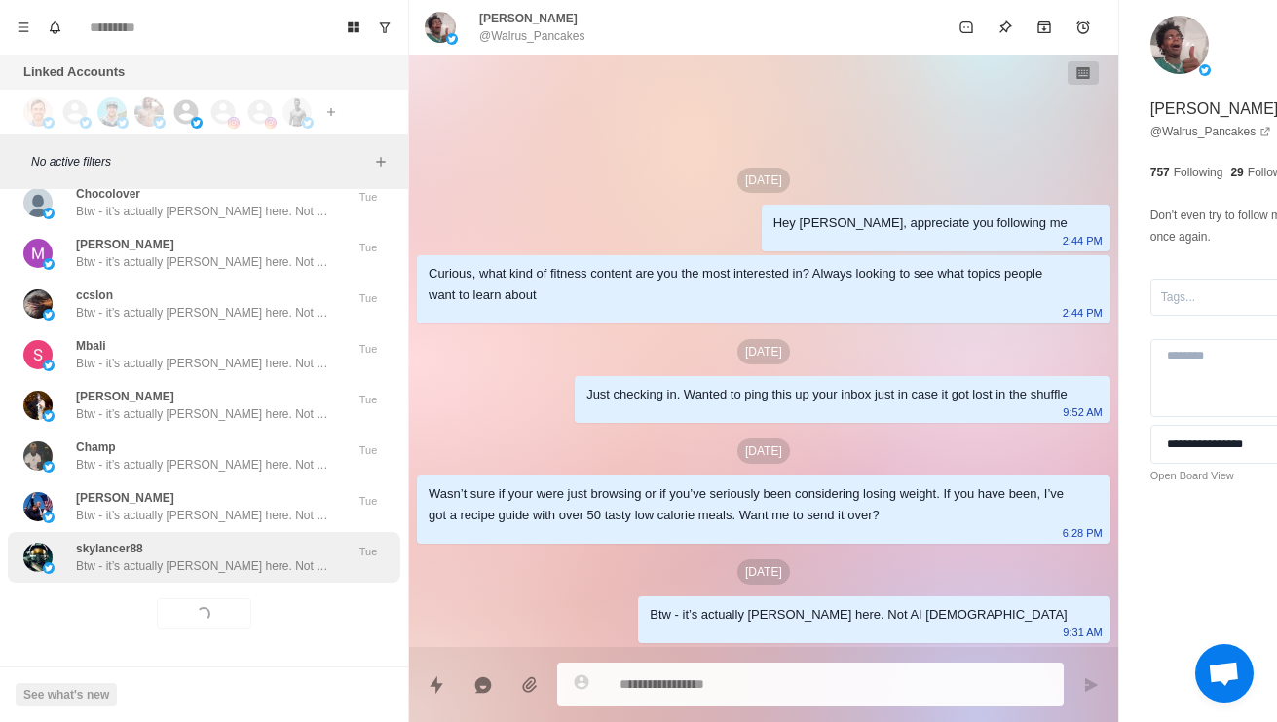
click at [280, 539] on div "skylancer88 Btw - it’s actually [PERSON_NAME] here. Not AI [DEMOGRAPHIC_DATA]" at bounding box center [202, 556] width 253 height 35
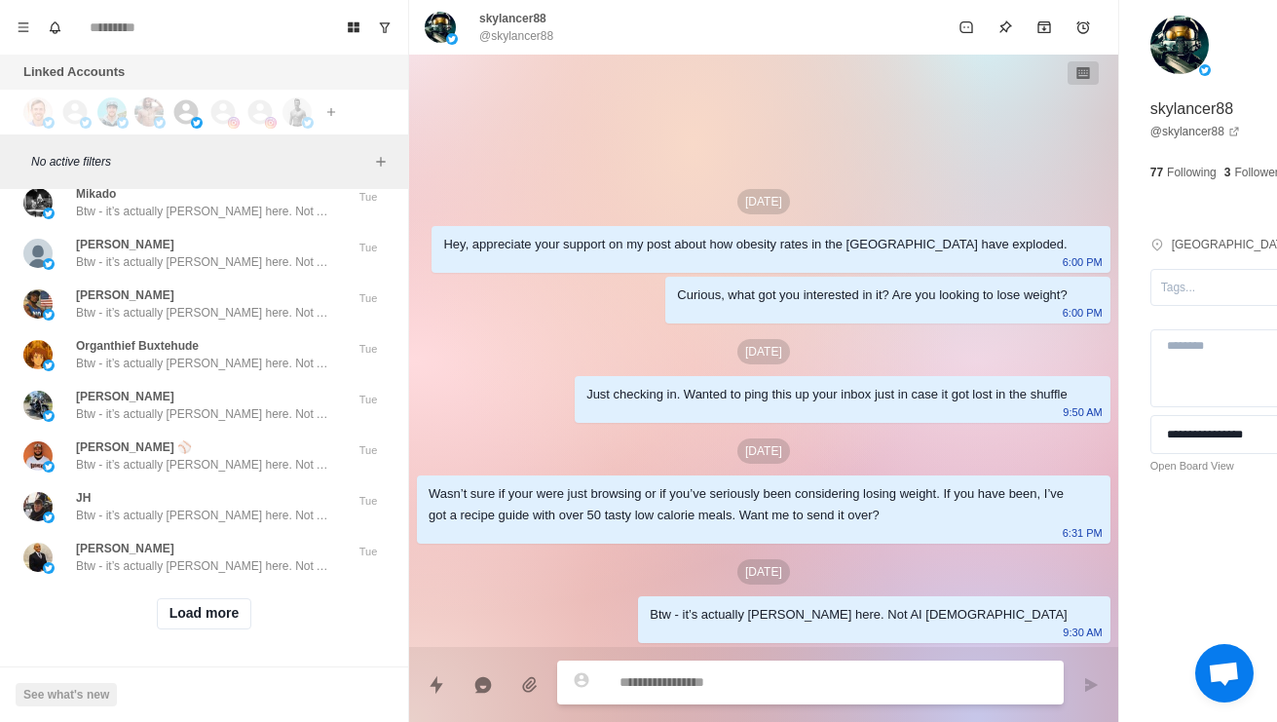
scroll to position [108115, 0]
click at [186, 603] on button "Load more" at bounding box center [204, 613] width 95 height 31
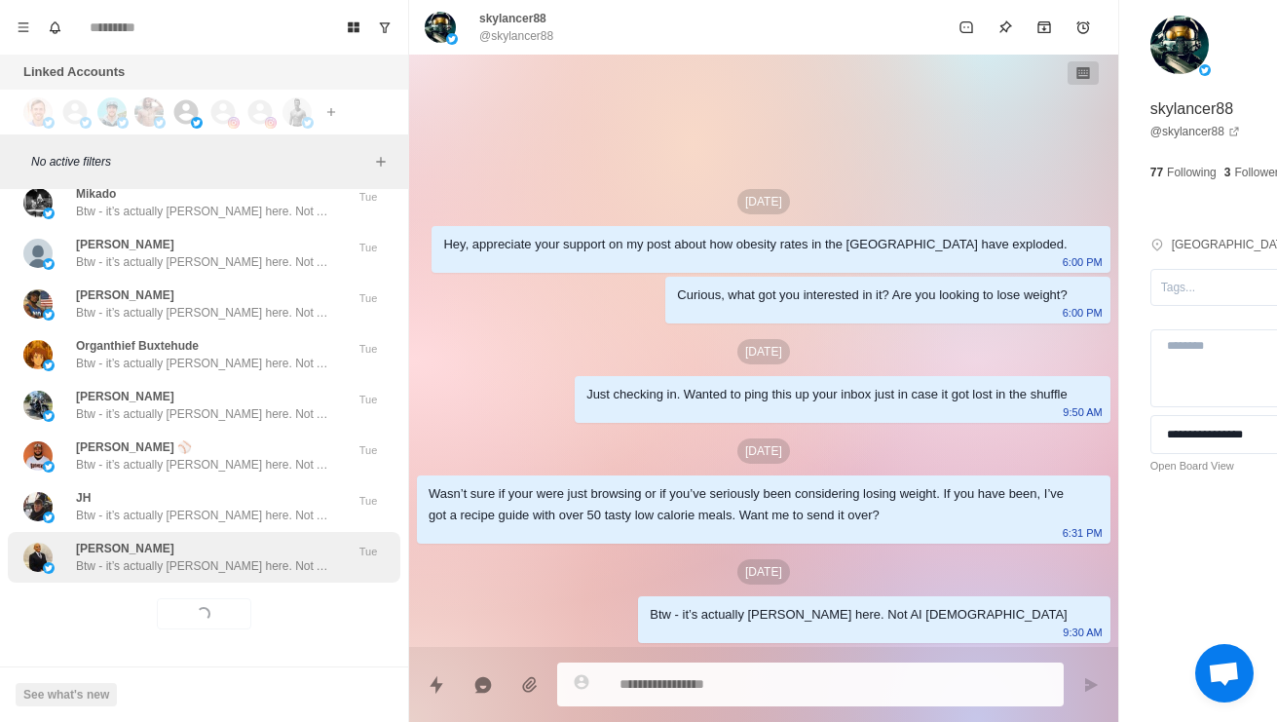
click at [252, 557] on p "Btw - it’s actually [PERSON_NAME] here. Not AI [DEMOGRAPHIC_DATA]" at bounding box center [202, 566] width 253 height 18
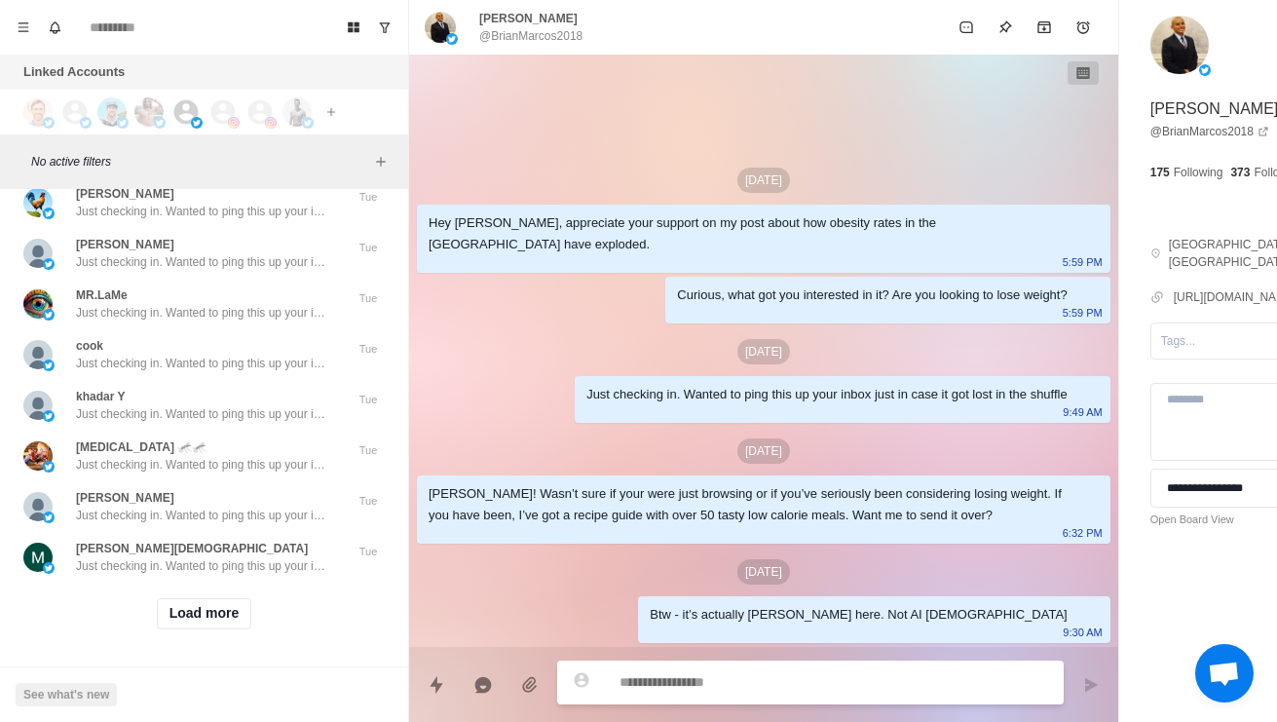
scroll to position [109147, 0]
click at [207, 612] on button "Load more" at bounding box center [204, 613] width 95 height 31
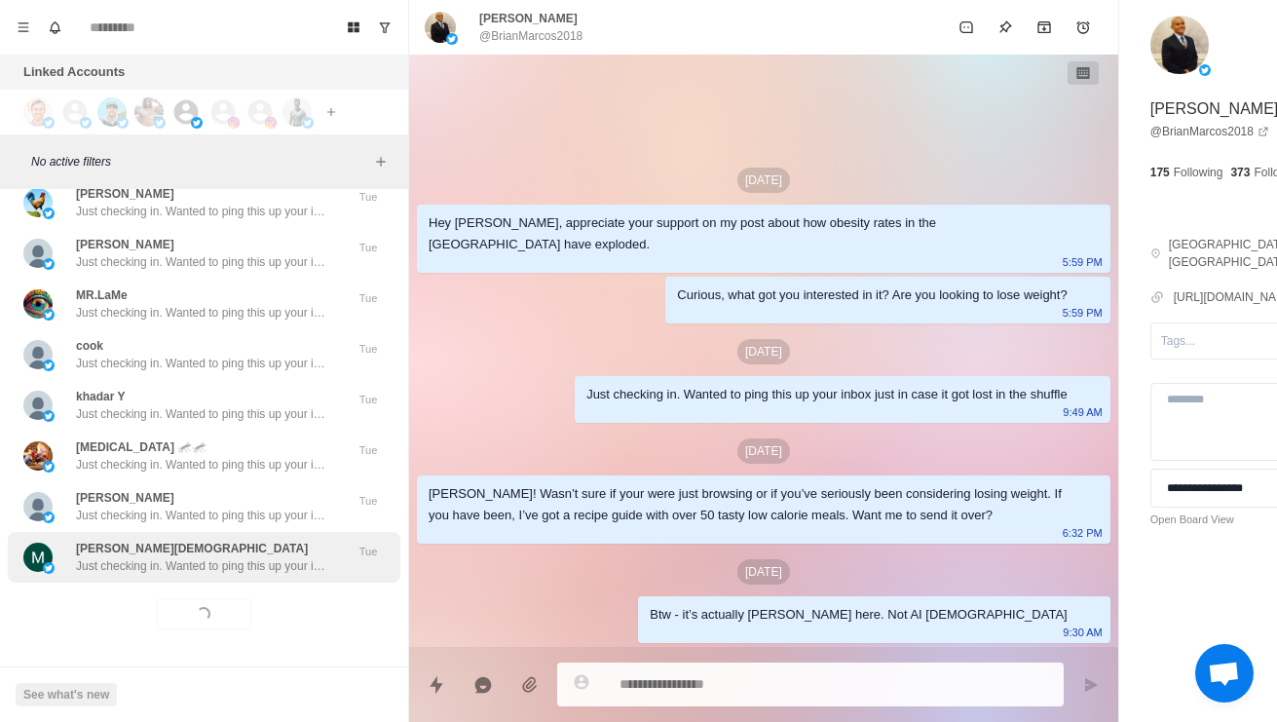
click at [215, 557] on p "Just checking in. Wanted to ping this up your inbox just in case it got lost in…" at bounding box center [202, 566] width 253 height 18
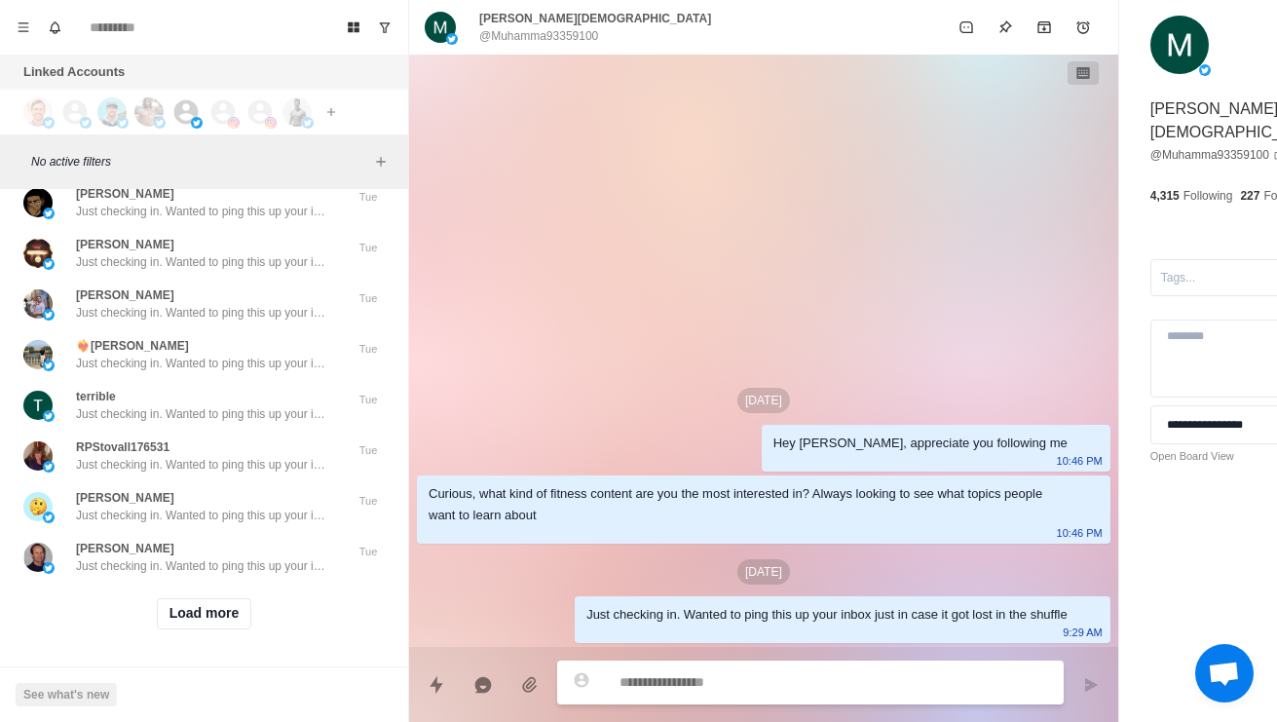
scroll to position [110180, 0]
click at [218, 611] on button "Load more" at bounding box center [204, 613] width 95 height 31
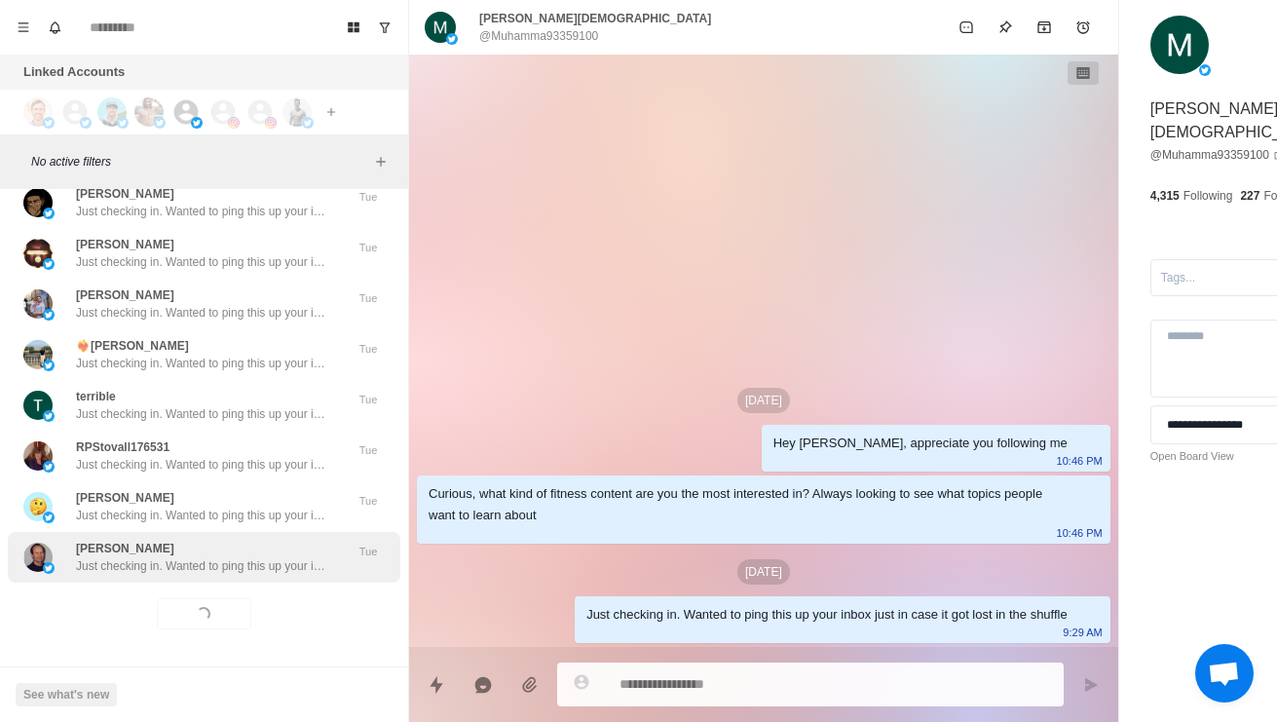
click at [293, 557] on p "Just checking in. Wanted to ping this up your inbox just in case it got lost in…" at bounding box center [202, 566] width 253 height 18
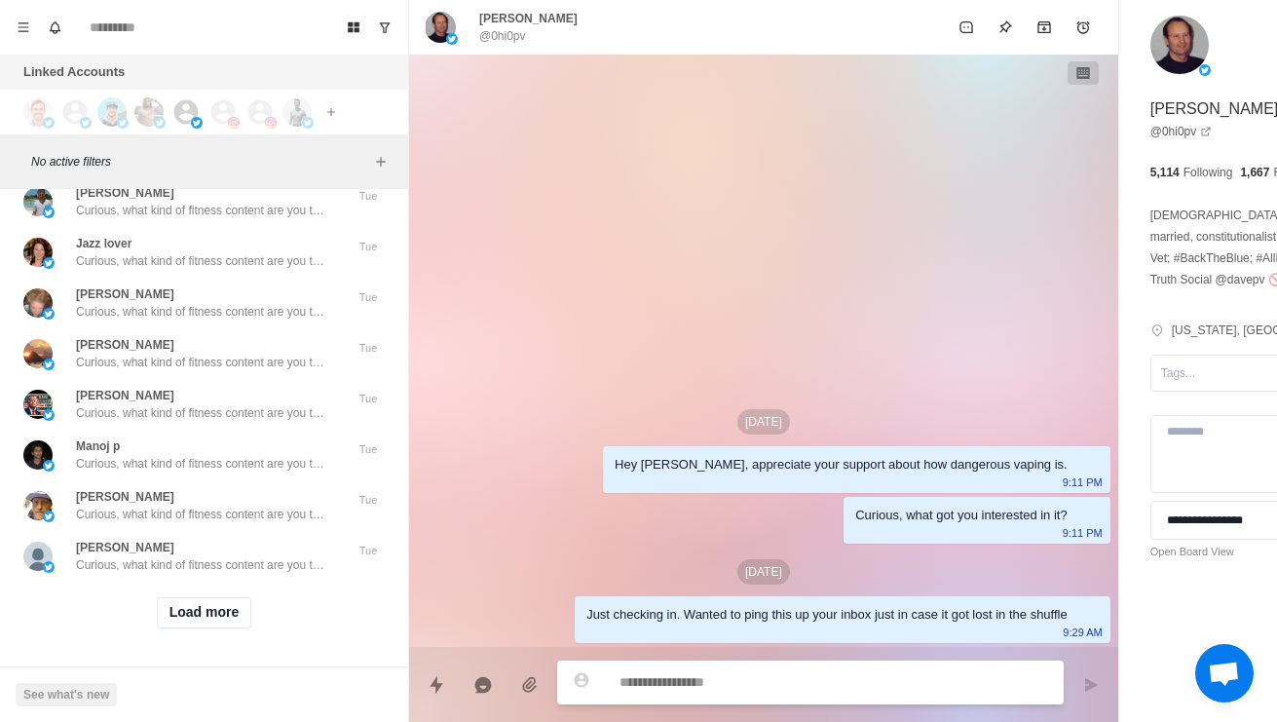
scroll to position [111212, 0]
click at [230, 608] on button "Load more" at bounding box center [204, 612] width 95 height 31
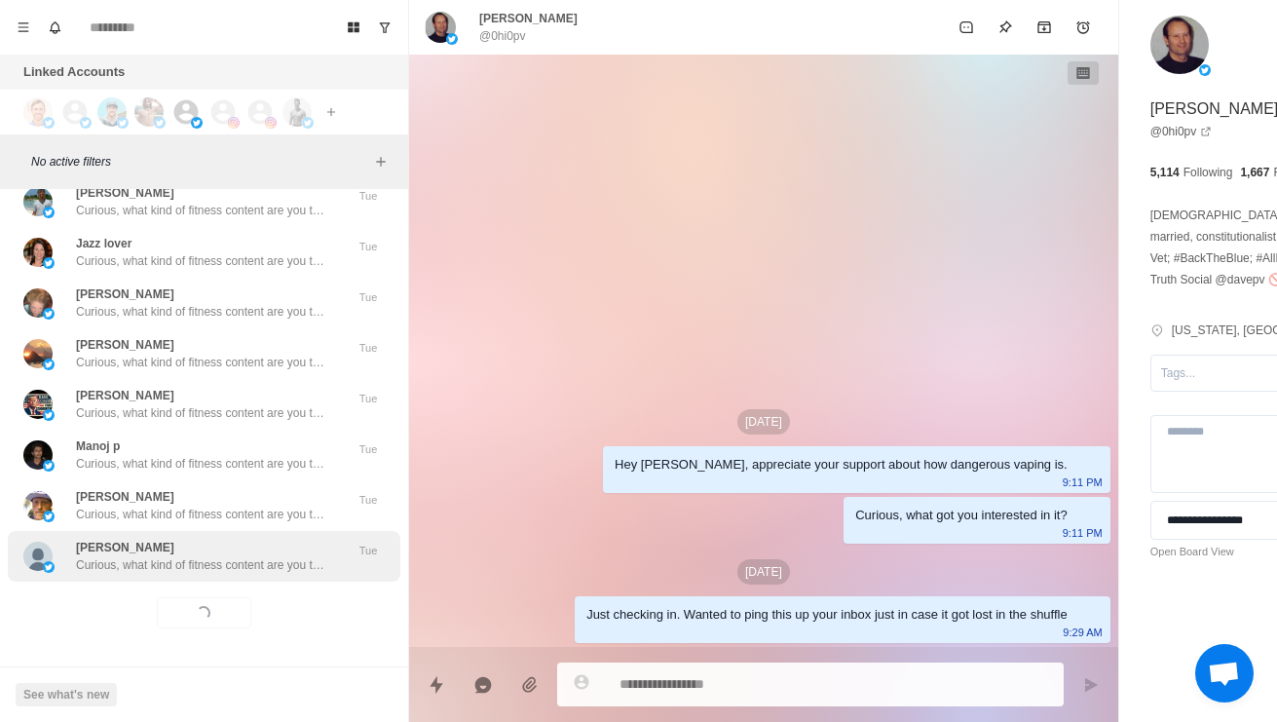
click at [288, 556] on p "Curious, what kind of fitness content are you the most interested in? Always lo…" at bounding box center [202, 565] width 253 height 18
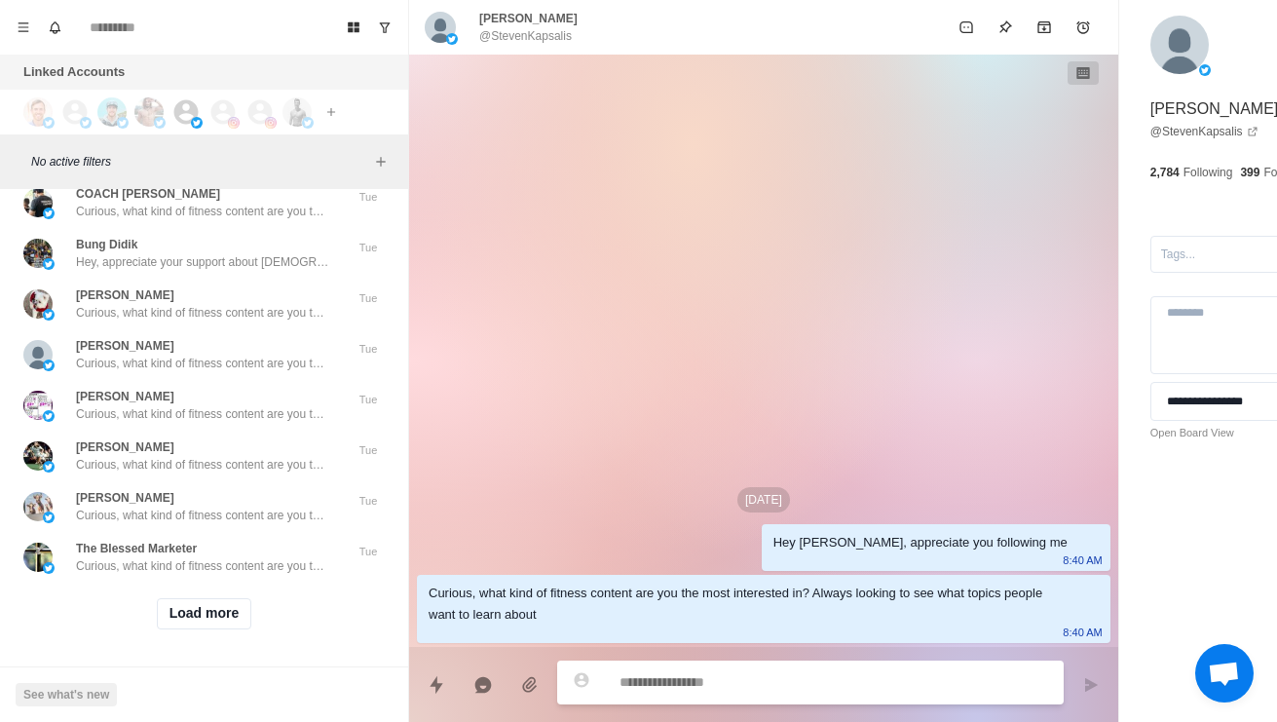
scroll to position [112244, 0]
click at [225, 607] on button "Load more" at bounding box center [204, 613] width 95 height 31
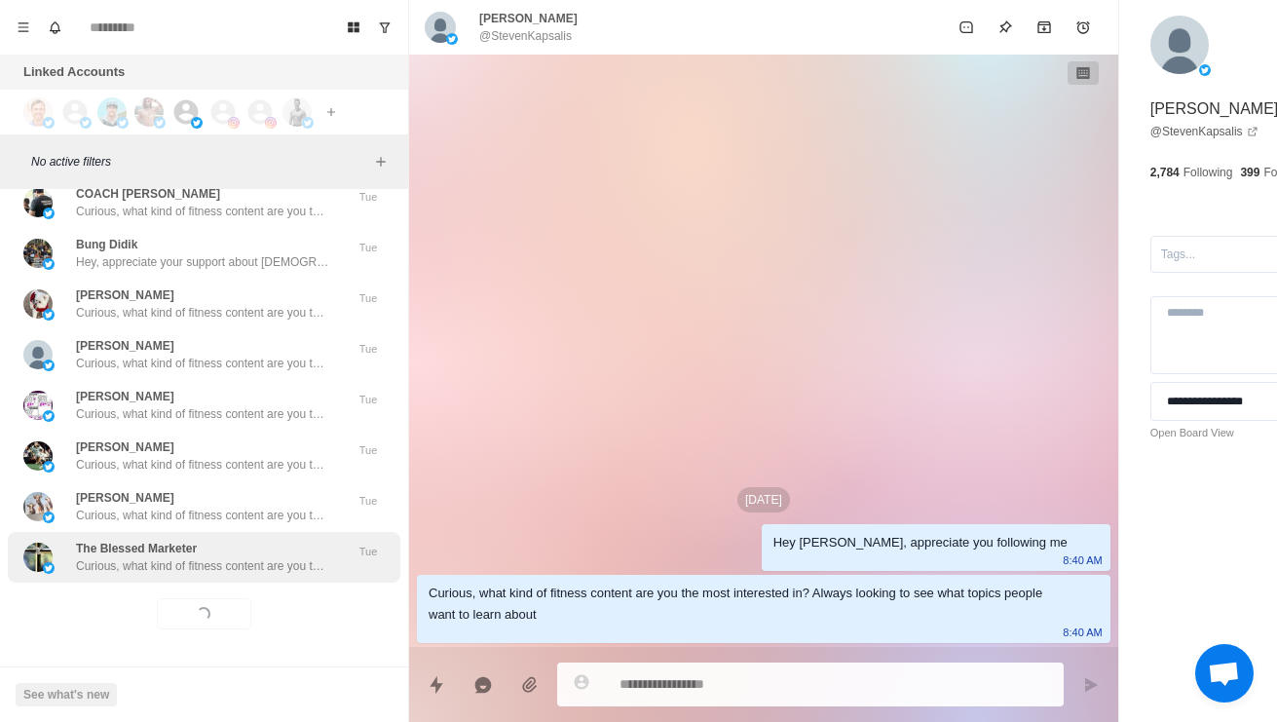
click at [295, 557] on p "Curious, what kind of fitness content are you the most interested in? Always lo…" at bounding box center [202, 566] width 253 height 18
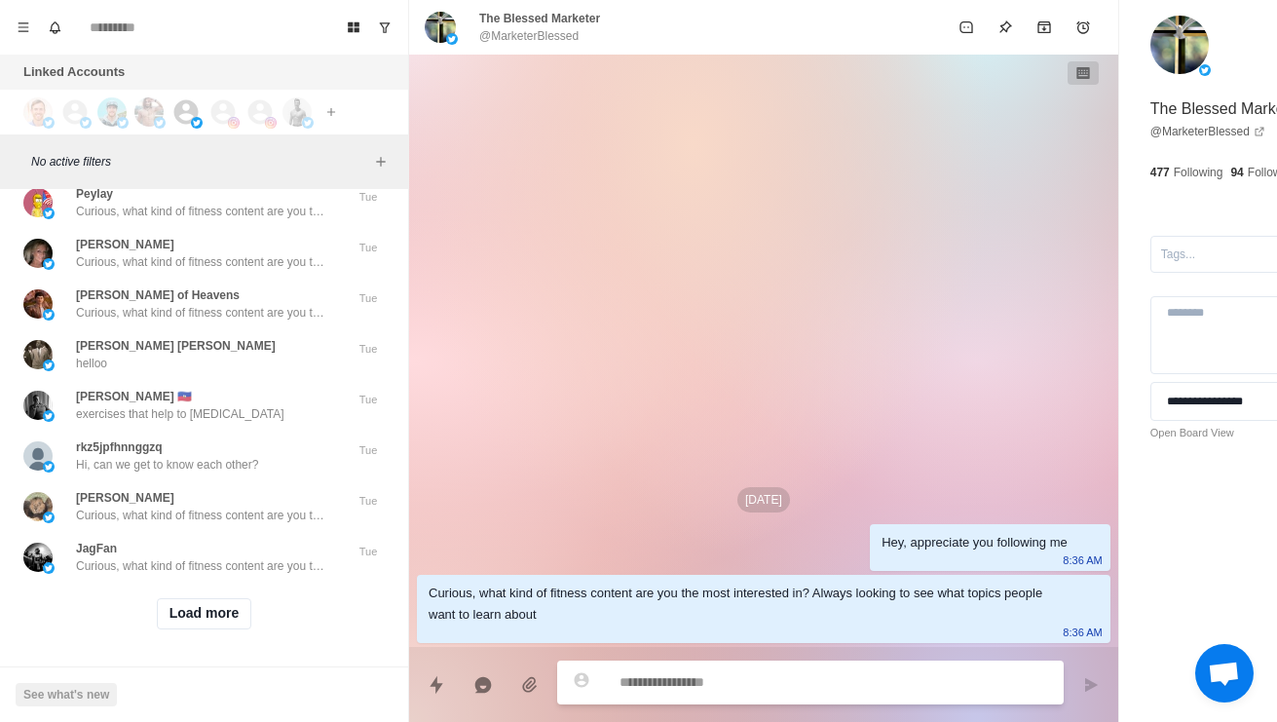
scroll to position [113276, 0]
click at [216, 610] on button "Load more" at bounding box center [204, 613] width 95 height 31
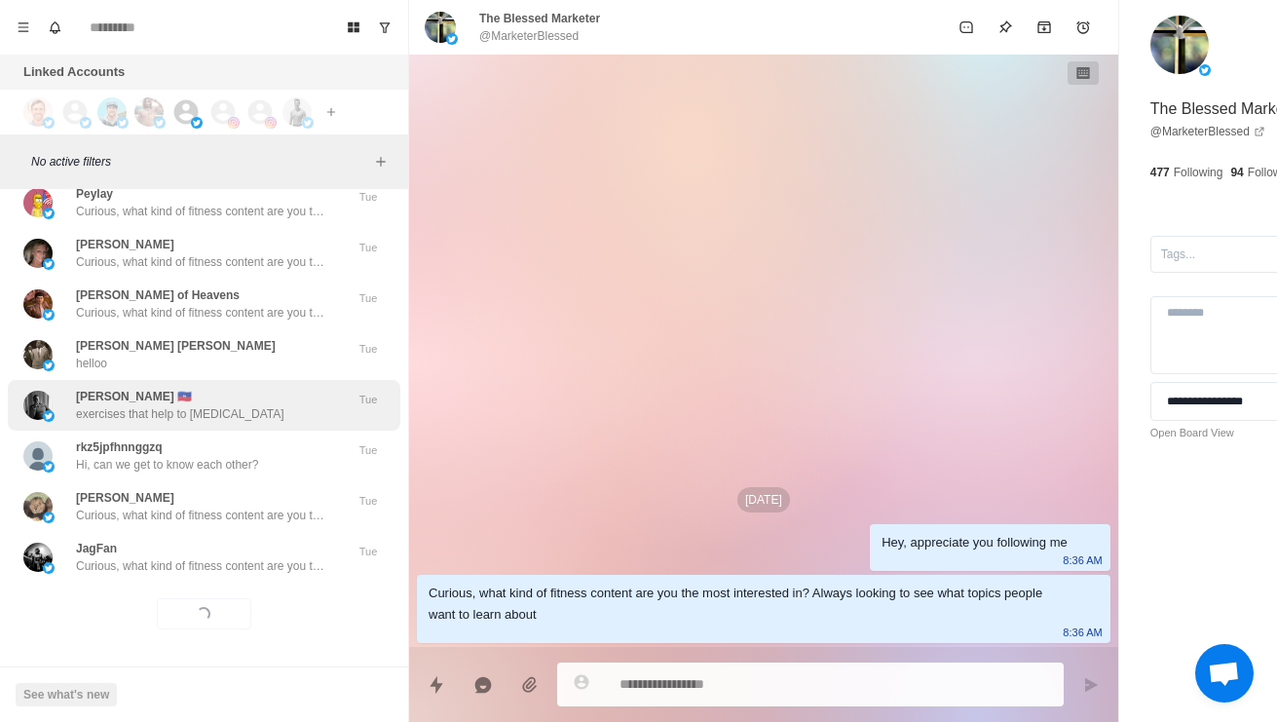
click at [270, 405] on p "exercises that help to [MEDICAL_DATA]" at bounding box center [180, 414] width 208 height 18
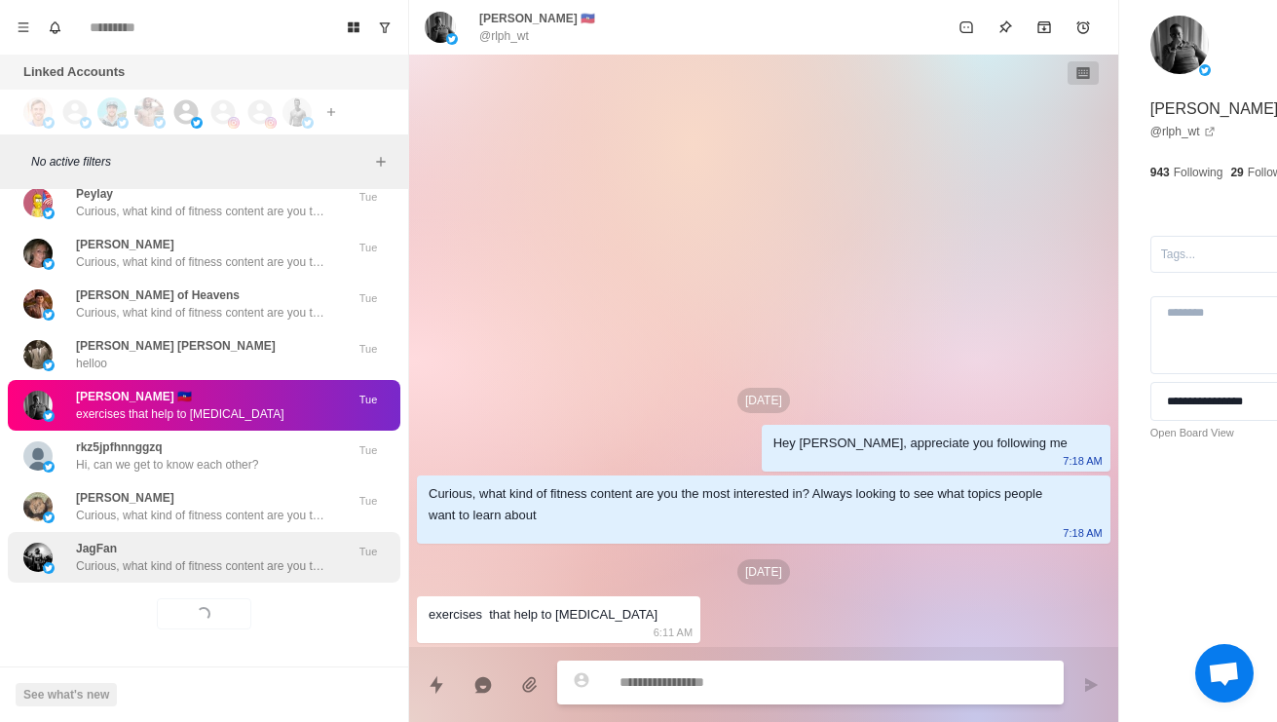
click at [242, 563] on div "JagFan Curious, what kind of fitness content are you the most interested in? Al…" at bounding box center [204, 557] width 392 height 51
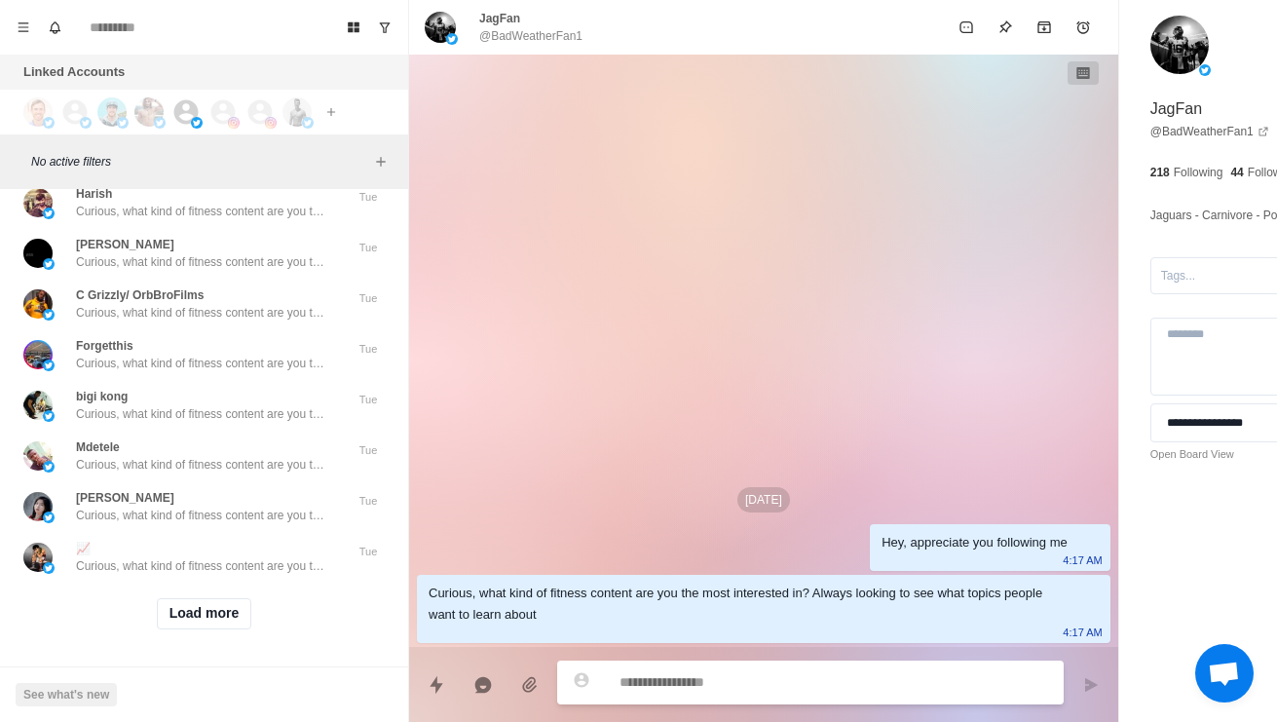
scroll to position [113823, 0]
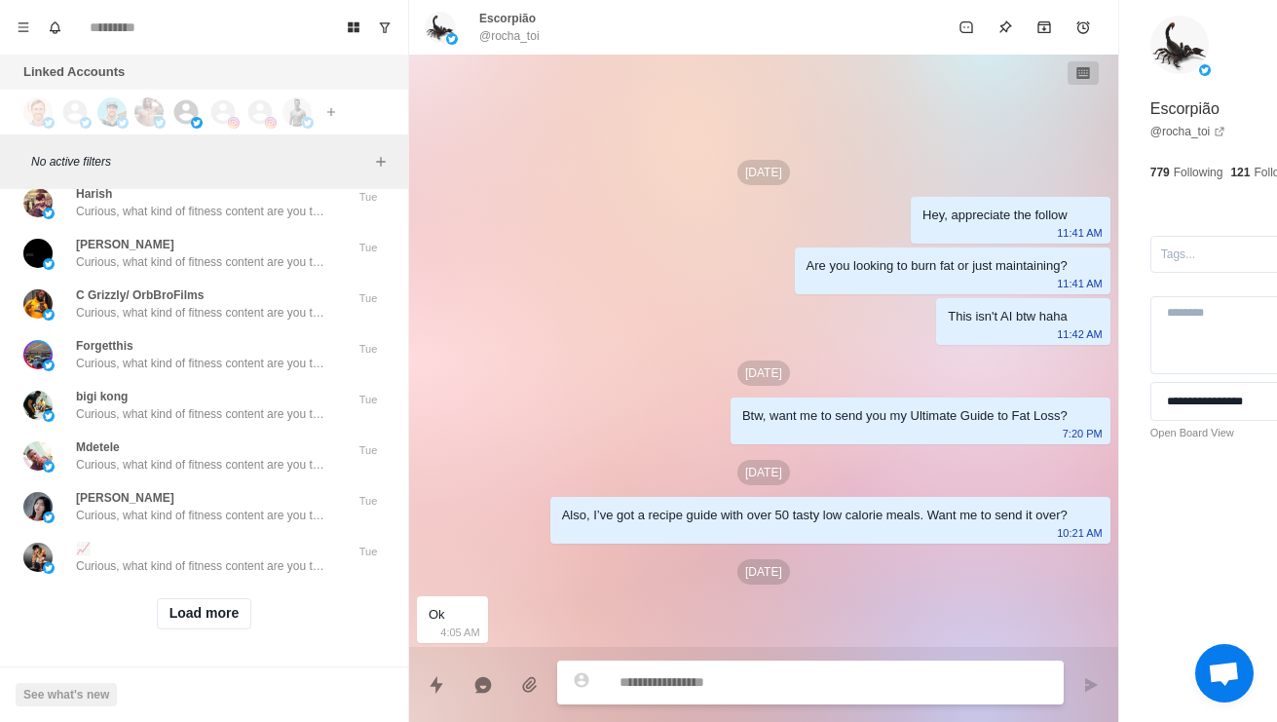
scroll to position [114308, 0]
click at [213, 605] on button "Load more" at bounding box center [204, 613] width 95 height 31
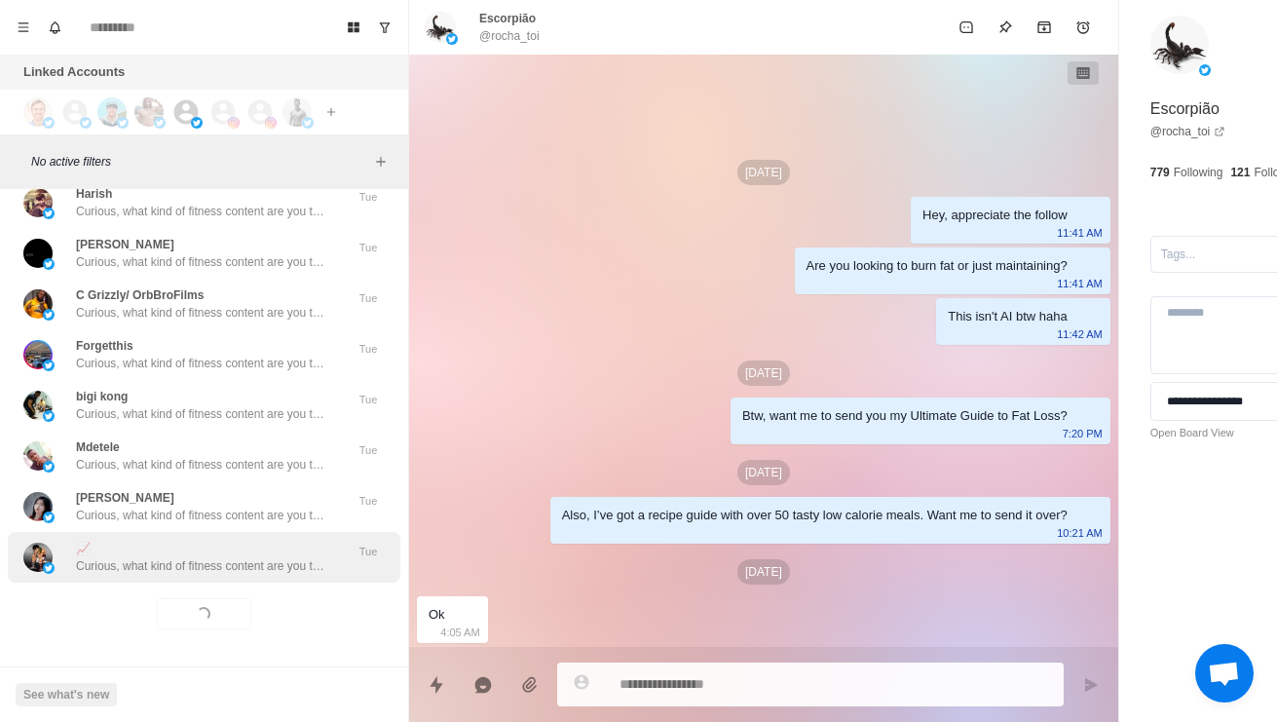
click at [251, 565] on div "📈 Curious, what kind of fitness content are you the most interested in? Always …" at bounding box center [204, 557] width 392 height 51
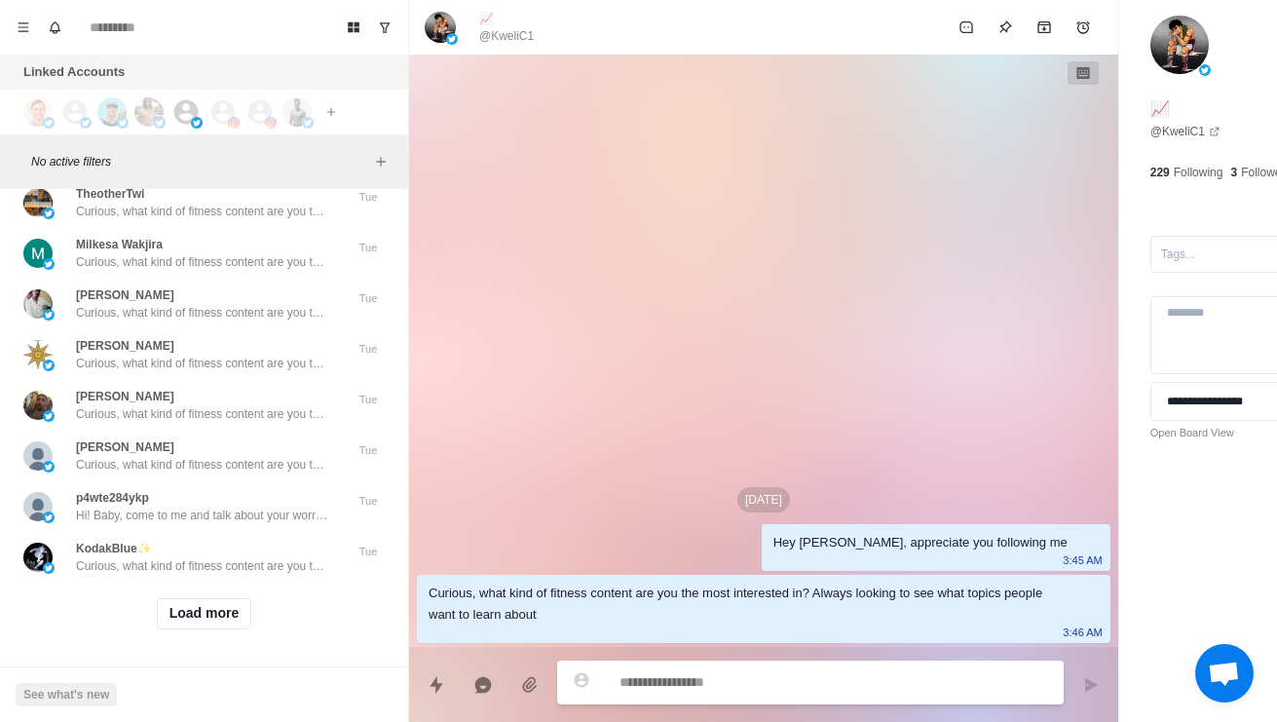
scroll to position [115340, 0]
click at [213, 612] on button "Load more" at bounding box center [204, 613] width 95 height 31
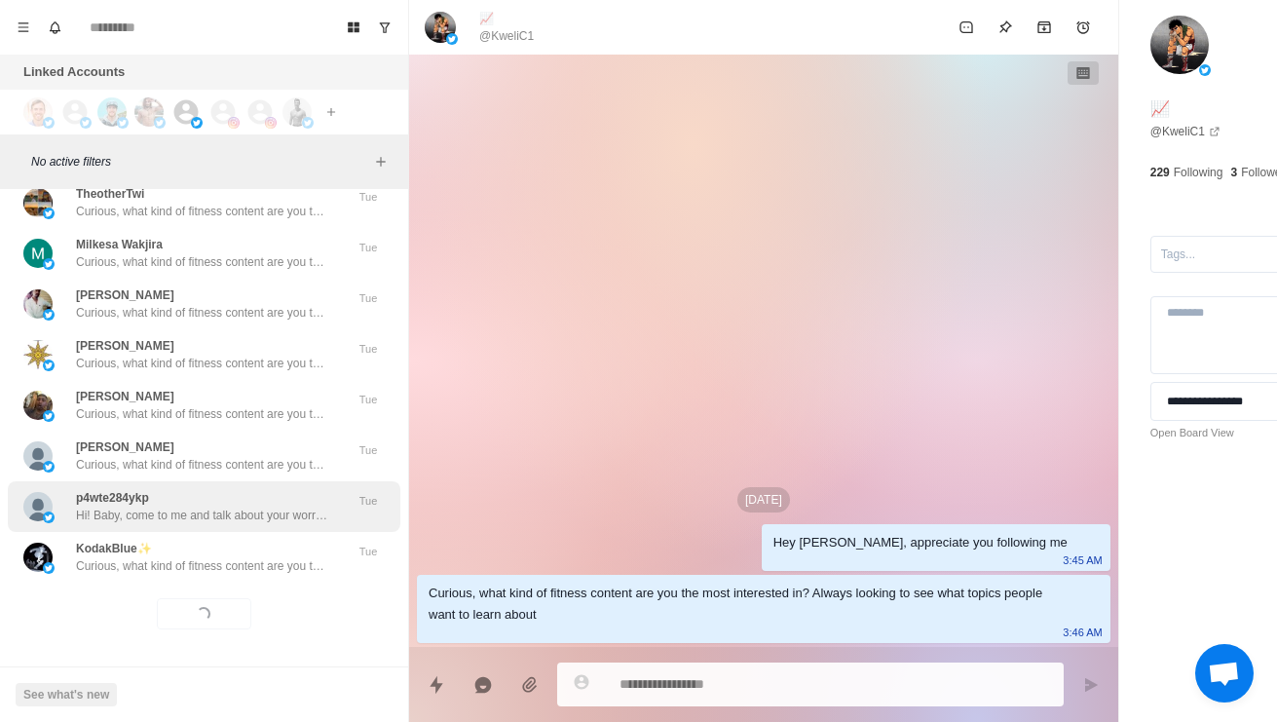
click at [270, 506] on p "Hi! Baby, come to me and talk about your worries." at bounding box center [202, 515] width 253 height 18
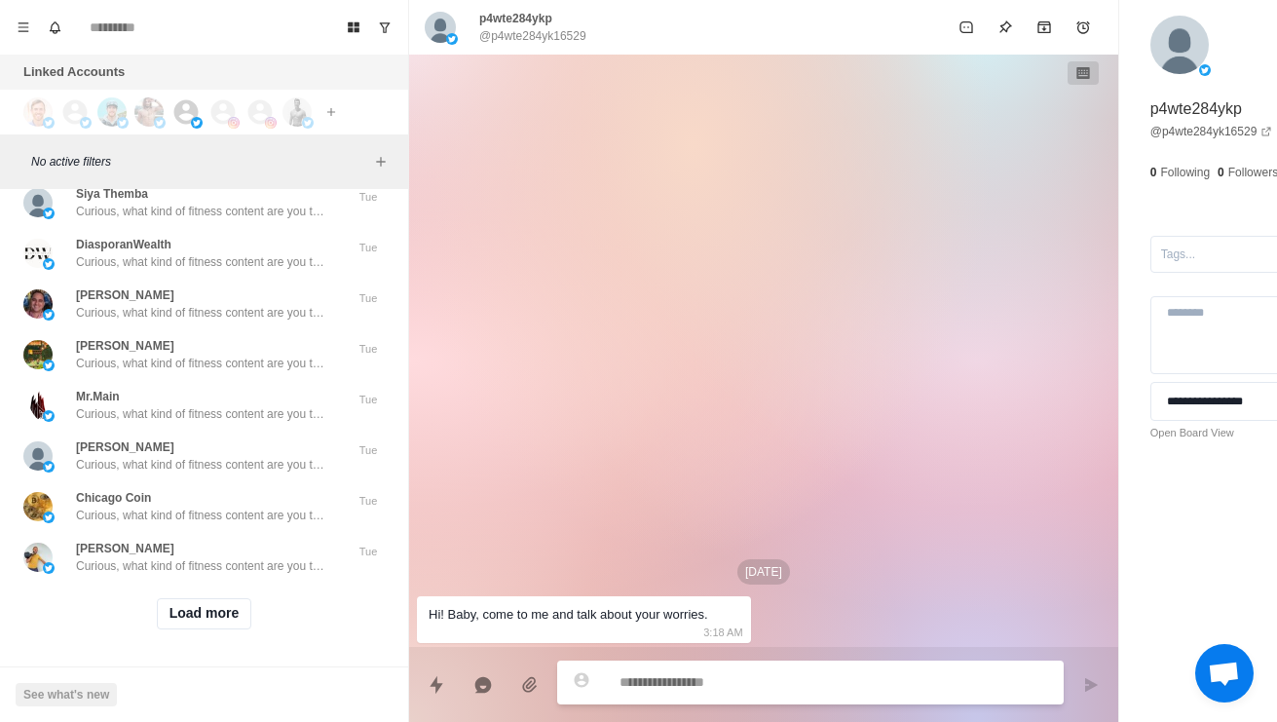
scroll to position [115781, 0]
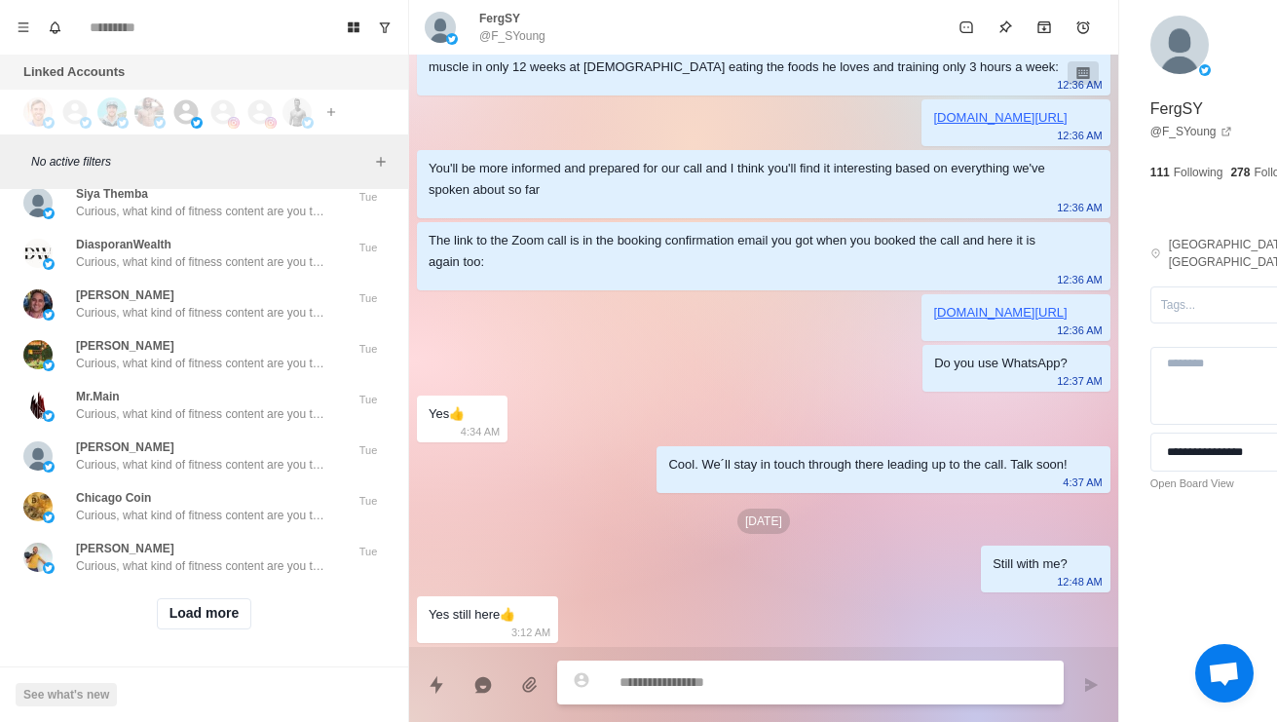
scroll to position [116373, 0]
click at [226, 612] on button "Load more" at bounding box center [204, 613] width 95 height 31
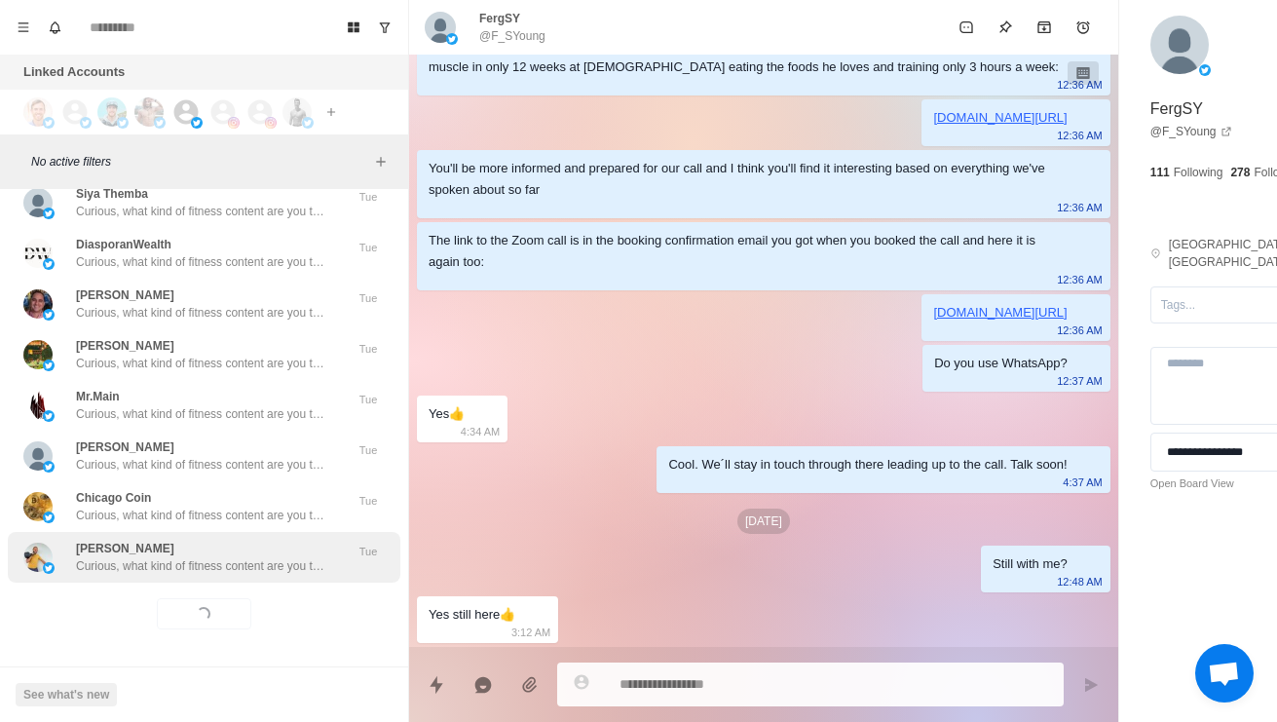
click at [303, 566] on div "[PERSON_NAME] Curious, what kind of fitness content are you the most interested…" at bounding box center [204, 557] width 392 height 51
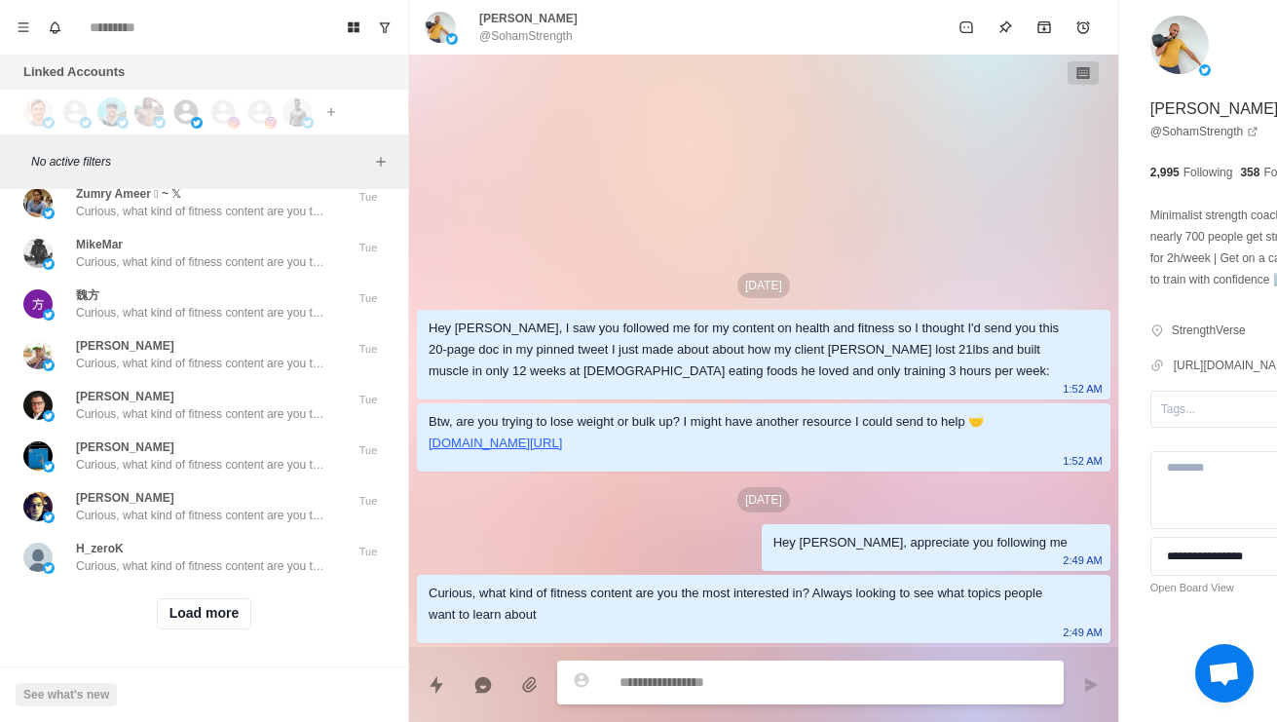
scroll to position [117405, 0]
click at [205, 605] on button "Load more" at bounding box center [204, 613] width 95 height 31
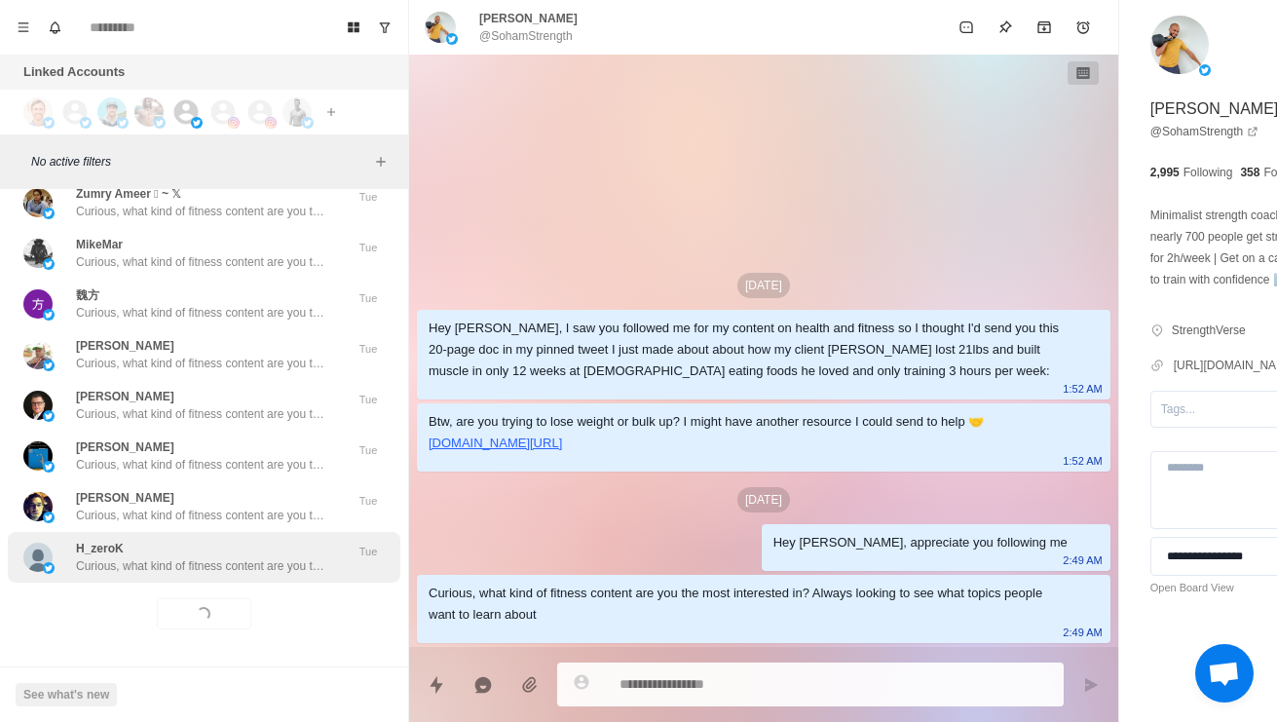
click at [180, 557] on p "Curious, what kind of fitness content are you the most interested in? Always lo…" at bounding box center [202, 566] width 253 height 18
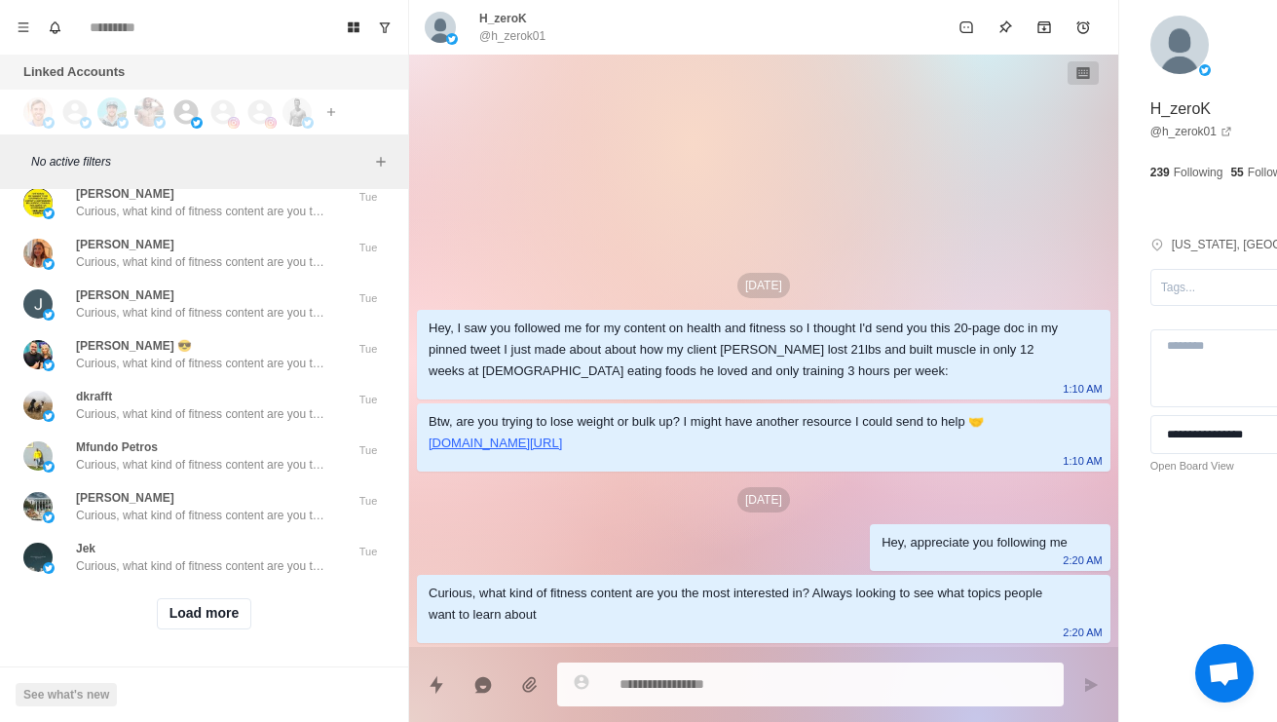
scroll to position [118437, 0]
click at [215, 605] on button "Load more" at bounding box center [204, 613] width 95 height 31
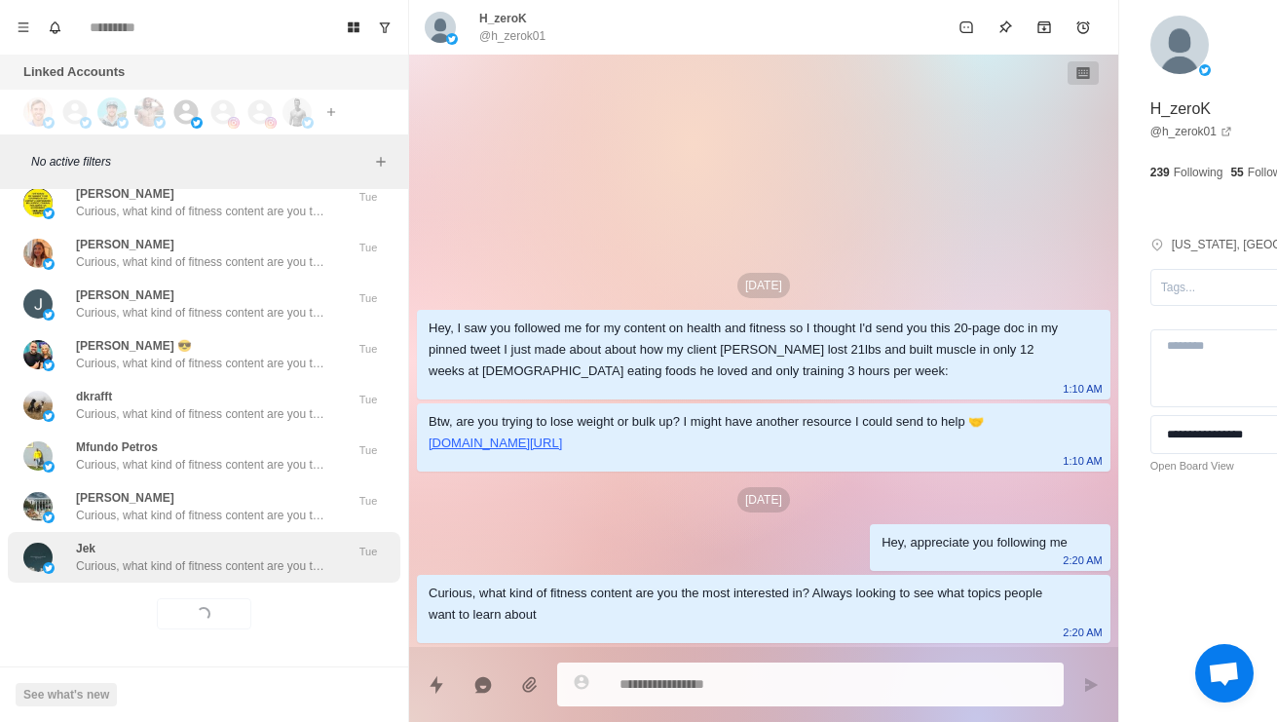
click at [233, 567] on div "[PERSON_NAME], what kind of fitness content are you the most interested in? Alw…" at bounding box center [204, 557] width 392 height 51
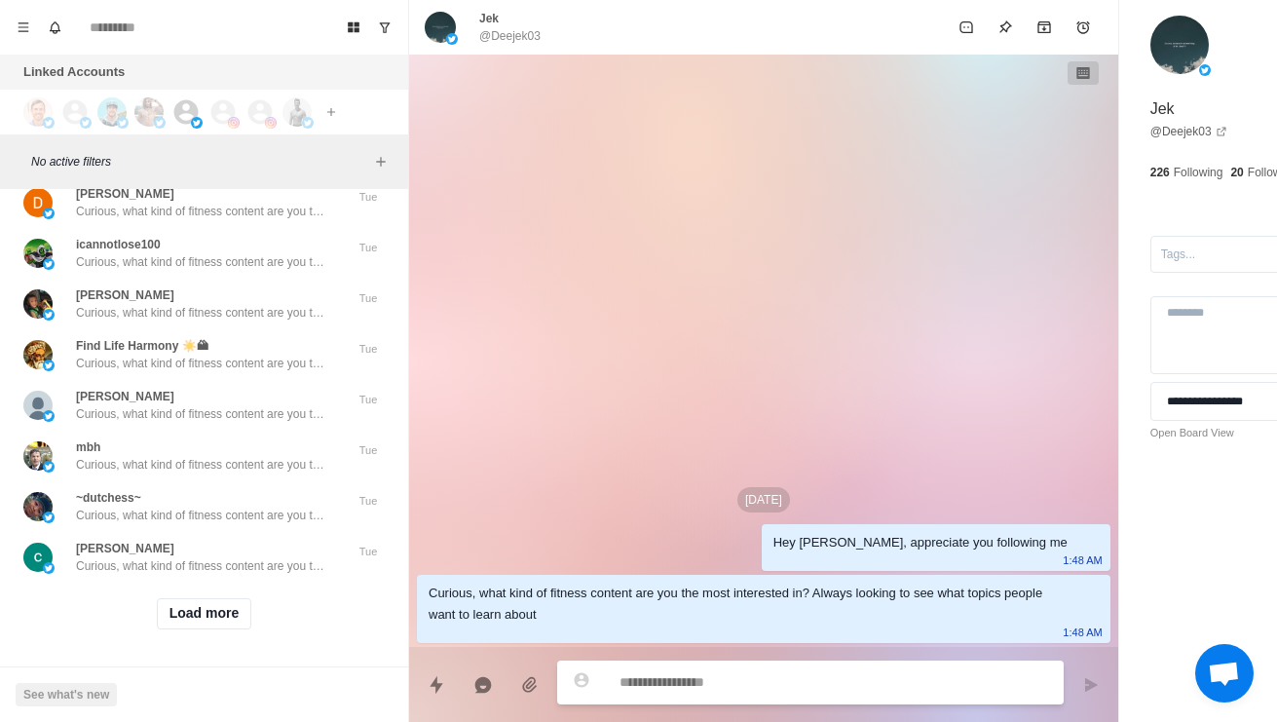
scroll to position [119469, 0]
click at [213, 612] on button "Load more" at bounding box center [204, 613] width 95 height 31
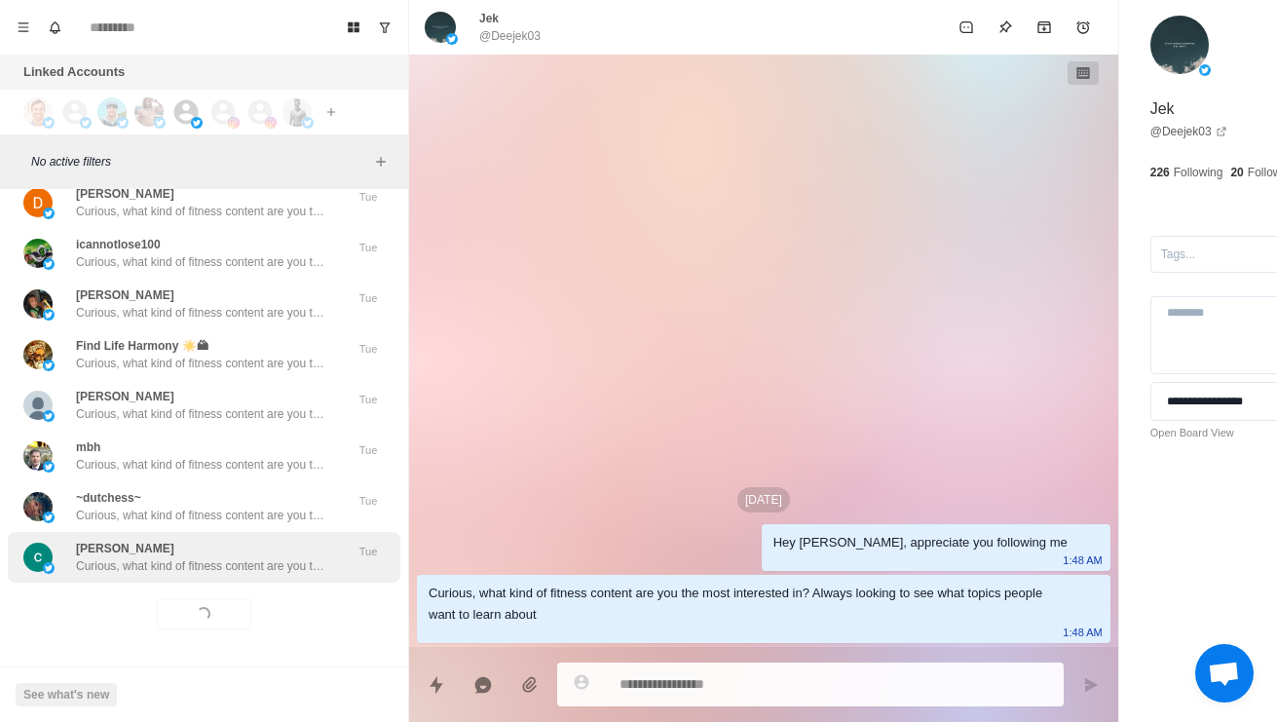
click at [269, 561] on div "[PERSON_NAME] Curious, what kind of fitness content are you the most interested…" at bounding box center [204, 557] width 392 height 51
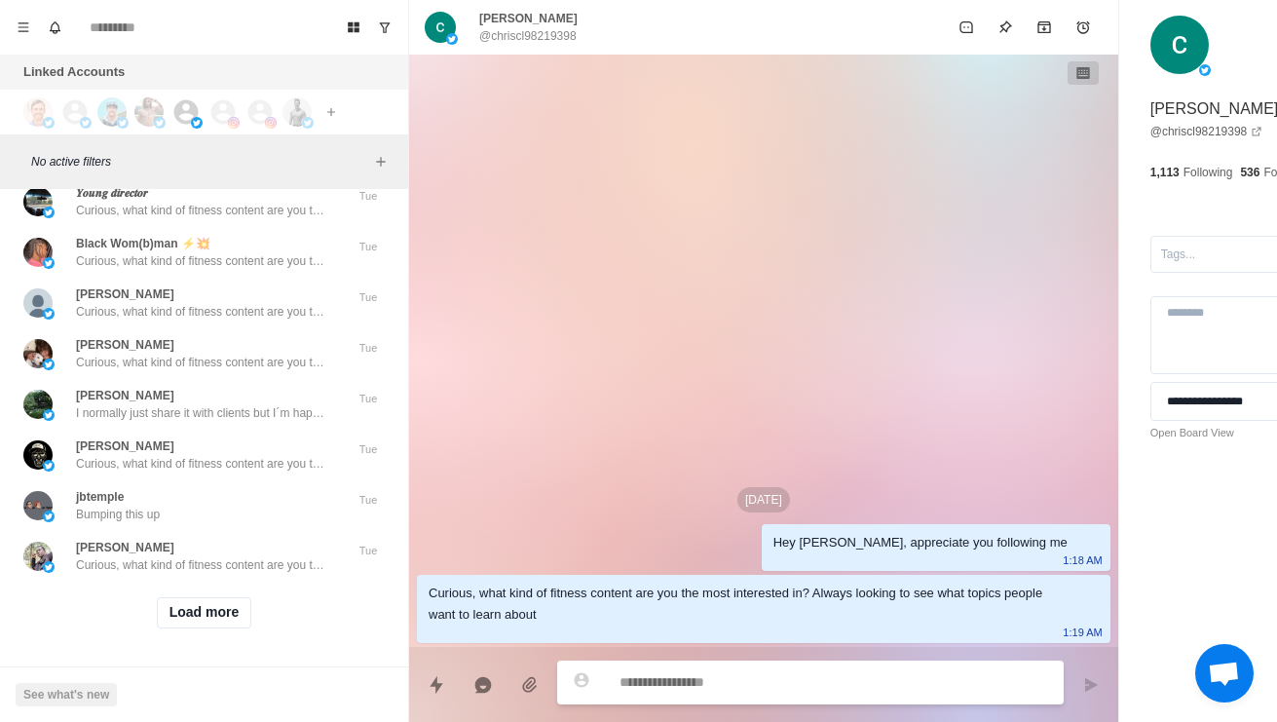
scroll to position [119914, 0]
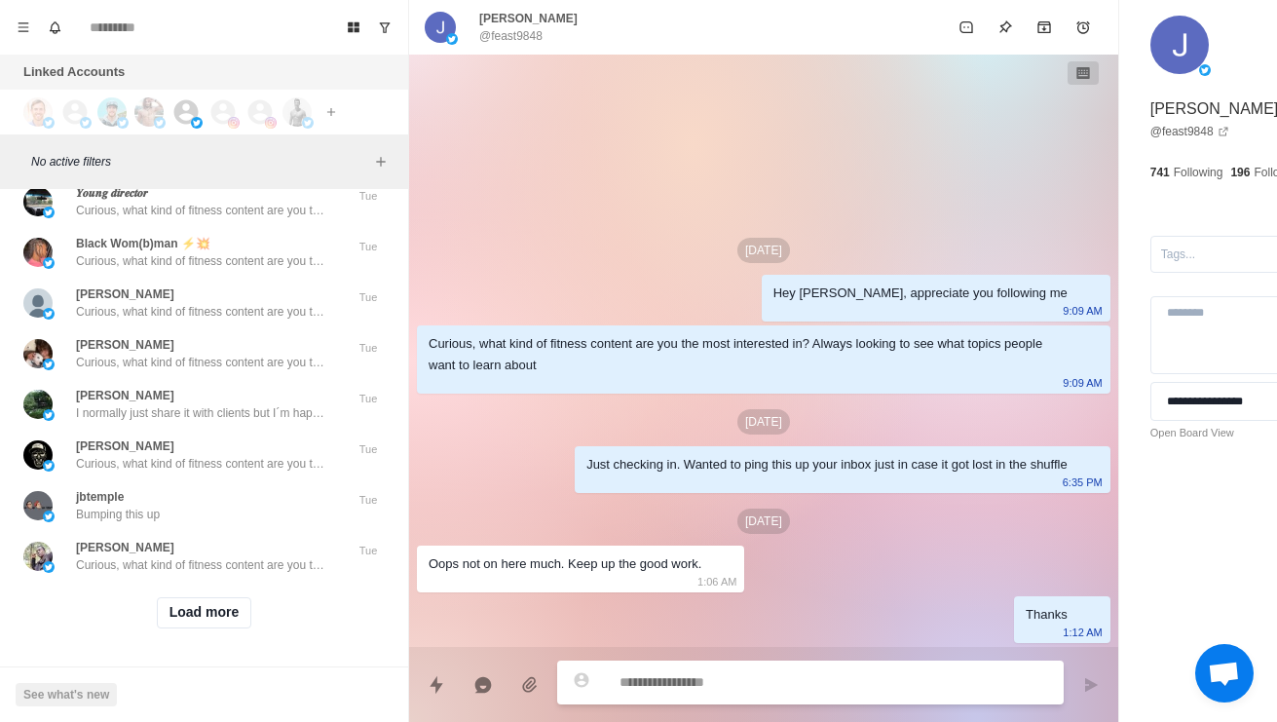
click at [194, 17] on p "I normally just share it with clients but I´m happy to help you out. Would you …" at bounding box center [202, 8] width 253 height 18
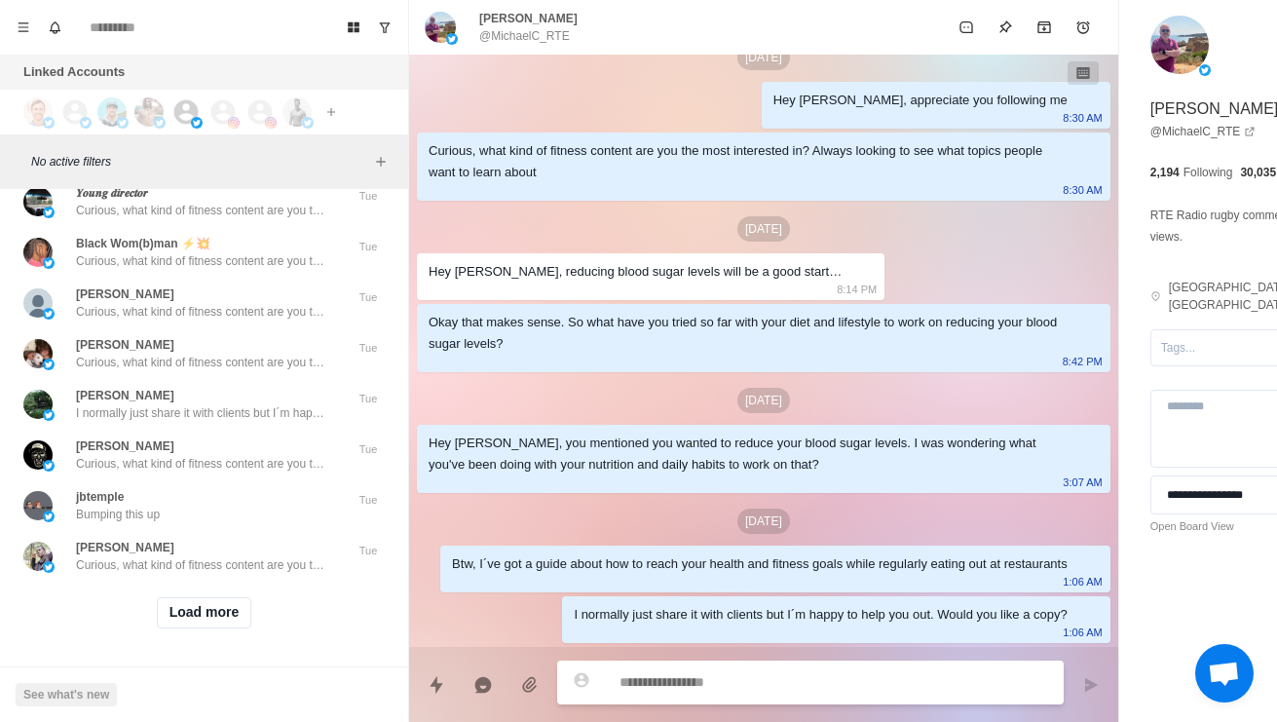
scroll to position [120501, 0]
click at [214, 607] on button "Load more" at bounding box center [204, 612] width 95 height 31
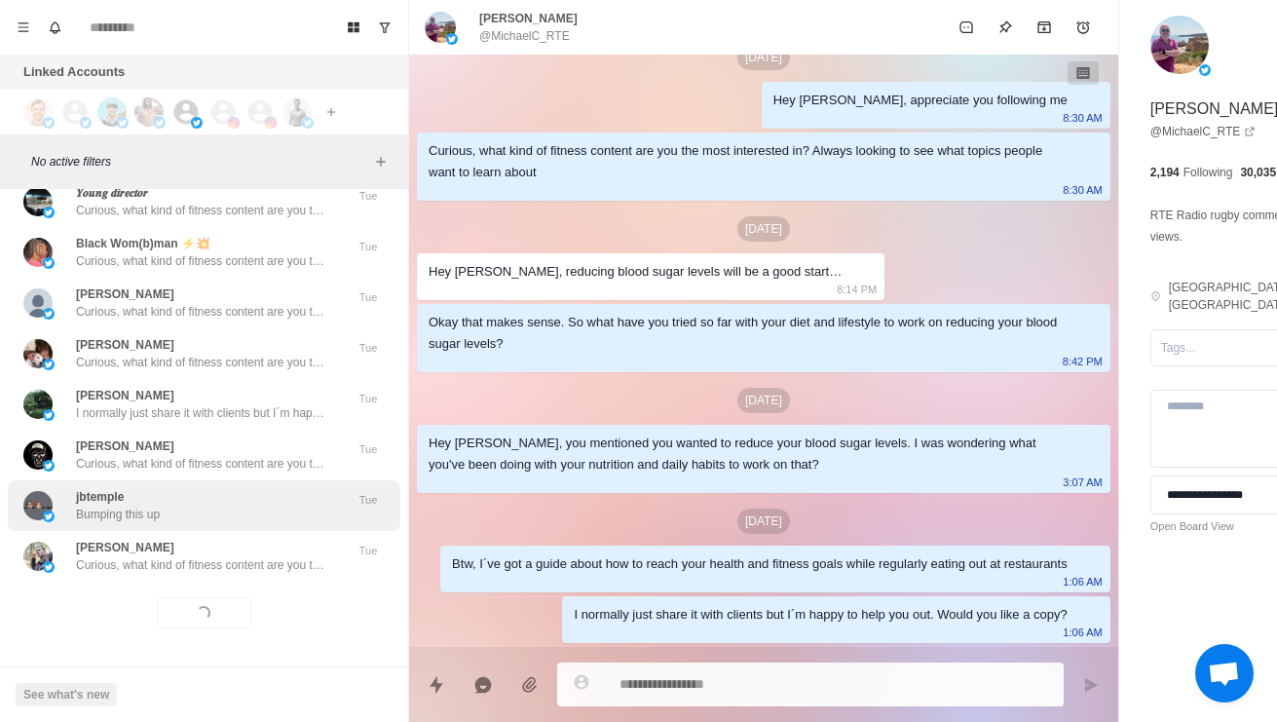
click at [260, 502] on div "jbtemple Bumping this up" at bounding box center [183, 505] width 320 height 35
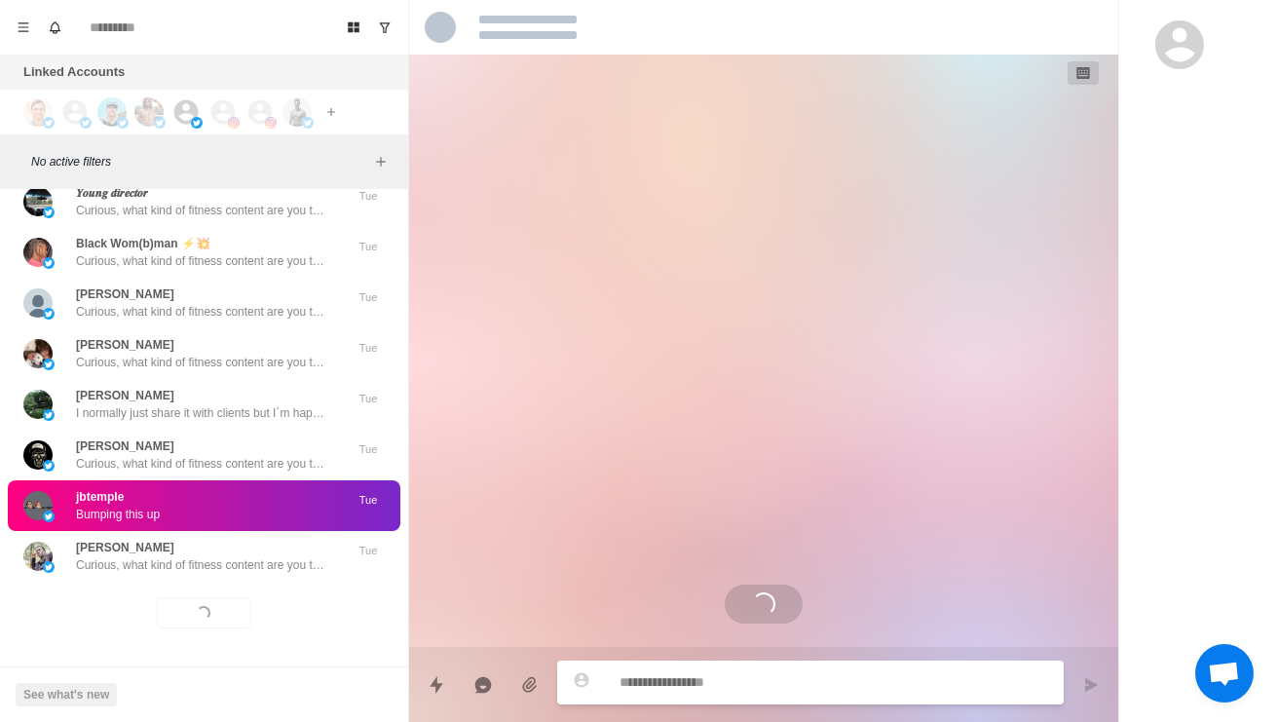
scroll to position [2, 0]
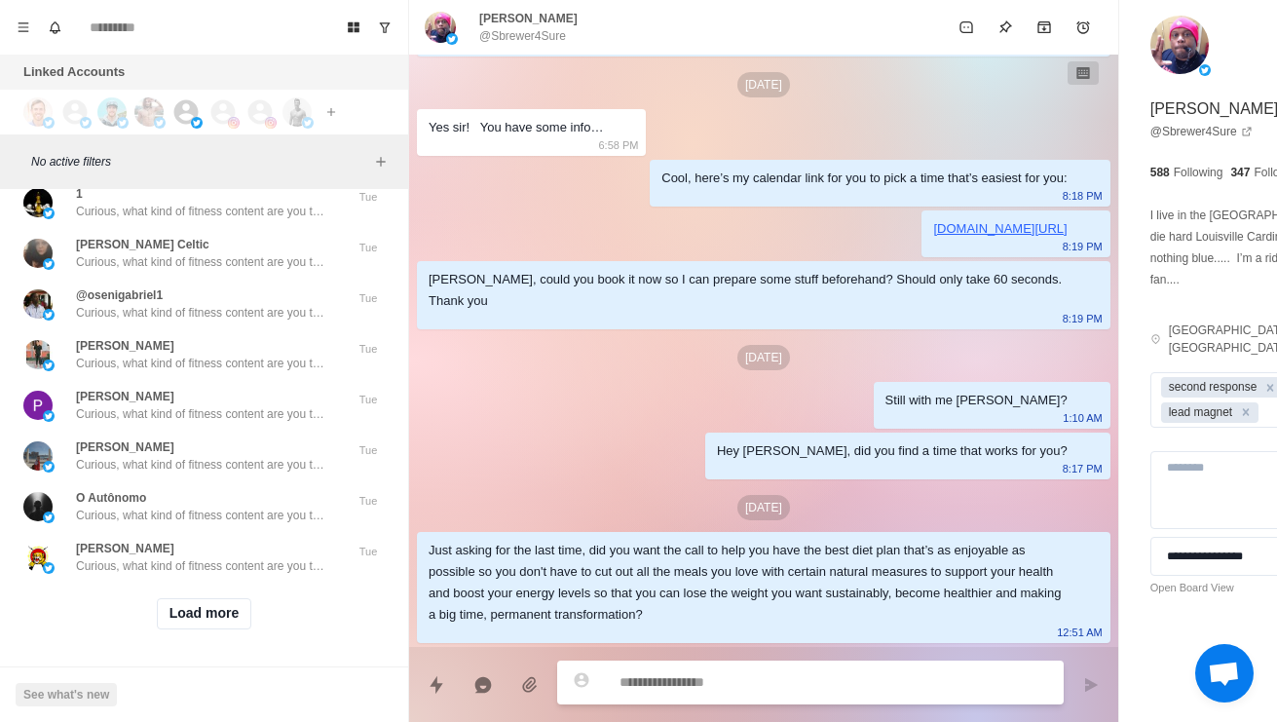
scroll to position [121534, 0]
click at [217, 599] on button "Load more" at bounding box center [204, 613] width 95 height 31
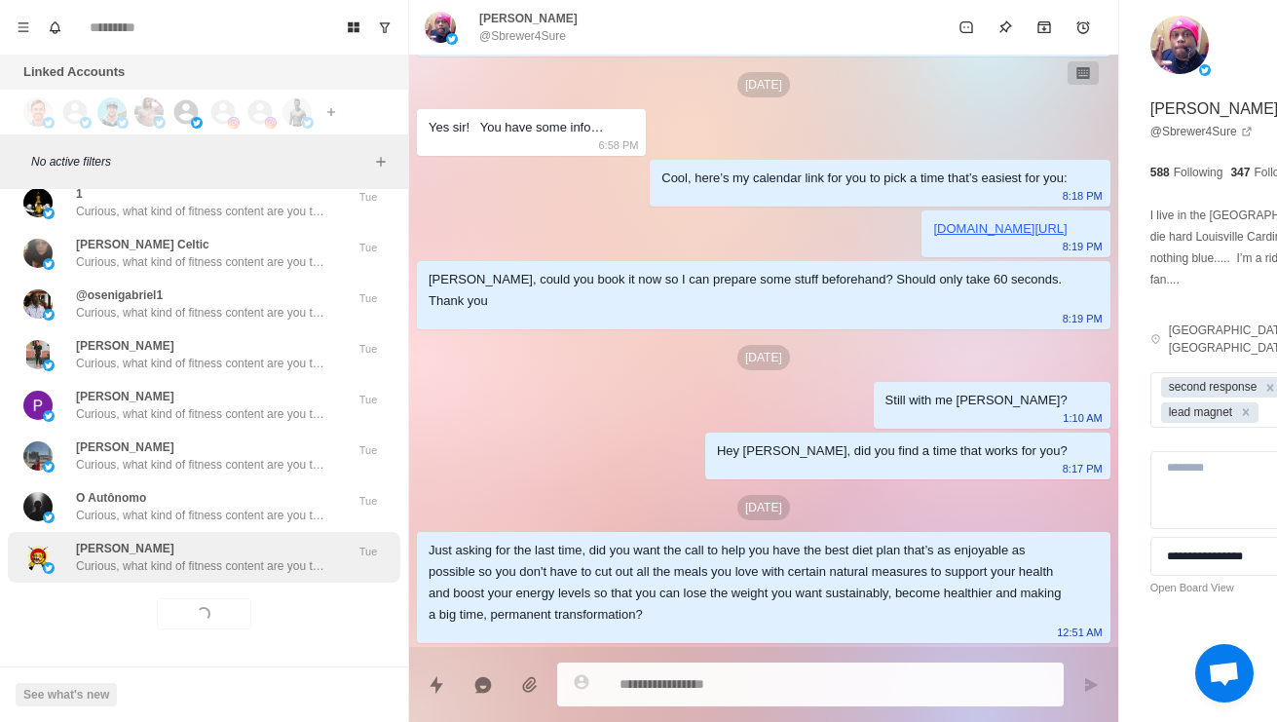
click at [285, 539] on div "[PERSON_NAME], what kind of fitness content are you the most interested in? Alw…" at bounding box center [202, 556] width 253 height 35
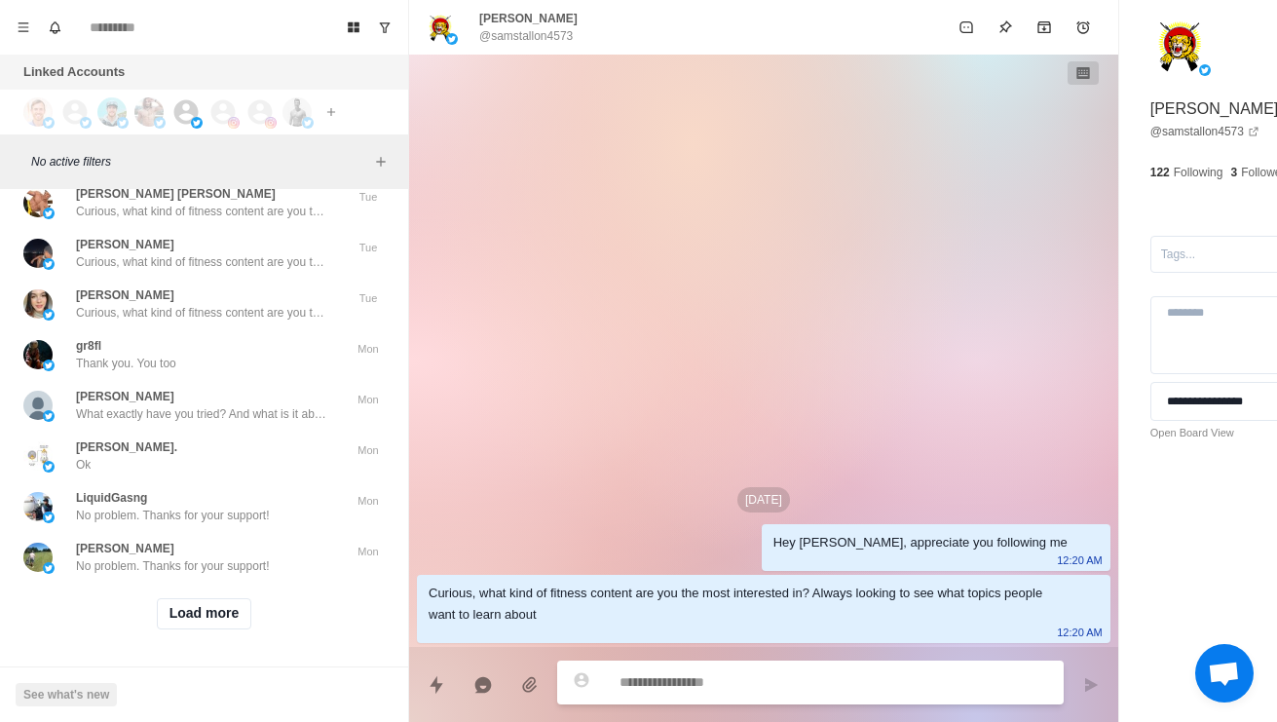
scroll to position [122570, 0]
click at [213, 604] on button "Load more" at bounding box center [204, 613] width 95 height 31
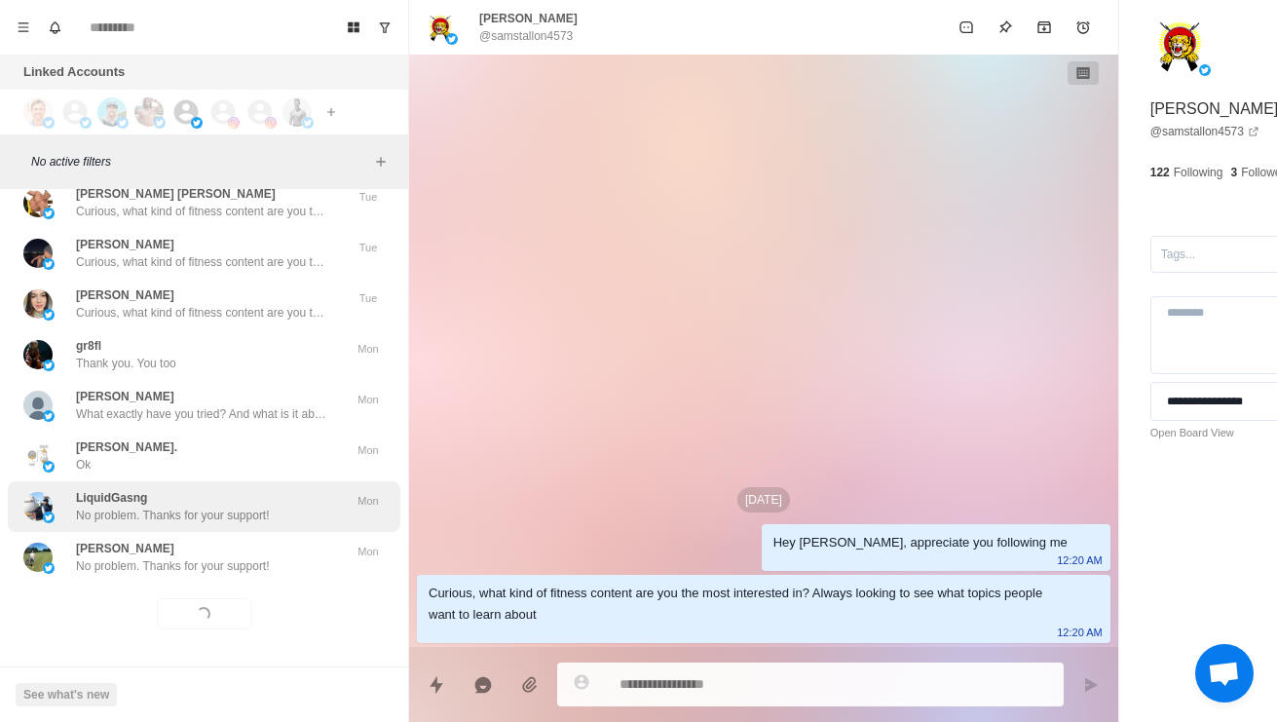
click at [249, 506] on p "No problem. Thanks for your support!" at bounding box center [173, 515] width 194 height 18
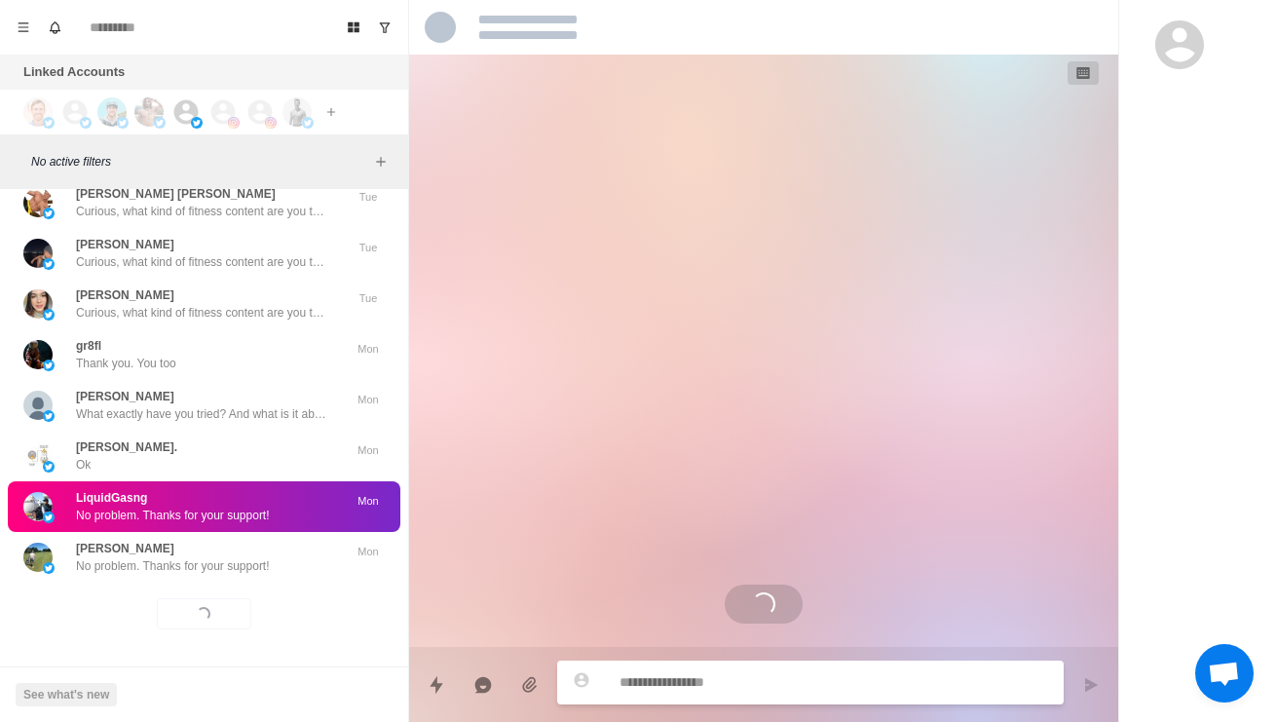
scroll to position [122566, 0]
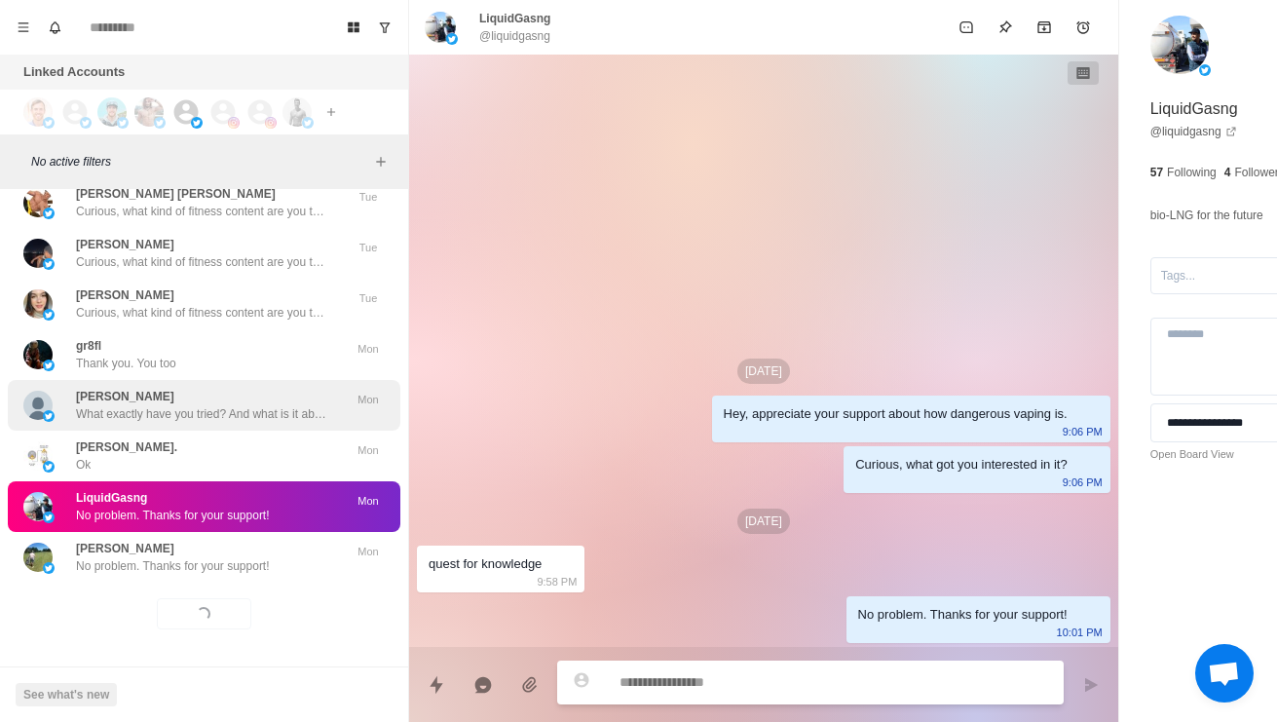
click at [220, 405] on p "What exactly have you tried? And what is it about the approach that you feel ma…" at bounding box center [202, 414] width 253 height 18
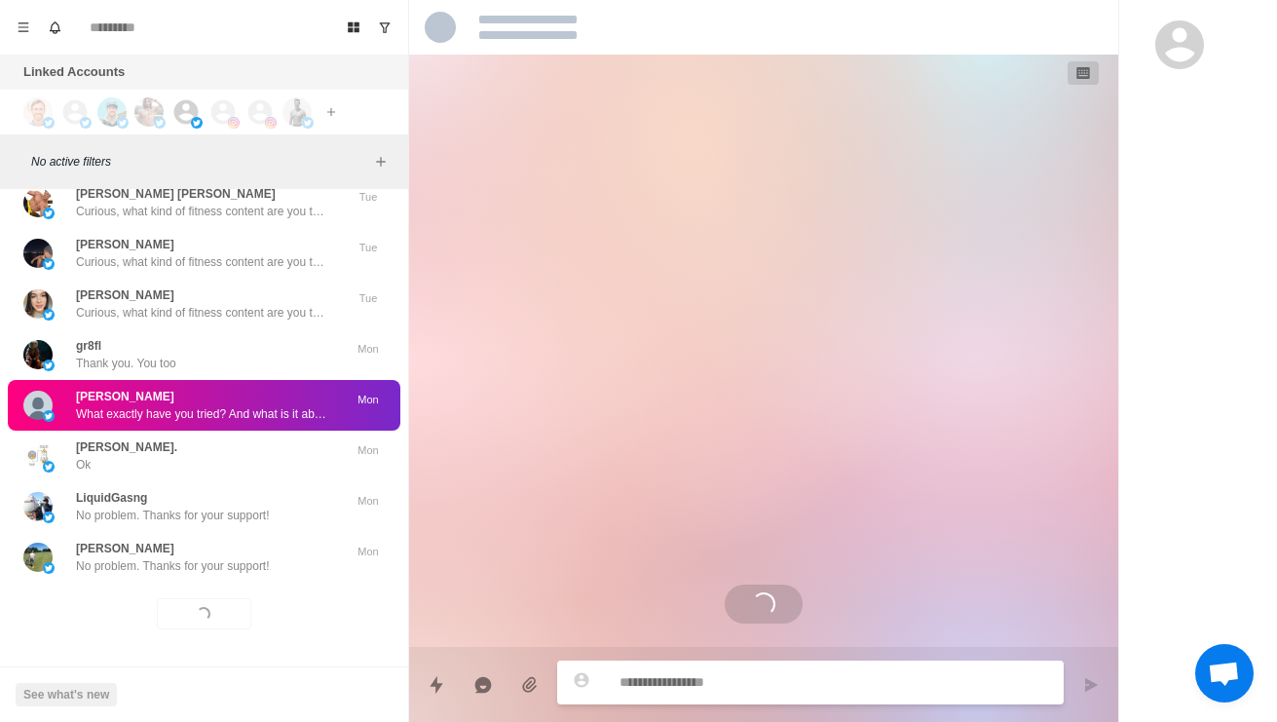
scroll to position [154, 0]
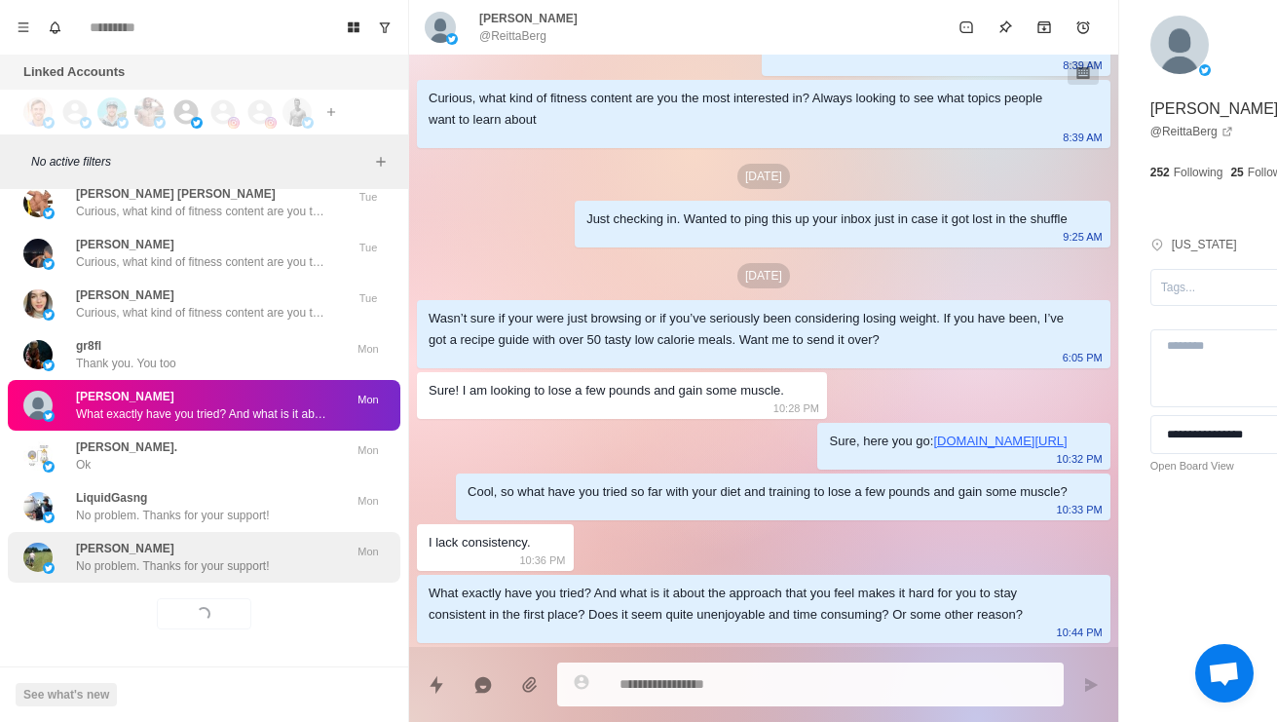
click at [259, 539] on div "[PERSON_NAME] No problem. Thanks for your support!" at bounding box center [173, 556] width 194 height 35
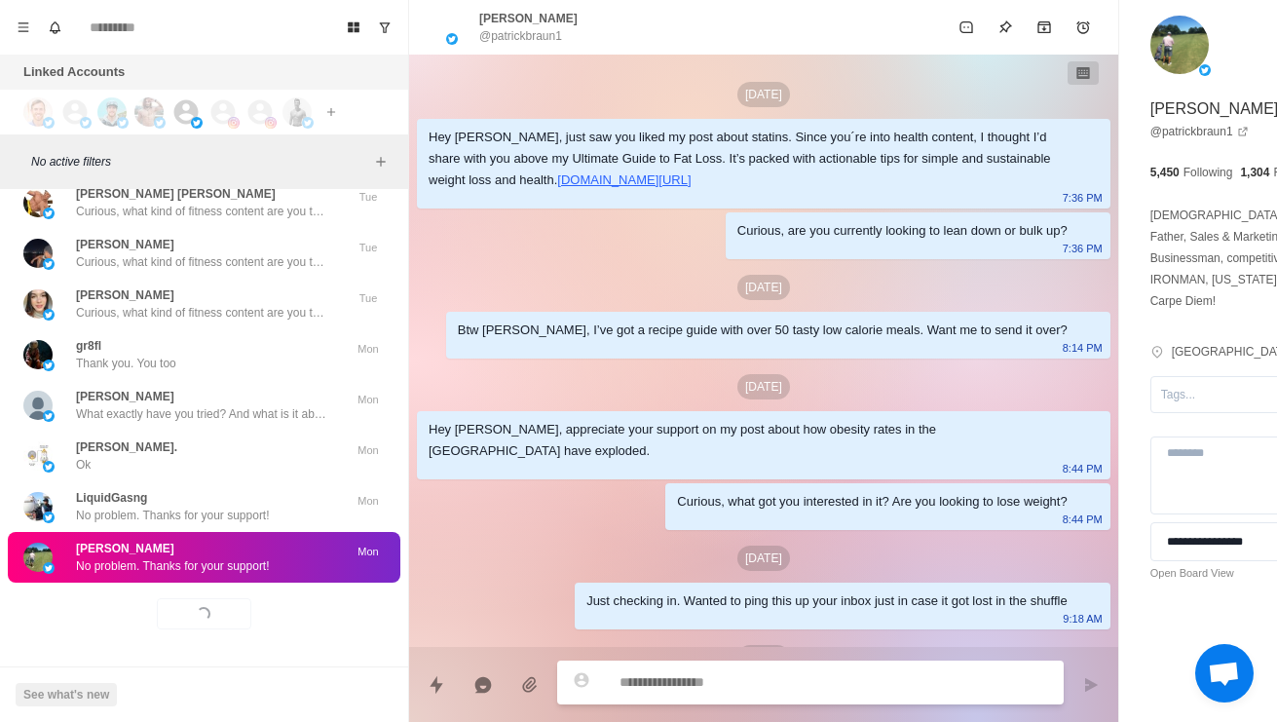
scroll to position [251, 0]
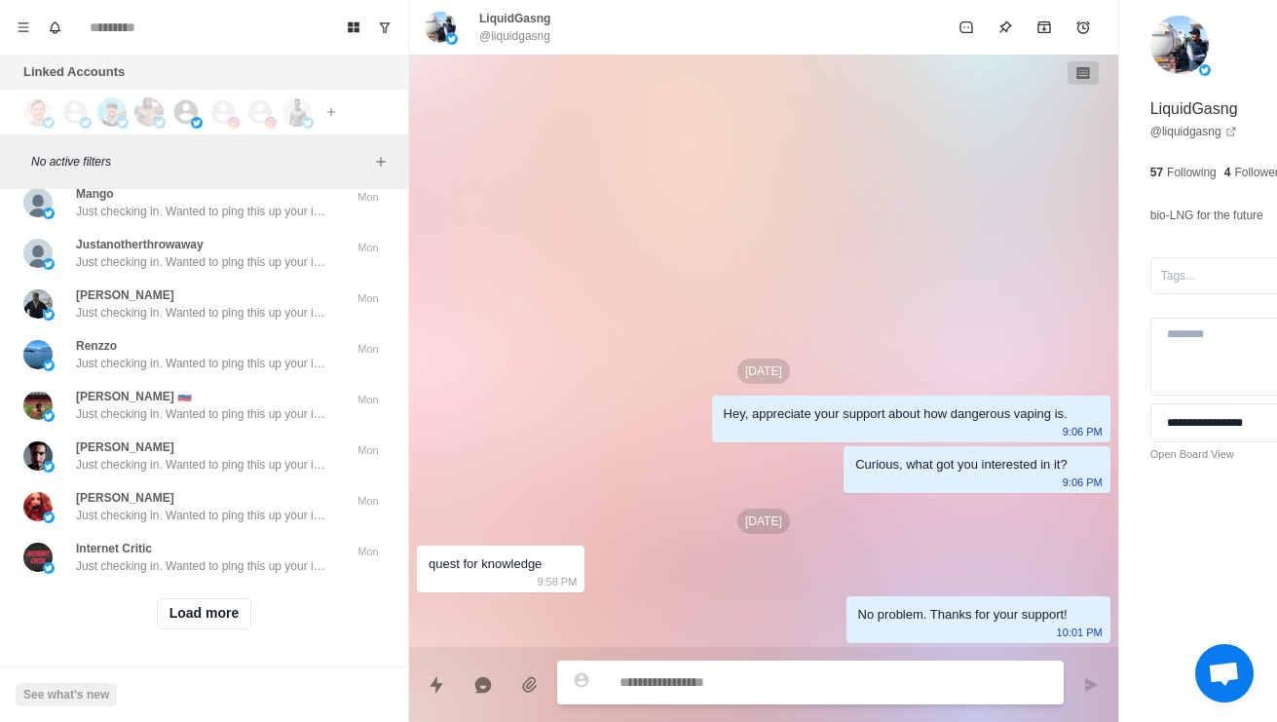
scroll to position [122471, 0]
type textarea "*"
